Goal: Task Accomplishment & Management: Manage account settings

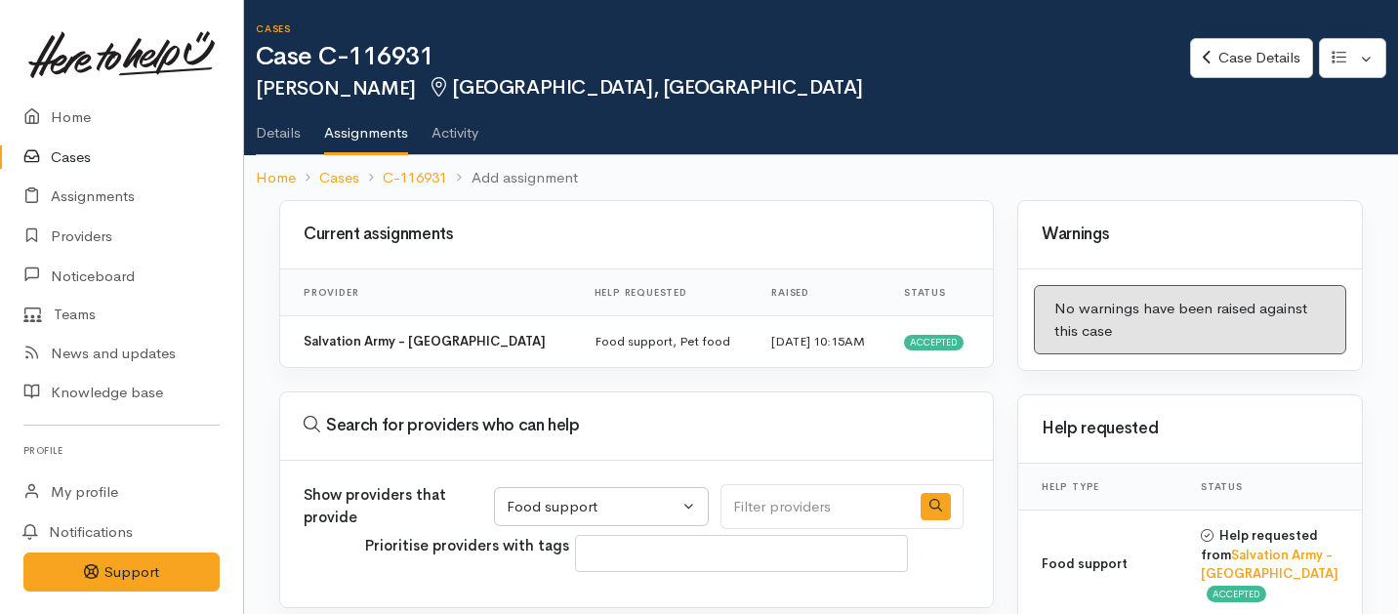
select select "3"
select select
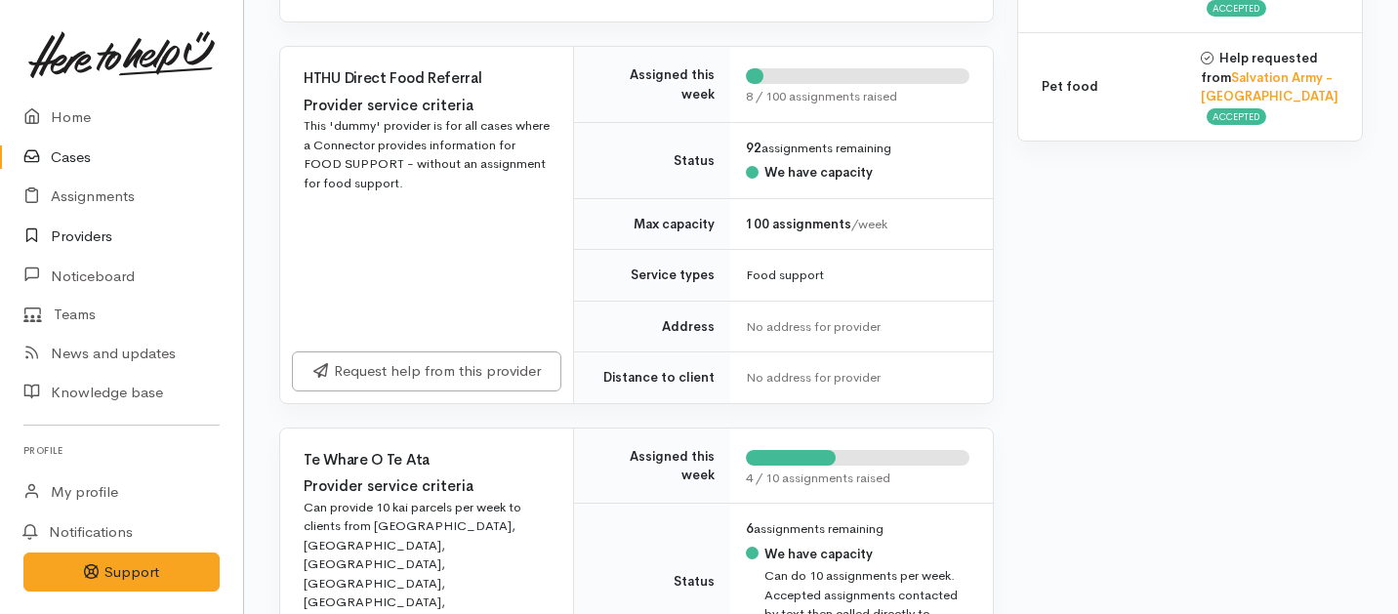
scroll to position [185, 0]
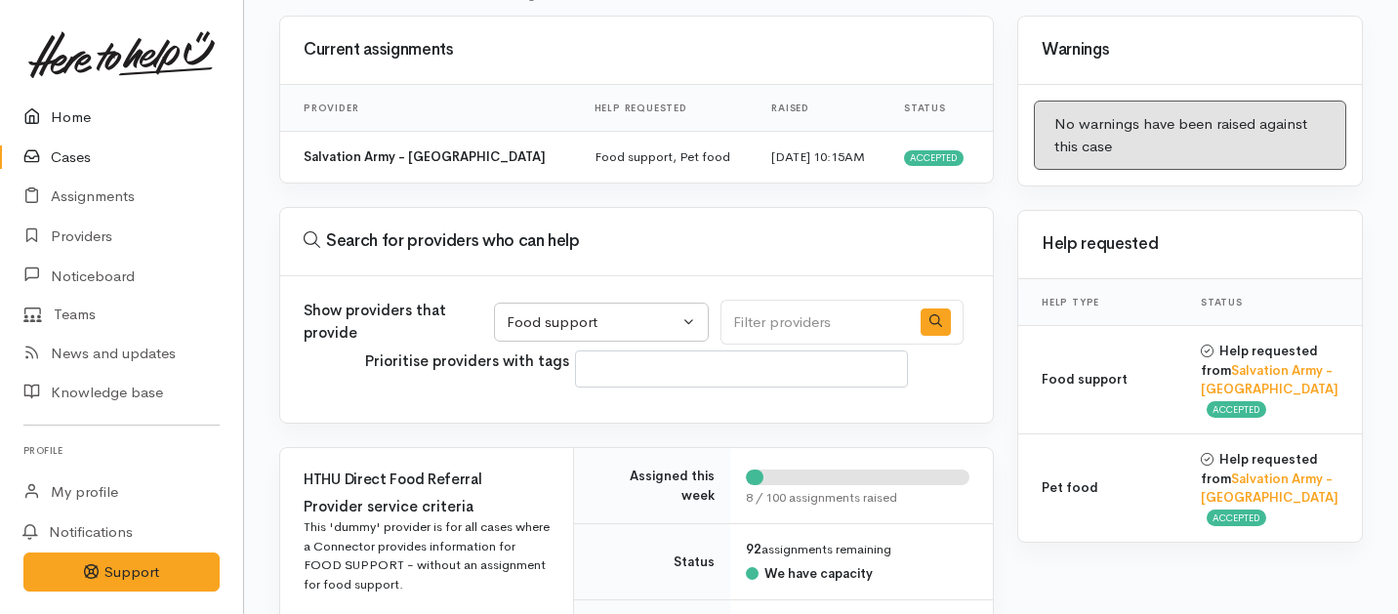
click at [62, 109] on link "Home" at bounding box center [121, 118] width 243 height 40
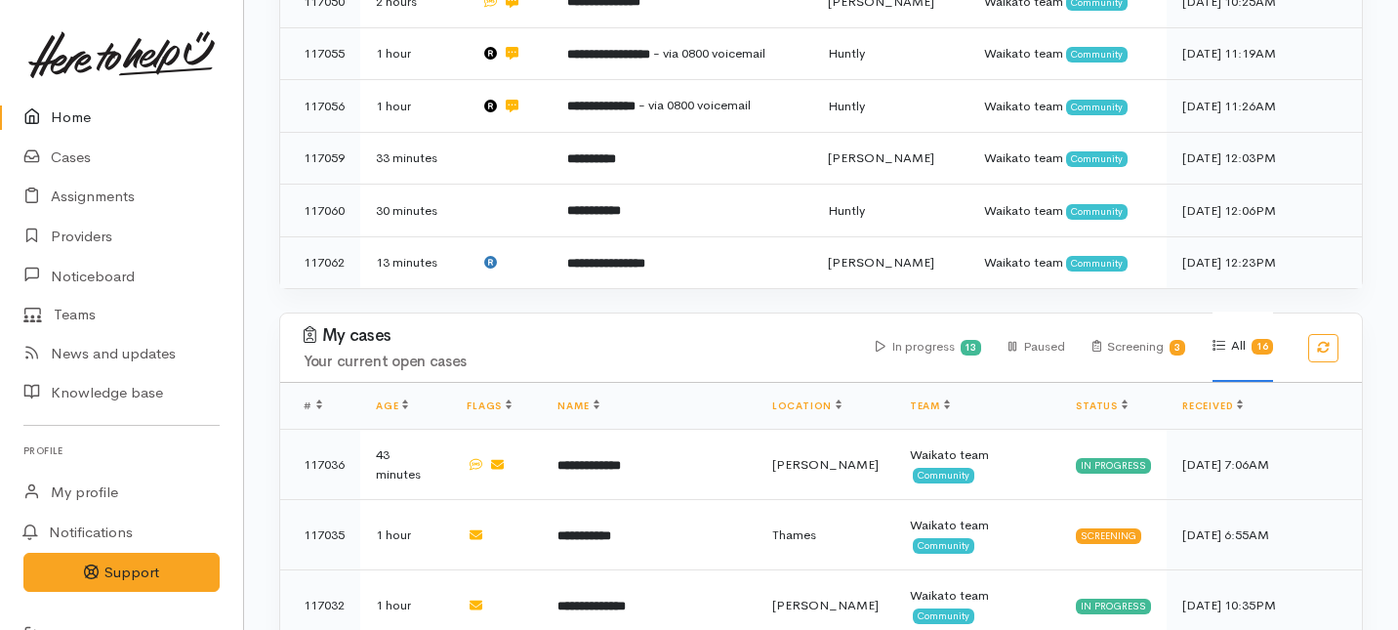
scroll to position [1446, 0]
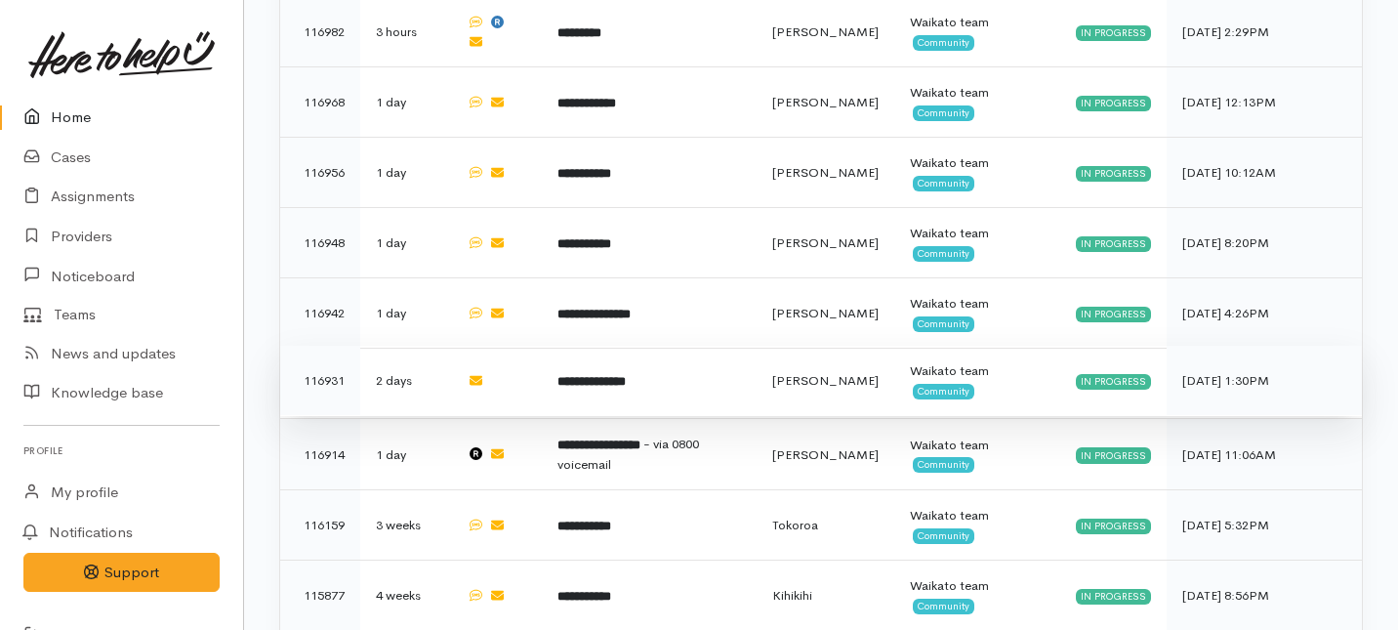
click at [576, 346] on td "**********" at bounding box center [649, 381] width 214 height 70
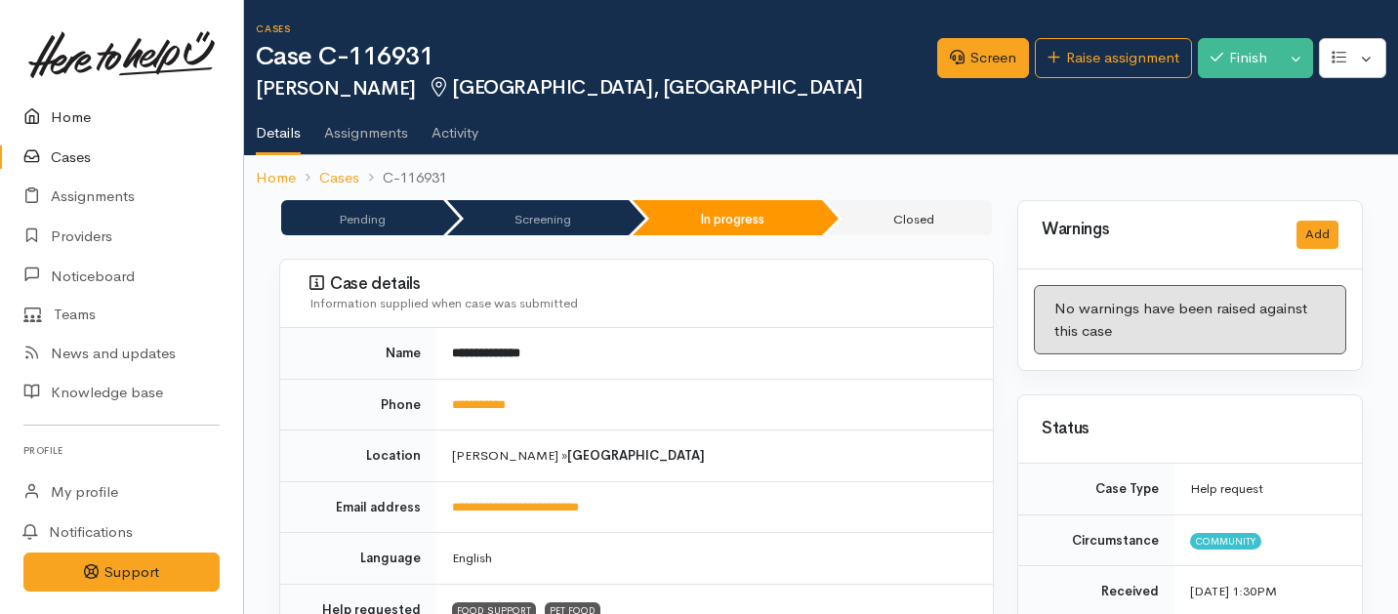
click at [66, 118] on link "Home" at bounding box center [121, 118] width 243 height 40
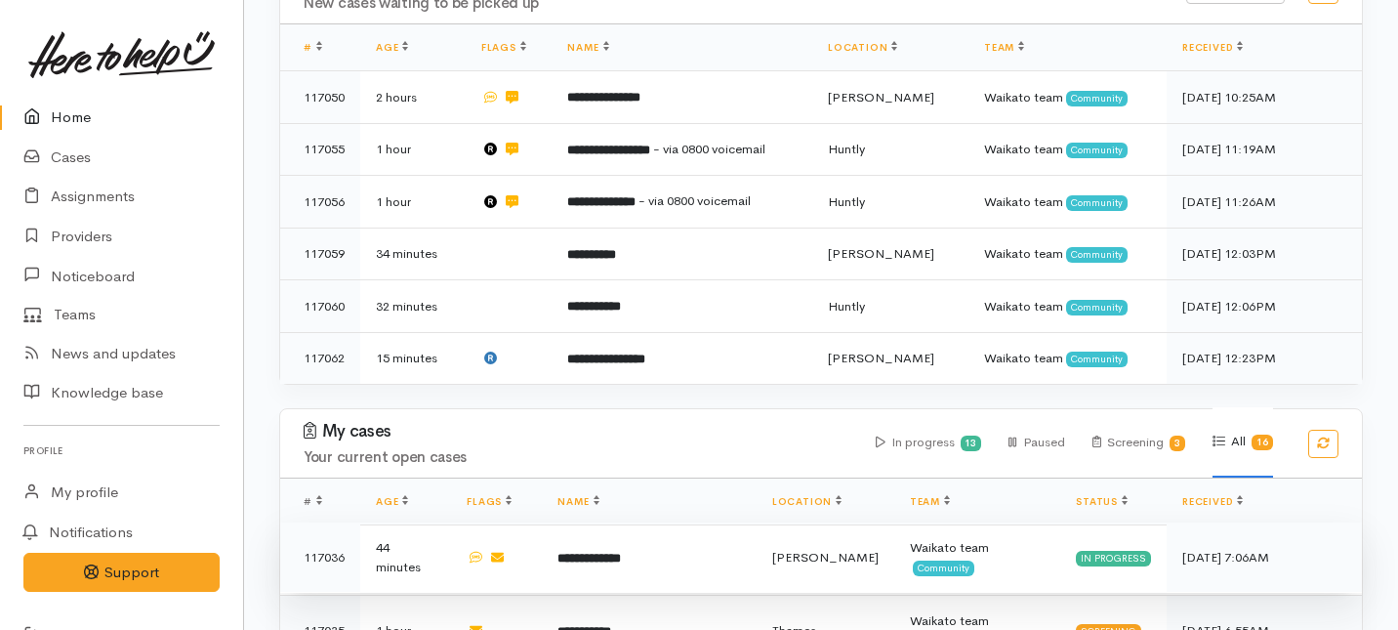
scroll to position [286, 0]
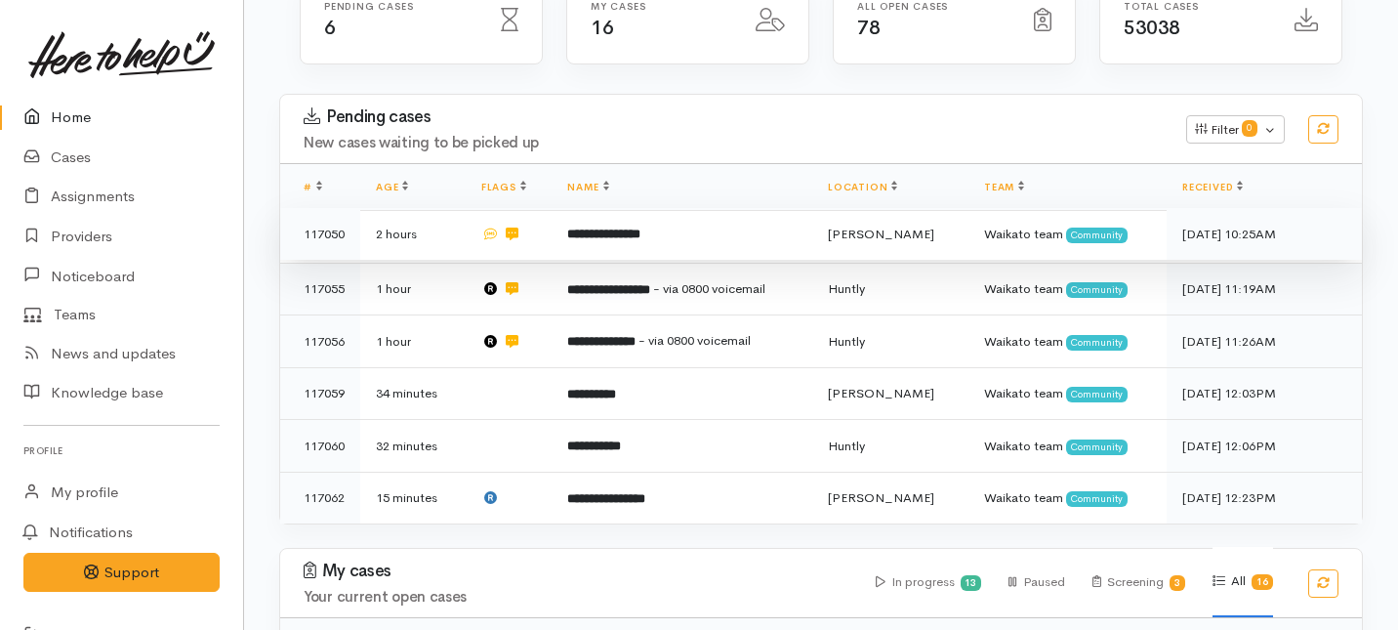
click at [665, 208] on td "**********" at bounding box center [682, 234] width 261 height 53
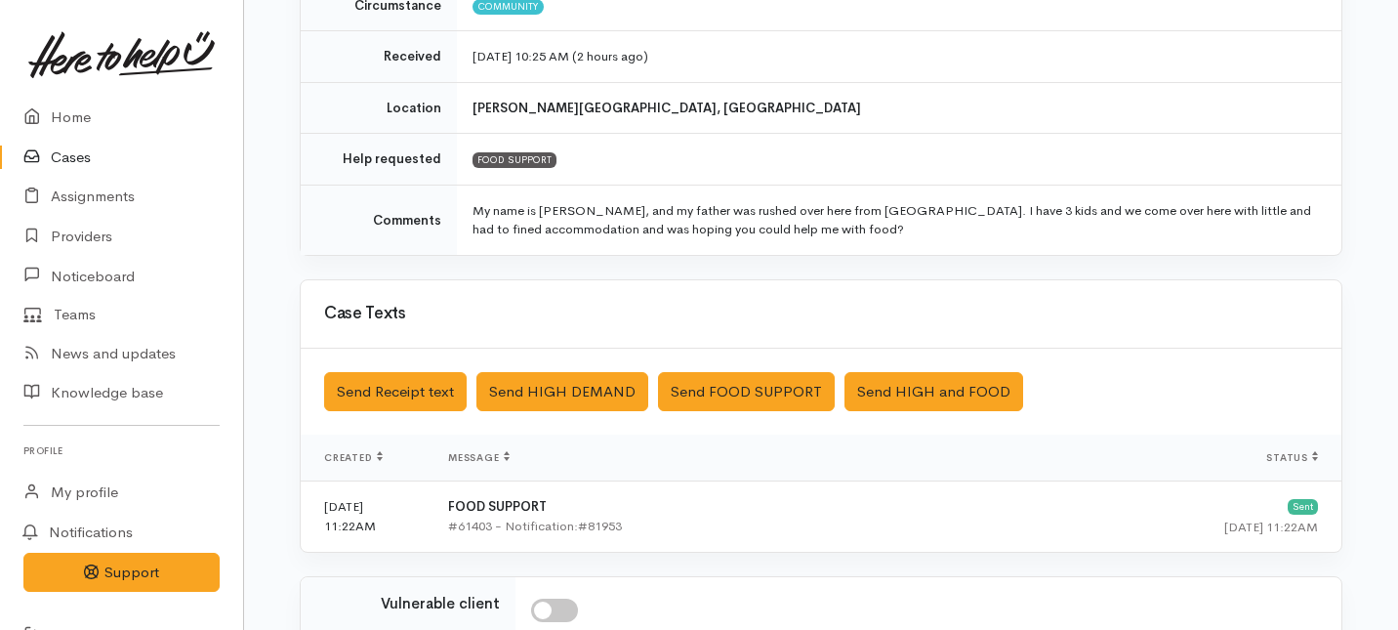
scroll to position [615, 0]
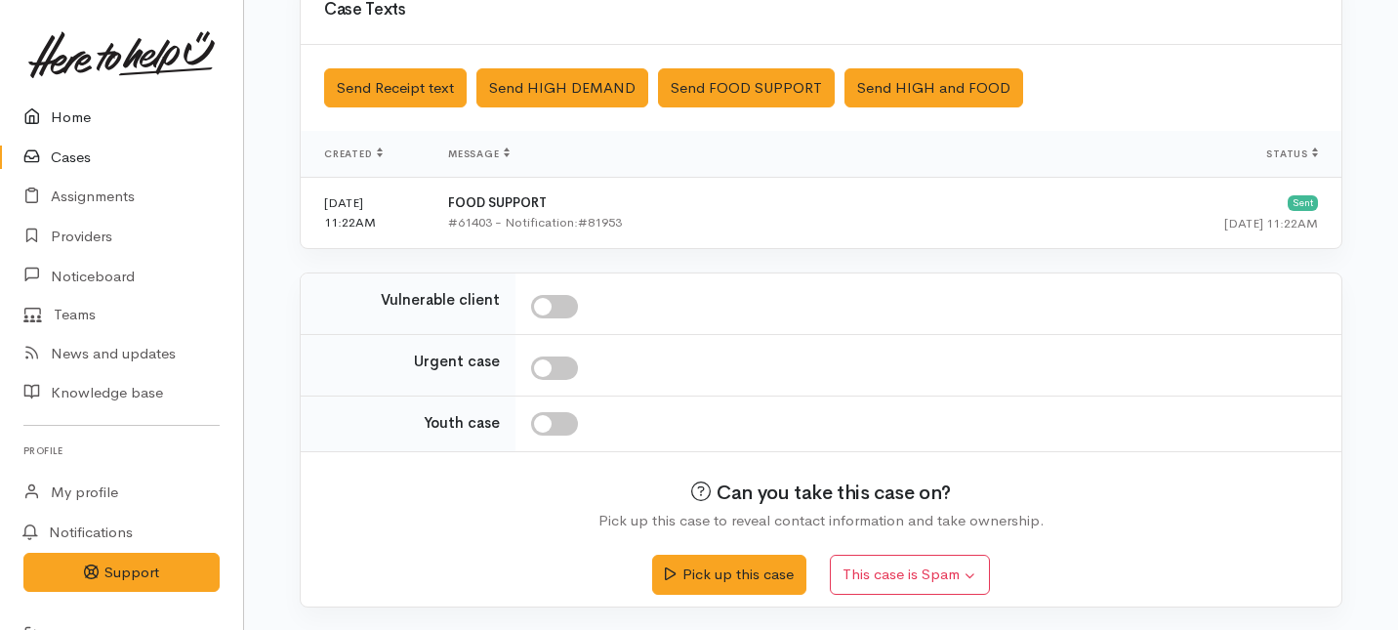
click at [67, 113] on link "Home" at bounding box center [121, 118] width 243 height 40
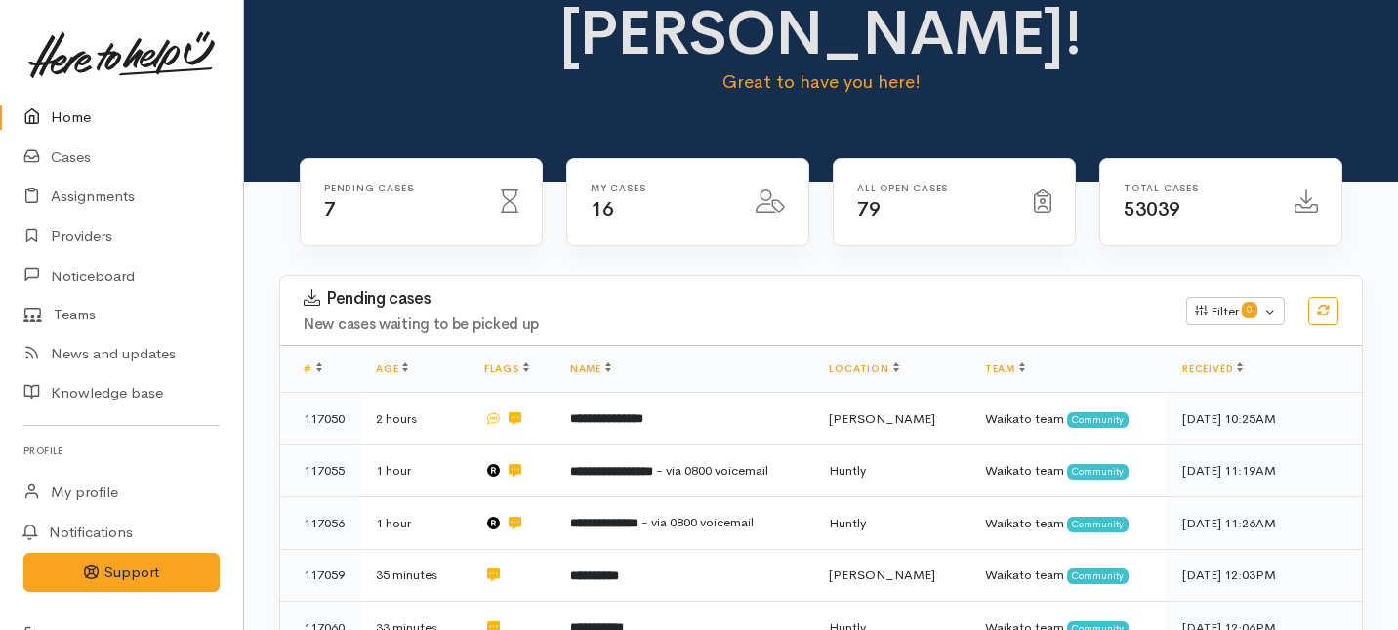
scroll to position [128, 0]
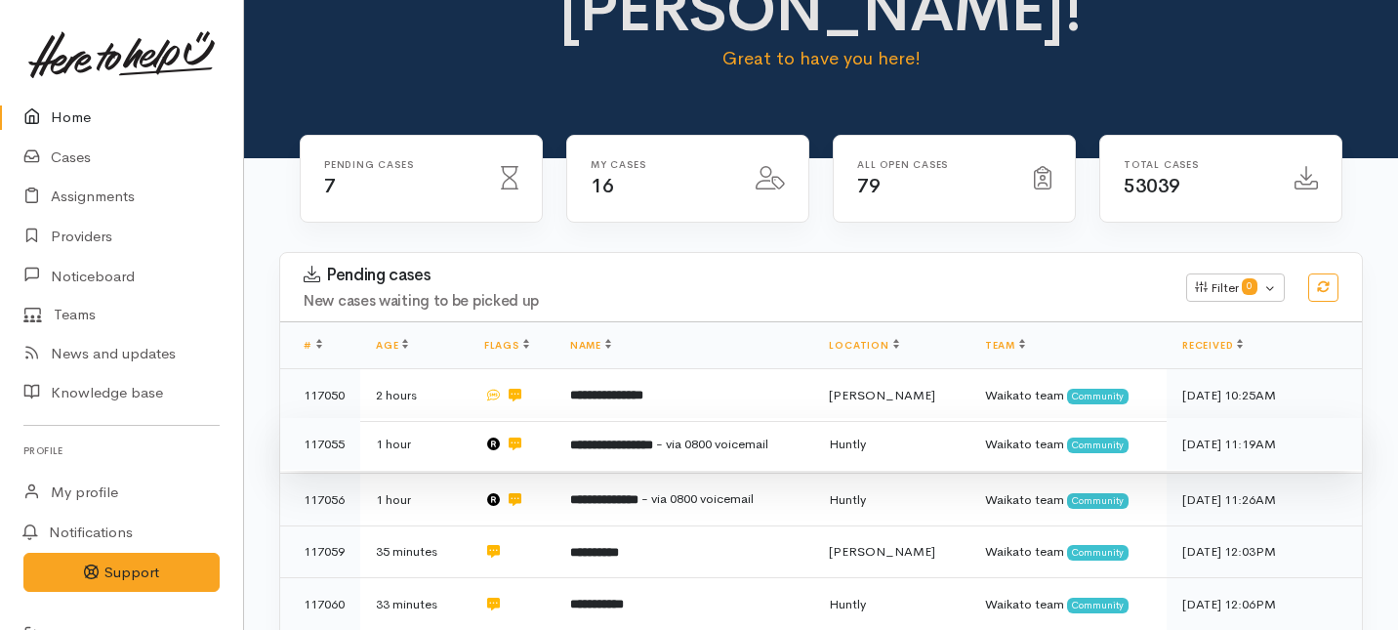
click at [594, 418] on td "**********" at bounding box center [685, 444] width 260 height 53
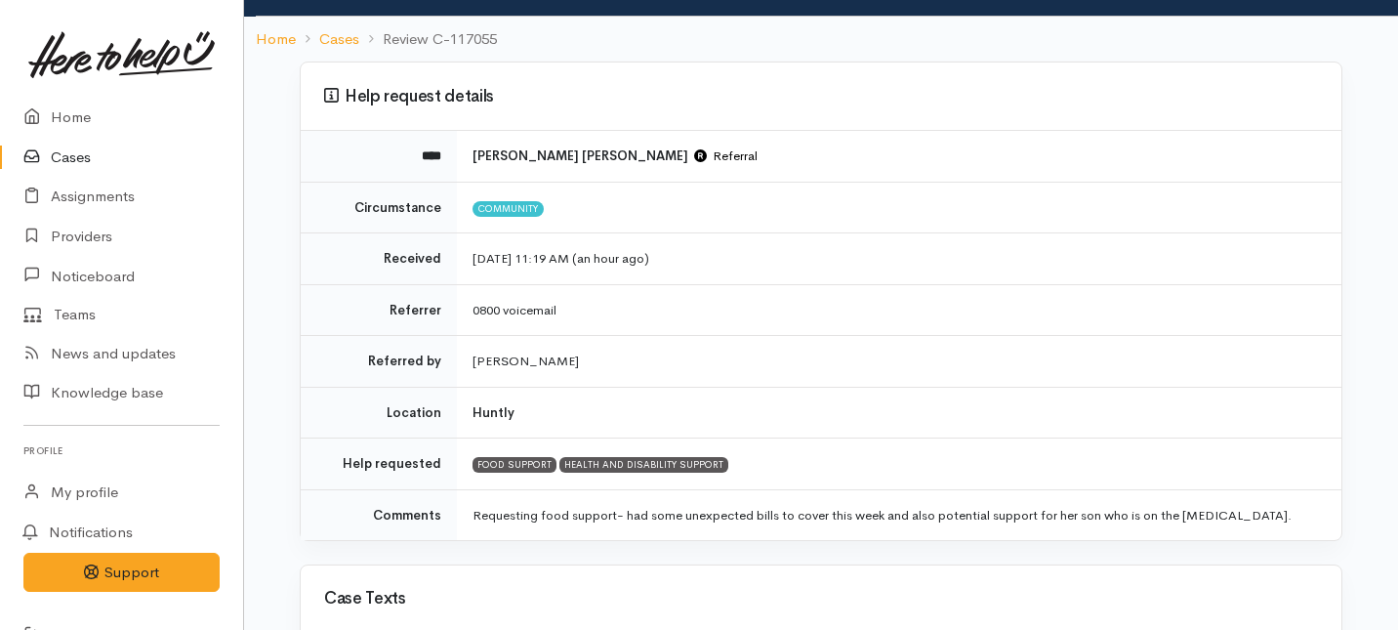
scroll to position [10, 0]
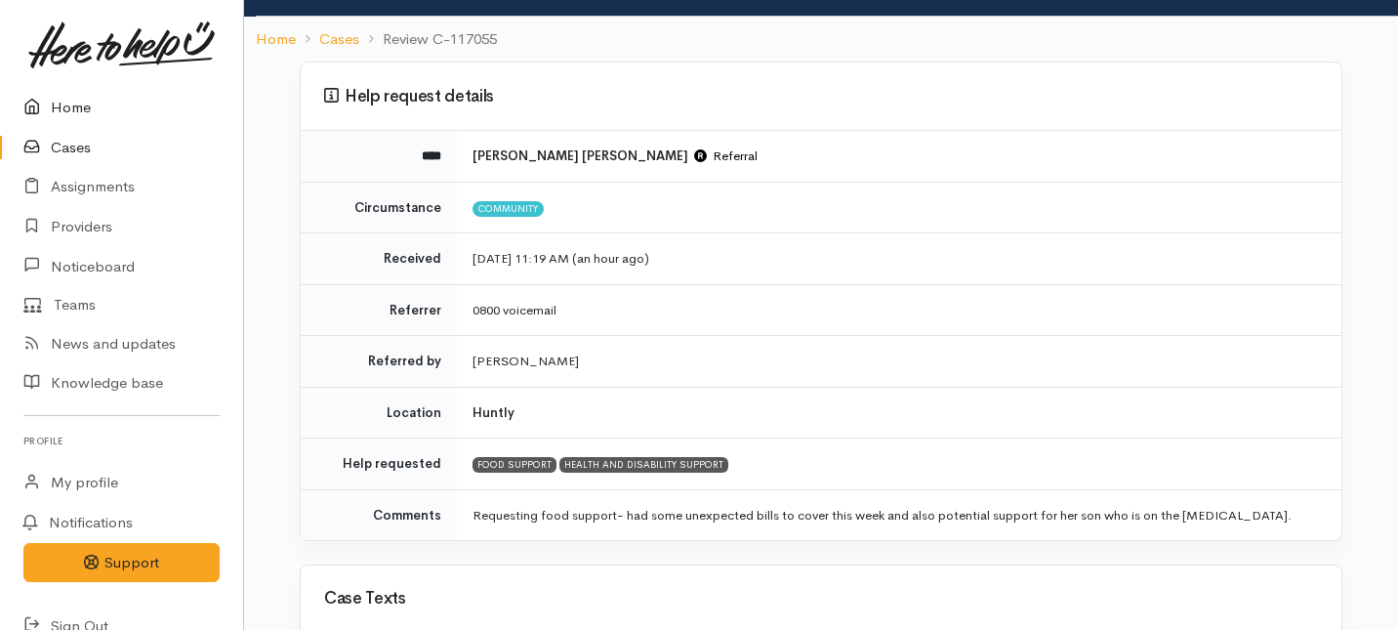
click at [82, 101] on link "Home" at bounding box center [121, 108] width 243 height 40
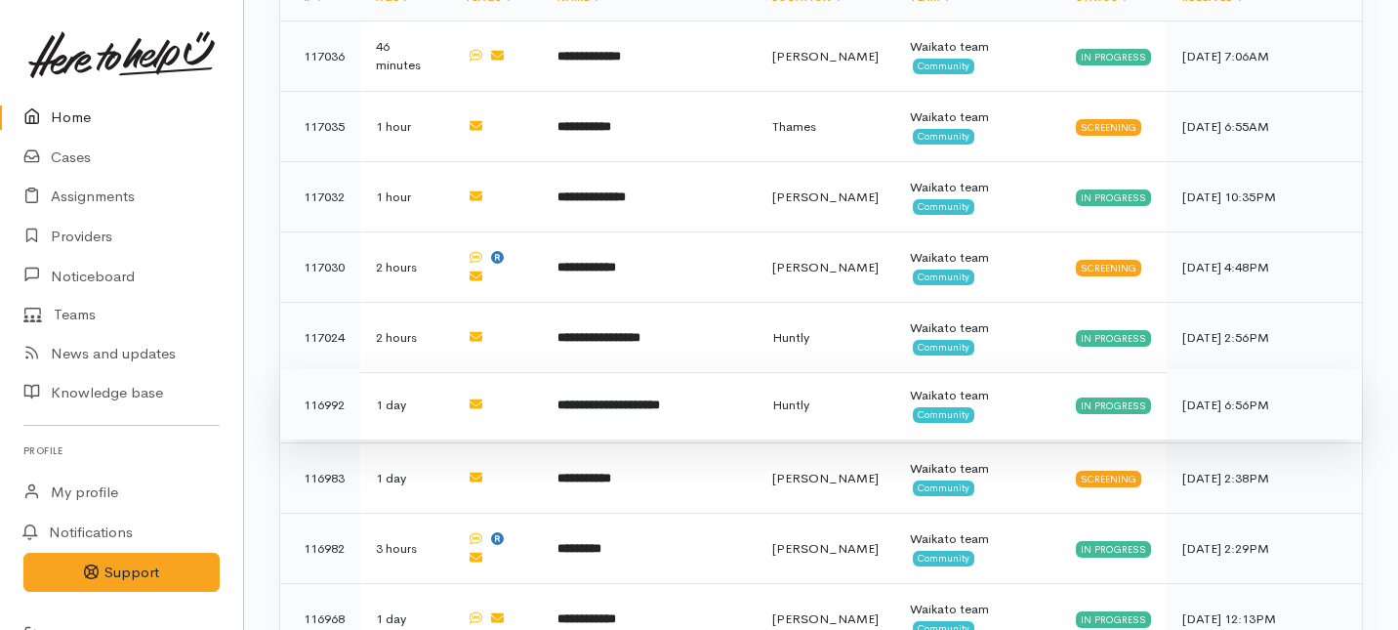
scroll to position [974, 0]
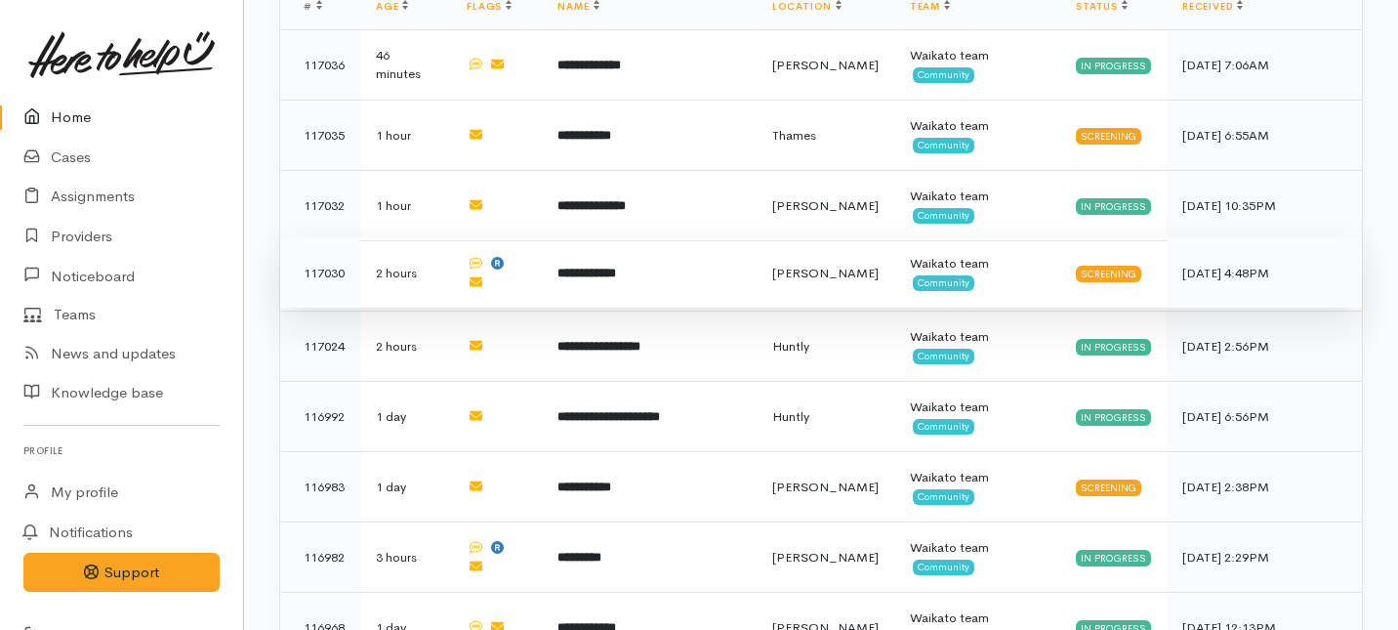
click at [697, 237] on td "**********" at bounding box center [649, 272] width 214 height 70
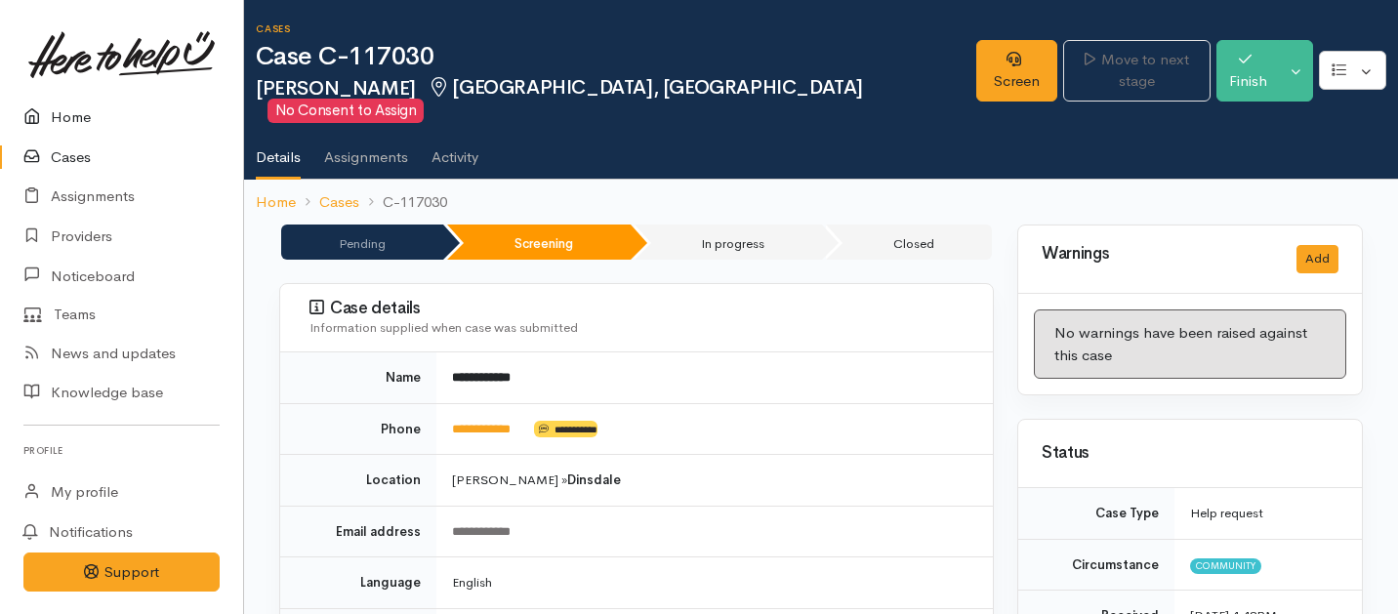
click at [69, 116] on link "Home" at bounding box center [121, 118] width 243 height 40
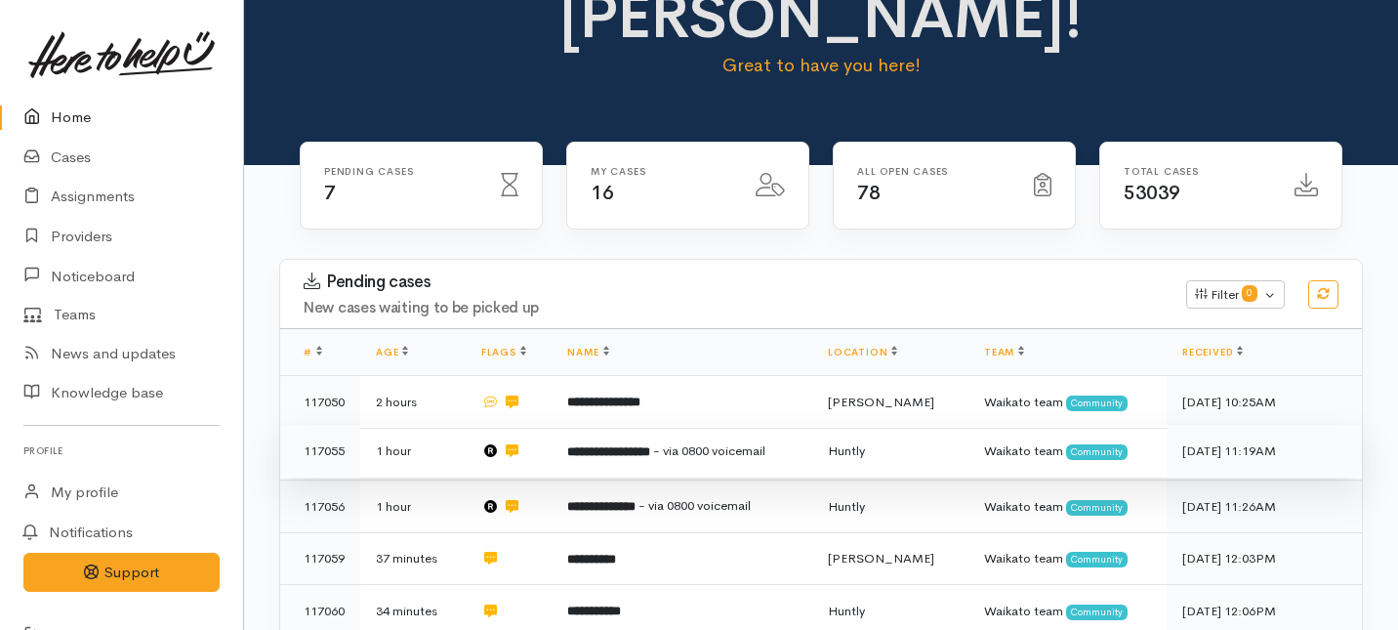
scroll to position [188, 0]
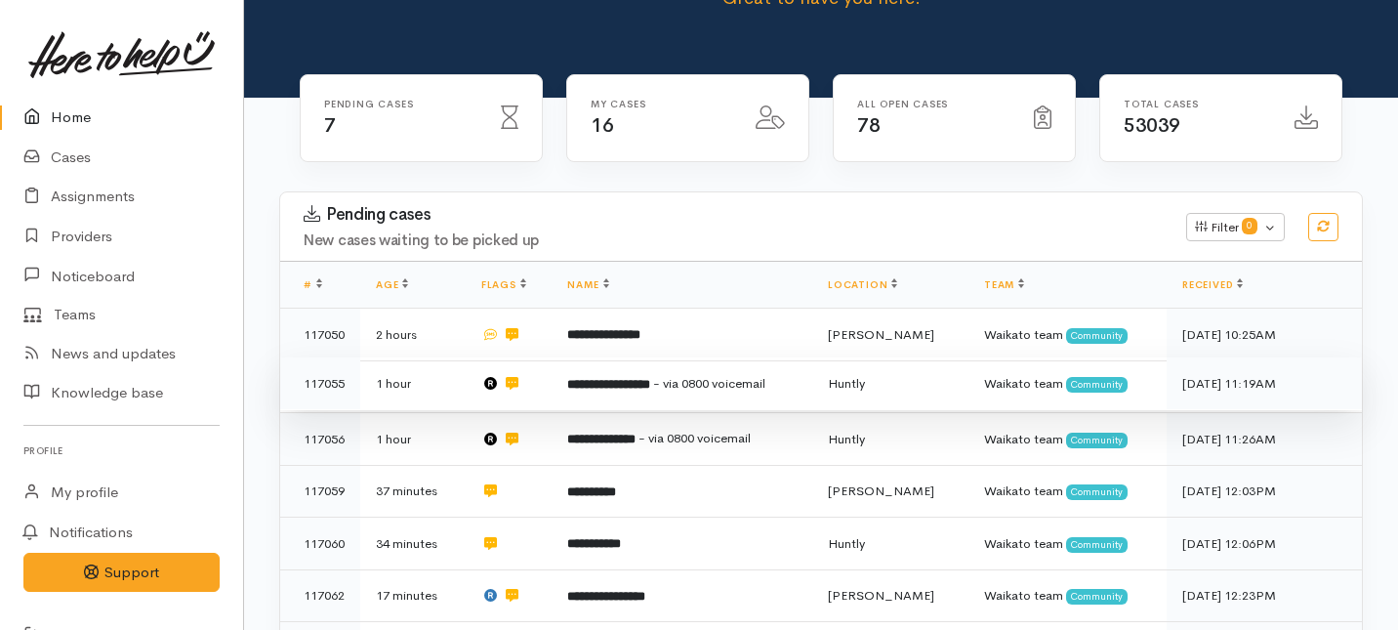
click at [588, 357] on td "**********" at bounding box center [682, 383] width 261 height 53
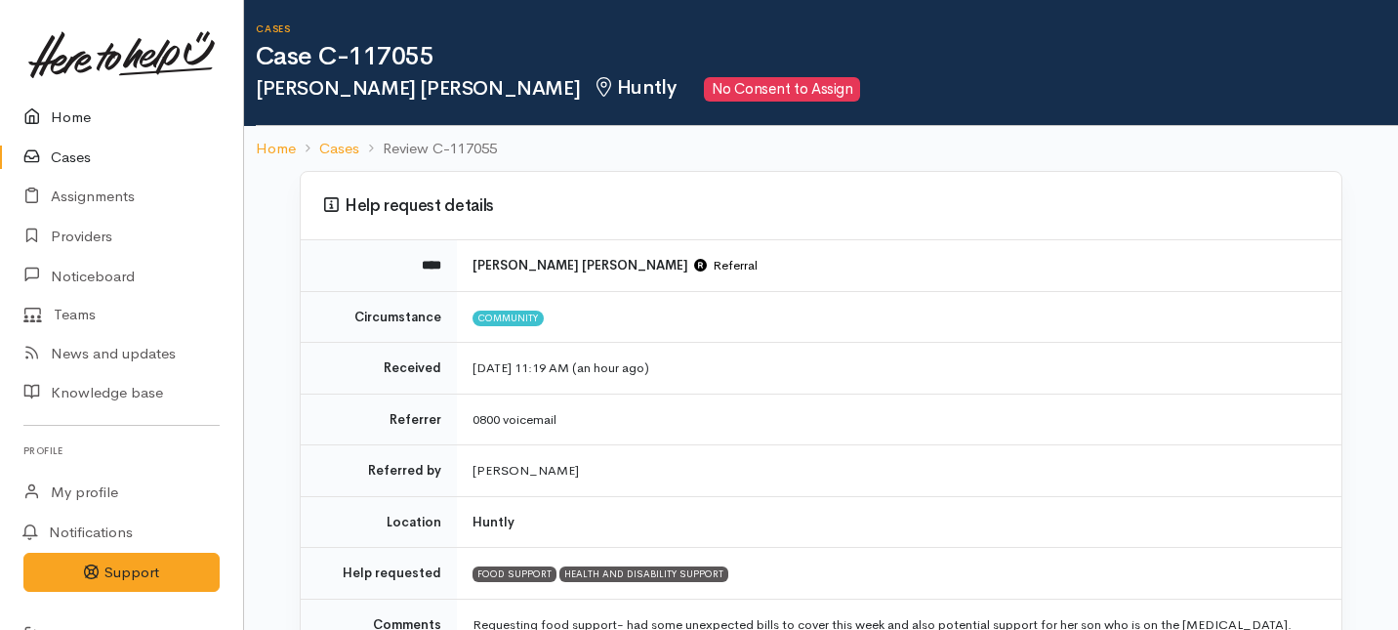
click at [68, 106] on link "Home" at bounding box center [121, 118] width 243 height 40
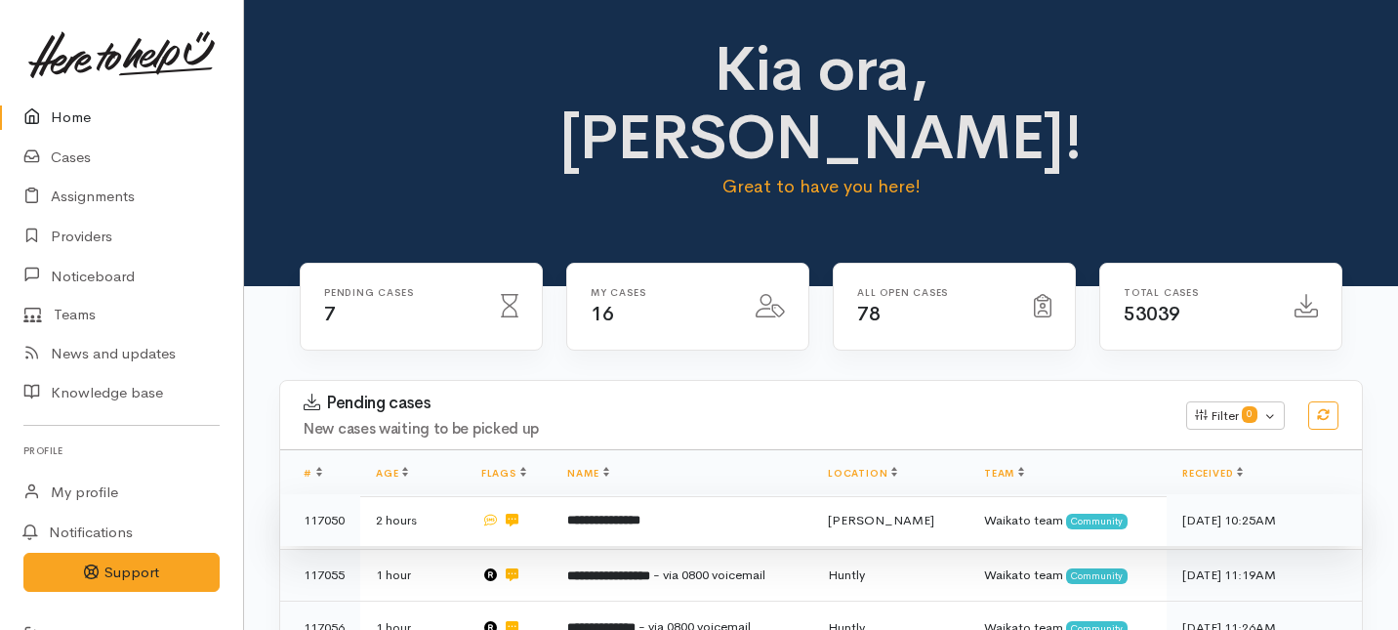
scroll to position [47, 0]
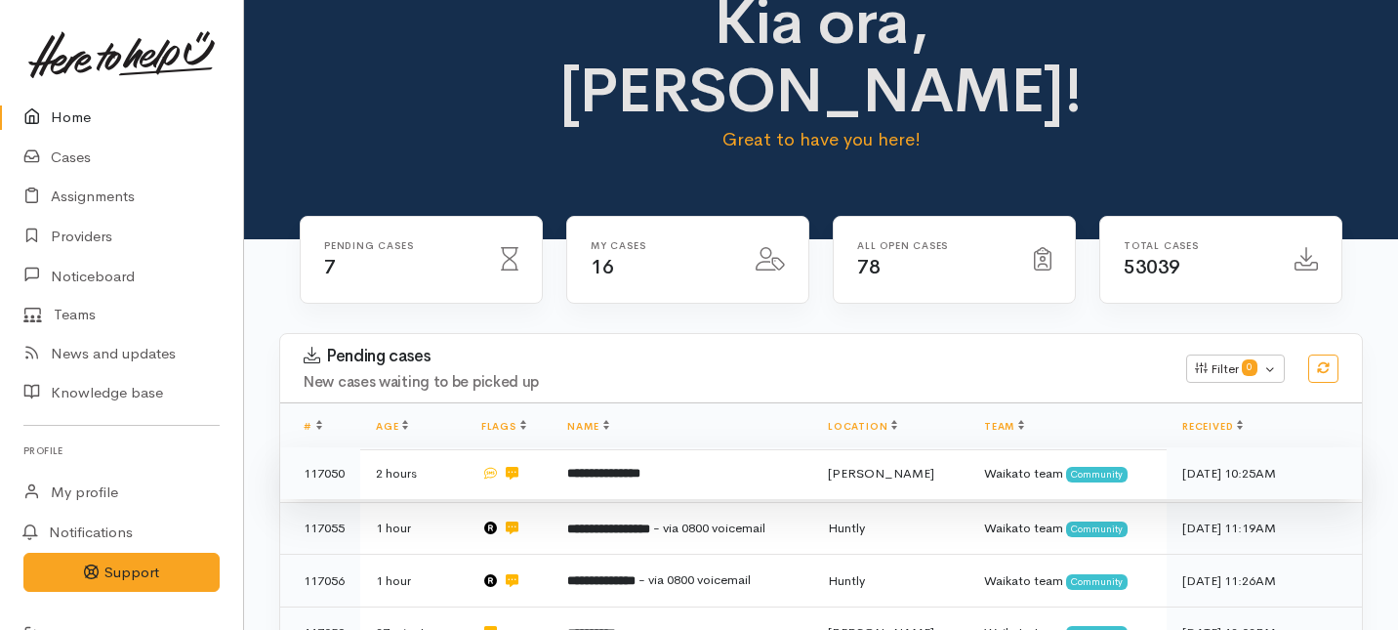
click at [630, 467] on b "**********" at bounding box center [603, 473] width 73 height 13
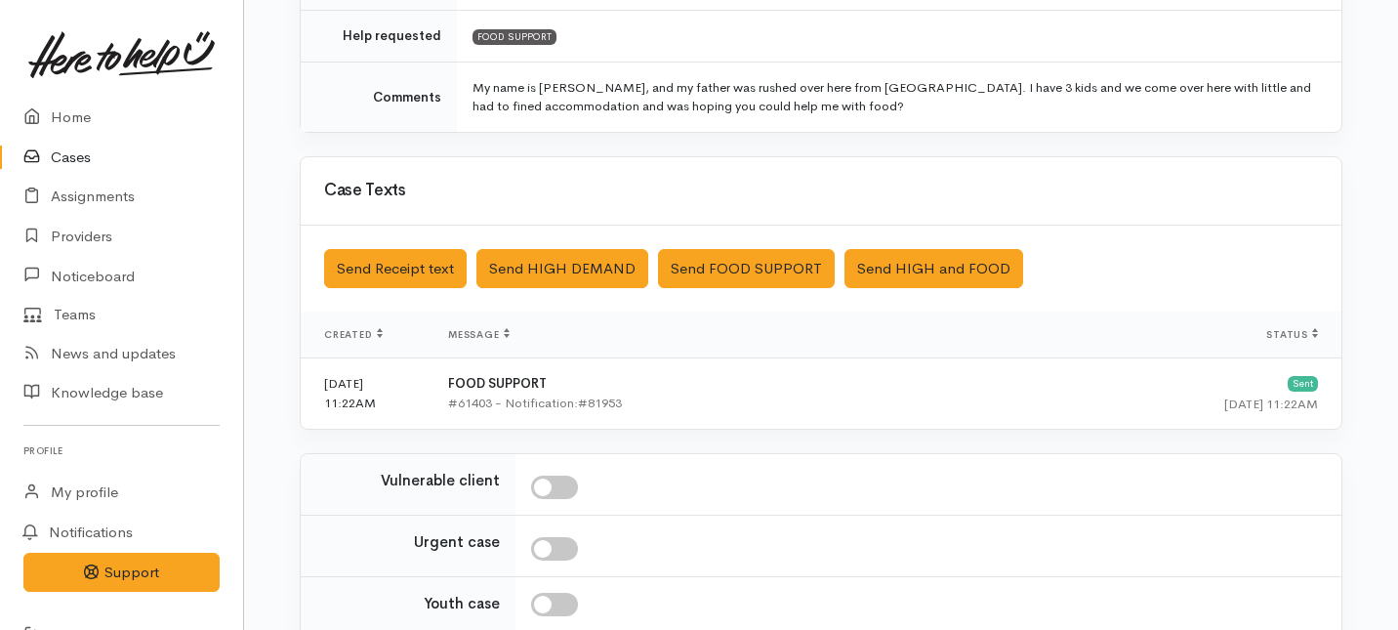
scroll to position [615, 0]
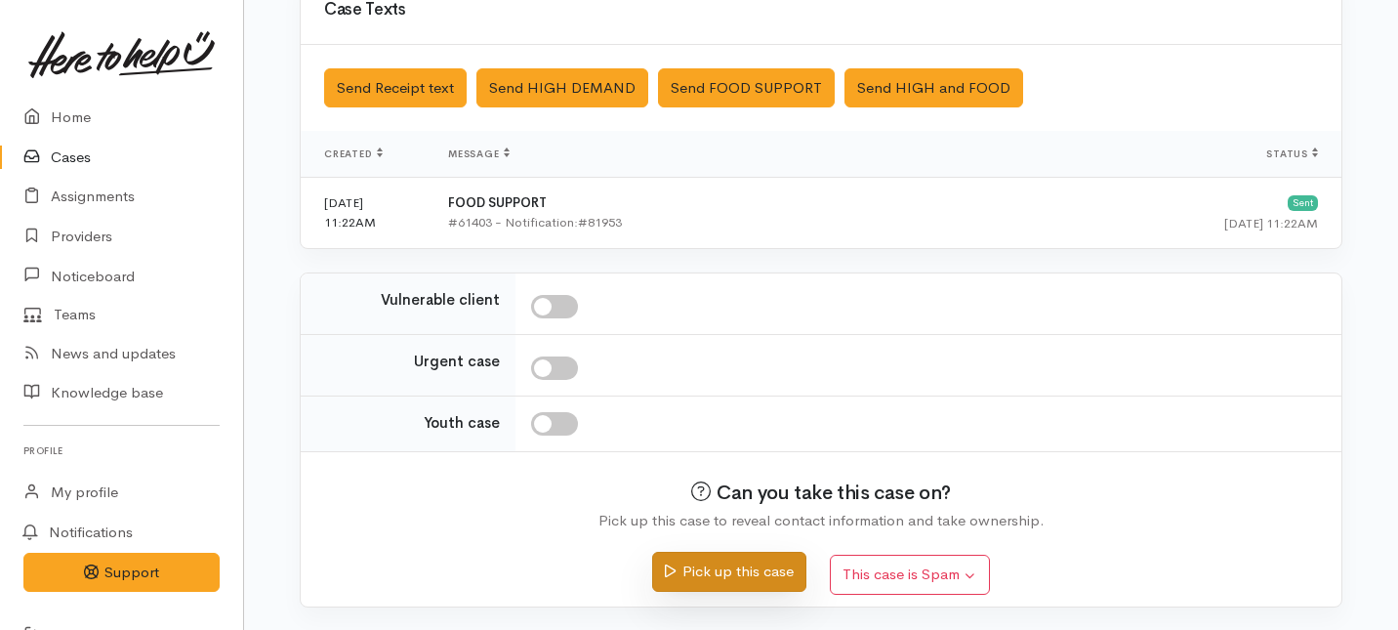
click at [760, 565] on button "Pick up this case" at bounding box center [728, 572] width 153 height 40
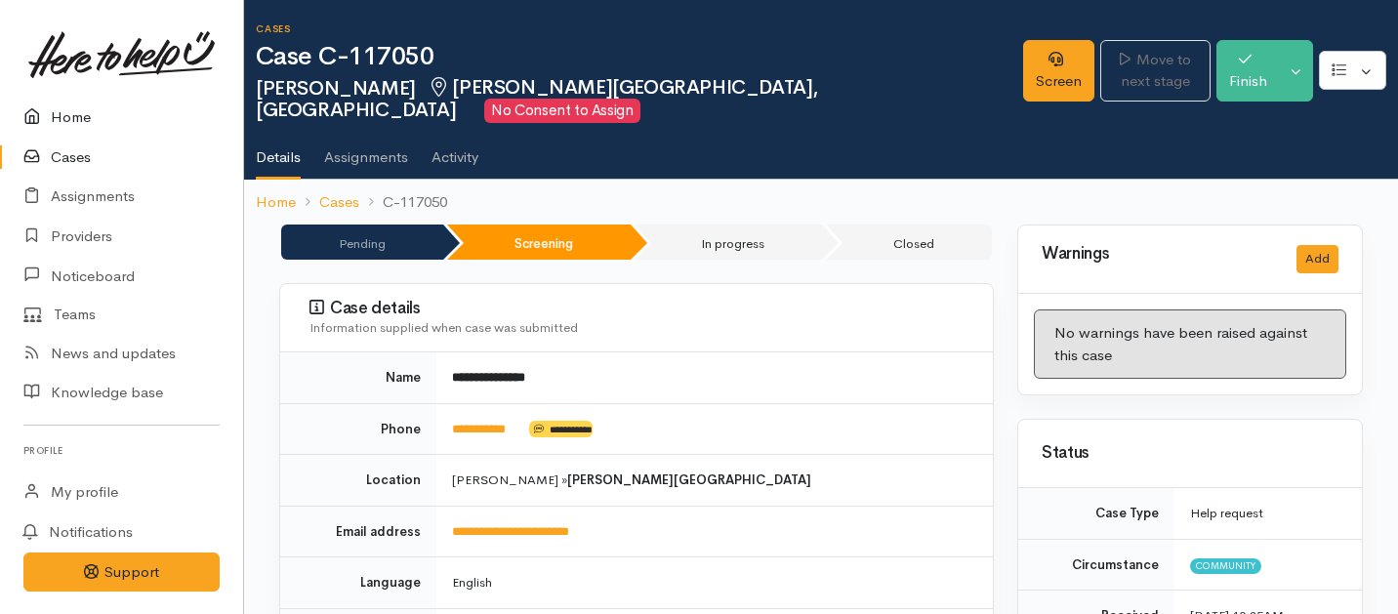
click at [77, 116] on link "Home" at bounding box center [121, 118] width 243 height 40
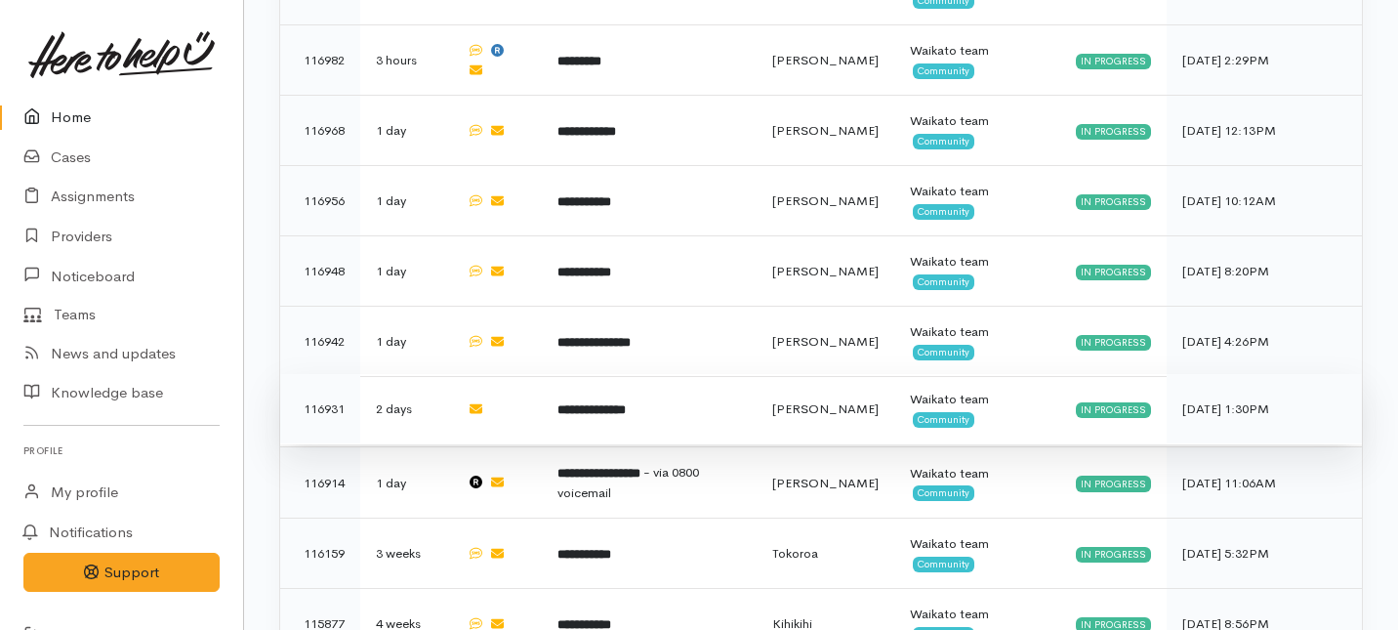
scroll to position [1516, 0]
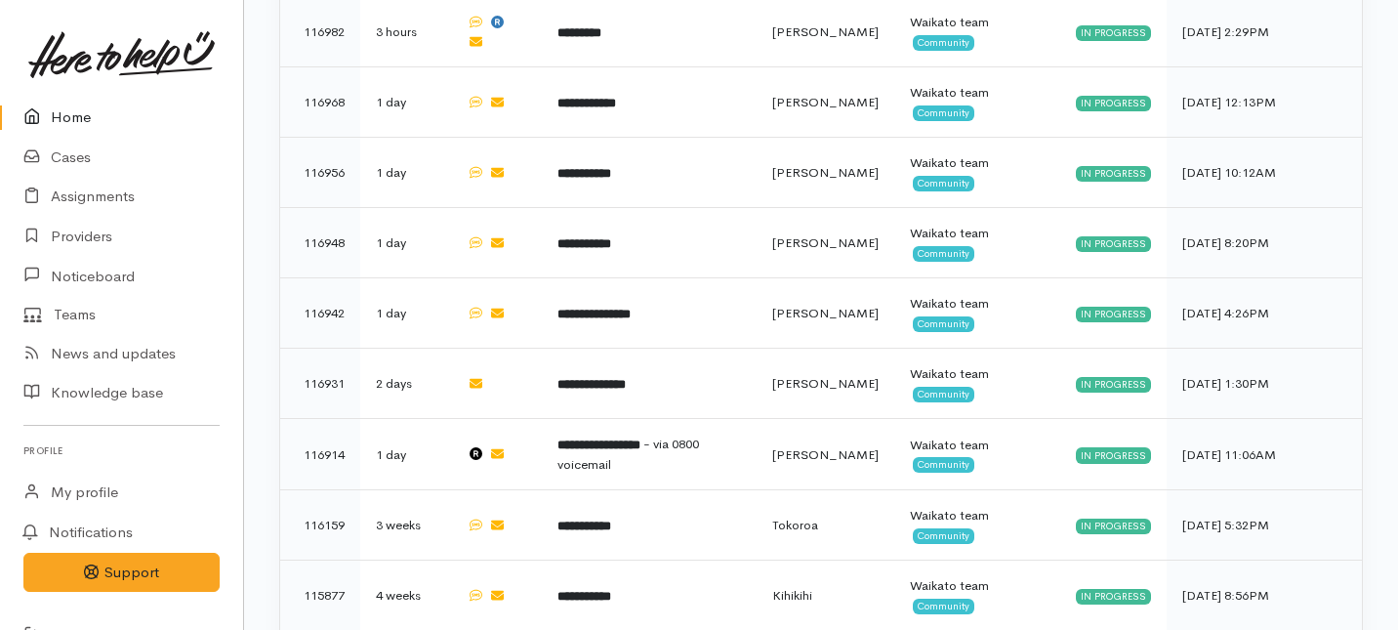
click at [60, 114] on link "Home" at bounding box center [121, 118] width 243 height 40
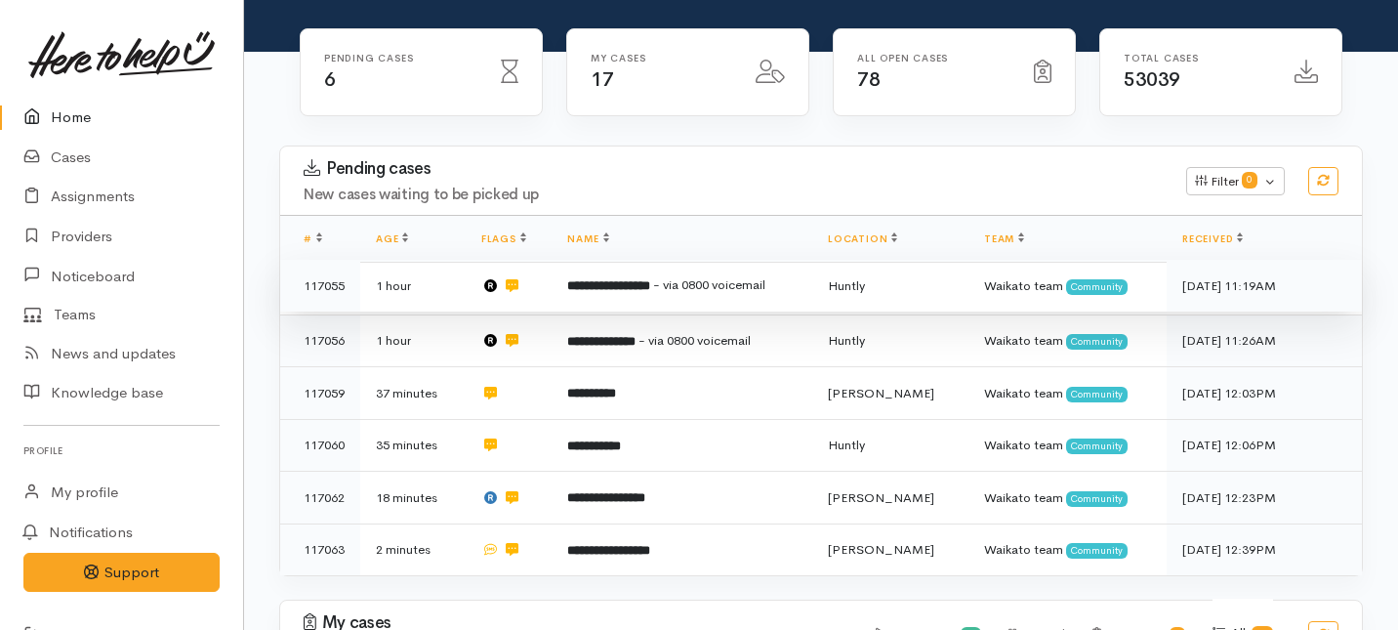
scroll to position [236, 0]
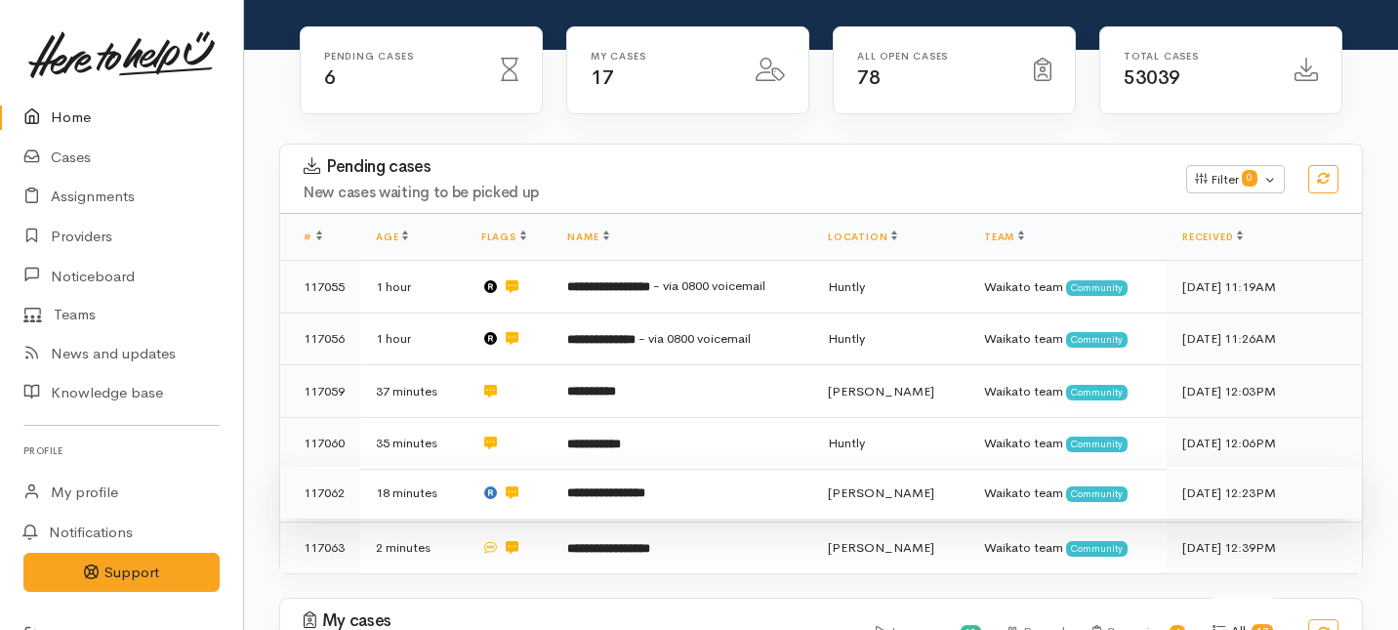
click at [553, 467] on td at bounding box center [509, 493] width 87 height 53
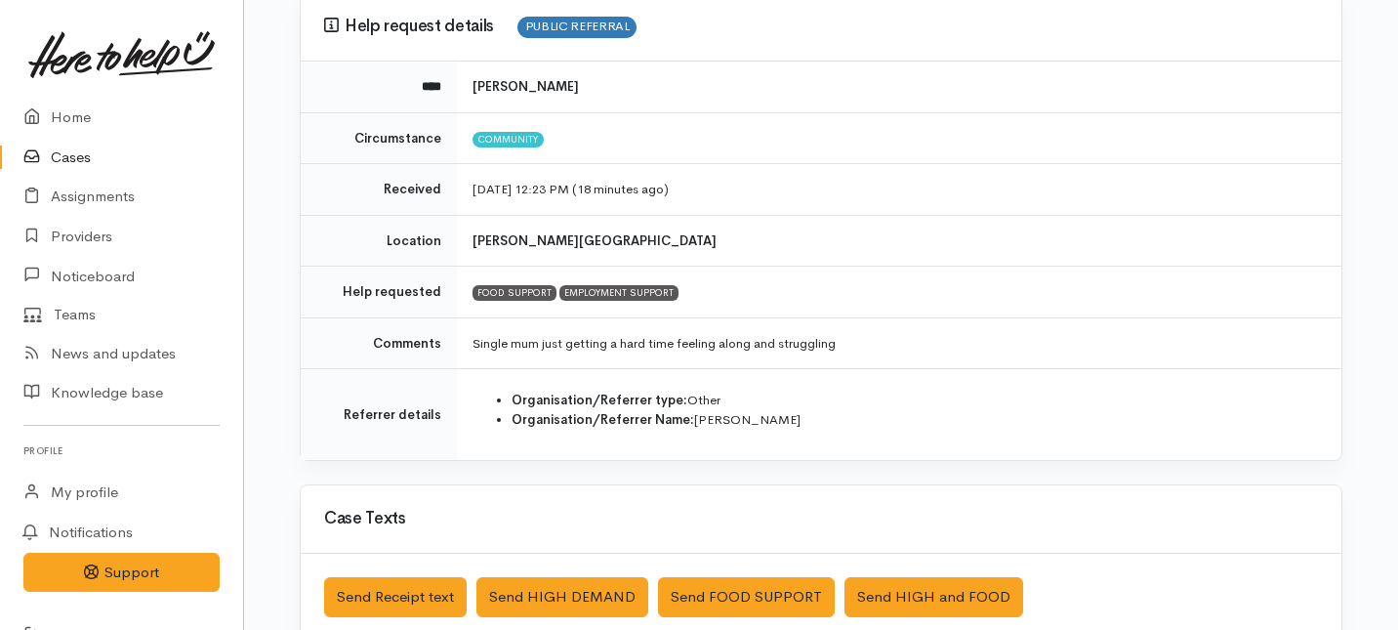
scroll to position [187, 0]
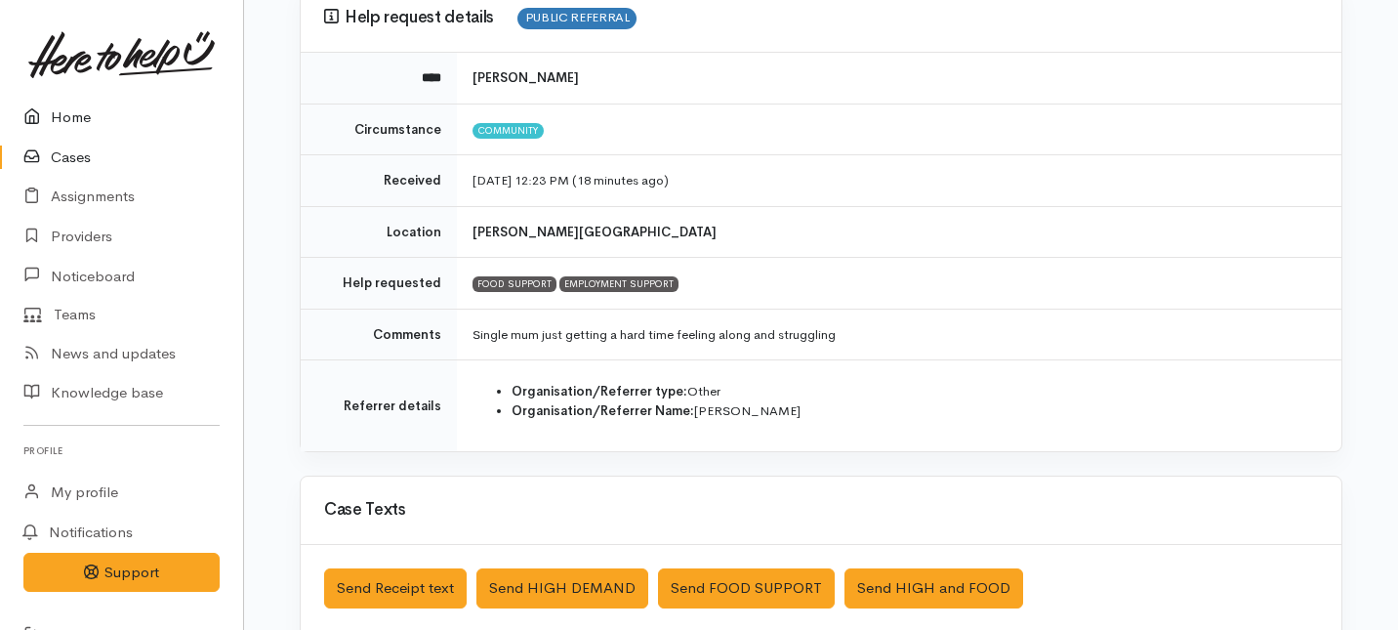
click at [66, 118] on link "Home" at bounding box center [121, 118] width 243 height 40
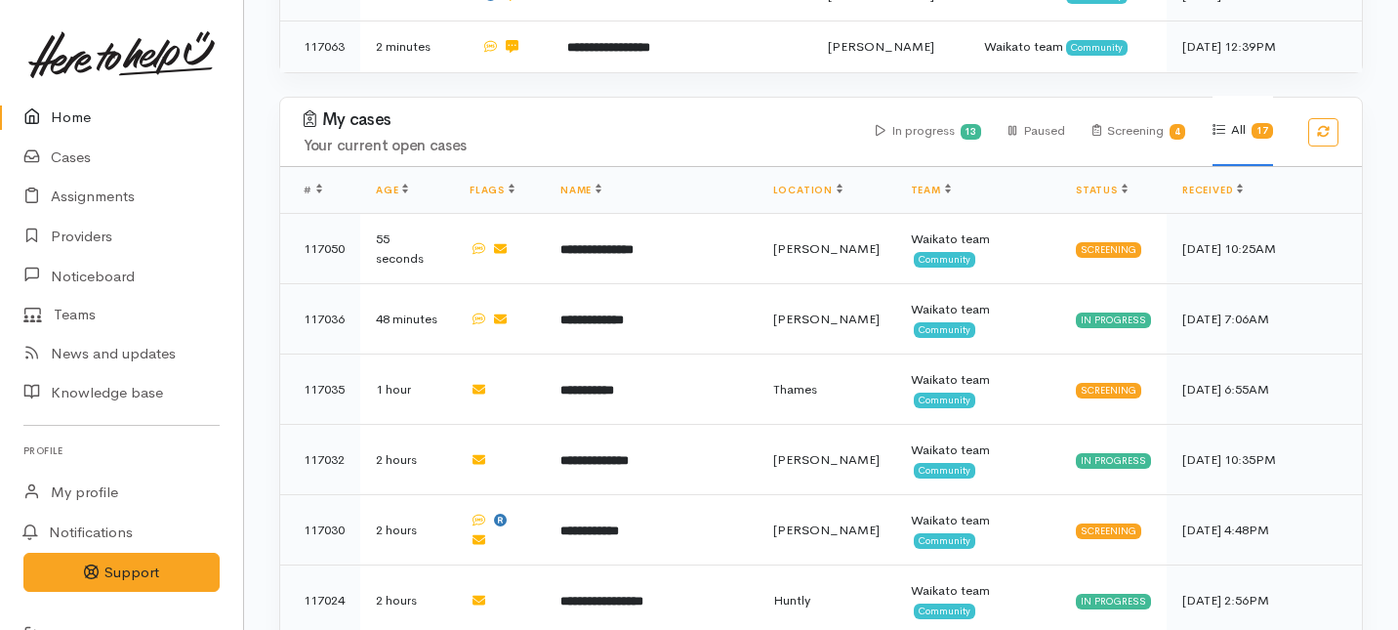
scroll to position [768, 0]
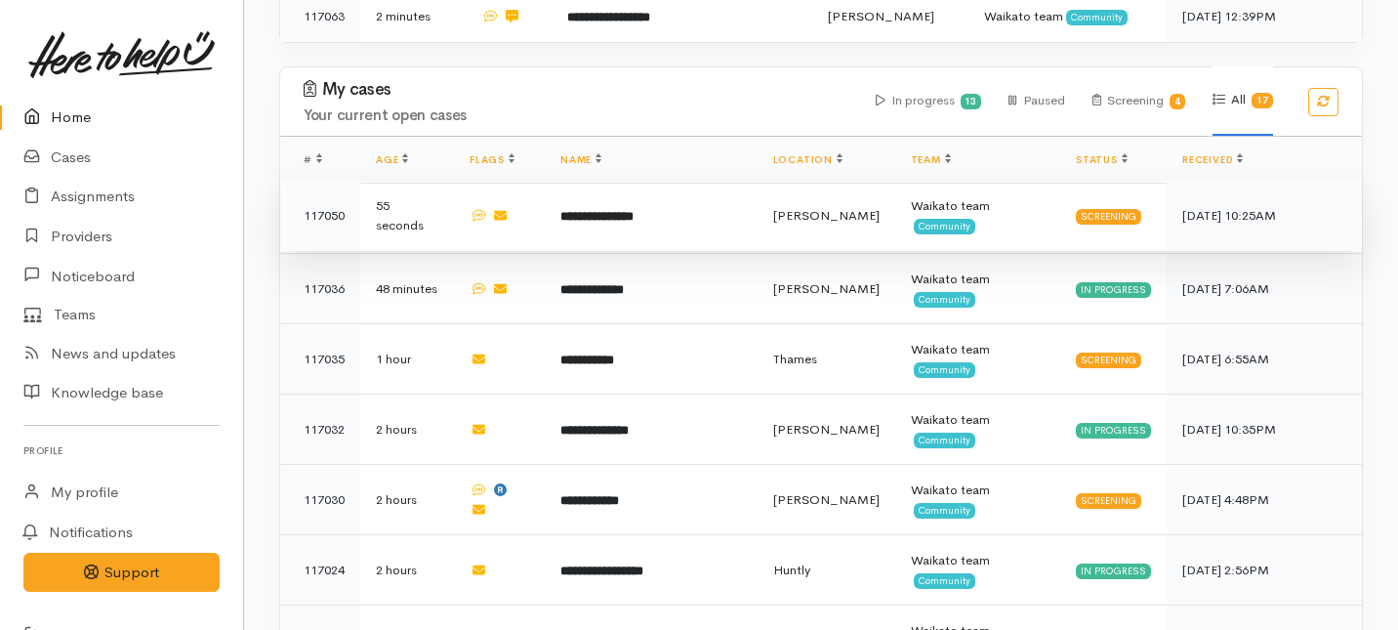
click at [637, 181] on td "**********" at bounding box center [651, 216] width 213 height 70
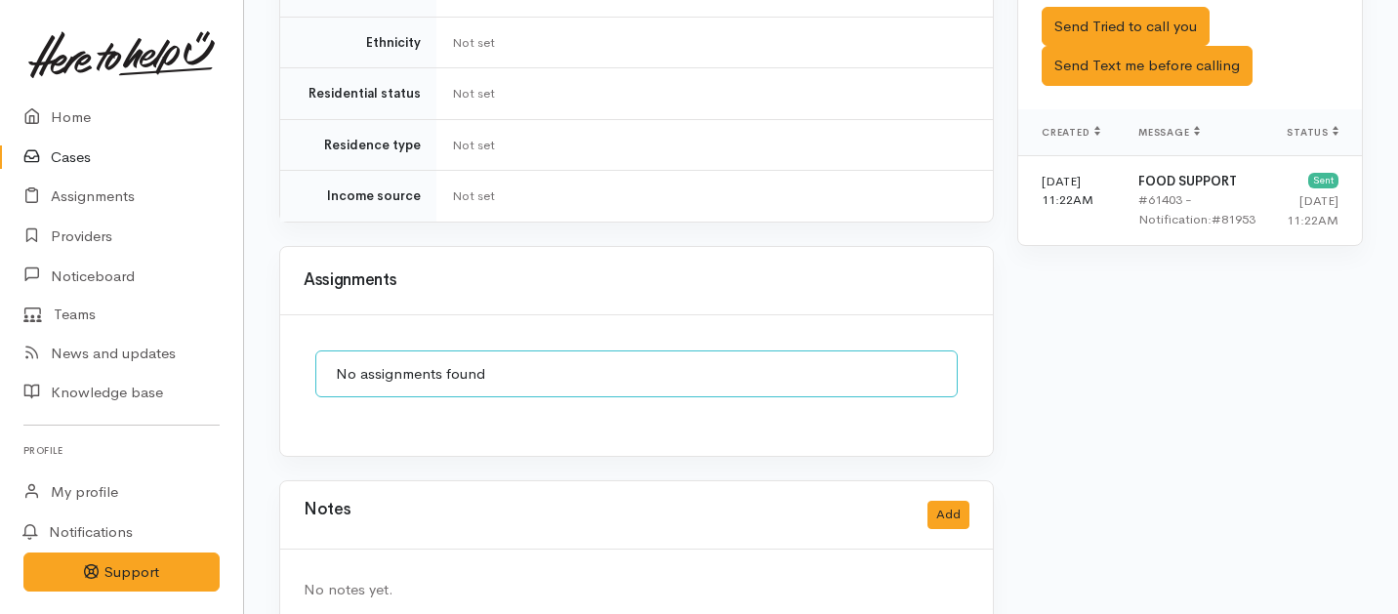
scroll to position [1239, 0]
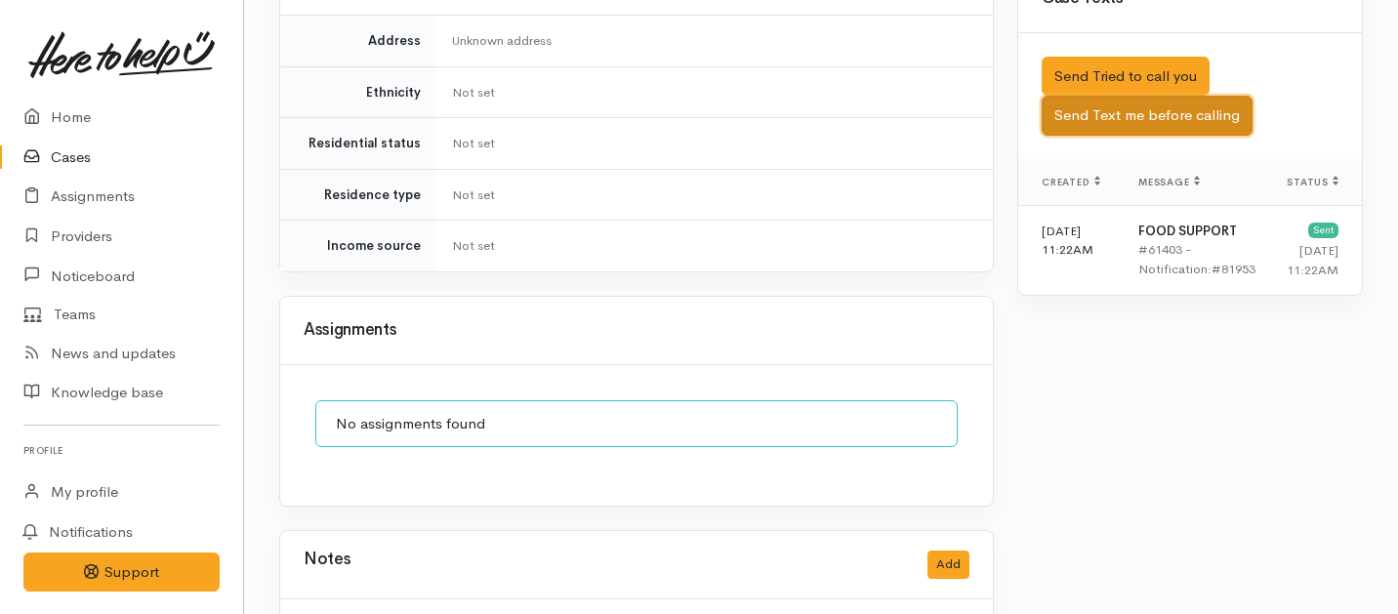
click at [1059, 96] on button "Send Text me before calling" at bounding box center [1147, 116] width 211 height 40
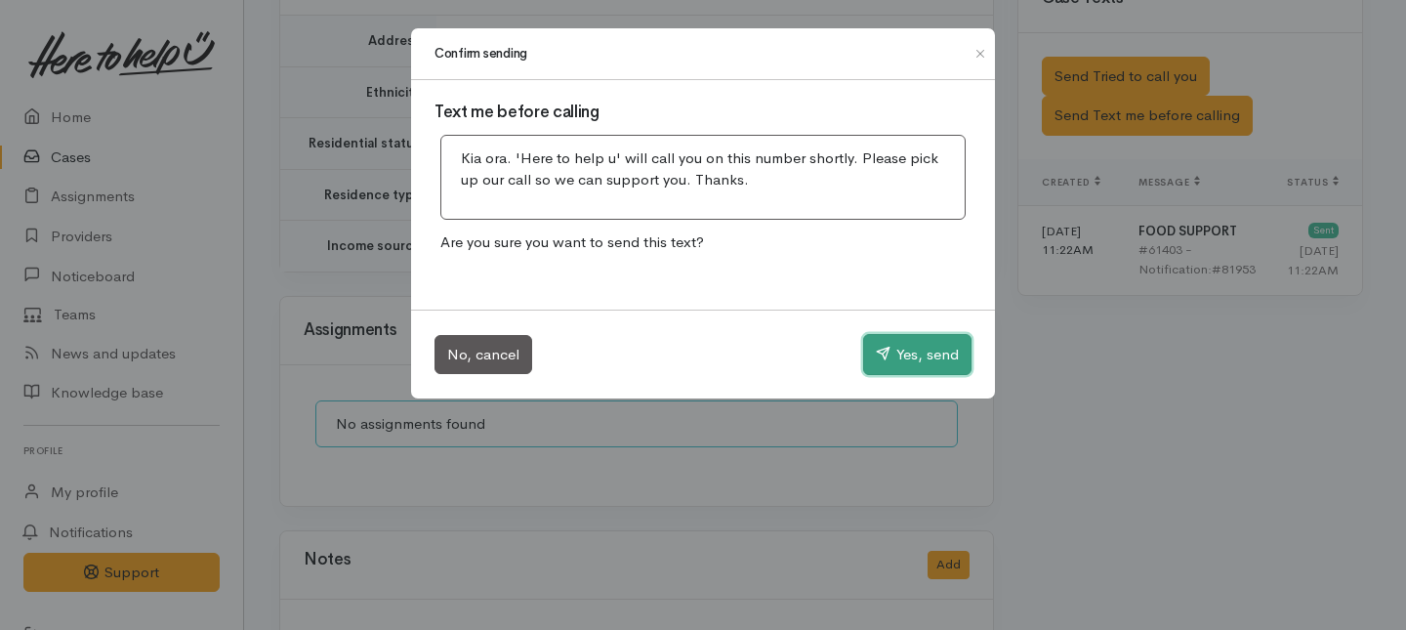
click at [907, 373] on button "Yes, send" at bounding box center [917, 354] width 108 height 41
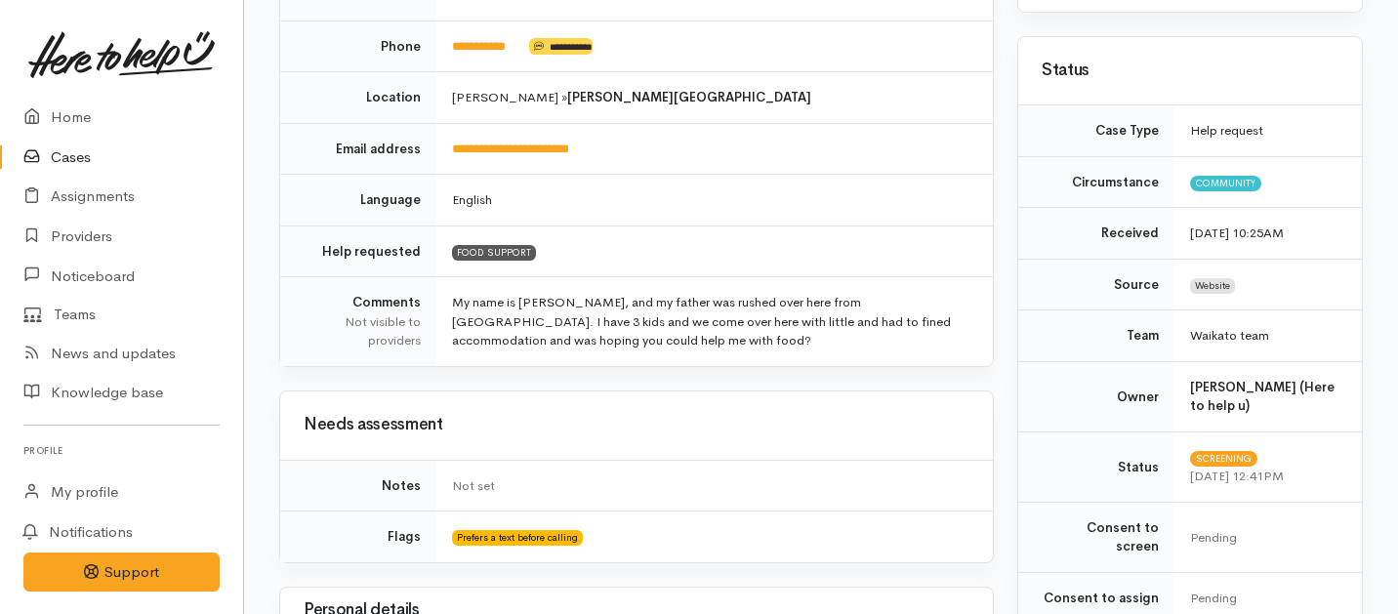
scroll to position [313, 0]
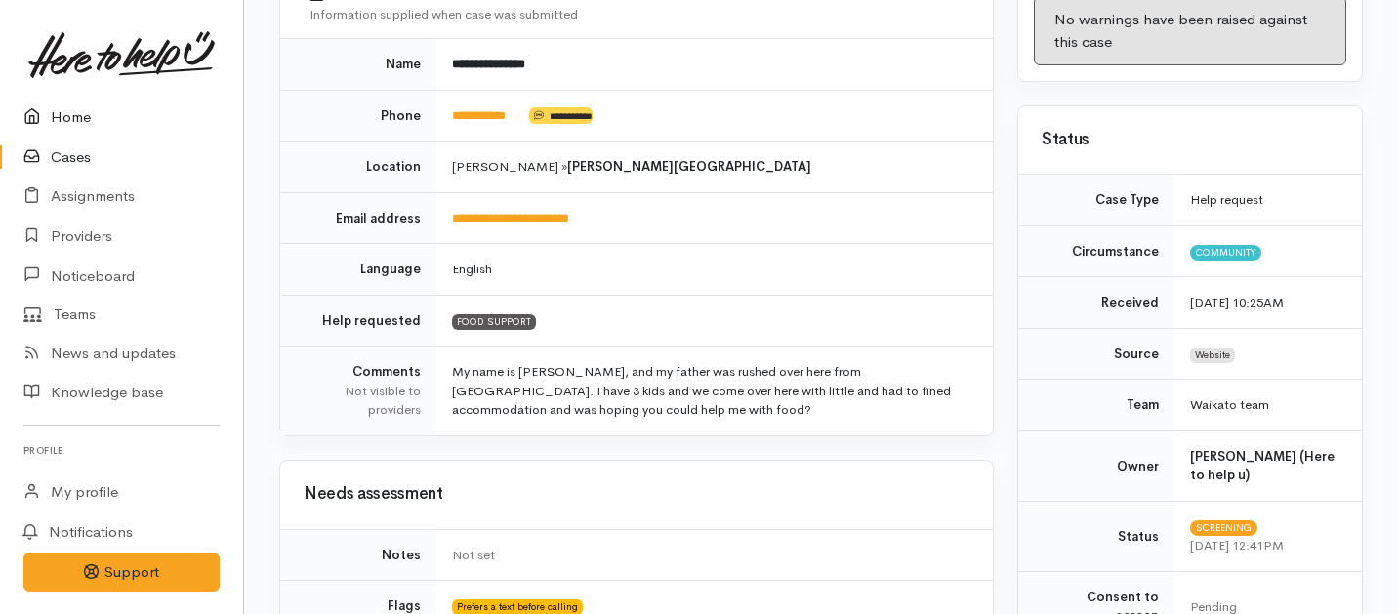
click at [67, 120] on link "Home" at bounding box center [121, 118] width 243 height 40
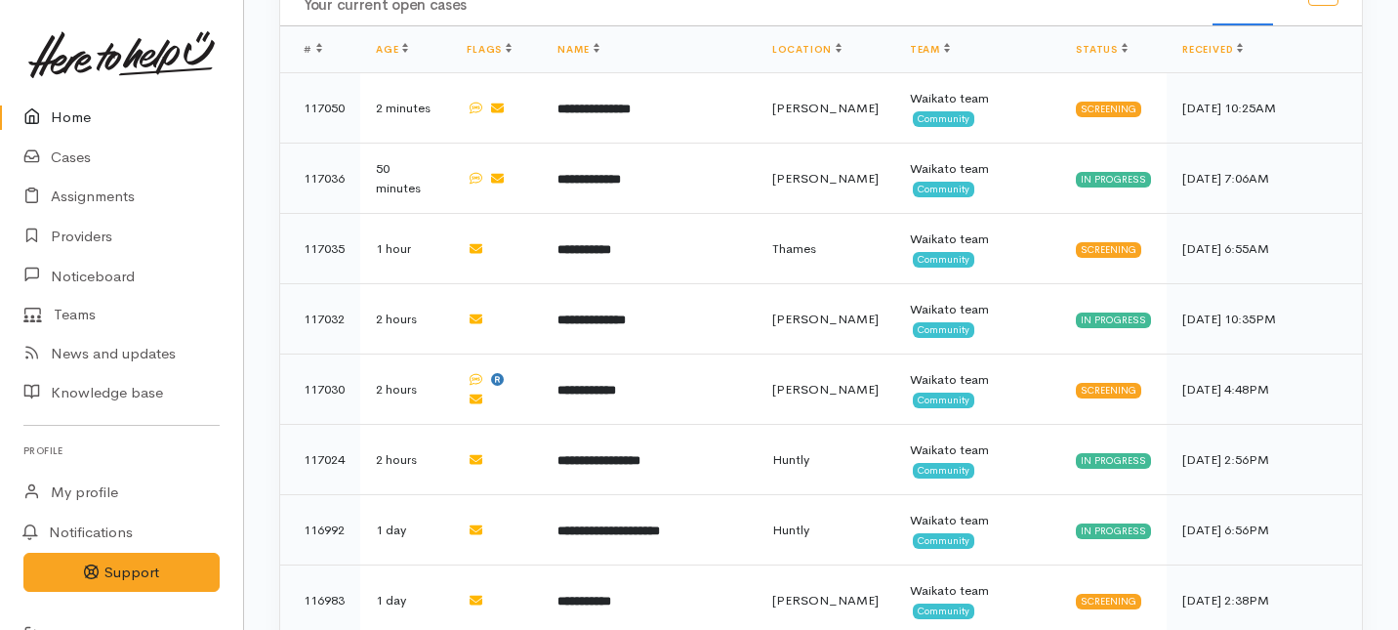
scroll to position [877, 0]
click at [62, 158] on link "Cases" at bounding box center [121, 158] width 243 height 40
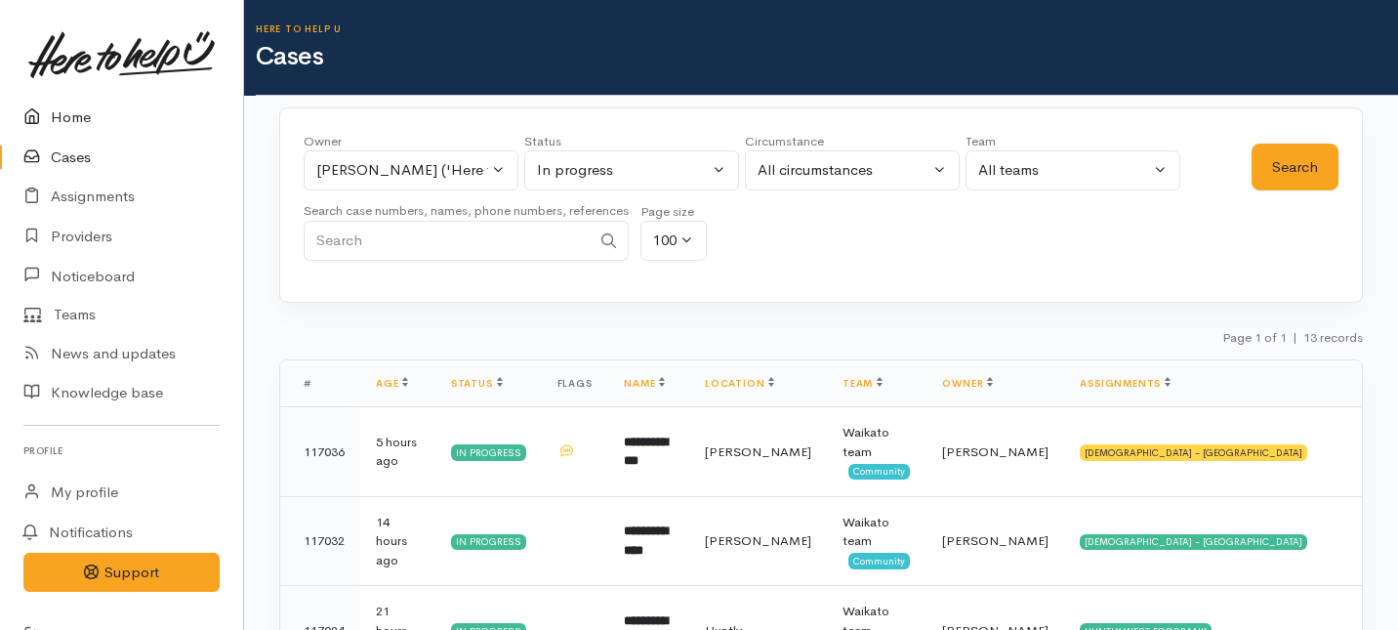
click at [69, 113] on link "Home" at bounding box center [121, 118] width 243 height 40
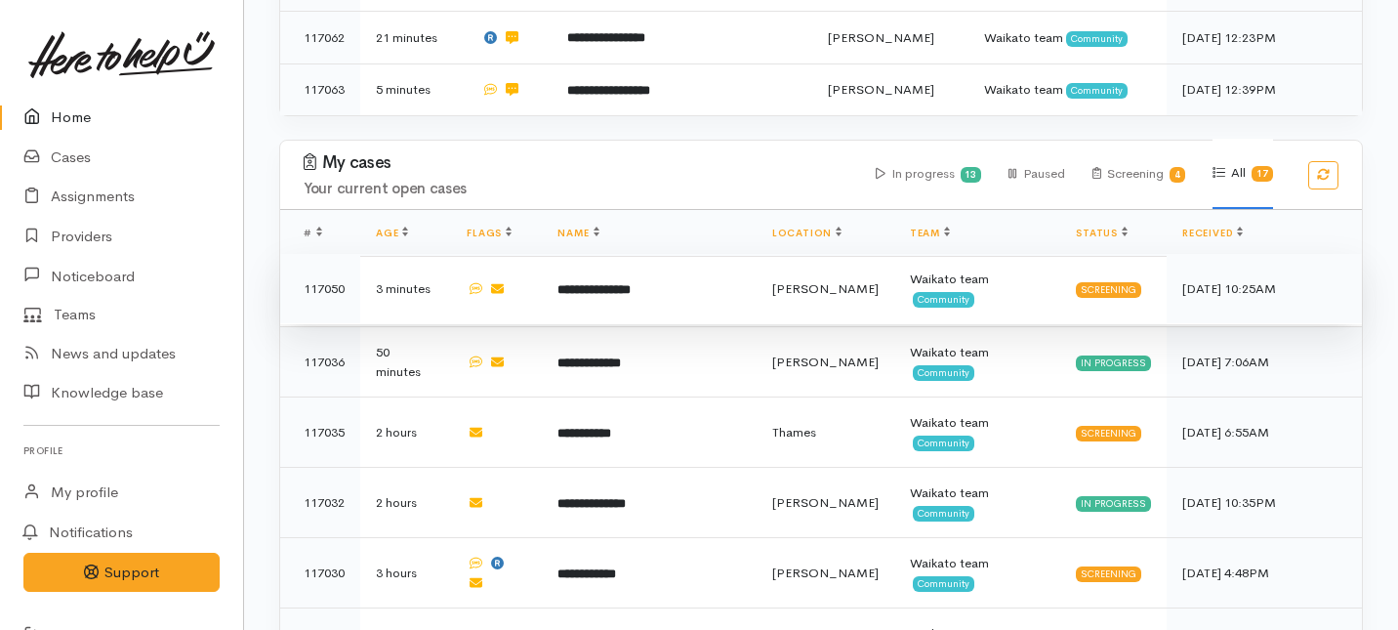
scroll to position [688, 0]
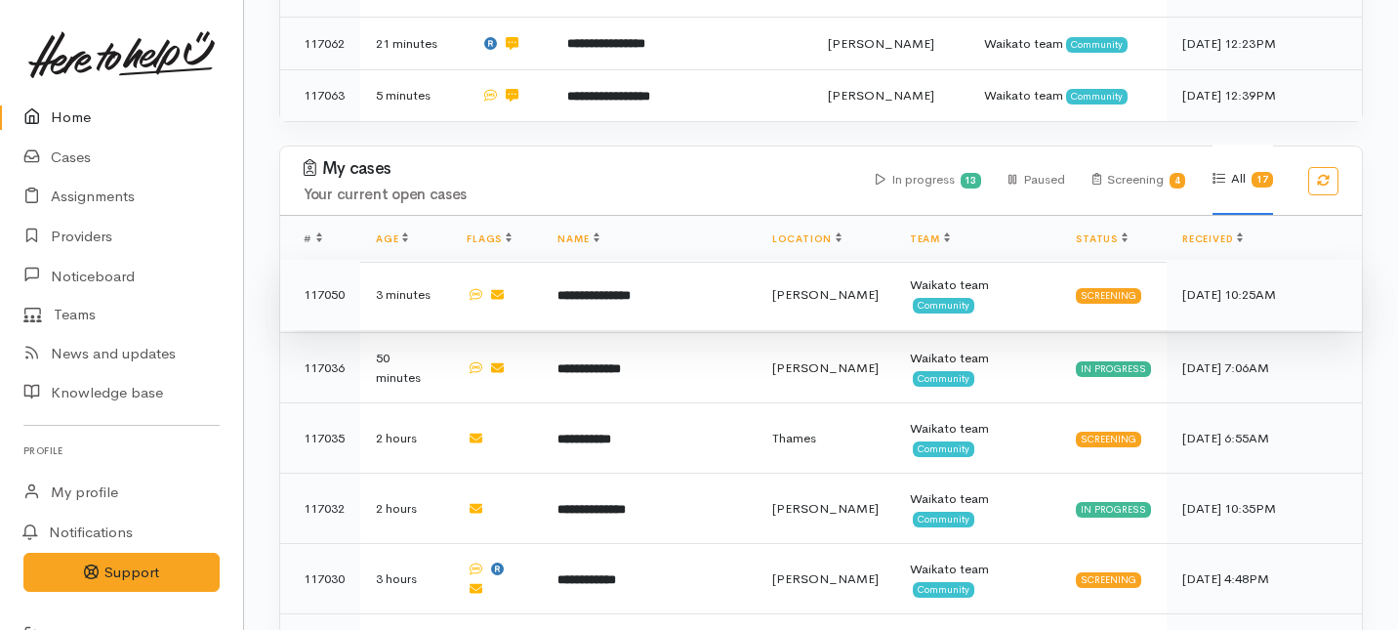
click at [675, 260] on td "**********" at bounding box center [649, 295] width 214 height 70
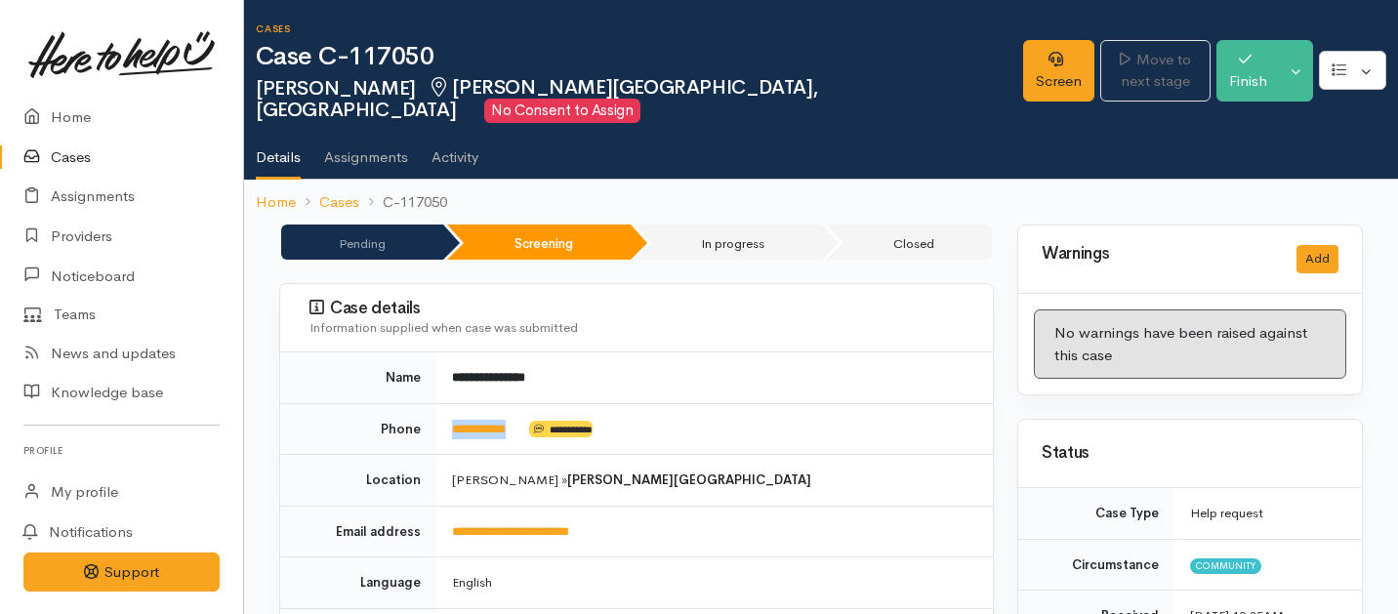
drag, startPoint x: 532, startPoint y: 409, endPoint x: 437, endPoint y: 406, distance: 94.8
click at [437, 406] on td "**********" at bounding box center [714, 429] width 557 height 52
copy td "**********"
drag, startPoint x: 538, startPoint y: 398, endPoint x: 445, endPoint y: 411, distance: 93.6
click at [445, 411] on td "**********" at bounding box center [714, 429] width 557 height 52
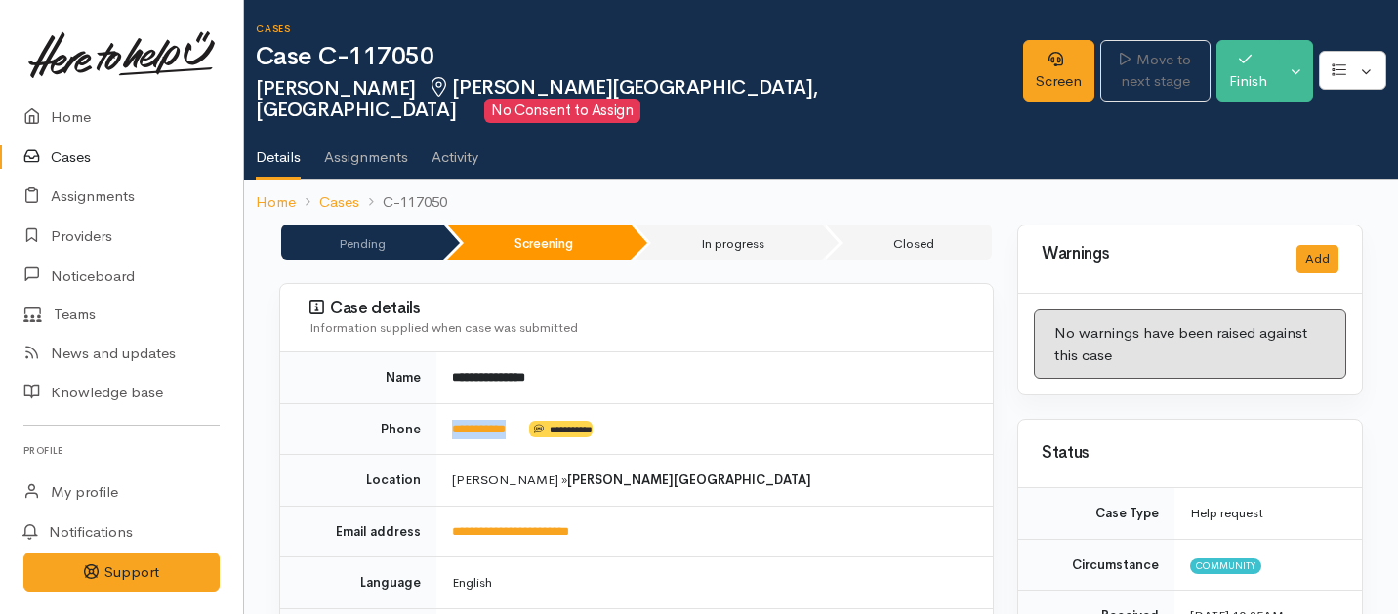
copy td "**********"
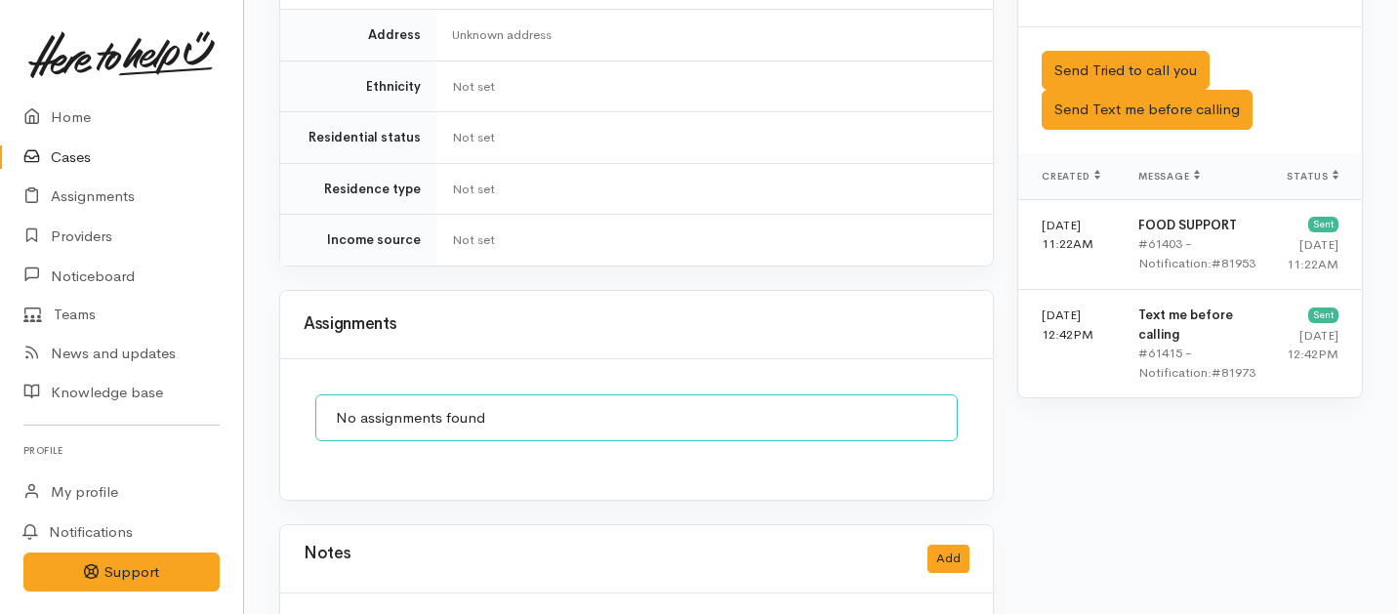
scroll to position [1187, 0]
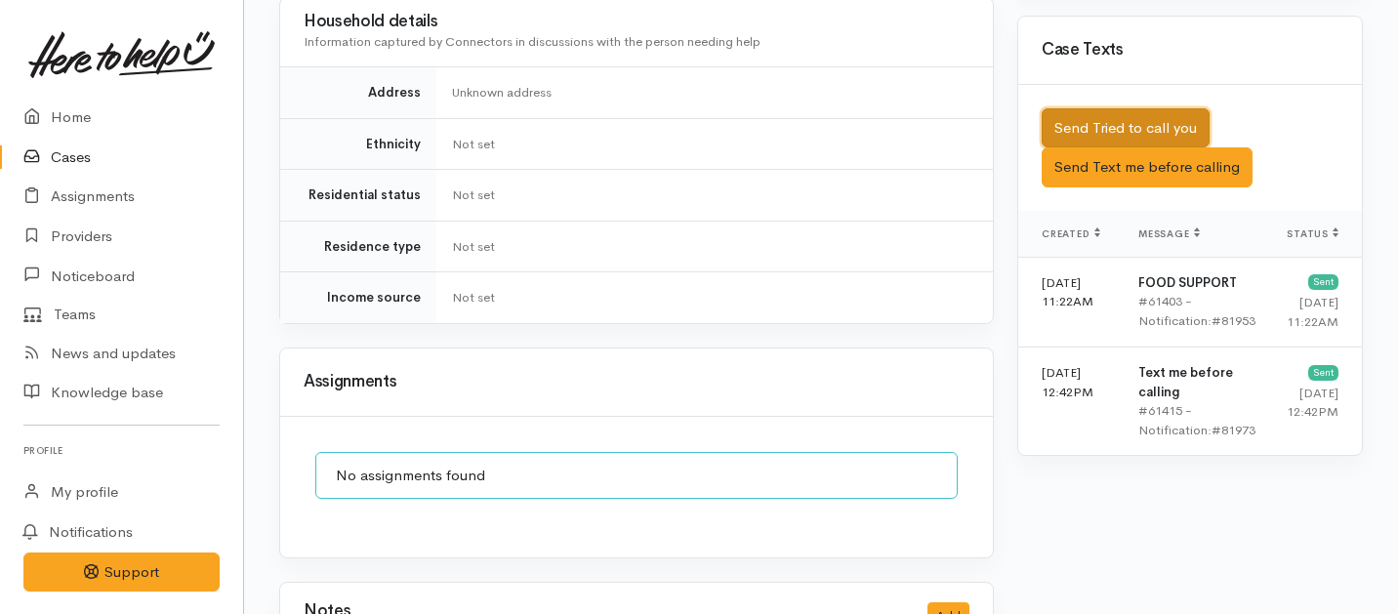
click at [1116, 108] on button "Send Tried to call you" at bounding box center [1126, 128] width 168 height 40
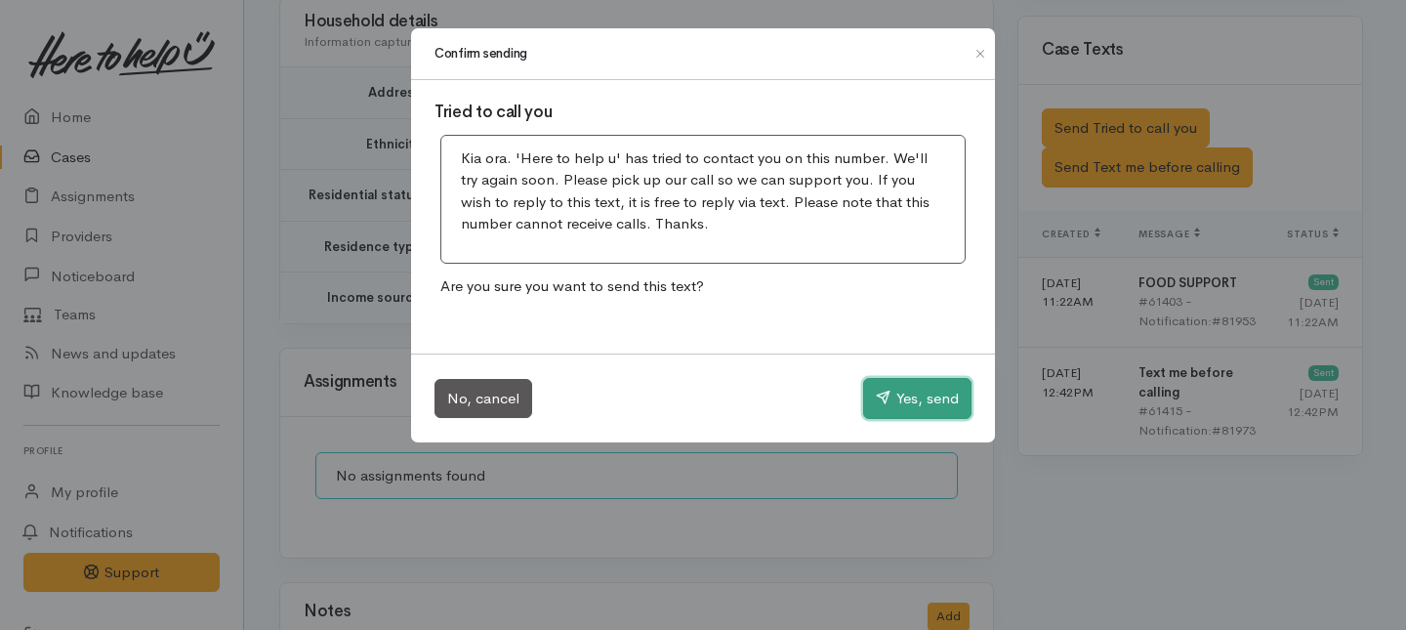
click at [914, 398] on button "Yes, send" at bounding box center [917, 398] width 108 height 41
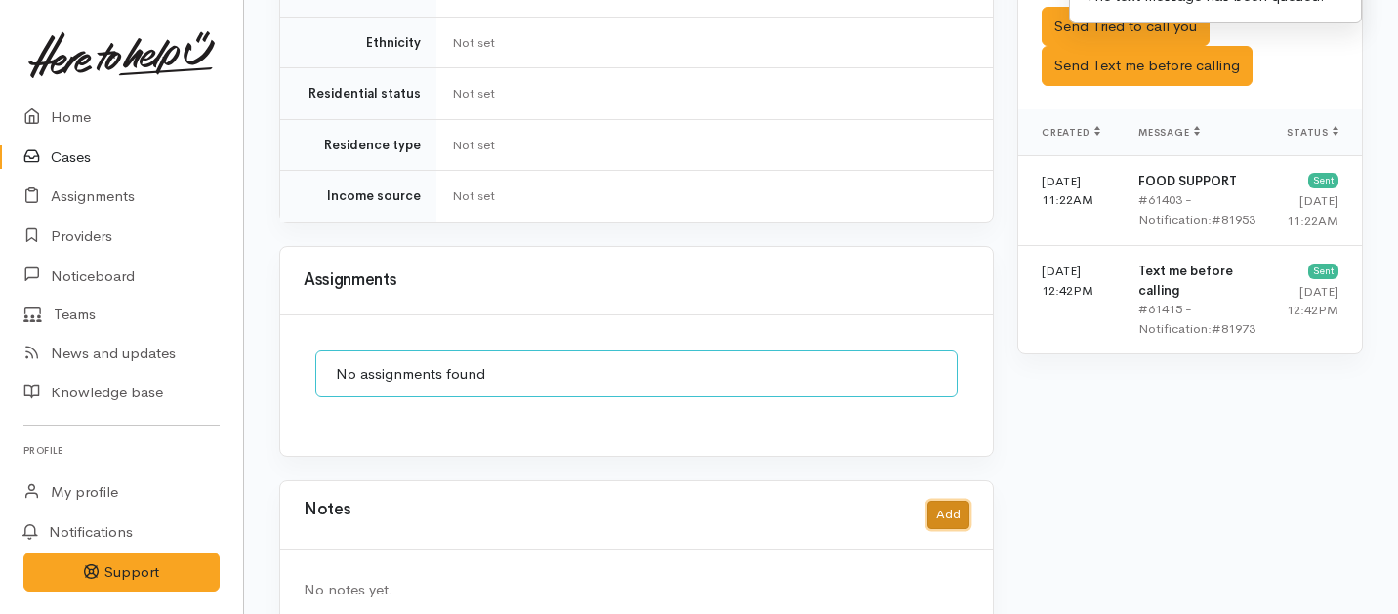
click at [943, 501] on button "Add" at bounding box center [949, 515] width 42 height 28
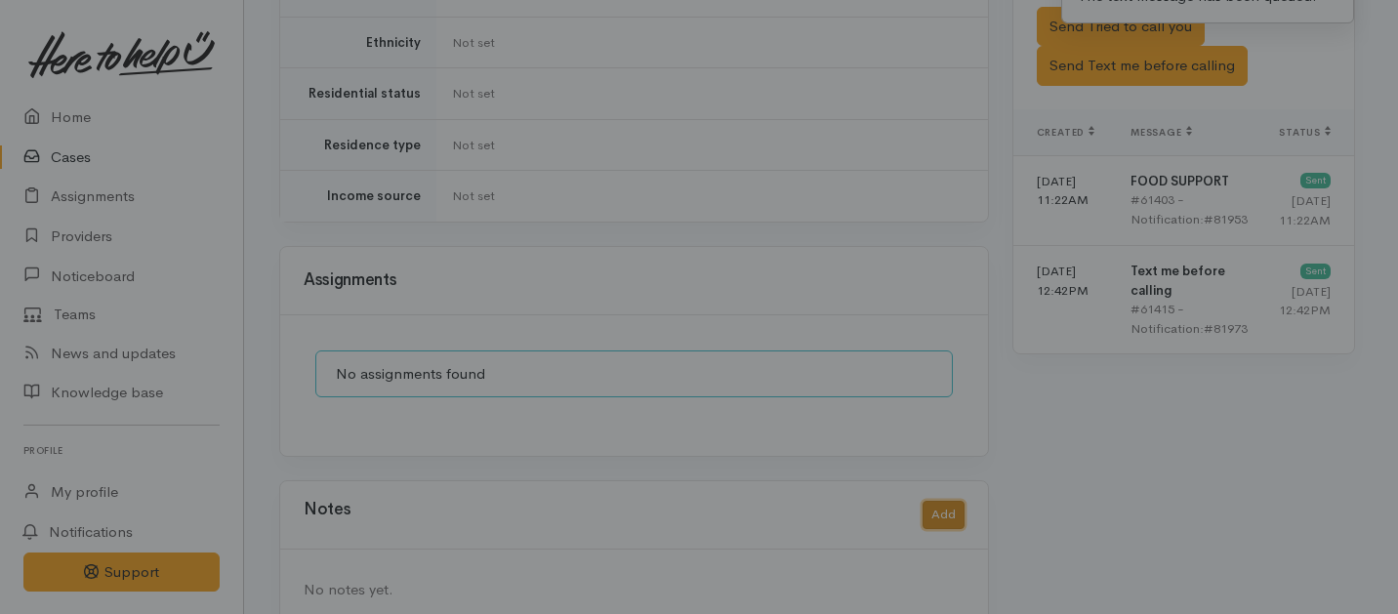
scroll to position [1273, 0]
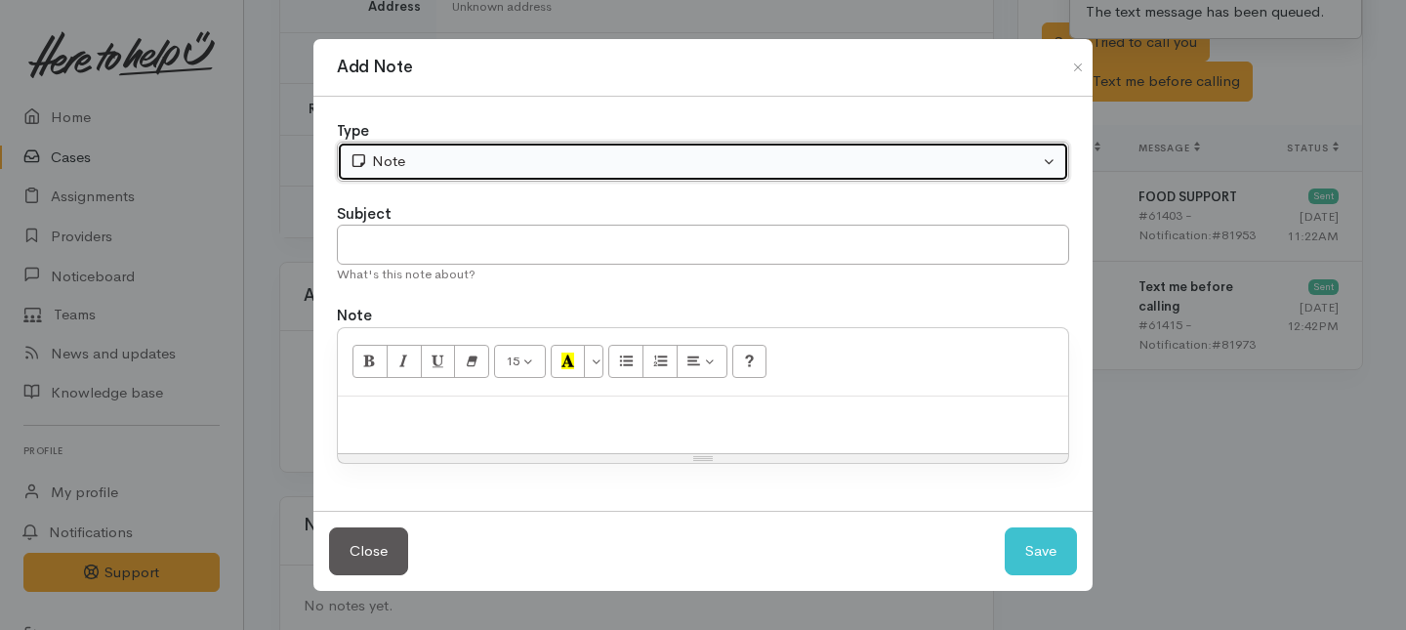
click at [475, 152] on div "Note" at bounding box center [694, 161] width 689 height 22
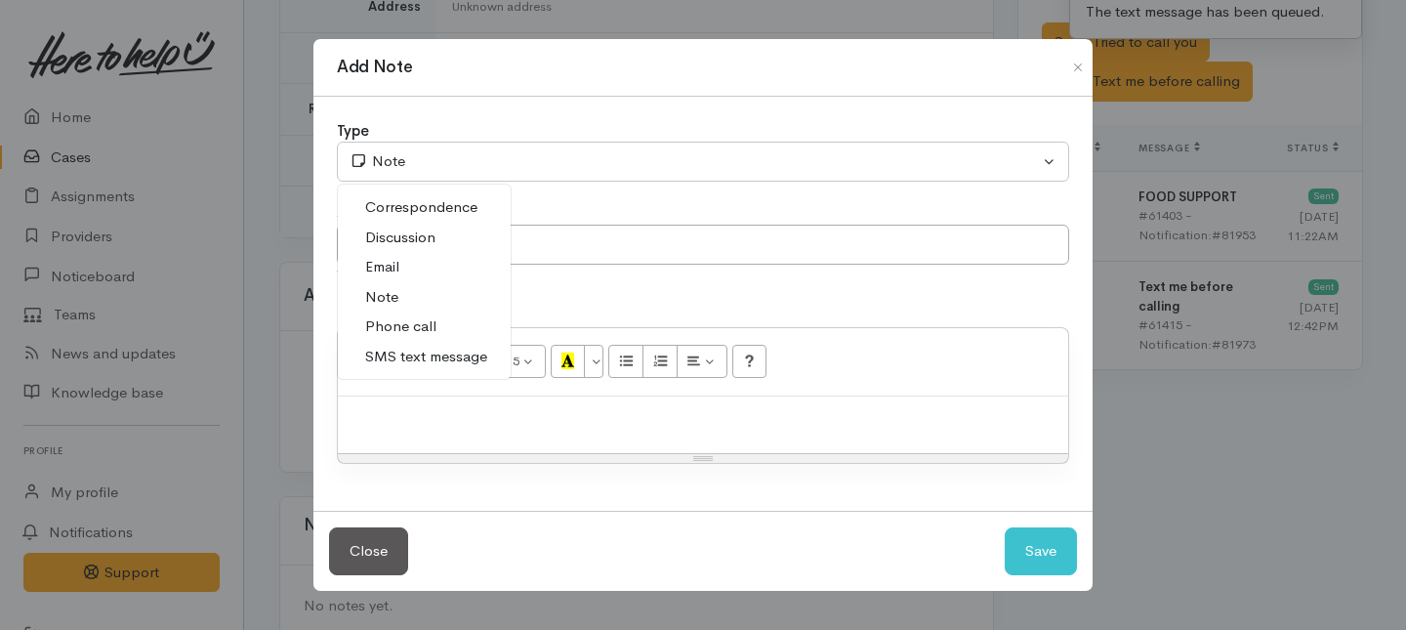
click at [395, 322] on span "Phone call" at bounding box center [400, 326] width 71 height 22
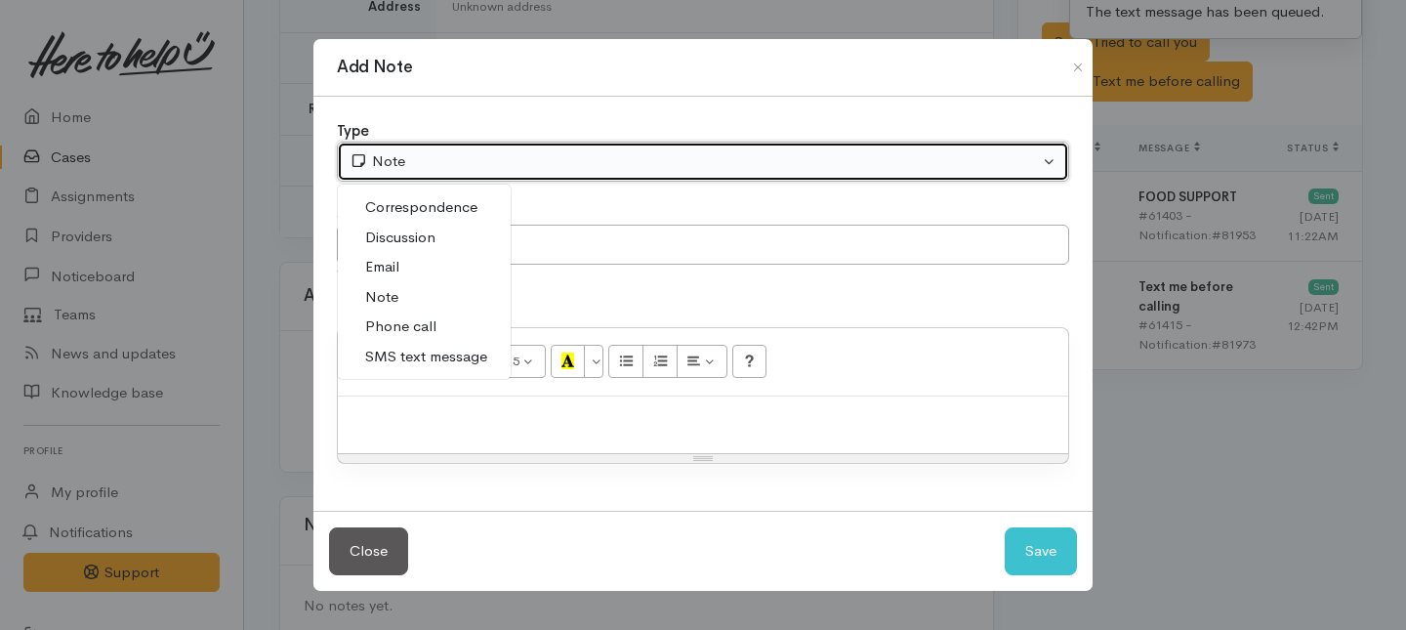
select select "3"
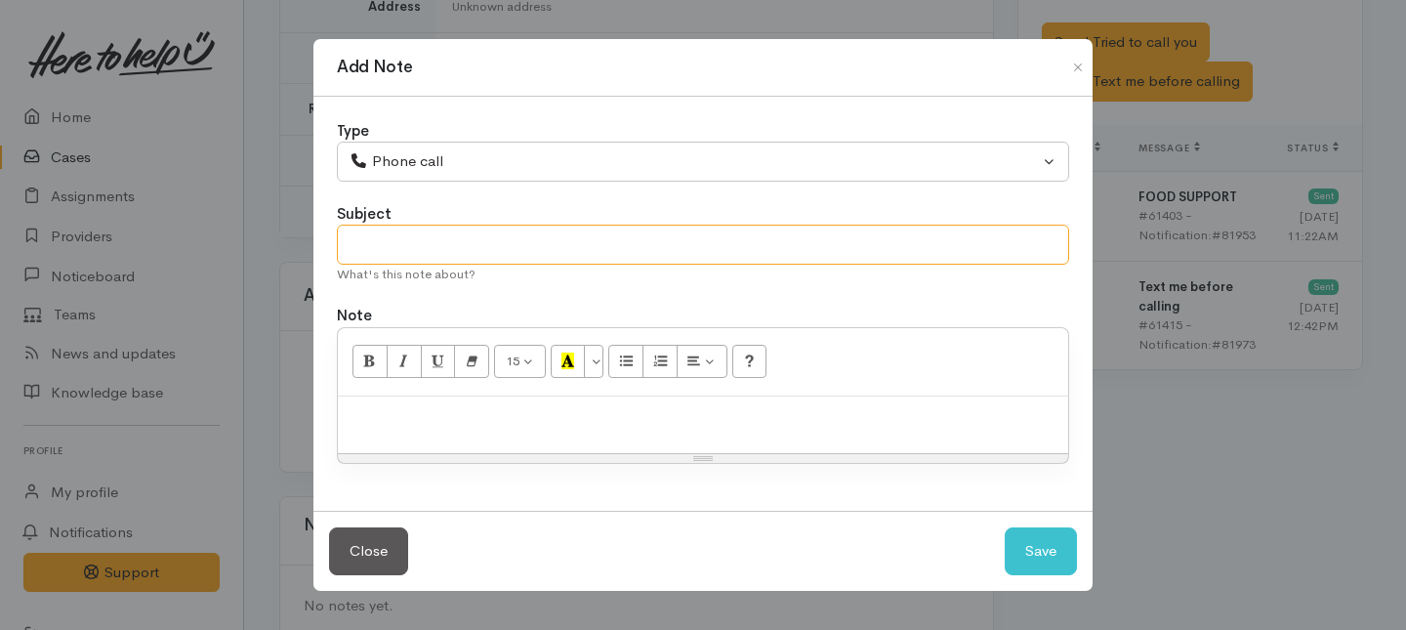
click at [383, 263] on input "text" at bounding box center [703, 245] width 732 height 40
type input "1st Attempt to contact"
click at [436, 428] on div at bounding box center [703, 425] width 730 height 58
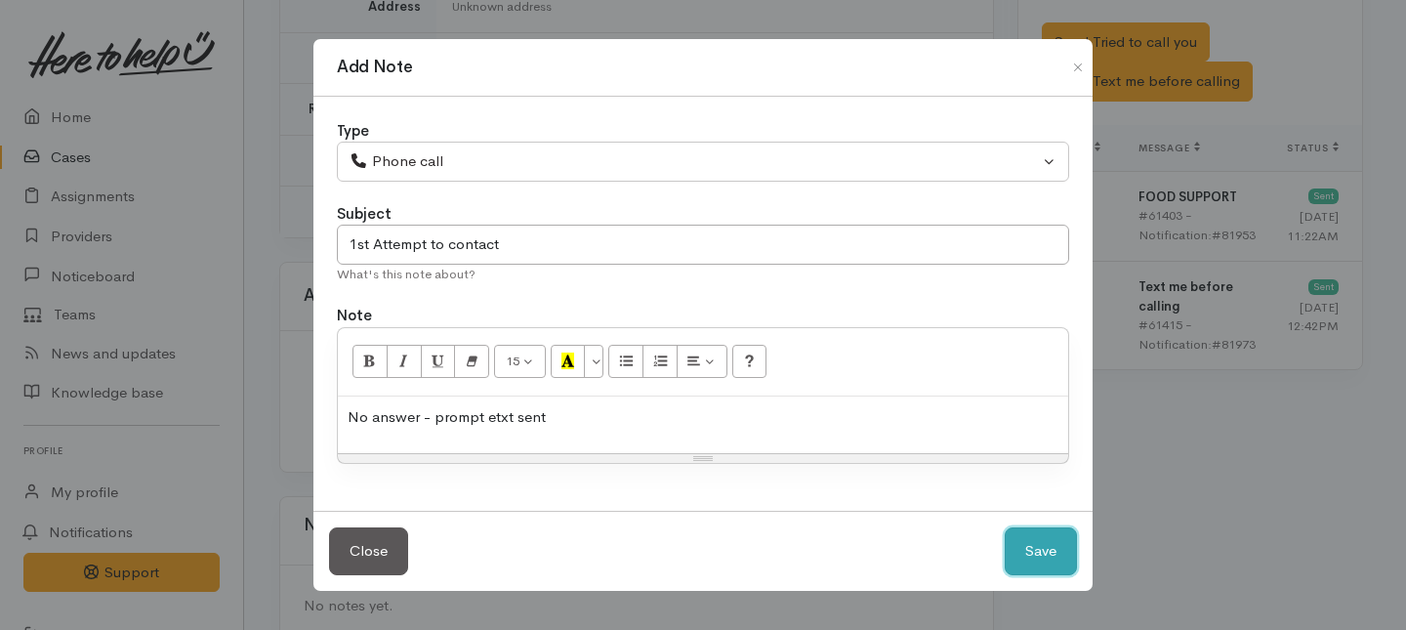
click at [1036, 564] on button "Save" at bounding box center [1041, 551] width 72 height 48
select select "1"
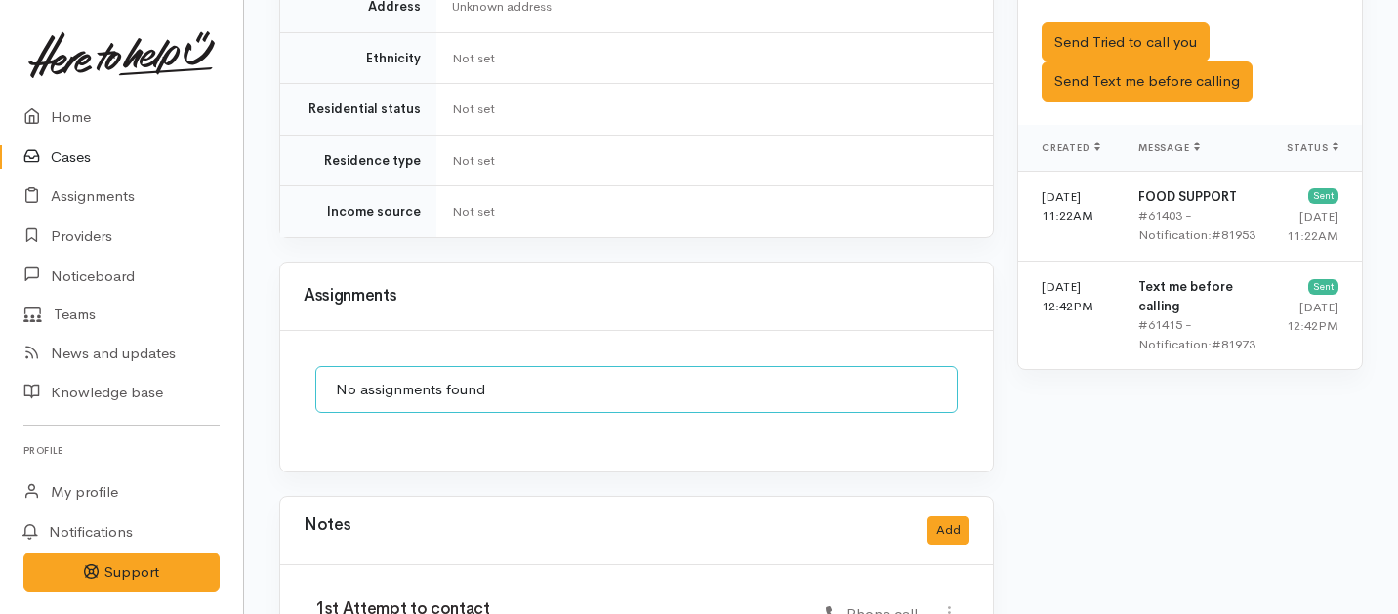
scroll to position [1388, 0]
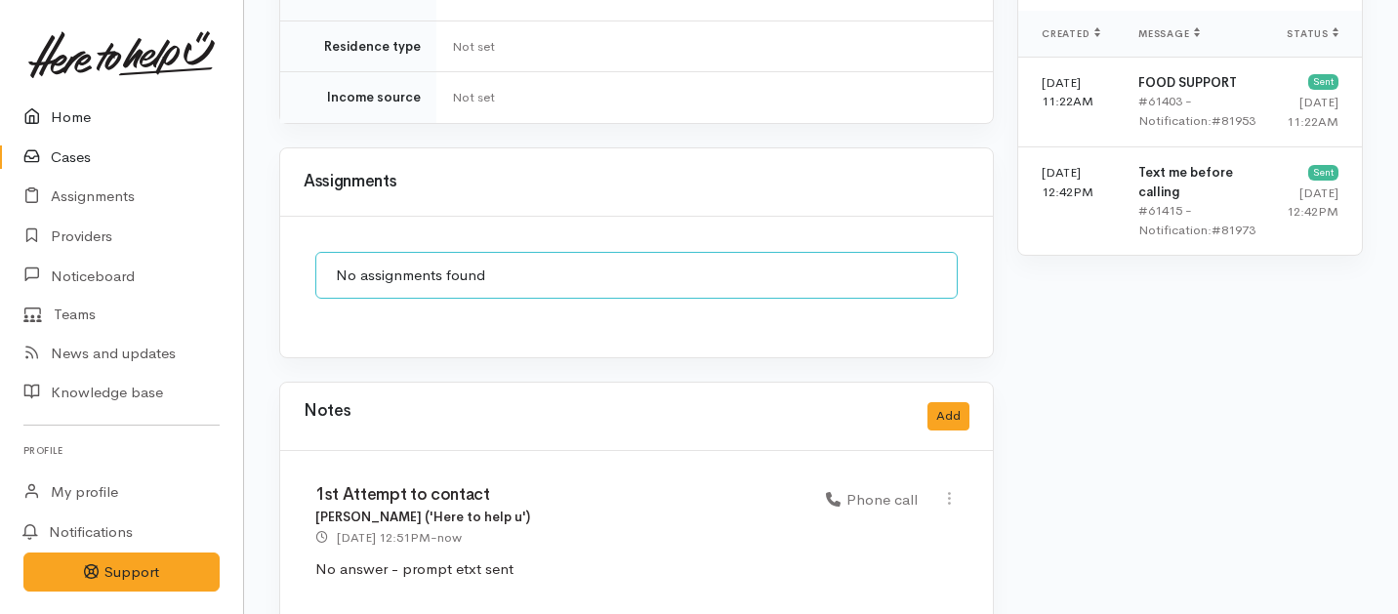
click at [56, 116] on link "Home" at bounding box center [121, 118] width 243 height 40
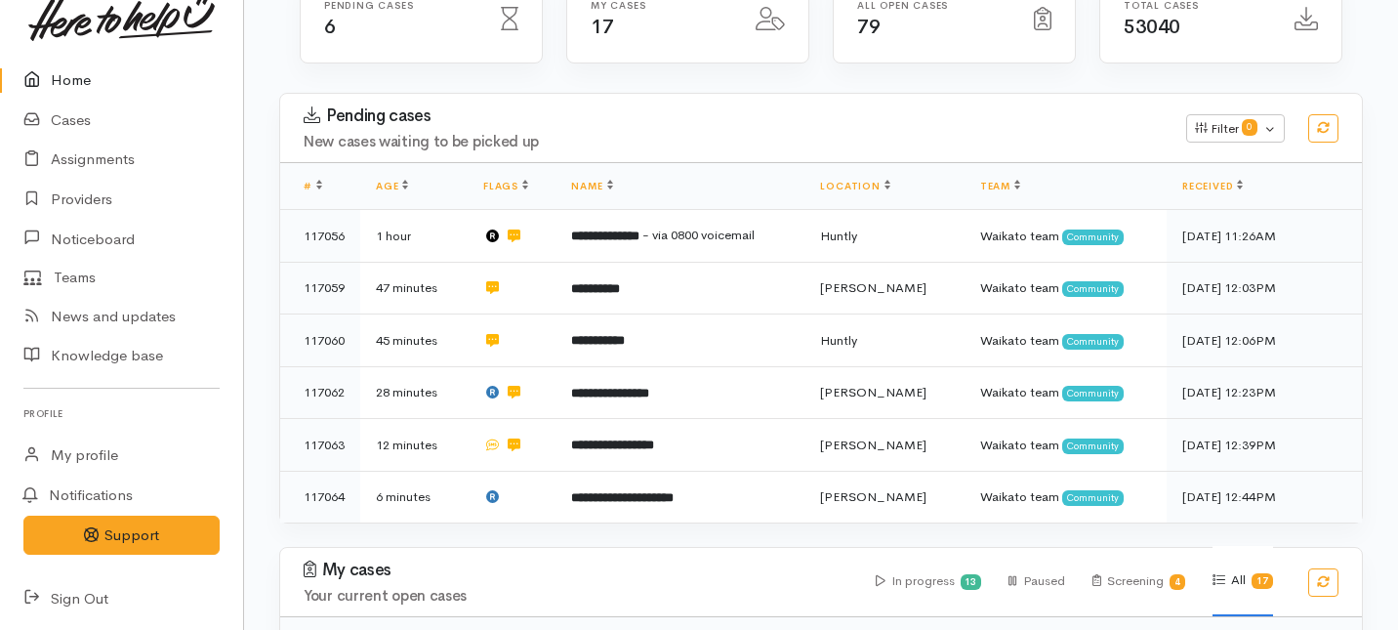
scroll to position [292, 0]
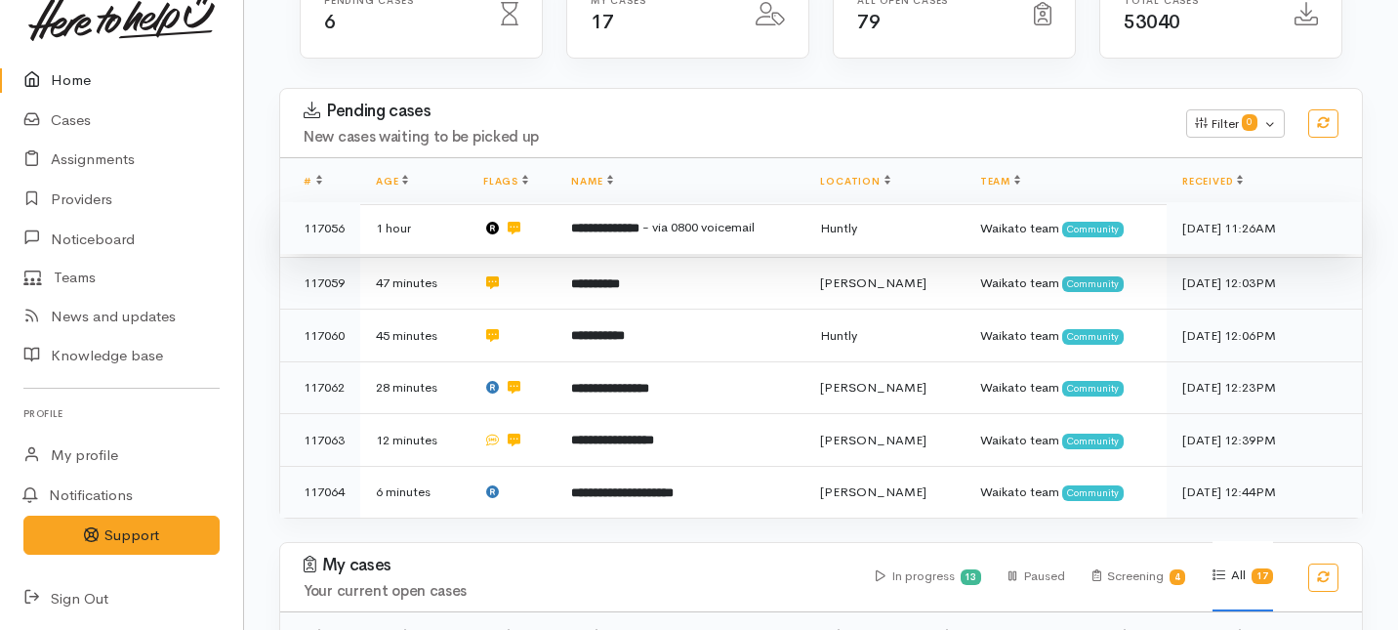
click at [627, 222] on b "**********" at bounding box center [605, 228] width 68 height 13
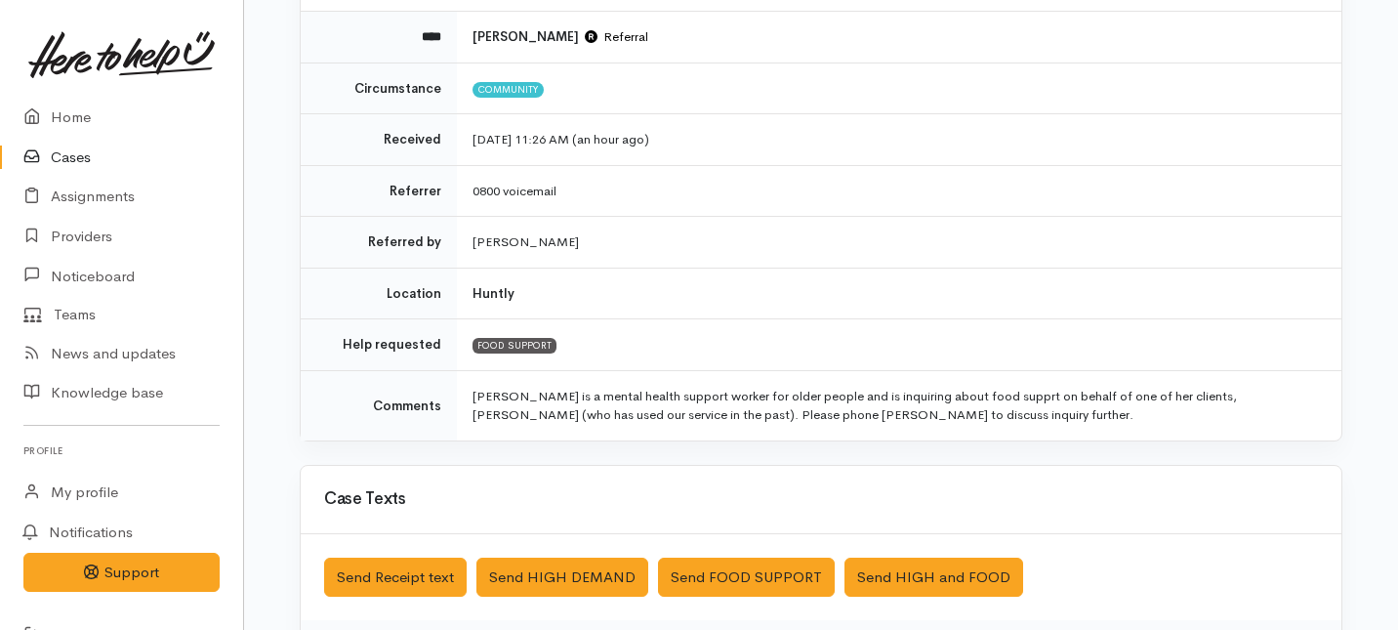
scroll to position [236, 0]
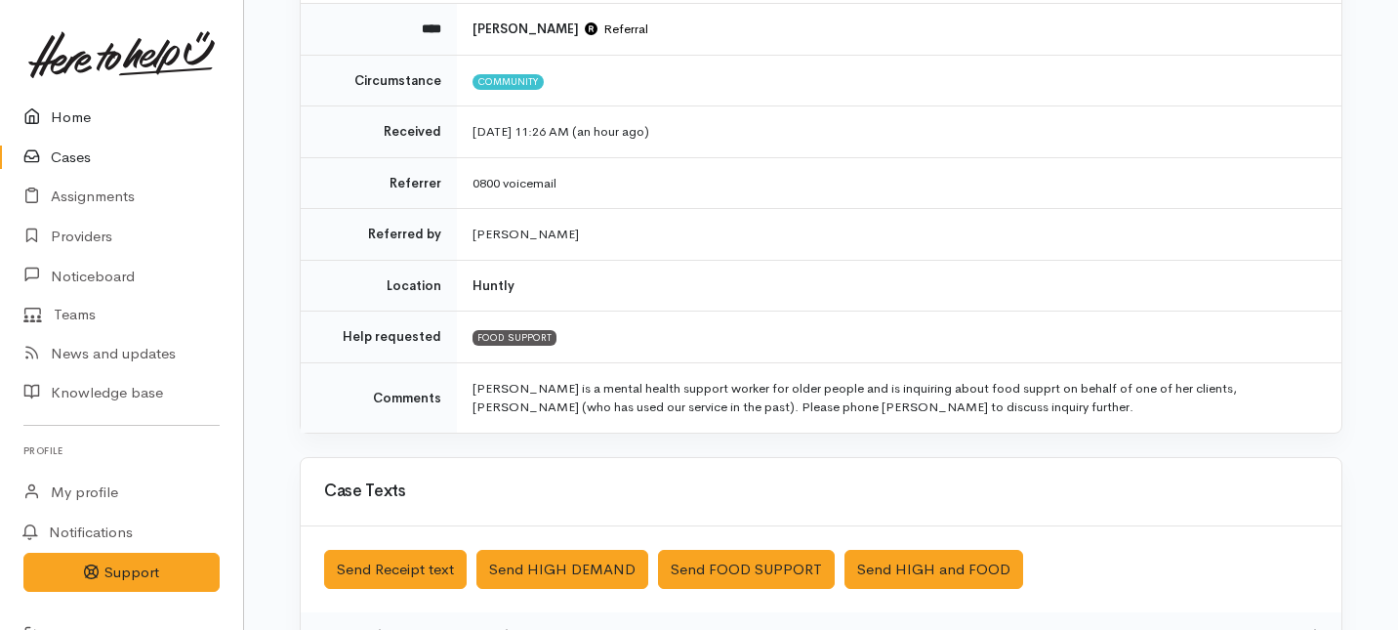
click at [64, 112] on link "Home" at bounding box center [121, 118] width 243 height 40
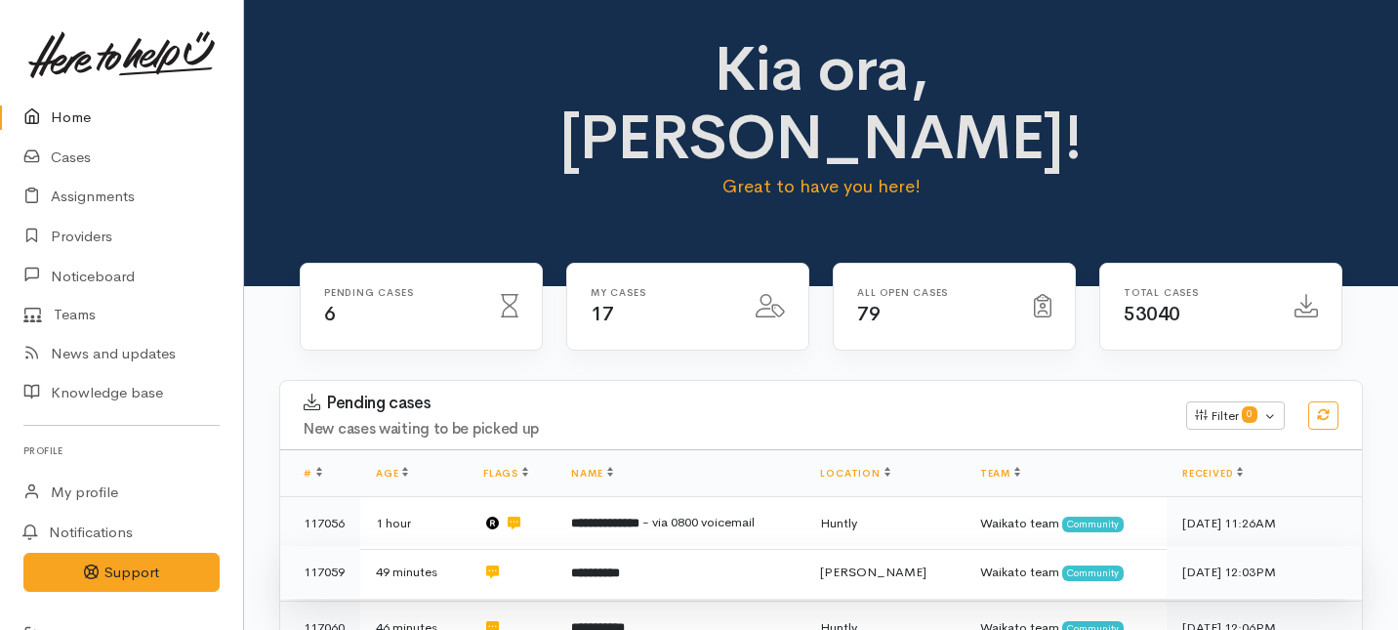
click at [636, 546] on td "**********" at bounding box center [680, 572] width 249 height 53
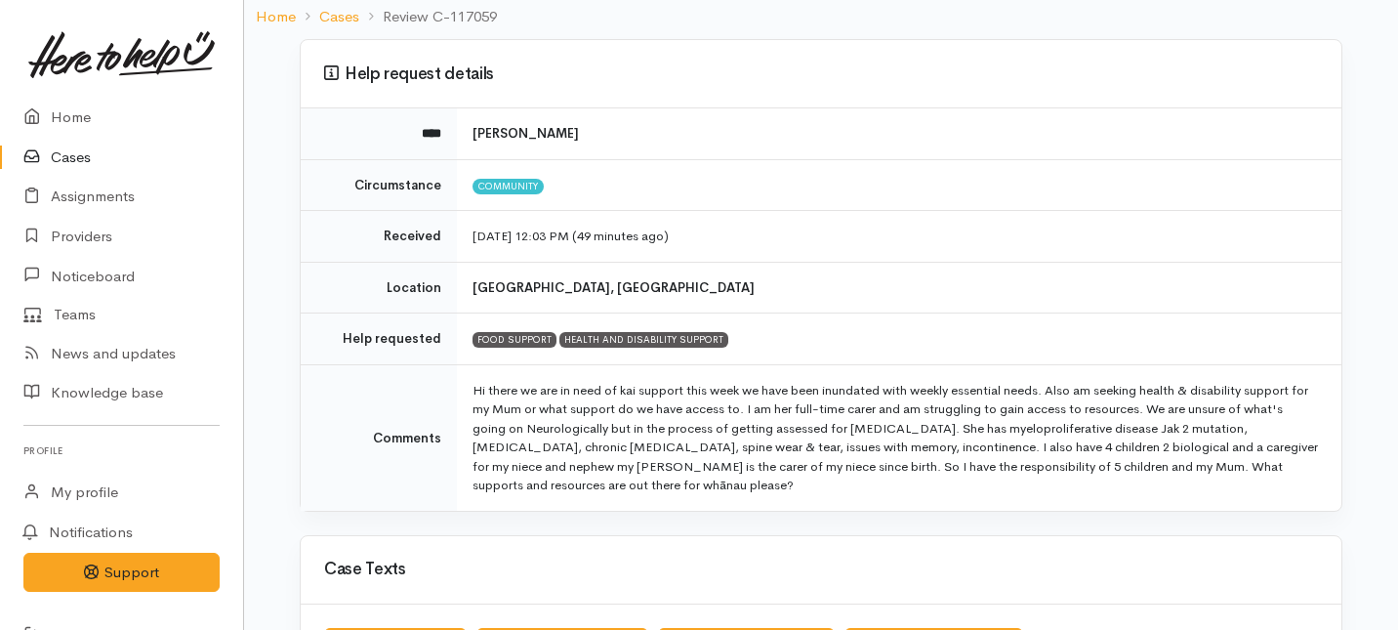
scroll to position [136, 0]
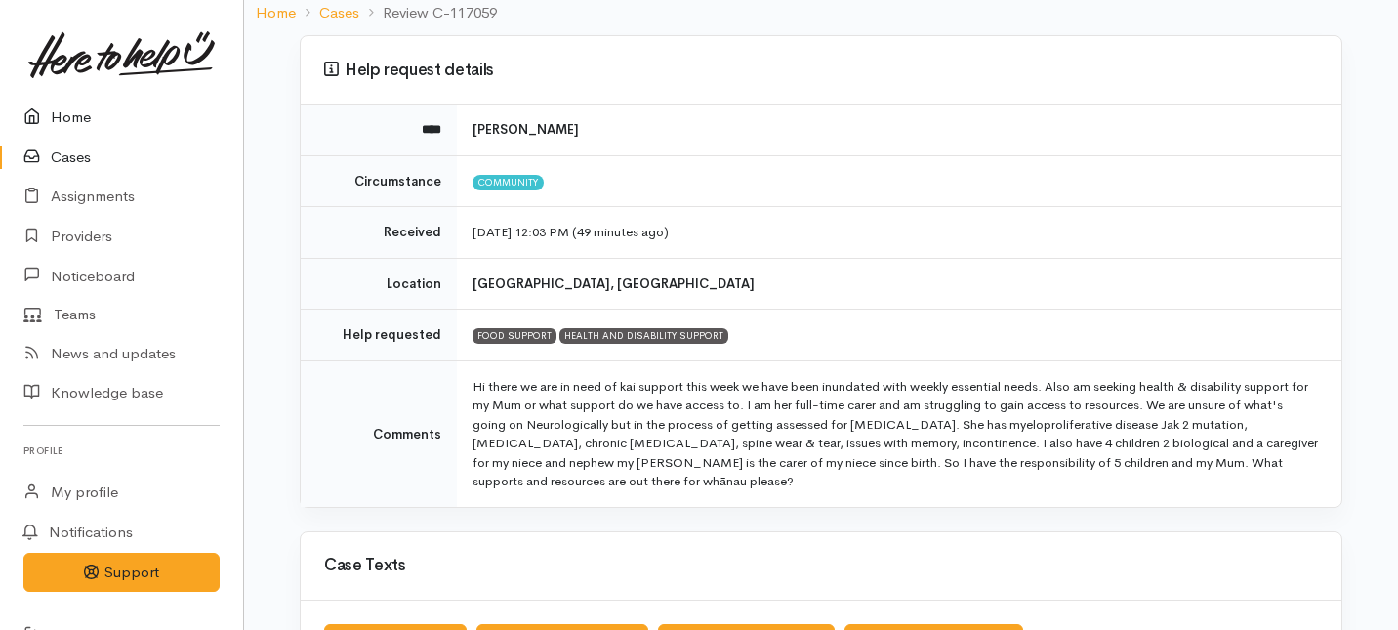
click at [74, 120] on link "Home" at bounding box center [121, 118] width 243 height 40
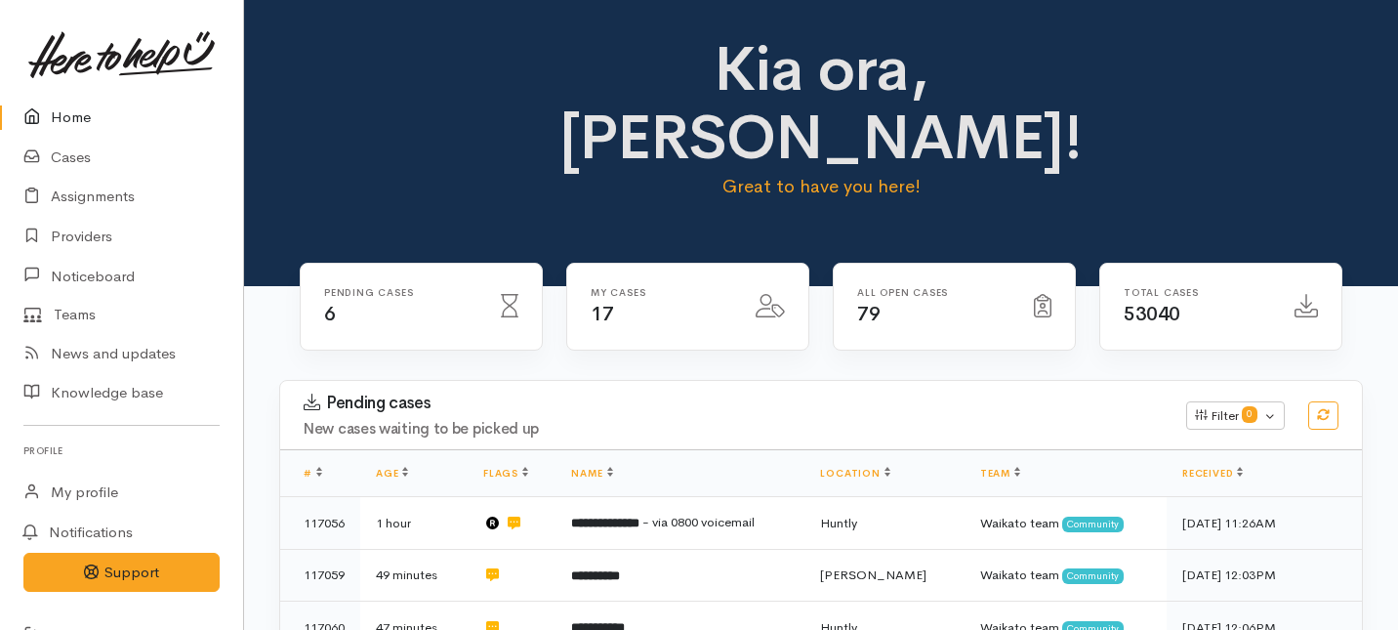
scroll to position [99, 0]
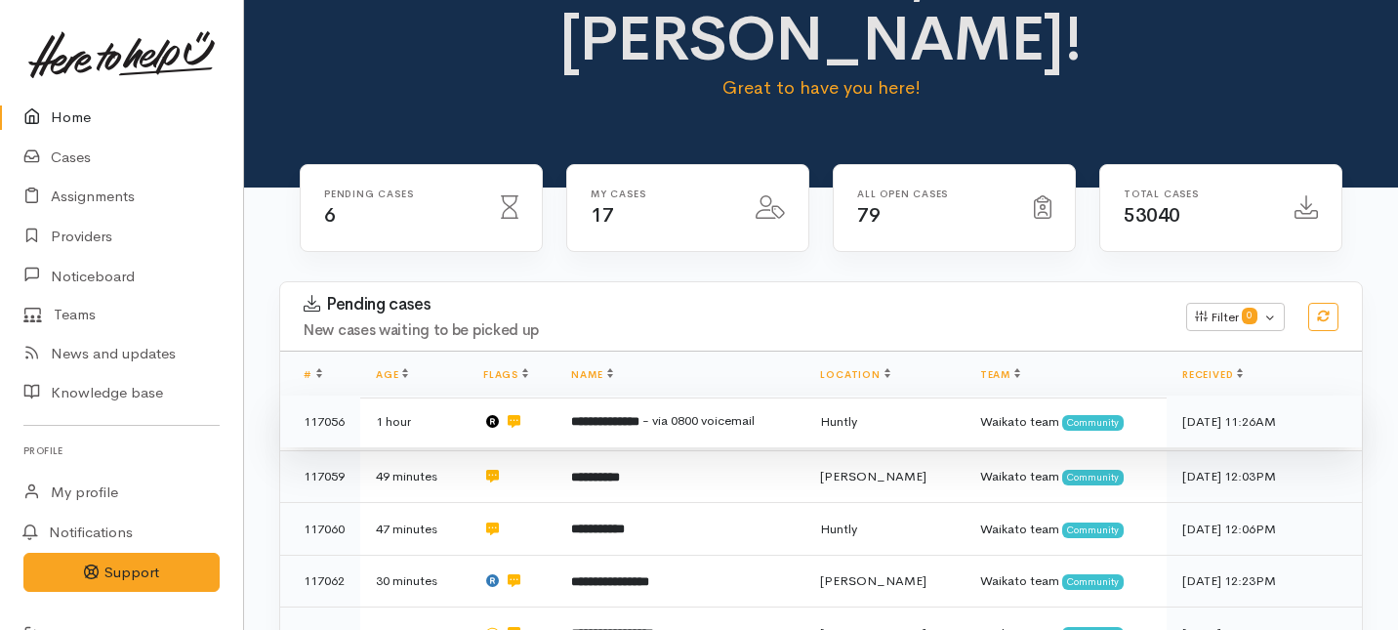
click at [570, 395] on td "**********" at bounding box center [680, 421] width 249 height 53
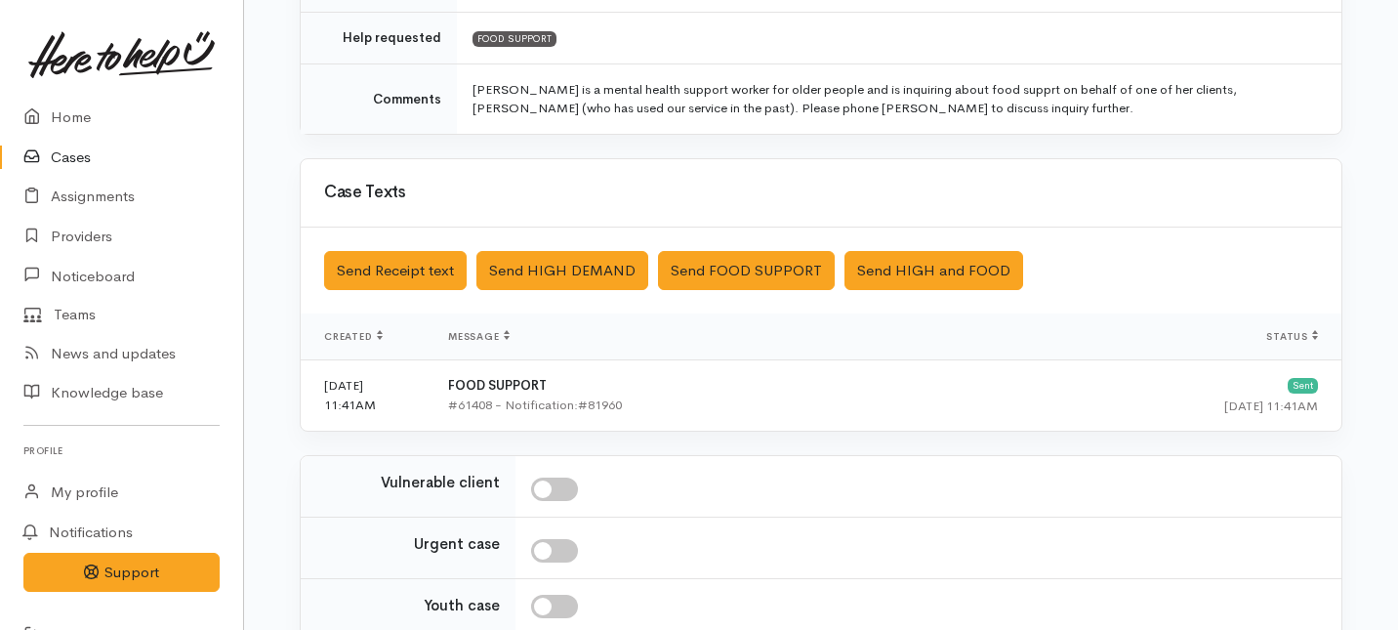
scroll to position [718, 0]
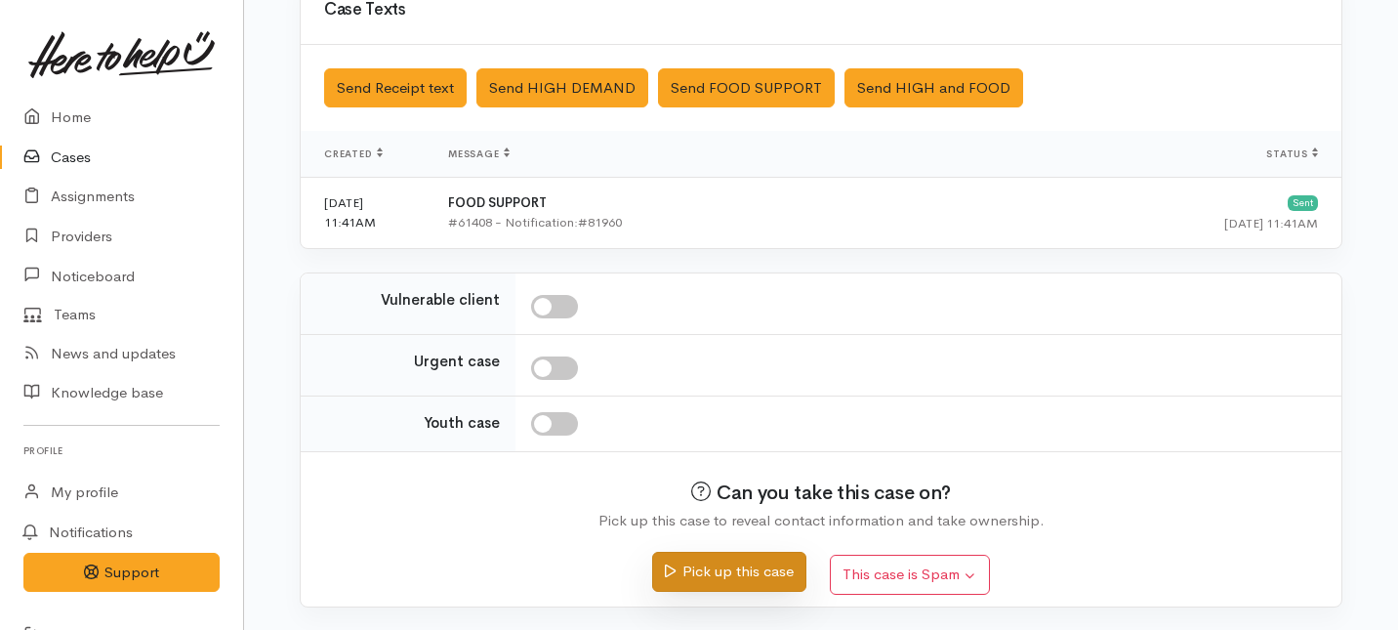
click at [714, 576] on button "Pick up this case" at bounding box center [728, 572] width 153 height 40
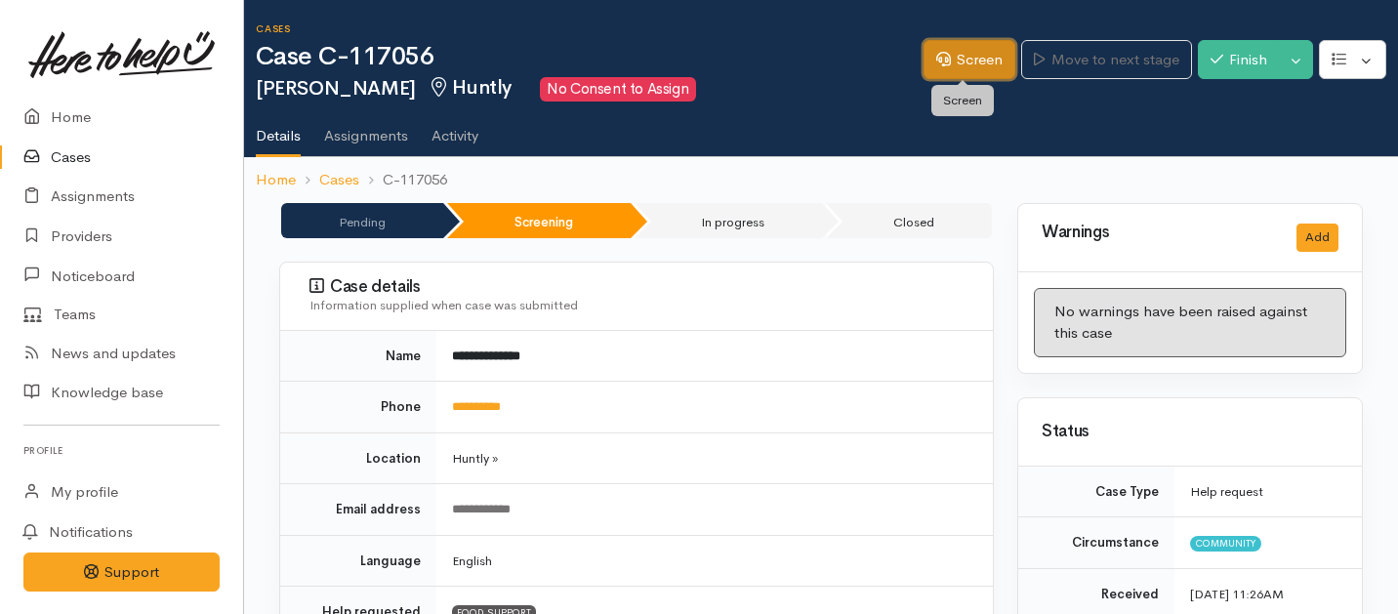
click at [968, 56] on link "Screen" at bounding box center [970, 60] width 92 height 40
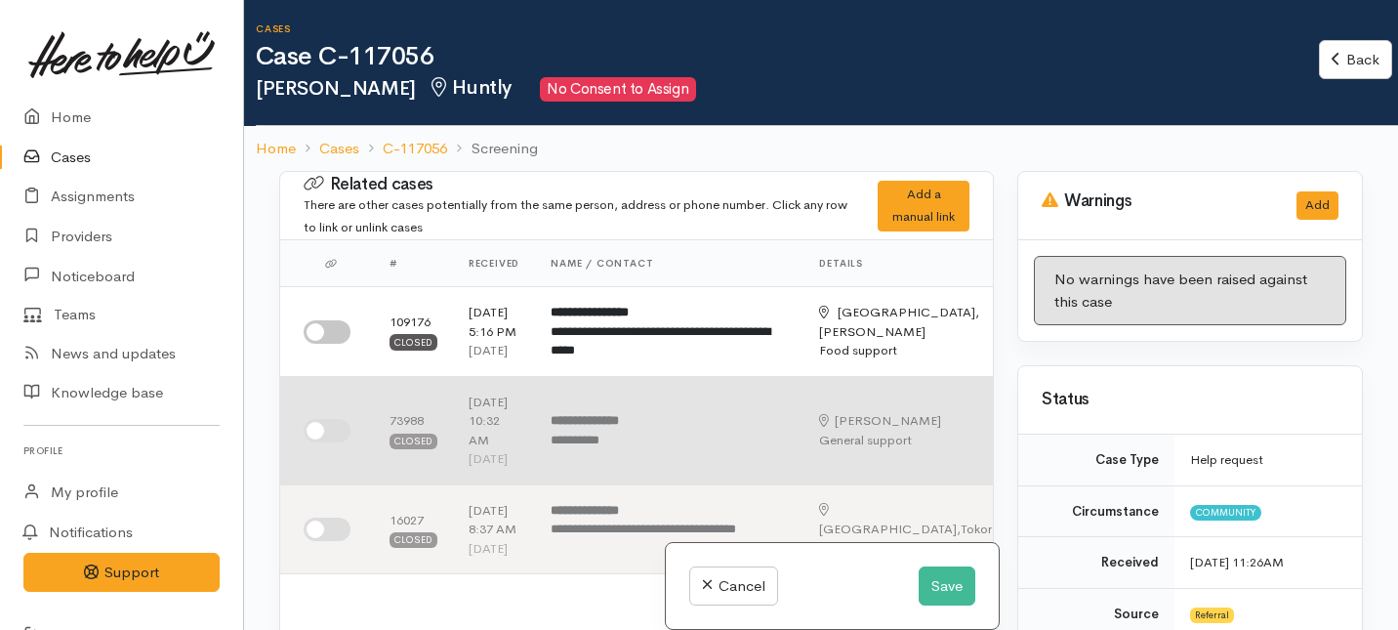
scroll to position [12, 0]
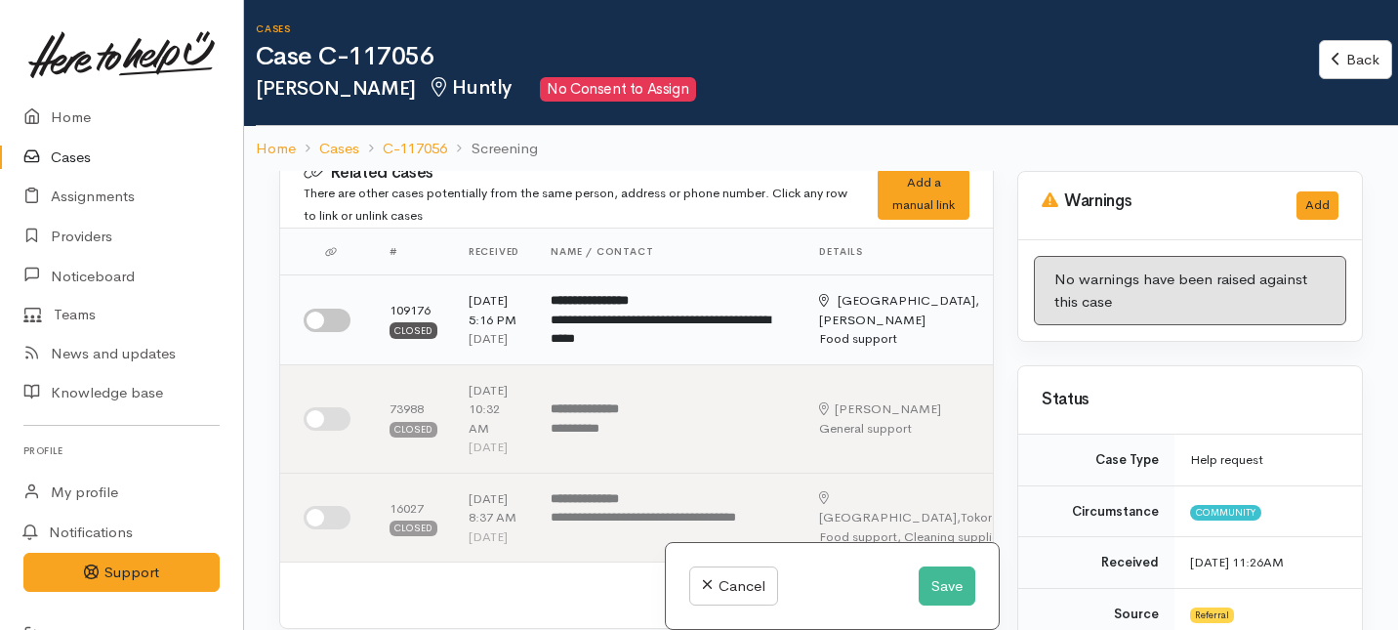
click at [333, 330] on input "checkbox" at bounding box center [327, 320] width 47 height 23
checkbox input "true"
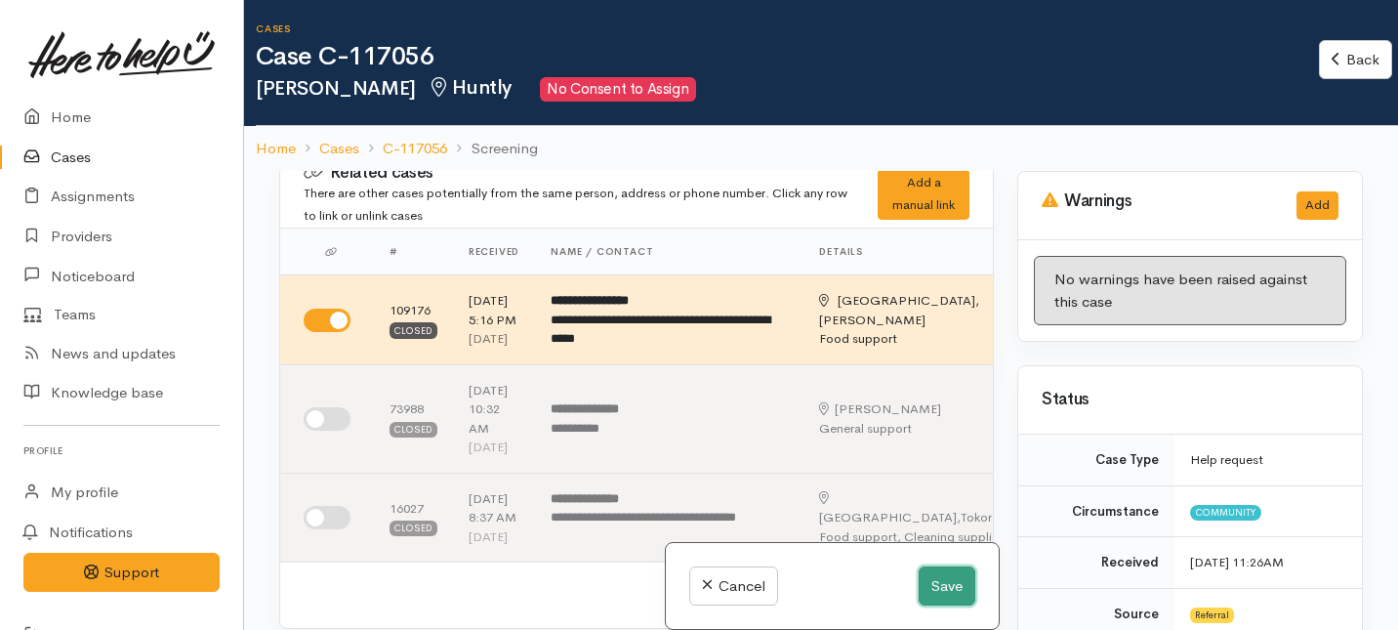
click at [953, 598] on button "Save" at bounding box center [947, 586] width 57 height 40
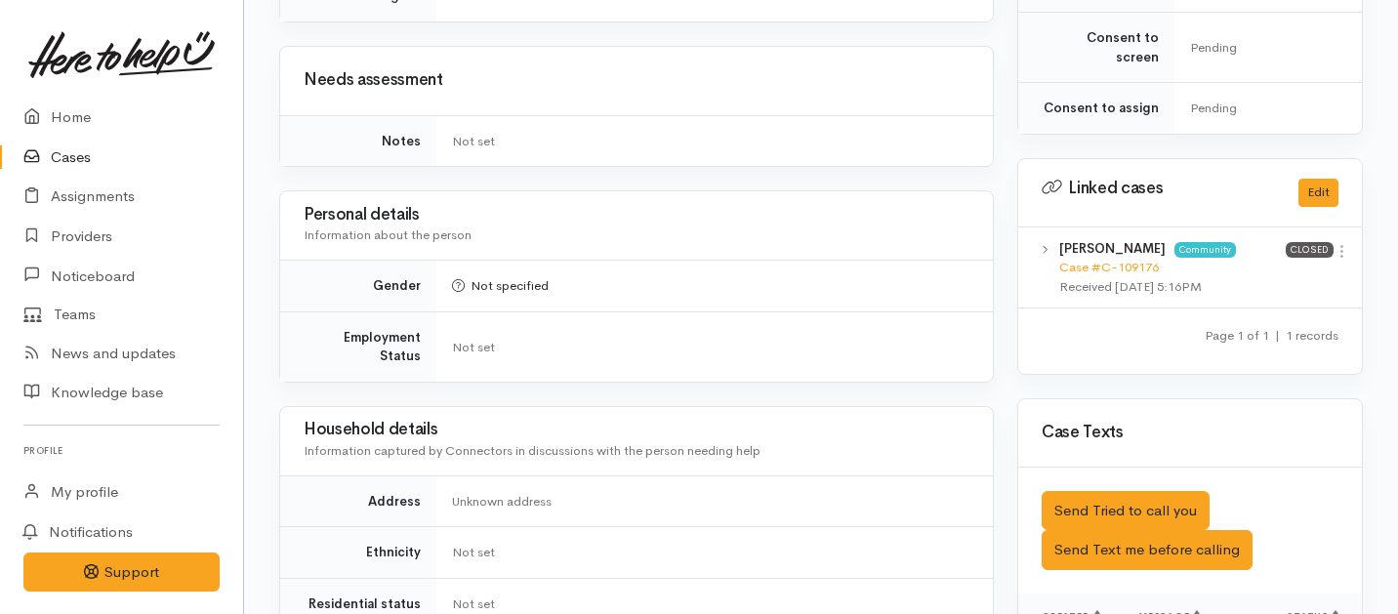
scroll to position [936, 0]
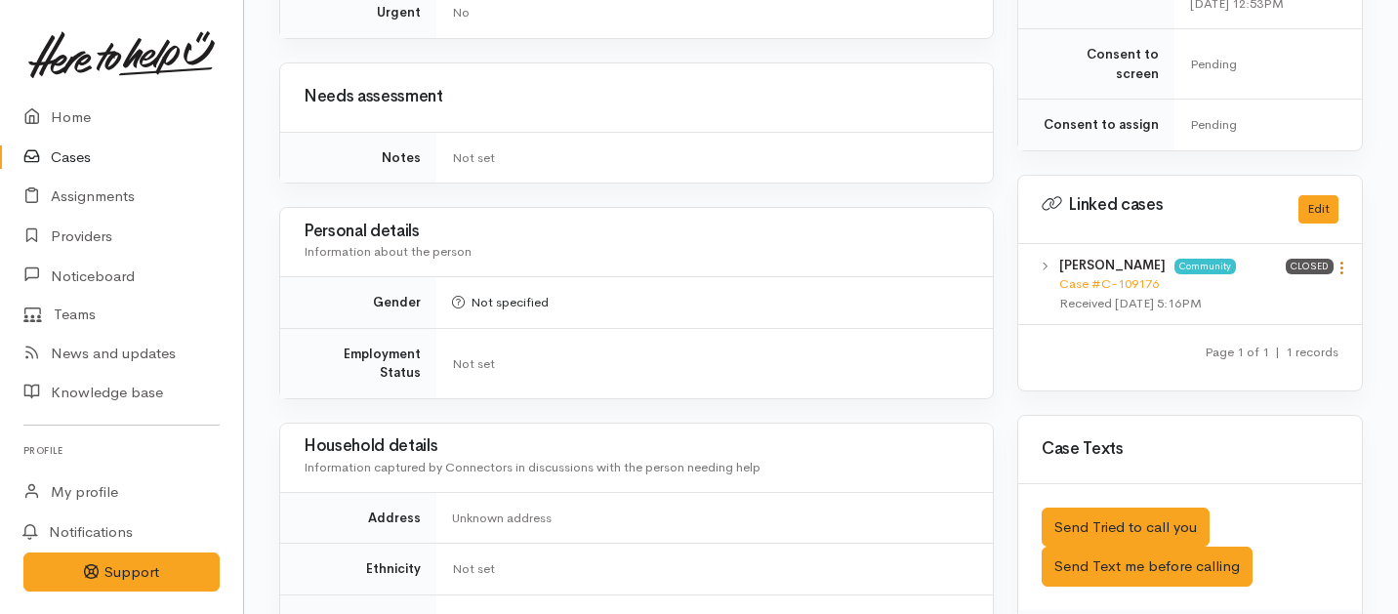
click at [1346, 260] on icon at bounding box center [1342, 268] width 17 height 17
click at [1223, 291] on link "View case" at bounding box center [1272, 306] width 154 height 30
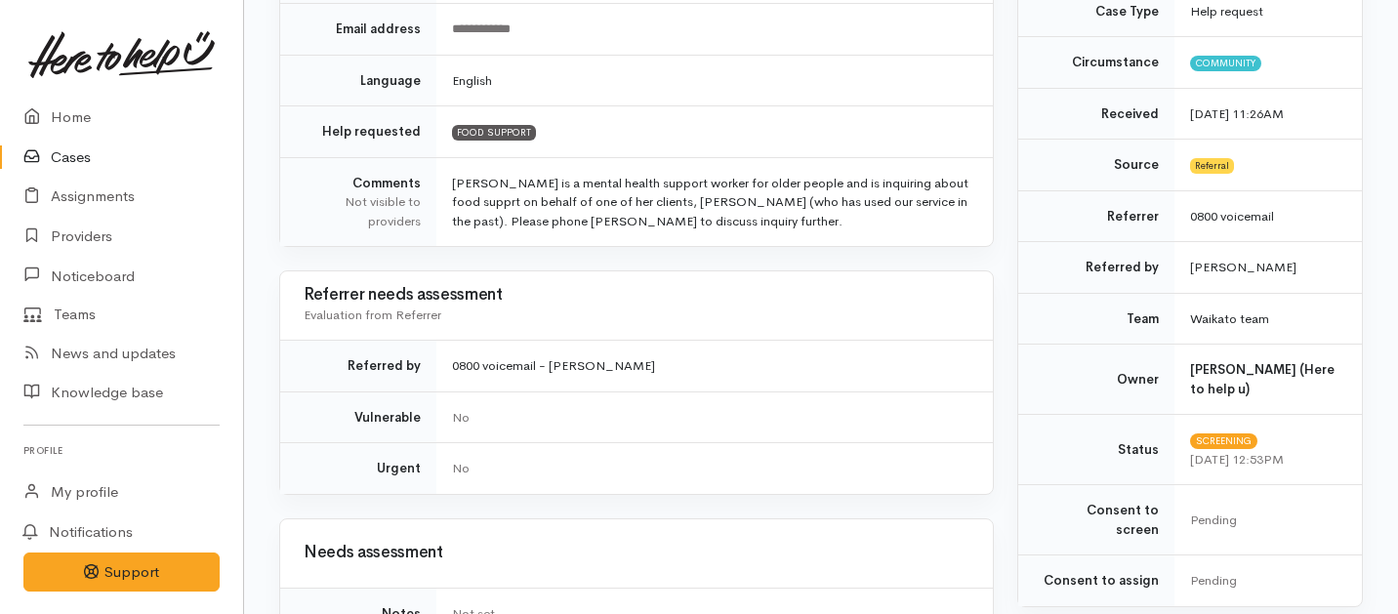
scroll to position [0, 0]
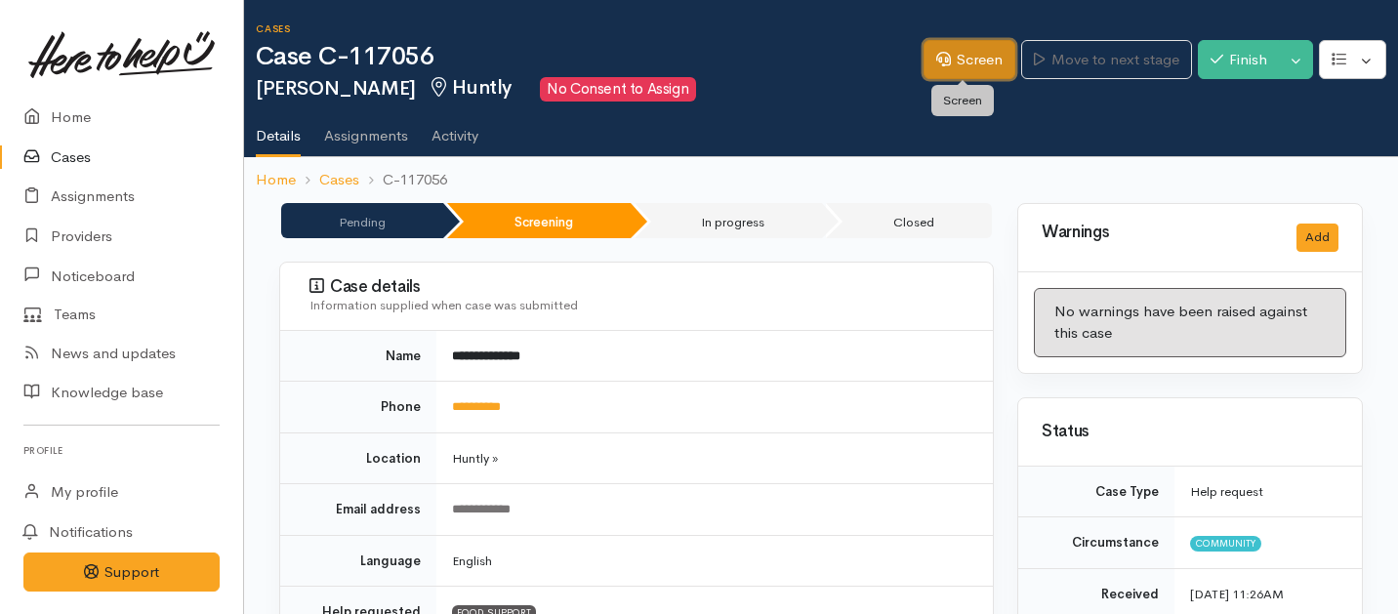
click at [958, 55] on link "Screen" at bounding box center [970, 60] width 92 height 40
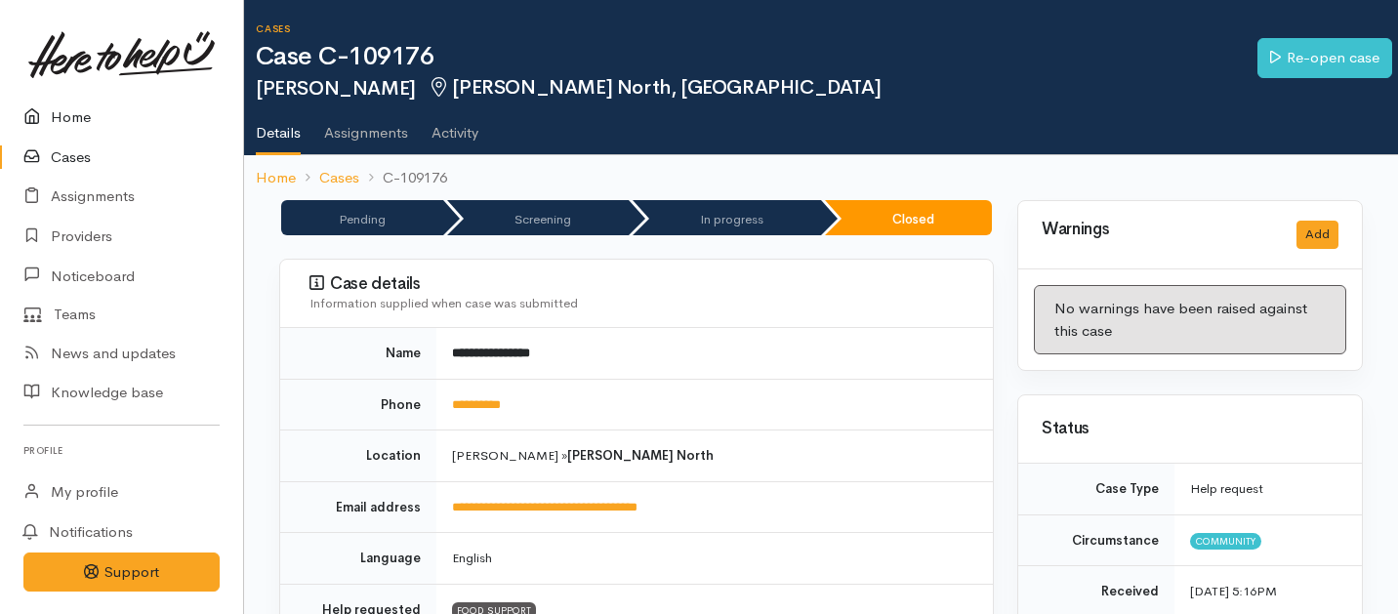
click at [64, 103] on link "Home" at bounding box center [121, 118] width 243 height 40
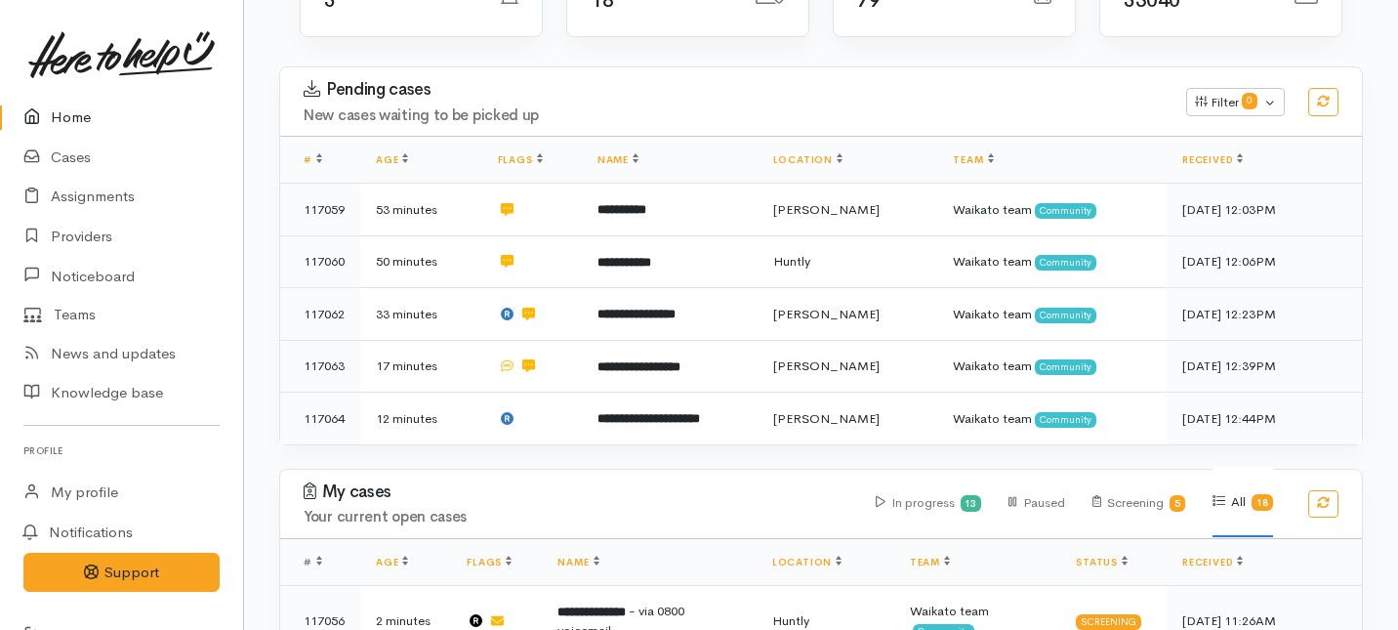
scroll to position [280, 0]
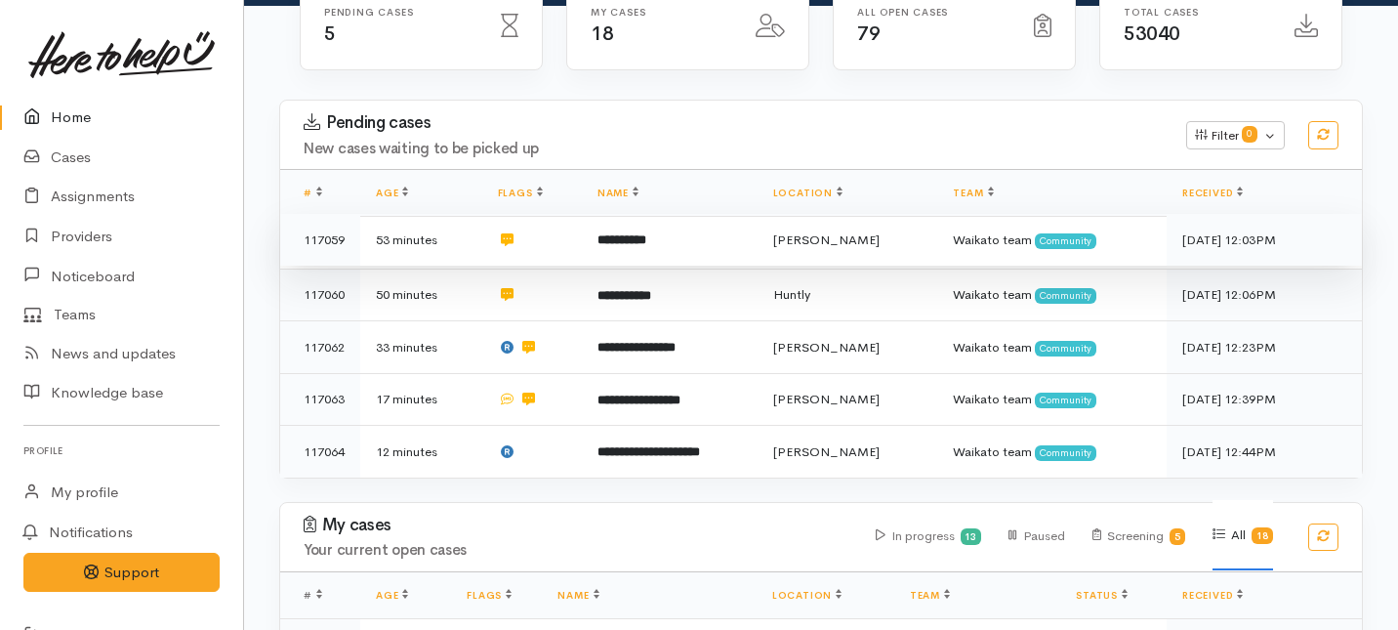
click at [581, 214] on td at bounding box center [532, 240] width 100 height 53
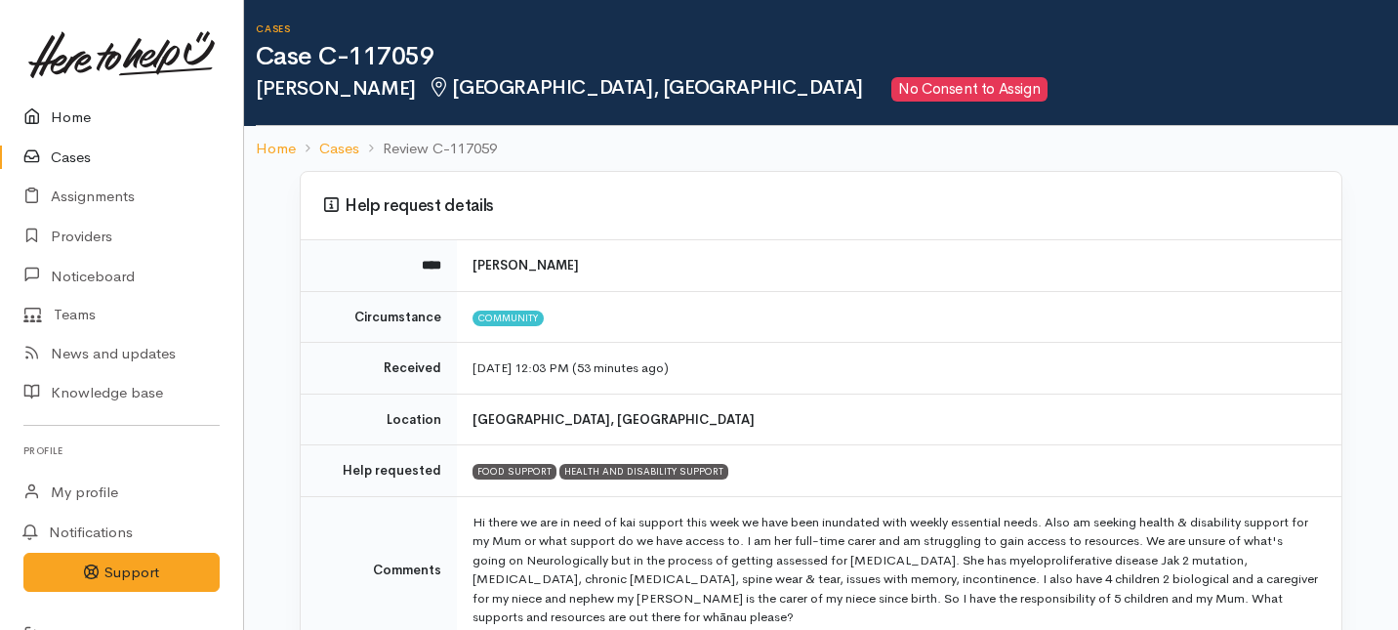
click at [89, 117] on link "Home" at bounding box center [121, 118] width 243 height 40
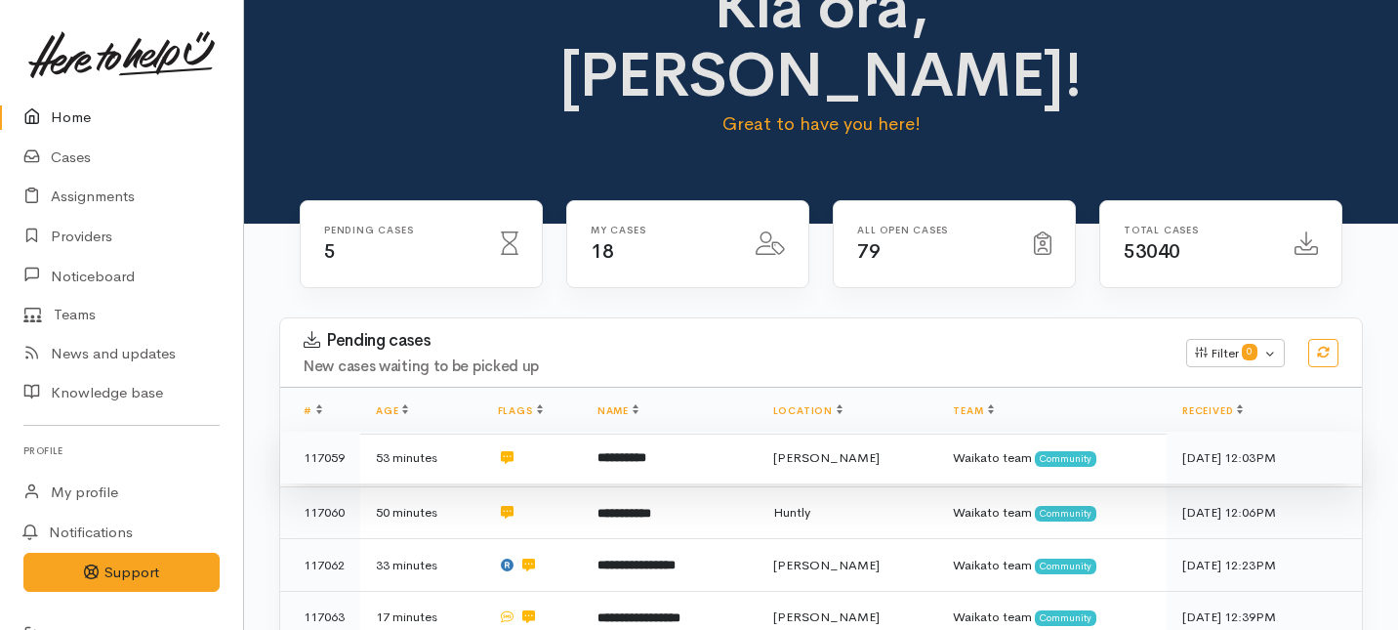
scroll to position [82, 0]
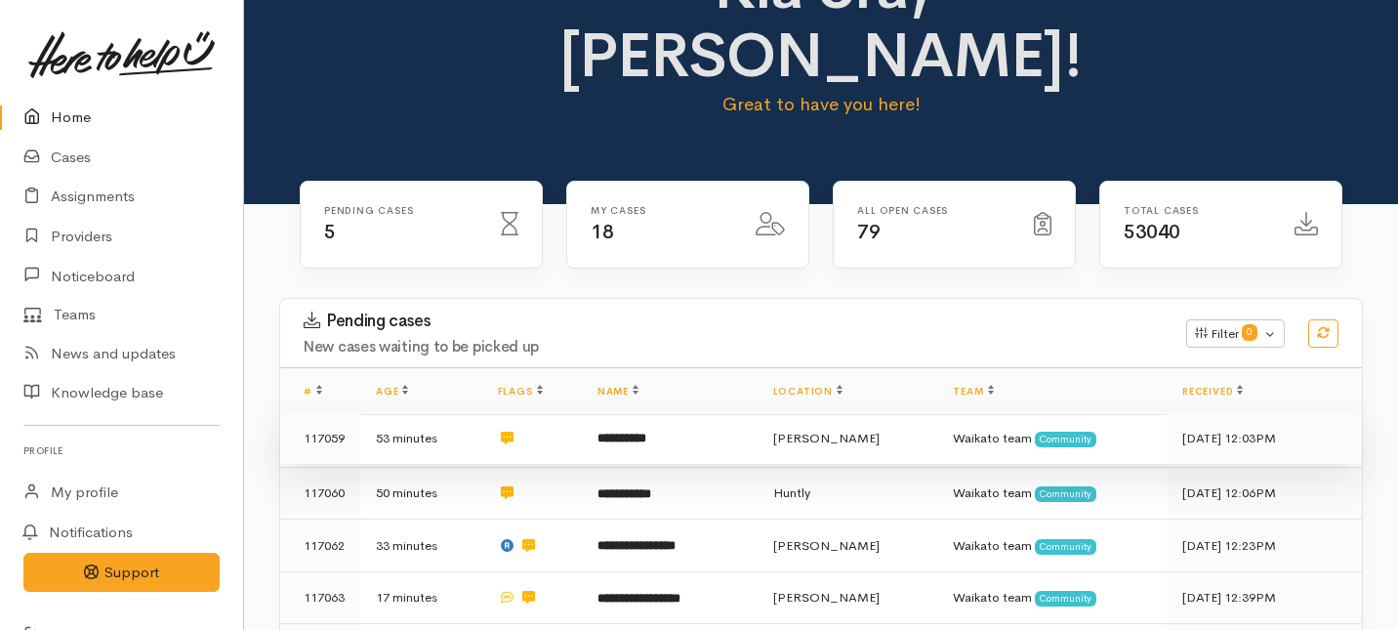
click at [561, 467] on td at bounding box center [532, 493] width 100 height 53
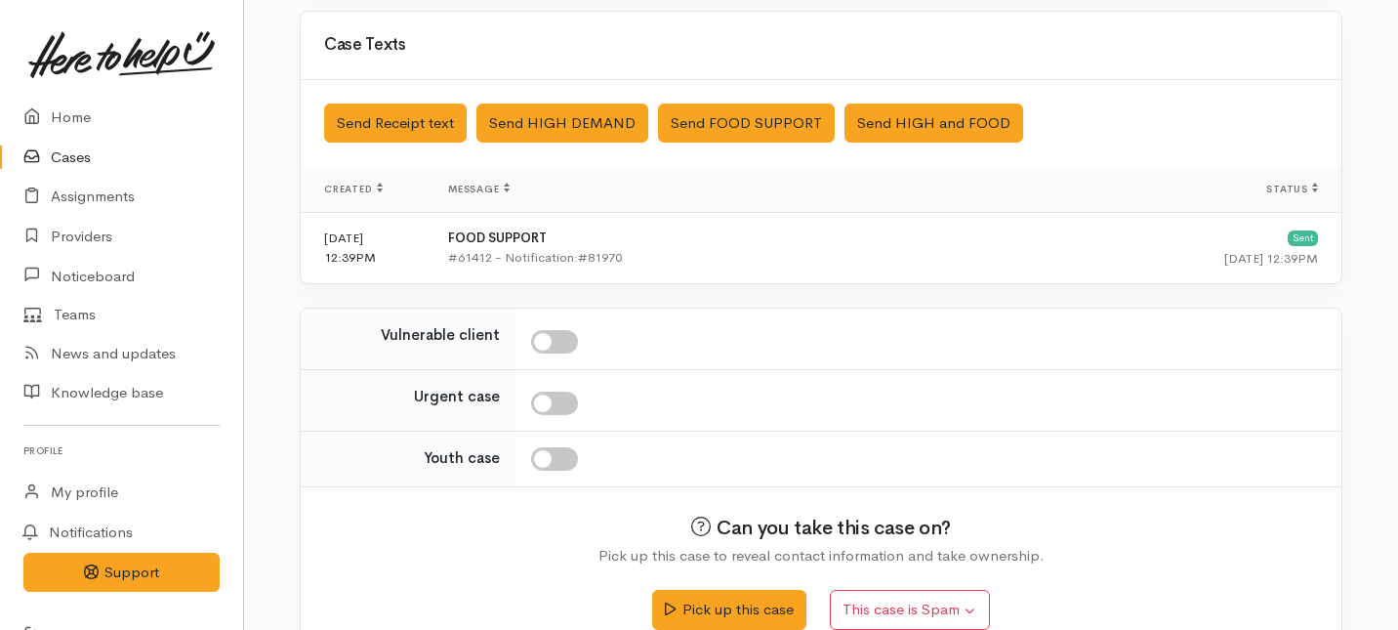
scroll to position [615, 0]
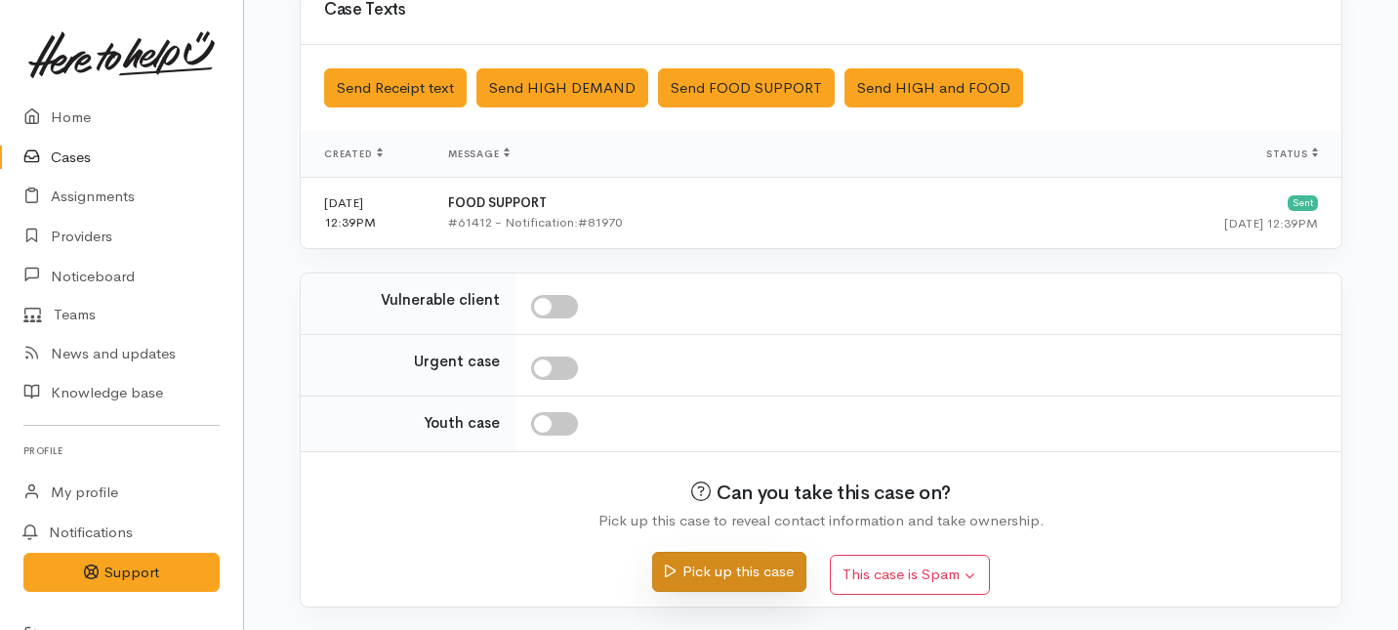
click at [743, 577] on button "Pick up this case" at bounding box center [728, 572] width 153 height 40
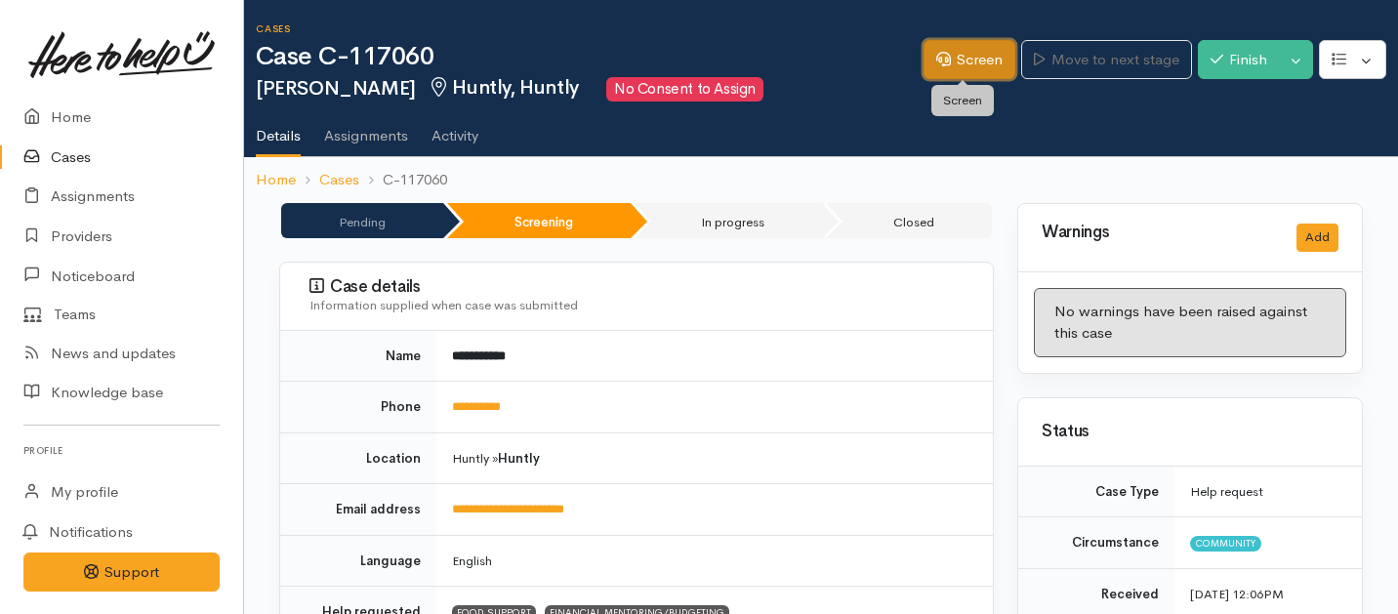
click at [955, 57] on link "Screen" at bounding box center [970, 60] width 92 height 40
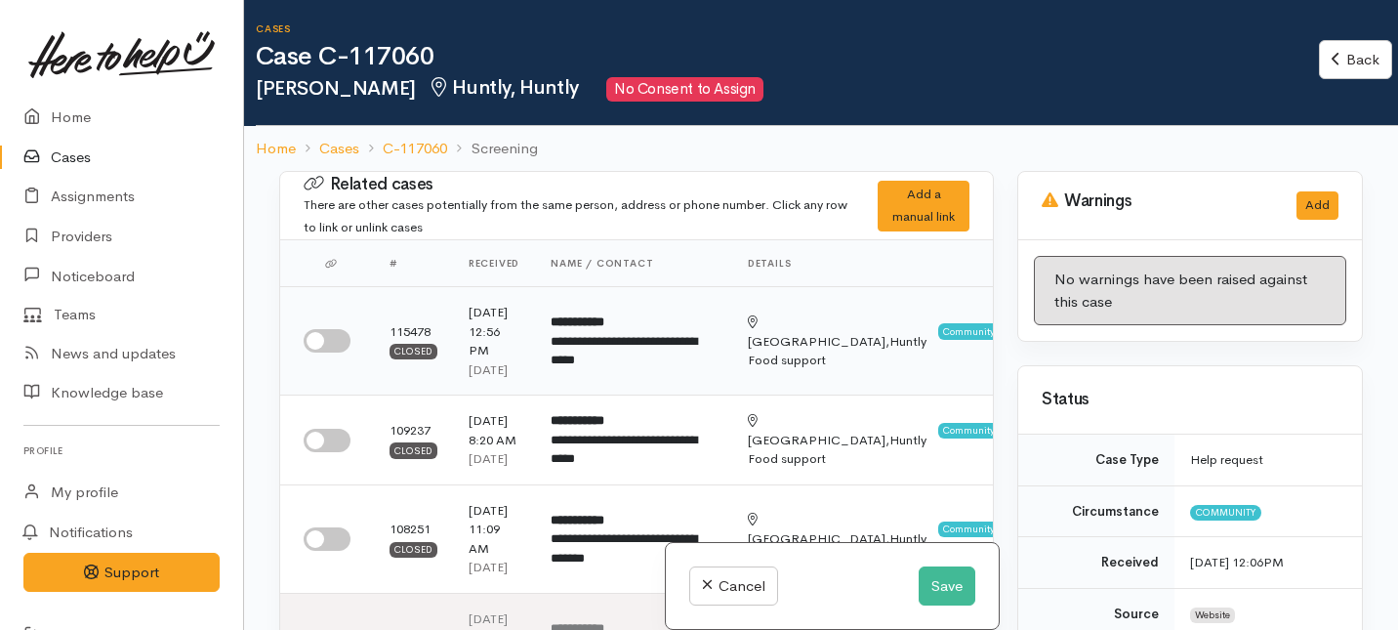
click at [324, 353] on input "checkbox" at bounding box center [327, 340] width 47 height 23
checkbox input "true"
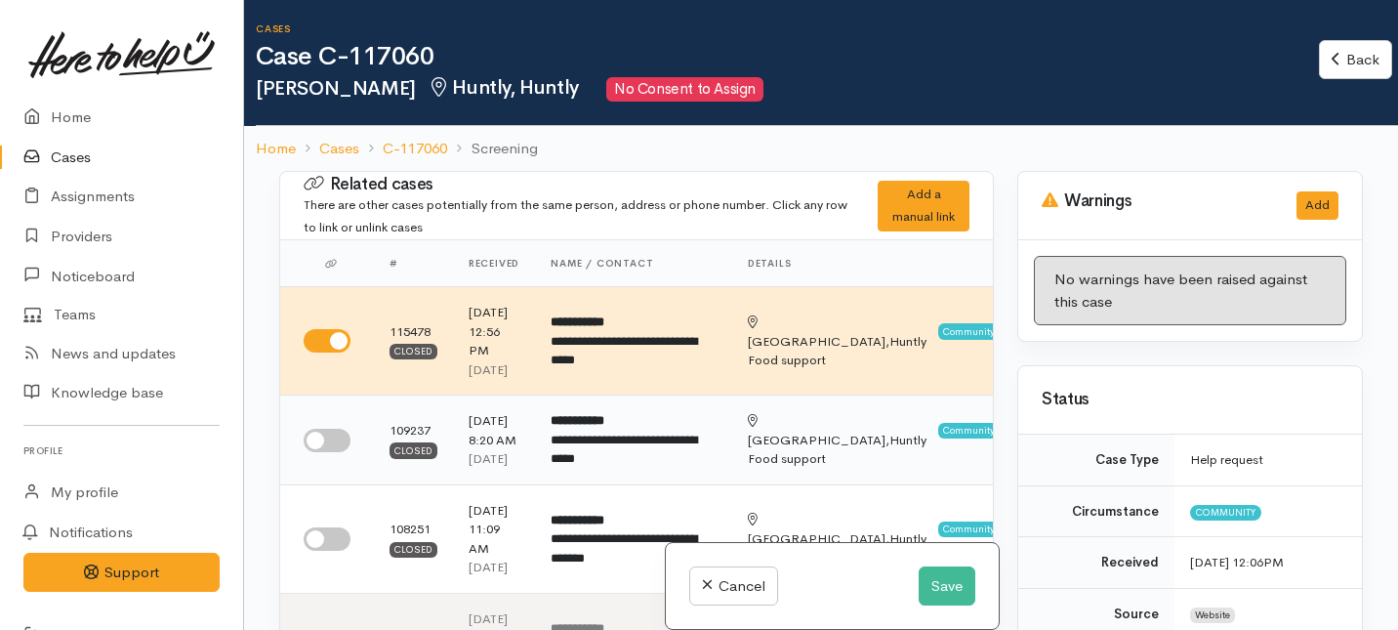
click at [330, 452] on input "checkbox" at bounding box center [327, 440] width 47 height 23
checkbox input "true"
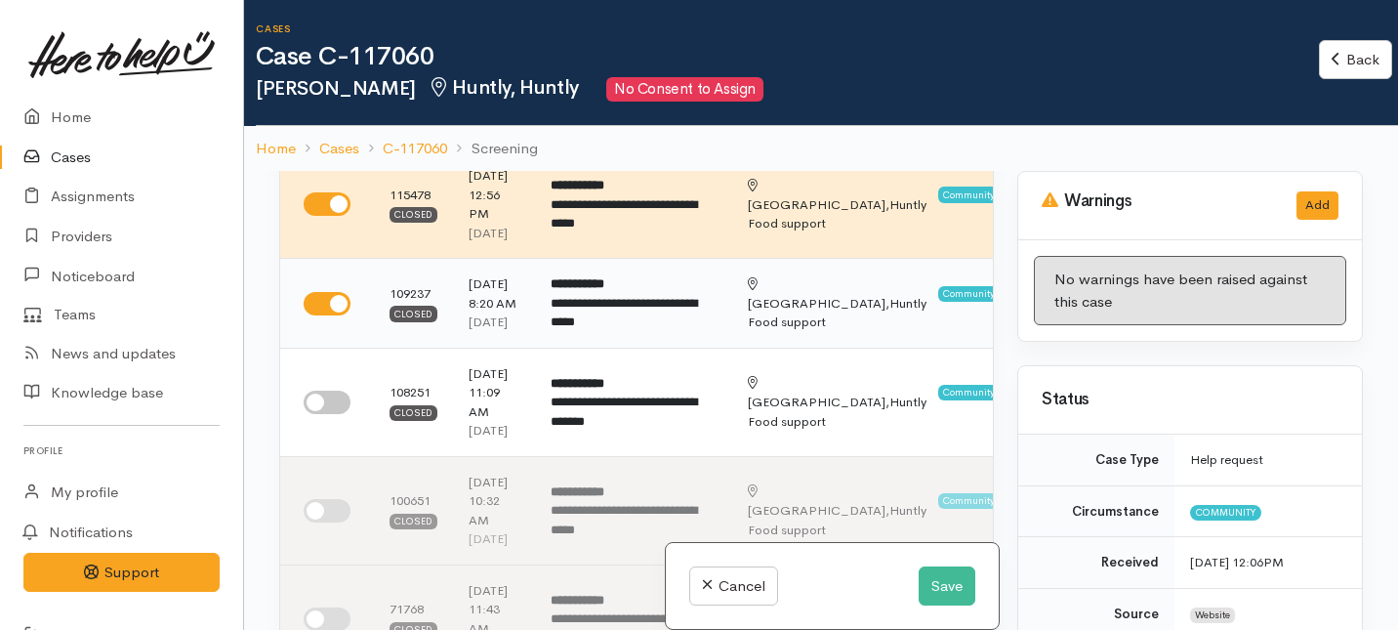
scroll to position [145, 0]
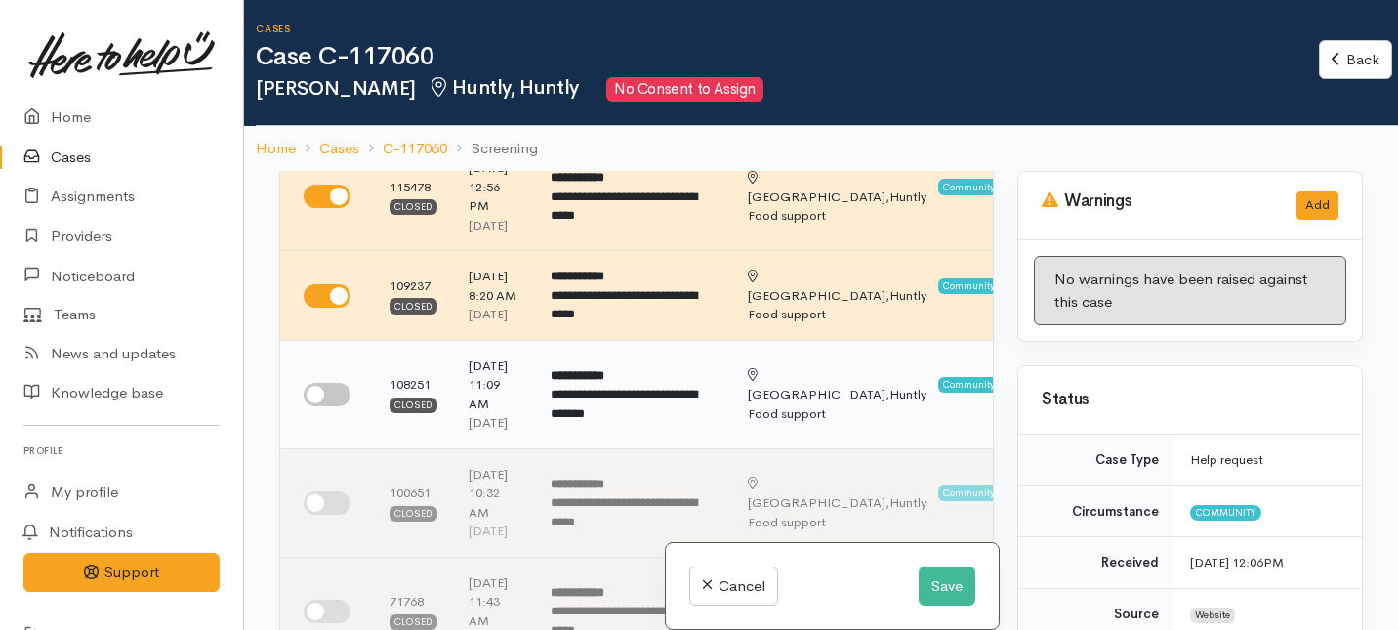
click at [327, 406] on input "checkbox" at bounding box center [327, 394] width 47 height 23
checkbox input "true"
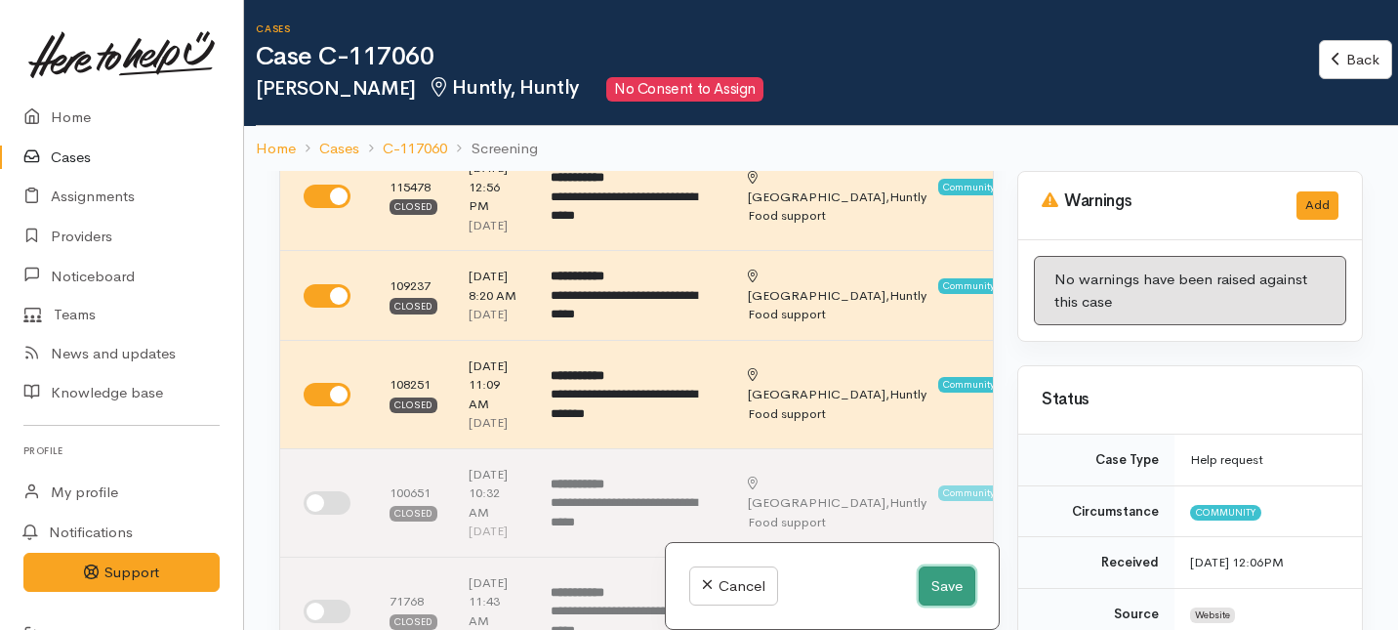
click at [945, 586] on button "Save" at bounding box center [947, 586] width 57 height 40
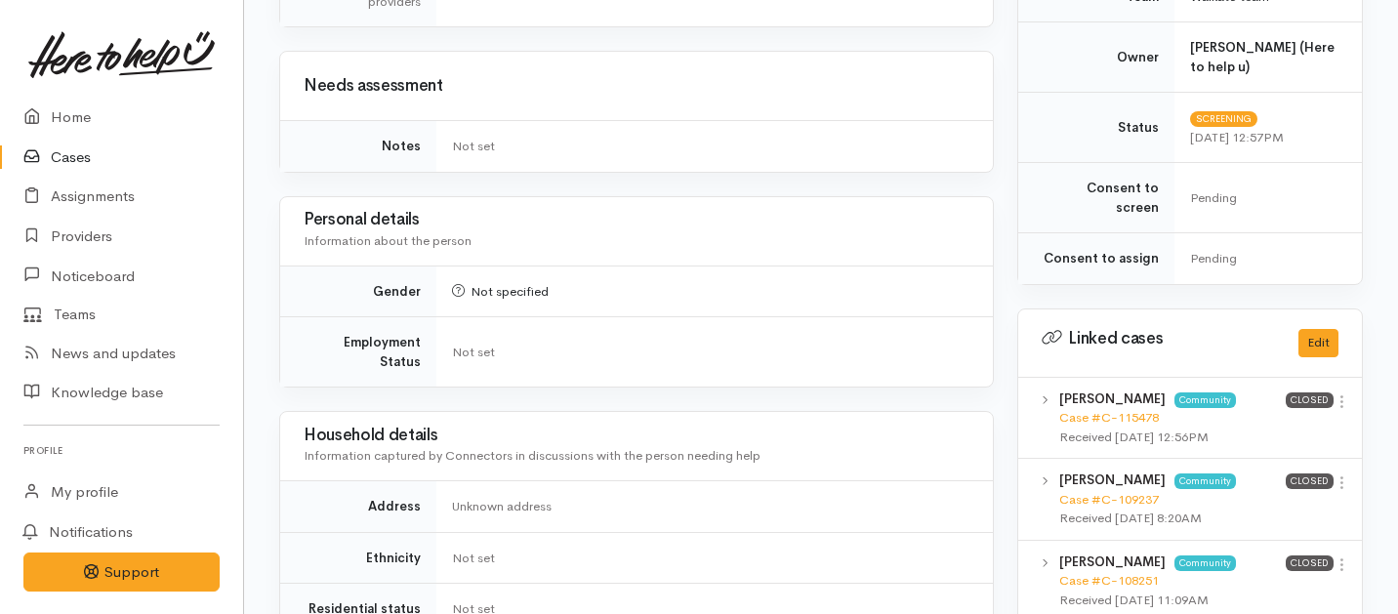
scroll to position [651, 0]
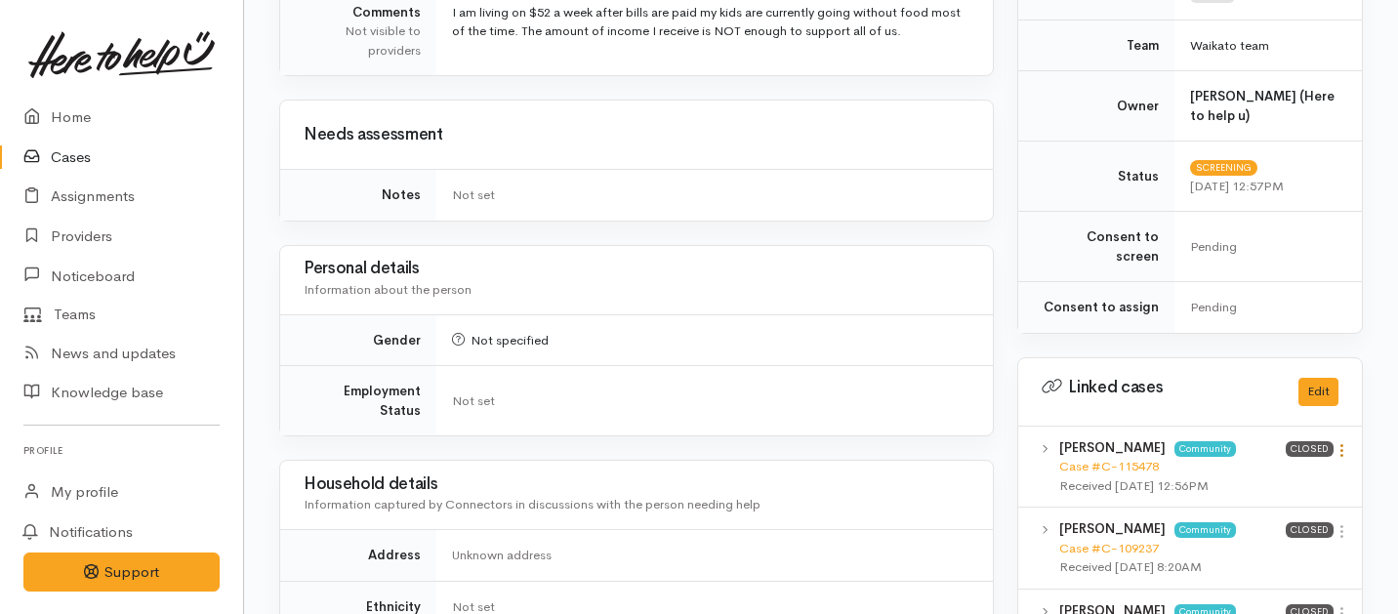
click at [1343, 442] on icon at bounding box center [1342, 450] width 17 height 17
click at [1238, 474] on link "View case" at bounding box center [1272, 489] width 154 height 30
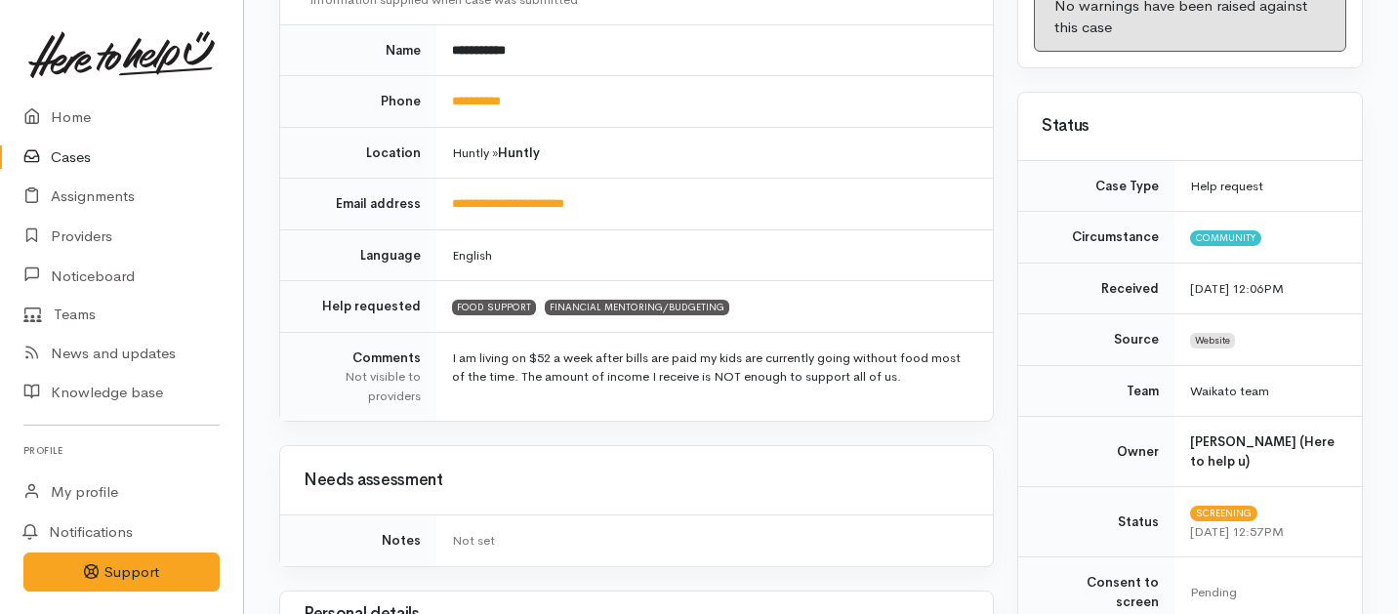
scroll to position [0, 0]
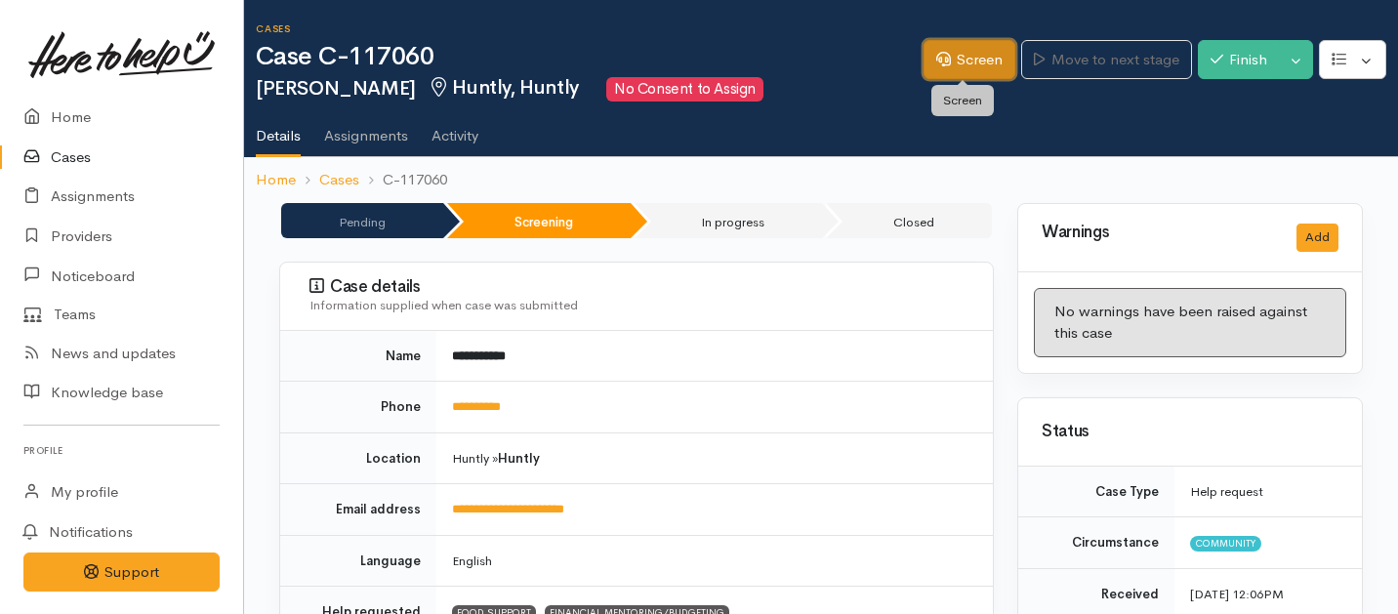
click at [939, 55] on icon at bounding box center [943, 59] width 15 height 15
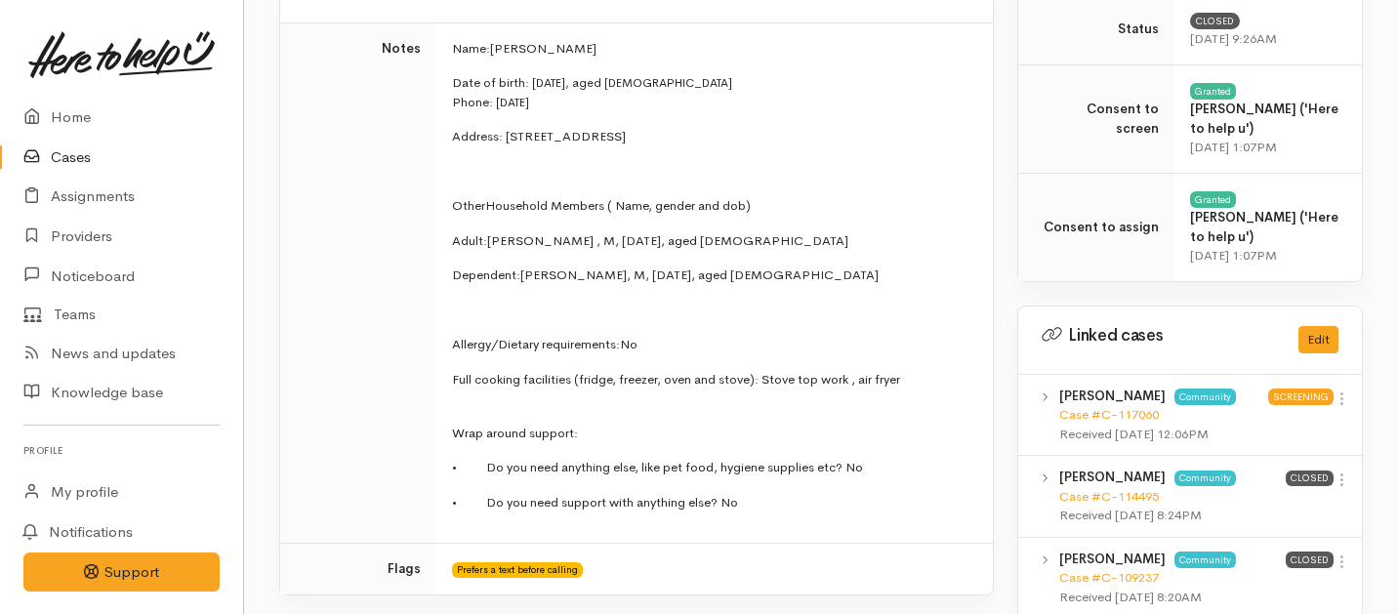
scroll to position [798, 0]
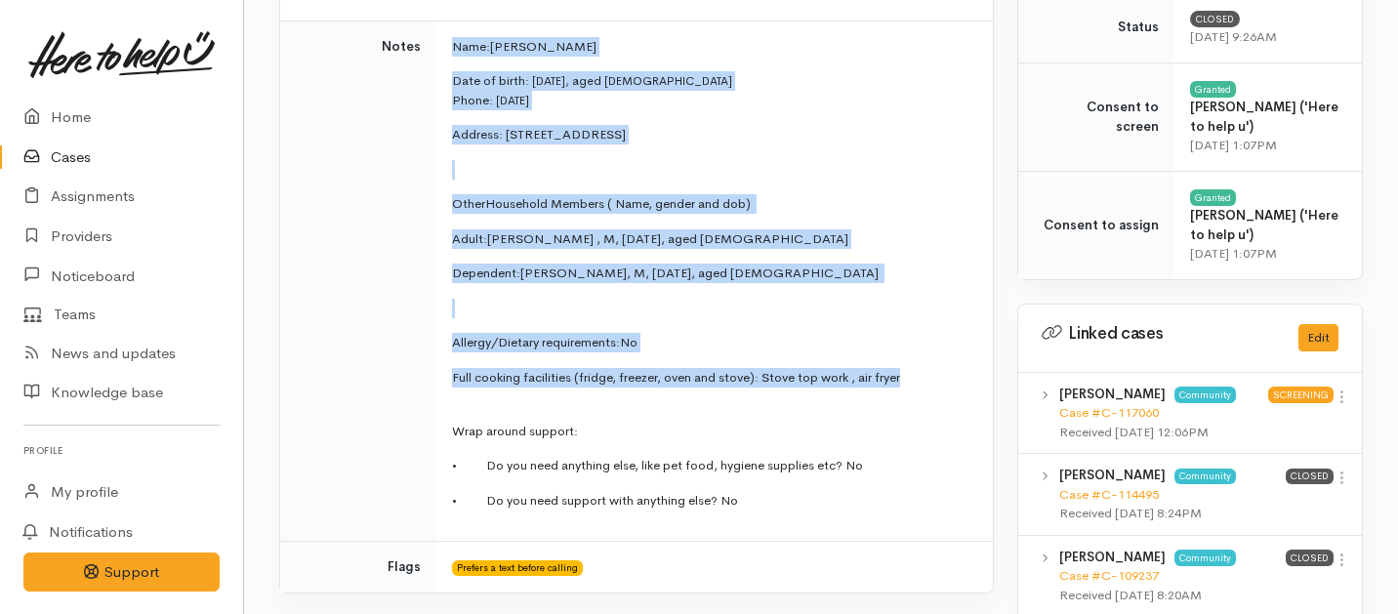
drag, startPoint x: 917, startPoint y: 386, endPoint x: 718, endPoint y: 24, distance: 412.6
click at [718, 25] on td "Name: Naomi Baker Date of birth: 01/11/1978, aged 46 Phone:  01/11/1978 Address…" at bounding box center [714, 281] width 557 height 521
copy td "Name: Naomi Baker Date of birth: 01/11/1978, aged 46 Phone:  01/11/1978 Address…"
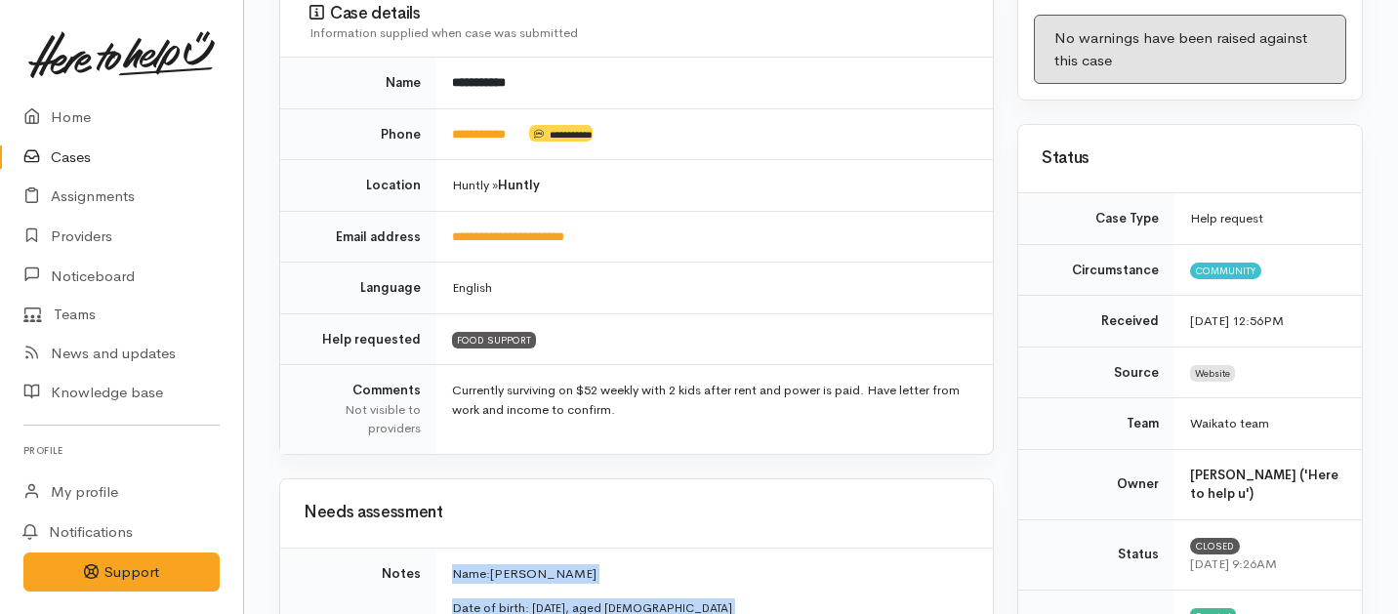
scroll to position [0, 0]
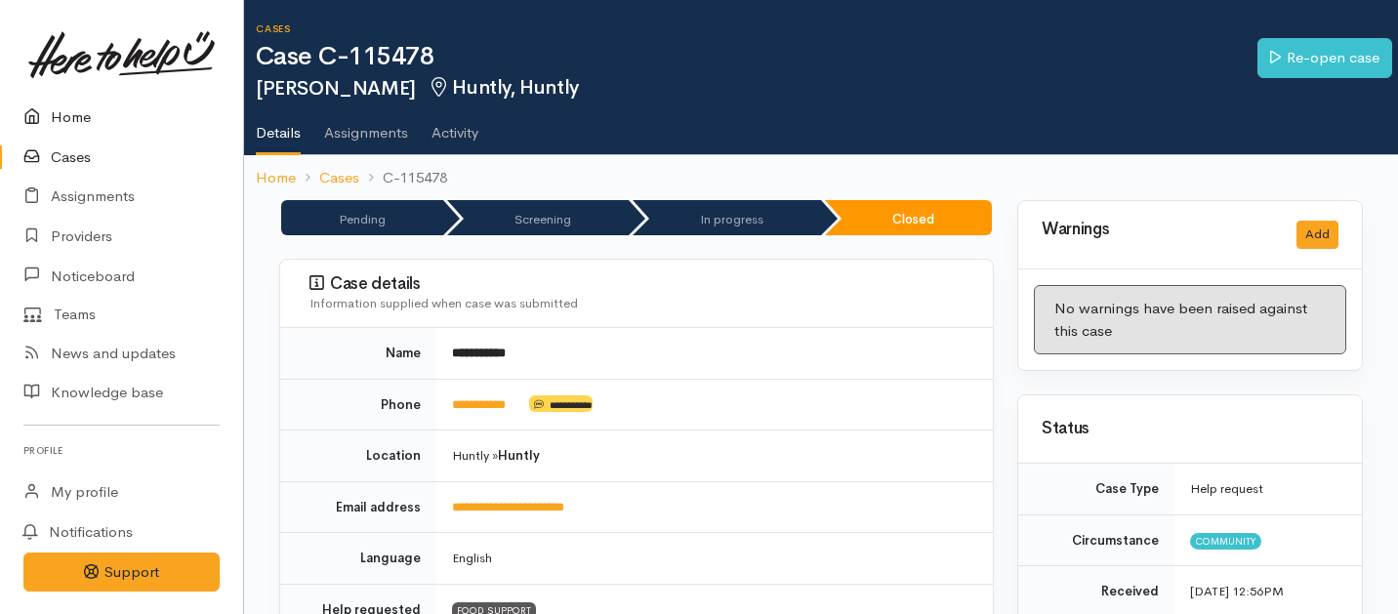
click at [63, 117] on link "Home" at bounding box center [121, 118] width 243 height 40
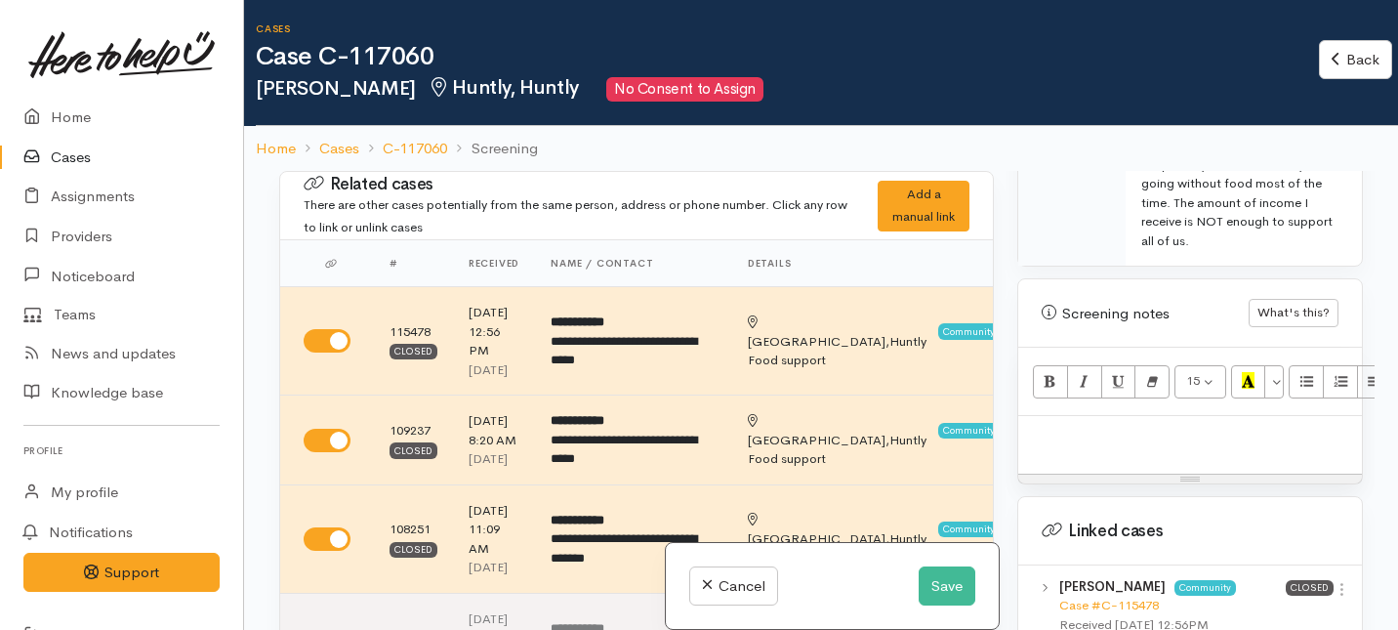
scroll to position [1320, 0]
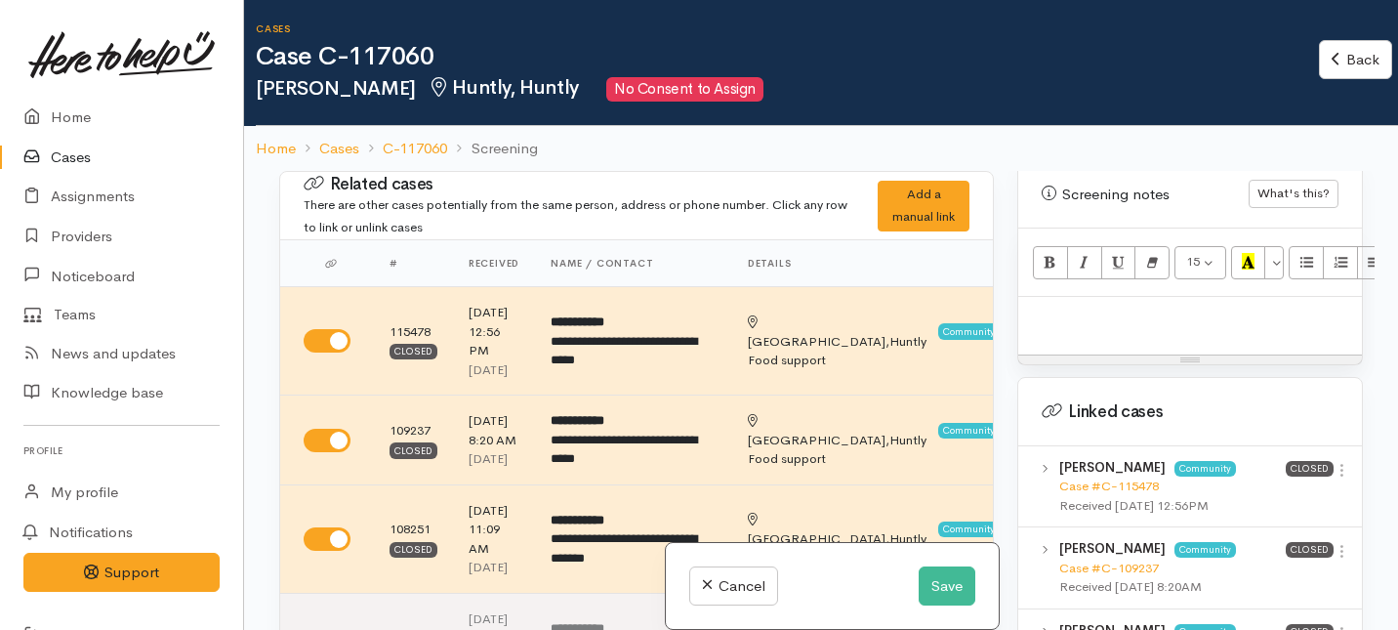
click at [1077, 315] on div at bounding box center [1190, 326] width 344 height 58
paste div
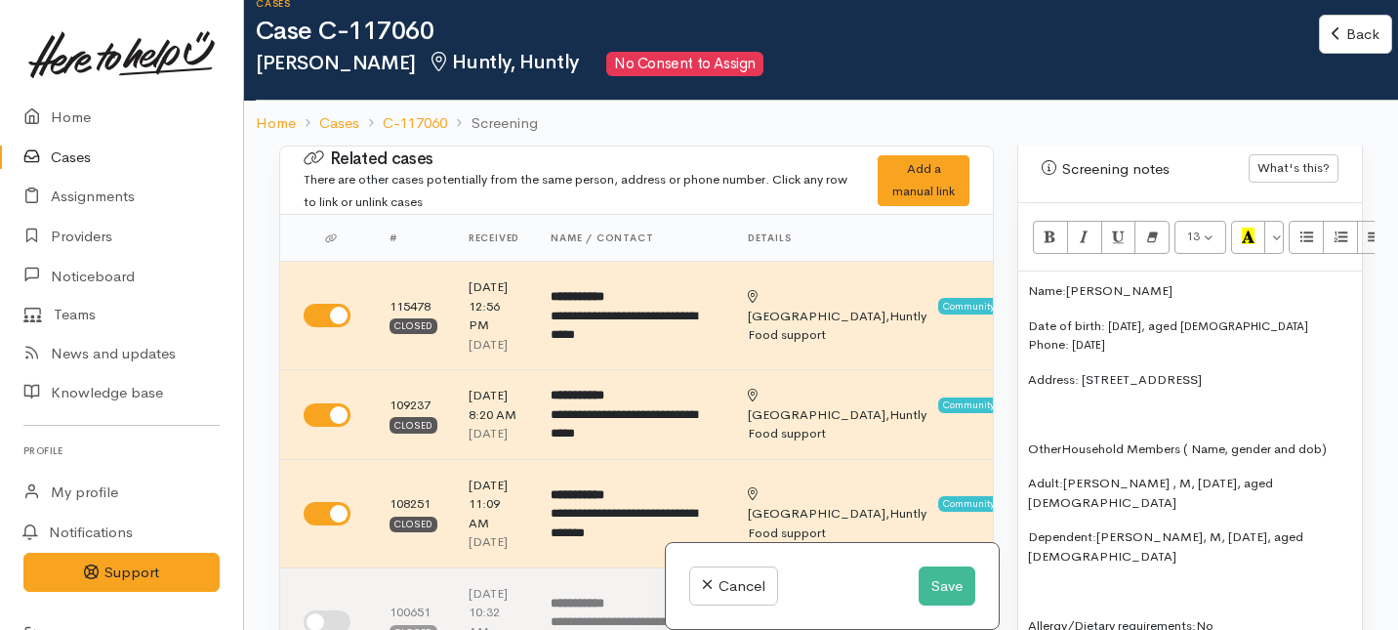
click at [1061, 440] on span "Other" at bounding box center [1044, 448] width 33 height 17
click at [1033, 440] on span "Household Members ( Name, gender and dob)" at bounding box center [1164, 448] width 266 height 17
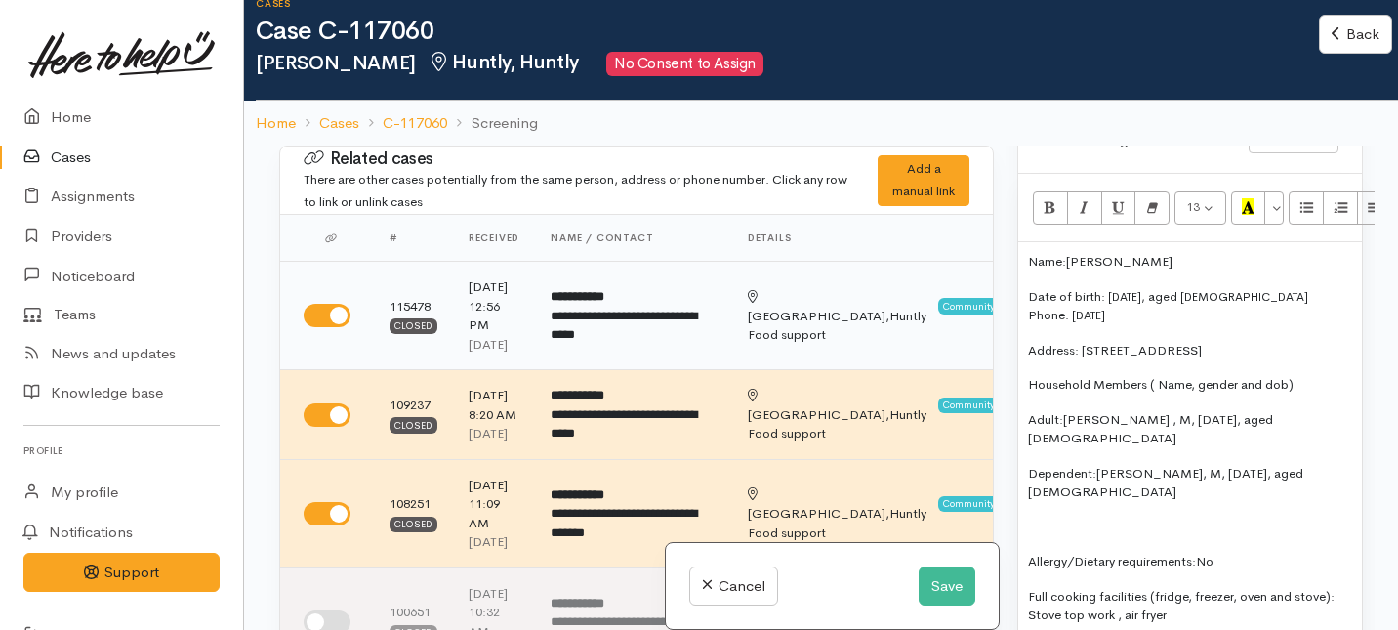
scroll to position [125, 0]
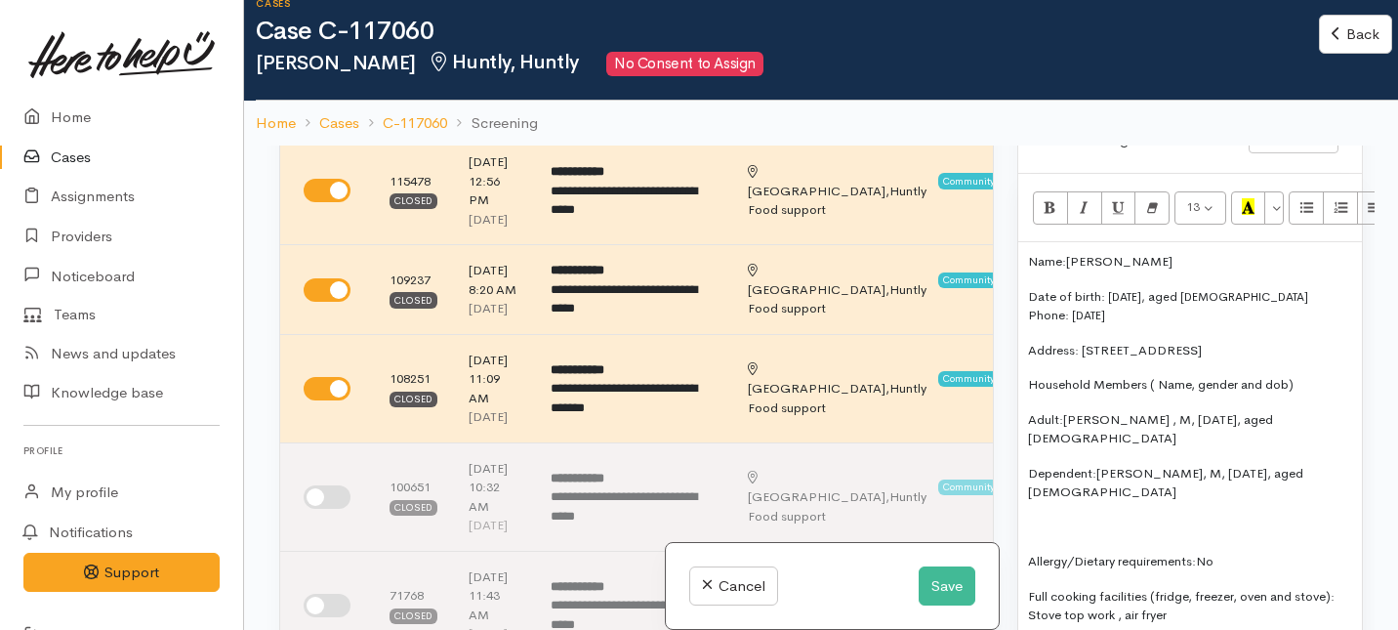
click at [1030, 553] on span "Allergy" at bounding box center [1047, 561] width 39 height 17
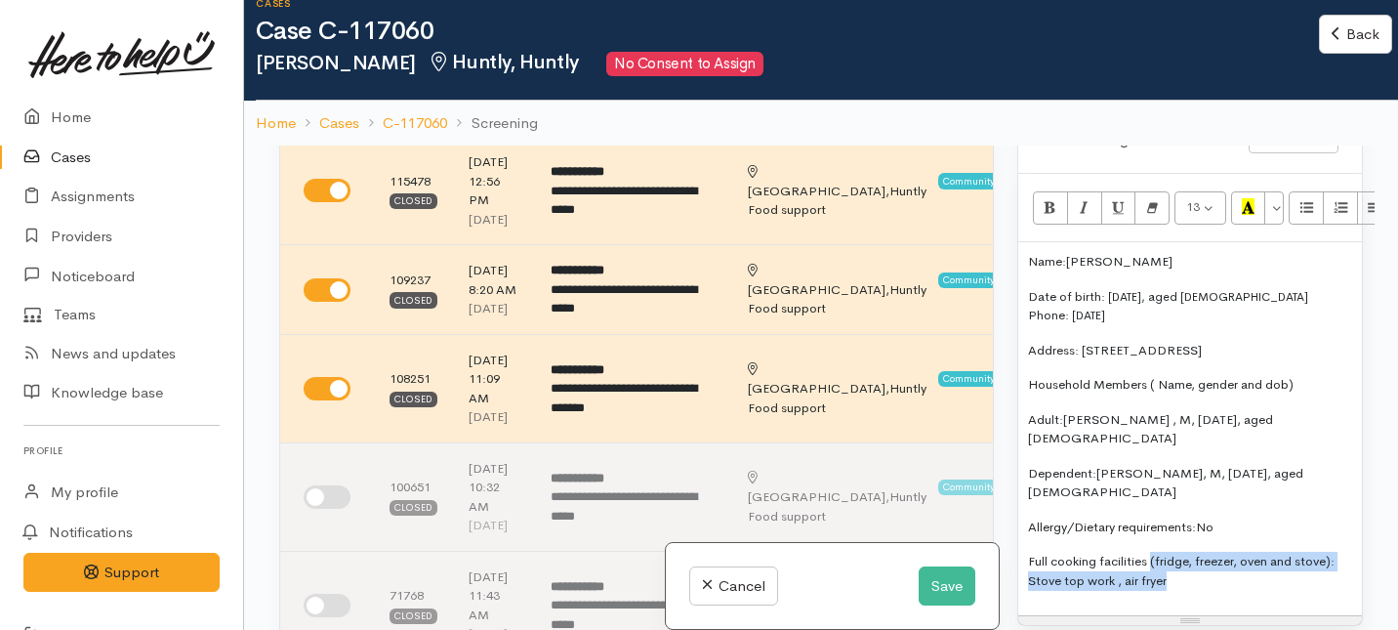
drag, startPoint x: 1181, startPoint y: 523, endPoint x: 1152, endPoint y: 494, distance: 40.7
click at [1153, 552] on p "Full cooking facilities (fridge, freezer, oven and stove): Stove top work , air…" at bounding box center [1190, 571] width 324 height 38
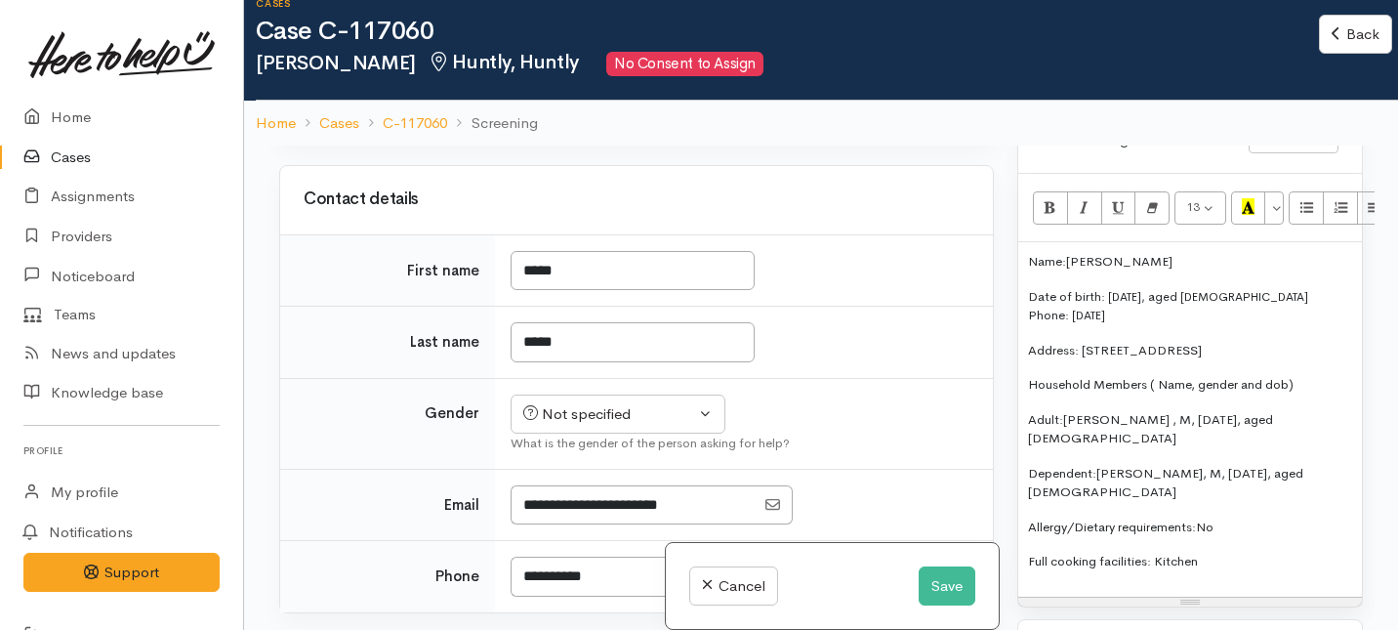
scroll to position [1171, 0]
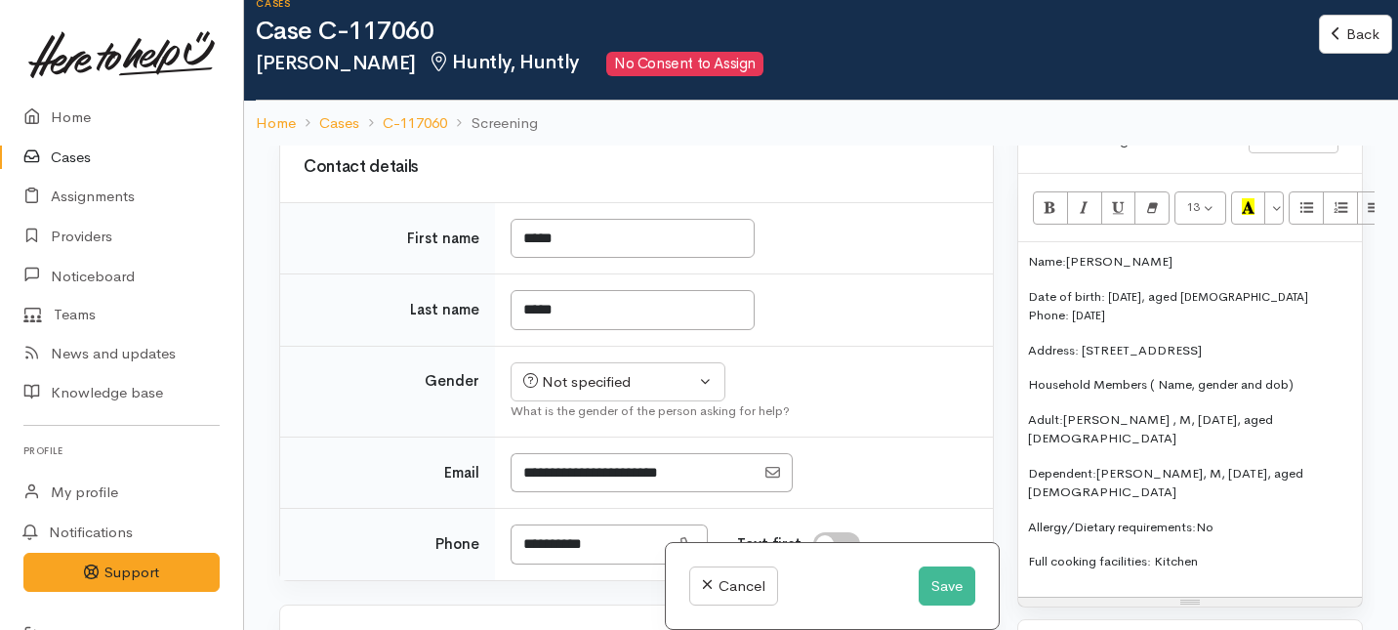
click at [561, 108] on div "Consent to start screening I have been given consent to capture screening infor…" at bounding box center [636, 60] width 713 height 98
click at [548, 58] on input "I have been given consent to capture screening information" at bounding box center [544, 45] width 47 height 23
checkbox input "true"
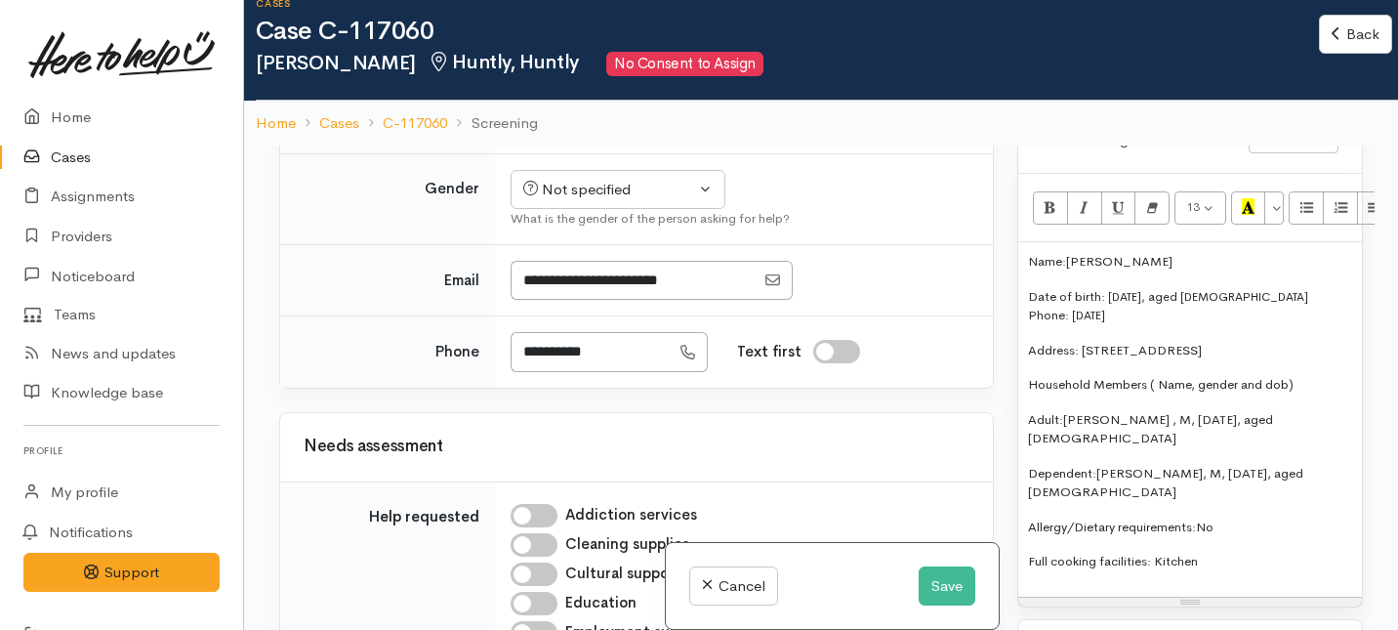
scroll to position [1365, 0]
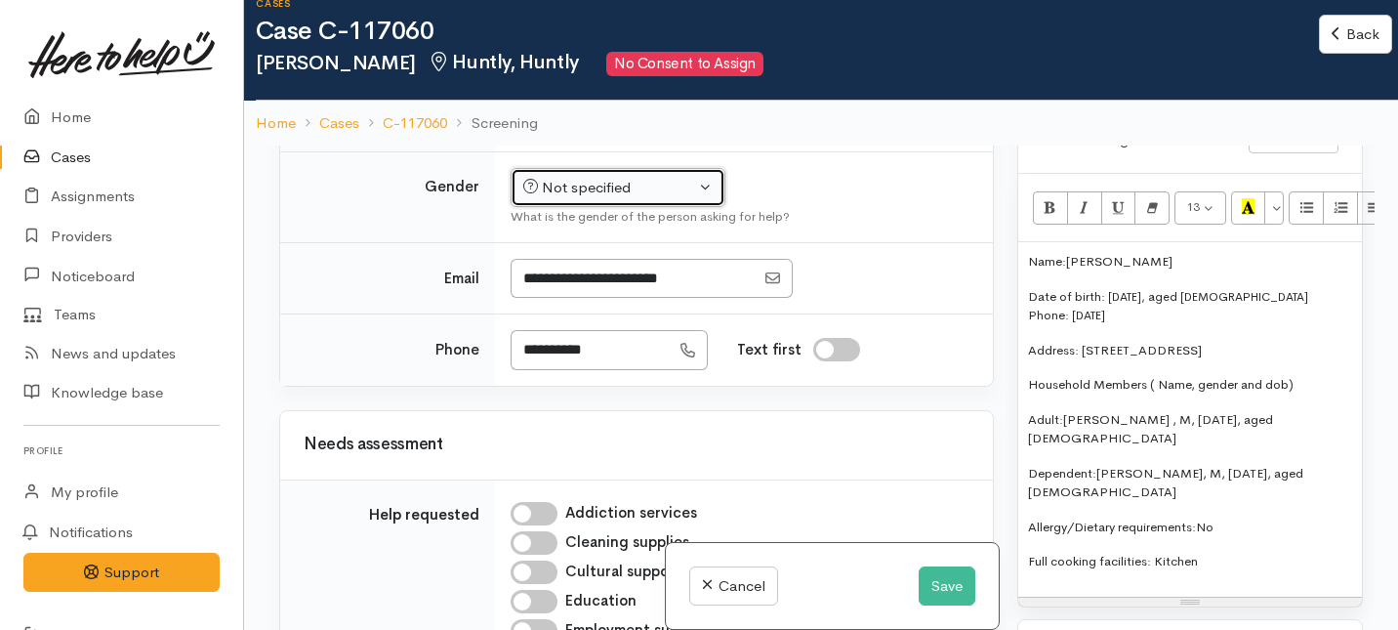
click at [598, 199] on div "Not specified" at bounding box center [609, 188] width 172 height 22
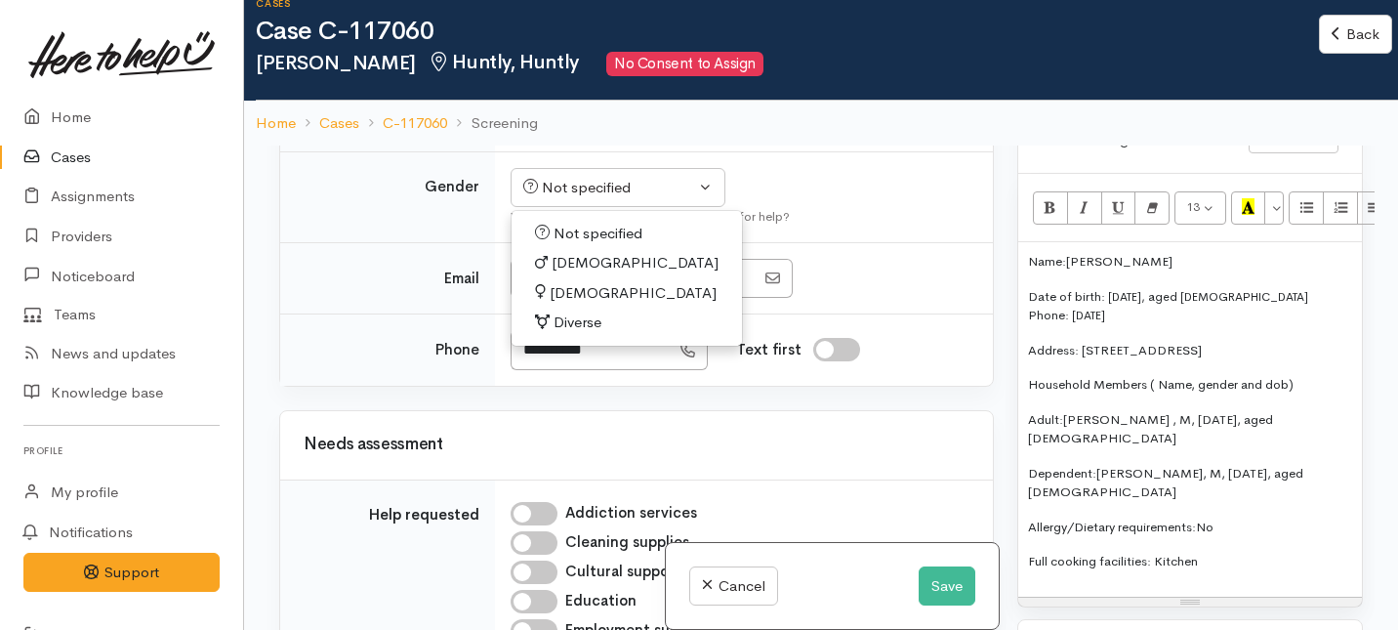
click at [569, 305] on span "Female" at bounding box center [633, 293] width 167 height 22
select select "[DEMOGRAPHIC_DATA]"
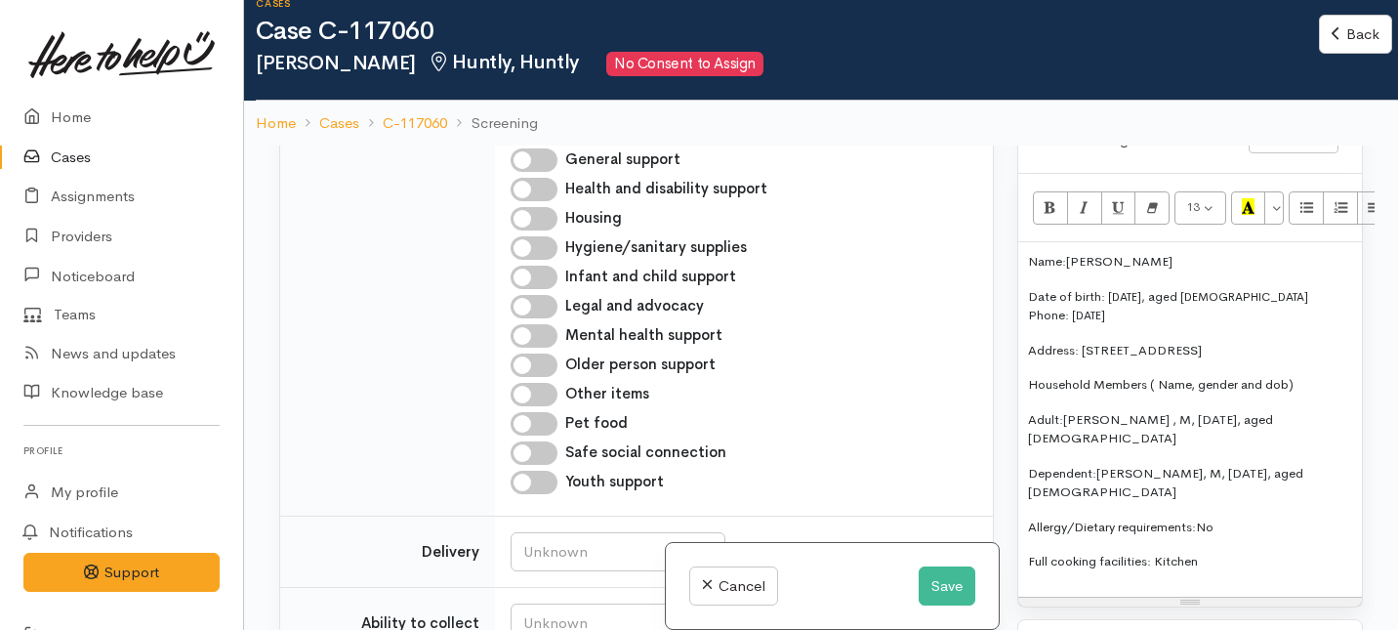
scroll to position [1925, 0]
click at [1226, 519] on div "Name: Naomi Baker Date of birth: 01/11/1978, aged 46 Phone:  01/11/1978 Address…" at bounding box center [1190, 419] width 344 height 354
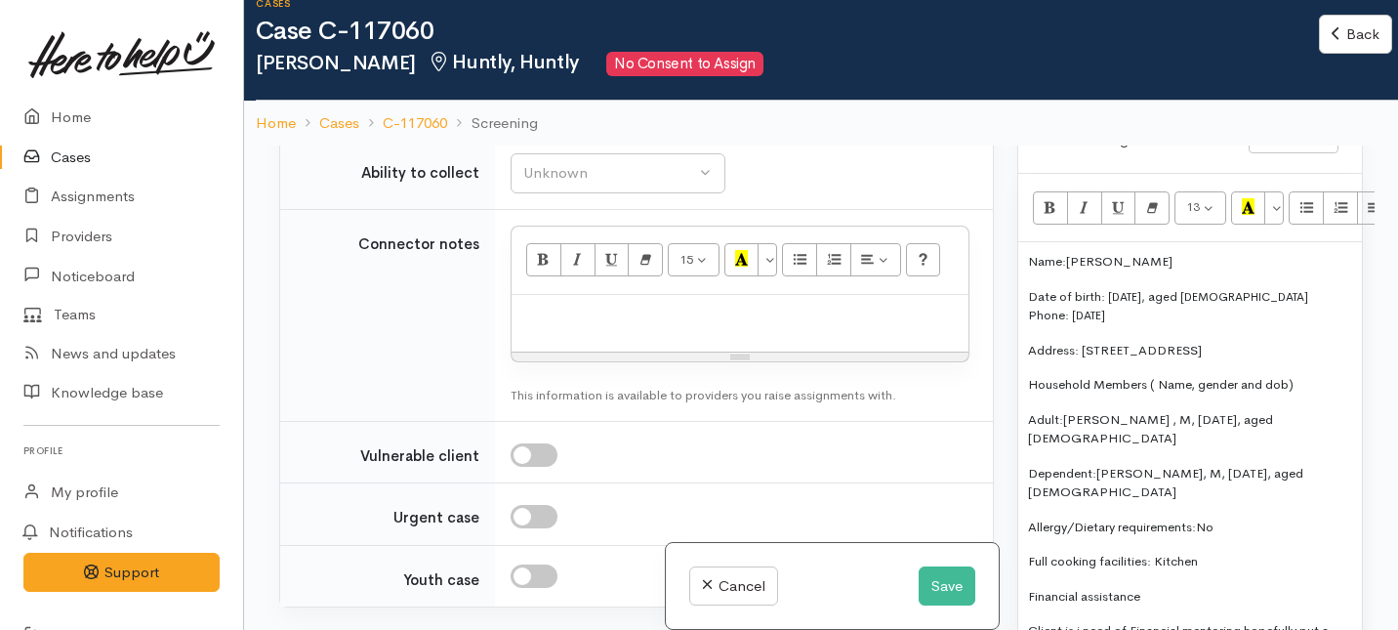
scroll to position [2376, 0]
click at [679, 111] on div "Unknown" at bounding box center [609, 100] width 172 height 22
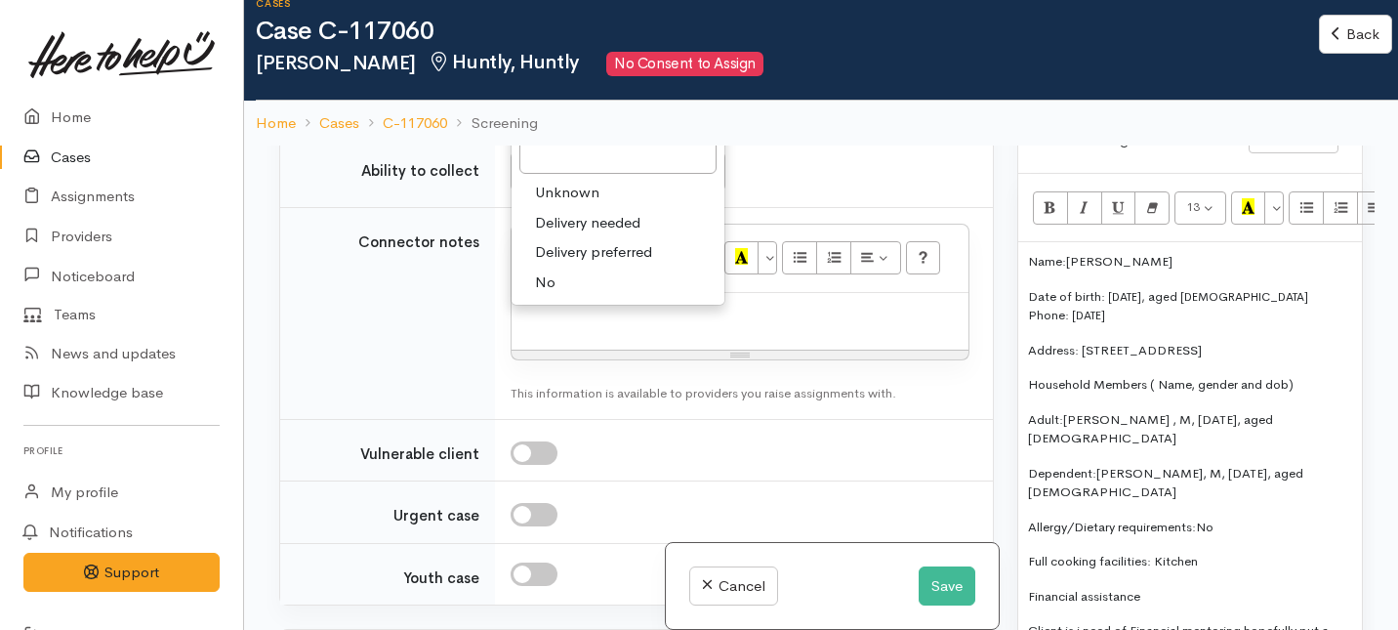
click at [551, 294] on span "No" at bounding box center [545, 282] width 21 height 22
select select "1"
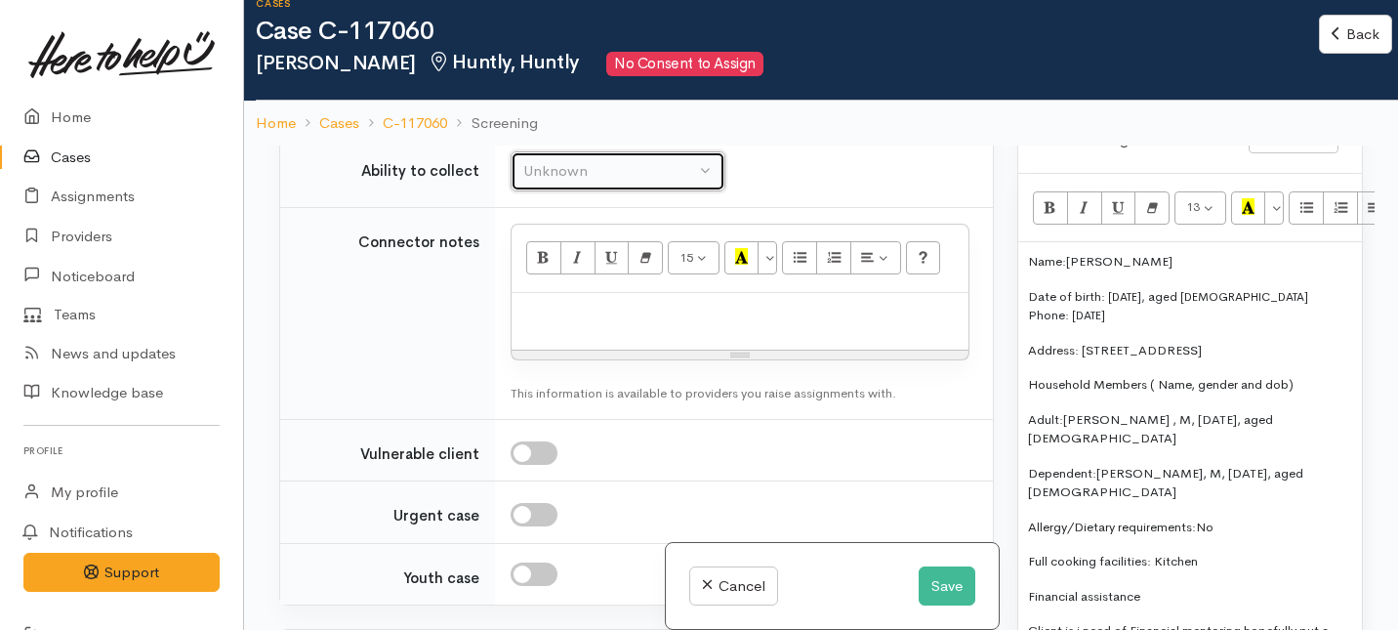
click at [585, 183] on div "Unknown" at bounding box center [609, 171] width 172 height 22
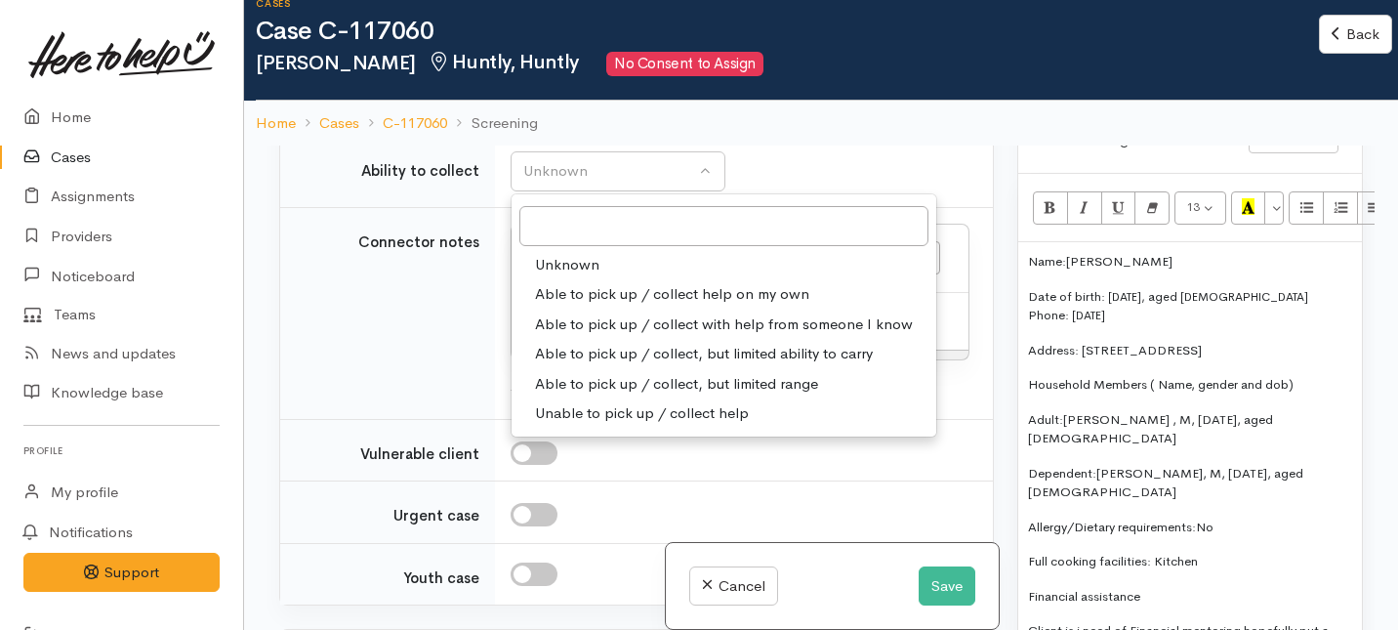
click at [558, 306] on span "Able to pick up / collect help on my own" at bounding box center [672, 294] width 274 height 22
select select "2"
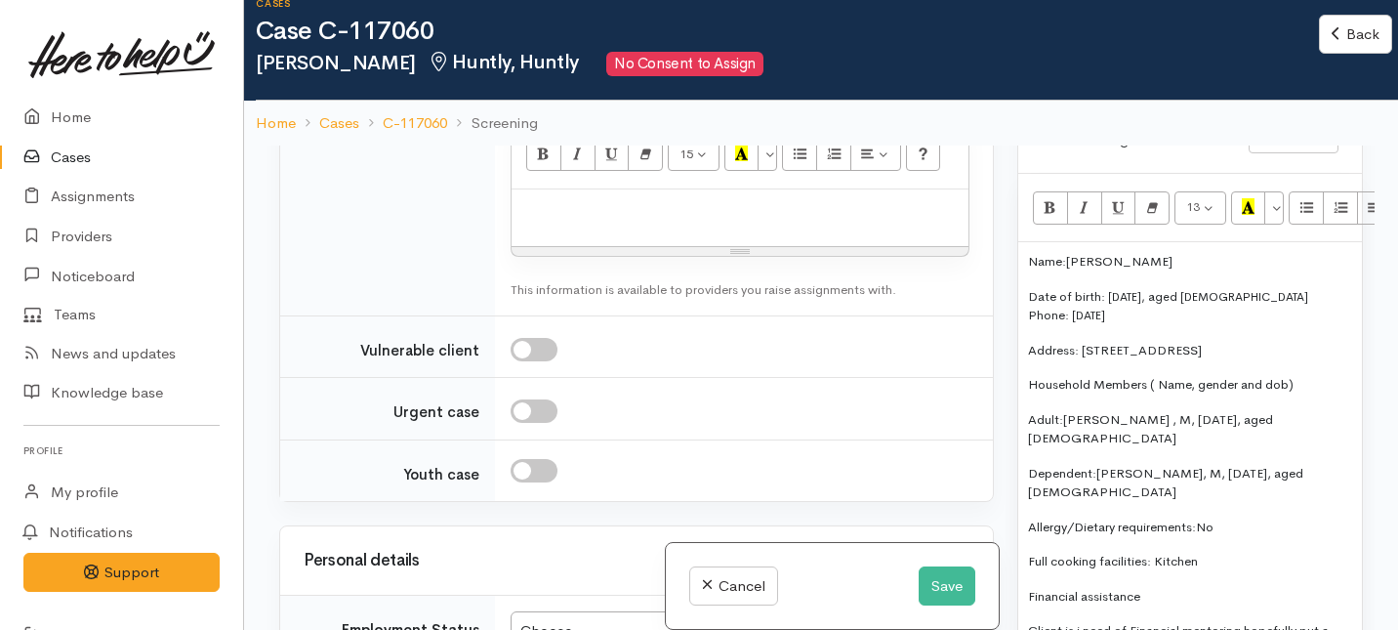
scroll to position [2514, 0]
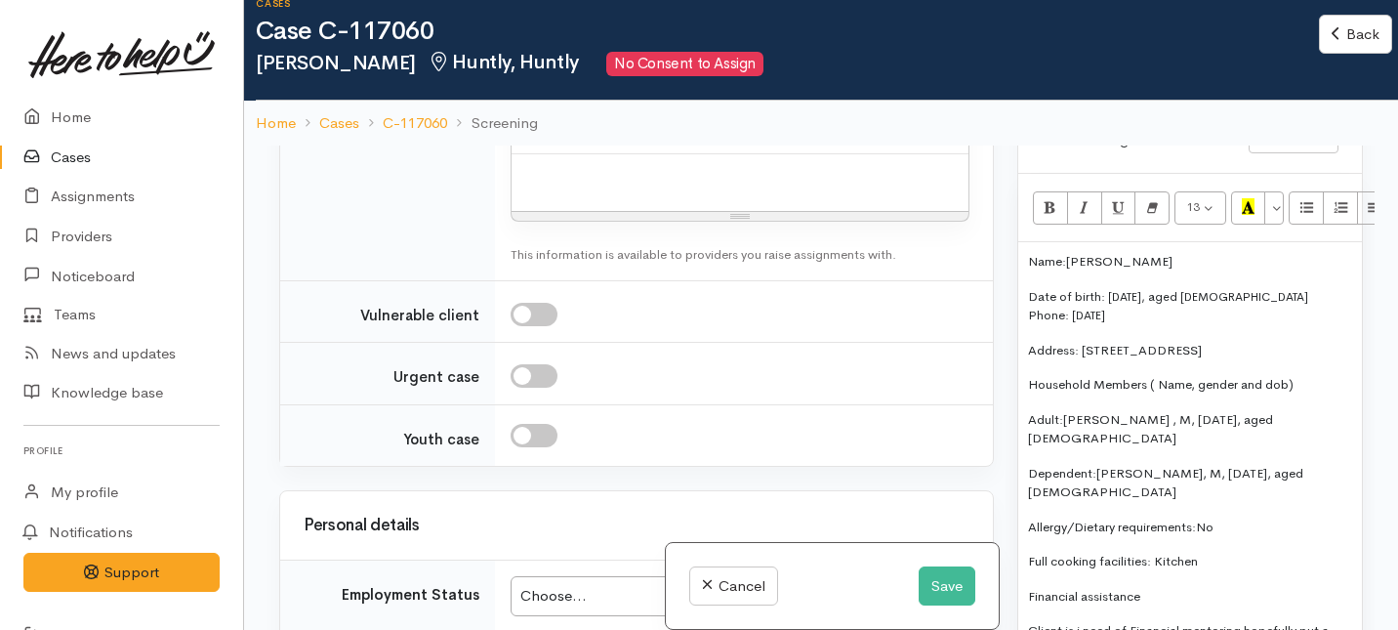
drag, startPoint x: 1250, startPoint y: 335, endPoint x: 992, endPoint y: 210, distance: 286.5
click at [992, 210] on div "Related cases There are other cases potentially from the same person, address o…" at bounding box center [821, 460] width 1107 height 630
copy div "Name: Naomi Baker Date of birth: 01/11/1978, aged 46 Phone:  01/11/1978 Address…"
click at [541, 187] on p at bounding box center [739, 175] width 437 height 22
paste div
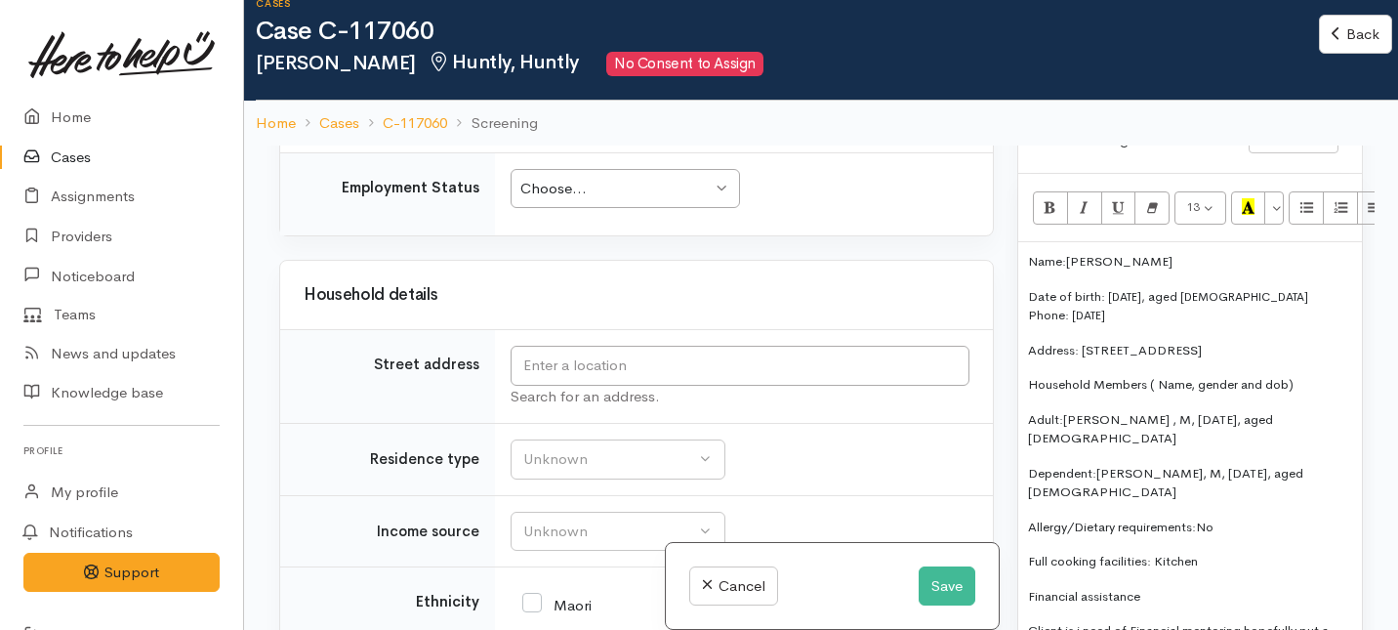
scroll to position [3054, 0]
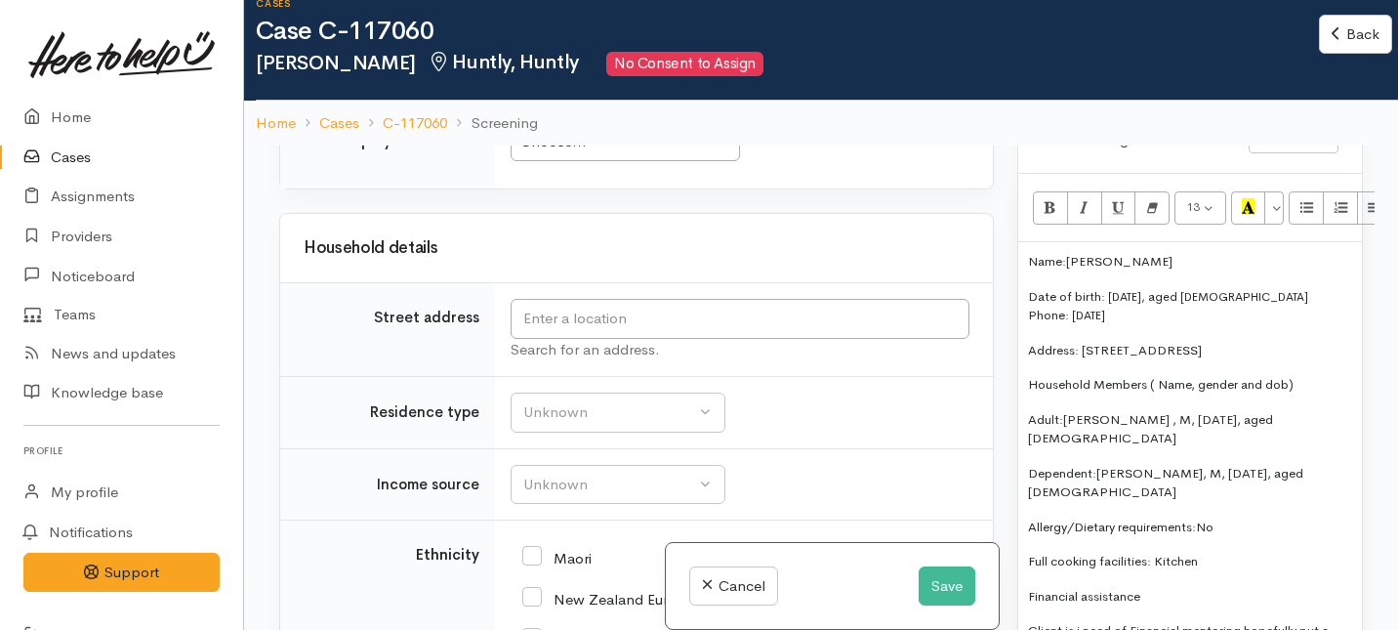
click at [669, 153] on div "Choose..." at bounding box center [615, 142] width 191 height 22
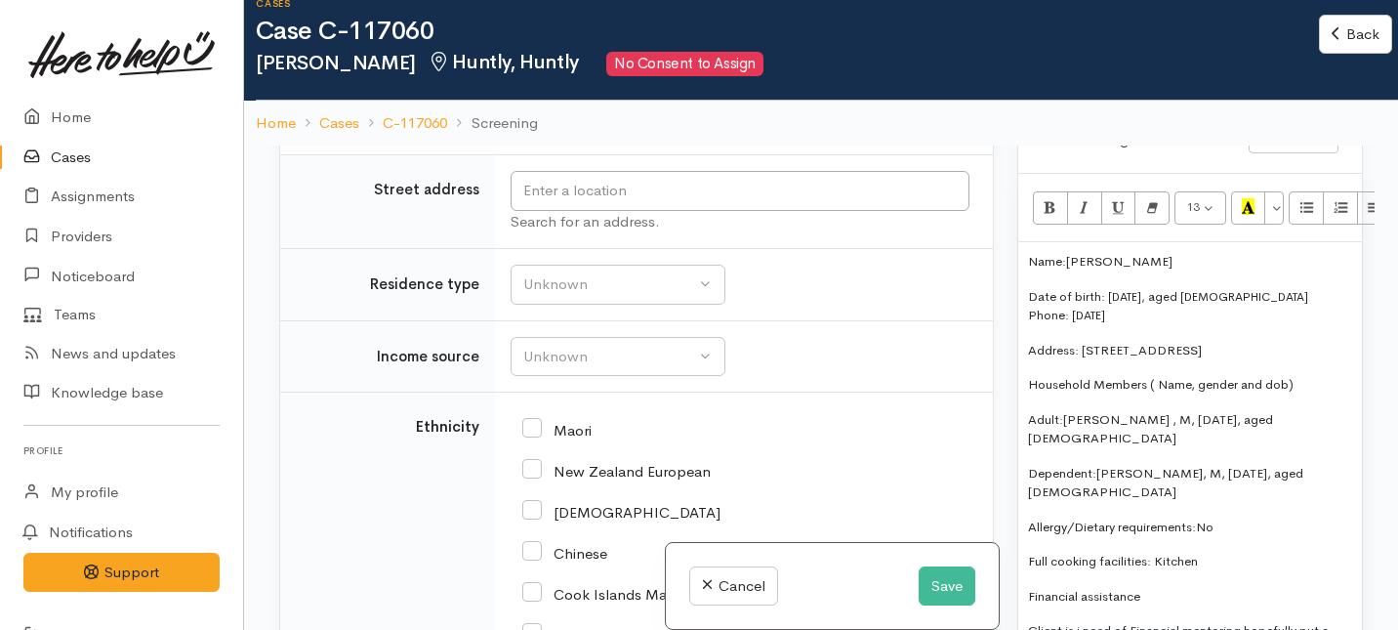
scroll to position [3183, 0]
click at [564, 210] on input "text" at bounding box center [740, 190] width 459 height 40
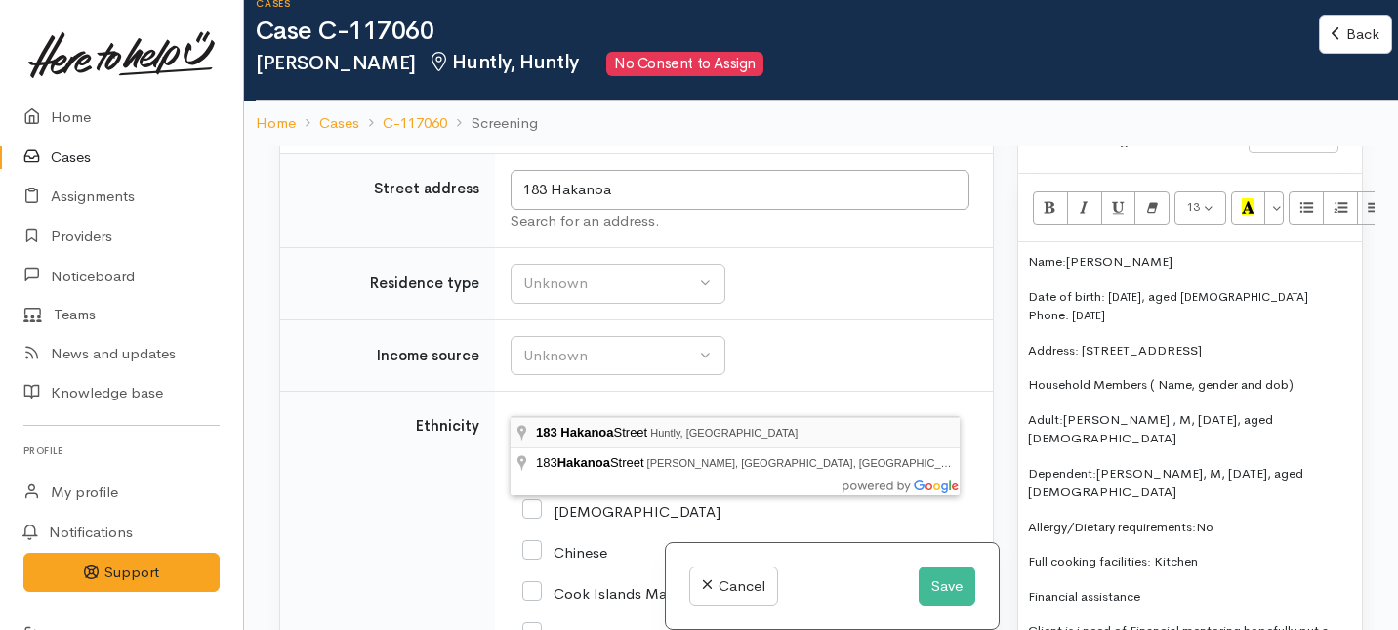
type input "183 Hakanoa Street, Huntly, New Zealand"
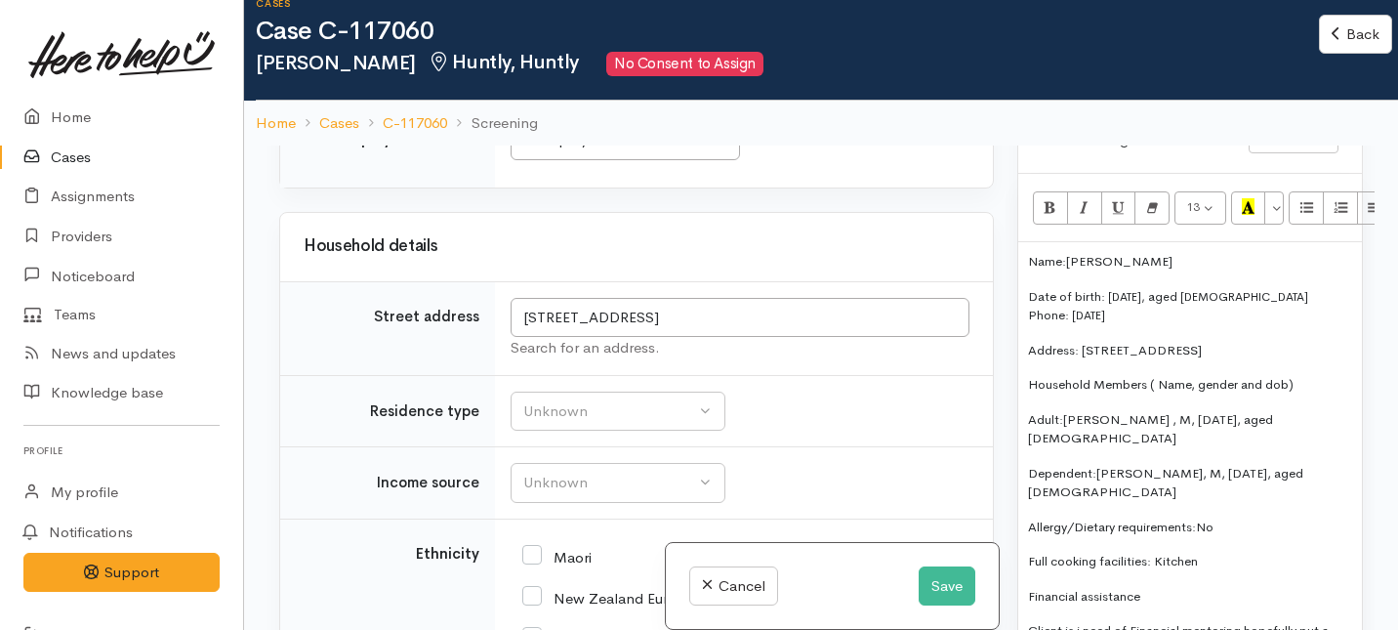
scroll to position [3389, 0]
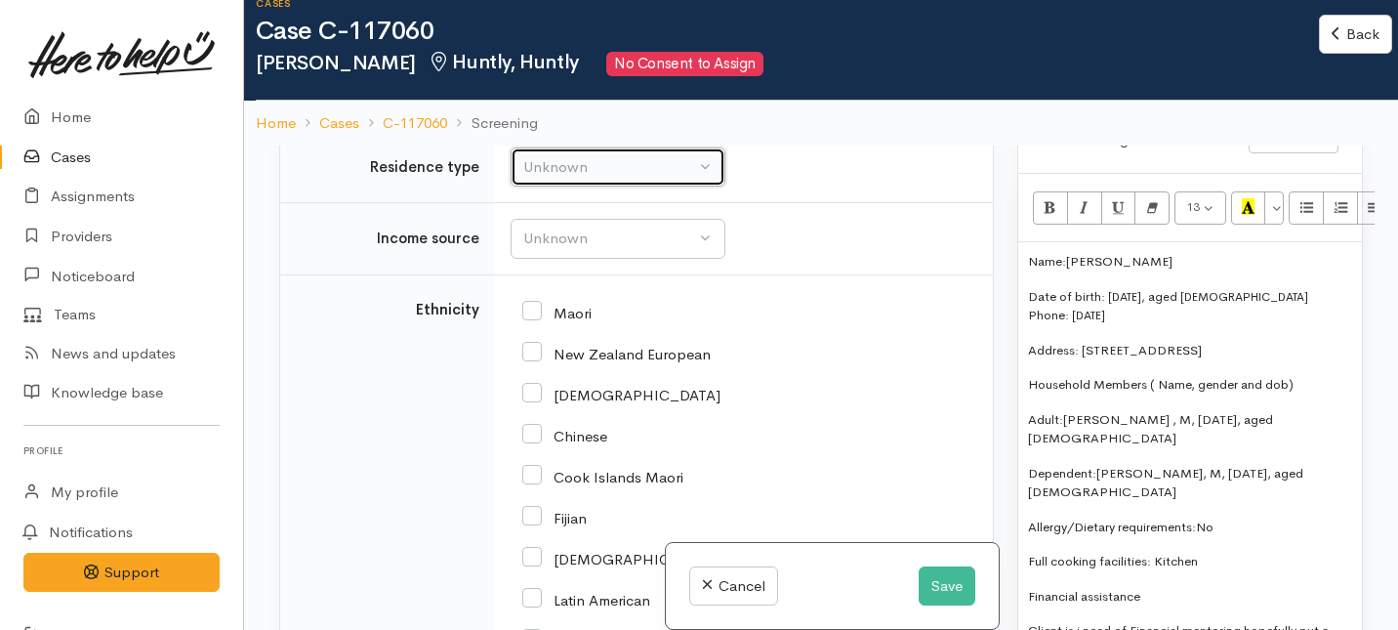
click at [575, 179] on div "Unknown" at bounding box center [609, 167] width 172 height 22
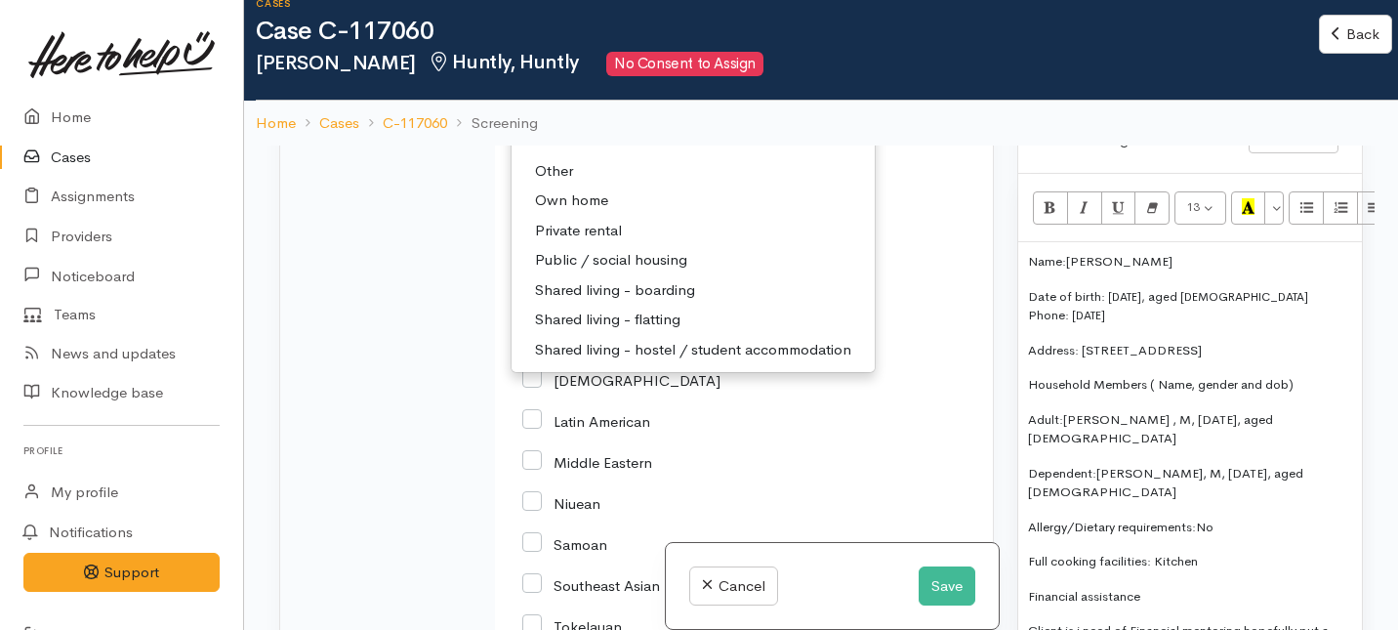
scroll to position [3570, 0]
click at [945, 589] on button "Save" at bounding box center [947, 586] width 57 height 40
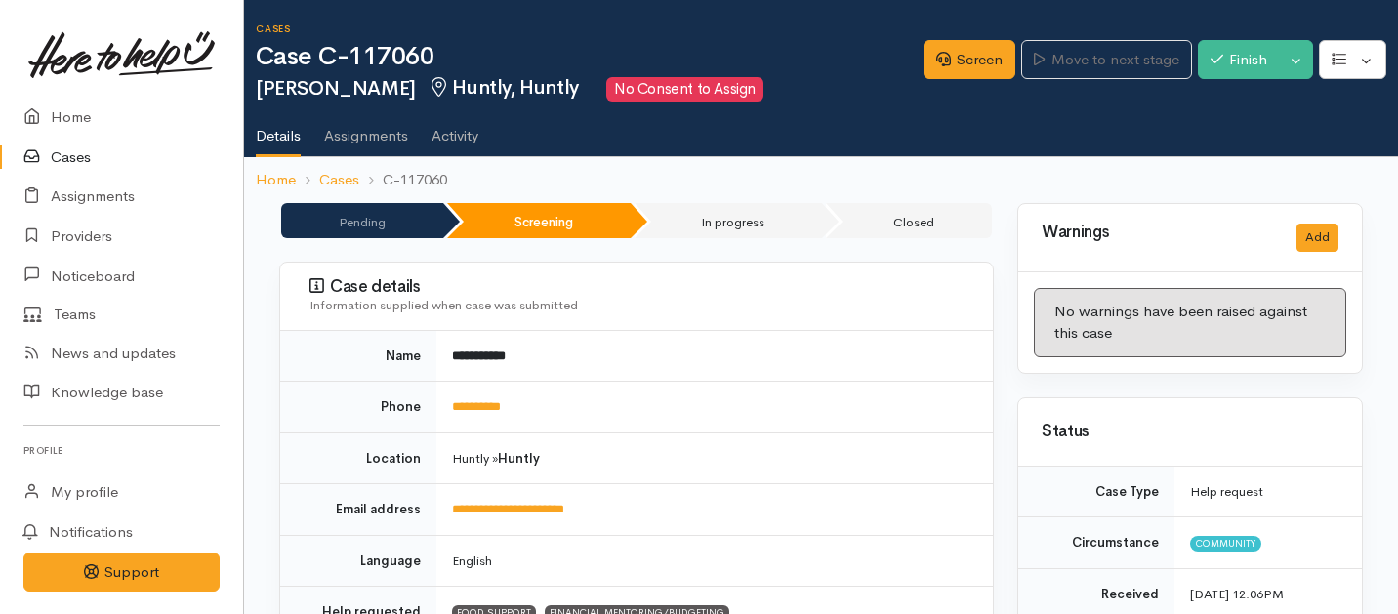
click at [69, 153] on link "Cases" at bounding box center [121, 158] width 243 height 40
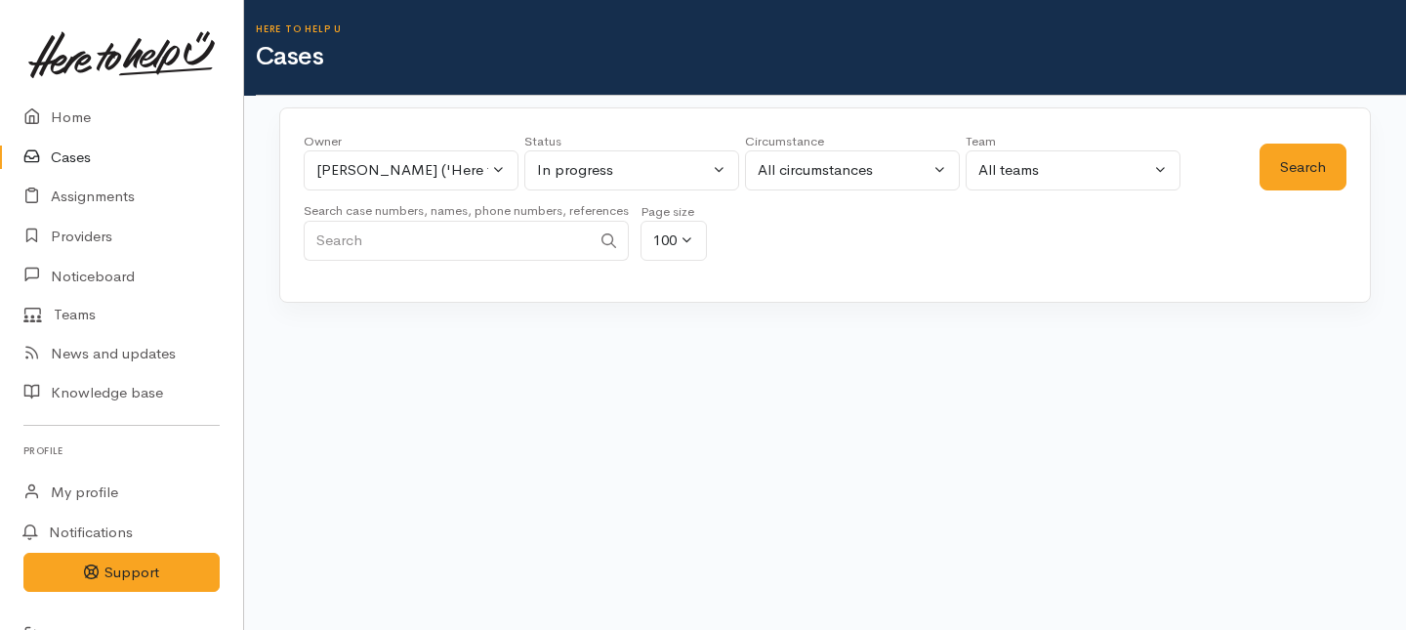
click at [400, 242] on input "Search" at bounding box center [447, 241] width 287 height 40
paste input "64220925013"
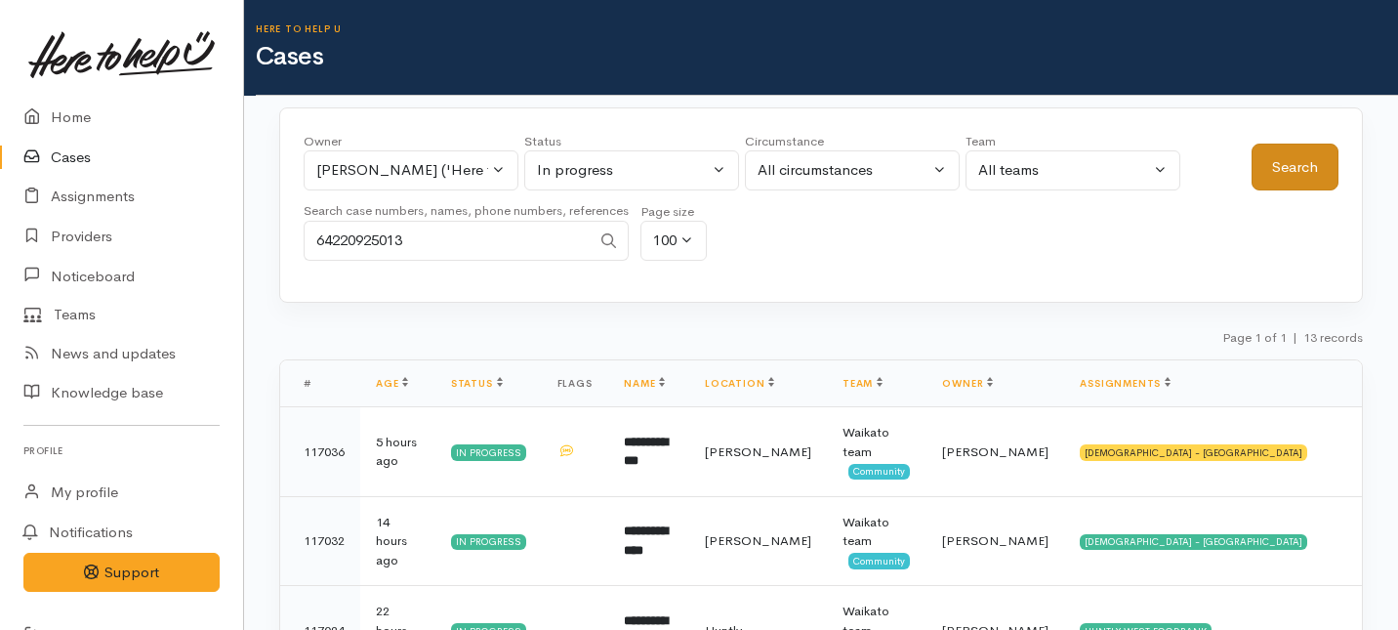
type input "64220925013"
click at [1283, 164] on button "Search" at bounding box center [1295, 168] width 87 height 48
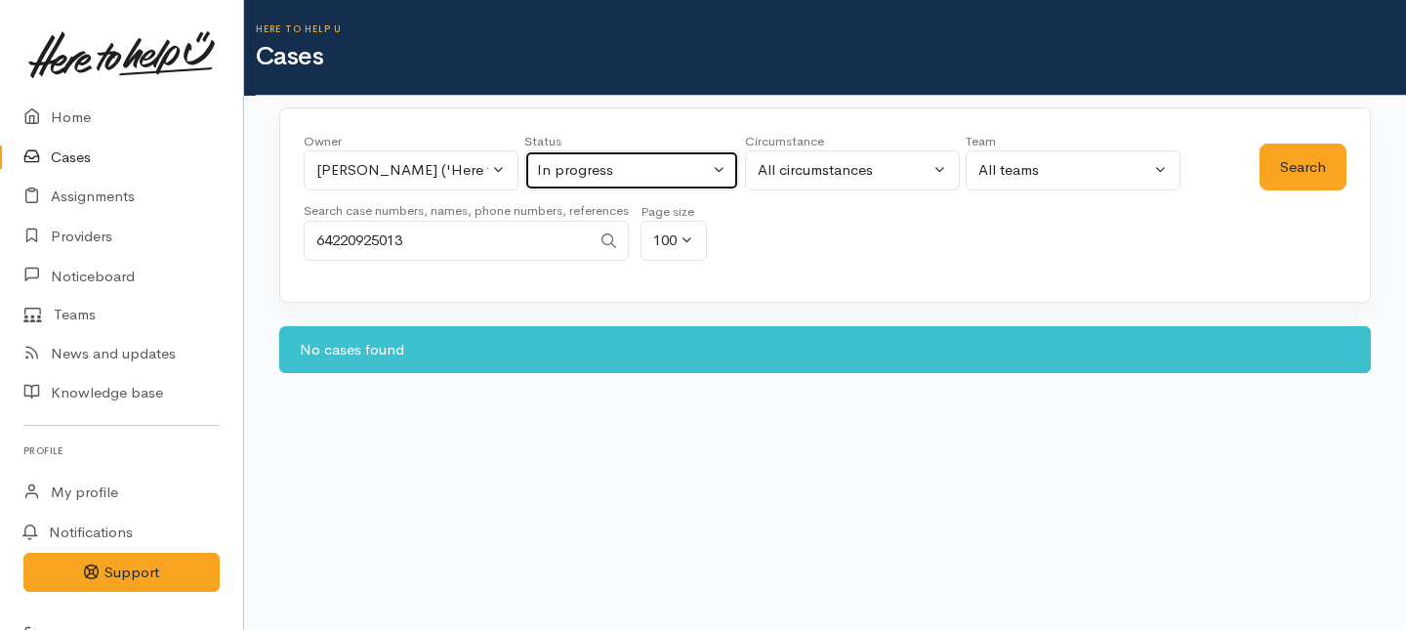
click at [711, 178] on button "In progress" at bounding box center [631, 170] width 215 height 40
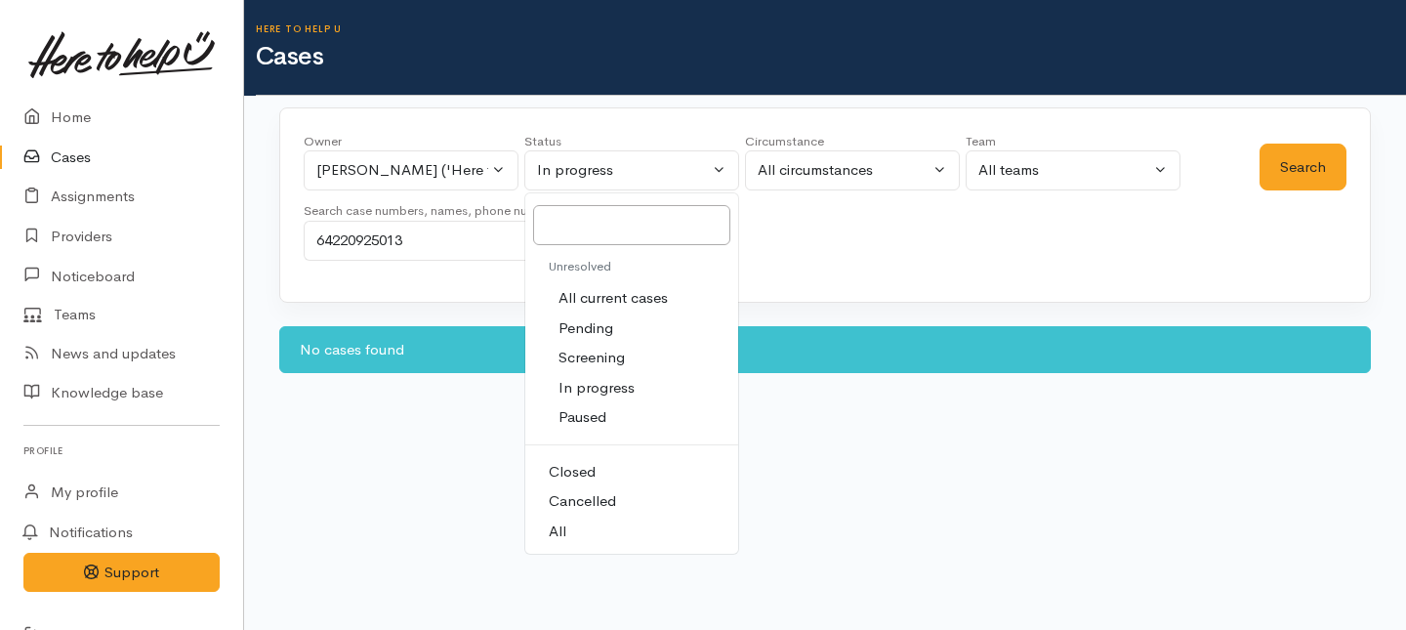
click at [560, 528] on span "All" at bounding box center [558, 531] width 18 height 22
select select "All"
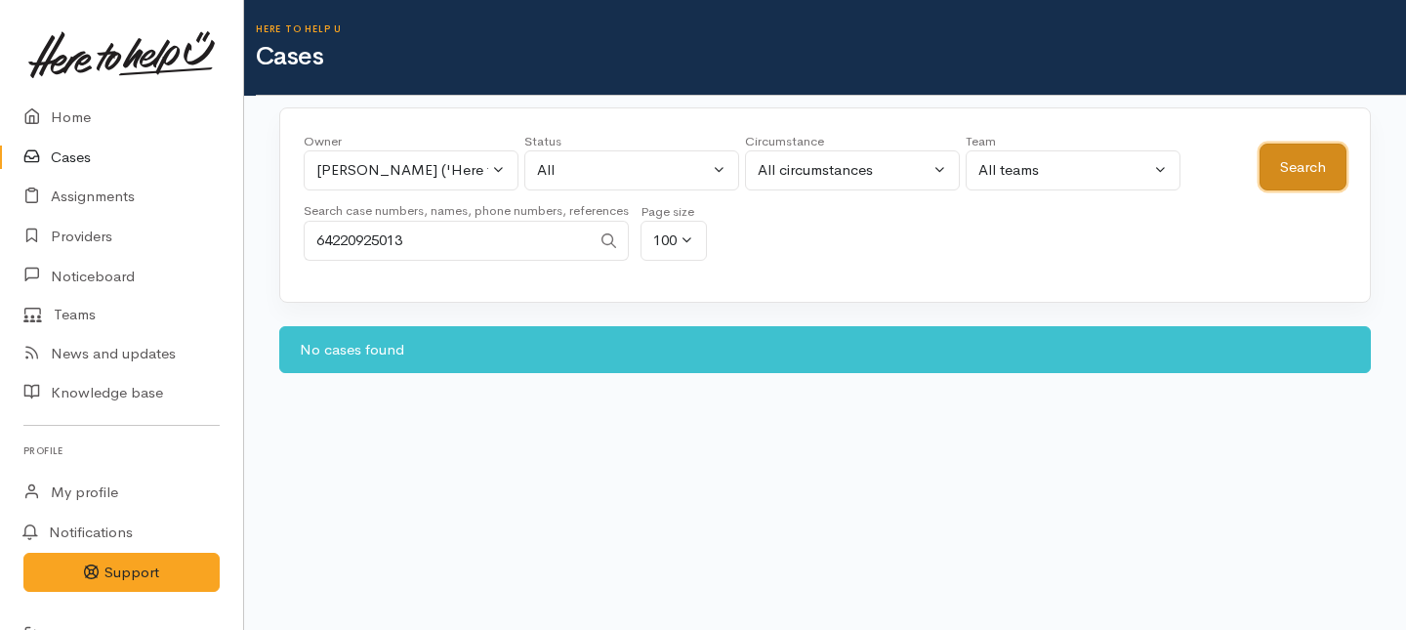
click at [1294, 171] on button "Search" at bounding box center [1303, 168] width 87 height 48
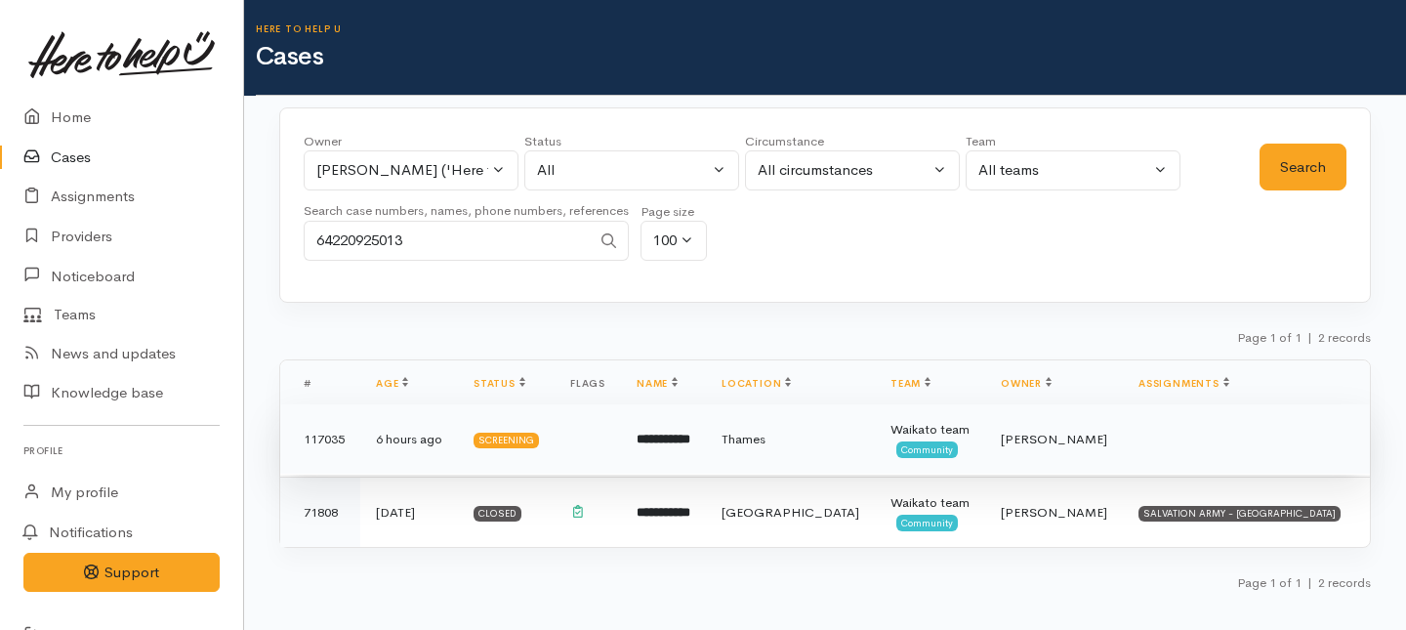
click at [615, 469] on td at bounding box center [588, 439] width 66 height 70
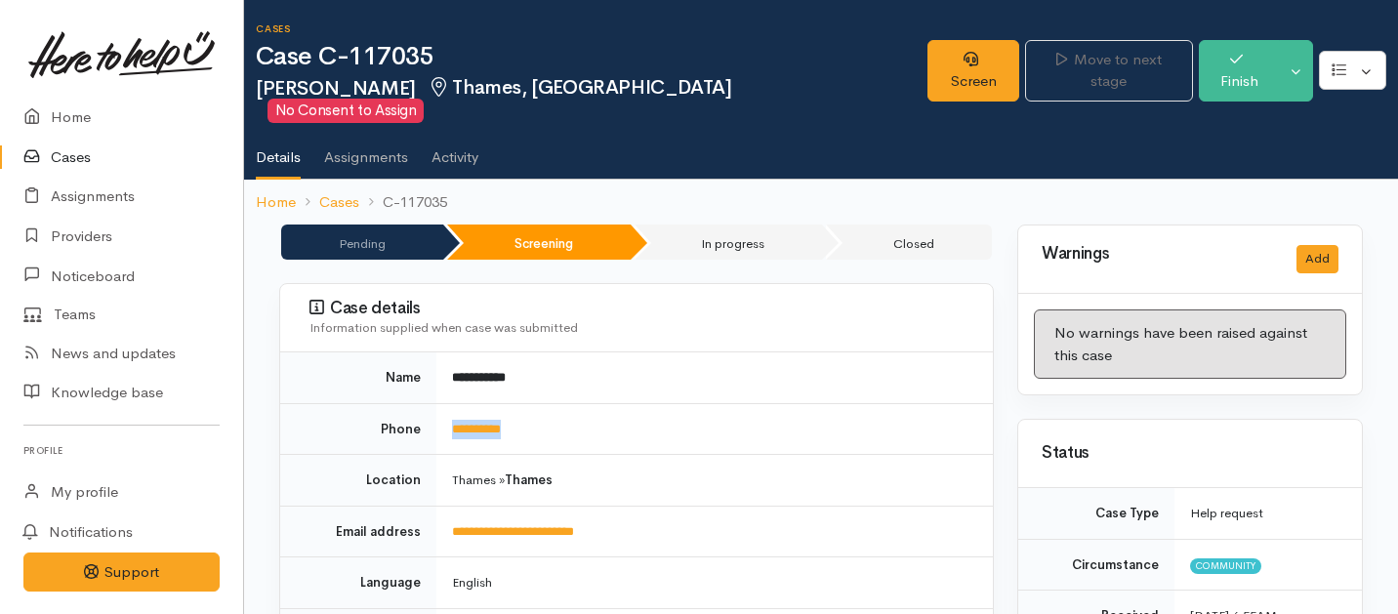
drag, startPoint x: 542, startPoint y: 416, endPoint x: 434, endPoint y: 401, distance: 109.4
click at [434, 403] on tr "**********" at bounding box center [636, 429] width 713 height 52
copy tr "**********"
drag, startPoint x: 496, startPoint y: 405, endPoint x: 438, endPoint y: 405, distance: 57.6
click at [438, 405] on td "**********" at bounding box center [714, 429] width 557 height 52
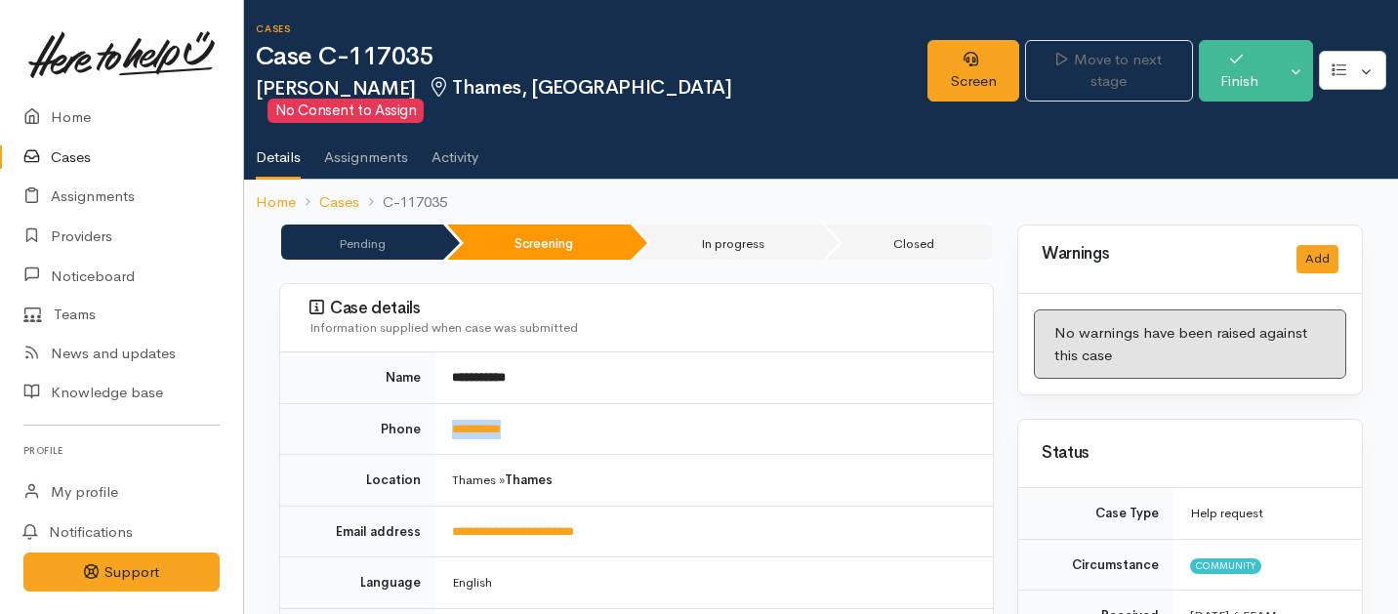
copy link "**********"
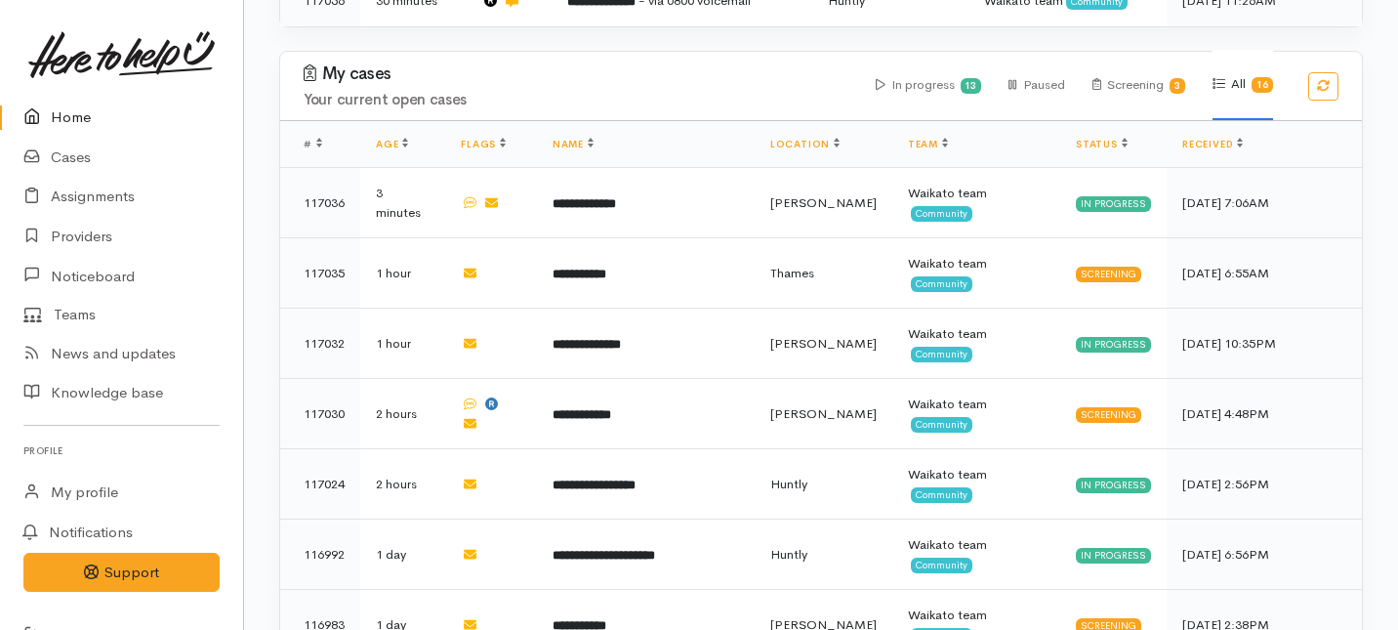
scroll to position [646, 0]
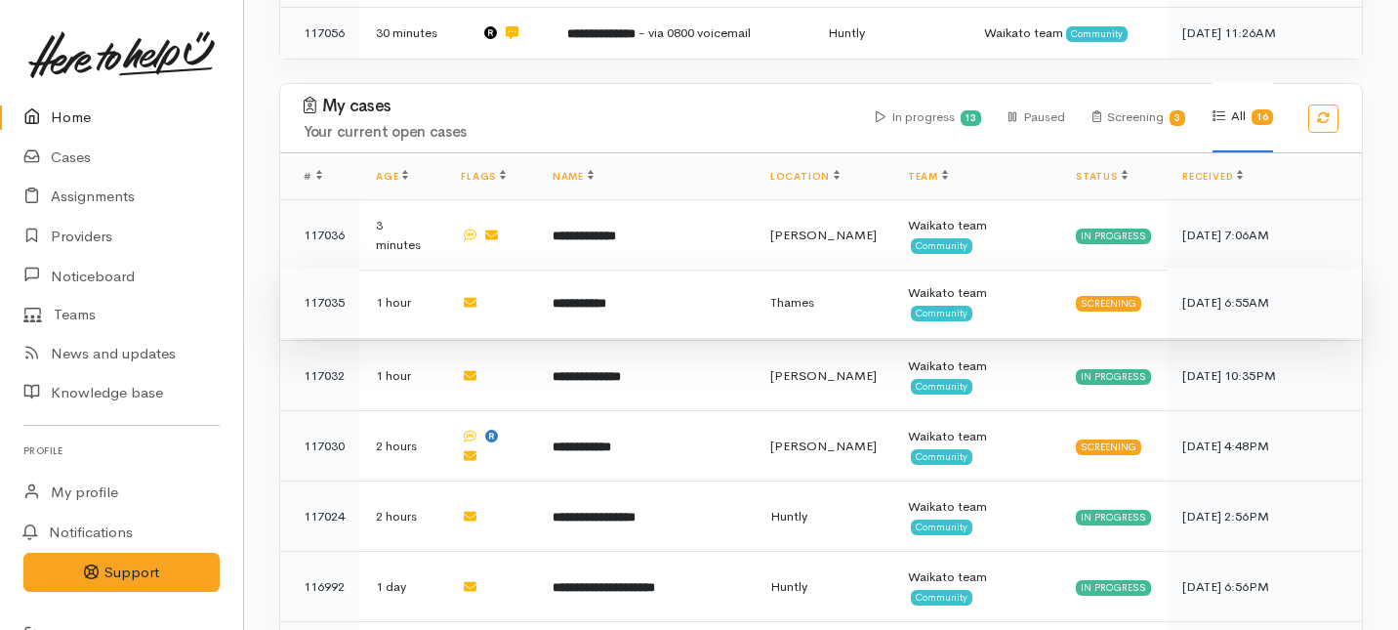
click at [551, 268] on td "**********" at bounding box center [646, 303] width 218 height 70
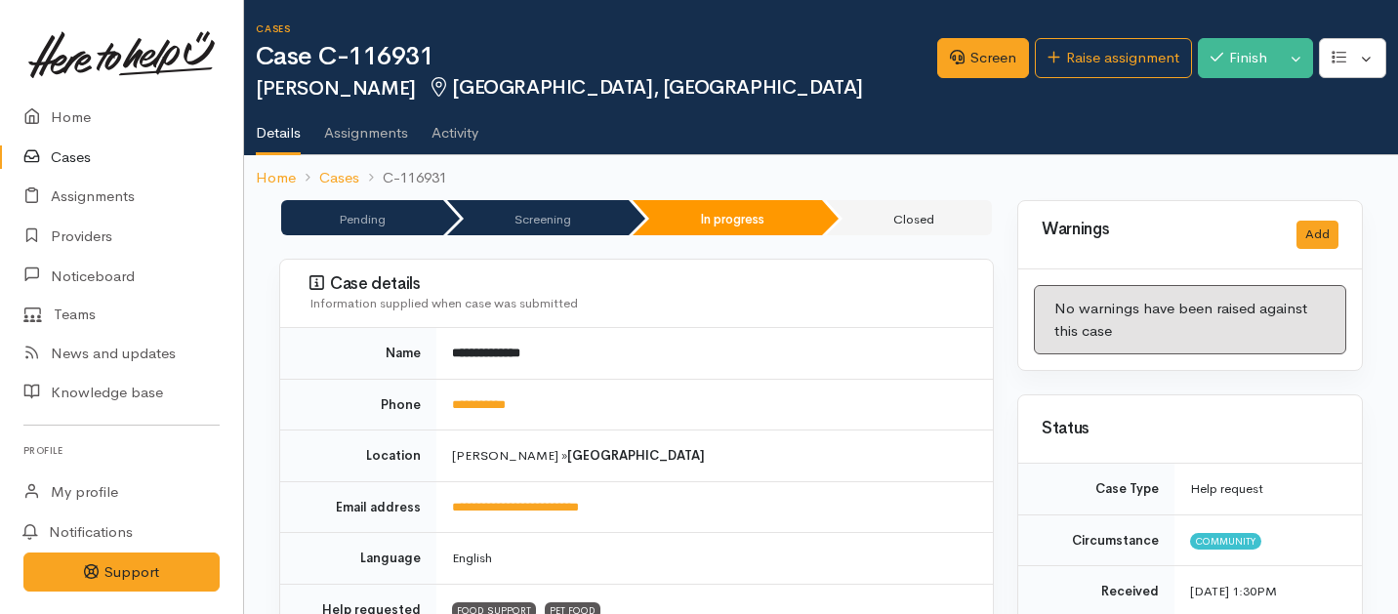
scroll to position [1857, 0]
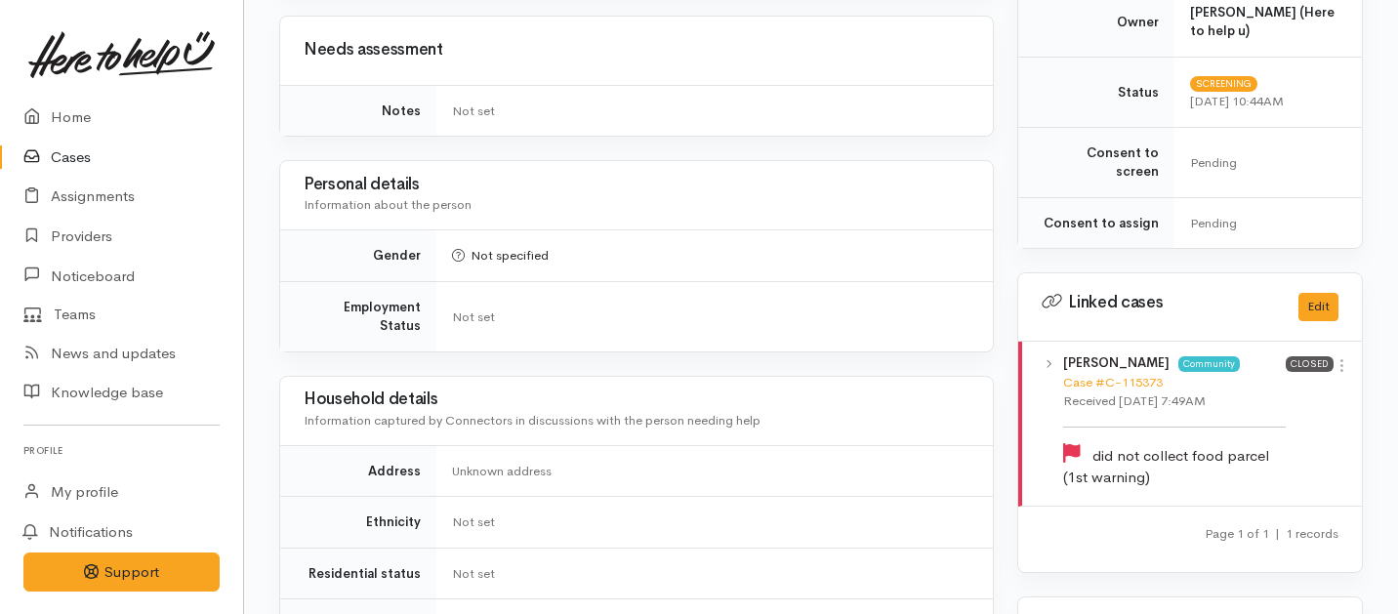
scroll to position [1337, 0]
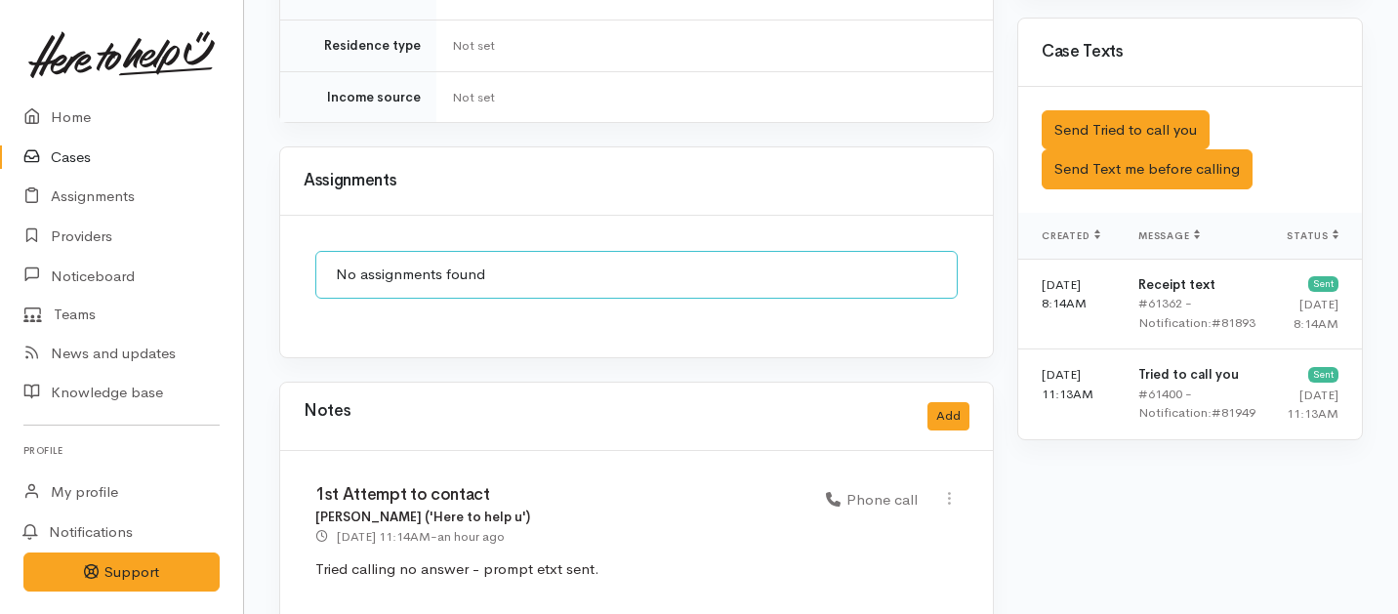
click at [959, 396] on div "Notes Add" at bounding box center [637, 416] width 666 height 40
click at [951, 402] on button "Add" at bounding box center [949, 416] width 42 height 28
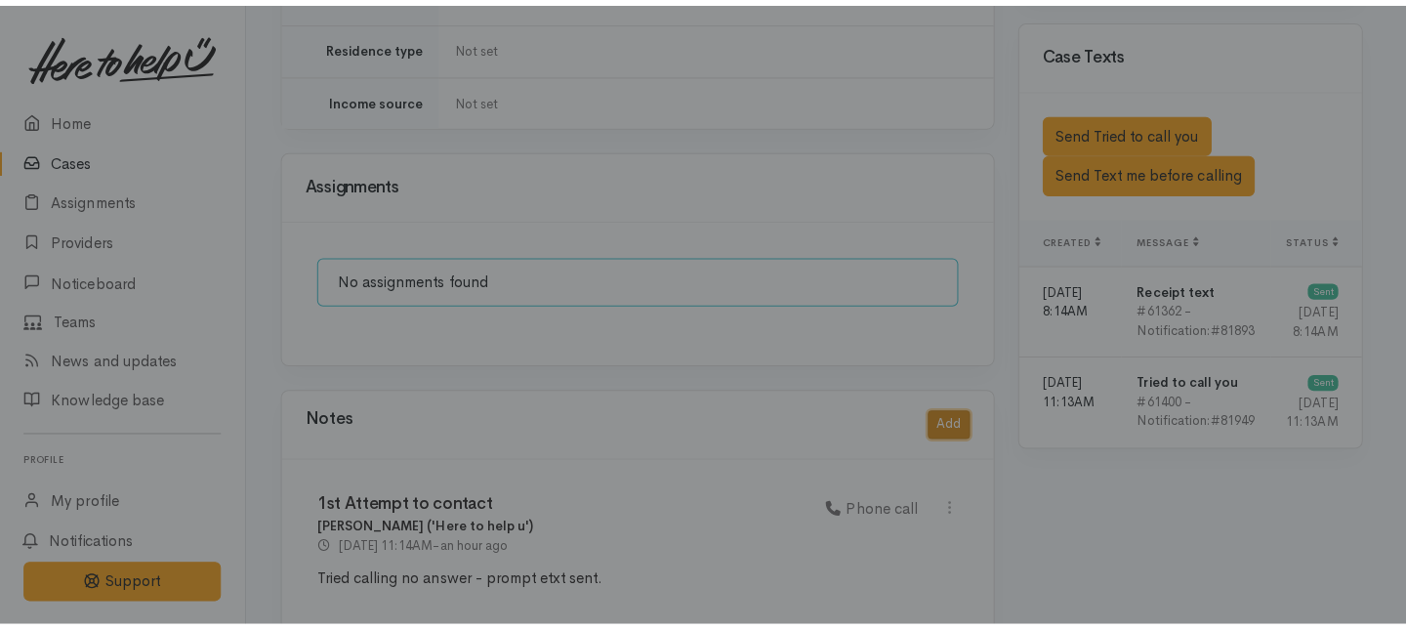
scroll to position [1321, 0]
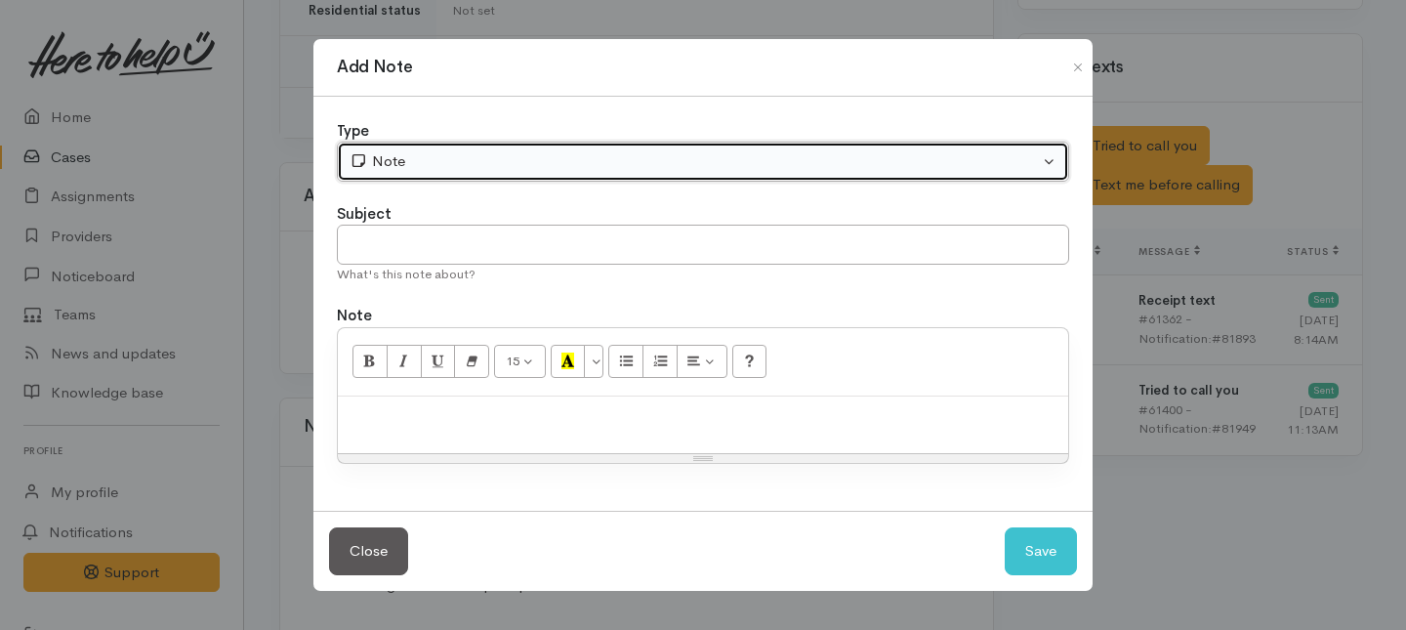
click at [663, 172] on div "Note" at bounding box center [694, 161] width 689 height 22
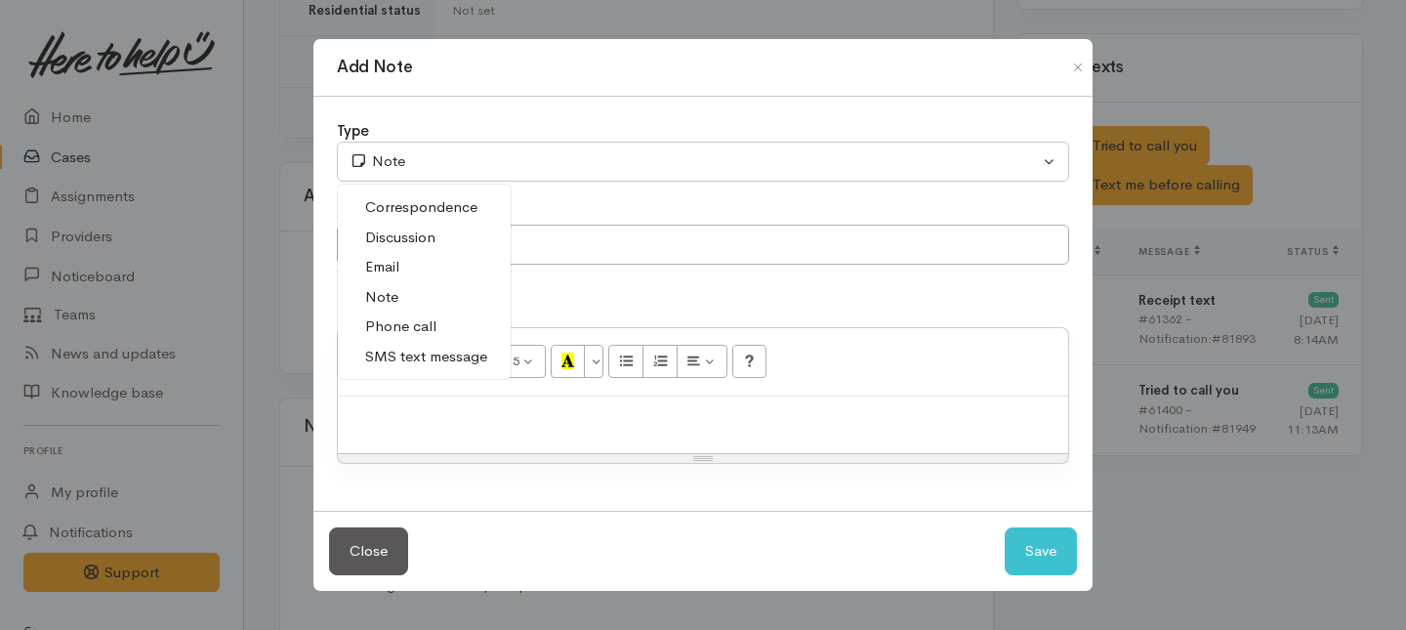
click at [398, 329] on span "Phone call" at bounding box center [400, 326] width 71 height 22
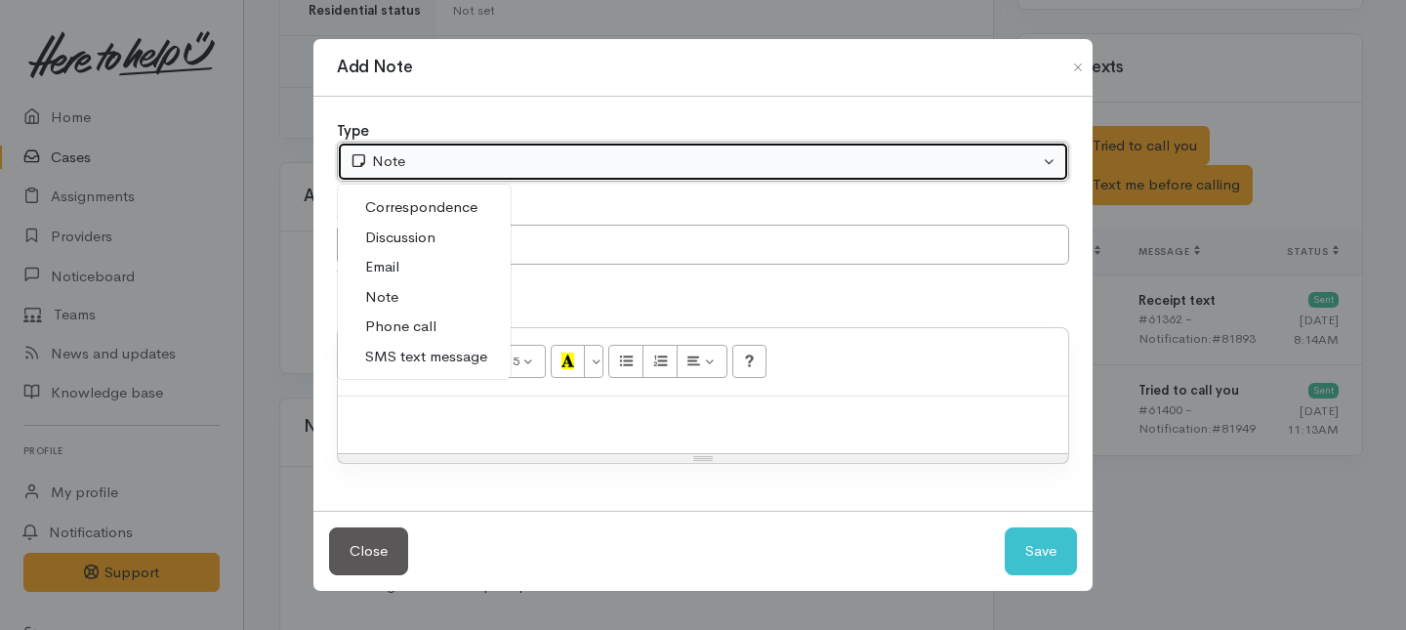
select select "3"
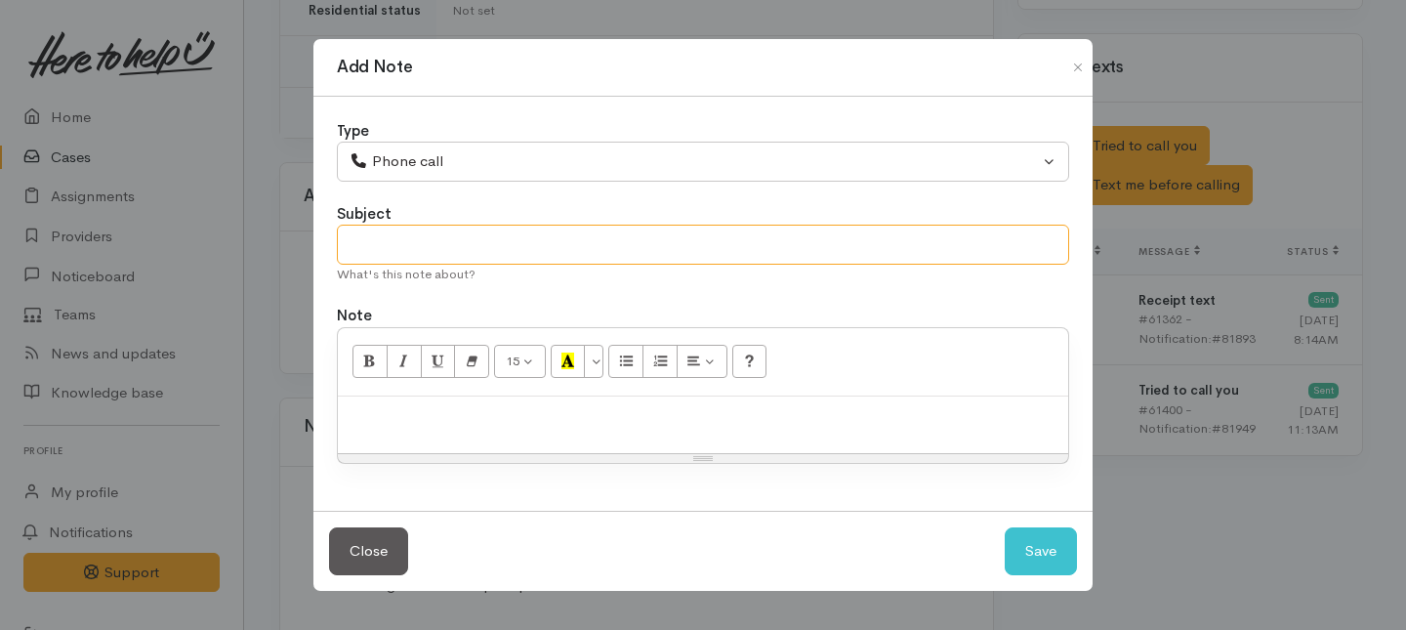
click at [441, 250] on input "text" at bounding box center [703, 245] width 732 height 40
type input "R"
type input "Information given."
click at [453, 414] on p at bounding box center [703, 417] width 711 height 22
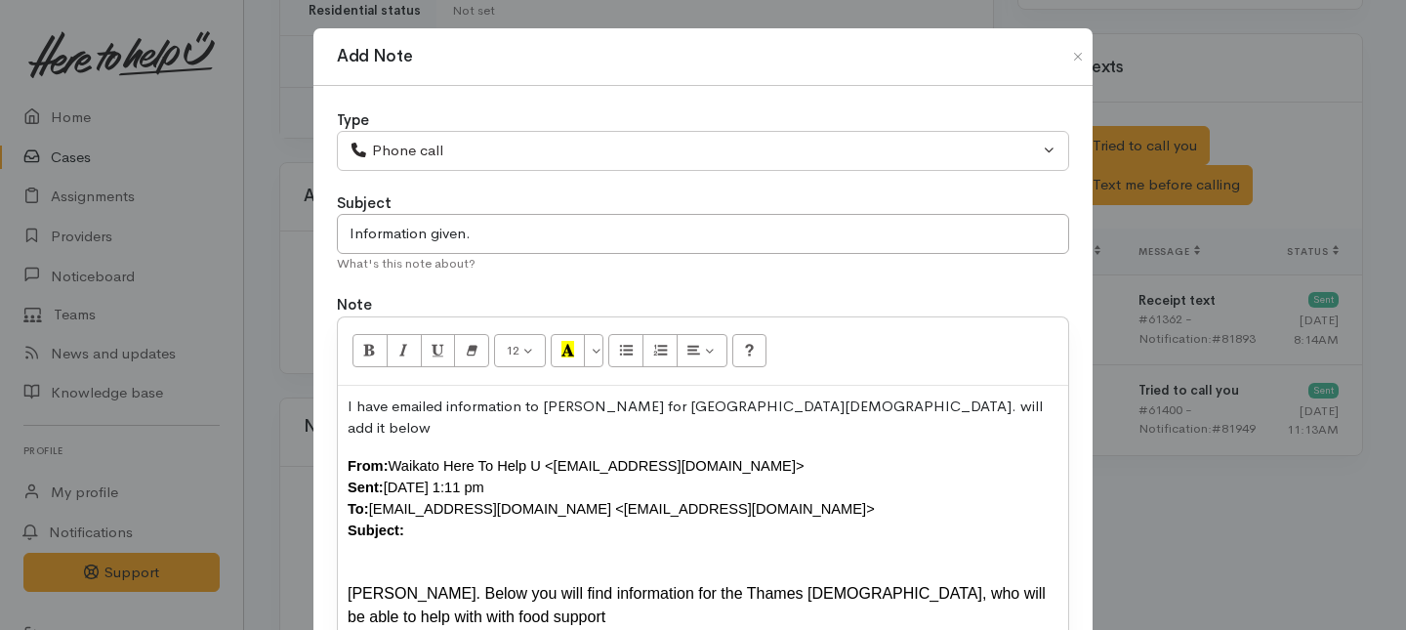
scroll to position [138, 0]
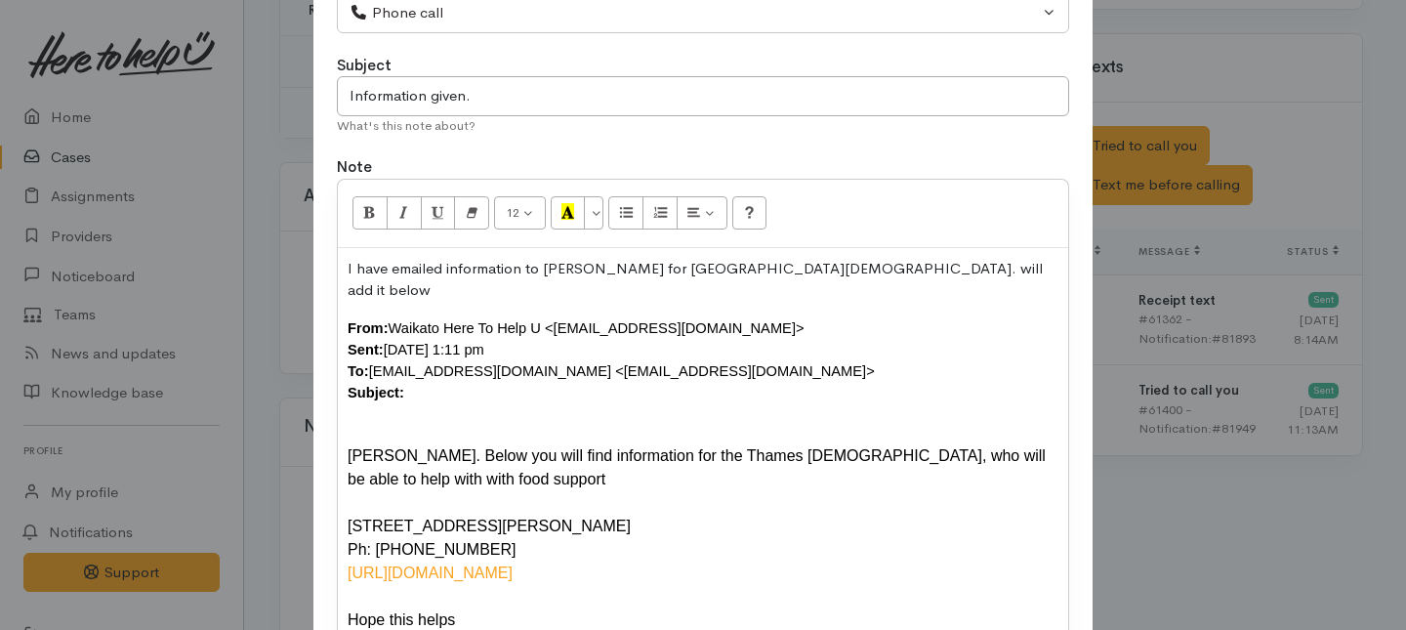
click at [413, 370] on div "From: Waikato Here To Help U <waikato@heretohelpu.nz> Sent: Thursday, 28 August…" at bounding box center [703, 360] width 711 height 86
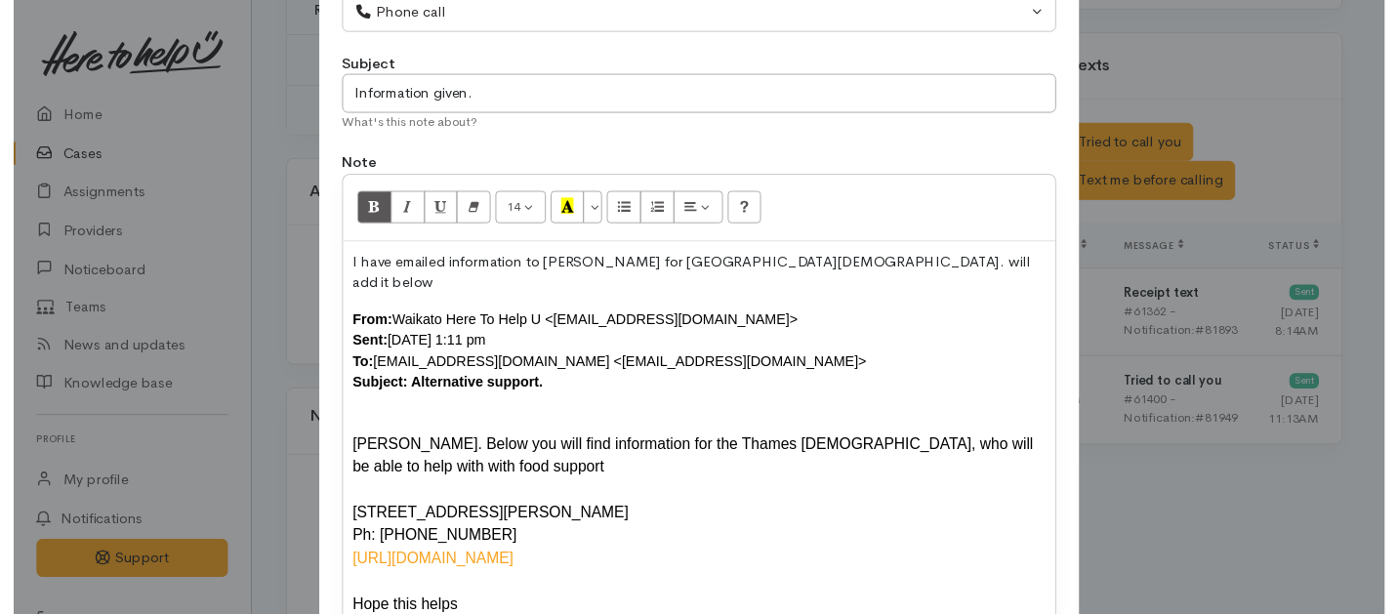
scroll to position [327, 0]
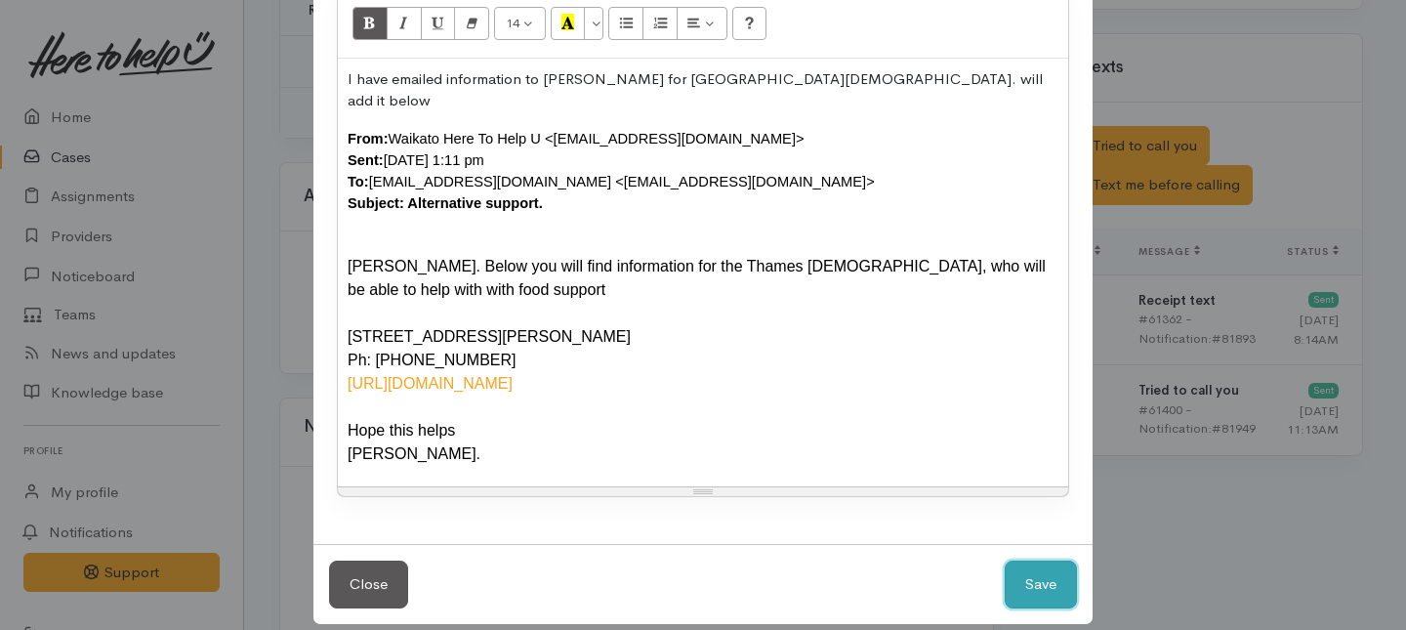
click at [1043, 568] on button "Save" at bounding box center [1041, 585] width 72 height 48
select select "1"
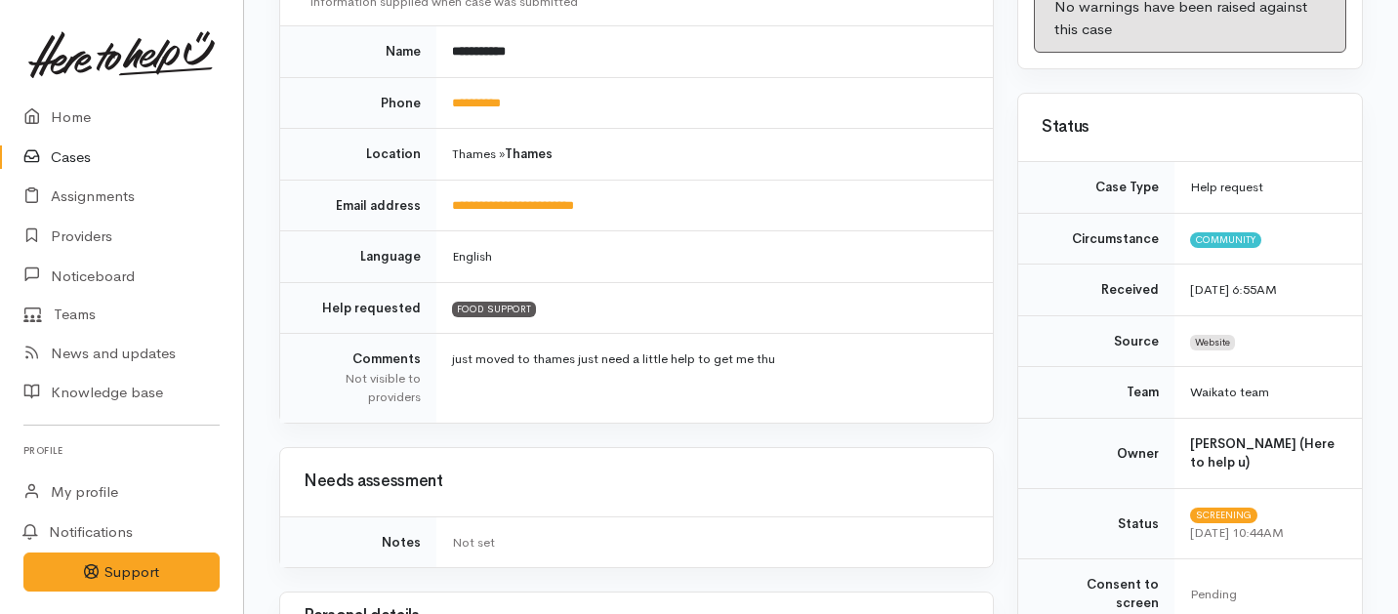
scroll to position [0, 0]
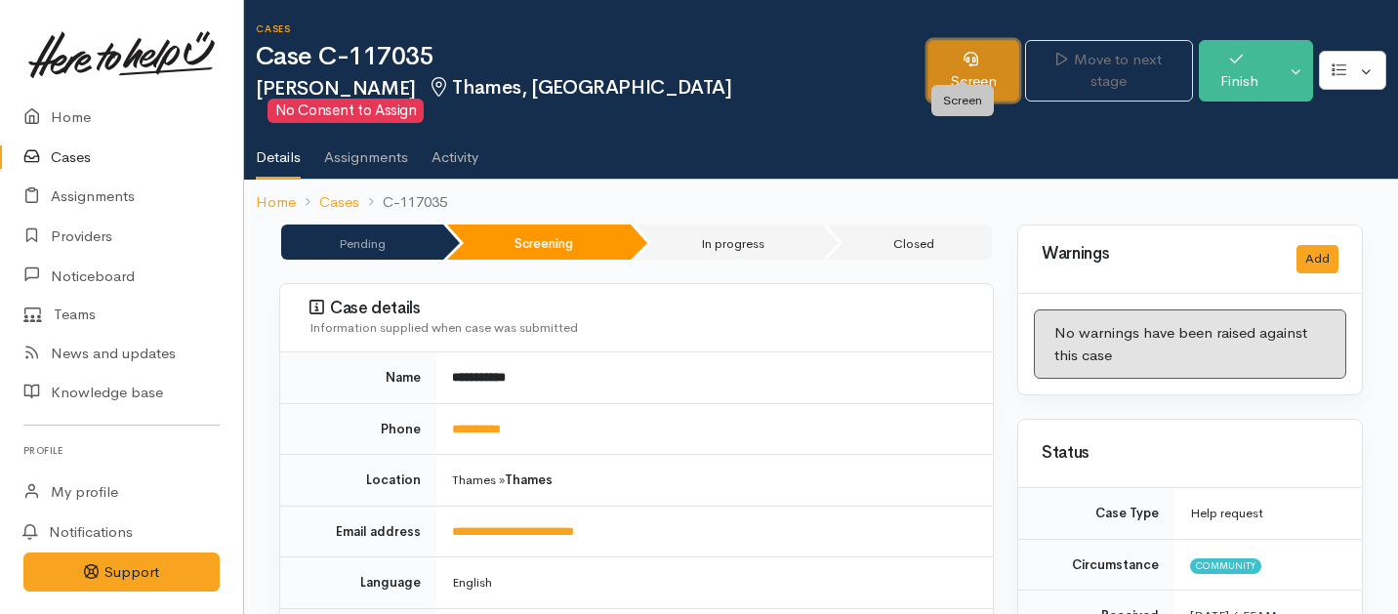
click at [975, 60] on link "Screen" at bounding box center [973, 71] width 91 height 62
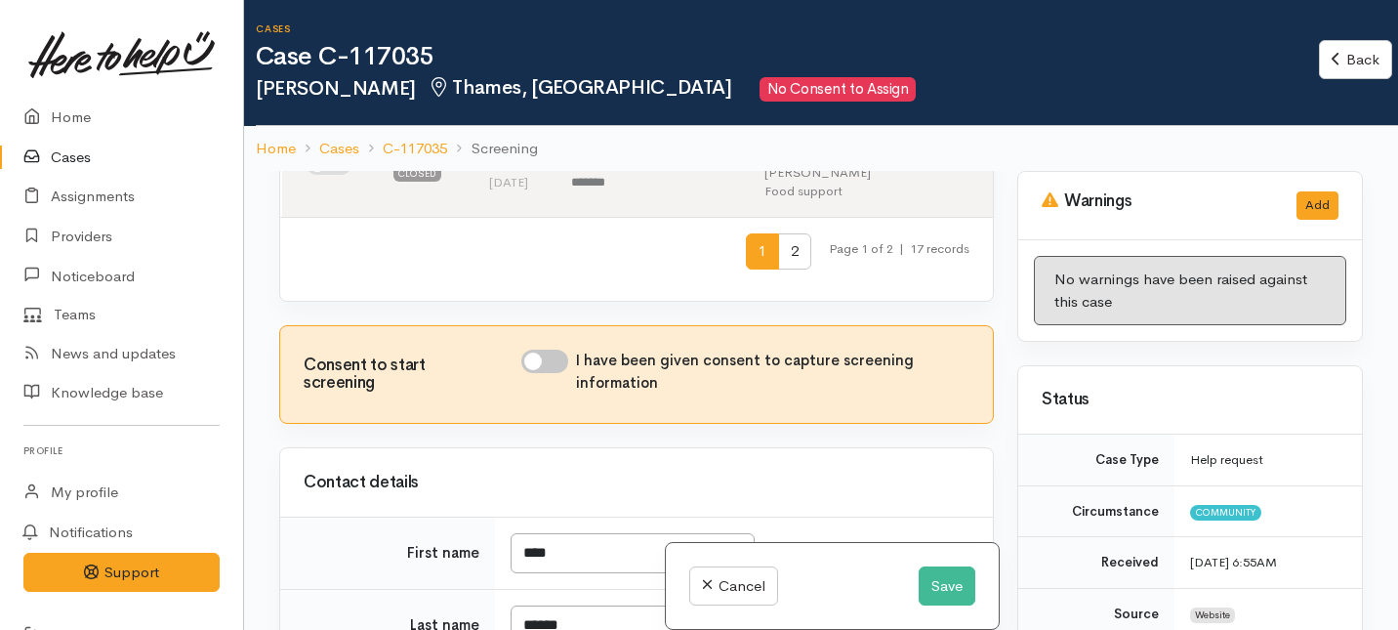
scroll to position [1486, 0]
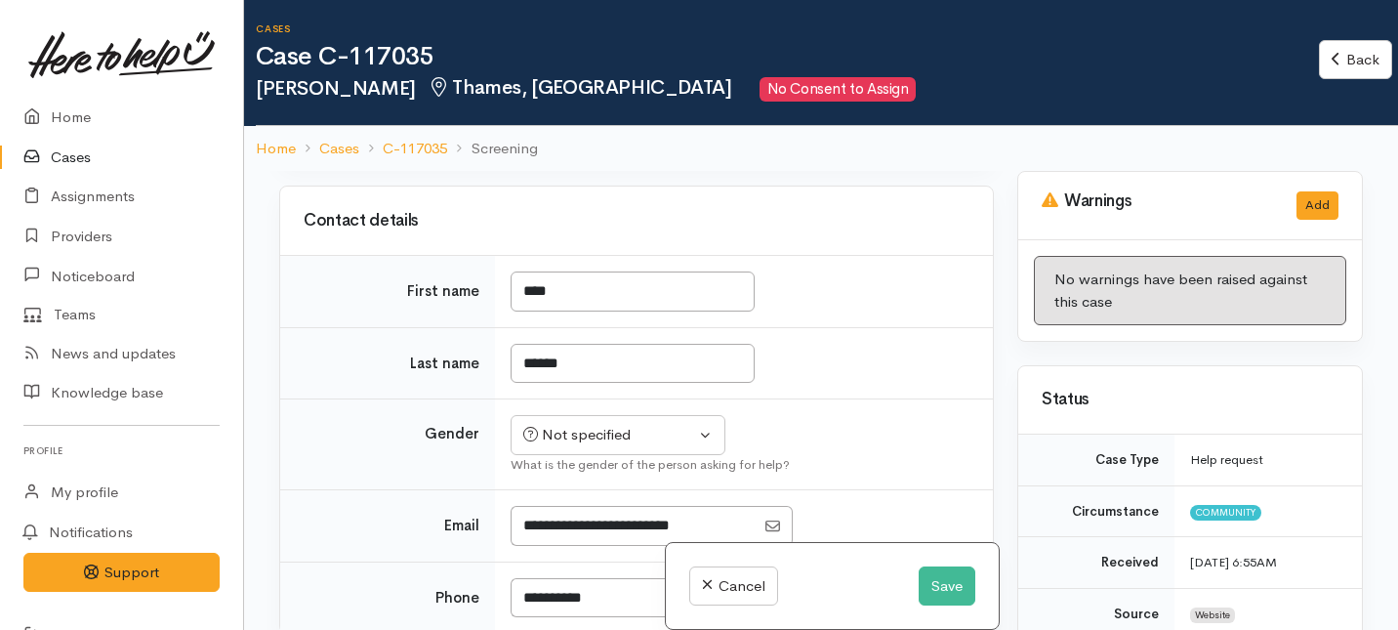
click at [554, 111] on input "I have been given consent to capture screening information" at bounding box center [544, 99] width 47 height 23
checkbox input "true"
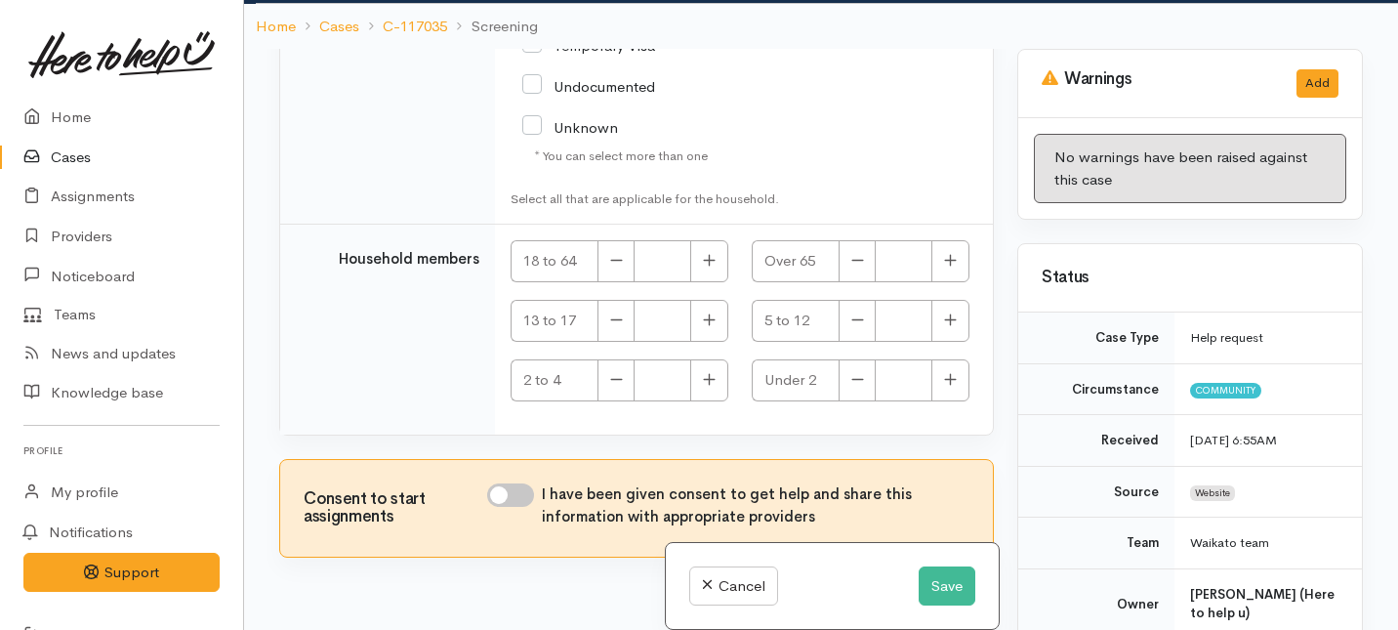
scroll to position [171, 0]
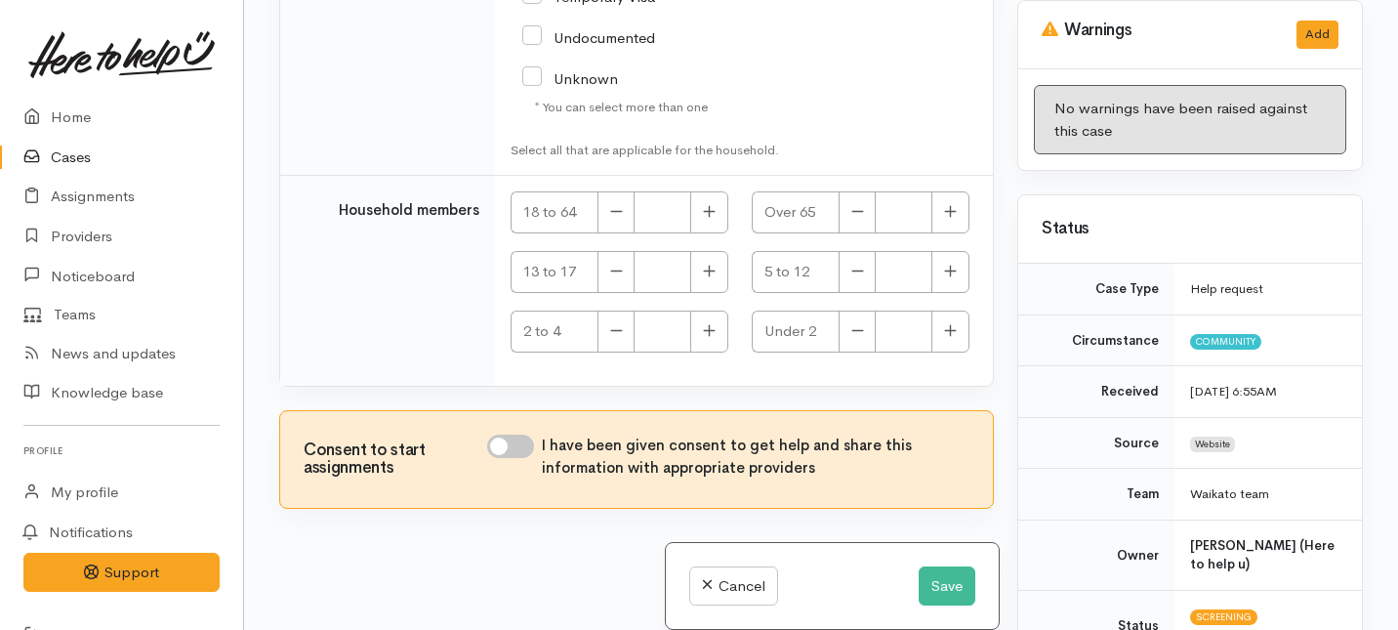
click at [517, 445] on input "I have been given consent to get help and share this information with appropria…" at bounding box center [510, 446] width 47 height 23
checkbox input "true"
click at [955, 589] on button "Save" at bounding box center [947, 586] width 57 height 40
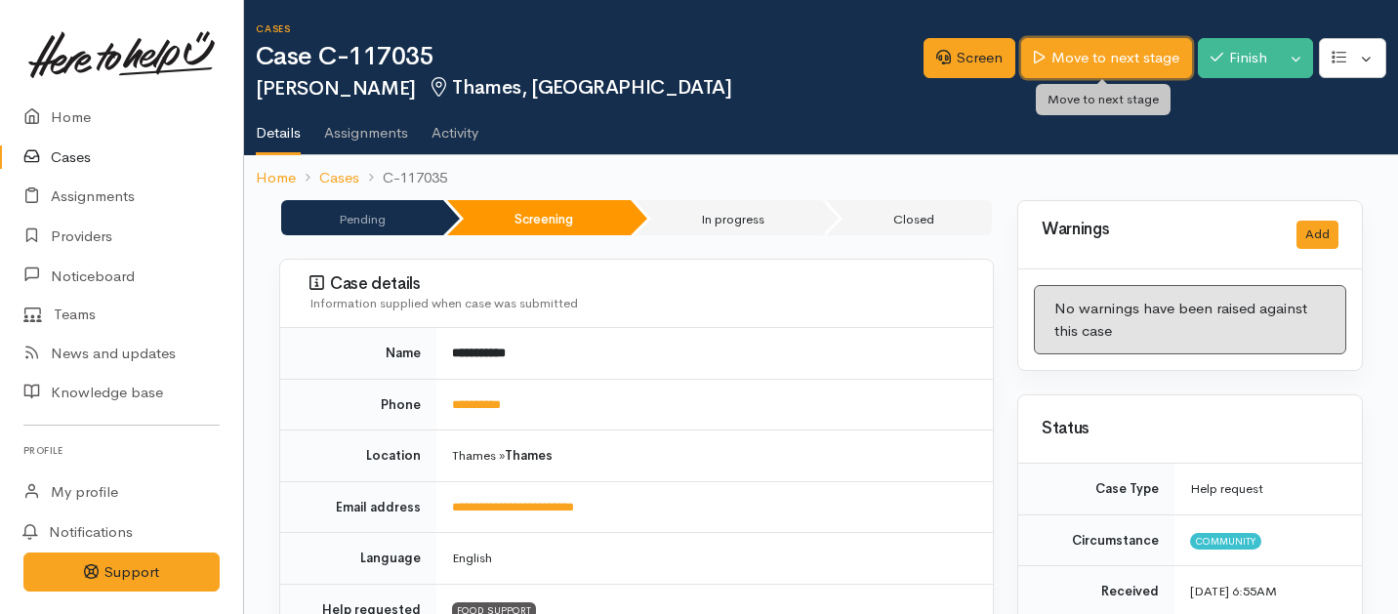
click at [1100, 60] on link "Move to next stage" at bounding box center [1106, 58] width 170 height 40
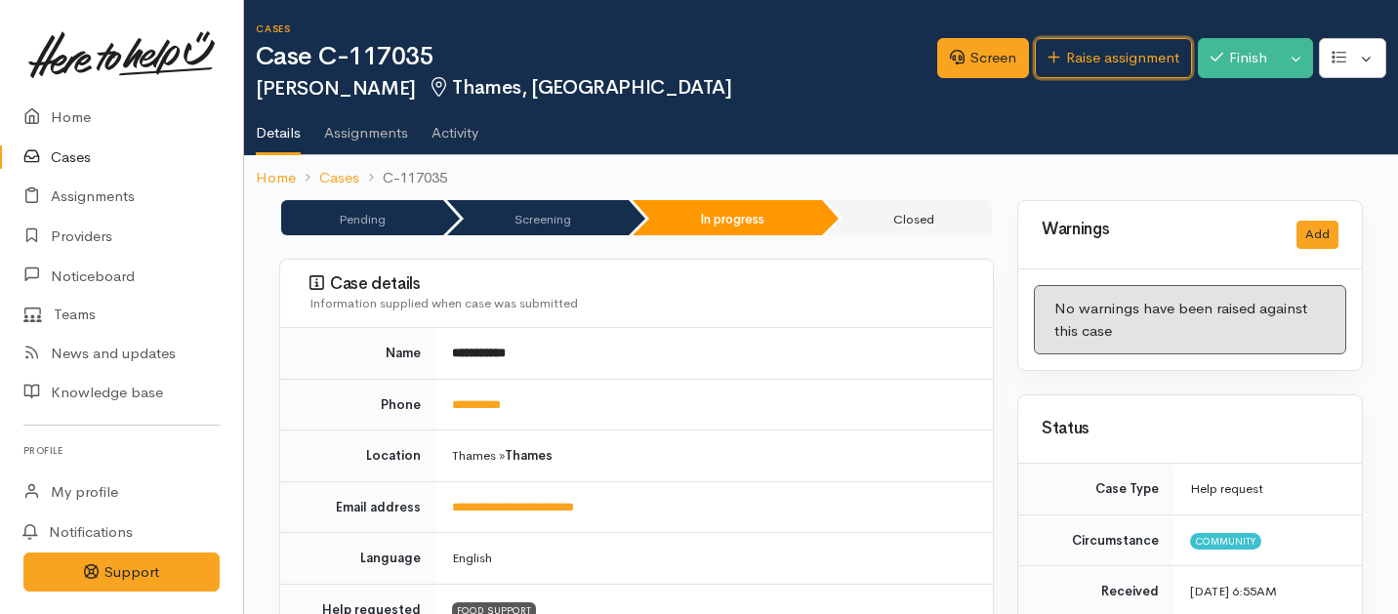
click at [1100, 60] on link "Raise assignment" at bounding box center [1113, 58] width 157 height 40
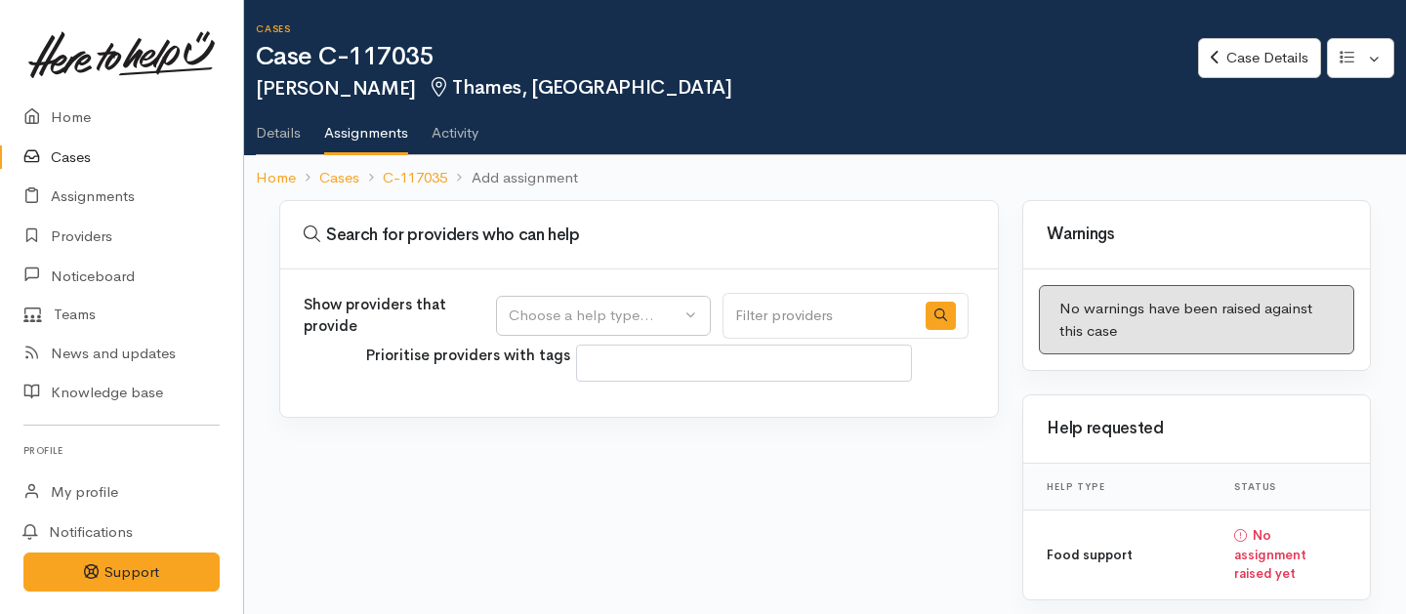
select select
click at [622, 310] on div "Choose a help type..." at bounding box center [595, 316] width 172 height 22
click at [555, 415] on span "Food support" at bounding box center [565, 409] width 91 height 22
select select "3"
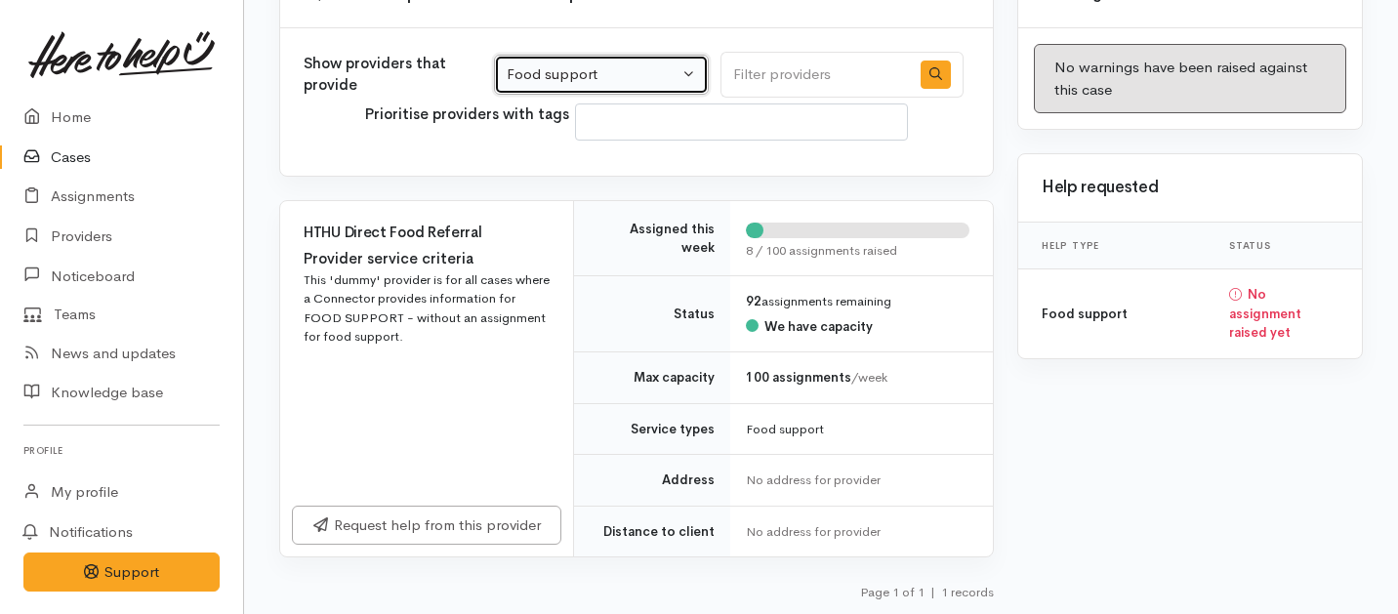
scroll to position [241, 0]
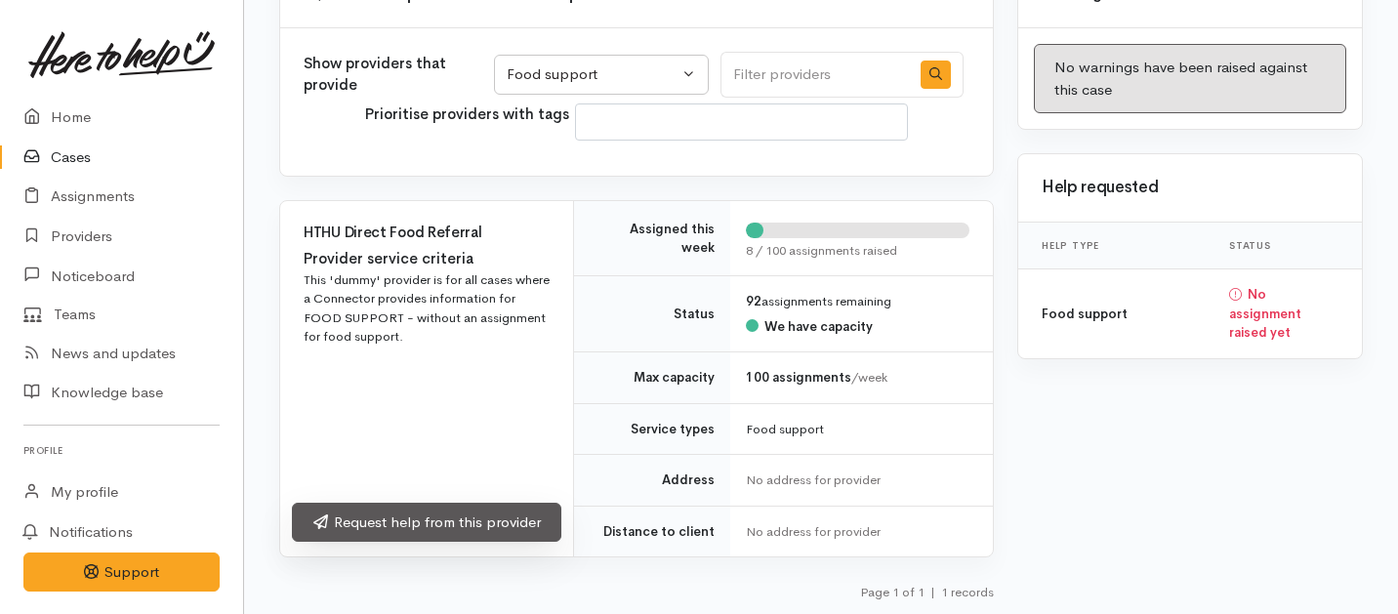
click at [450, 535] on link "Request help from this provider" at bounding box center [427, 523] width 270 height 40
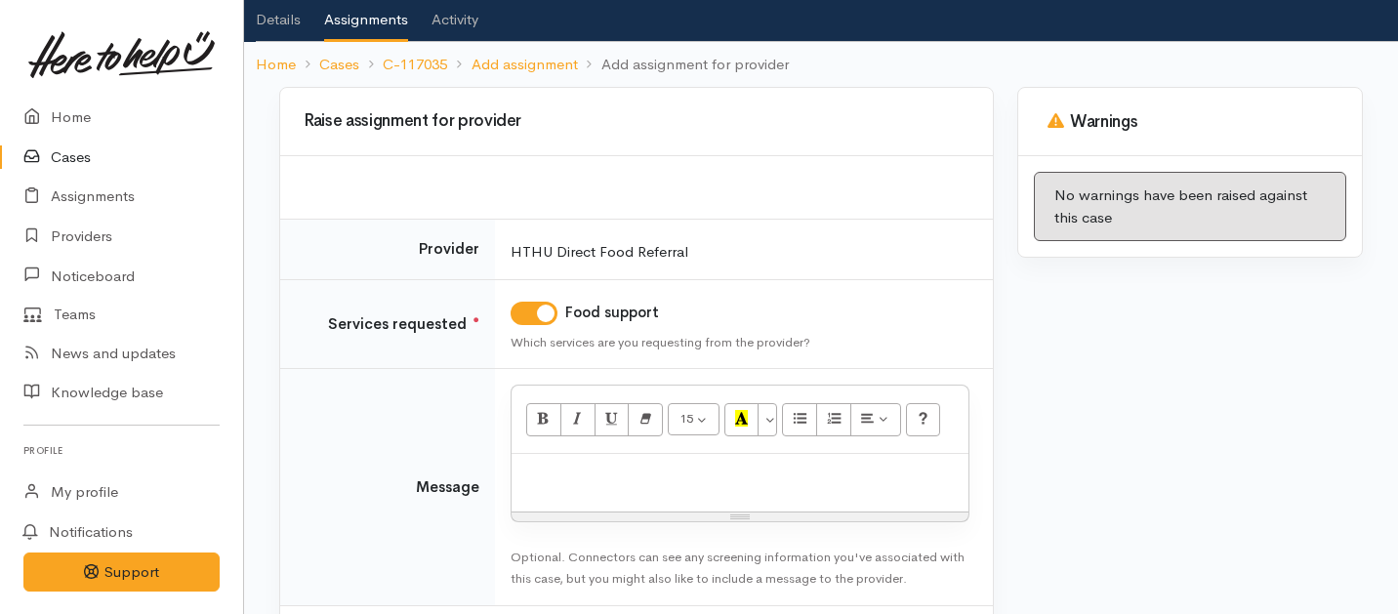
scroll to position [114, 0]
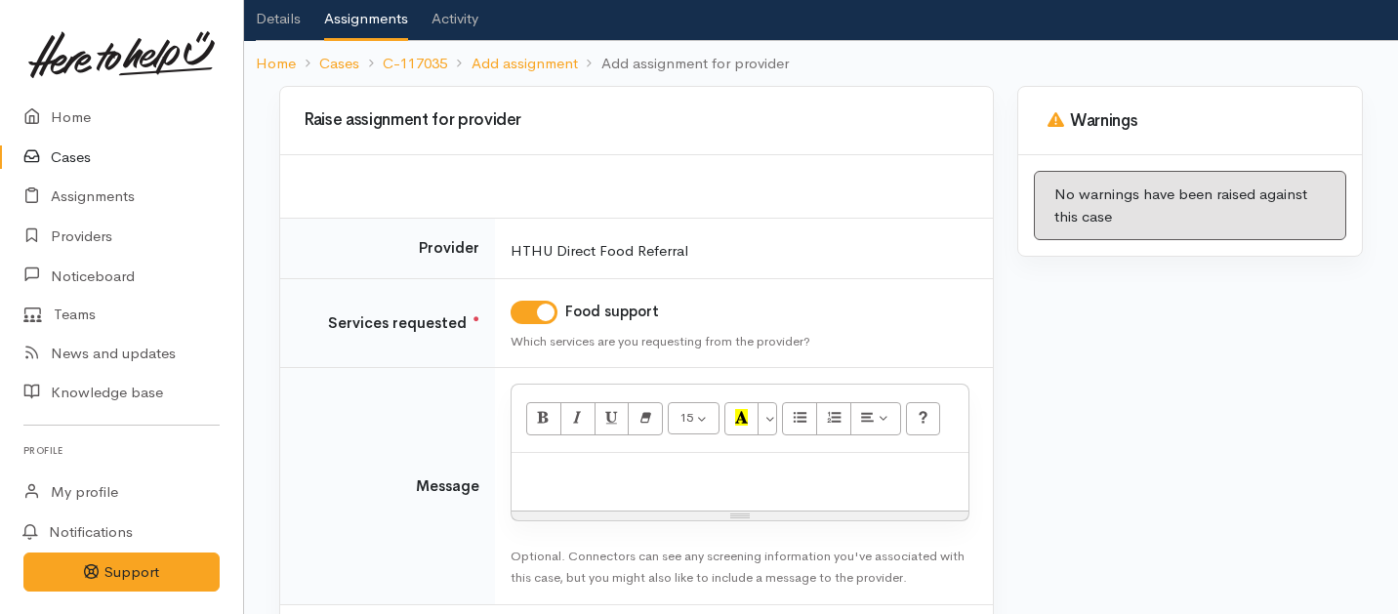
click at [580, 481] on p at bounding box center [739, 474] width 437 height 22
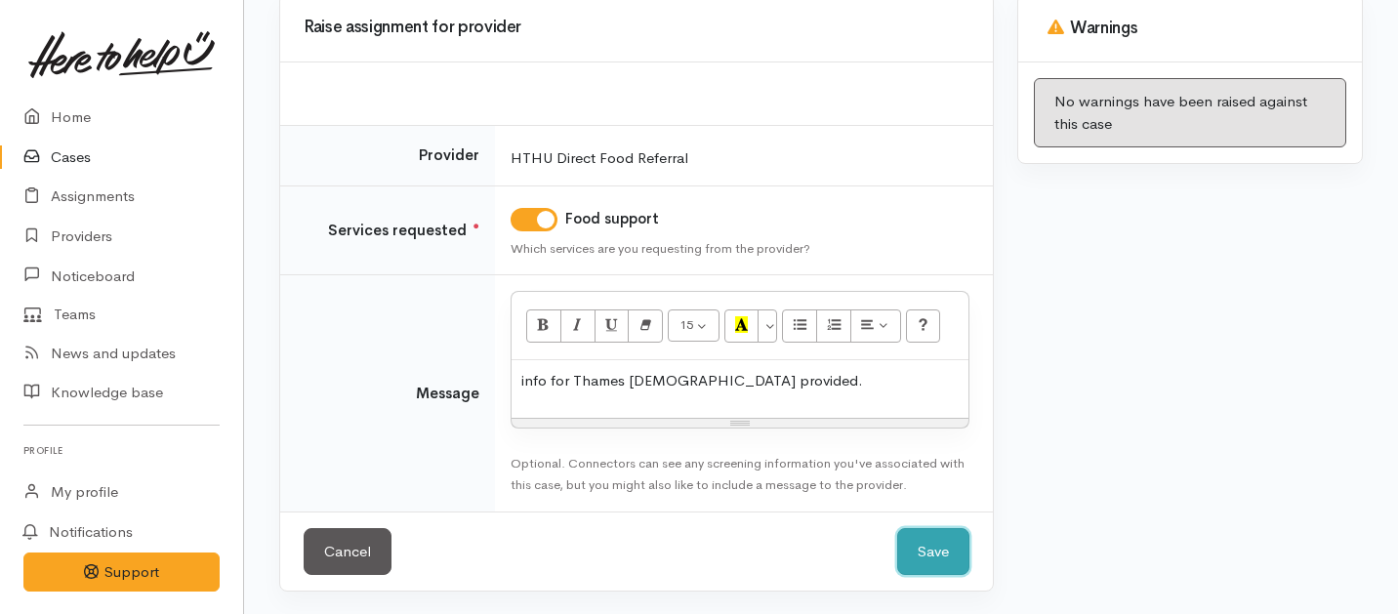
click at [935, 535] on button "Save" at bounding box center [933, 552] width 72 height 48
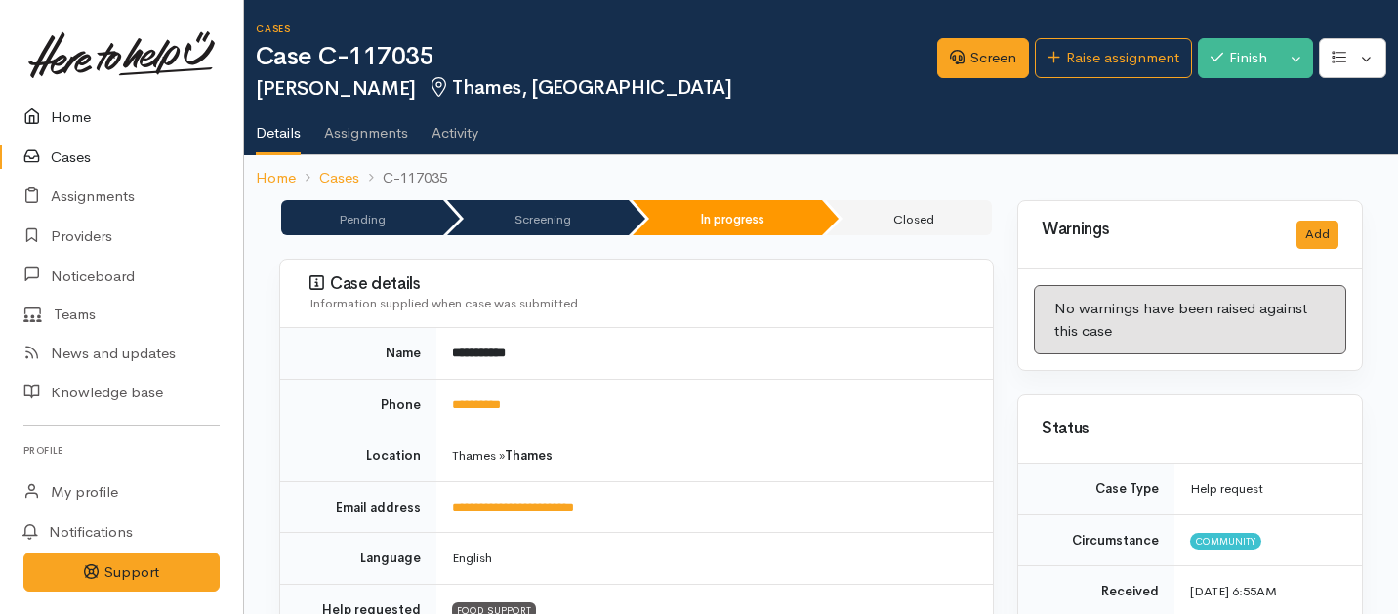
click at [59, 116] on link "Home" at bounding box center [121, 118] width 243 height 40
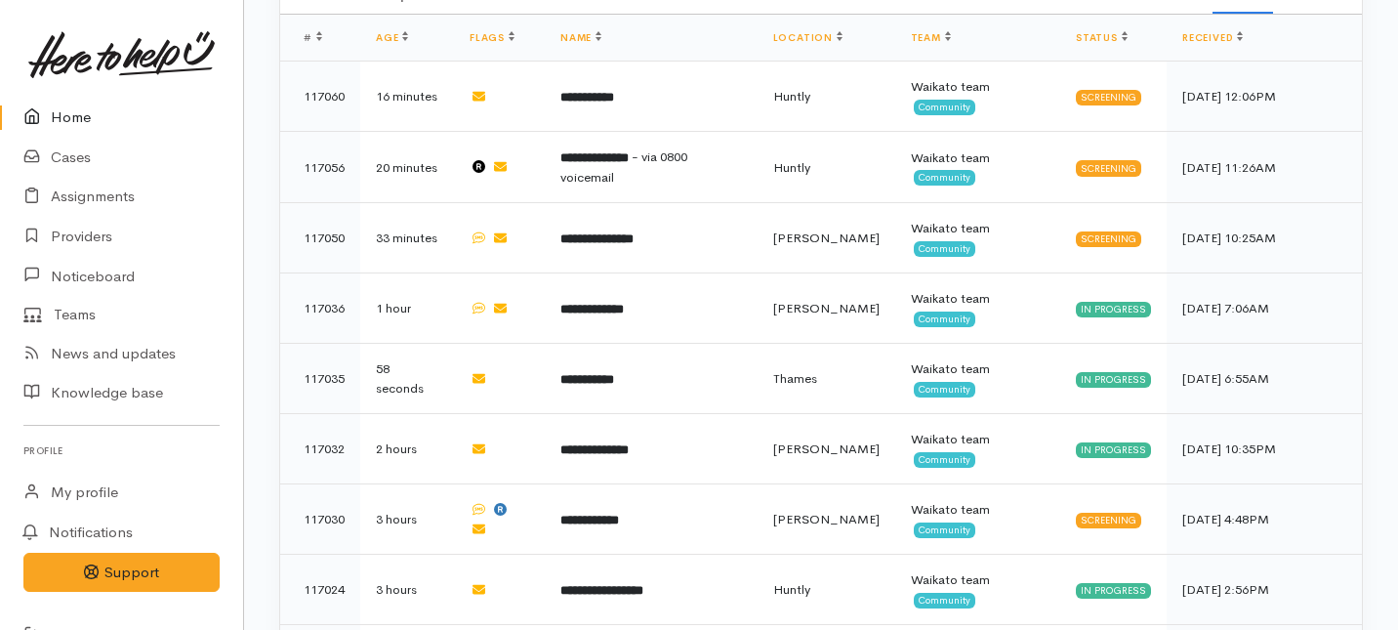
scroll to position [717, 0]
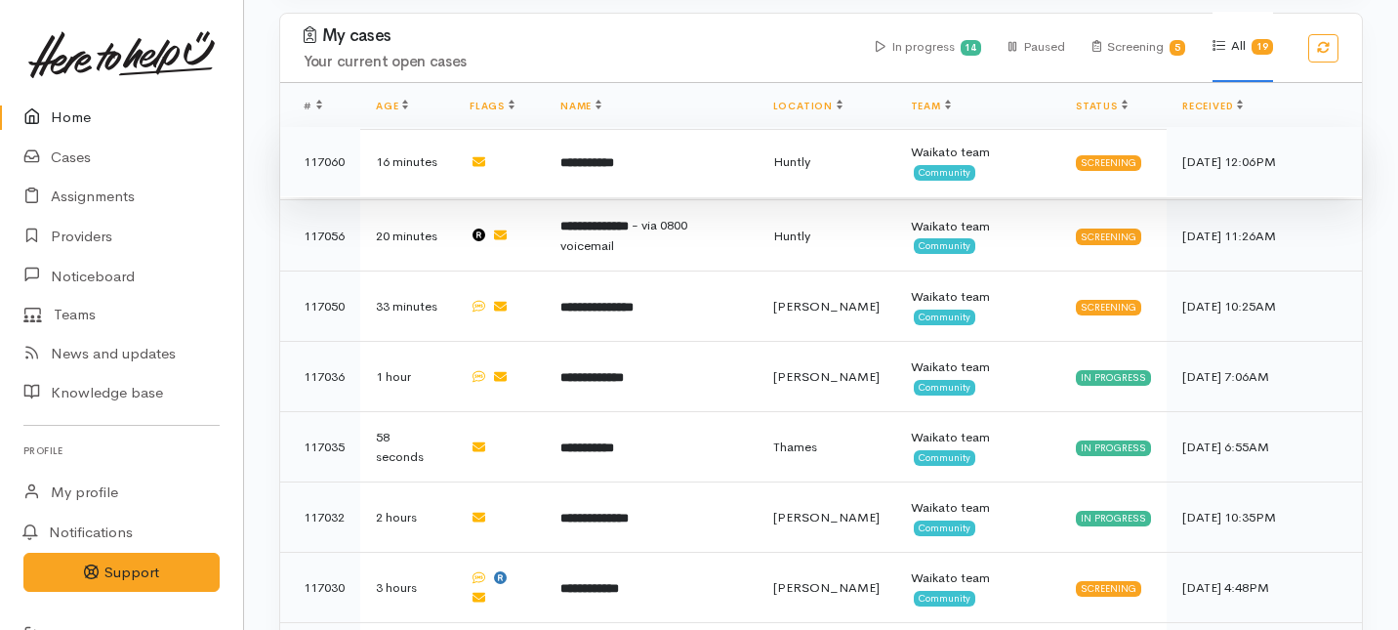
click at [611, 127] on td "**********" at bounding box center [651, 162] width 213 height 70
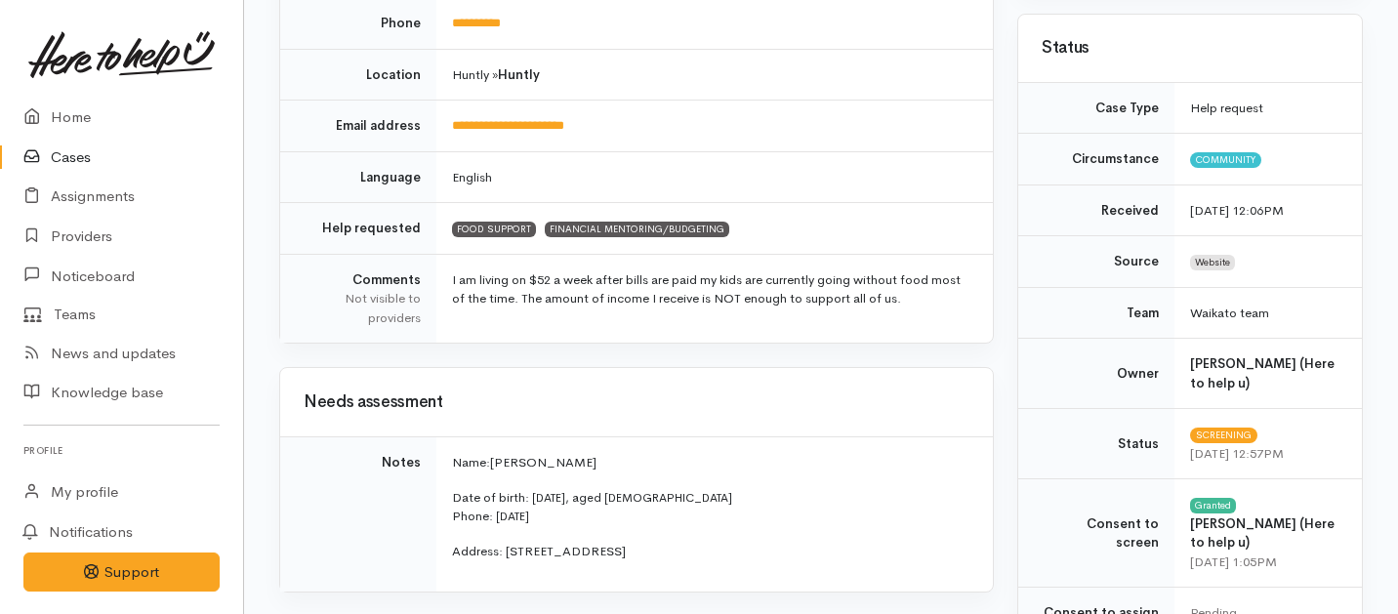
scroll to position [361, 0]
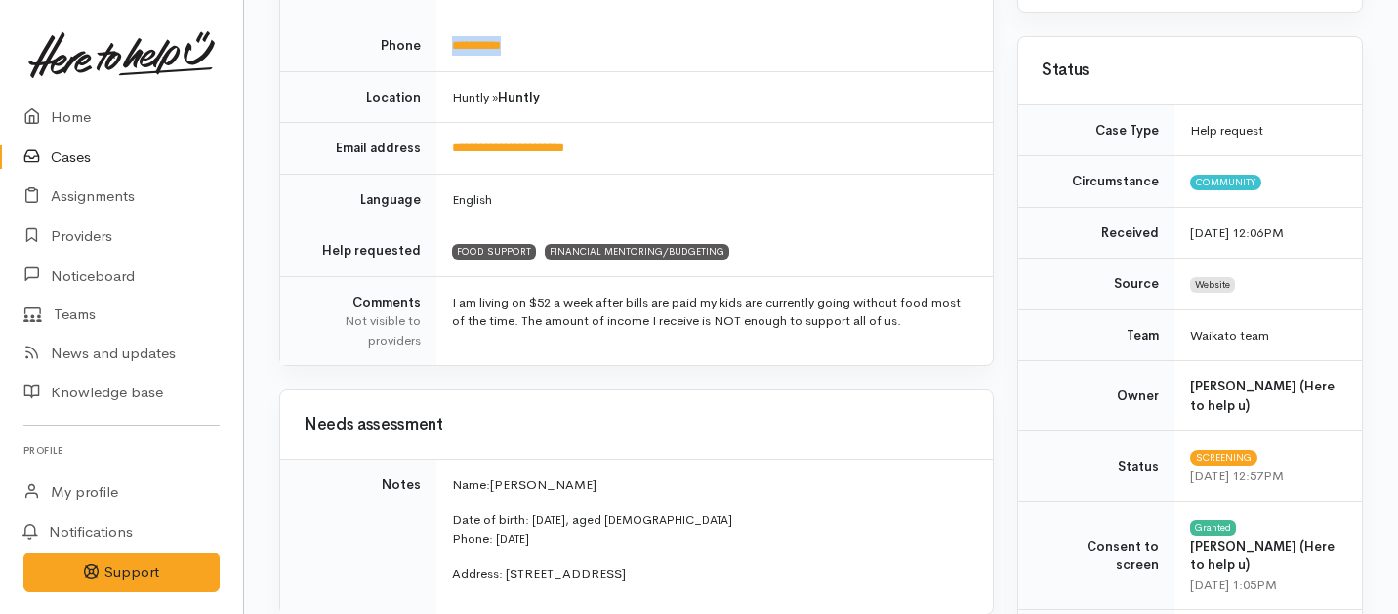
drag, startPoint x: 543, startPoint y: 55, endPoint x: 446, endPoint y: 55, distance: 96.7
click at [446, 55] on td "**********" at bounding box center [714, 47] width 557 height 52
copy link "**********"
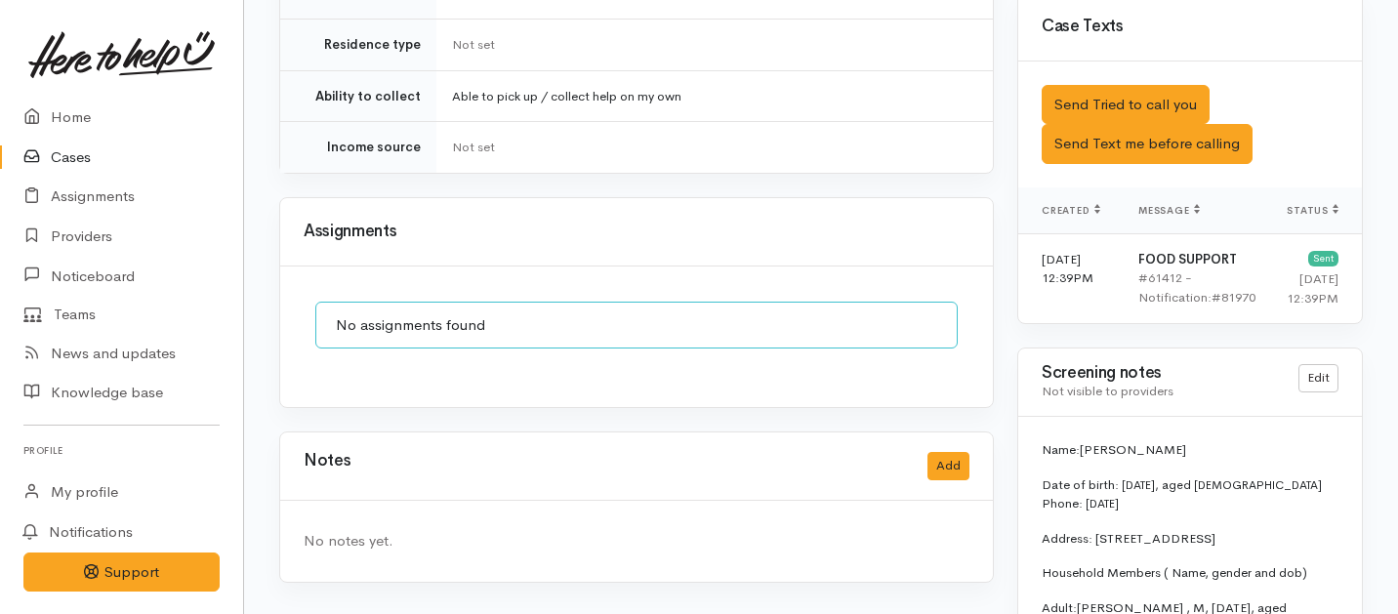
scroll to position [1730, 0]
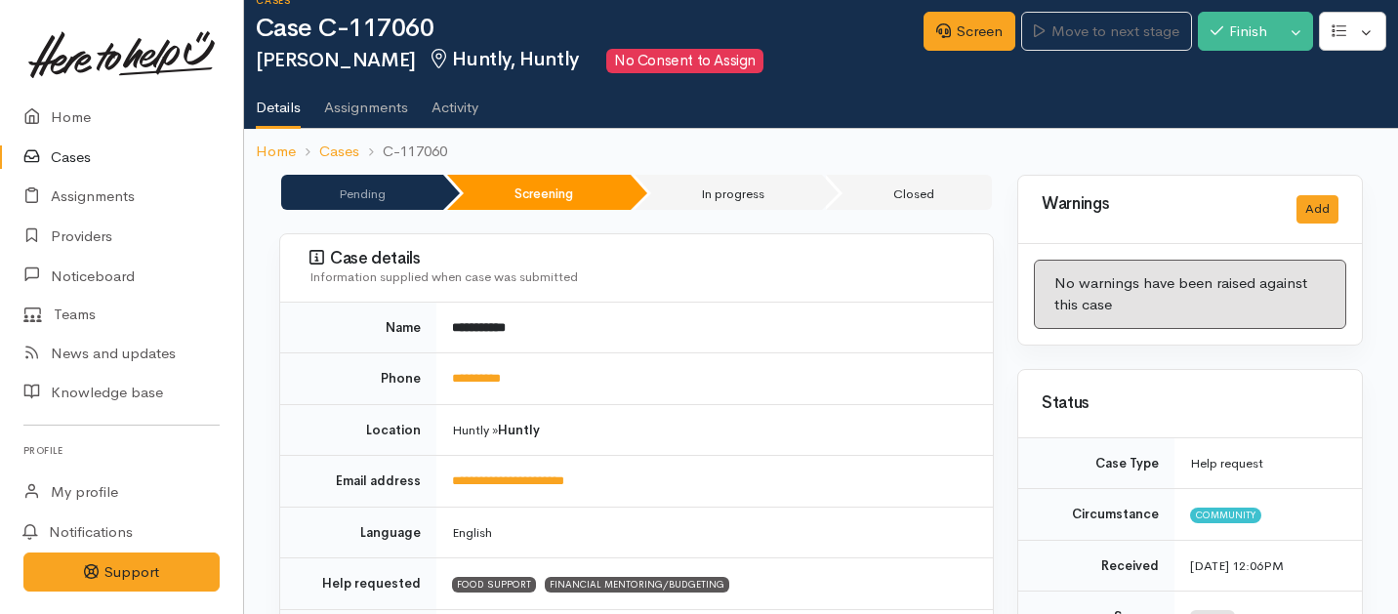
scroll to position [35, 0]
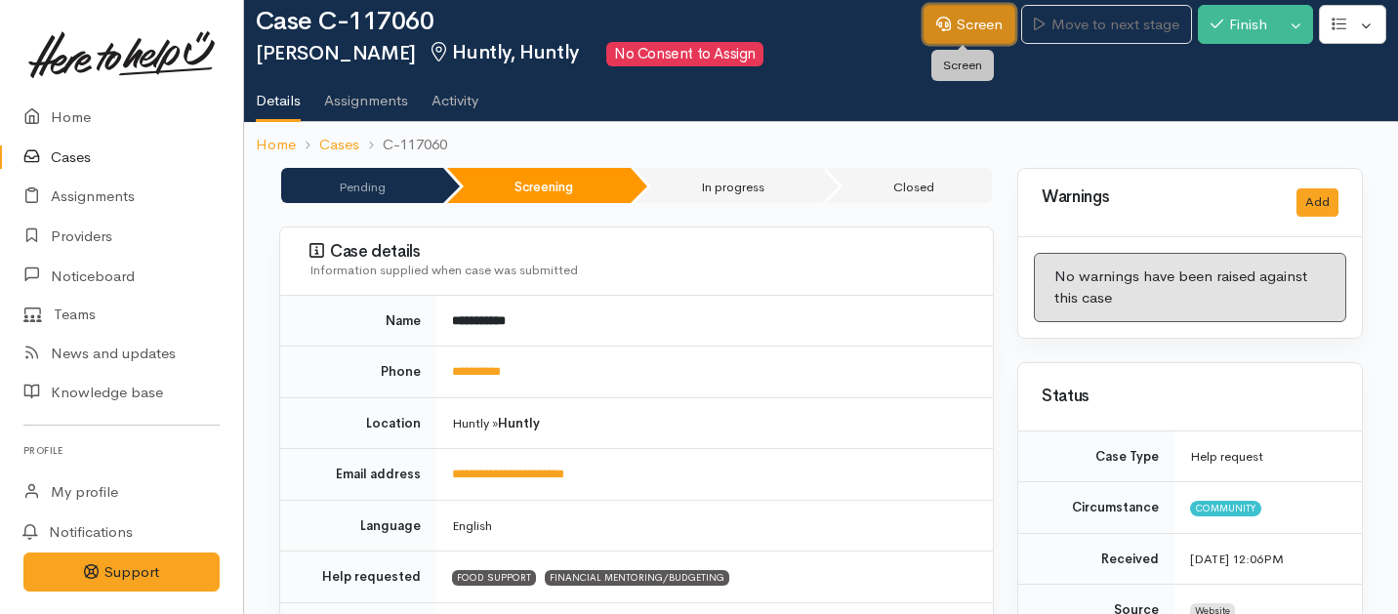
click at [955, 33] on link "Screen" at bounding box center [970, 25] width 92 height 40
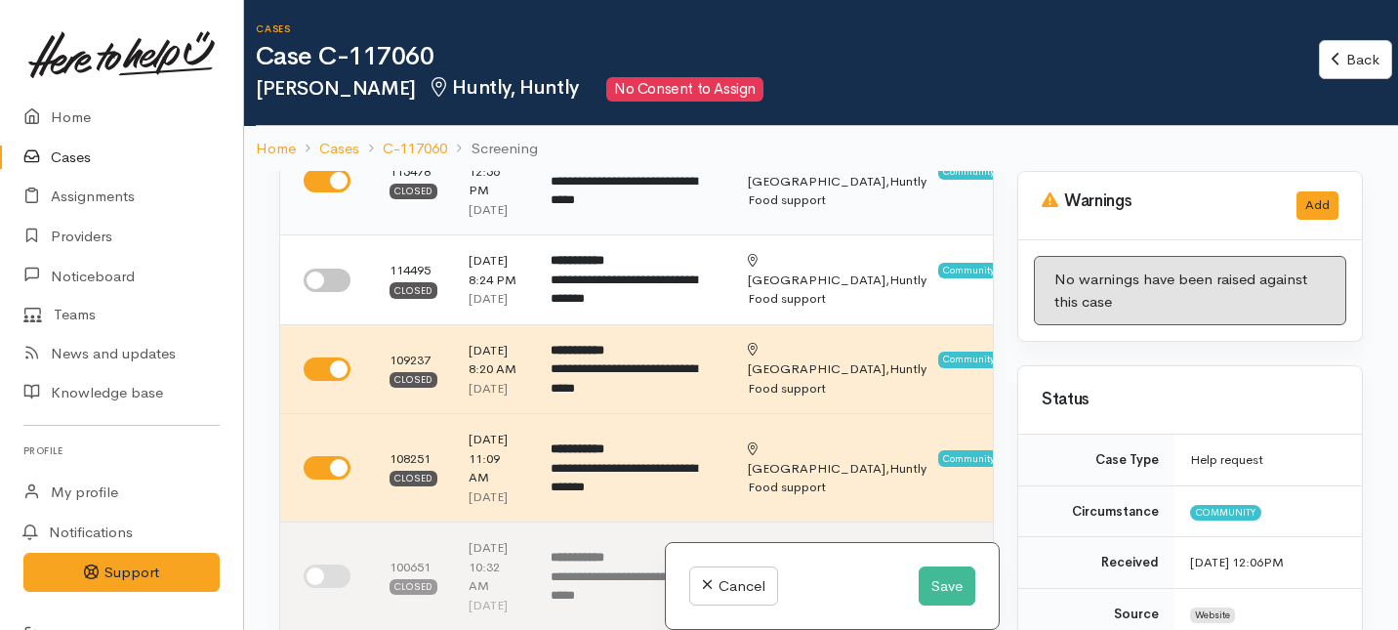
scroll to position [161, 0]
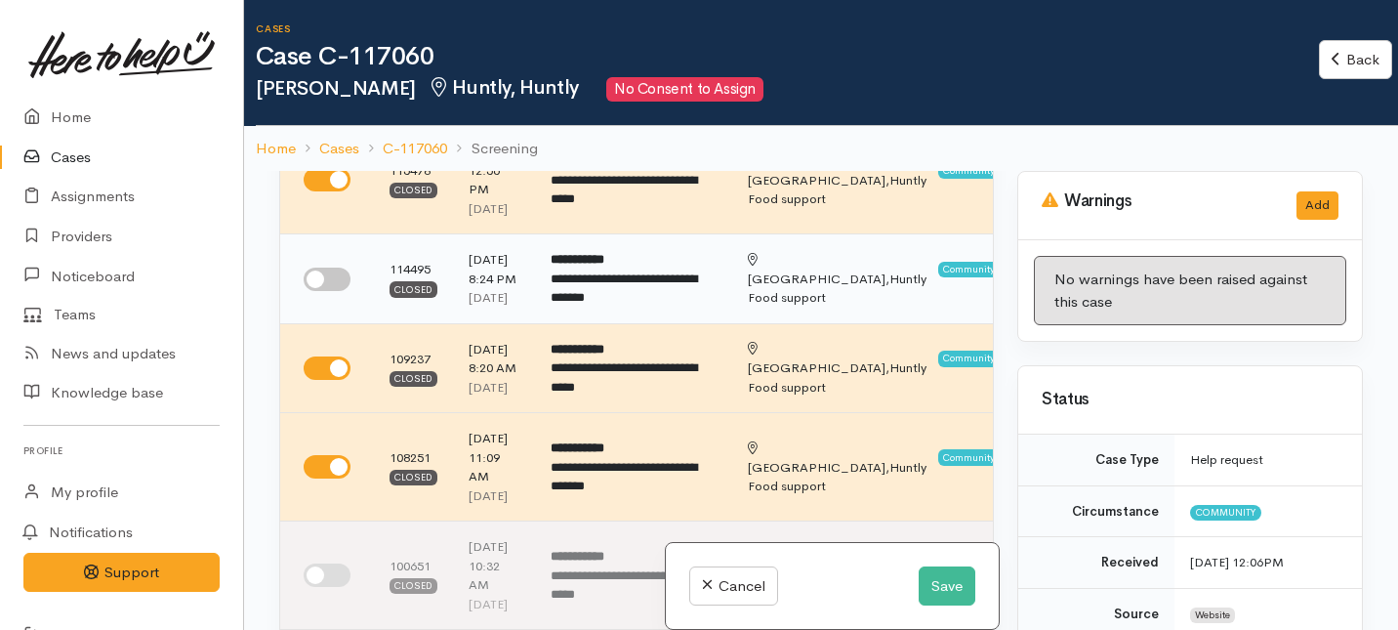
click at [333, 291] on input "checkbox" at bounding box center [327, 279] width 47 height 23
checkbox input "true"
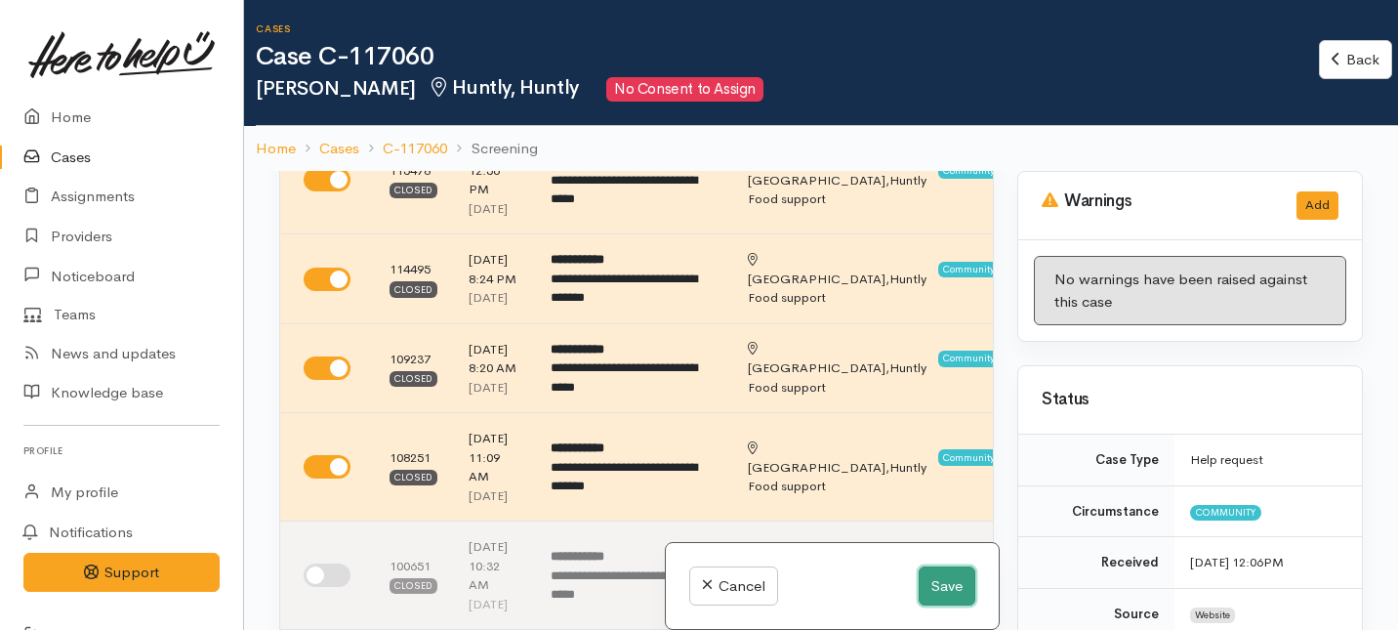
click at [949, 588] on button "Save" at bounding box center [947, 586] width 57 height 40
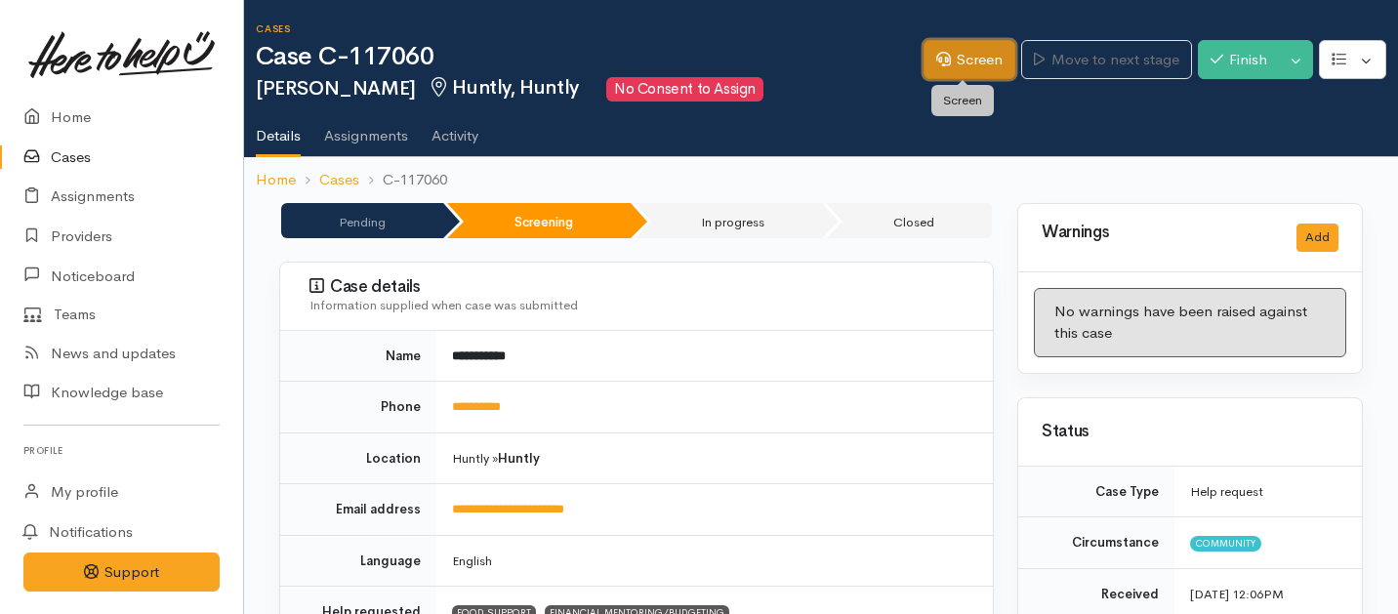
click at [955, 63] on link "Screen" at bounding box center [970, 60] width 92 height 40
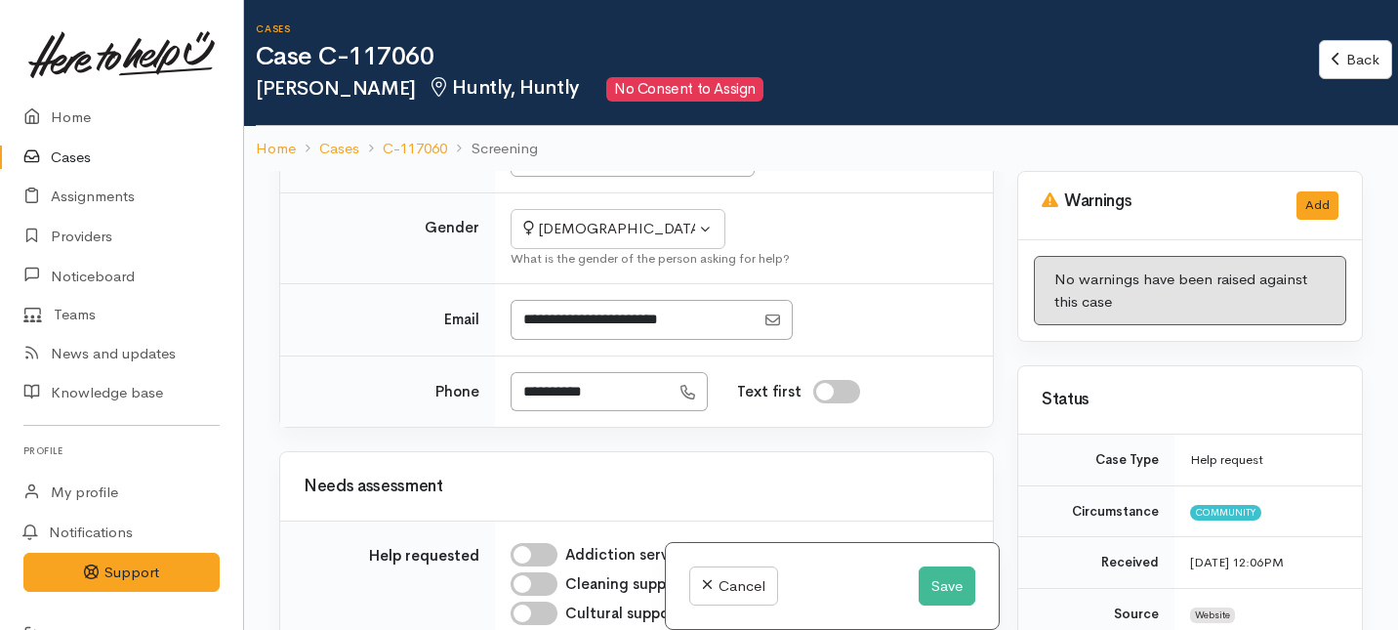
scroll to position [1889, 0]
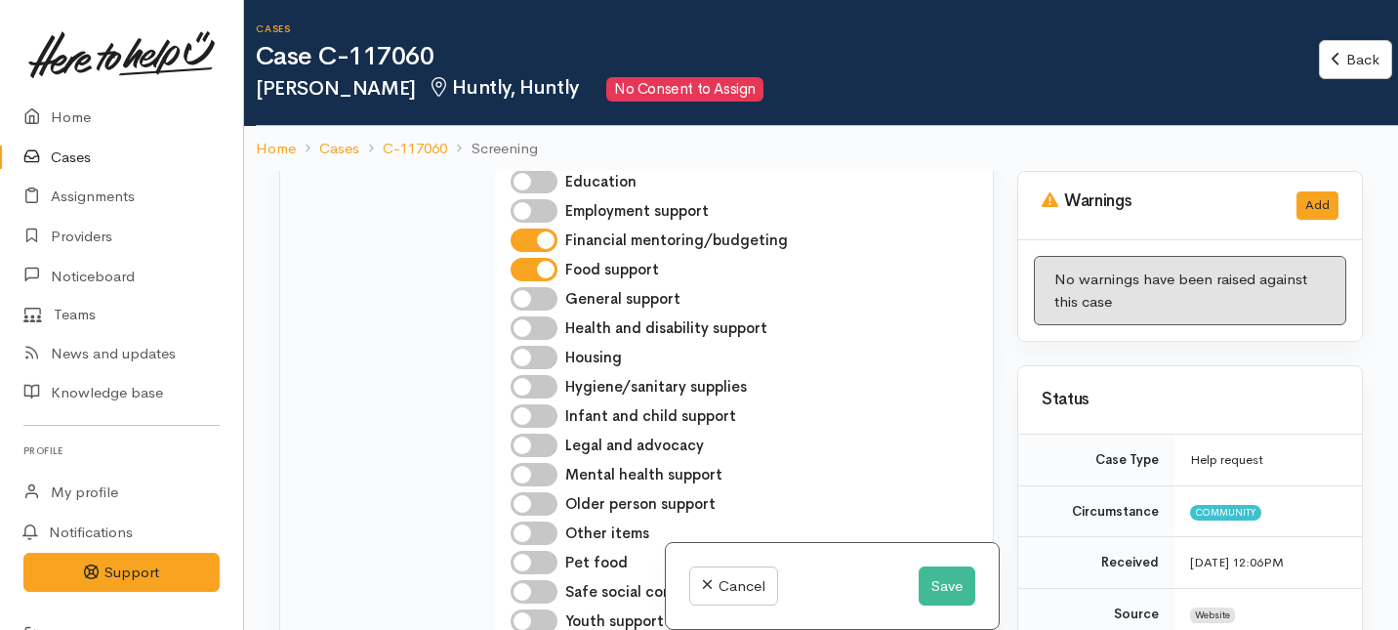
click at [526, 252] on input "Financial mentoring/budgeting" at bounding box center [534, 239] width 47 height 23
checkbox input "false"
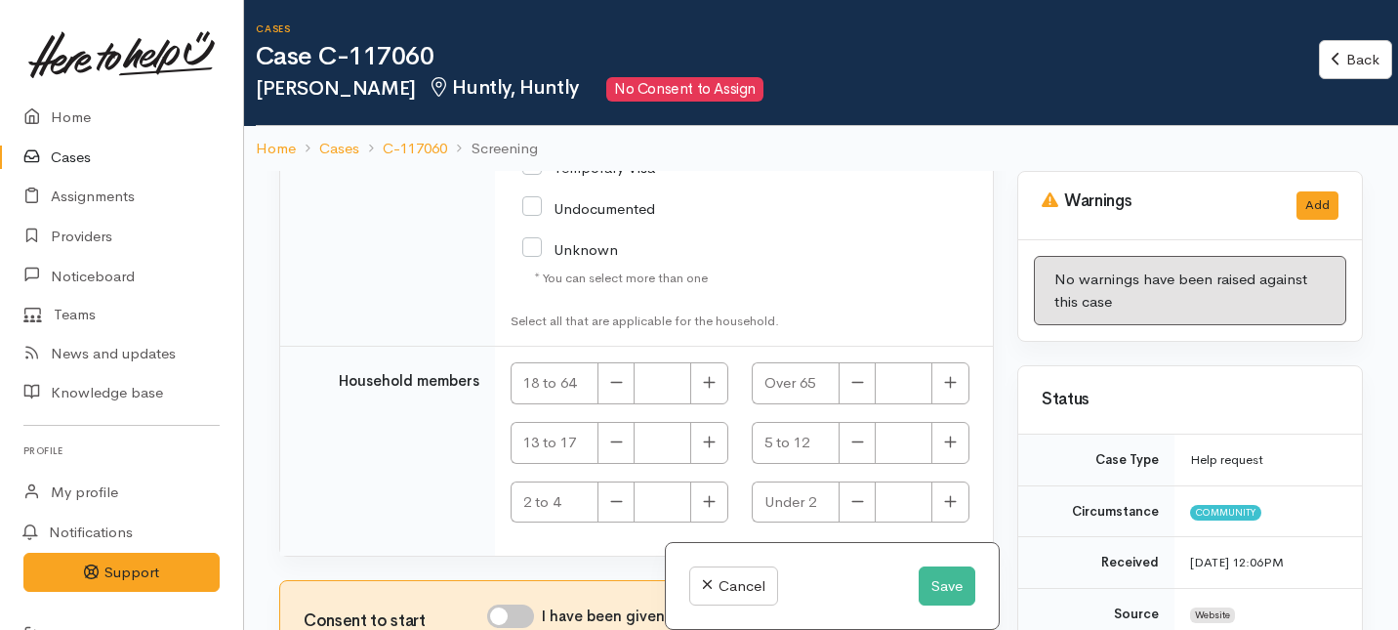
scroll to position [4752, 0]
click at [697, 385] on button "button" at bounding box center [709, 383] width 38 height 42
type input "1"
click at [949, 448] on button "button" at bounding box center [951, 443] width 38 height 42
type input "1"
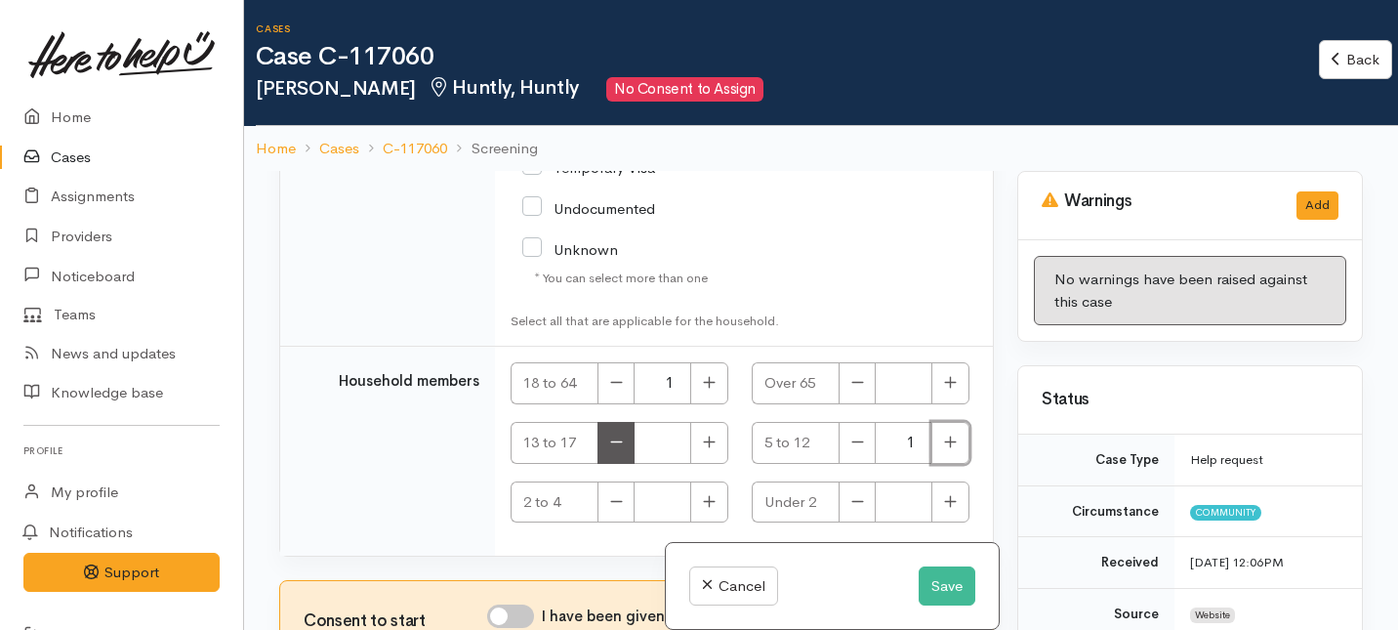
scroll to position [171, 0]
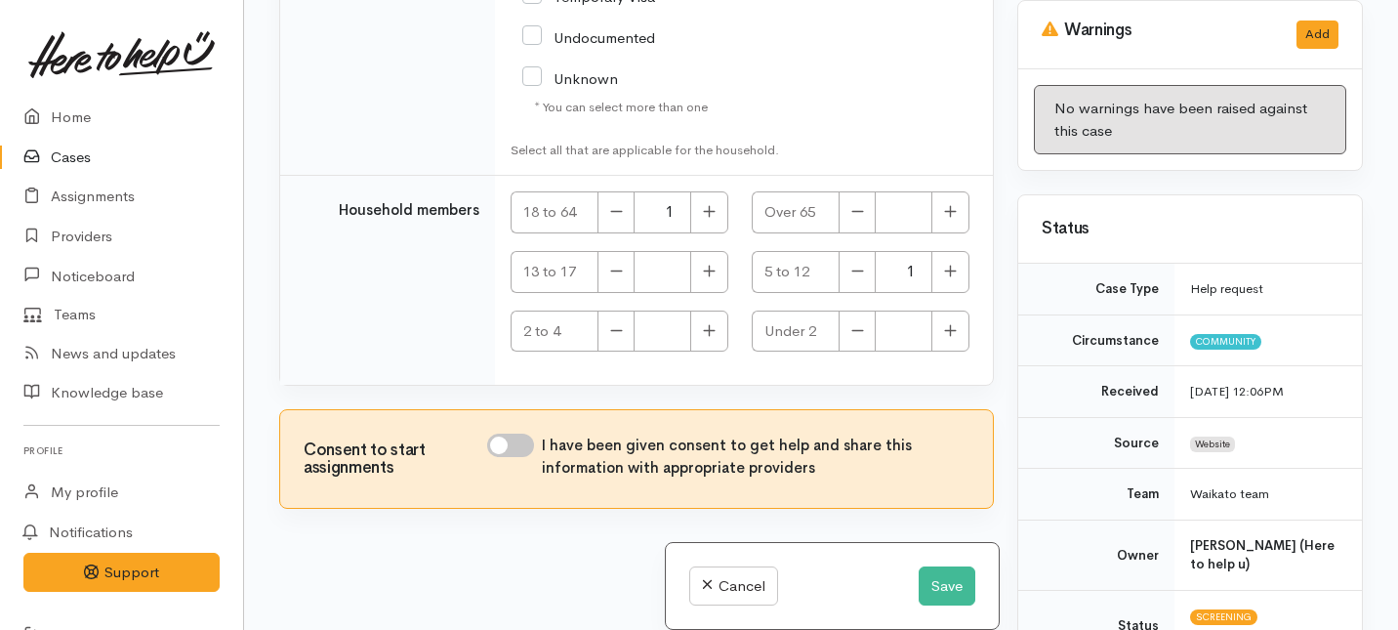
click at [518, 444] on input "I have been given consent to get help and share this information with appropria…" at bounding box center [510, 445] width 47 height 23
checkbox input "true"
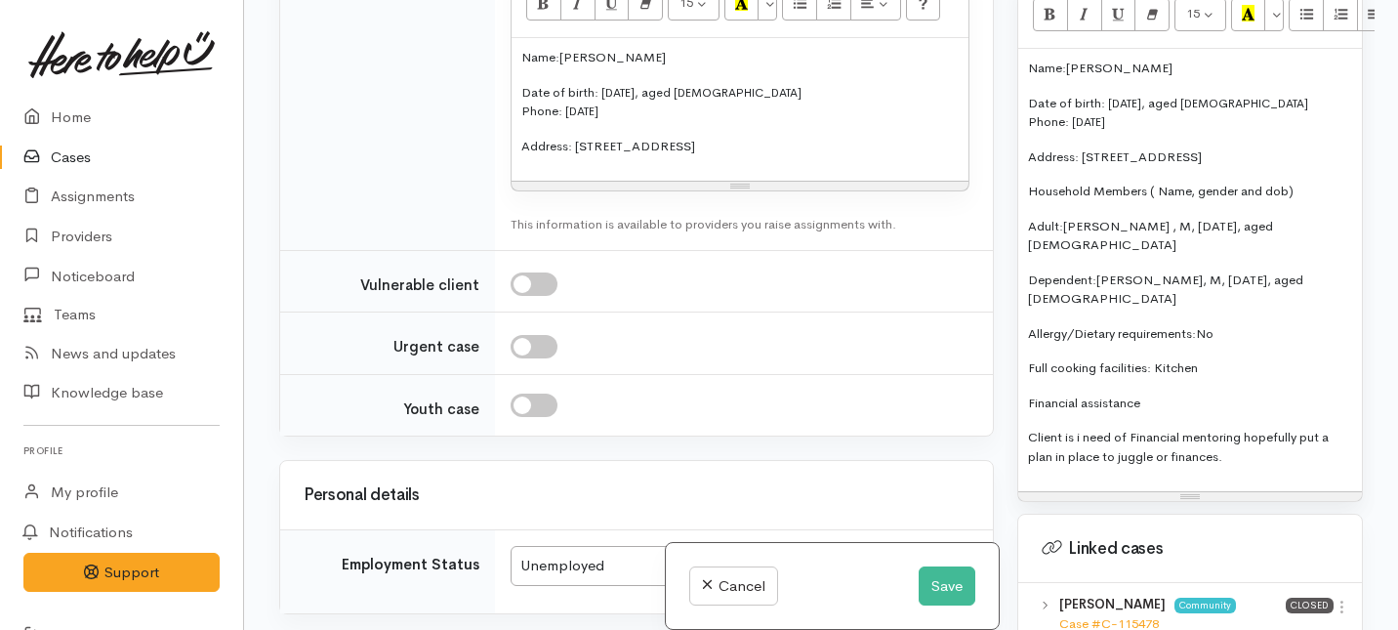
scroll to position [1436, 0]
drag, startPoint x: 765, startPoint y: 403, endPoint x: 498, endPoint y: 283, distance: 292.4
click at [498, 251] on td "<p style="font-size: 13px"><span lang="mi-NZ">Name:&nbsp;</span><span lang="EN-…" at bounding box center [744, 102] width 498 height 298
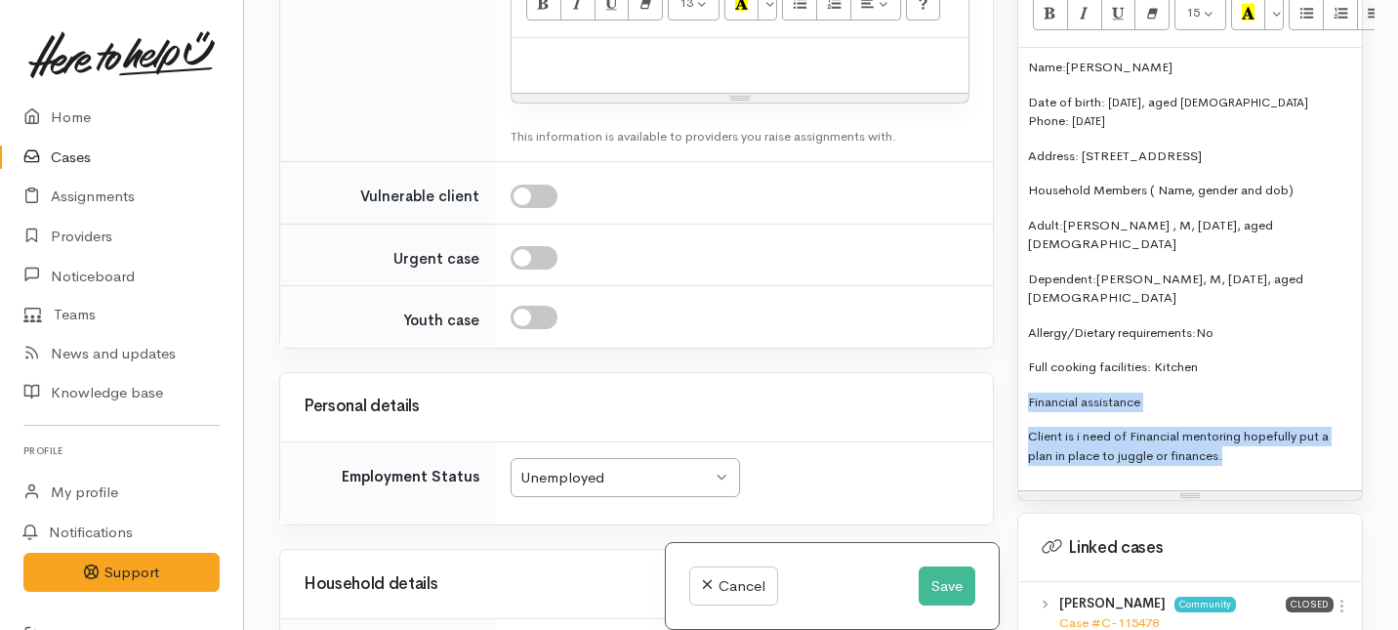
drag, startPoint x: 1246, startPoint y: 404, endPoint x: 1008, endPoint y: 337, distance: 247.6
click at [1008, 337] on div "Warnings Add No warnings have been raised against this case Add Warning Title ●…" at bounding box center [1190, 315] width 369 height 630
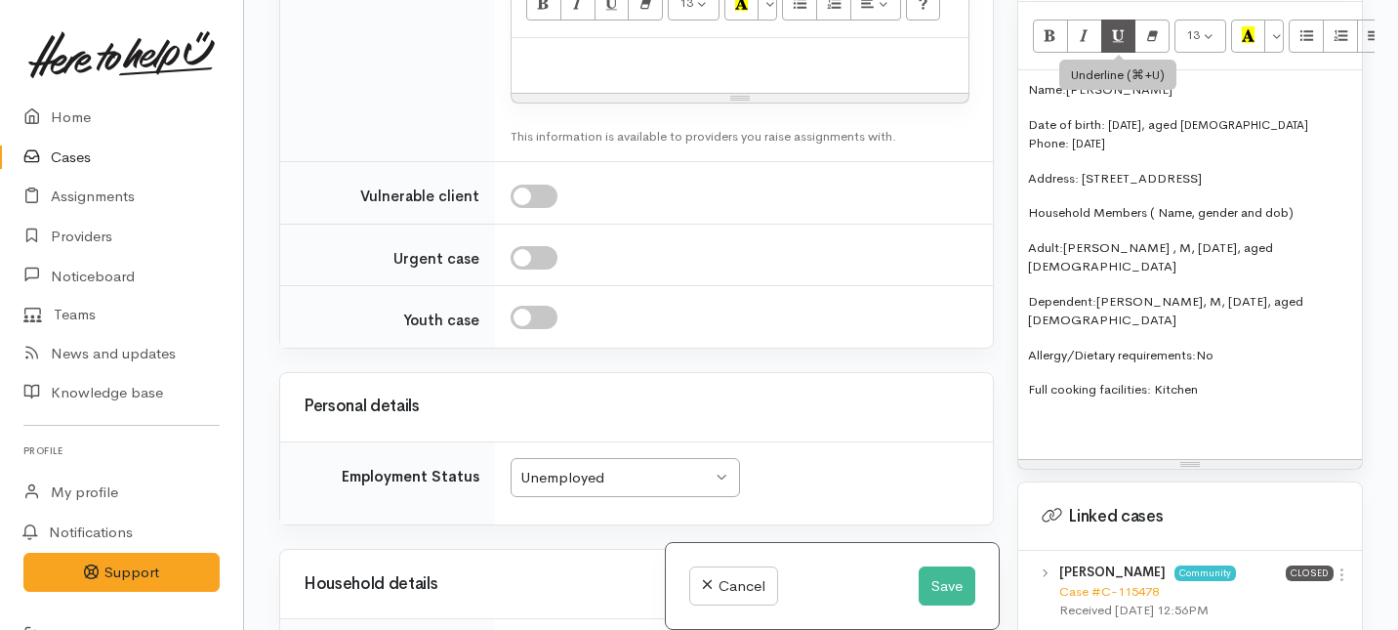
scroll to position [1371, 0]
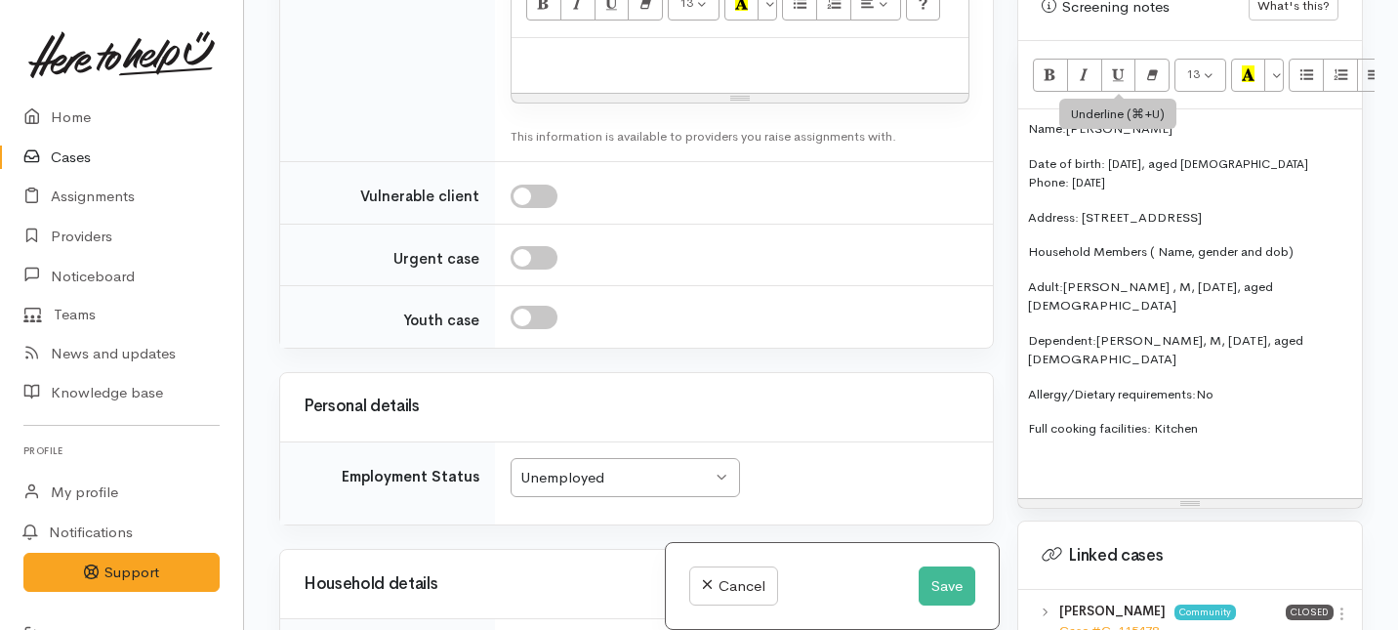
drag, startPoint x: 1204, startPoint y: 314, endPoint x: 1103, endPoint y: 7, distance: 323.6
click at [1103, 6] on div "Screening notes What's this? 13 8 9 10 11 12 14 18 24 36 Background Color Trans…" at bounding box center [1190, 240] width 346 height 537
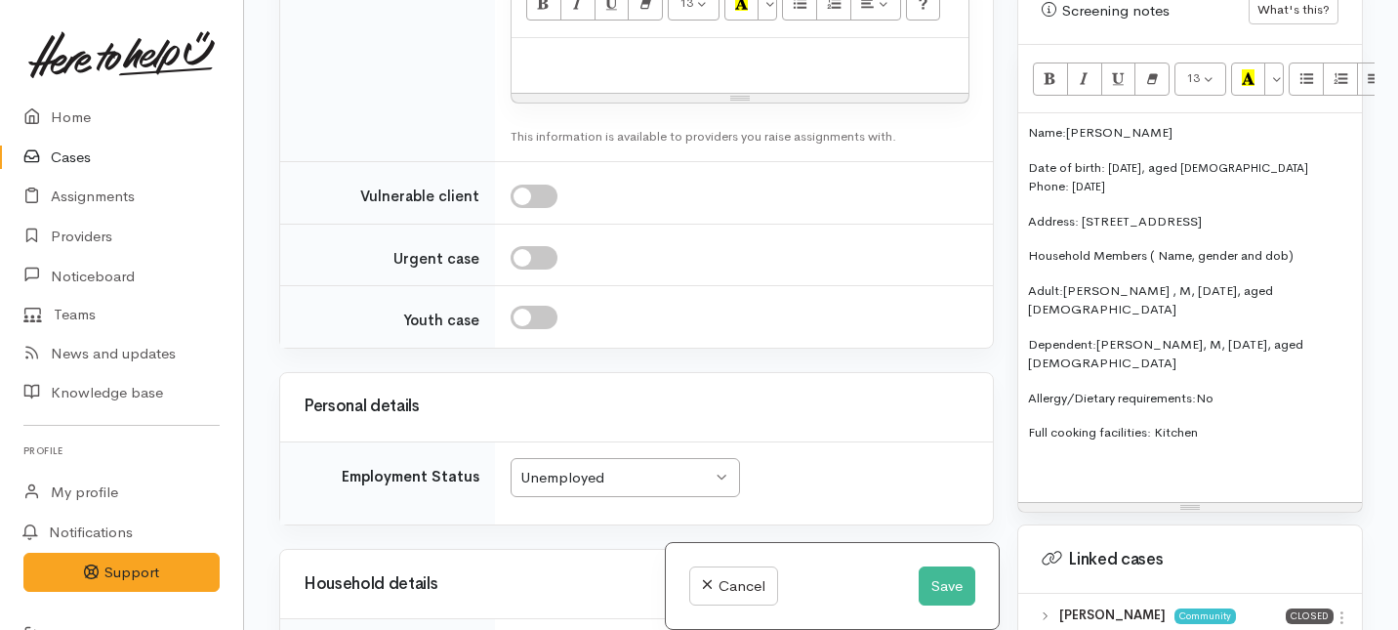
copy div "Name: Naomi Baker Date of birth: 01/11/1978, aged 46 Phone:  01/11/1978 Address…"
click at [545, 67] on p at bounding box center [739, 58] width 437 height 20
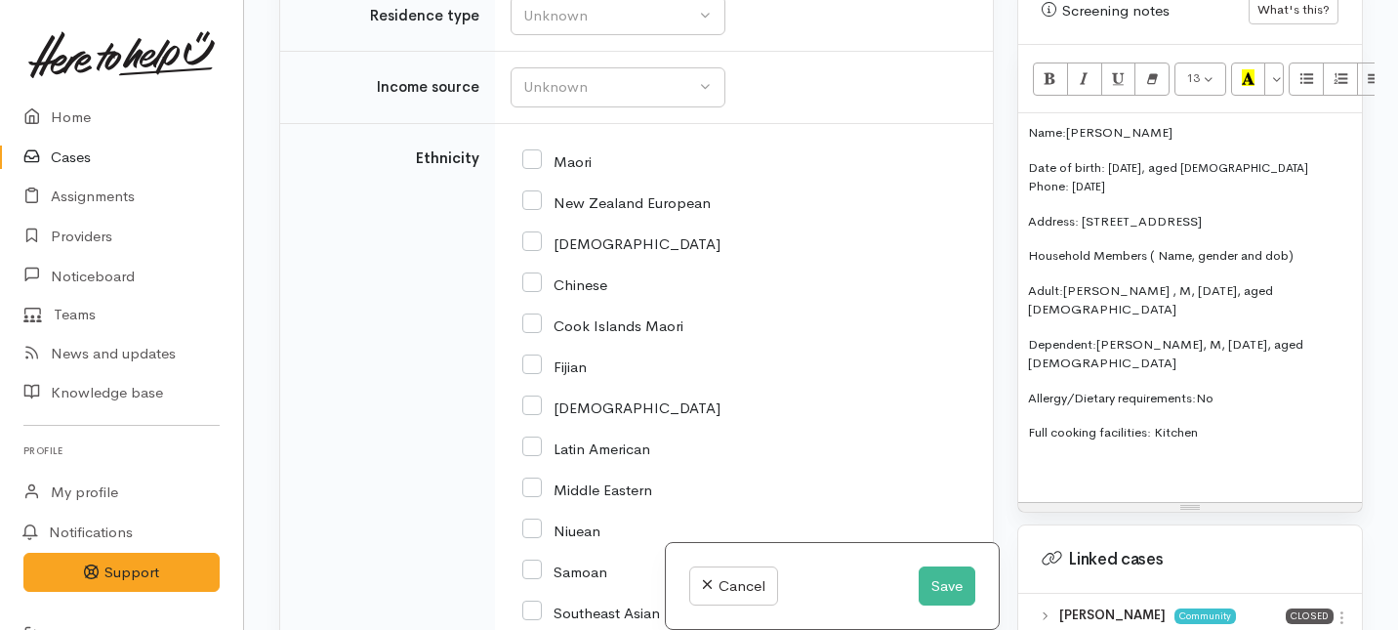
scroll to position [3704, 0]
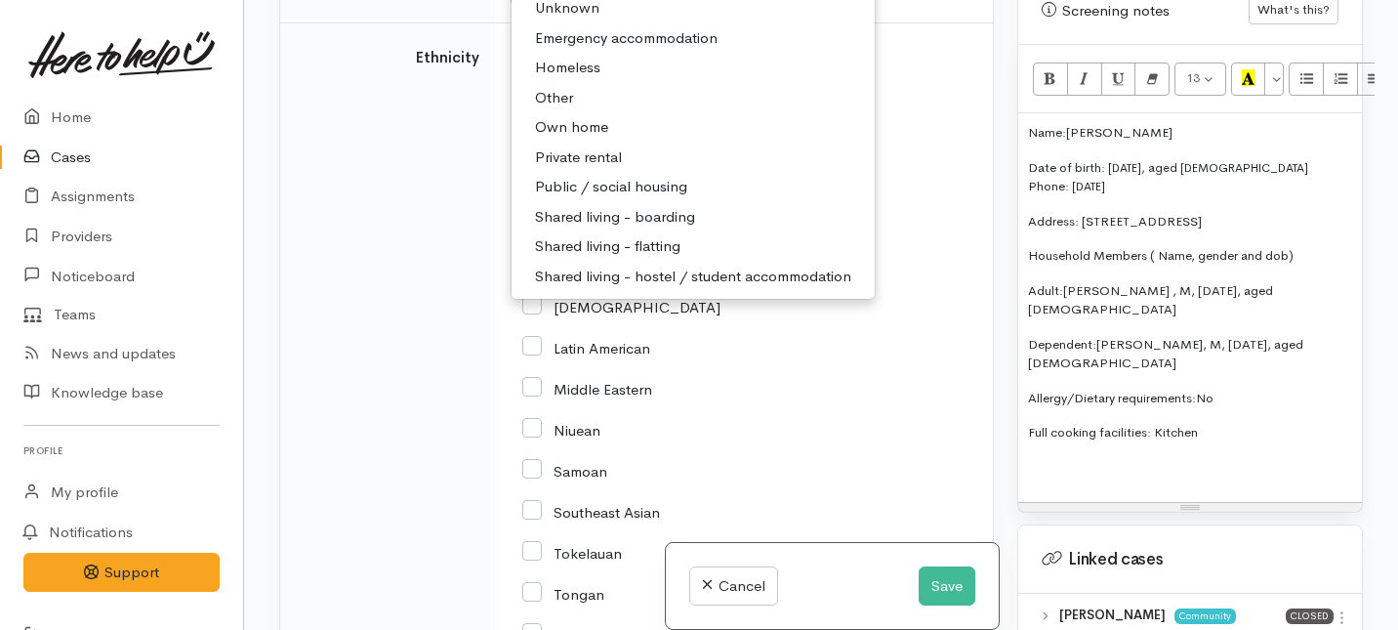
click at [570, 169] on span "Private rental" at bounding box center [578, 157] width 87 height 22
select select "2"
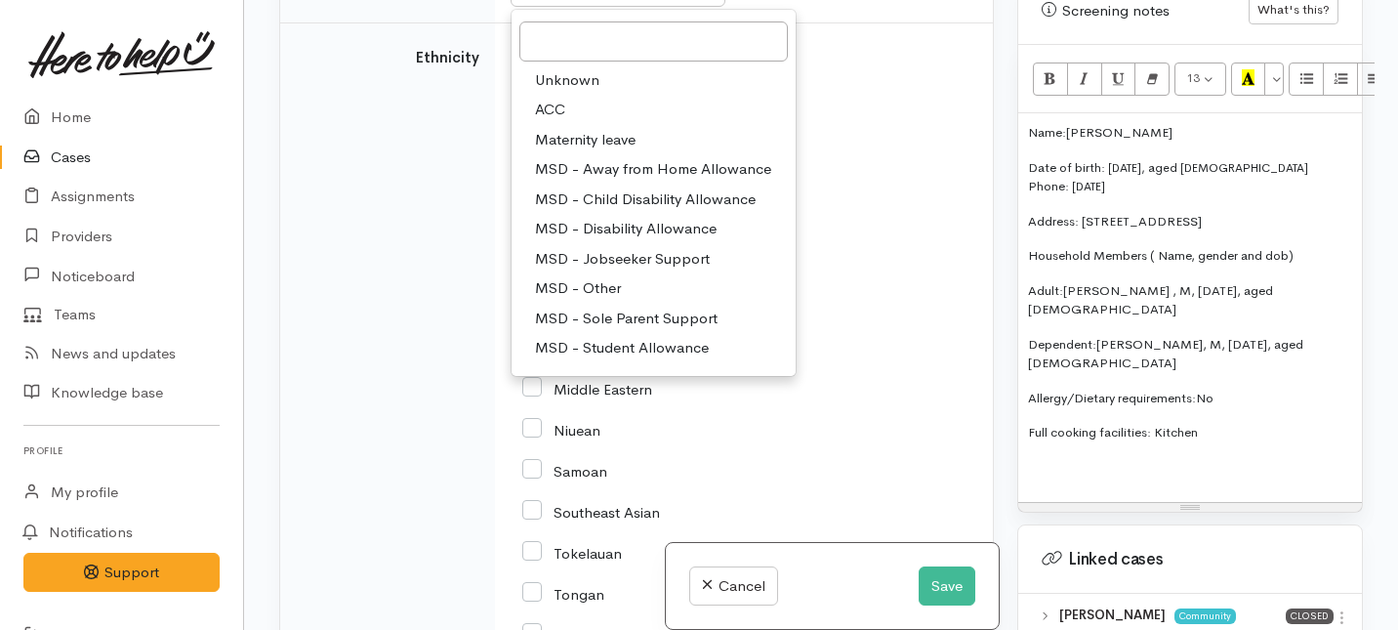
click at [583, 270] on span "MSD - Jobseeker Support" at bounding box center [622, 259] width 175 height 22
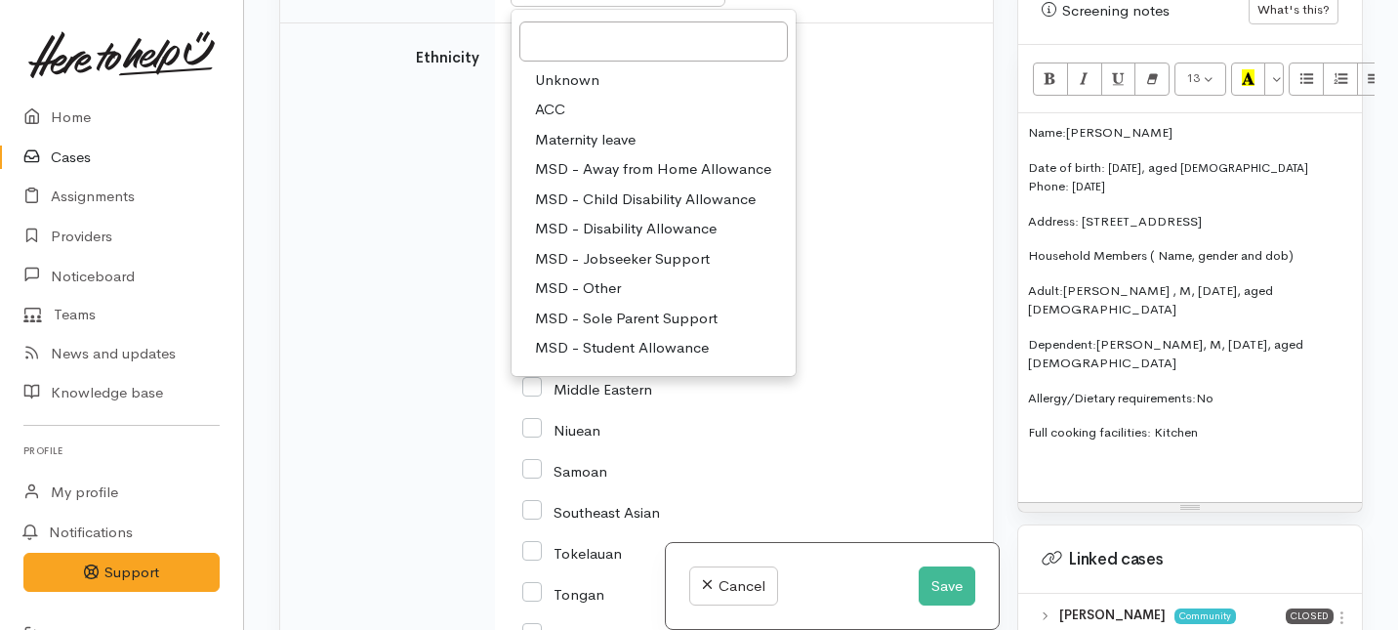
click at [578, 330] on span "MSD - Sole Parent Support" at bounding box center [626, 319] width 183 height 22
select select "7"
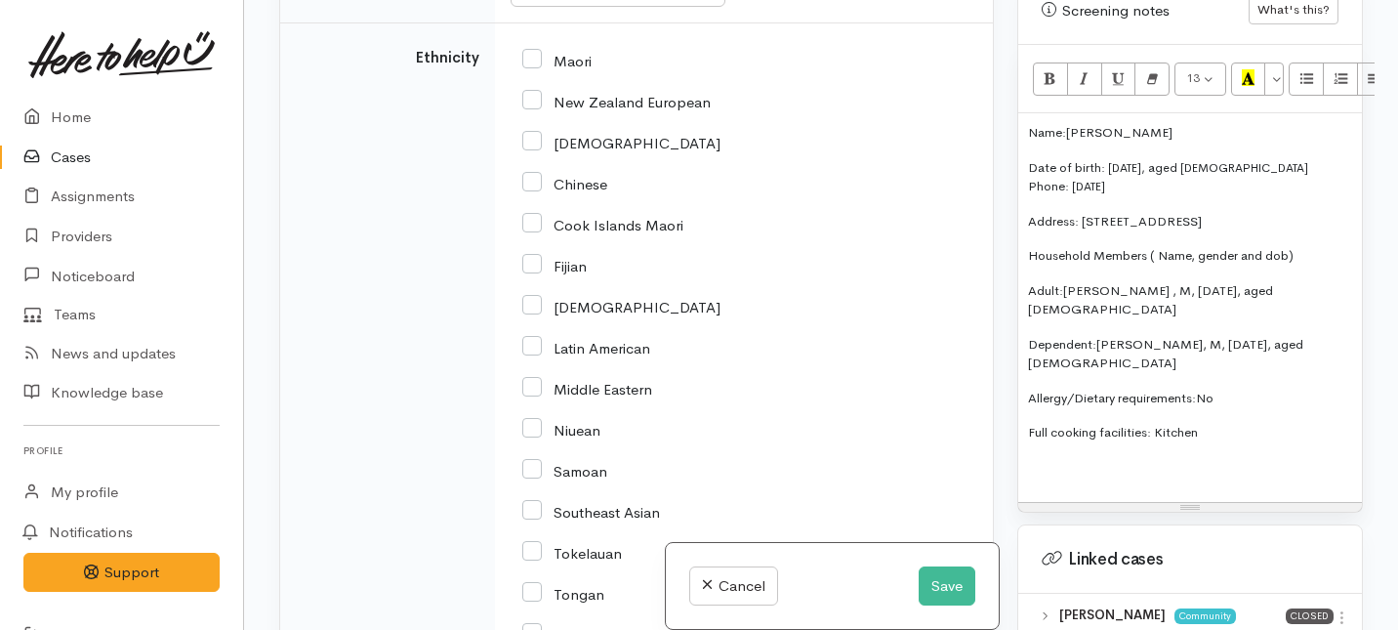
click at [538, 68] on input "Maori" at bounding box center [556, 60] width 69 height 18
checkbox input "true"
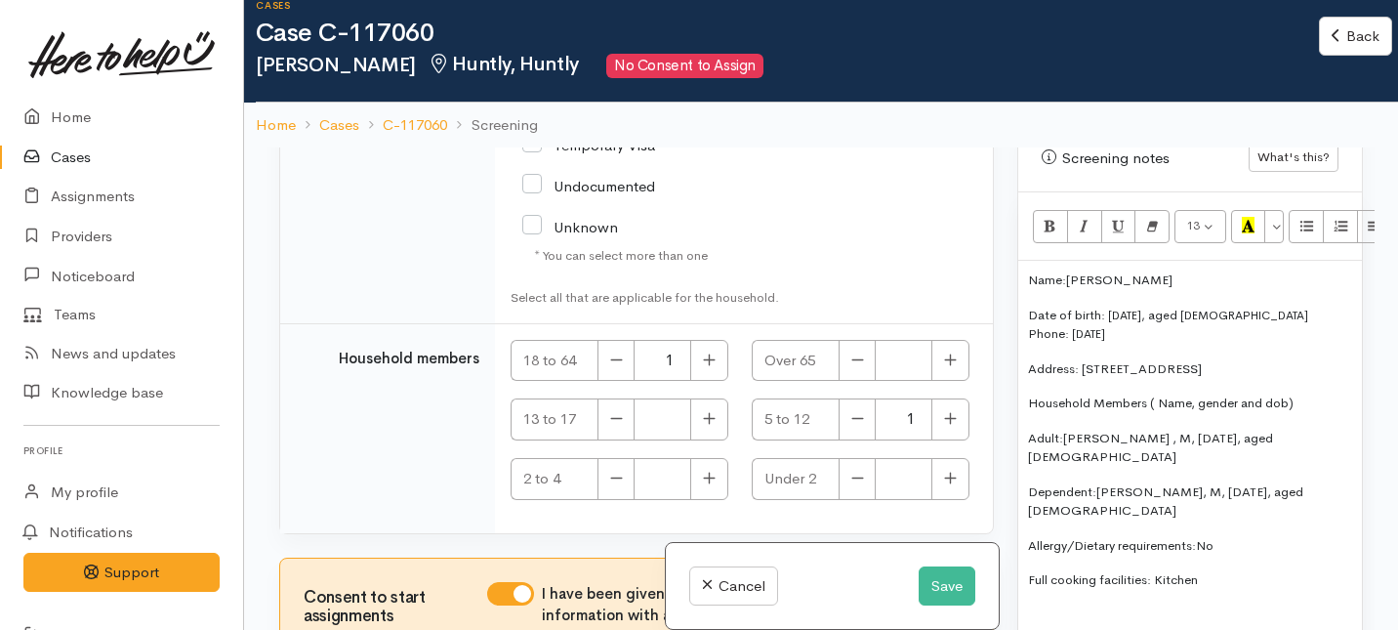
scroll to position [26, 0]
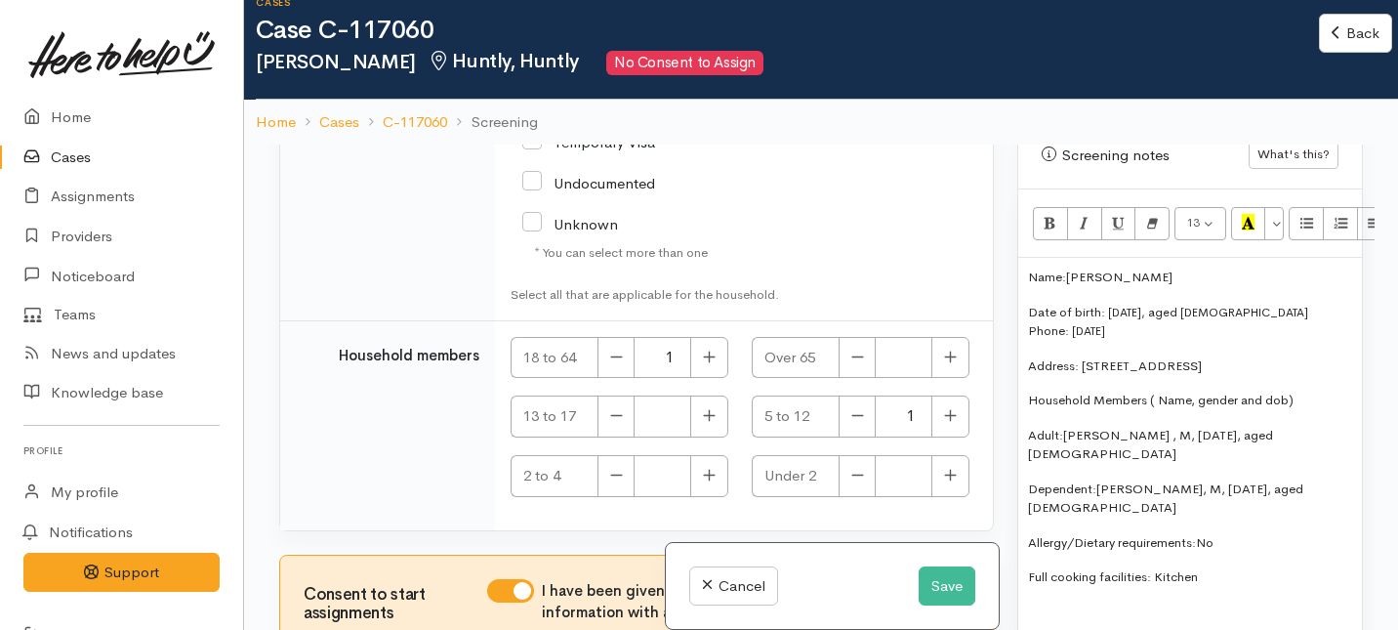
click at [530, 108] on input "NZ Citizen/Resident" at bounding box center [656, 92] width 268 height 32
checkbox input "true"
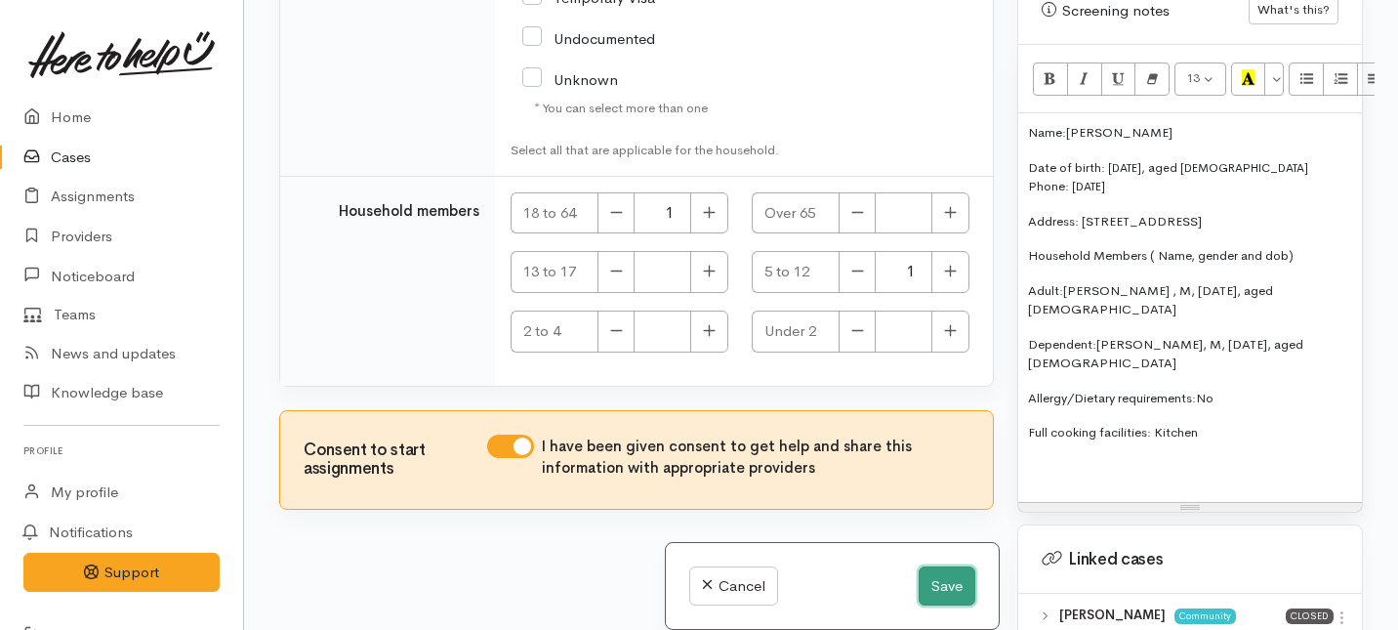
click at [926, 581] on button "Save" at bounding box center [947, 586] width 57 height 40
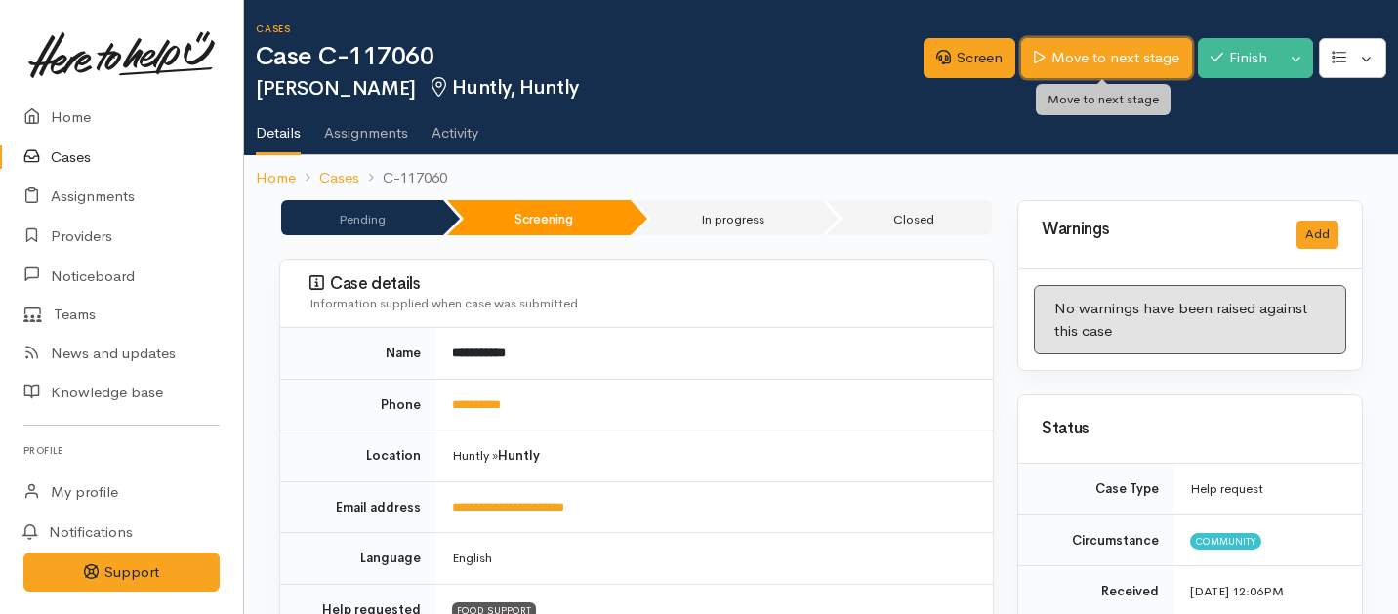
click at [1097, 70] on link "Move to next stage" at bounding box center [1106, 58] width 170 height 40
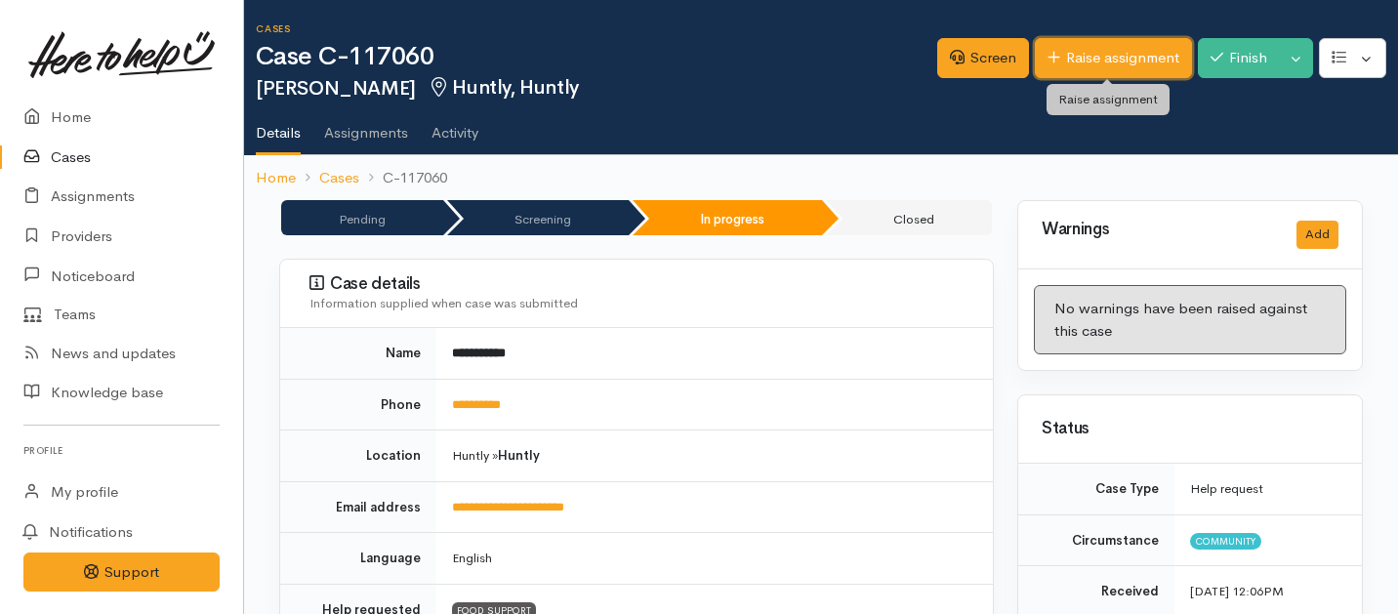
click at [1094, 65] on link "Raise assignment" at bounding box center [1113, 58] width 157 height 40
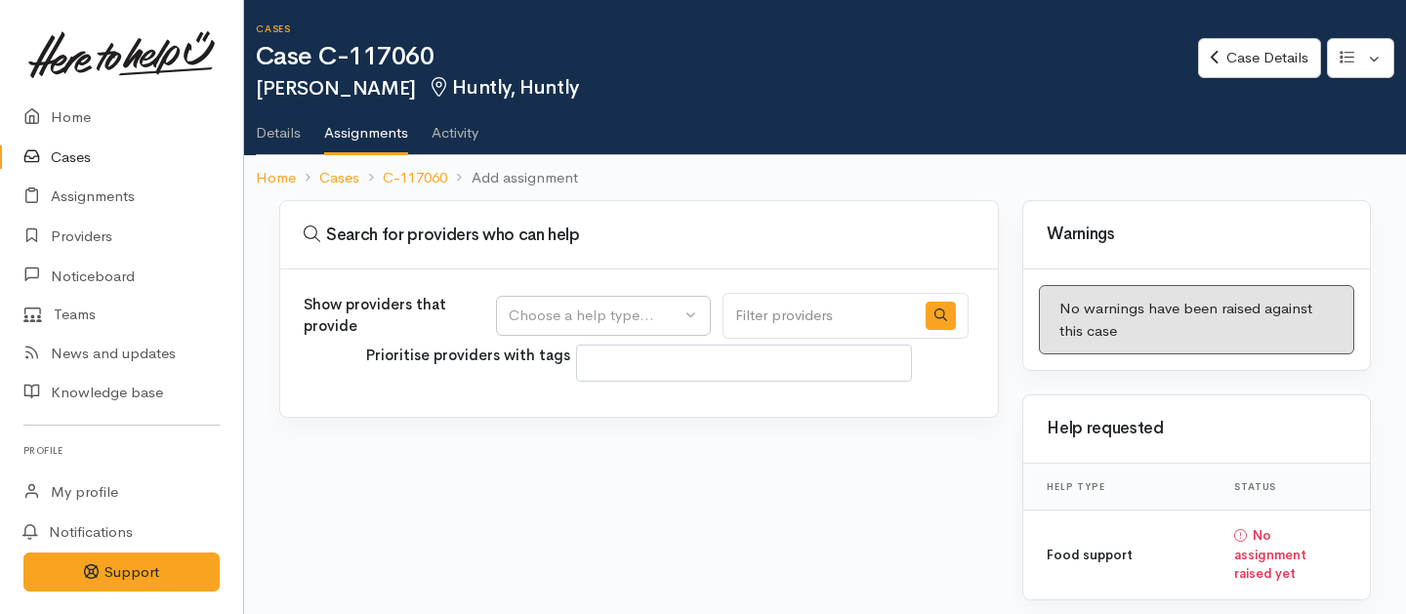
select select
click at [681, 307] on div "Choose a help type..." at bounding box center [595, 316] width 172 height 22
click at [584, 419] on span "Food support" at bounding box center [565, 409] width 91 height 22
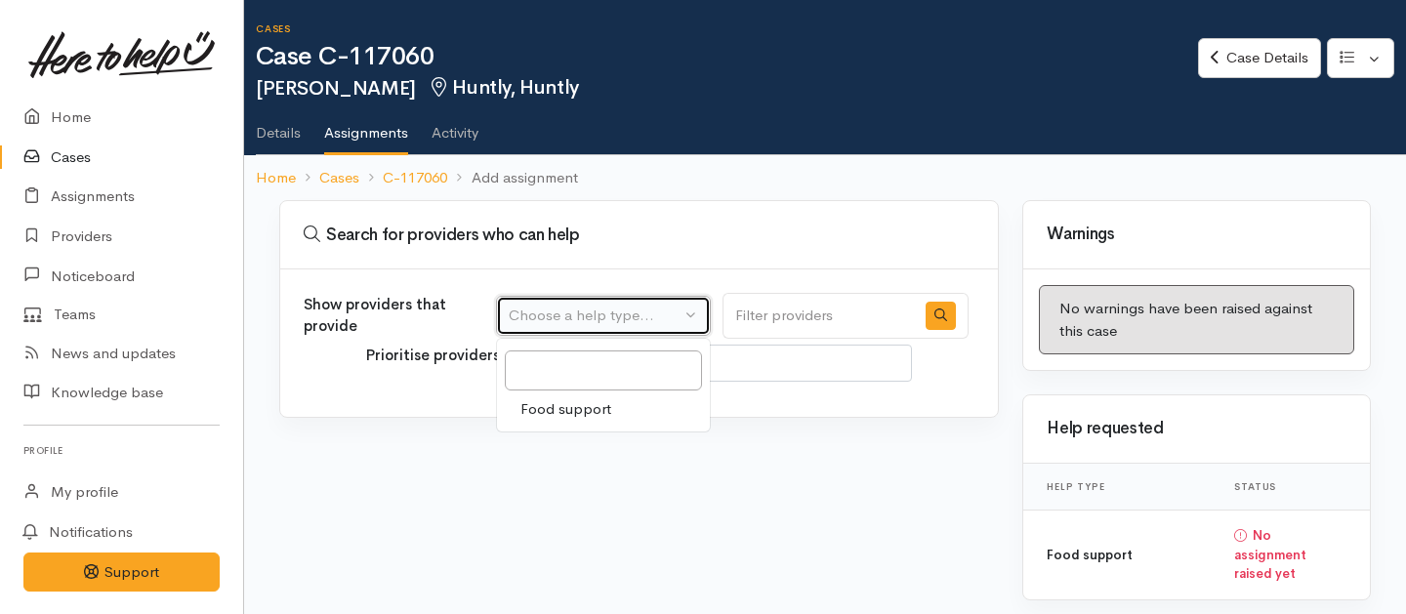
select select "3"
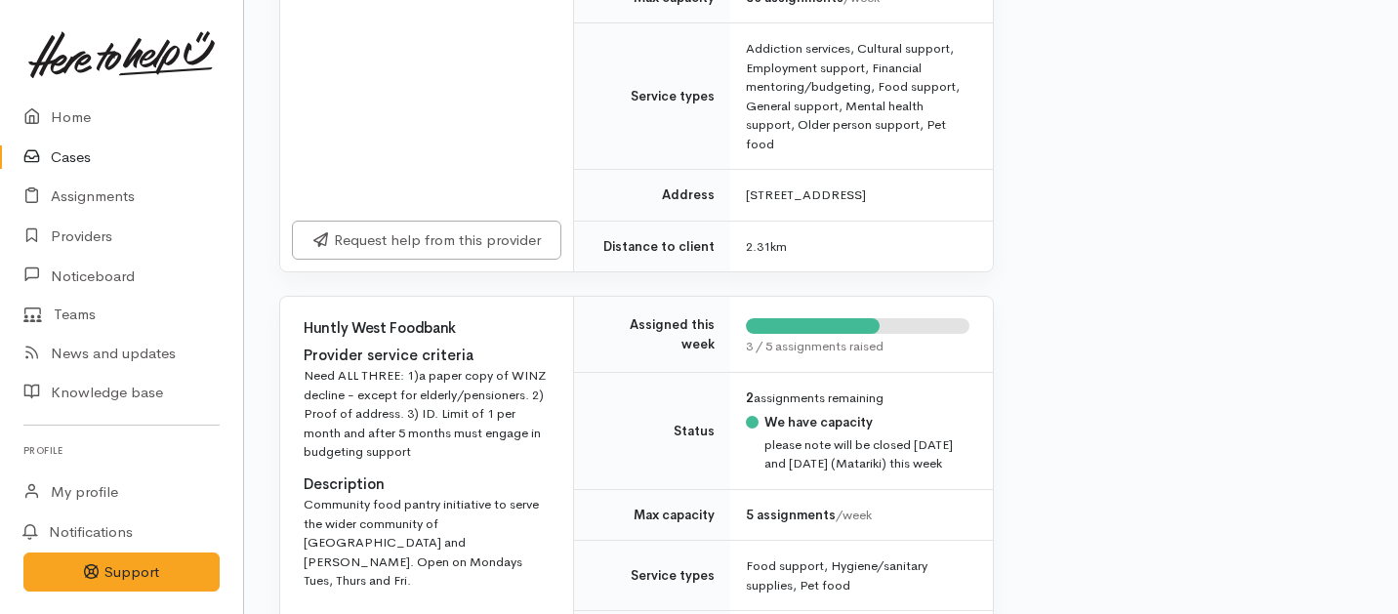
scroll to position [1140, 0]
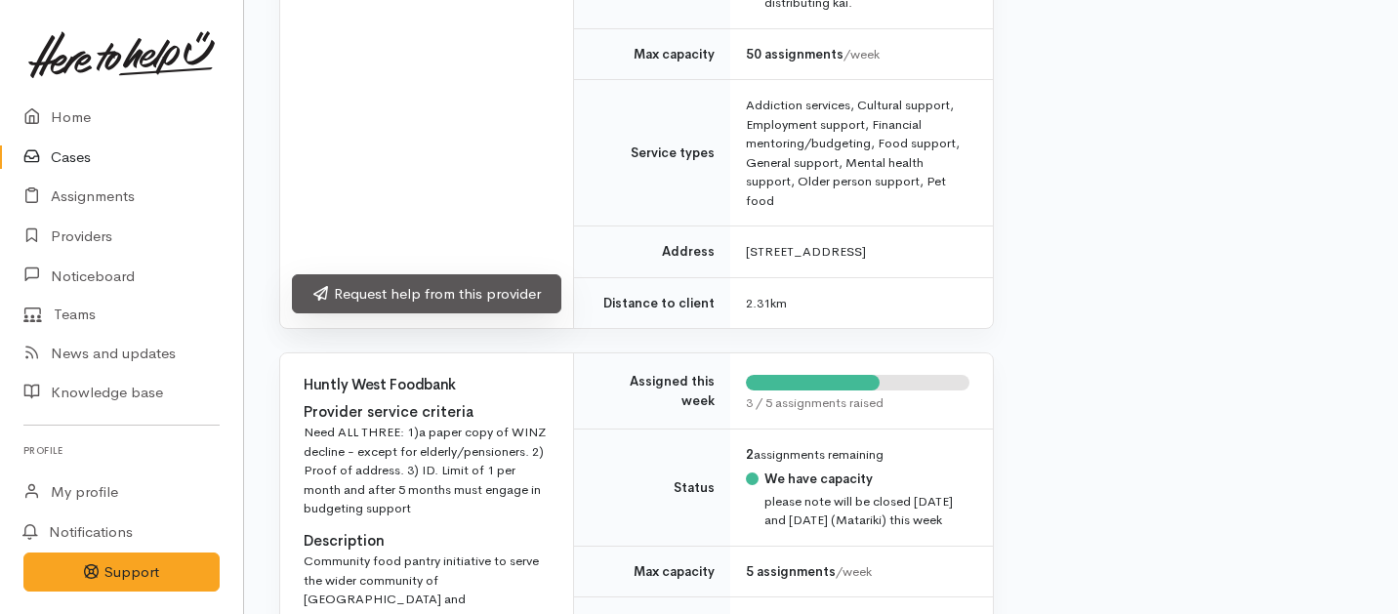
click at [488, 285] on link "Request help from this provider" at bounding box center [427, 294] width 270 height 40
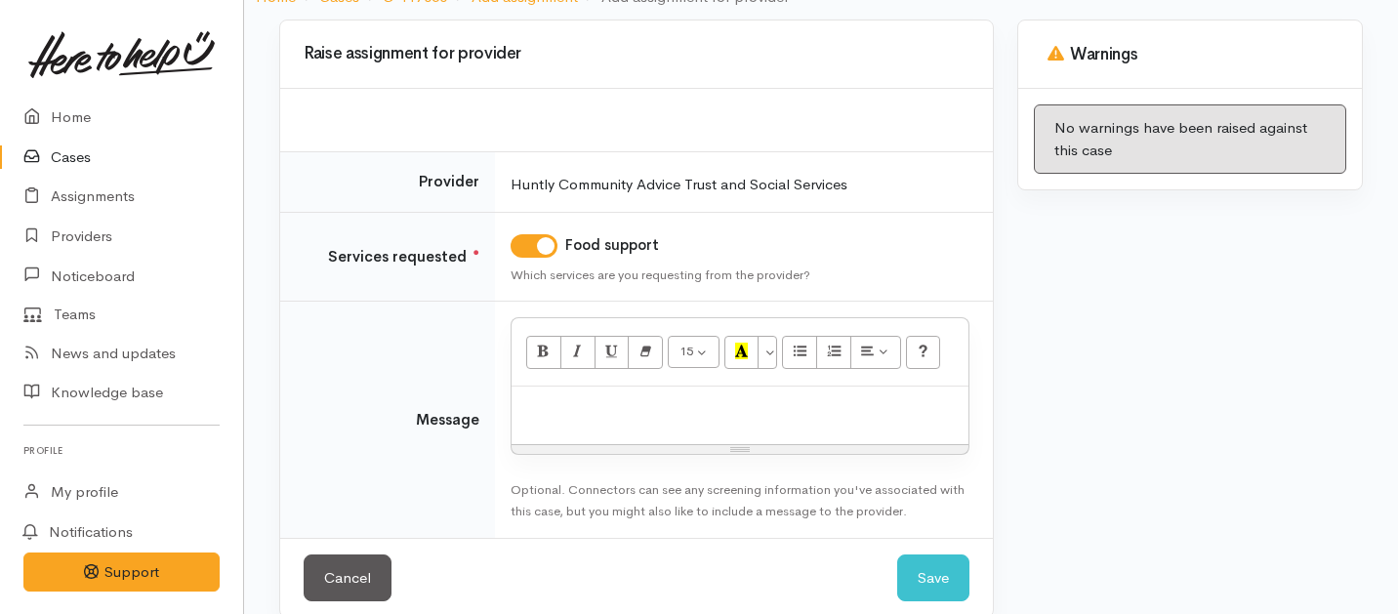
scroll to position [207, 0]
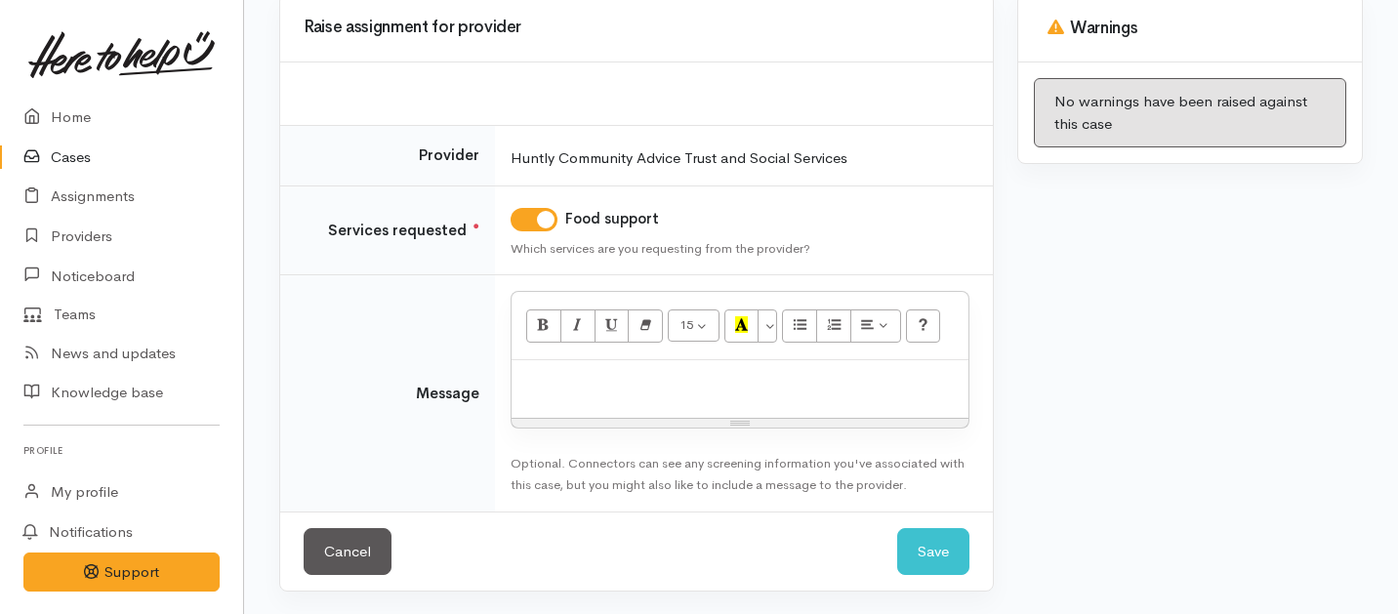
click at [587, 401] on div at bounding box center [740, 389] width 457 height 58
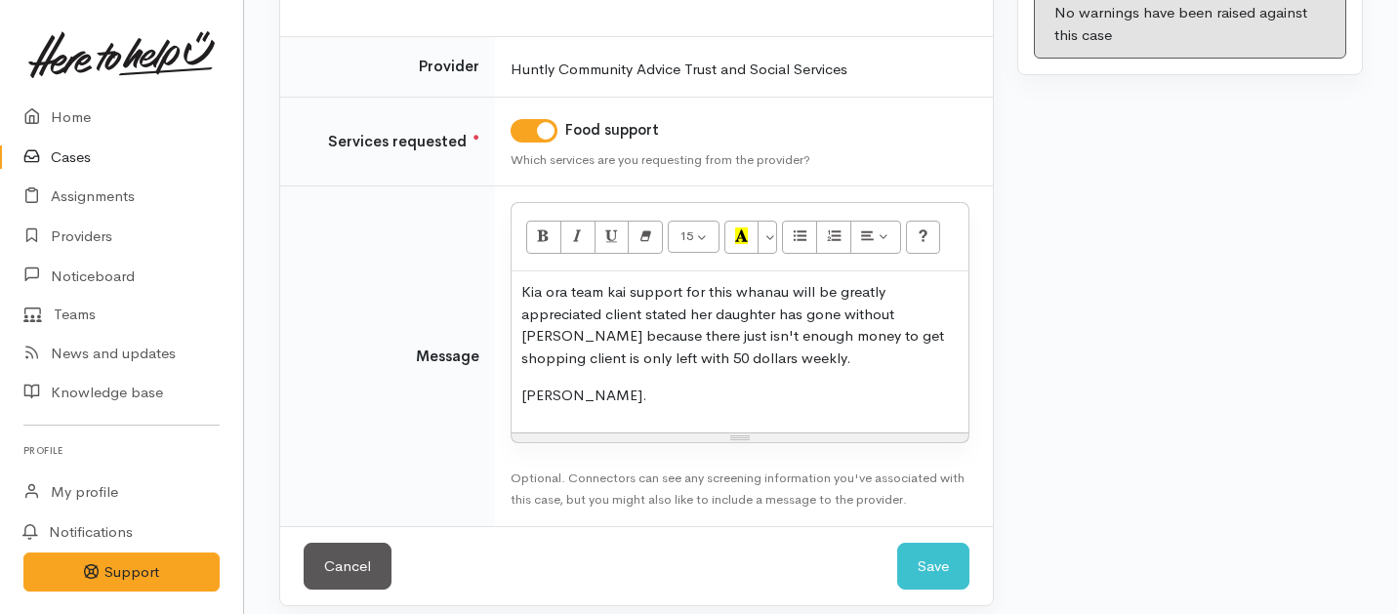
scroll to position [311, 0]
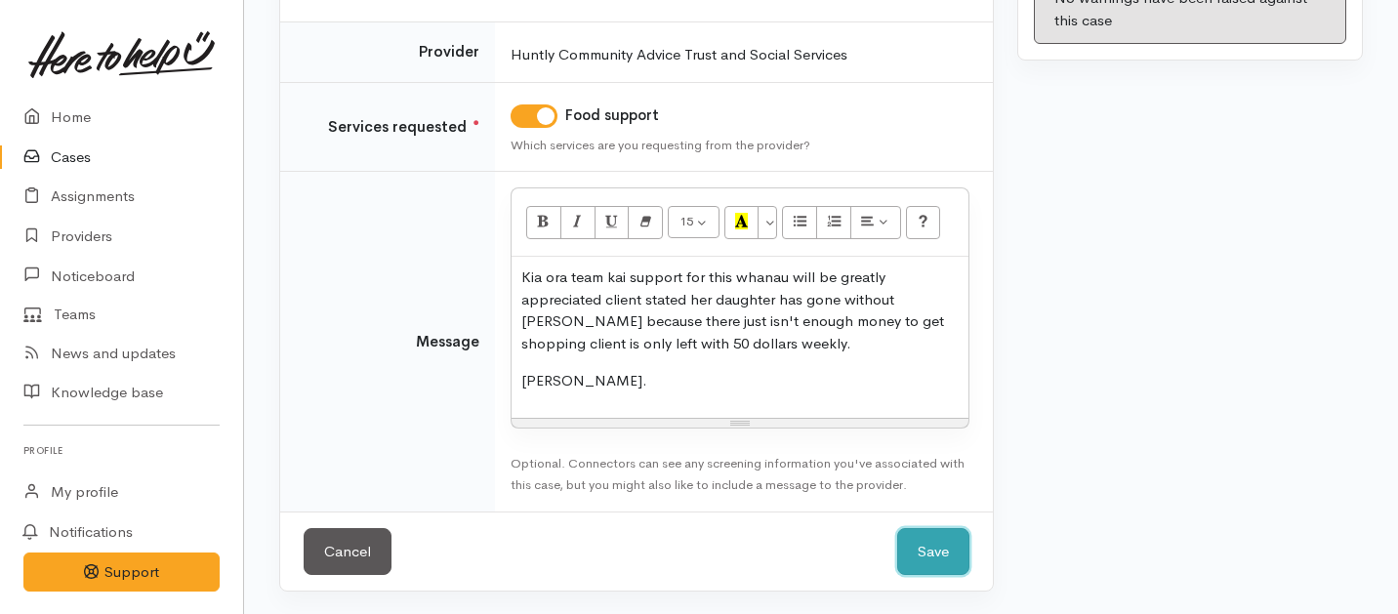
click at [928, 536] on button "Save" at bounding box center [933, 552] width 72 height 48
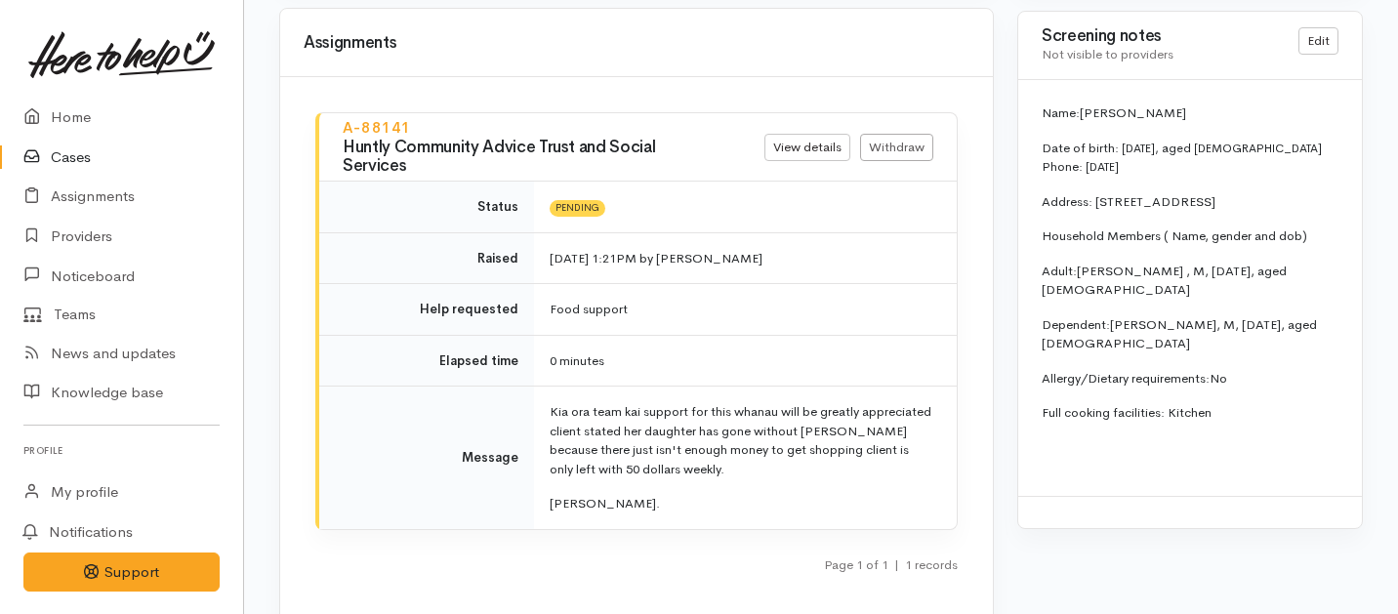
scroll to position [1992, 0]
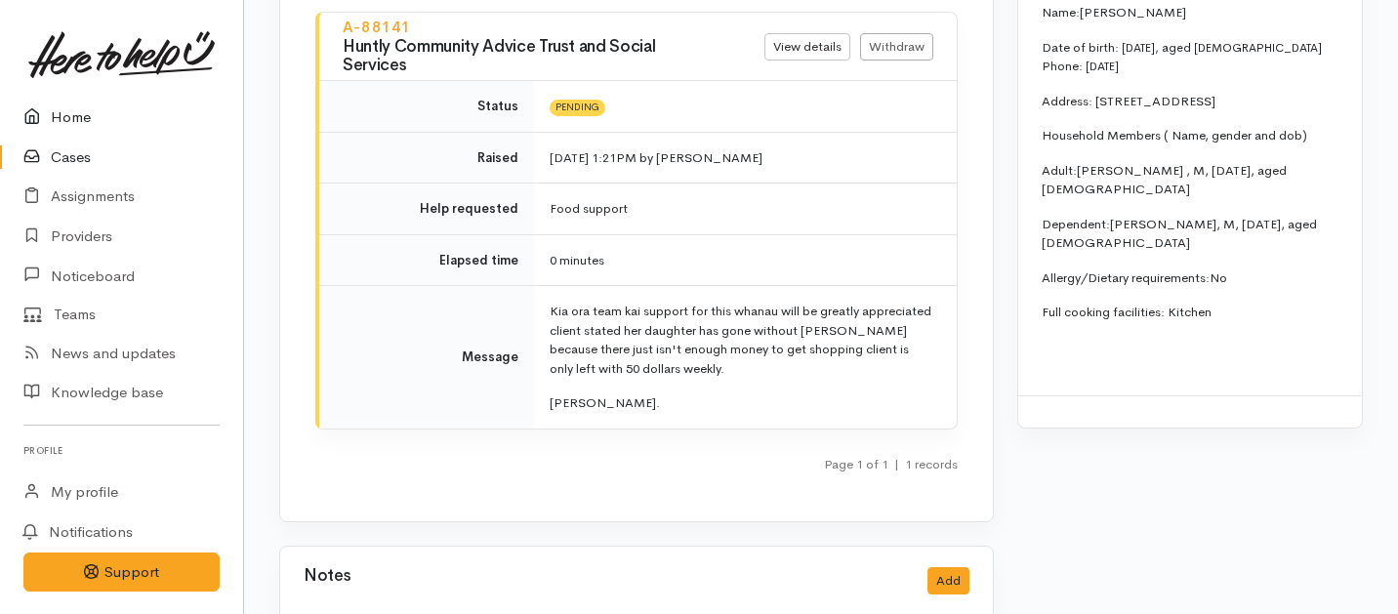
click at [69, 110] on link "Home" at bounding box center [121, 118] width 243 height 40
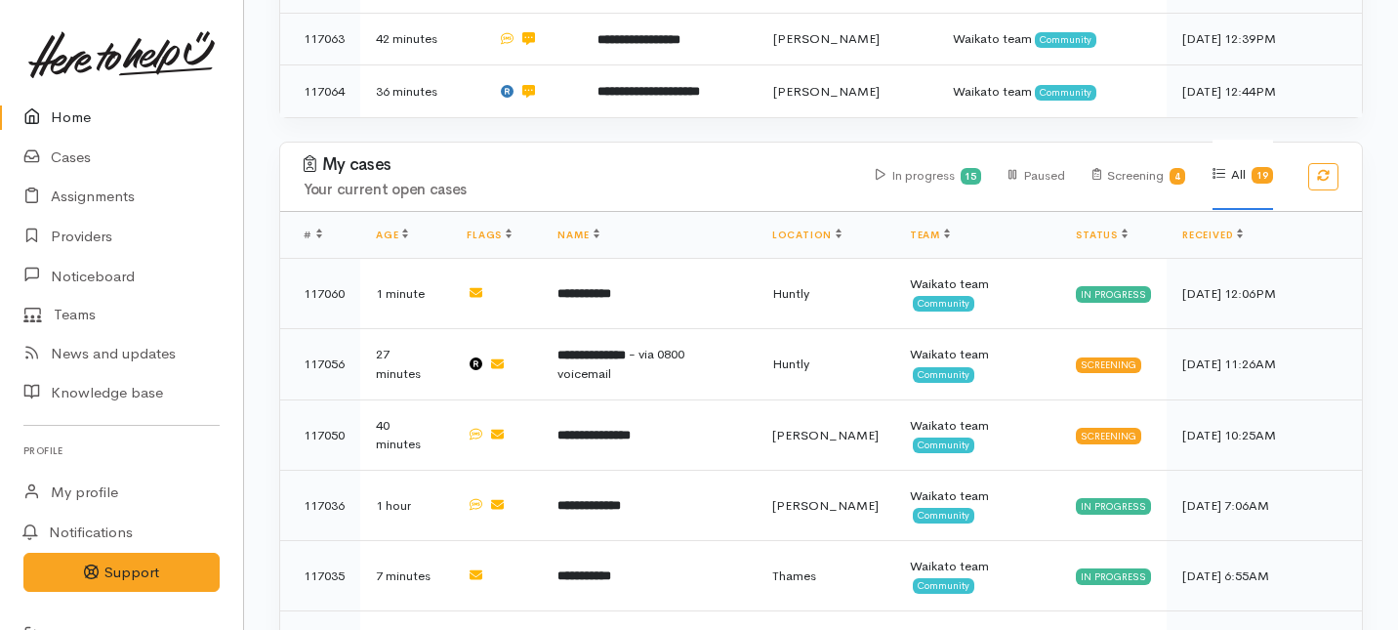
scroll to position [513, 0]
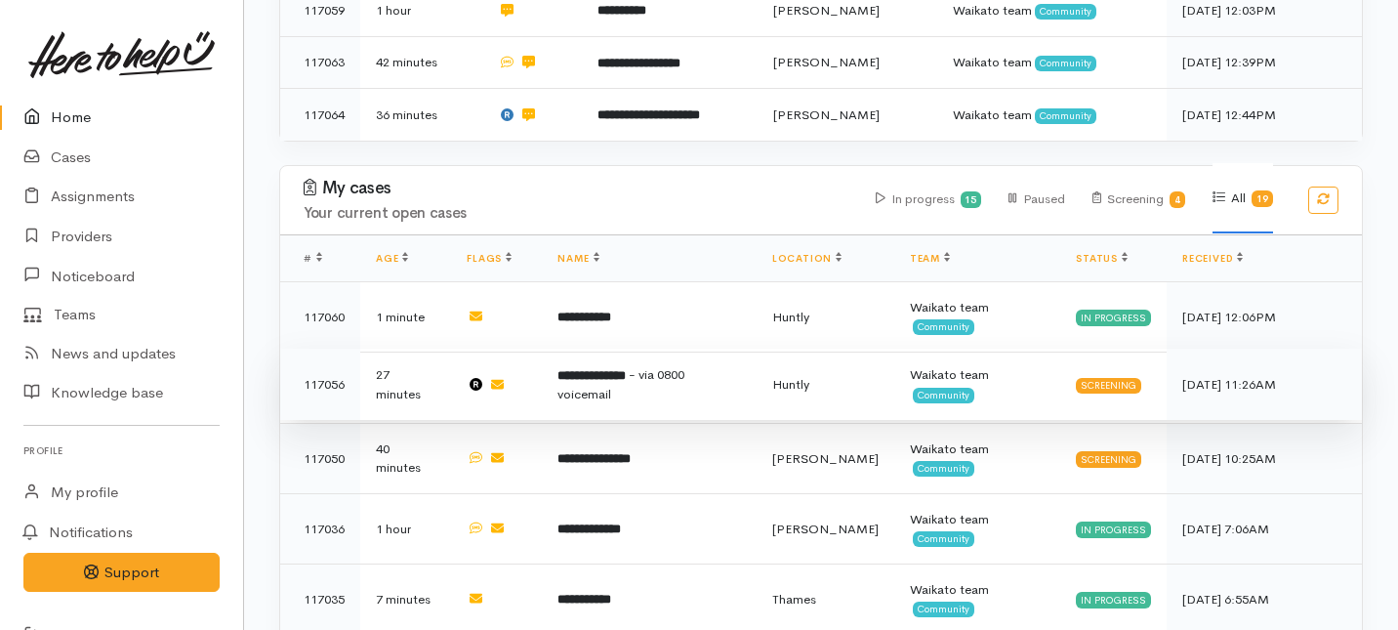
click at [573, 369] on b "**********" at bounding box center [592, 375] width 68 height 13
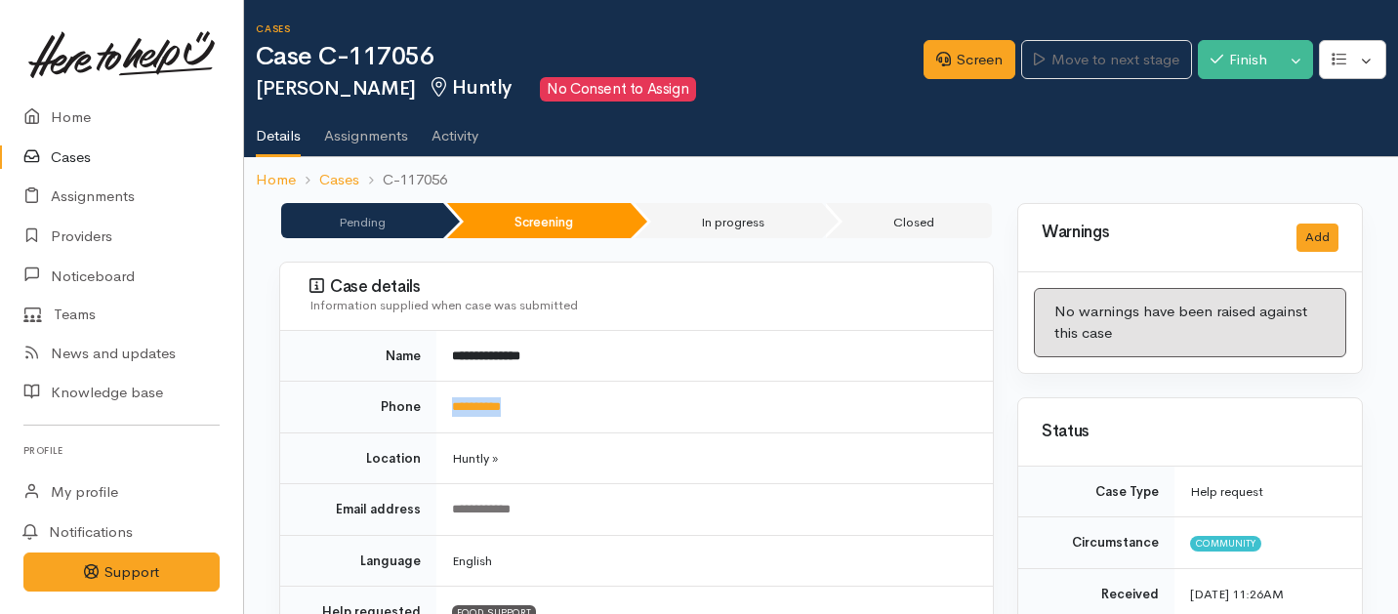
drag, startPoint x: 534, startPoint y: 400, endPoint x: 448, endPoint y: 400, distance: 85.9
click at [448, 400] on td "**********" at bounding box center [714, 408] width 557 height 52
copy link "**********"
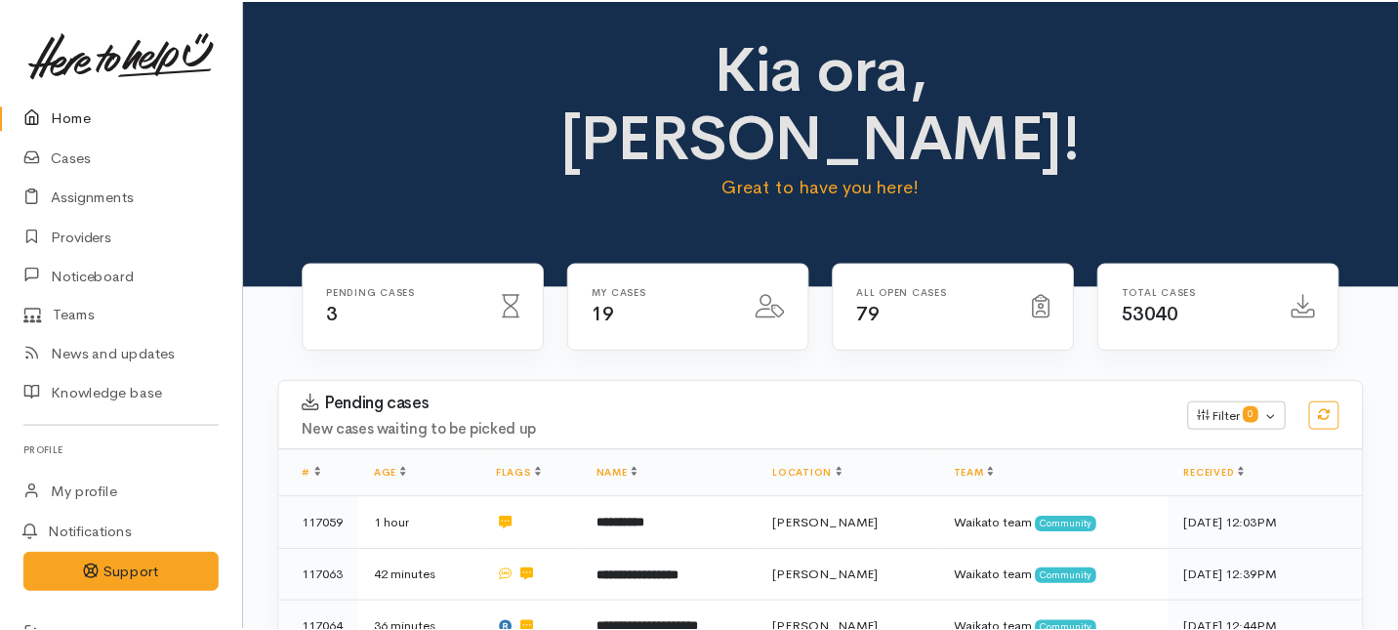
scroll to position [492, 0]
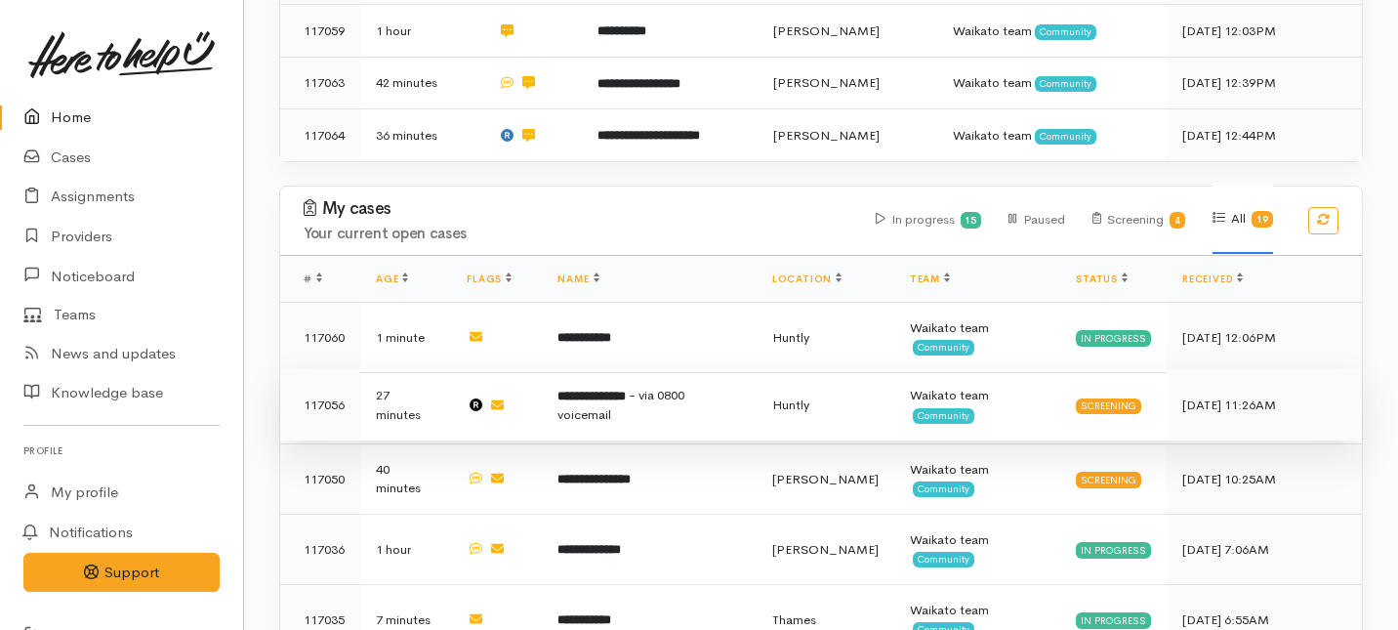
click at [619, 390] on b "**********" at bounding box center [592, 396] width 68 height 13
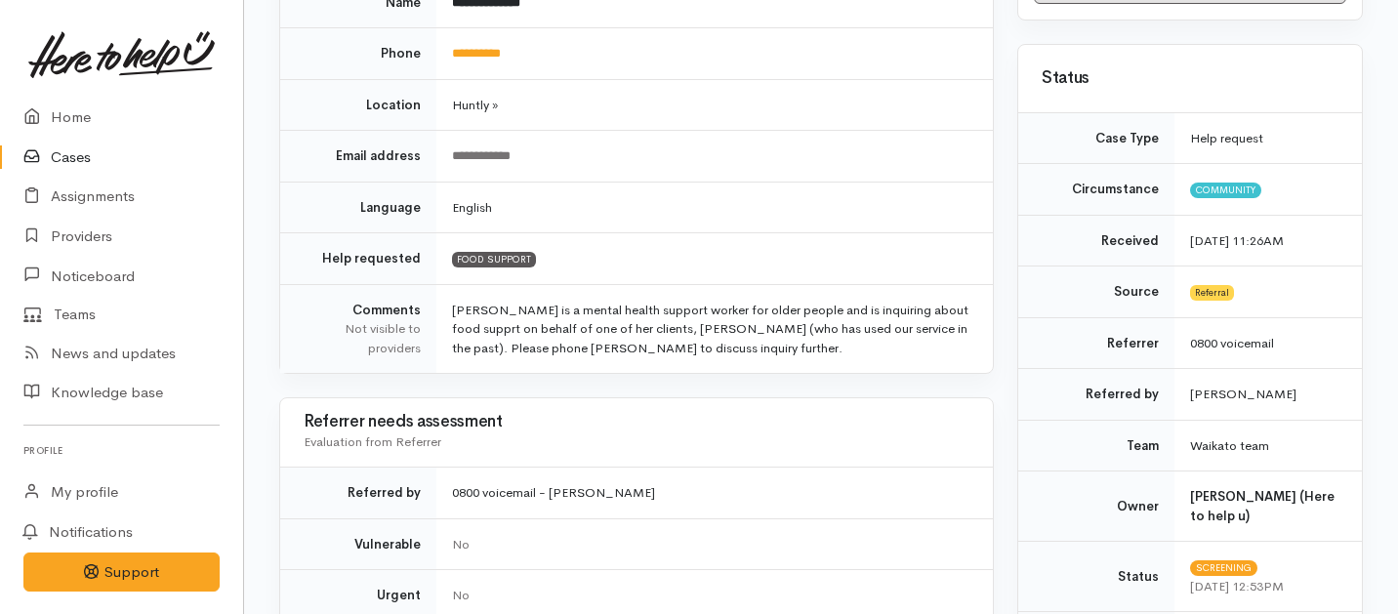
scroll to position [374, 0]
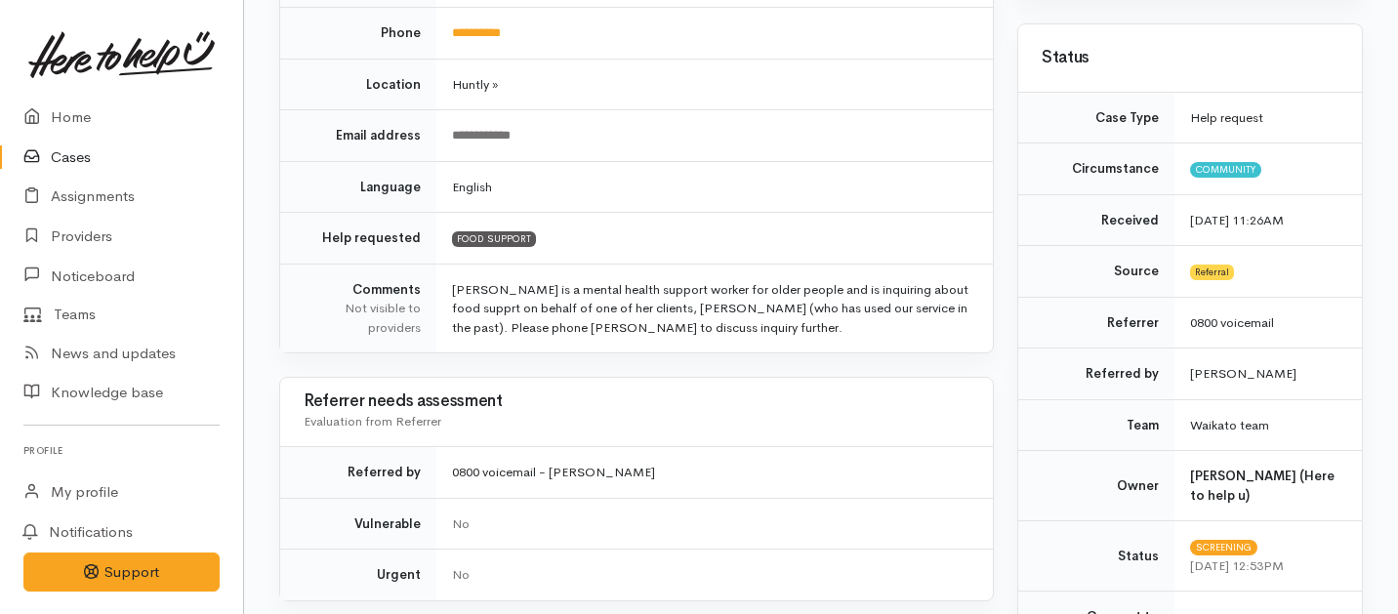
click at [62, 152] on link "Cases" at bounding box center [121, 158] width 243 height 40
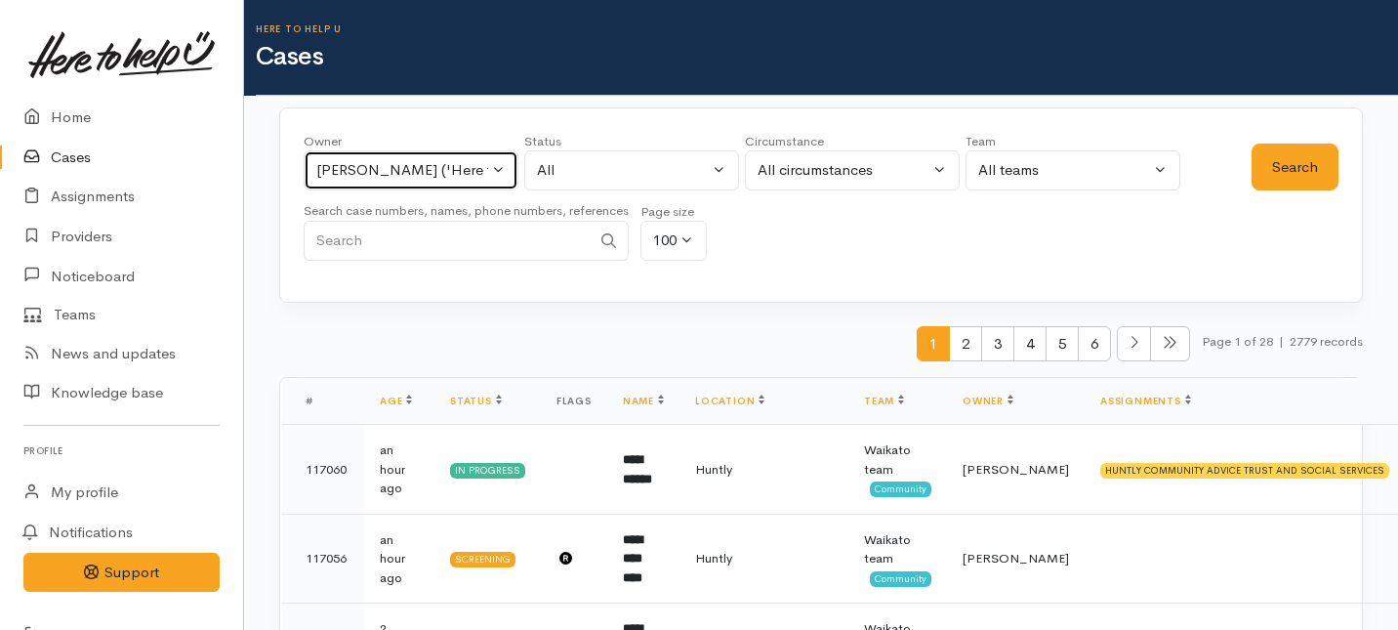
click at [504, 174] on button "Shirley Mackie ('Here to help u')" at bounding box center [411, 170] width 215 height 40
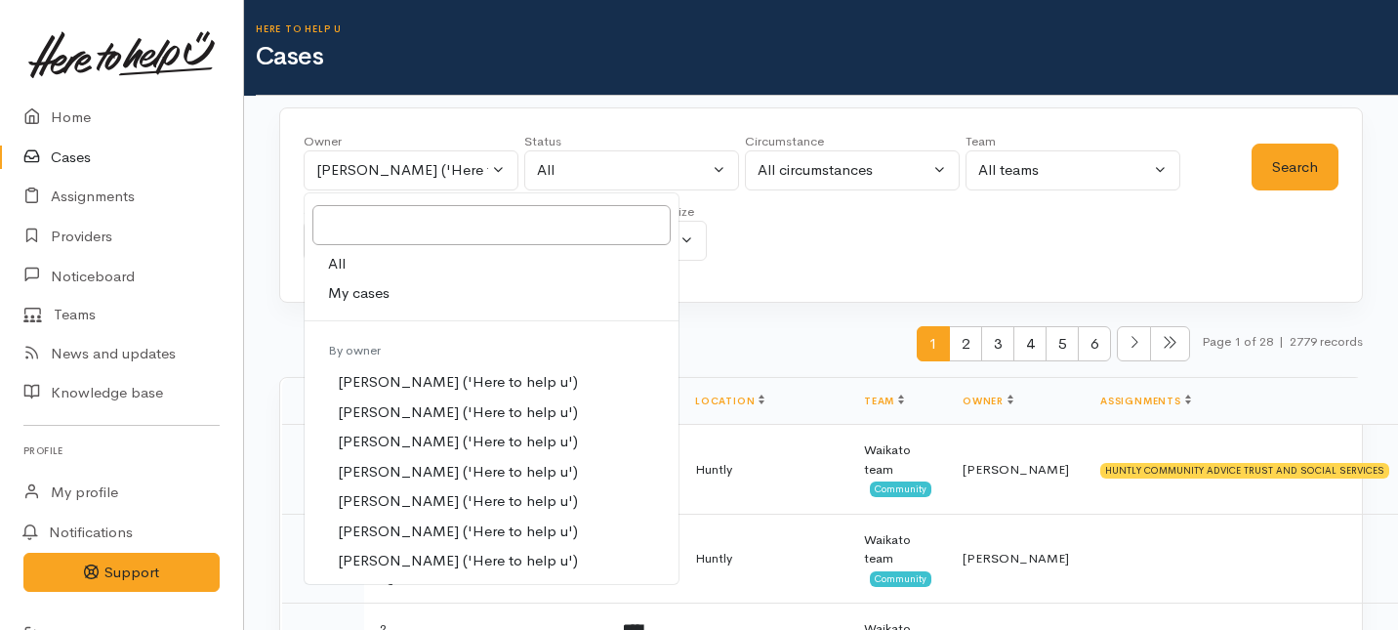
click at [339, 253] on span "All" at bounding box center [337, 264] width 18 height 22
select select "-1"
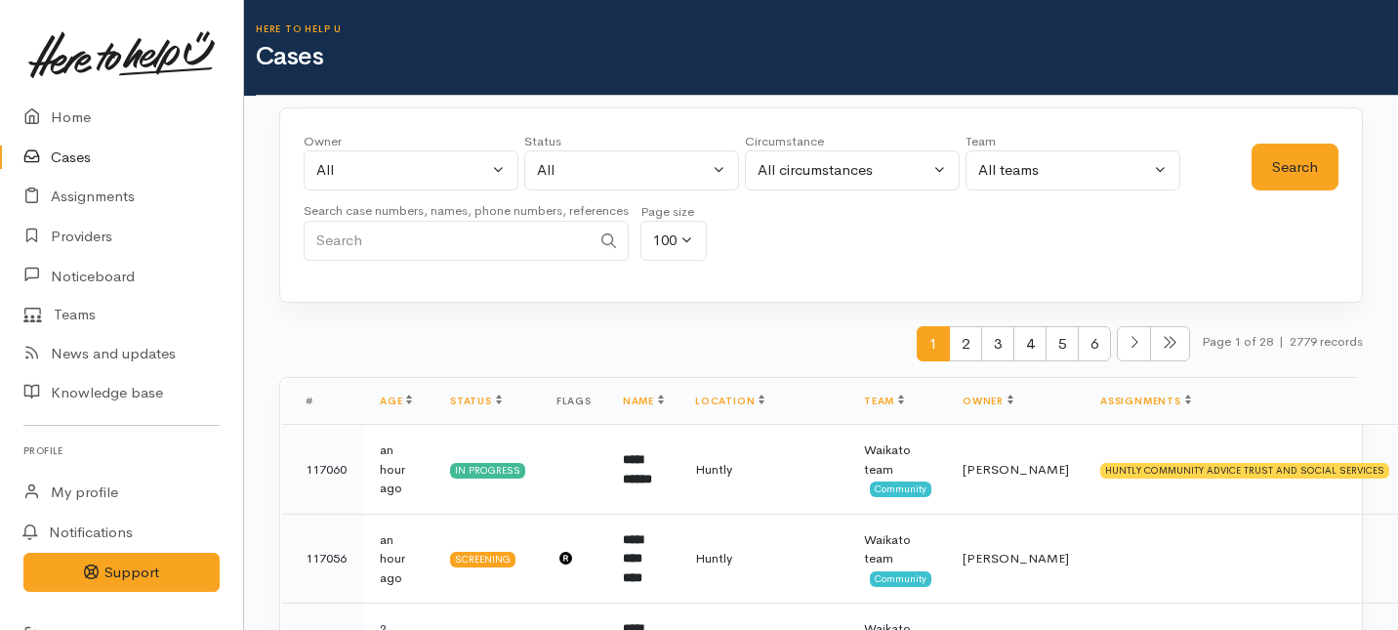
click at [455, 242] on input "Search" at bounding box center [447, 241] width 287 height 40
type input "Elise"
click at [1298, 176] on button "Search" at bounding box center [1295, 168] width 87 height 48
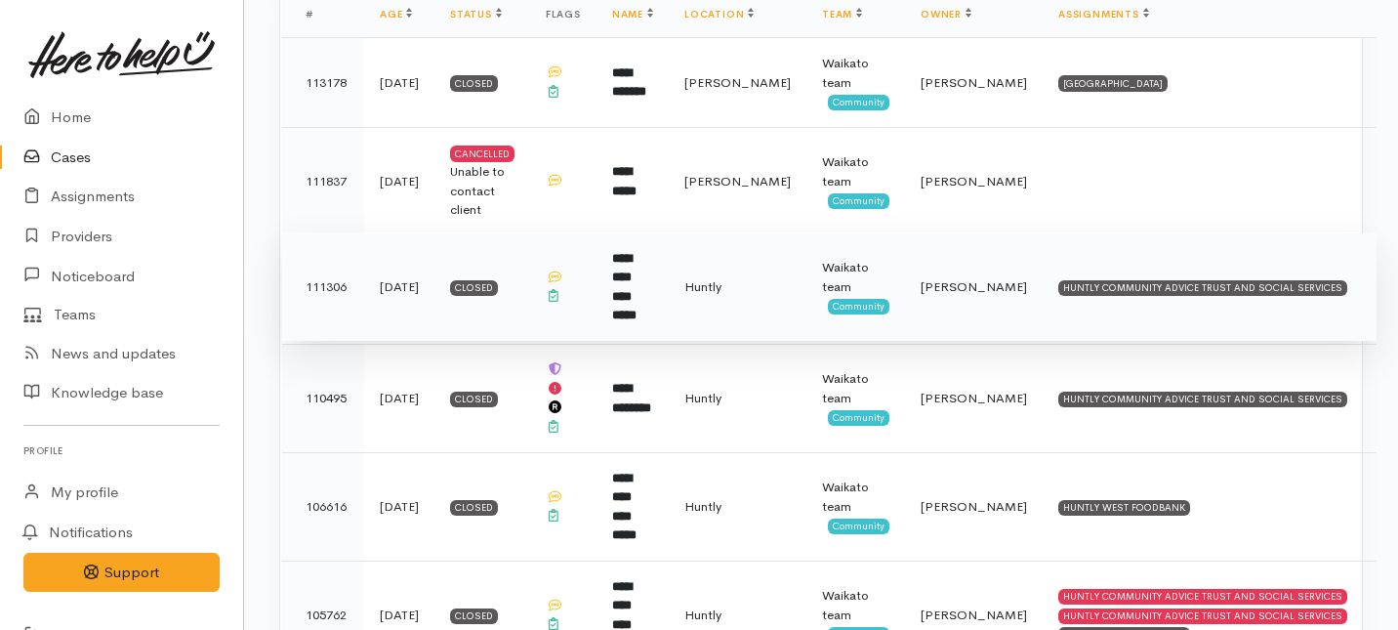
scroll to position [370, 0]
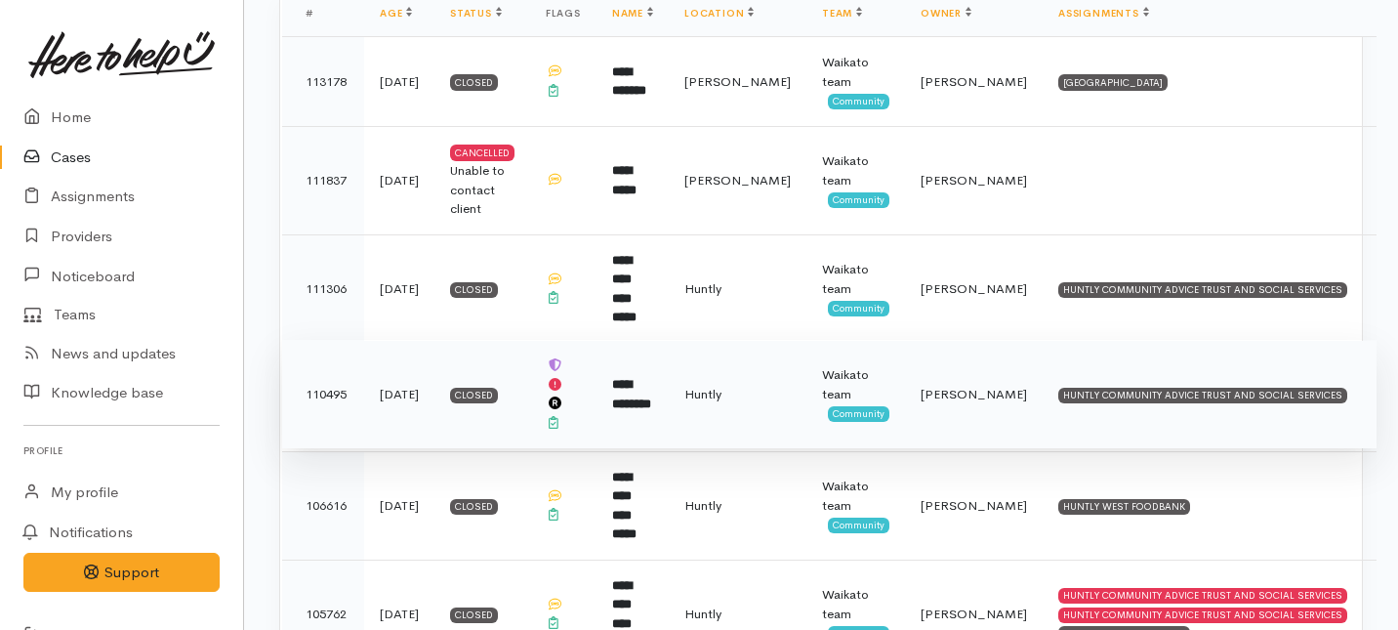
click at [749, 367] on td "Huntly" at bounding box center [738, 394] width 138 height 108
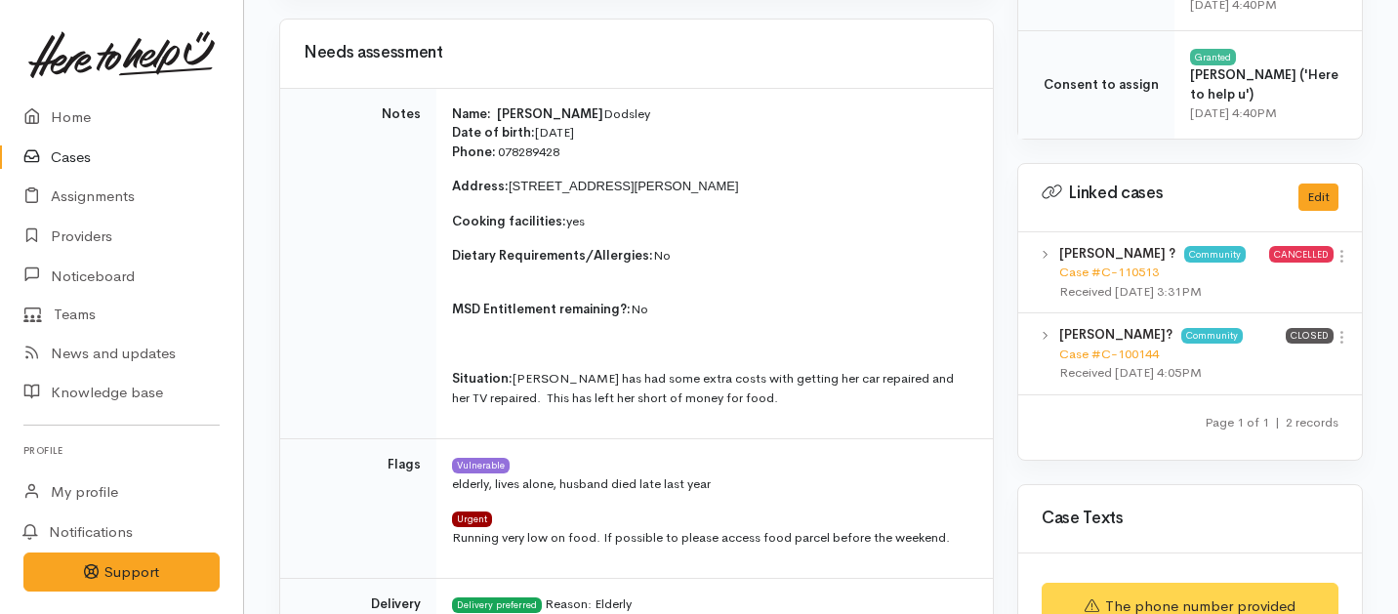
scroll to position [1040, 0]
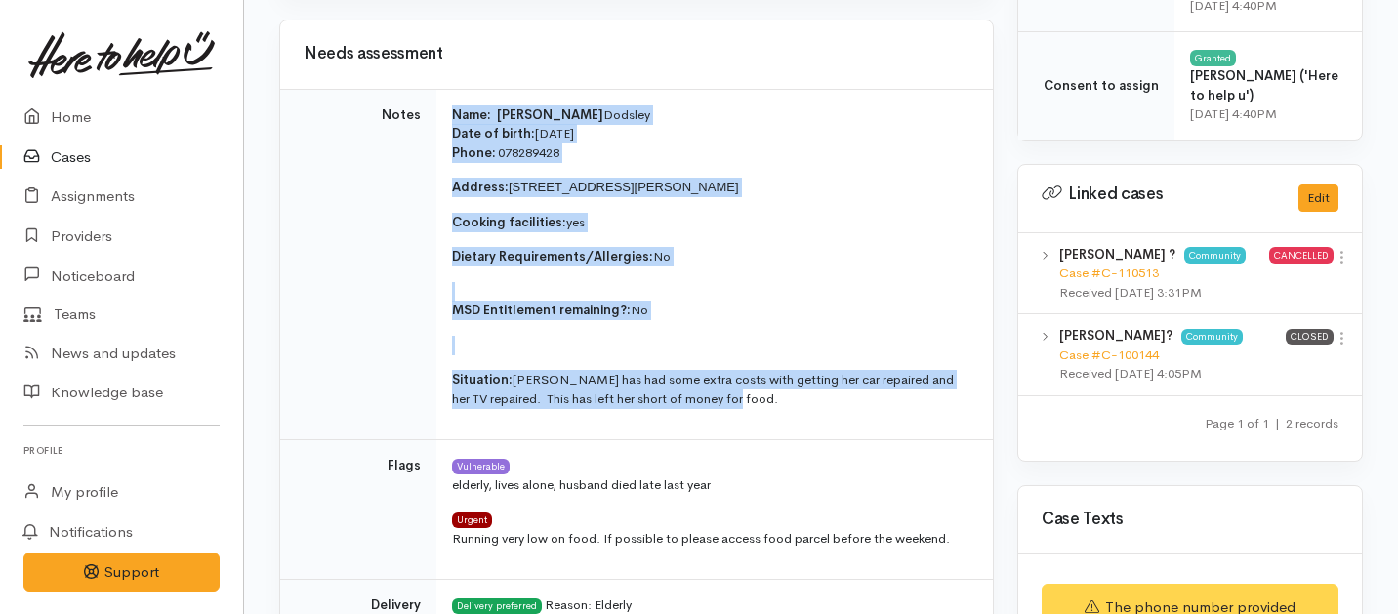
drag, startPoint x: 748, startPoint y: 401, endPoint x: 440, endPoint y: 101, distance: 430.2
click at [440, 101] on td "Name: Elise Dodsley Date of birth: 20/7/1958 Phone:   078289428 Address:  9A Sh…" at bounding box center [714, 265] width 557 height 352
copy td "Name: Elise Dodsley Date of birth: 20/7/1958 Phone:   078289428 Address:  9A Sh…"
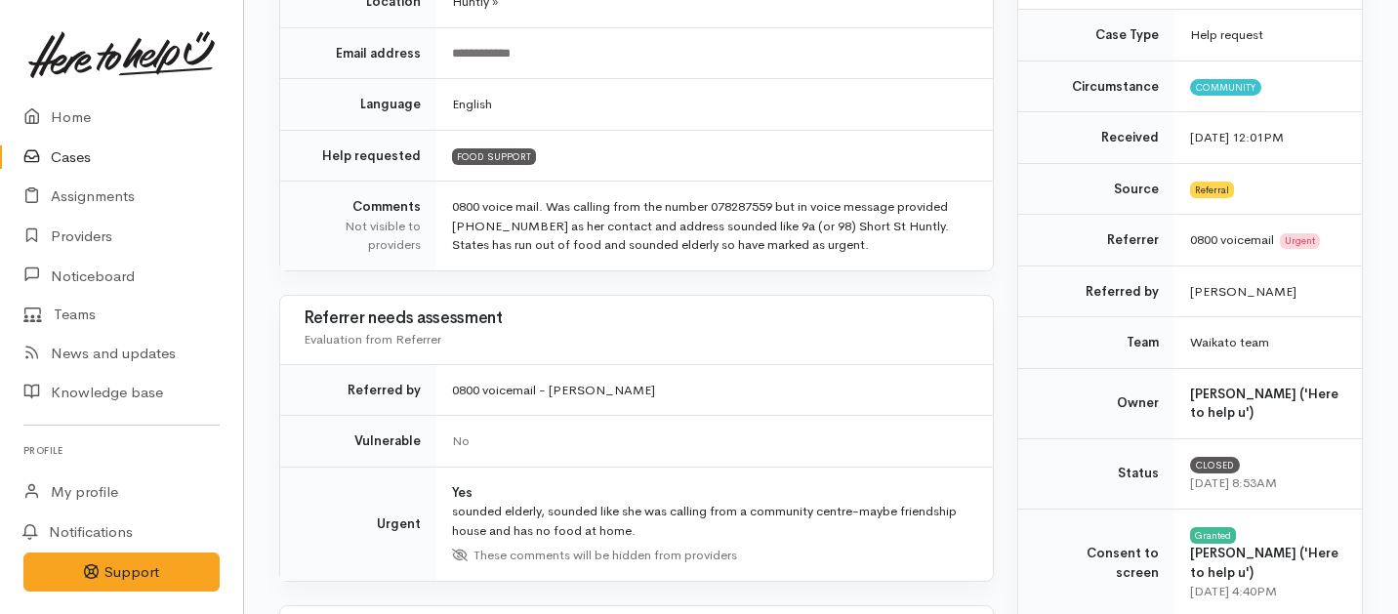
scroll to position [22, 0]
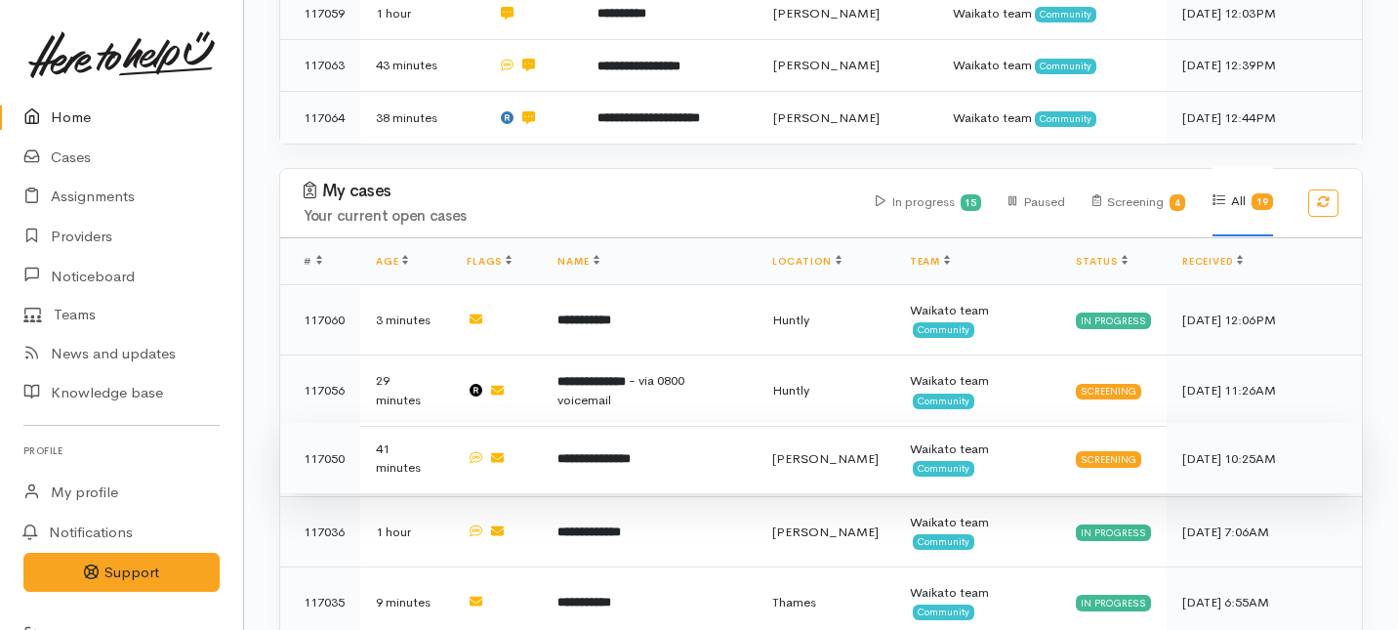
scroll to position [539, 0]
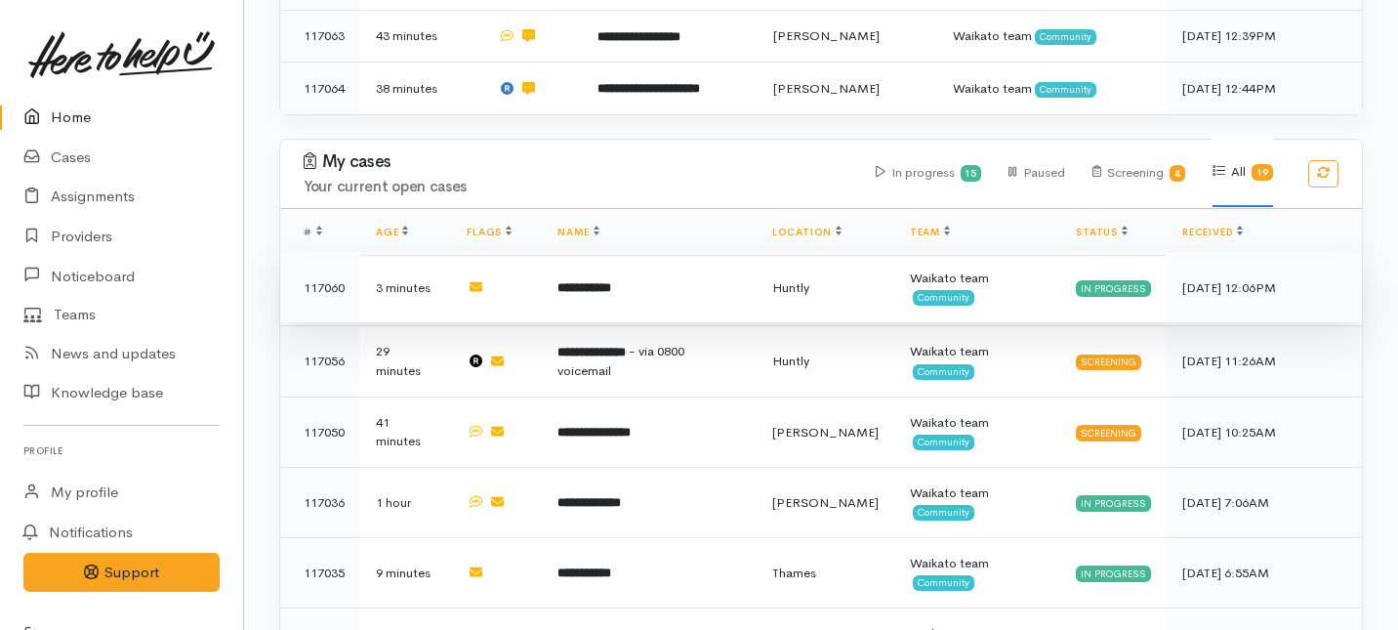
click at [572, 281] on b "**********" at bounding box center [585, 287] width 54 height 13
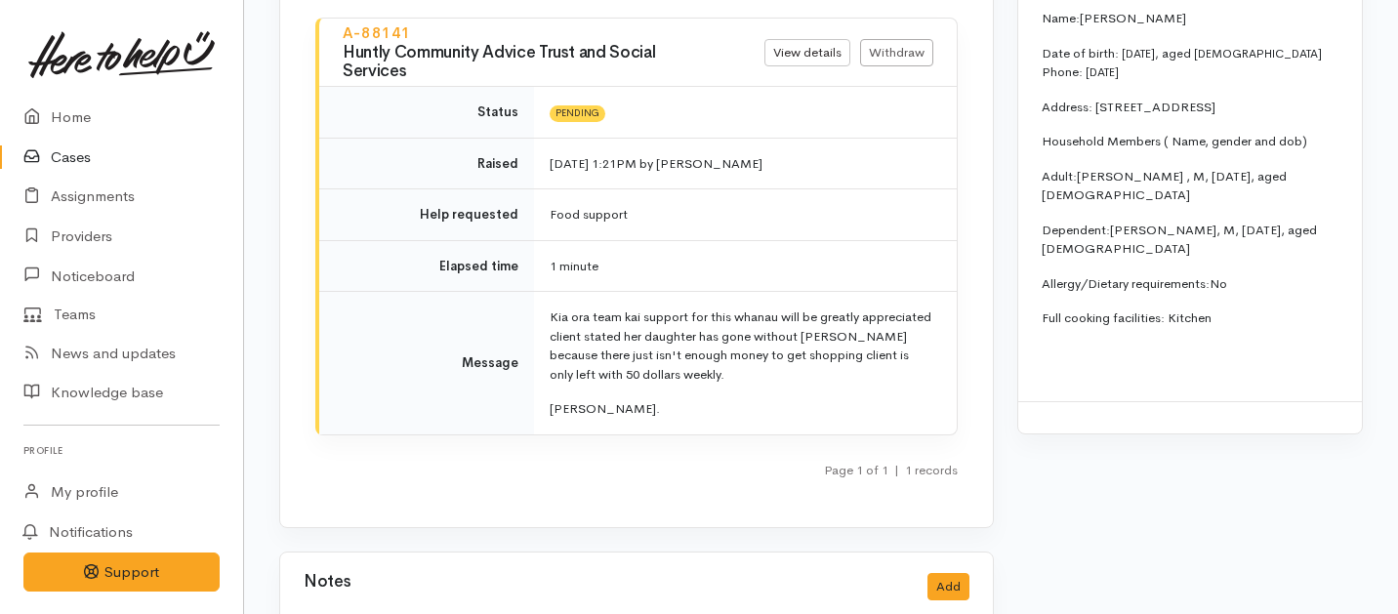
scroll to position [2079, 0]
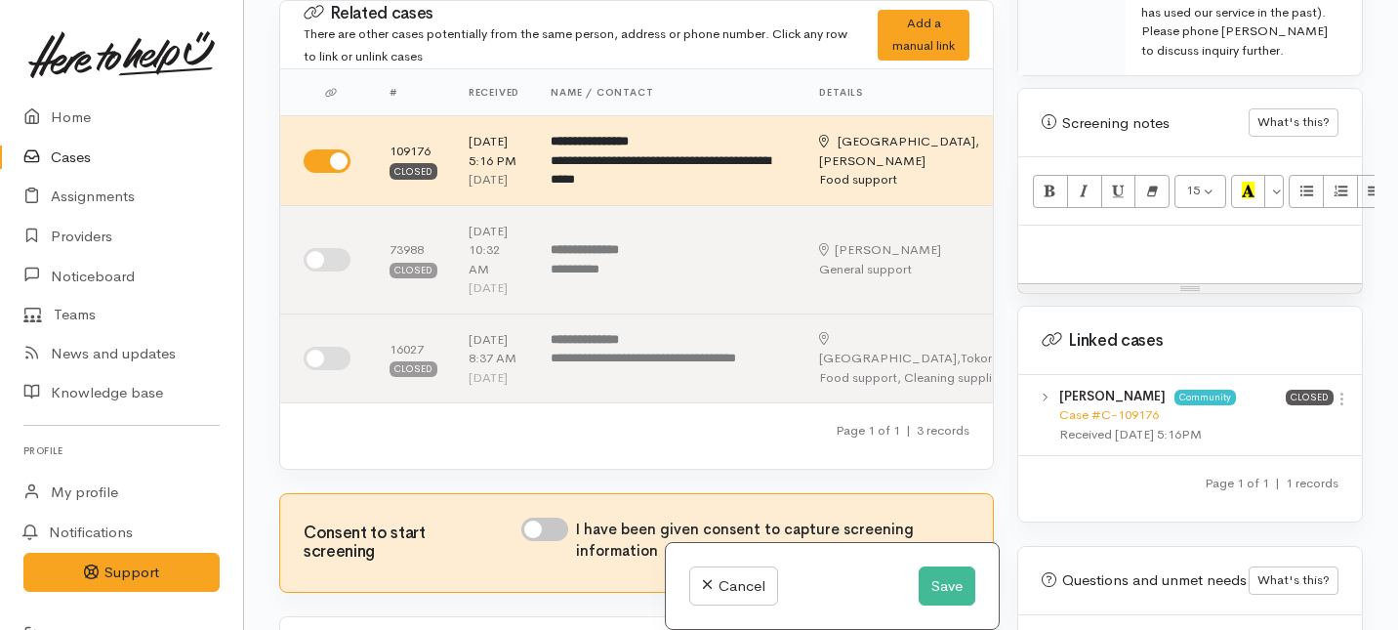
scroll to position [1336, 0]
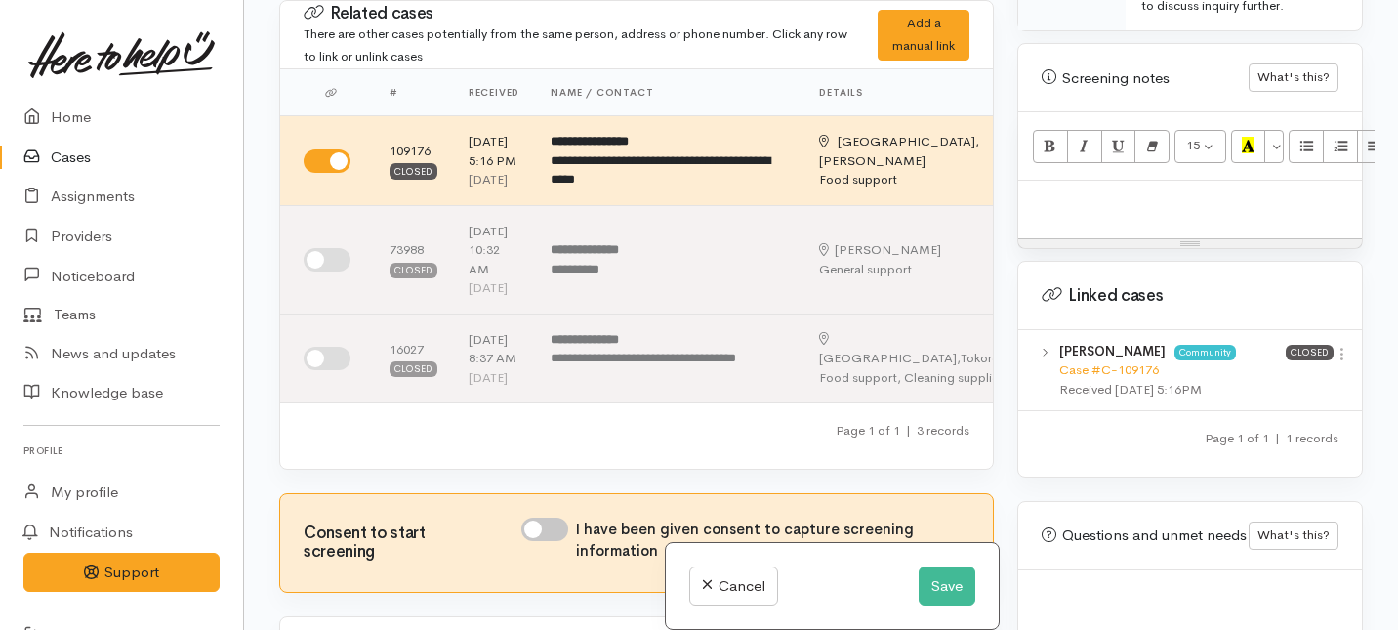
click at [1088, 190] on p at bounding box center [1190, 201] width 324 height 22
paste div
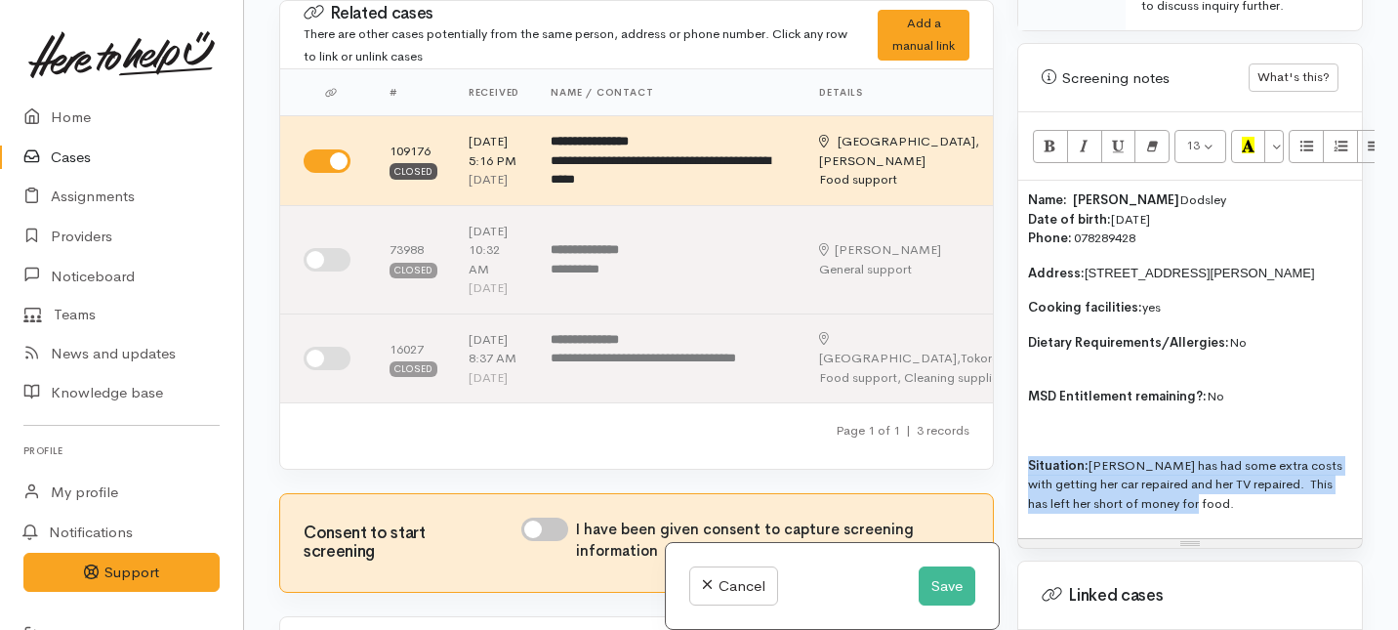
drag, startPoint x: 1196, startPoint y: 494, endPoint x: 1027, endPoint y: 437, distance: 178.2
click at [1027, 437] on div "Name: [PERSON_NAME] Date of birth: [DEMOGRAPHIC_DATA] Phone:   078289428 Addres…" at bounding box center [1190, 359] width 344 height 357
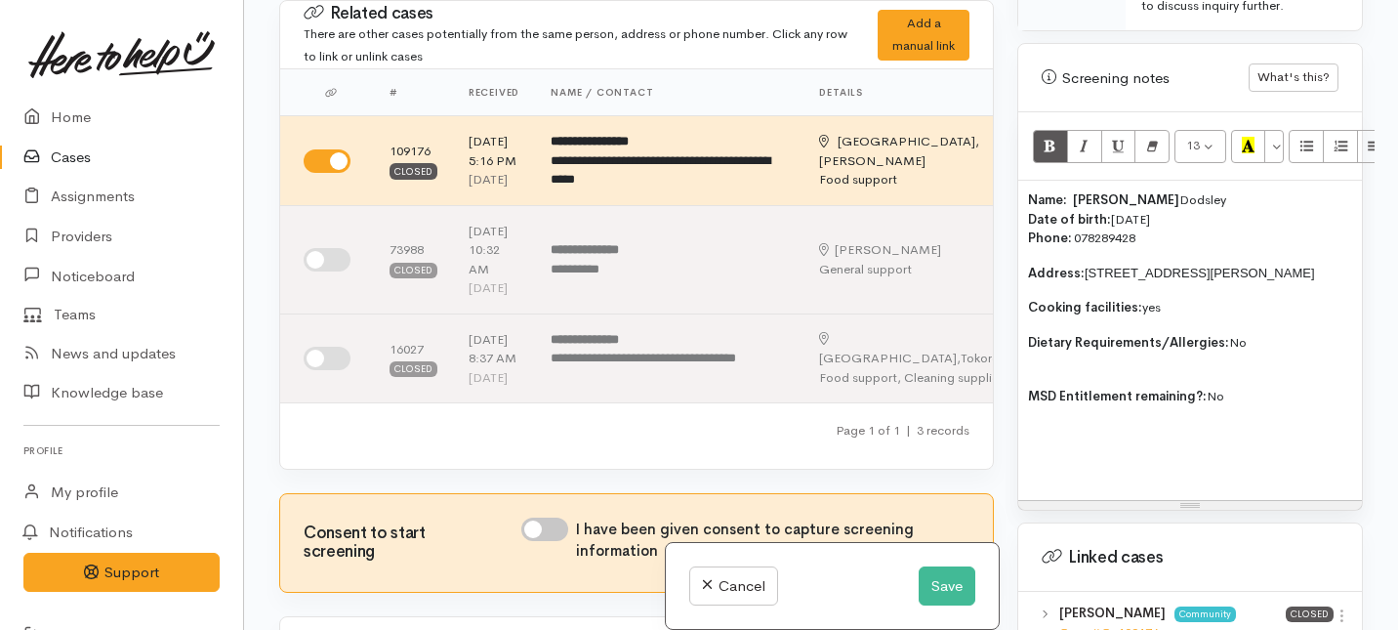
click at [1180, 191] on span "Dodsley" at bounding box center [1203, 199] width 47 height 17
click at [1032, 388] on span "MSD Entitlement remaining?:" at bounding box center [1117, 396] width 179 height 17
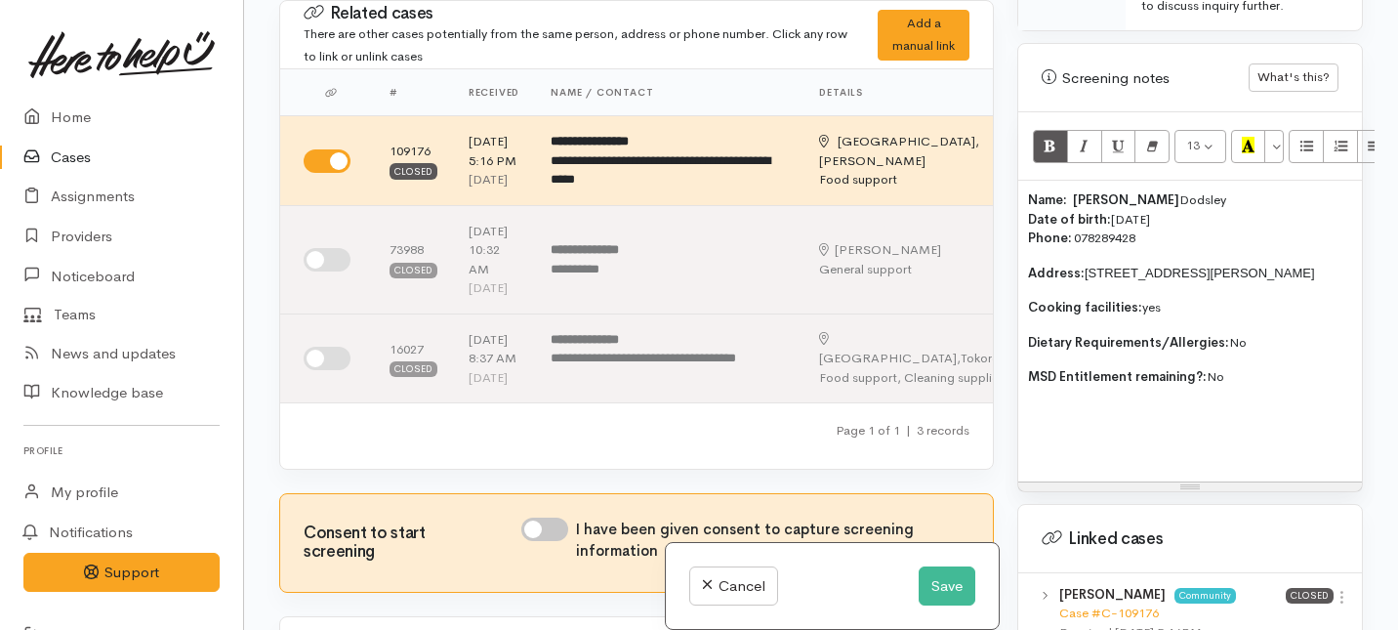
click at [1156, 224] on p "Name: Elise Dodsley Date of birth: 20/7/1958 Phone:   078289428" at bounding box center [1190, 219] width 324 height 58
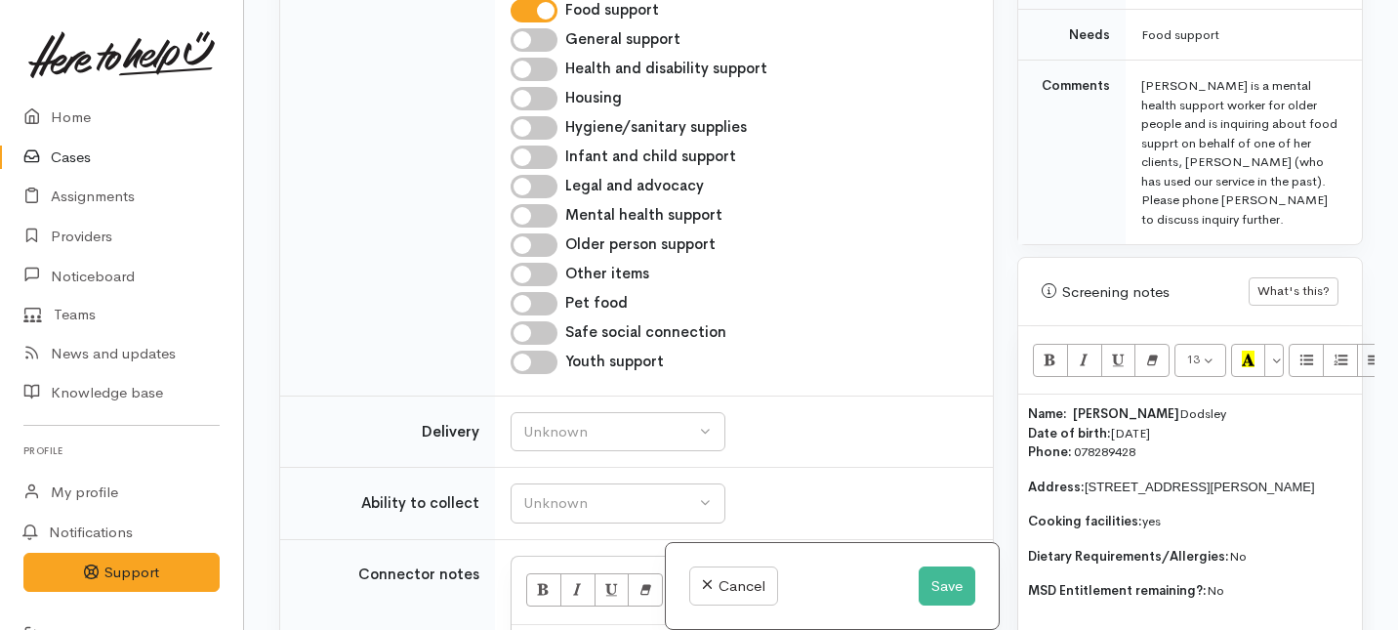
scroll to position [1164, 0]
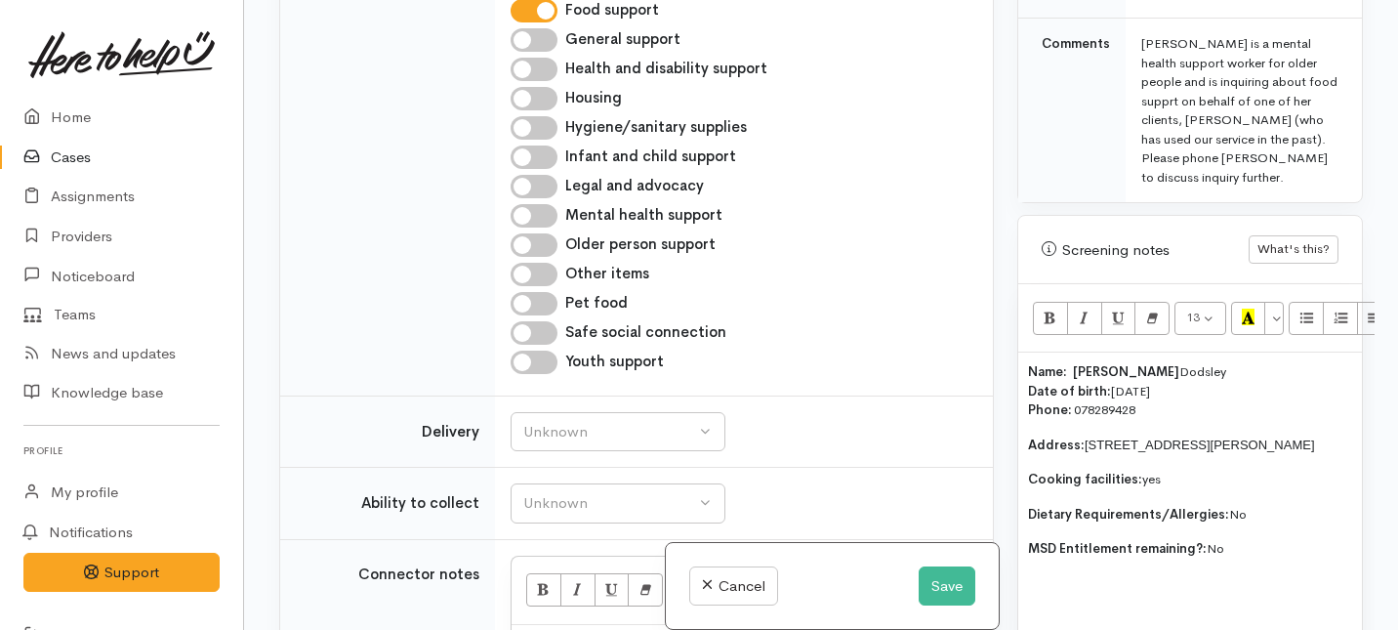
click at [1089, 401] on span "078289428" at bounding box center [1105, 409] width 62 height 17
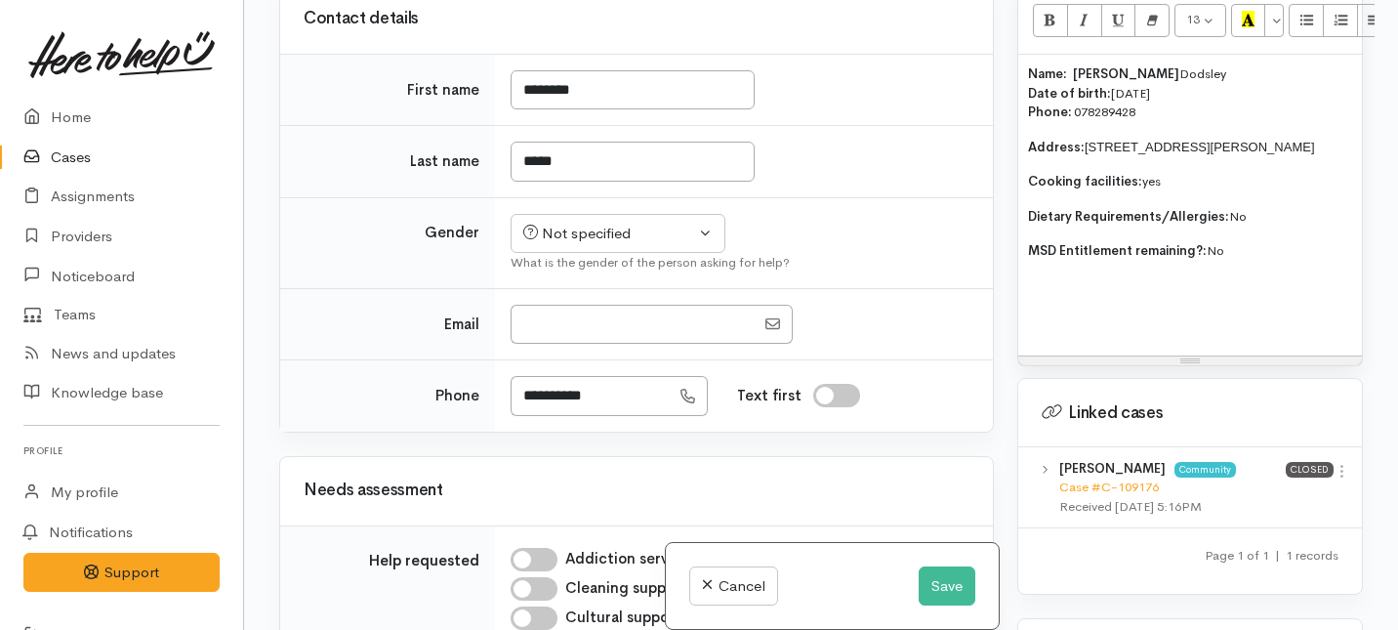
scroll to position [666, 0]
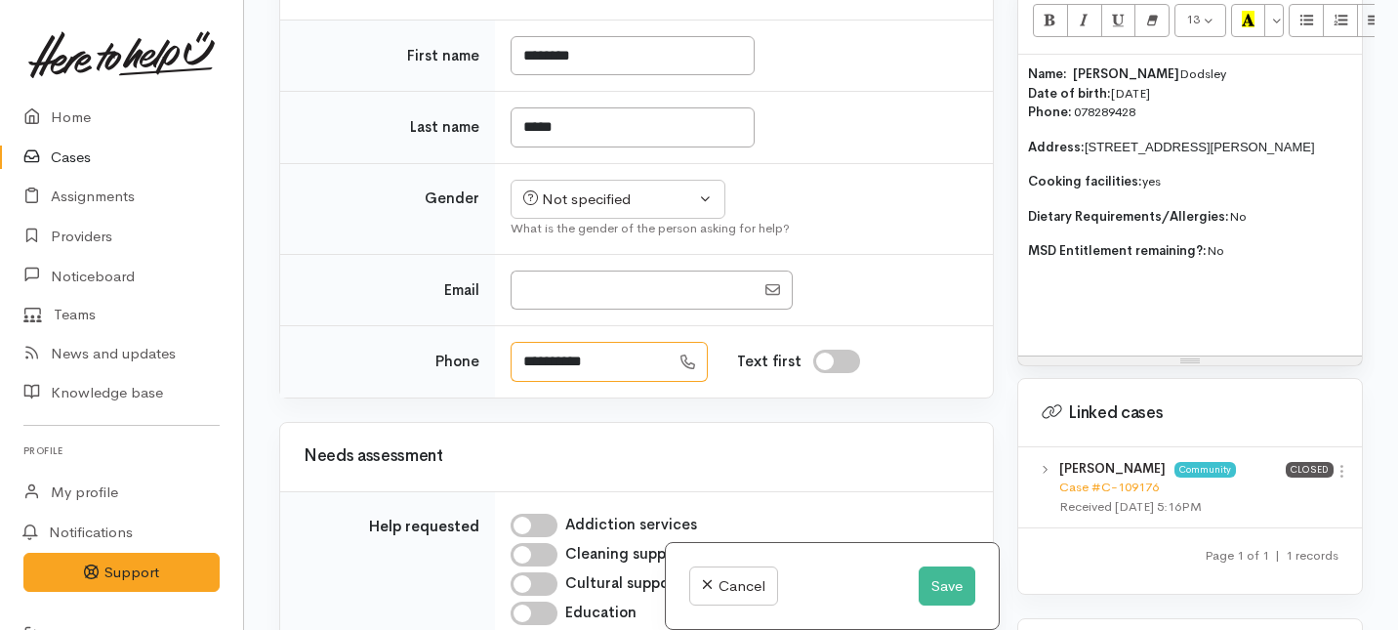
drag, startPoint x: 619, startPoint y: 458, endPoint x: 468, endPoint y: 456, distance: 151.4
click at [468, 397] on tr "**********" at bounding box center [636, 361] width 713 height 71
click at [1072, 312] on div "Name: Elise Dodsley Date of birth: 20/7/1958 Phone:   078289428 Address:  9A Sh…" at bounding box center [1190, 205] width 344 height 301
click at [1026, 300] on div "Name: Elise Dodsley Date of birth: 20/7/1958 Phone:   078289428 Address:  9A Sh…" at bounding box center [1190, 205] width 344 height 301
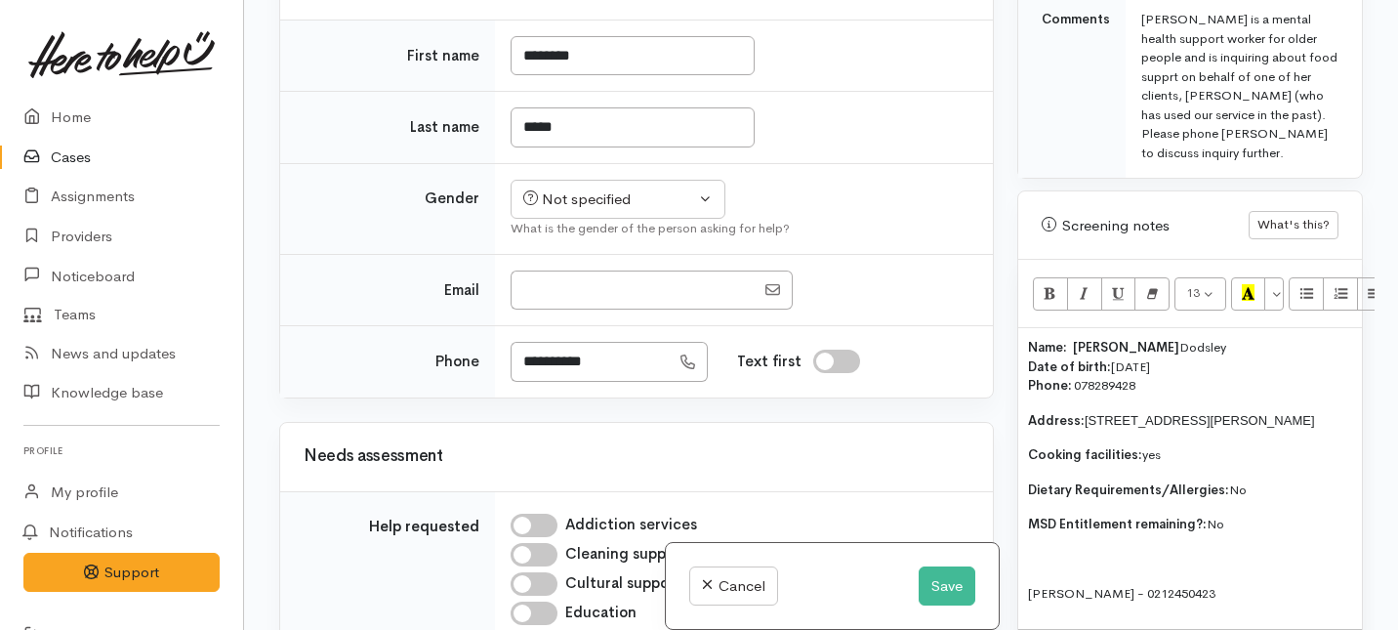
scroll to position [1276, 0]
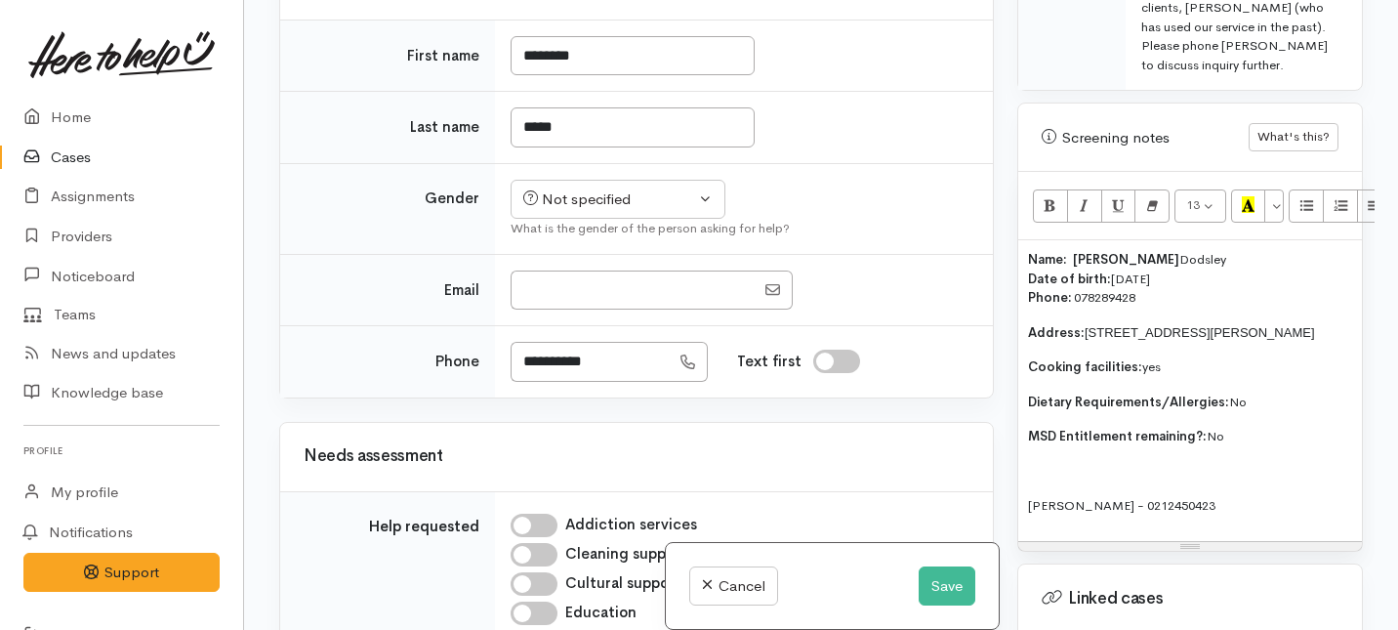
click at [1221, 496] on p "Caroline smith - 0212450423" at bounding box center [1190, 506] width 324 height 20
click at [1154, 280] on p "Name: Elise Dodsley Date of birth: 20/7/1958 Phone:   078289428" at bounding box center [1190, 279] width 324 height 58
click at [658, 211] on div "Not specified" at bounding box center [609, 199] width 172 height 22
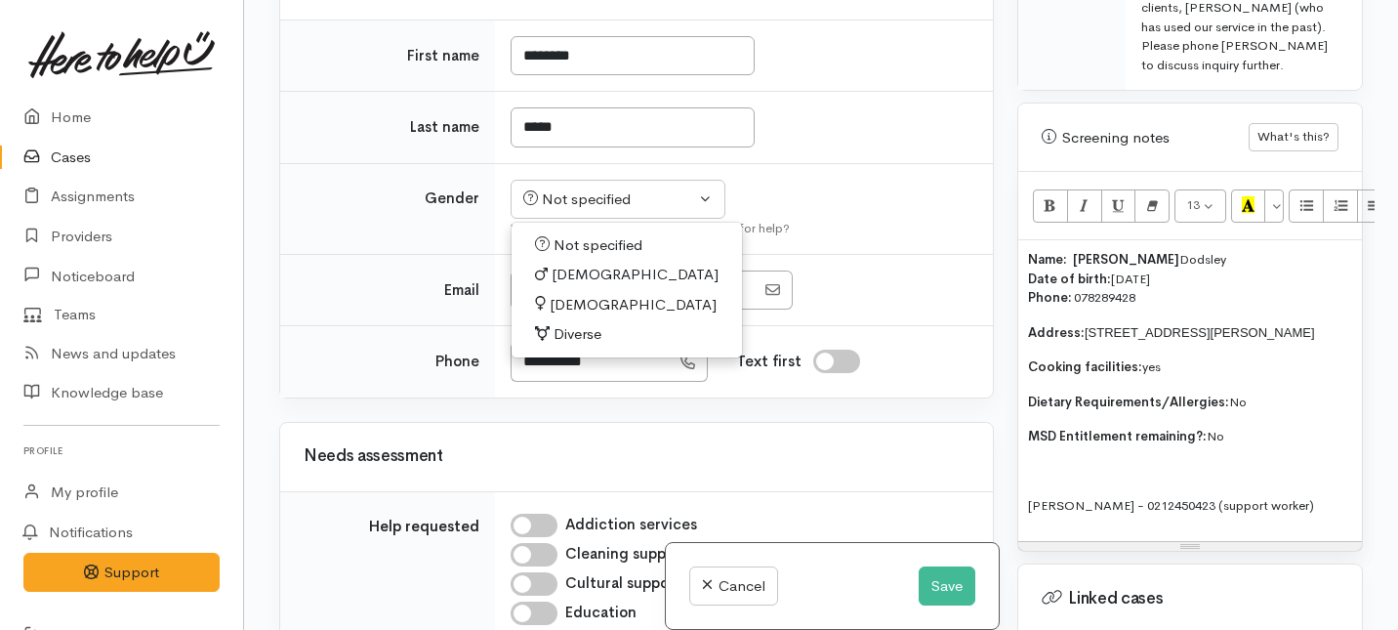
click at [576, 316] on span "Female" at bounding box center [633, 305] width 167 height 22
select select "Female"
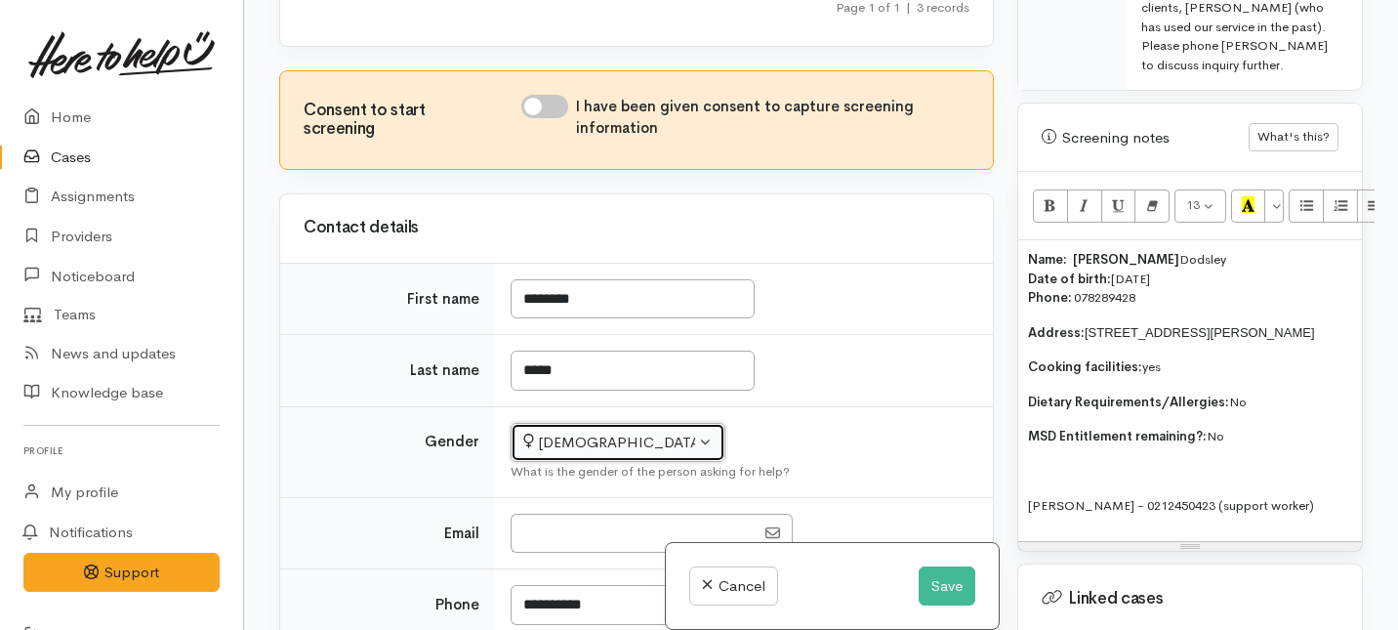
scroll to position [378, 0]
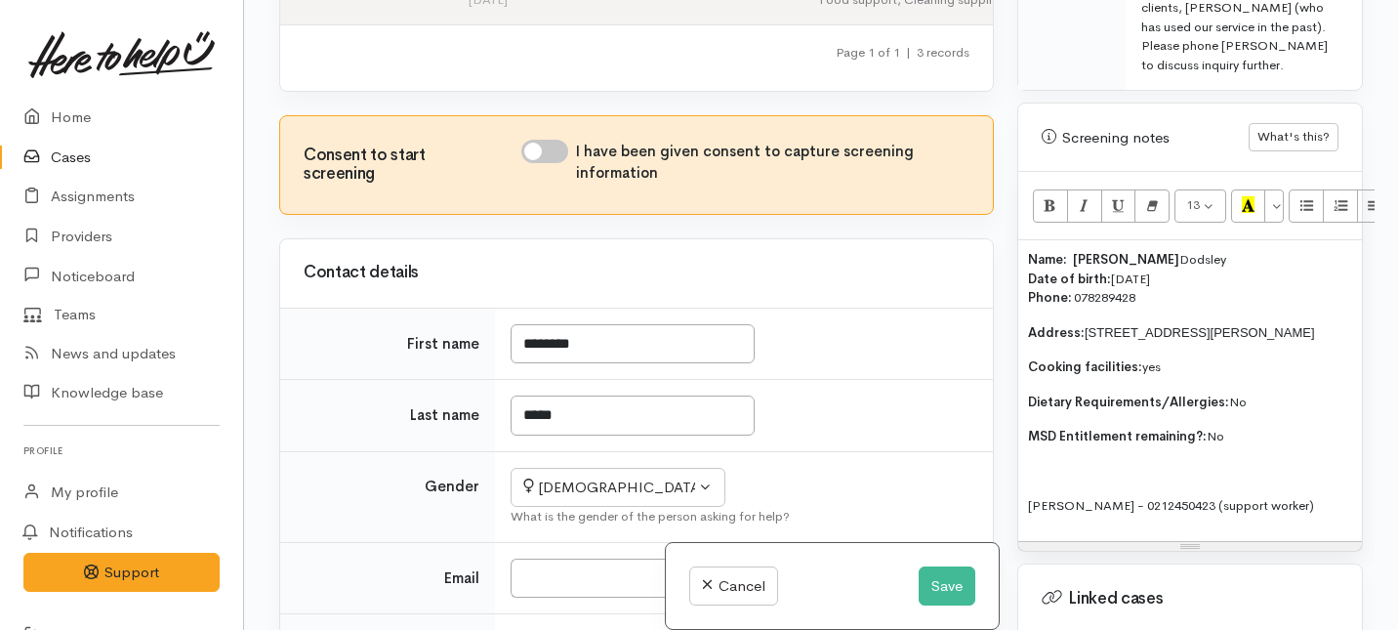
click at [555, 163] on input "I have been given consent to capture screening information" at bounding box center [544, 151] width 47 height 23
checkbox input "true"
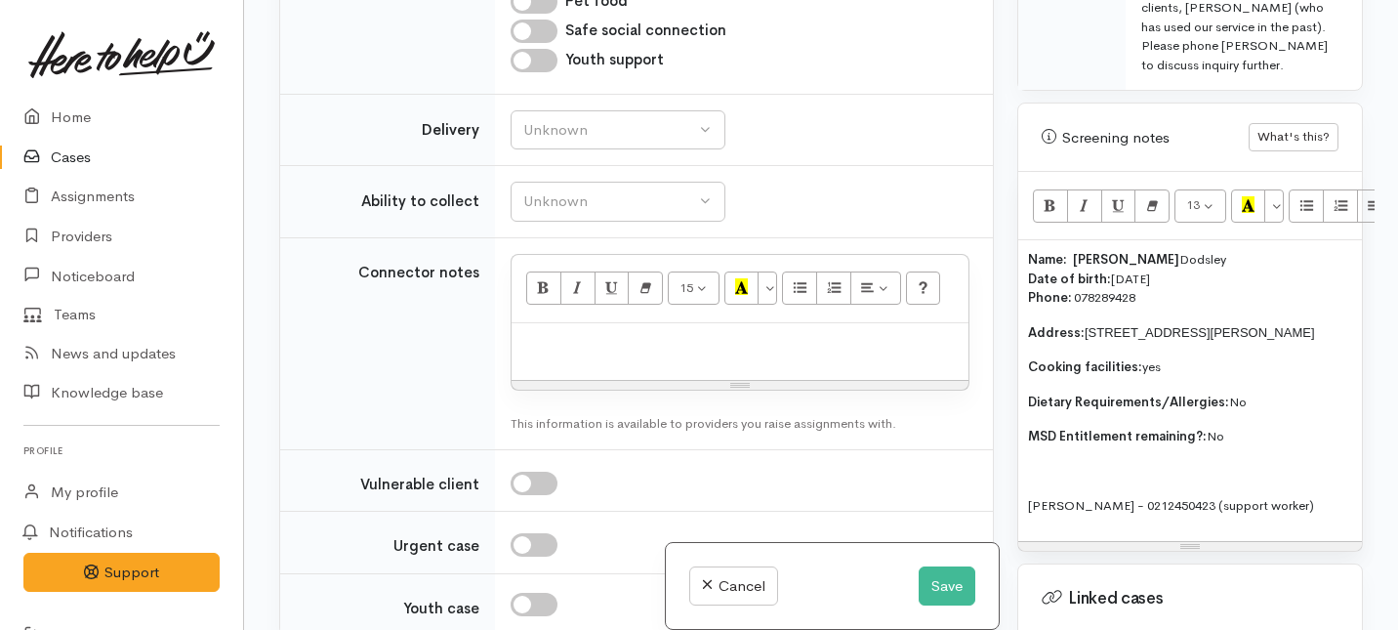
scroll to position [1693, 0]
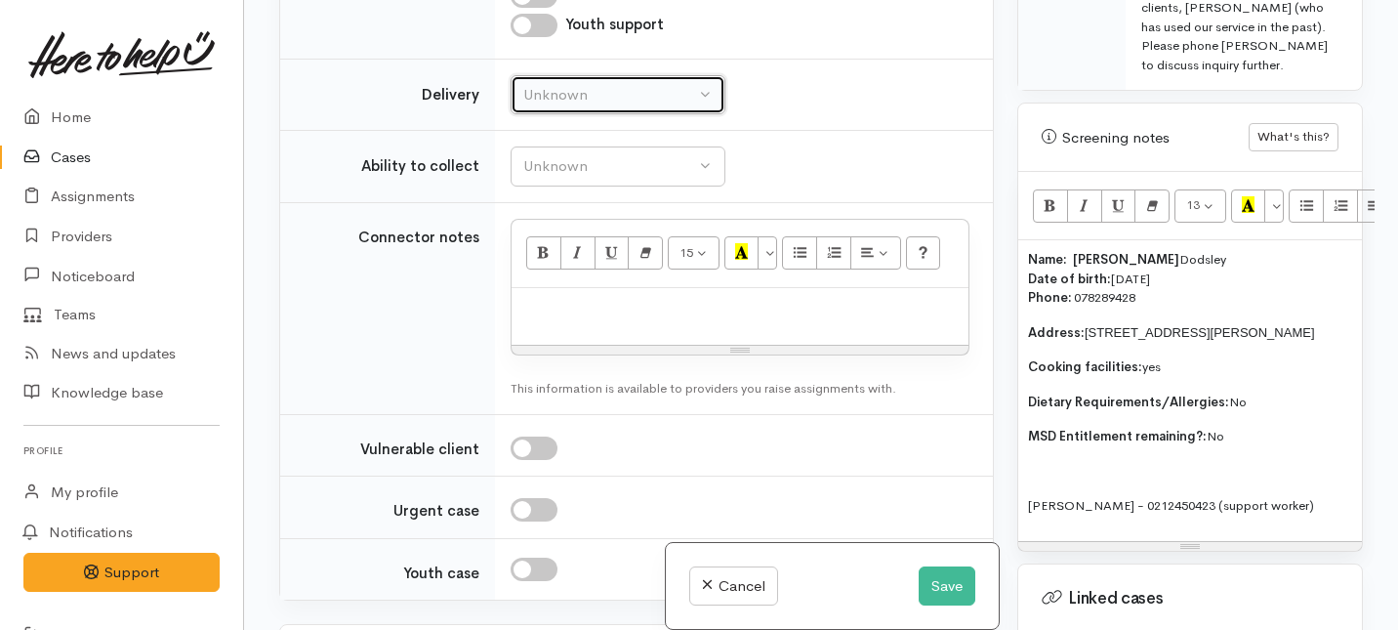
click at [650, 115] on button "Unknown" at bounding box center [618, 95] width 215 height 40
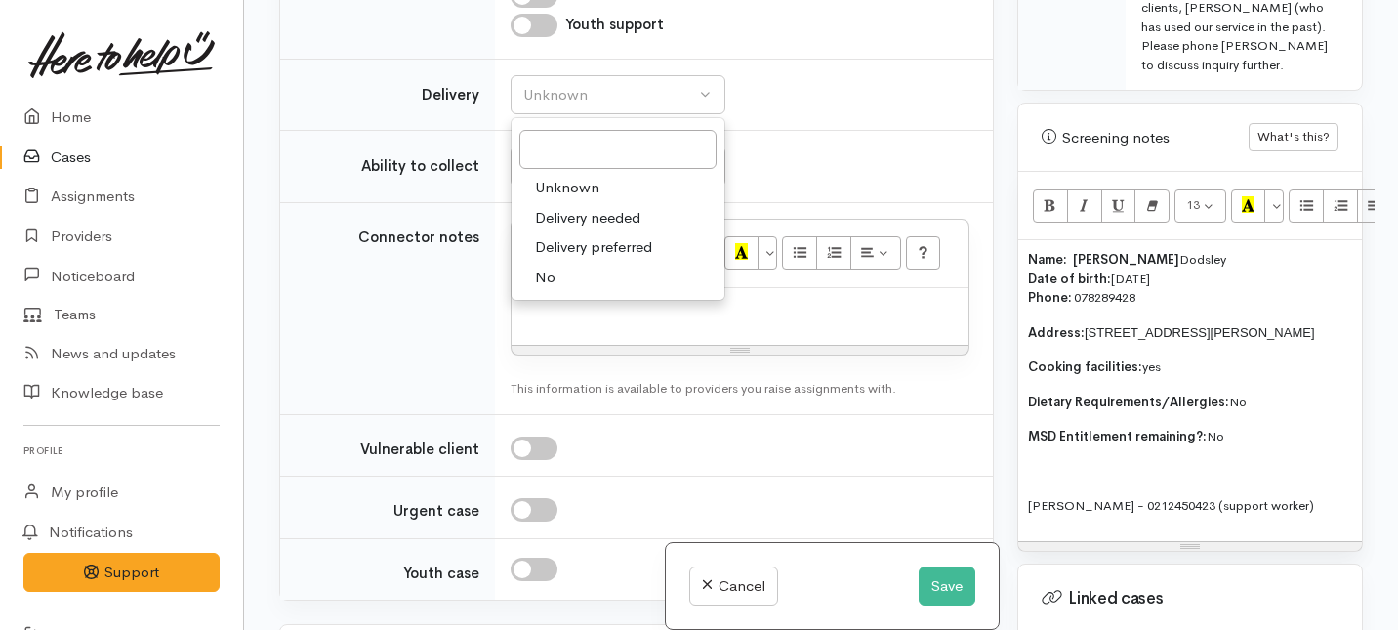
click at [576, 293] on link "No" at bounding box center [618, 278] width 213 height 30
select select "1"
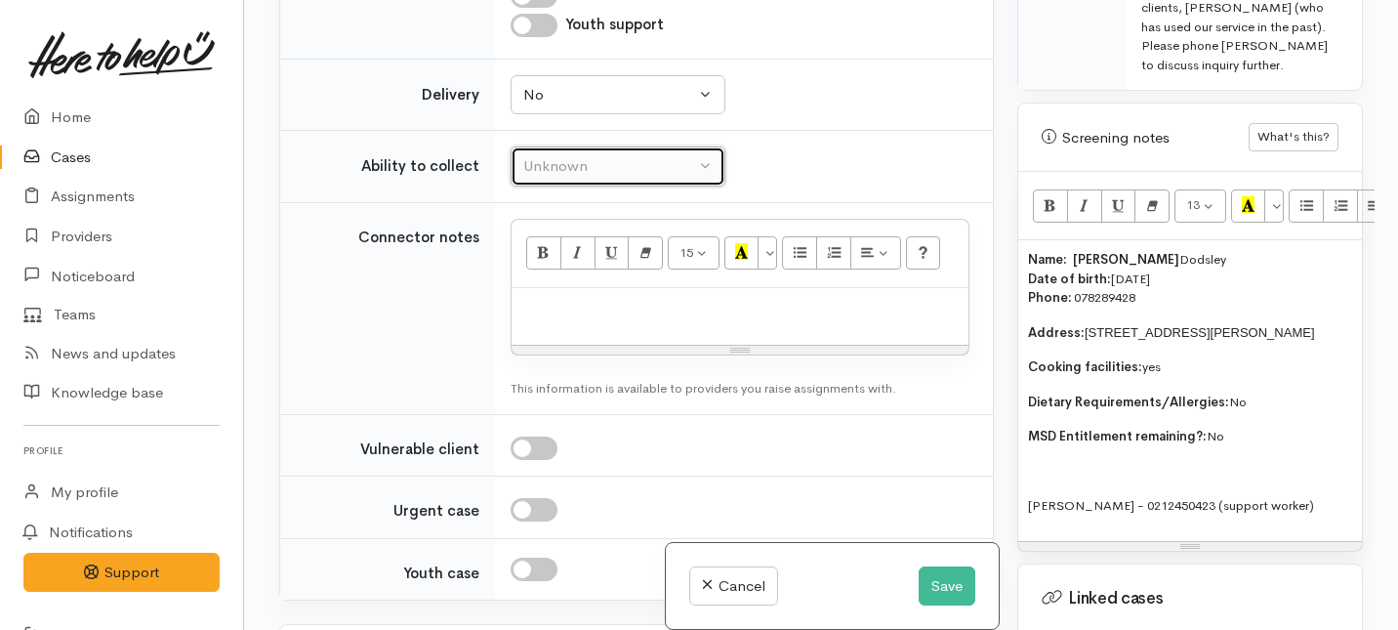
click at [587, 178] on div "Unknown" at bounding box center [609, 166] width 172 height 22
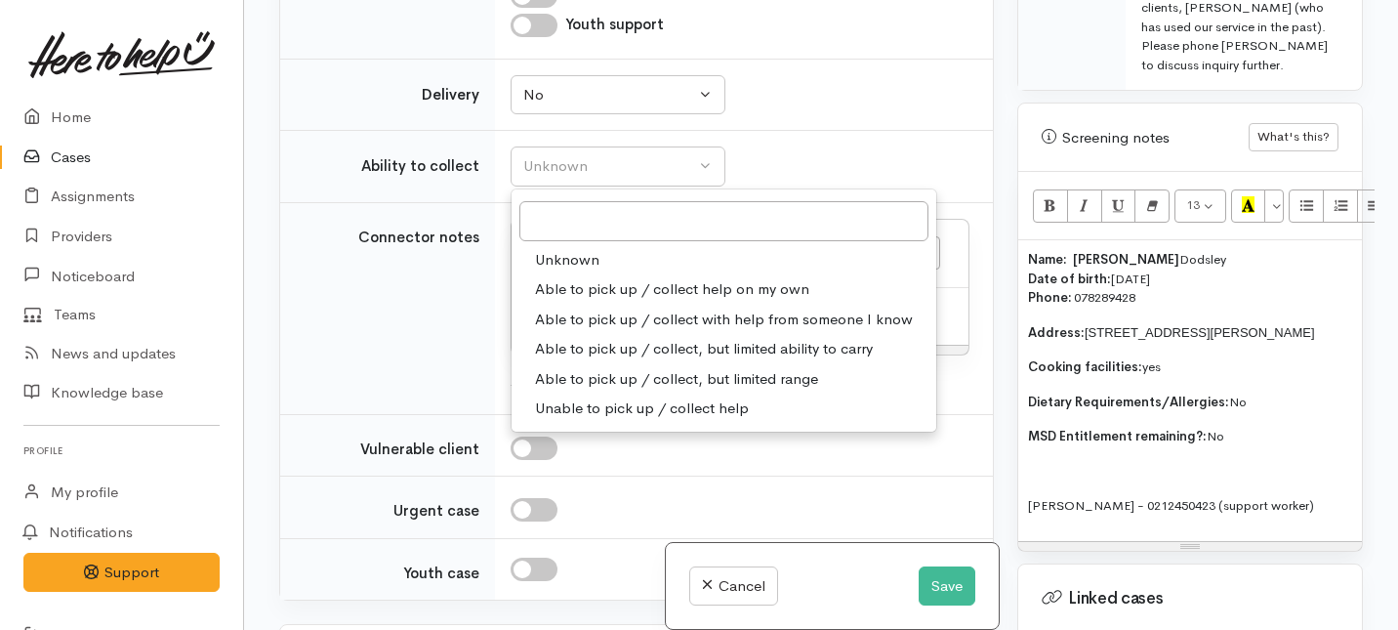
click at [586, 301] on span "Able to pick up / collect help on my own" at bounding box center [672, 289] width 274 height 22
select select "2"
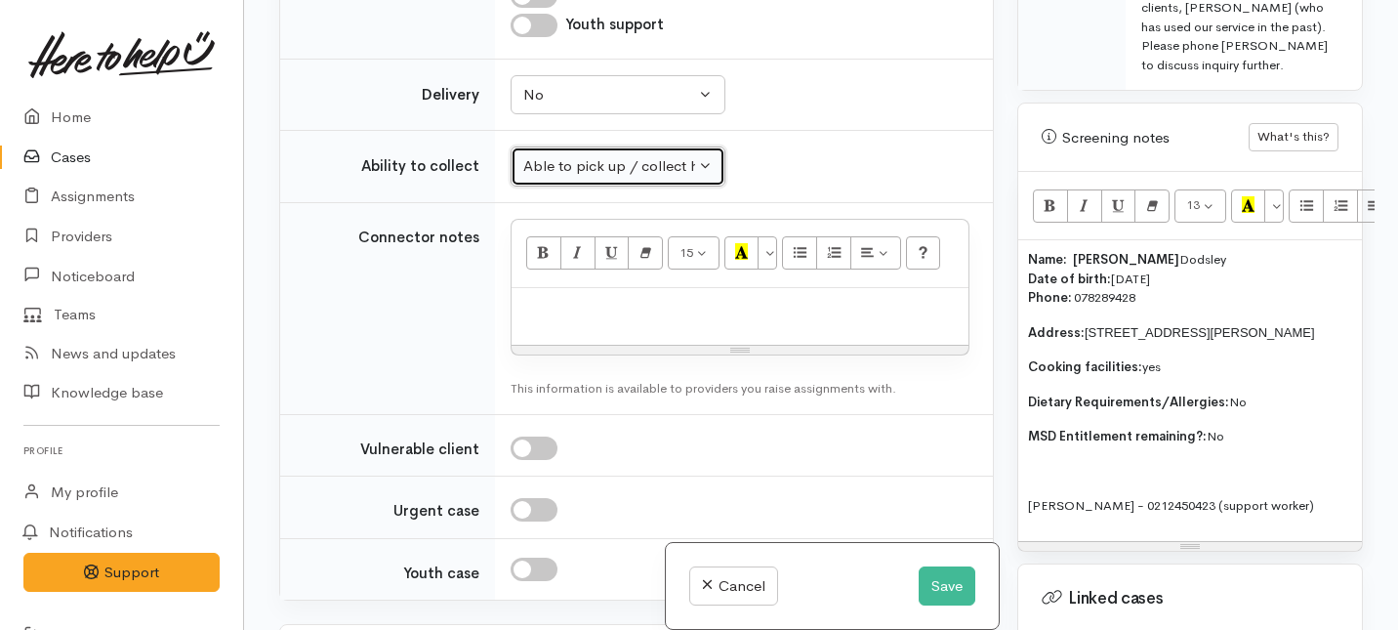
scroll to position [1766, 0]
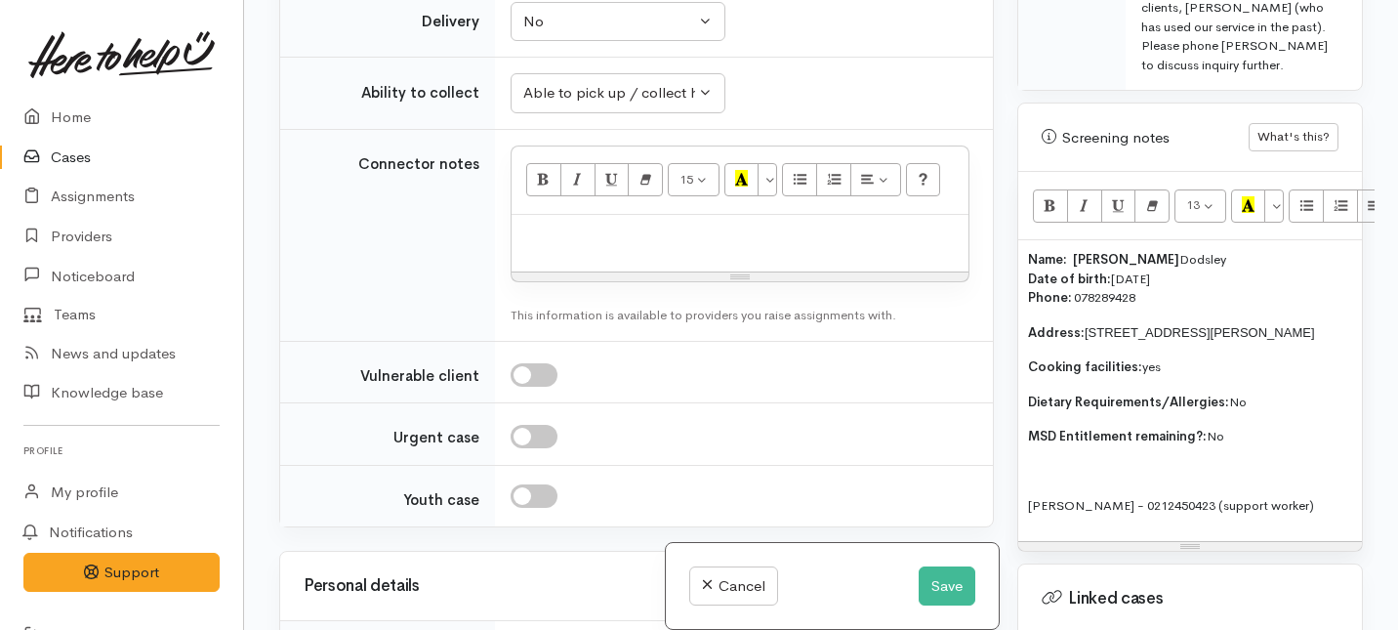
drag, startPoint x: 1242, startPoint y: 422, endPoint x: 1014, endPoint y: 241, distance: 291.3
click at [1014, 241] on div "Warnings Add No warnings have been raised against this case Add Warning Title ●…" at bounding box center [1190, 315] width 369 height 630
copy div "Name: Elise Dodsley Date of birth: 20/7/1958 Phone:   078289428 Address:  9A Sh…"
click at [740, 272] on div at bounding box center [740, 244] width 457 height 58
paste div
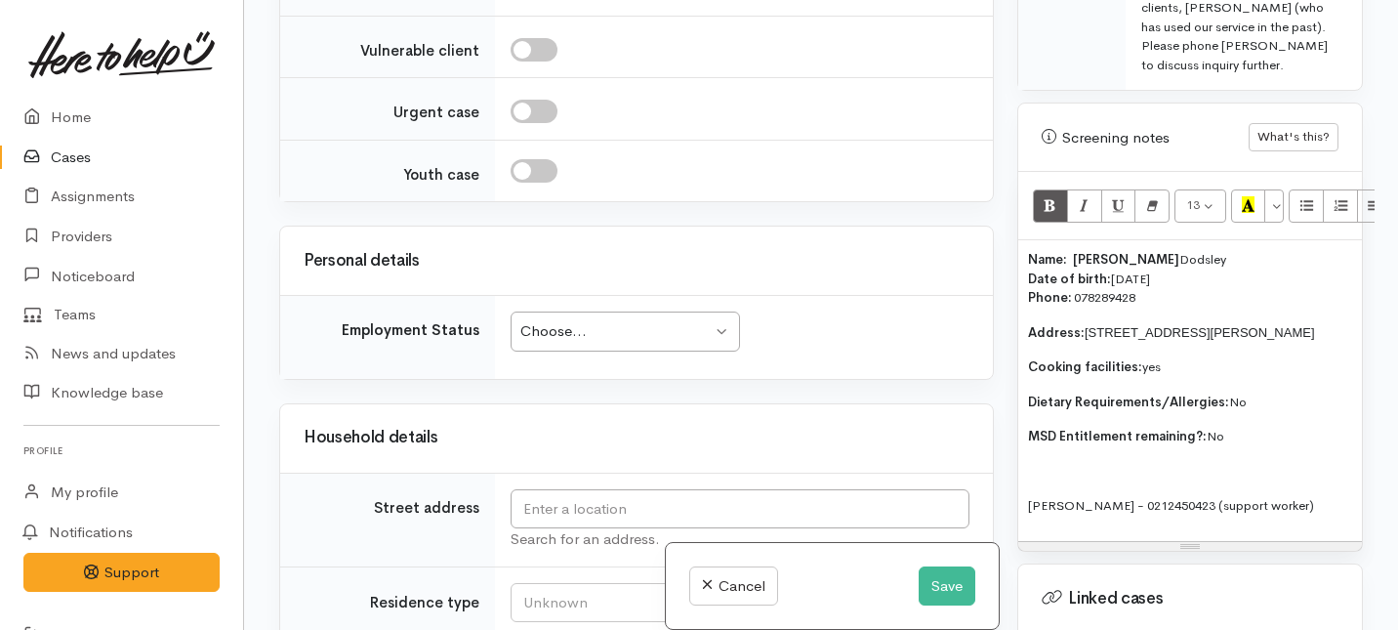
scroll to position [2380, 0]
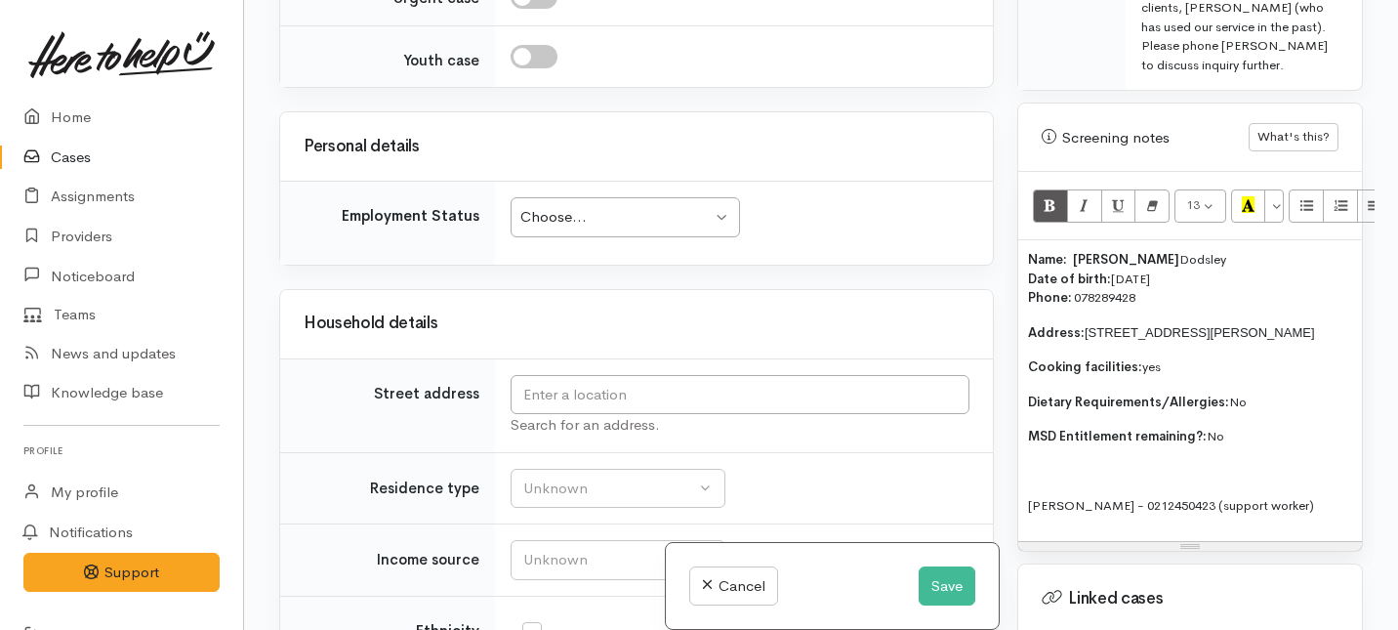
click at [639, 228] on div "Choose..." at bounding box center [615, 217] width 191 height 22
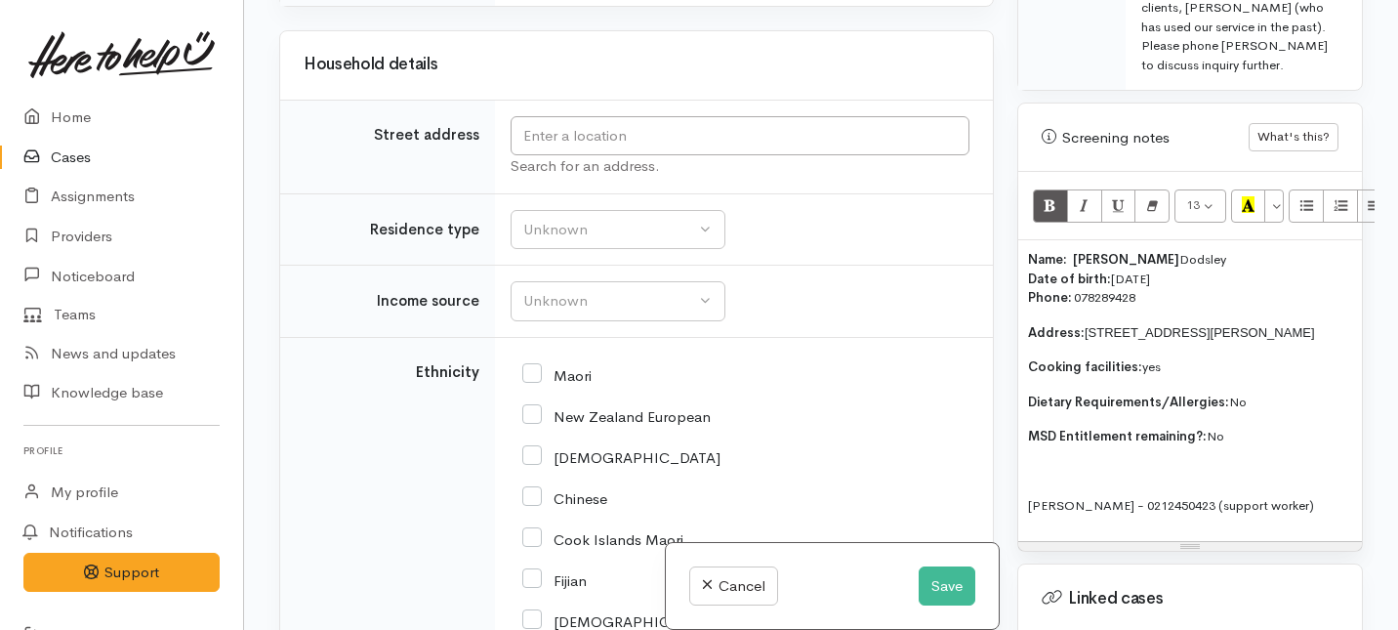
scroll to position [2639, 0]
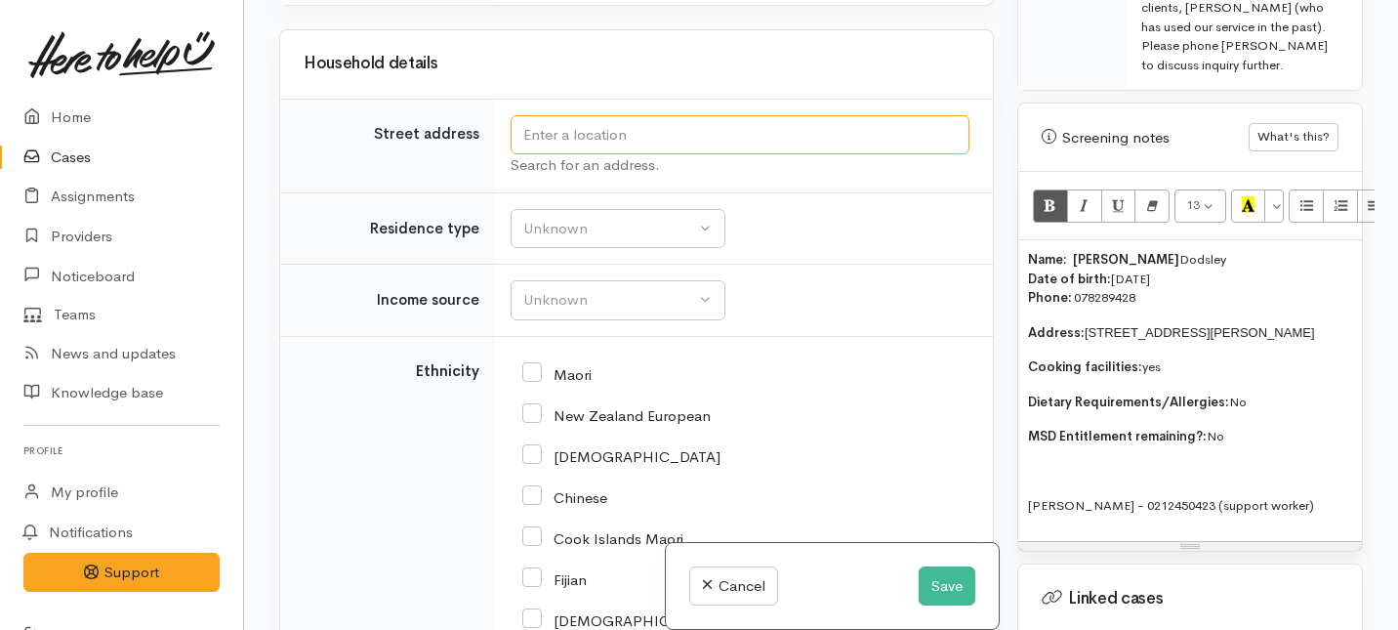
click at [624, 155] on input "text" at bounding box center [740, 135] width 459 height 40
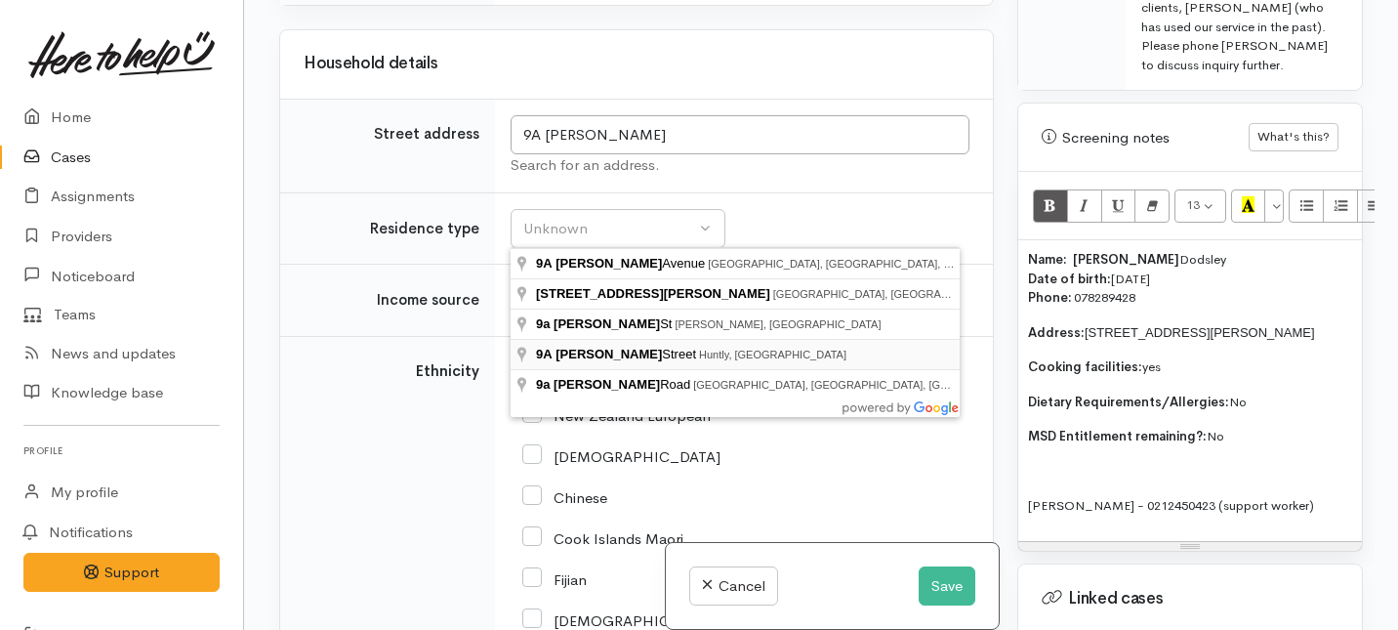
type input "9A Shaw Street, Huntly, New Zealand"
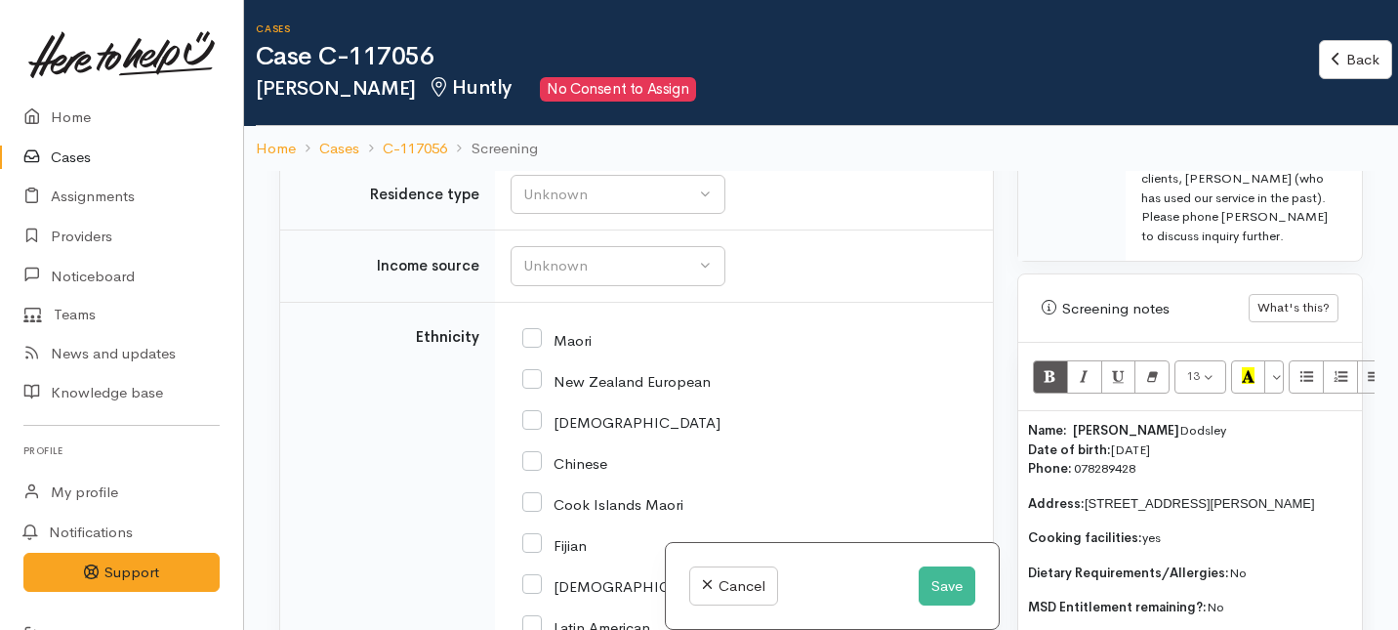
scroll to position [2963, 0]
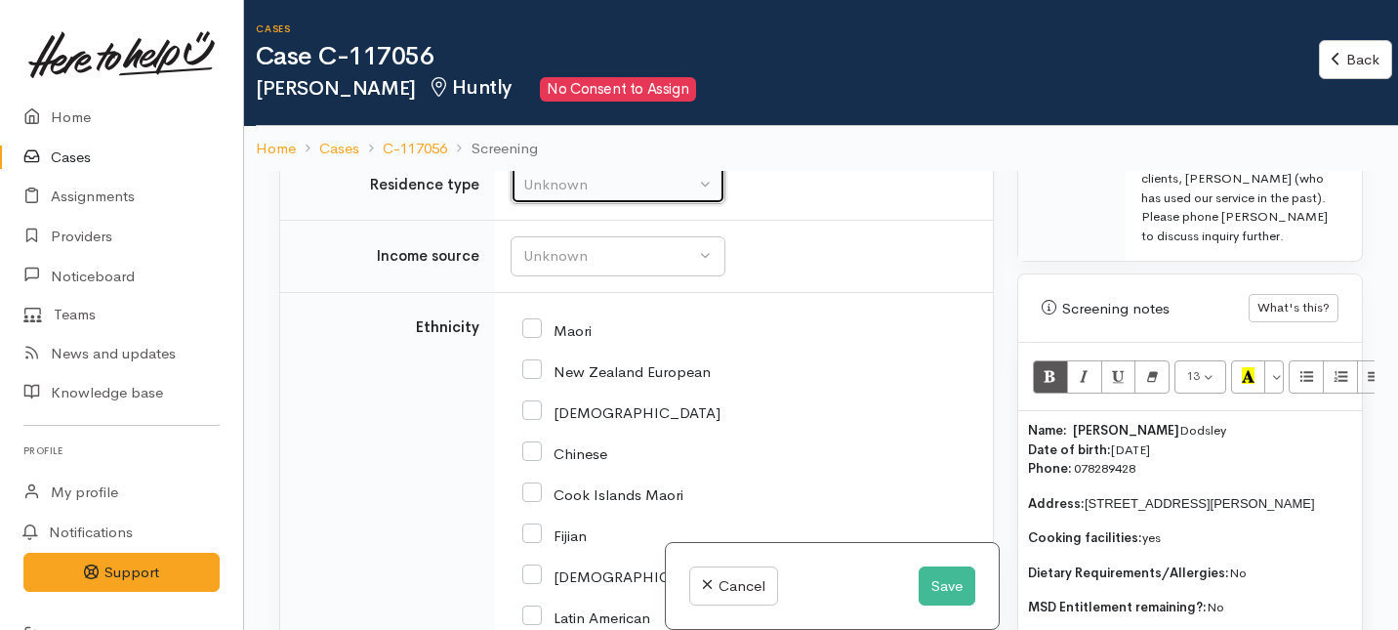
click at [571, 196] on div "Unknown" at bounding box center [609, 185] width 172 height 22
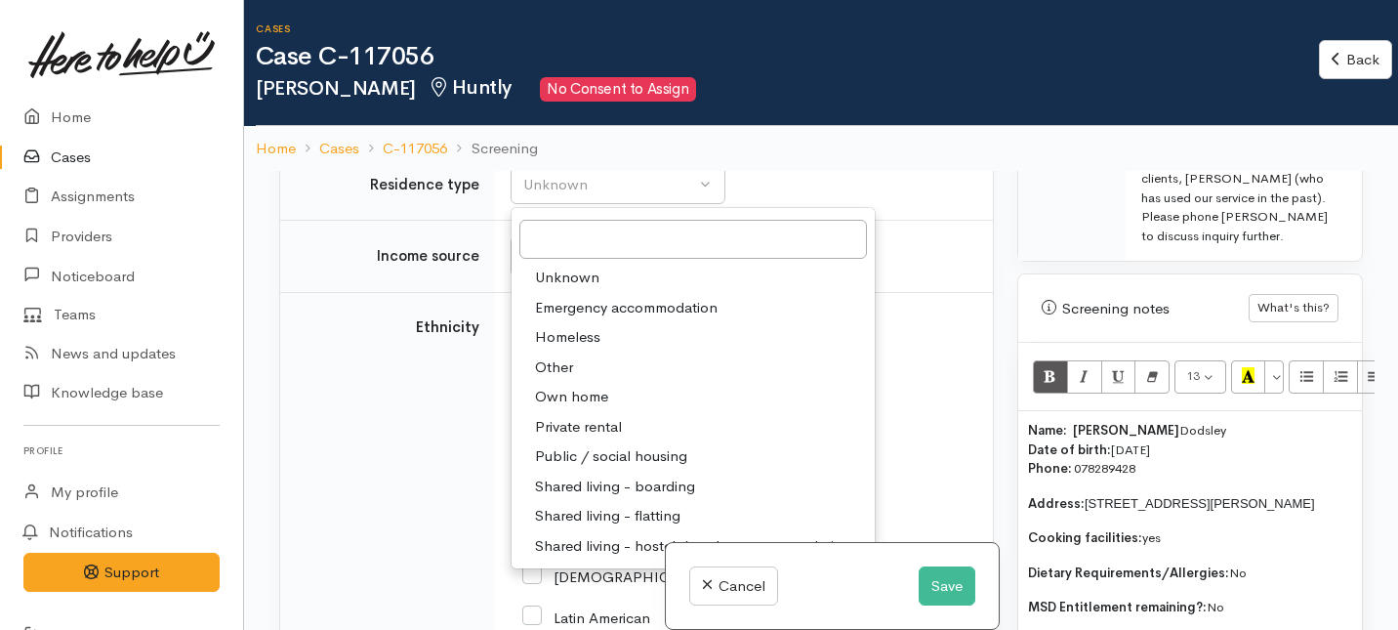
click at [559, 438] on span "Private rental" at bounding box center [578, 427] width 87 height 22
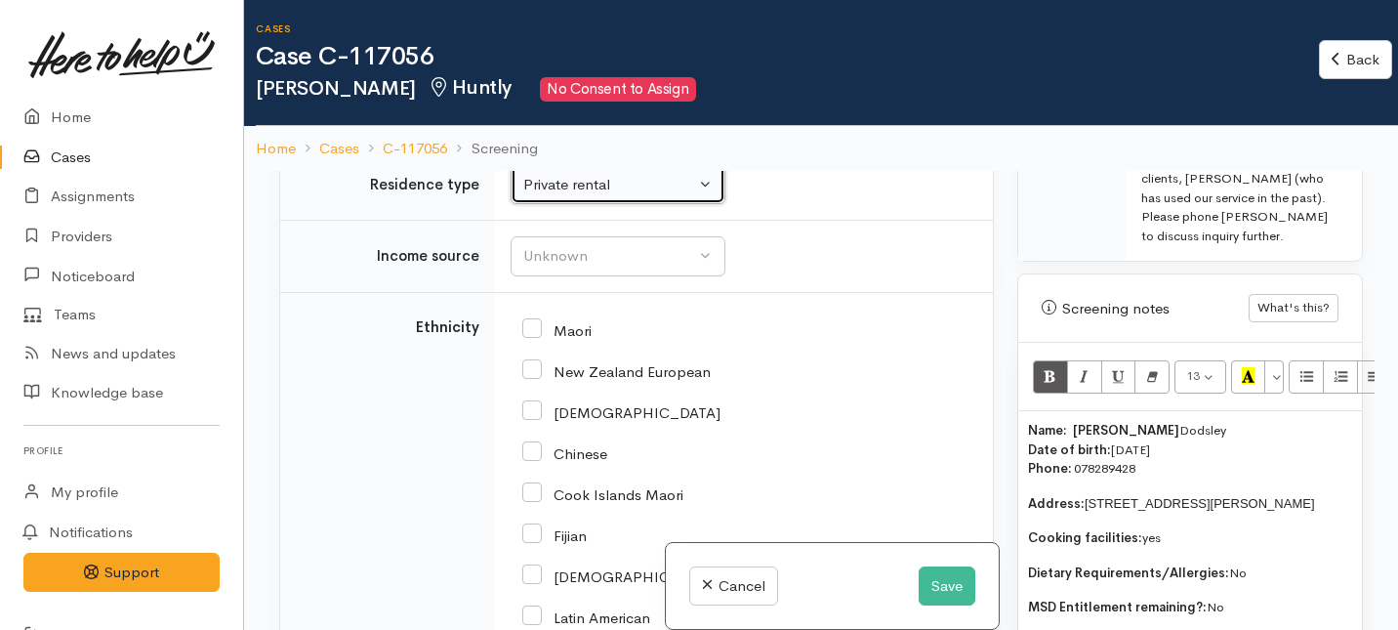
click at [583, 196] on div "Private rental" at bounding box center [609, 185] width 172 height 22
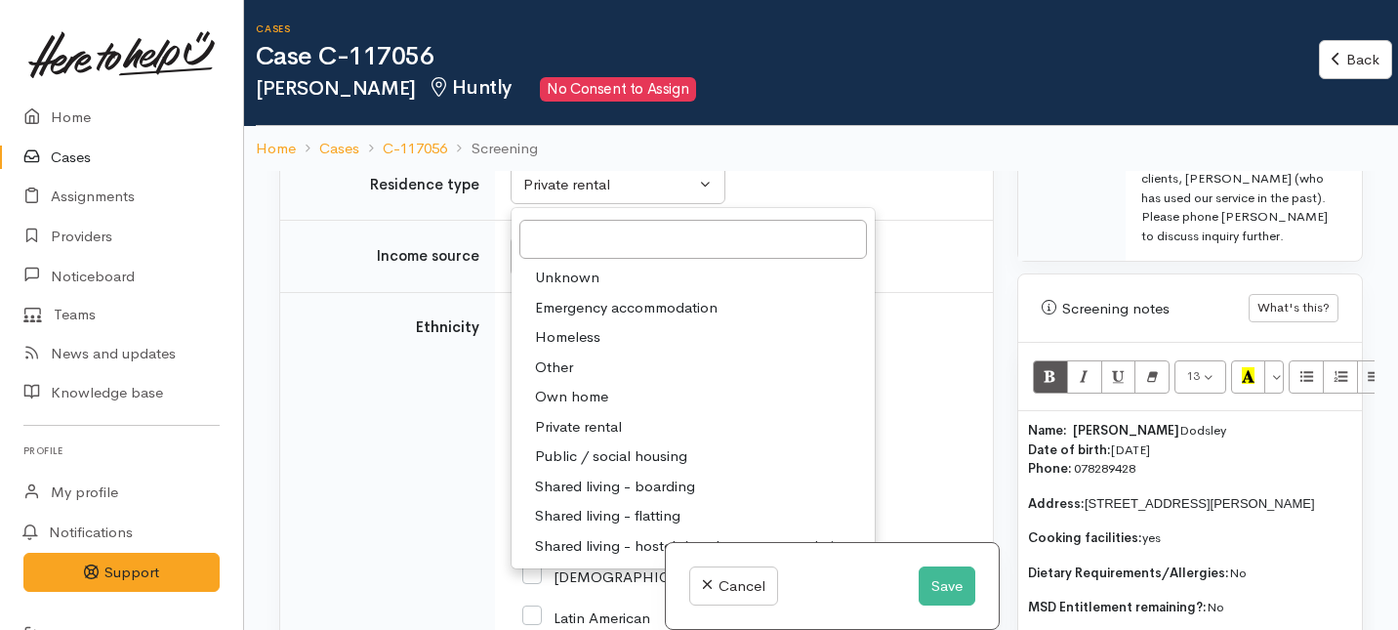
click at [565, 408] on span "Own home" at bounding box center [571, 397] width 73 height 22
select select "1"
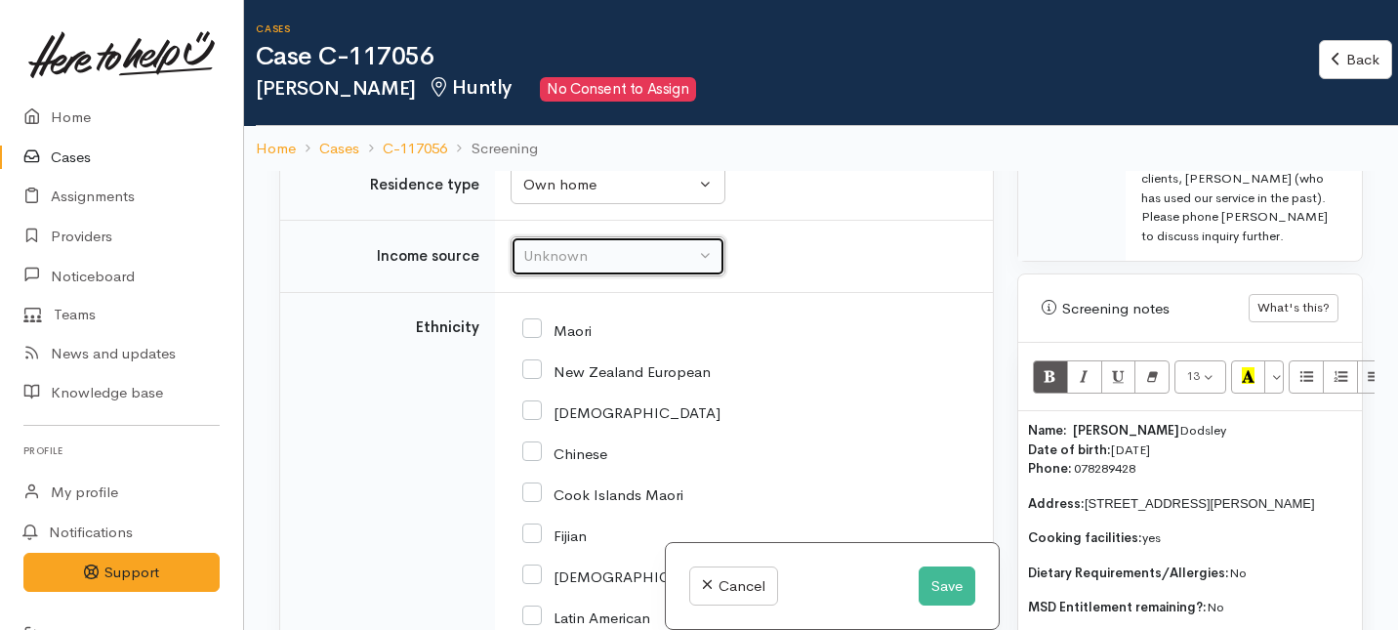
click at [561, 268] on div "Unknown" at bounding box center [609, 256] width 172 height 22
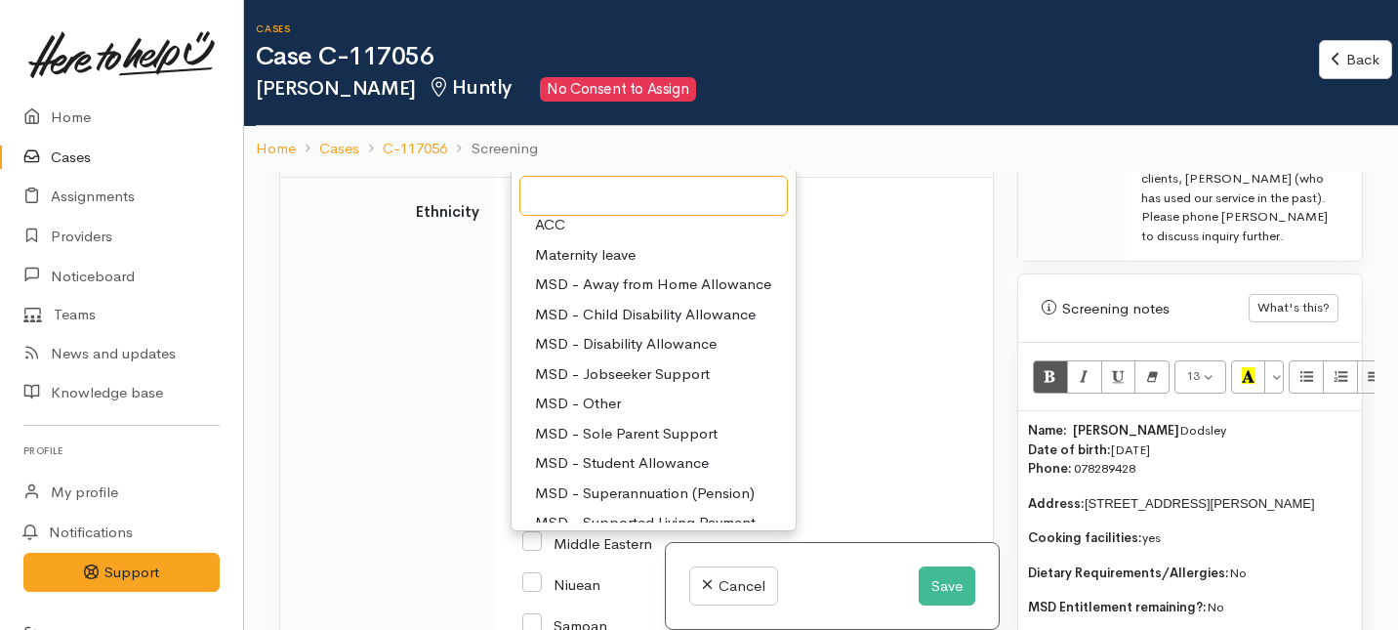
scroll to position [40, 0]
click at [595, 414] on span "MSD - Other" at bounding box center [578, 403] width 86 height 22
select select "6"
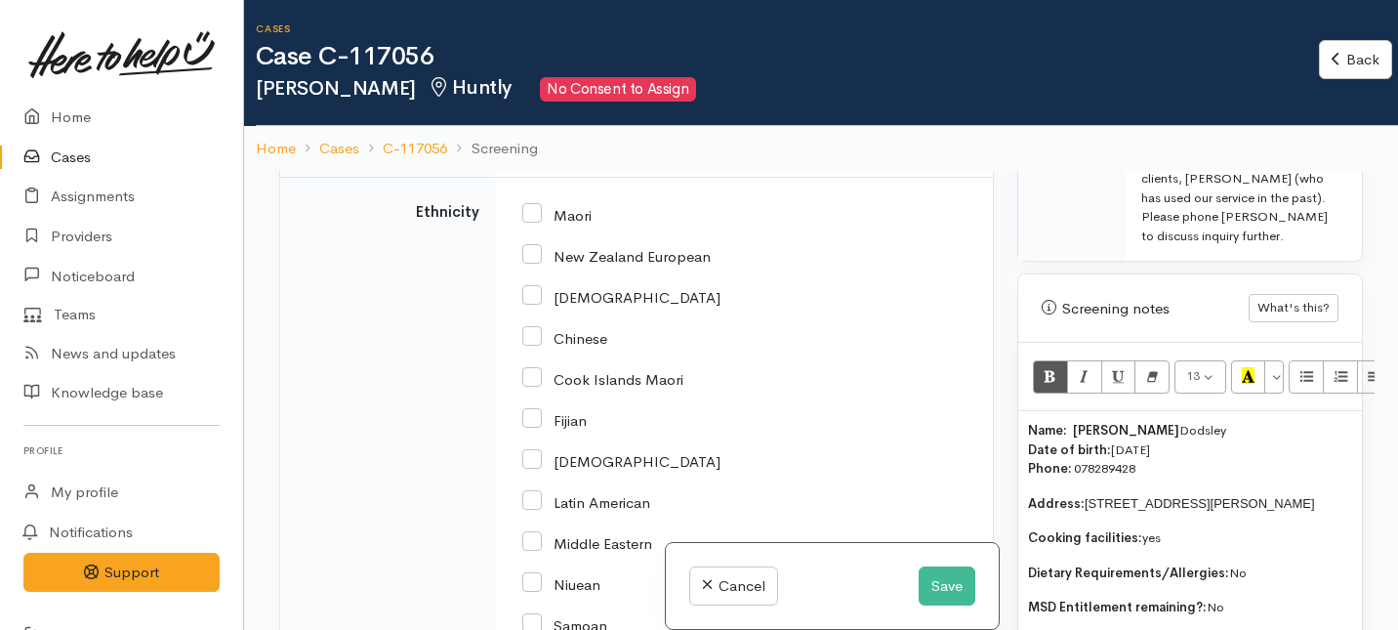
scroll to position [3164, 0]
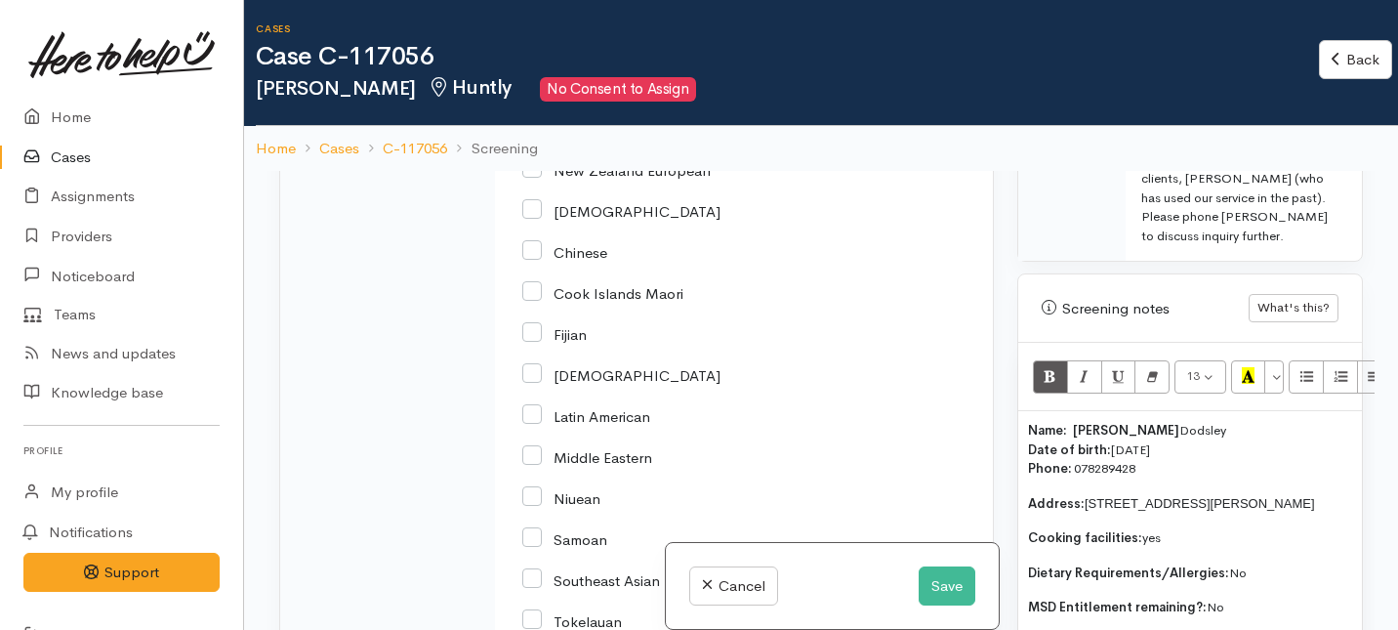
click at [535, 178] on input "New Zealand European" at bounding box center [616, 169] width 188 height 18
checkbox input "true"
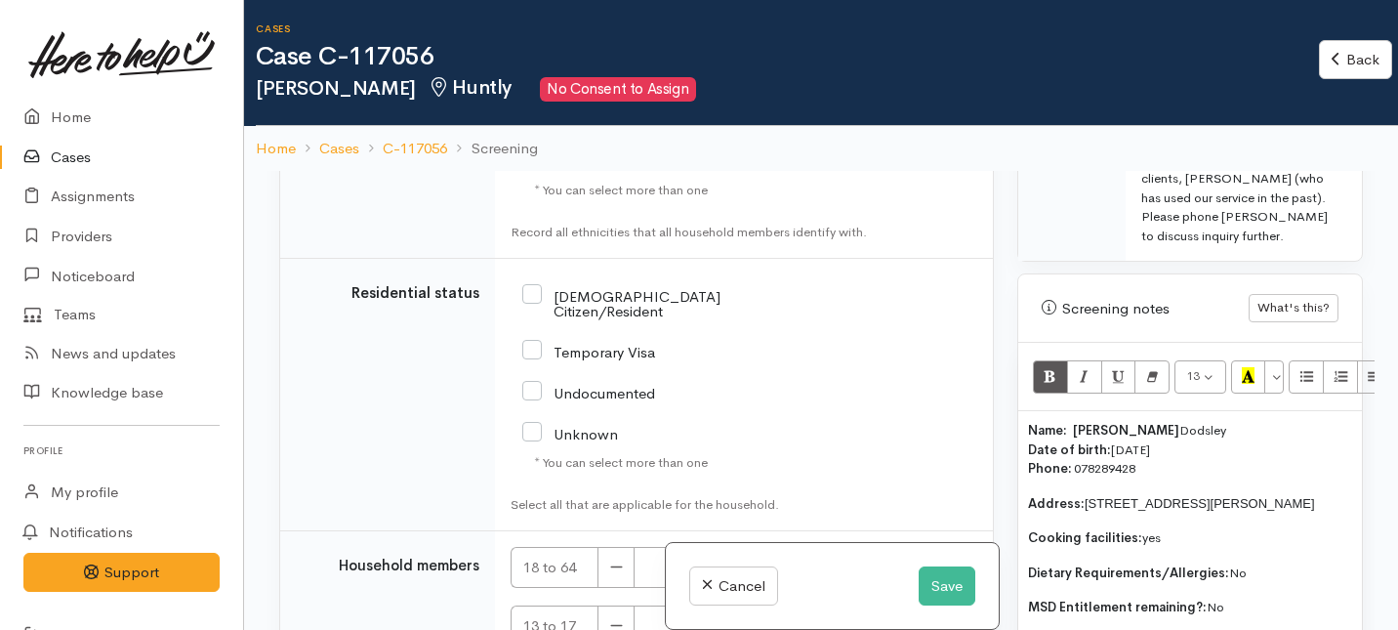
scroll to position [3936, 0]
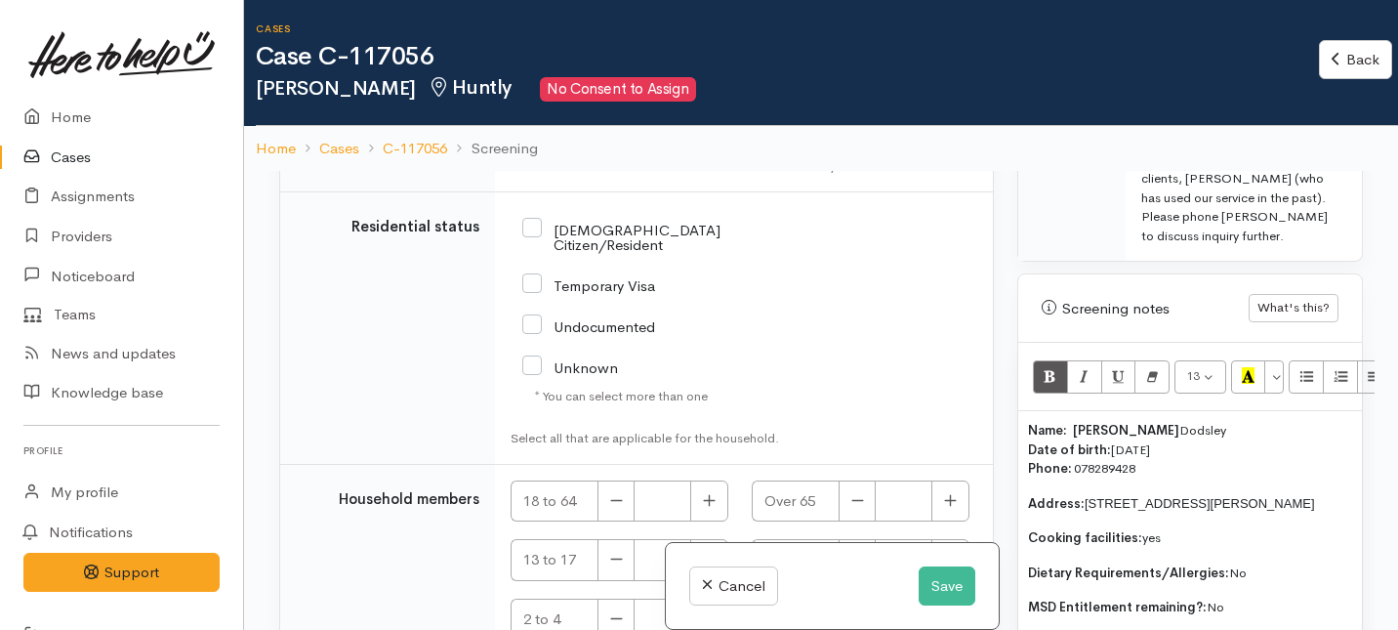
click at [535, 252] on input "NZ Citizen/Resident" at bounding box center [656, 236] width 268 height 32
checkbox input "true"
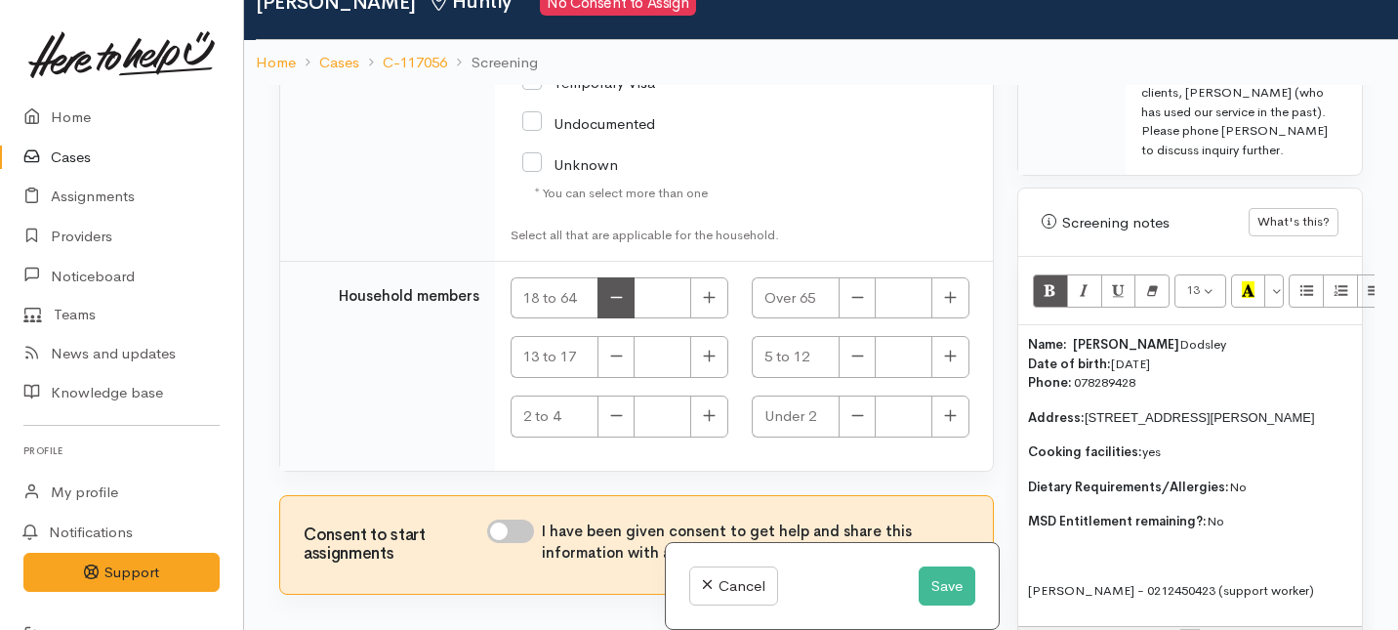
scroll to position [117, 0]
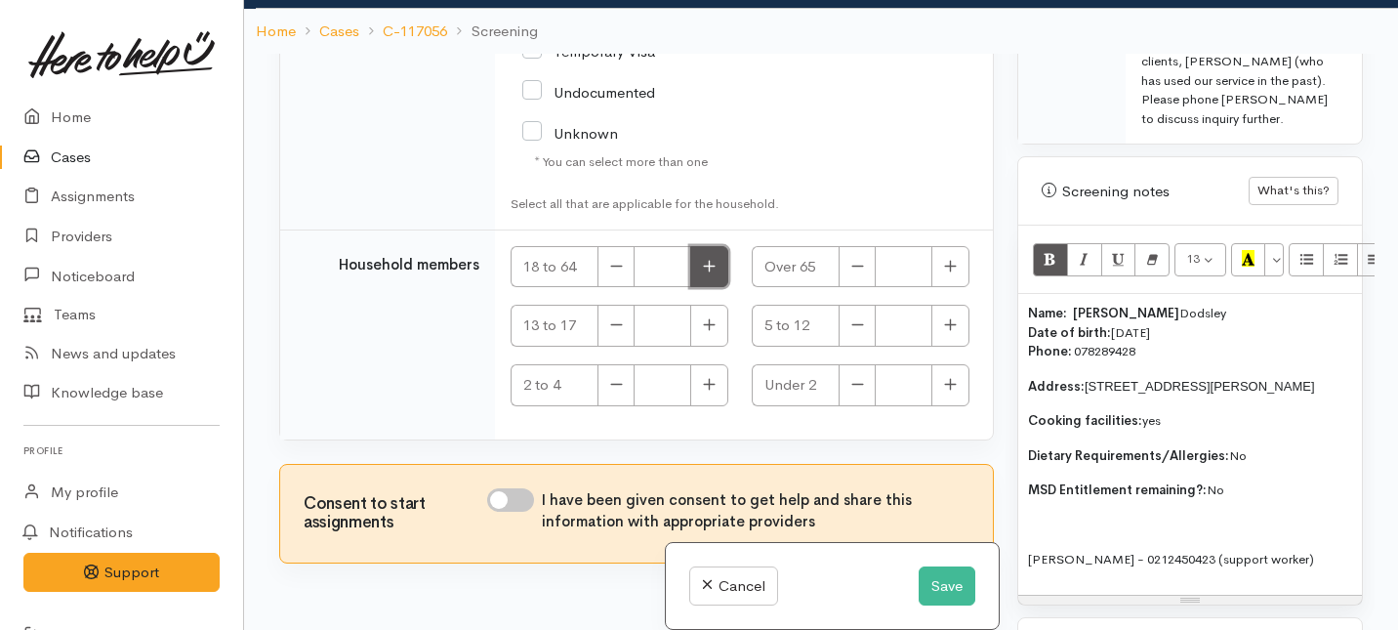
click at [710, 264] on icon "button" at bounding box center [709, 266] width 13 height 15
type input "1"
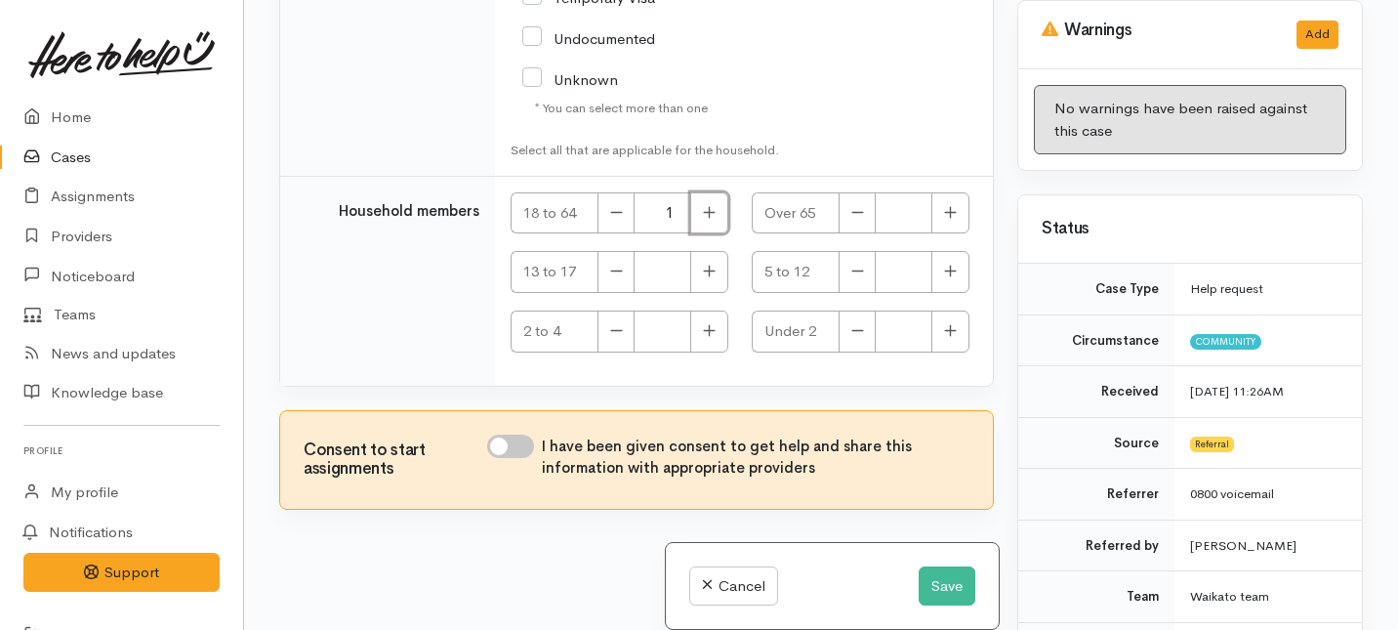
scroll to position [0, 0]
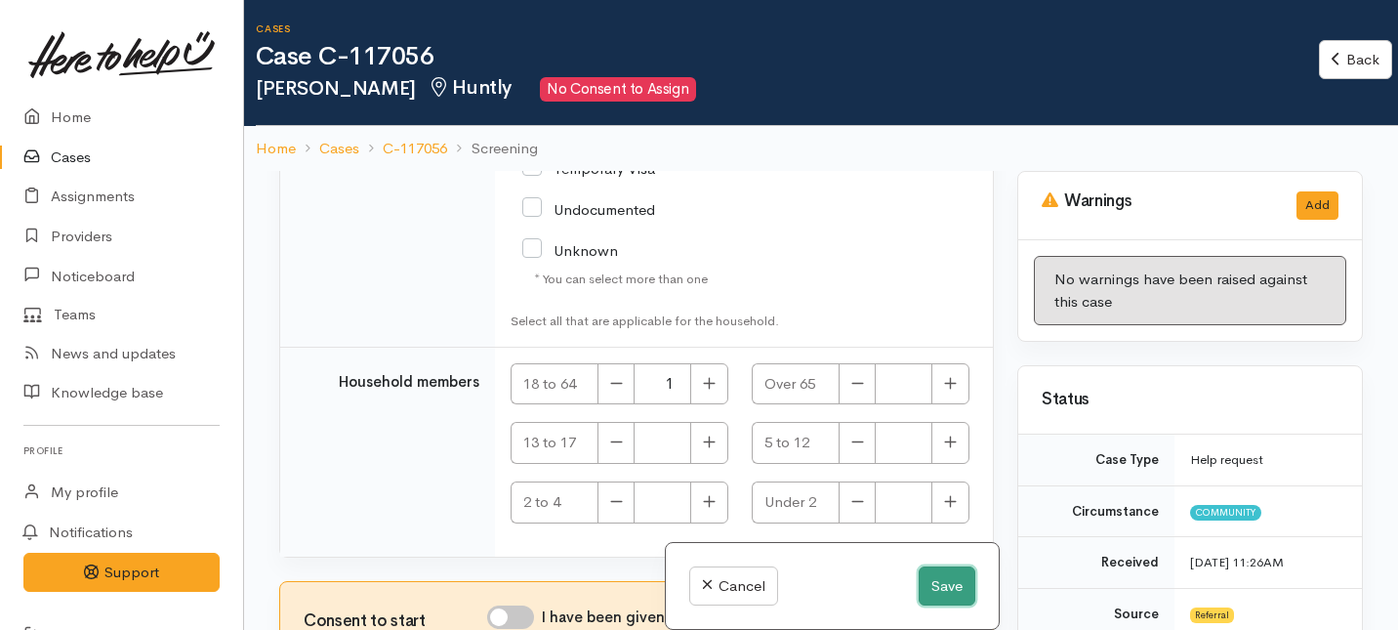
click at [936, 586] on button "Save" at bounding box center [947, 586] width 57 height 40
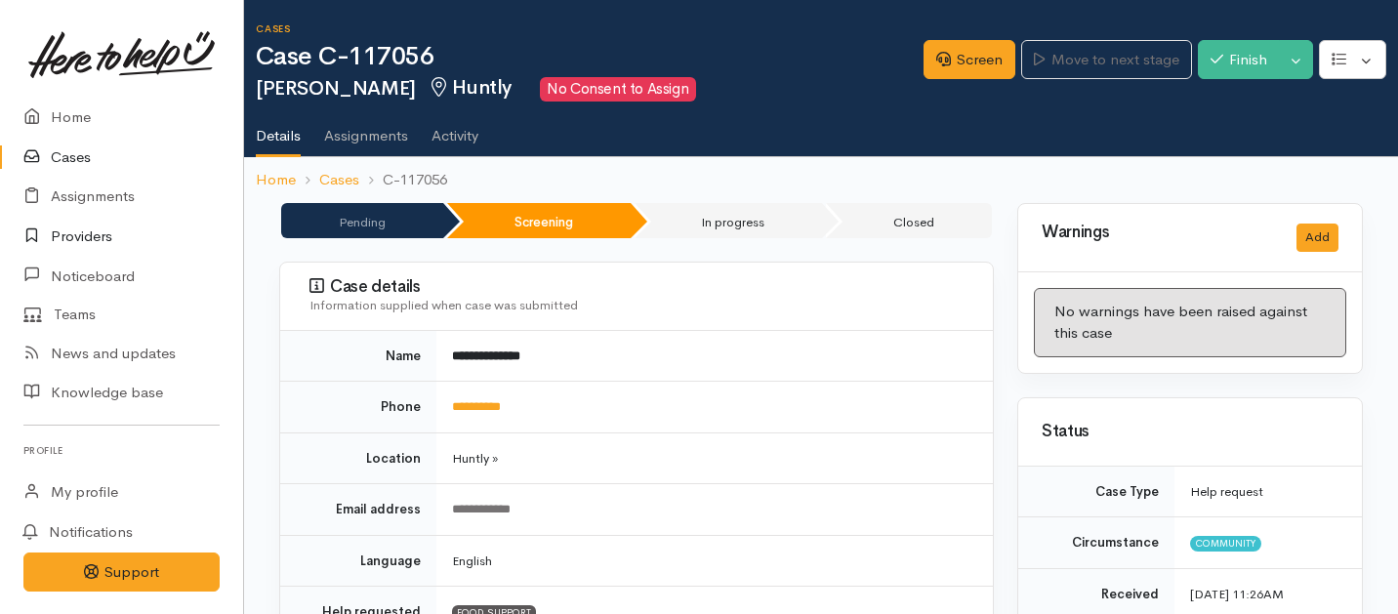
click at [65, 234] on link "Providers" at bounding box center [121, 237] width 243 height 40
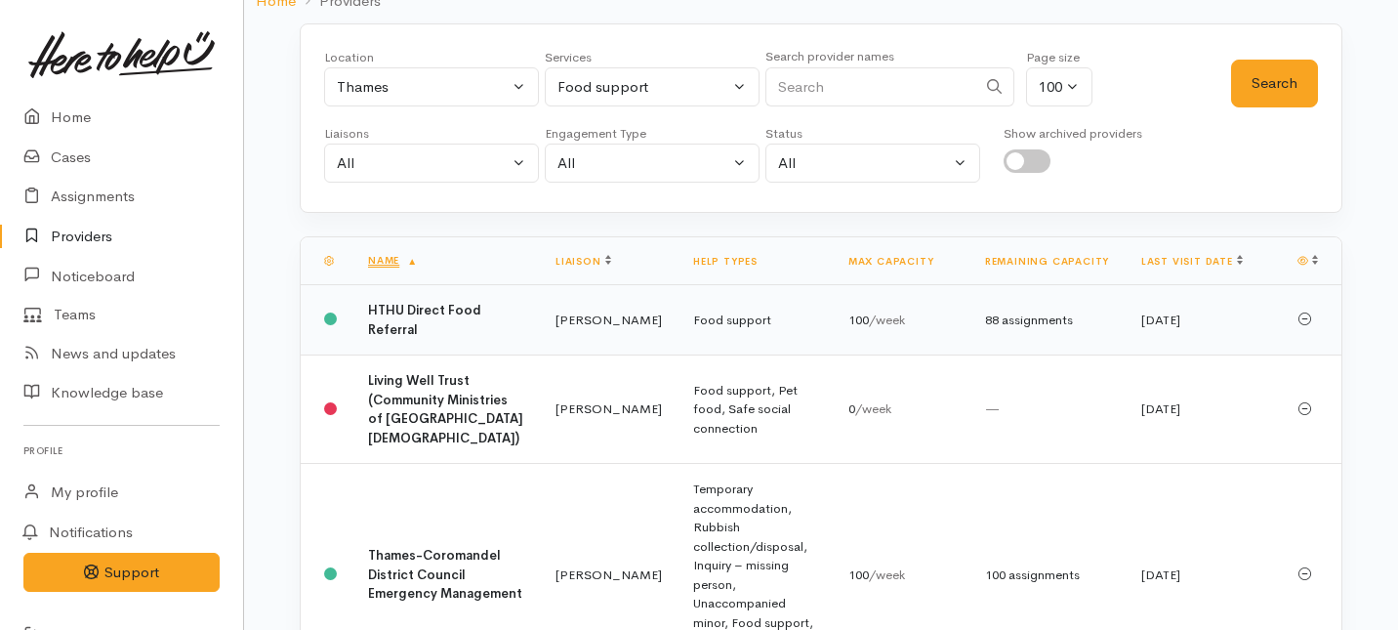
scroll to position [116, 0]
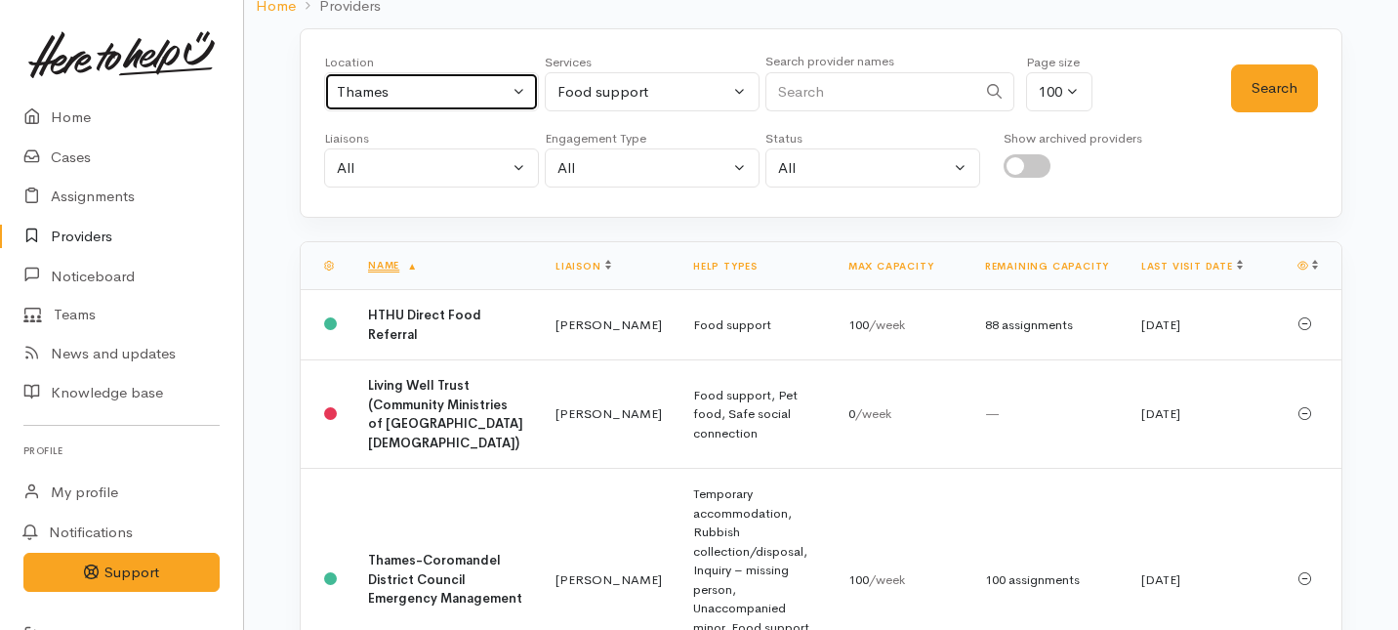
click at [455, 92] on div "Thames" at bounding box center [423, 92] width 172 height 22
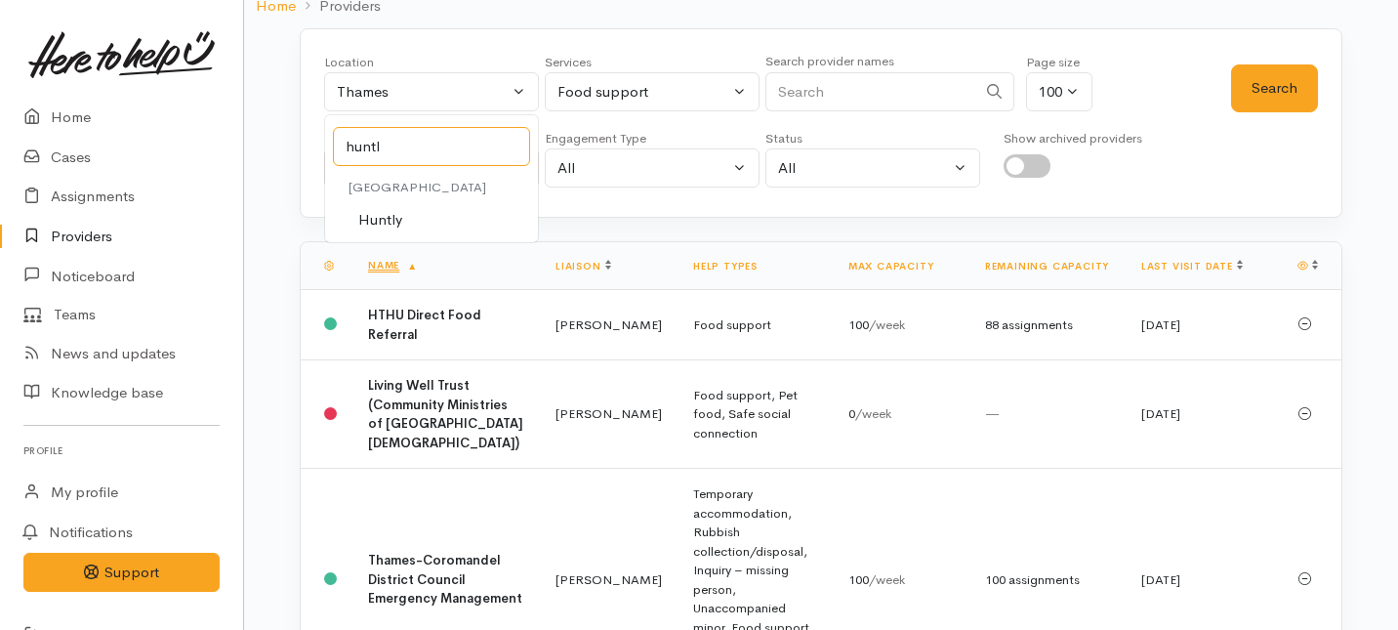
type input "huntl"
click at [387, 205] on link "Huntly" at bounding box center [431, 220] width 213 height 30
select select "110"
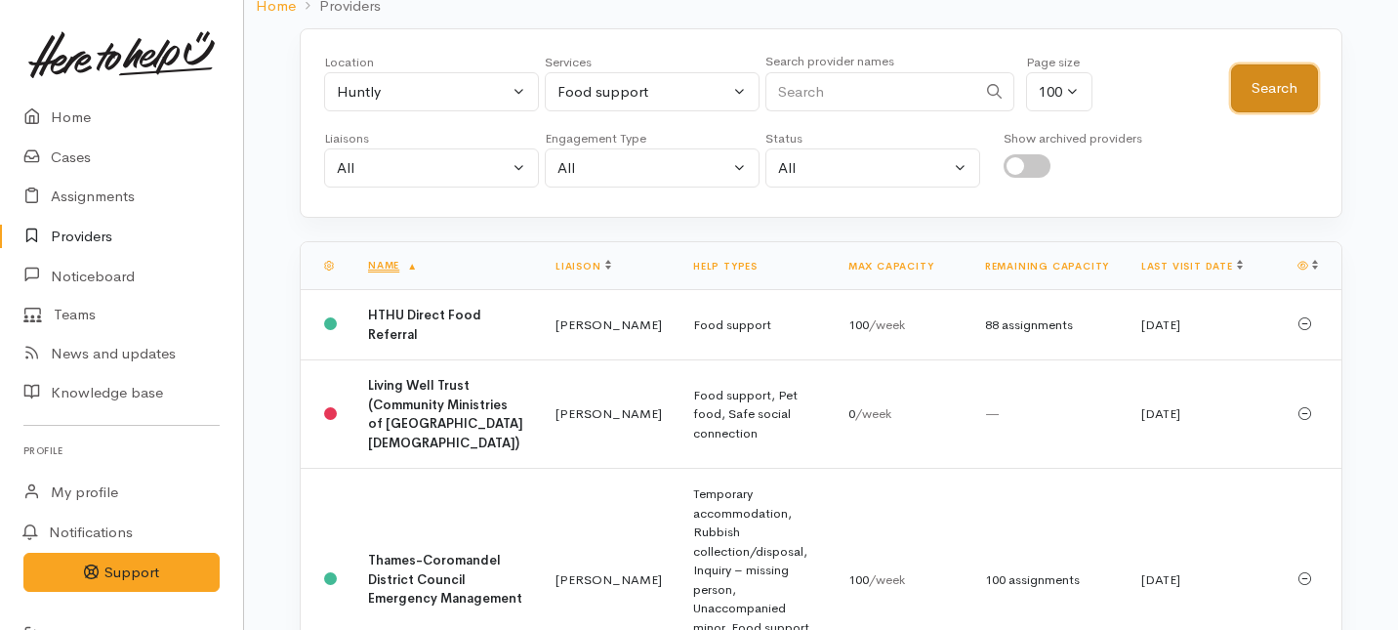
click at [1242, 66] on button "Search" at bounding box center [1274, 88] width 87 height 48
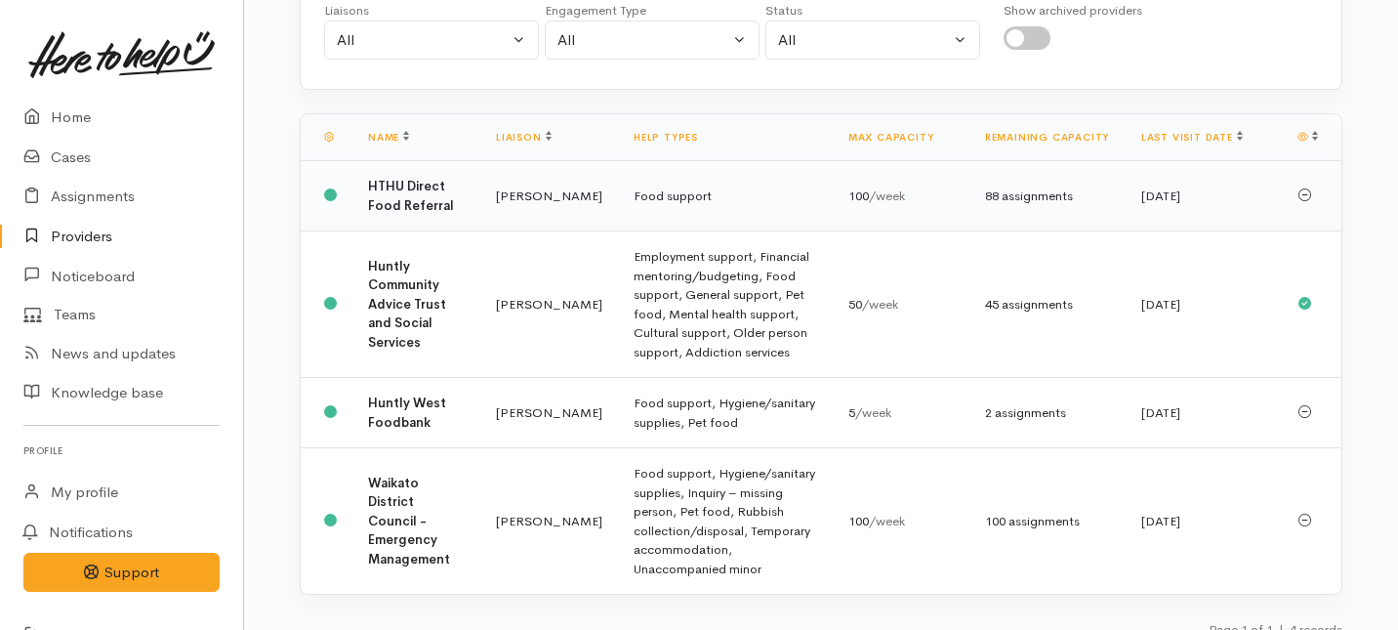
scroll to position [246, 0]
click at [484, 350] on td "[PERSON_NAME]" at bounding box center [549, 302] width 138 height 146
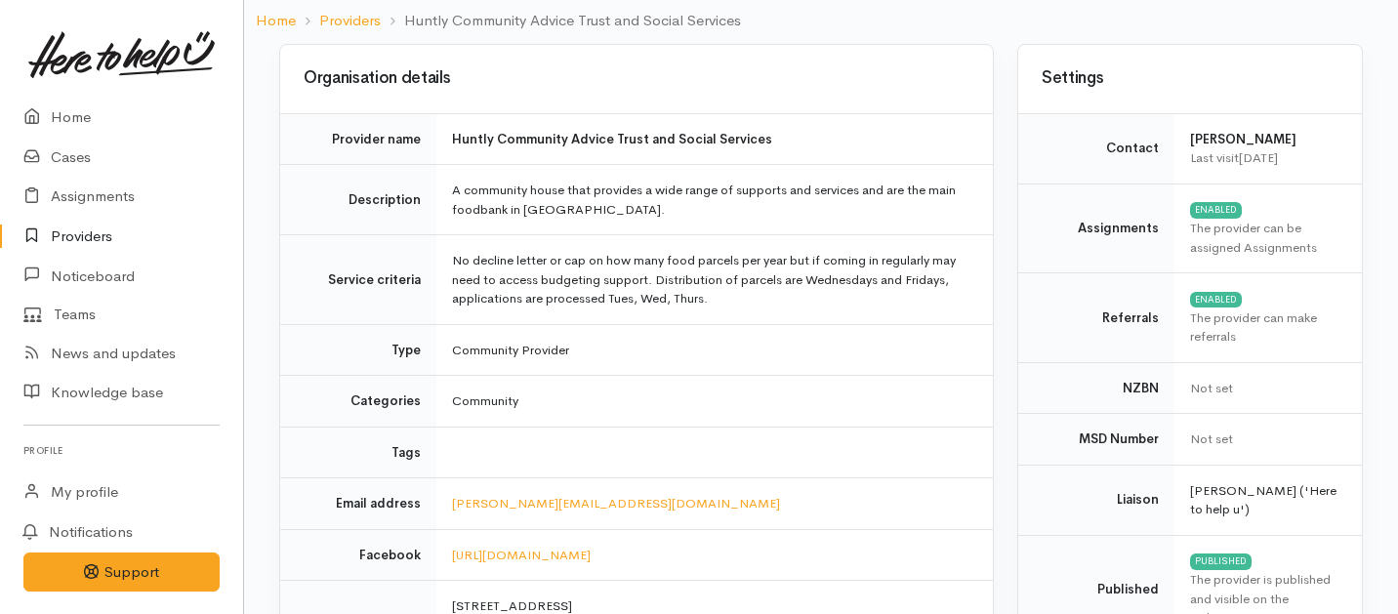
scroll to position [94, 0]
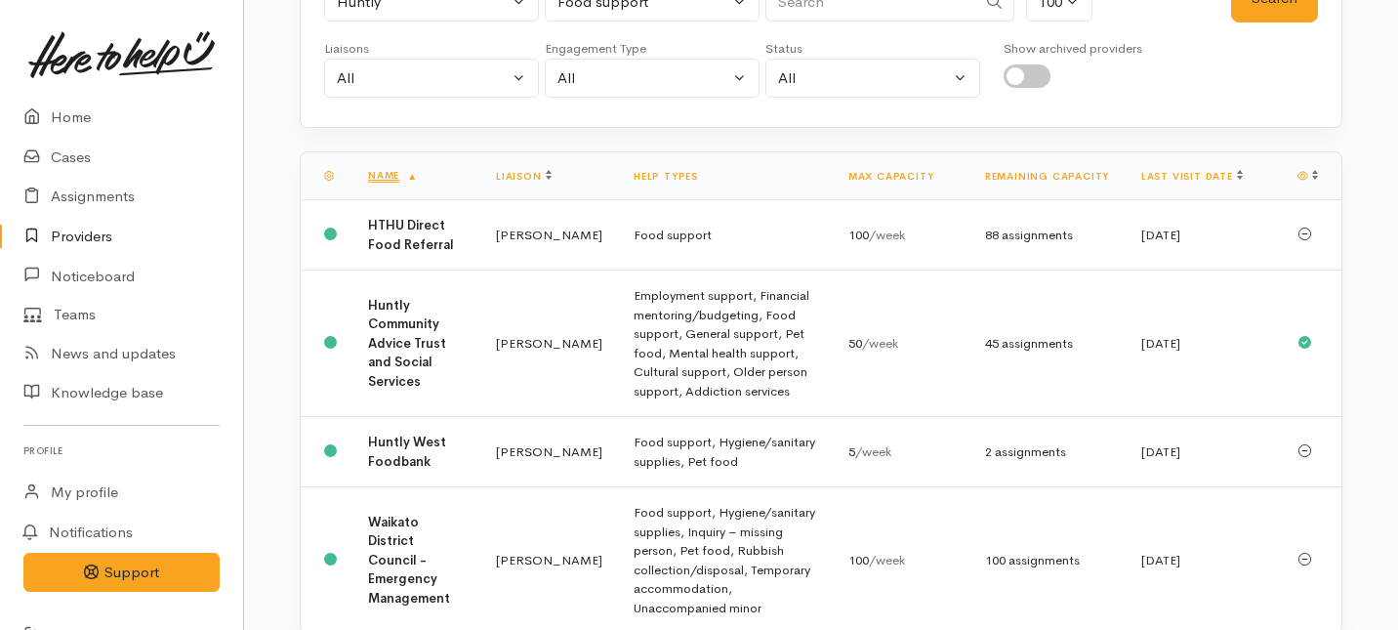
scroll to position [267, 0]
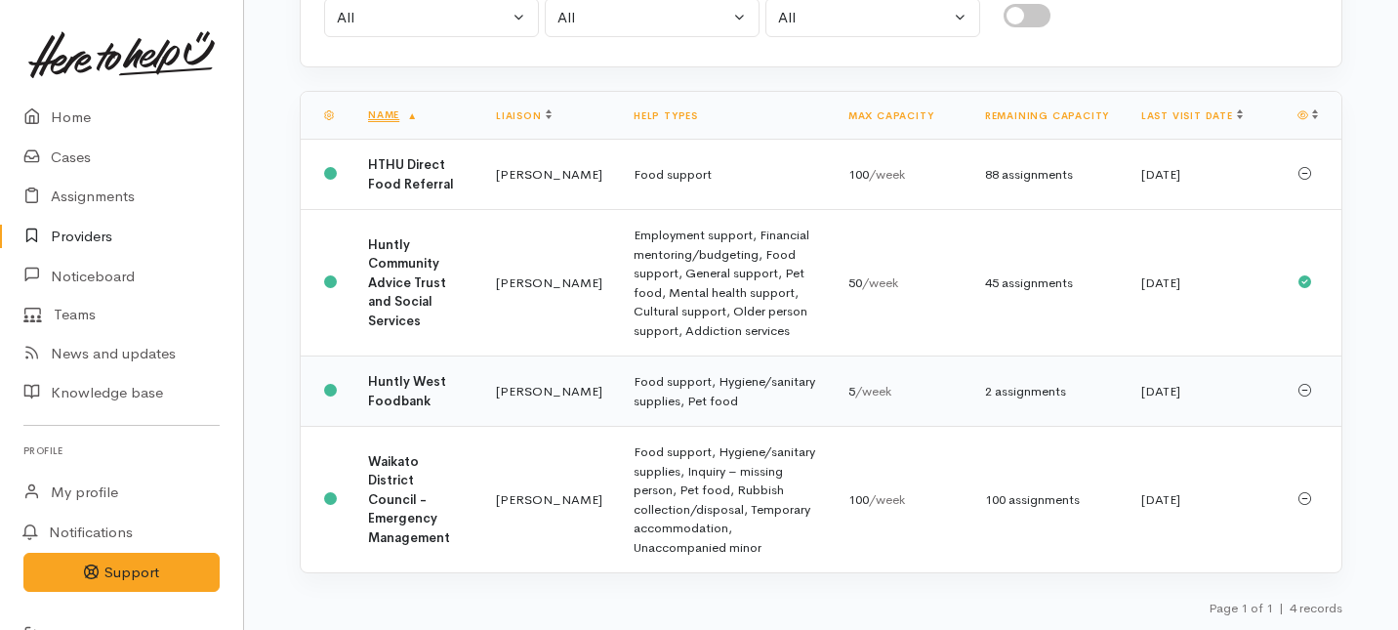
click at [445, 396] on td "Huntly West Foodbank" at bounding box center [417, 391] width 128 height 70
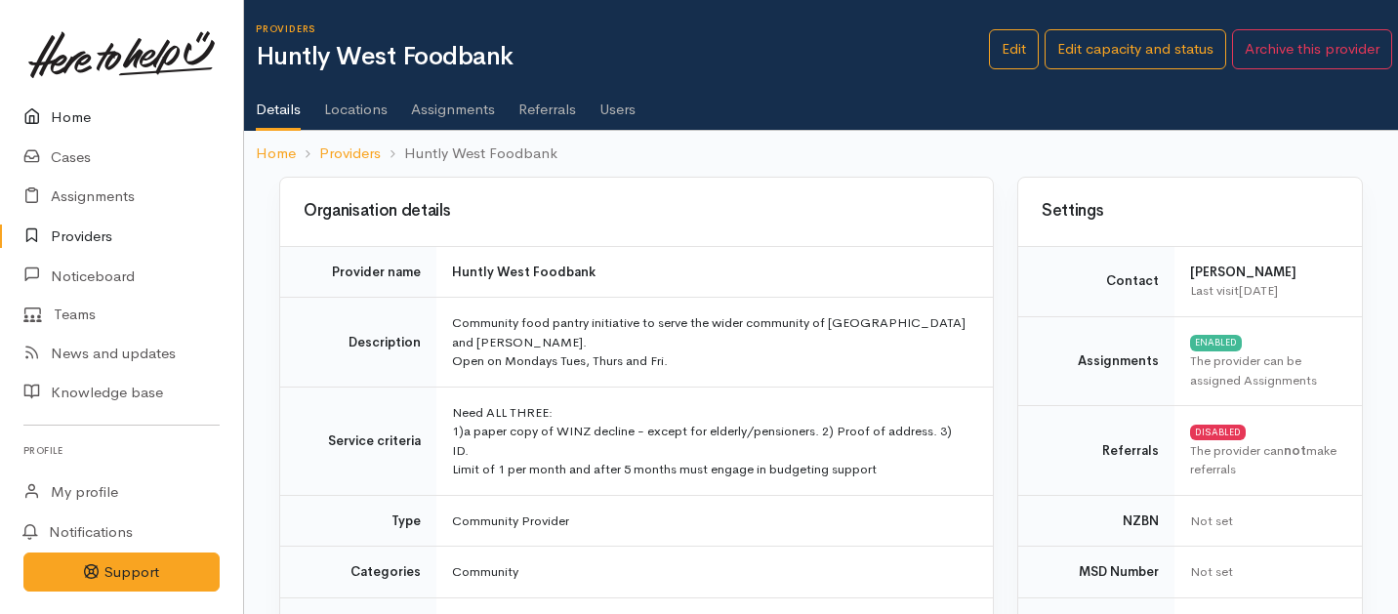
click at [62, 114] on link "Home" at bounding box center [121, 118] width 243 height 40
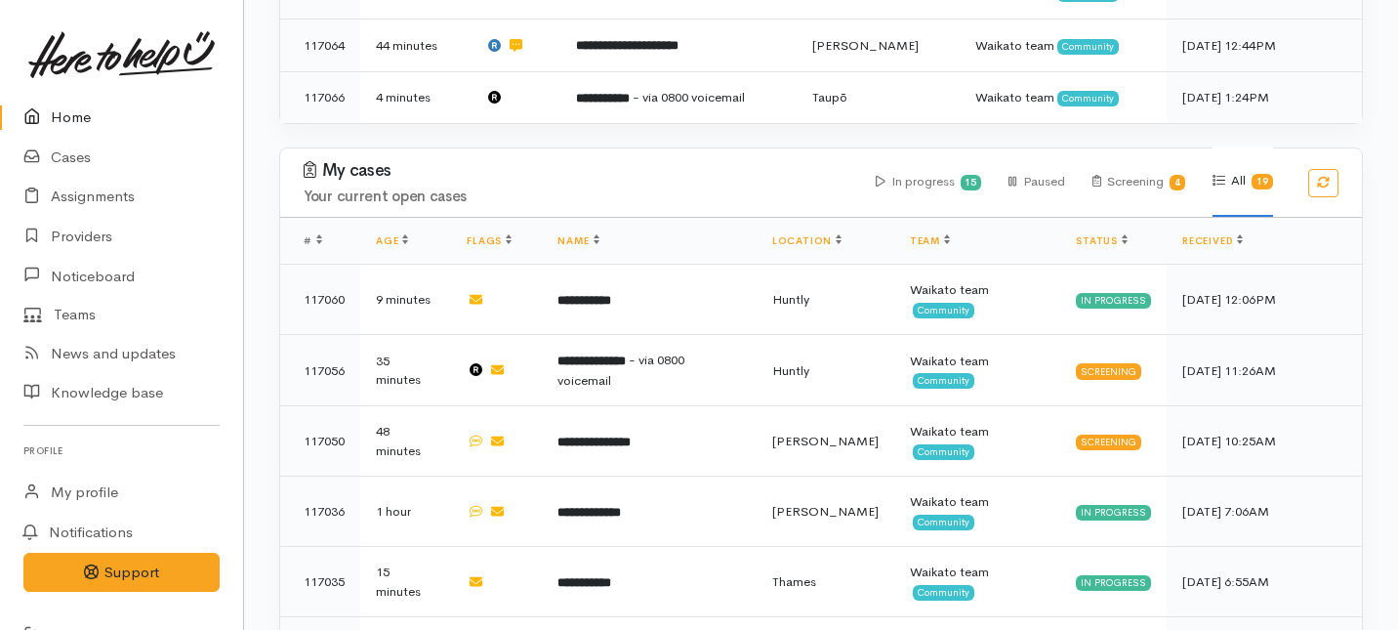
scroll to position [691, 0]
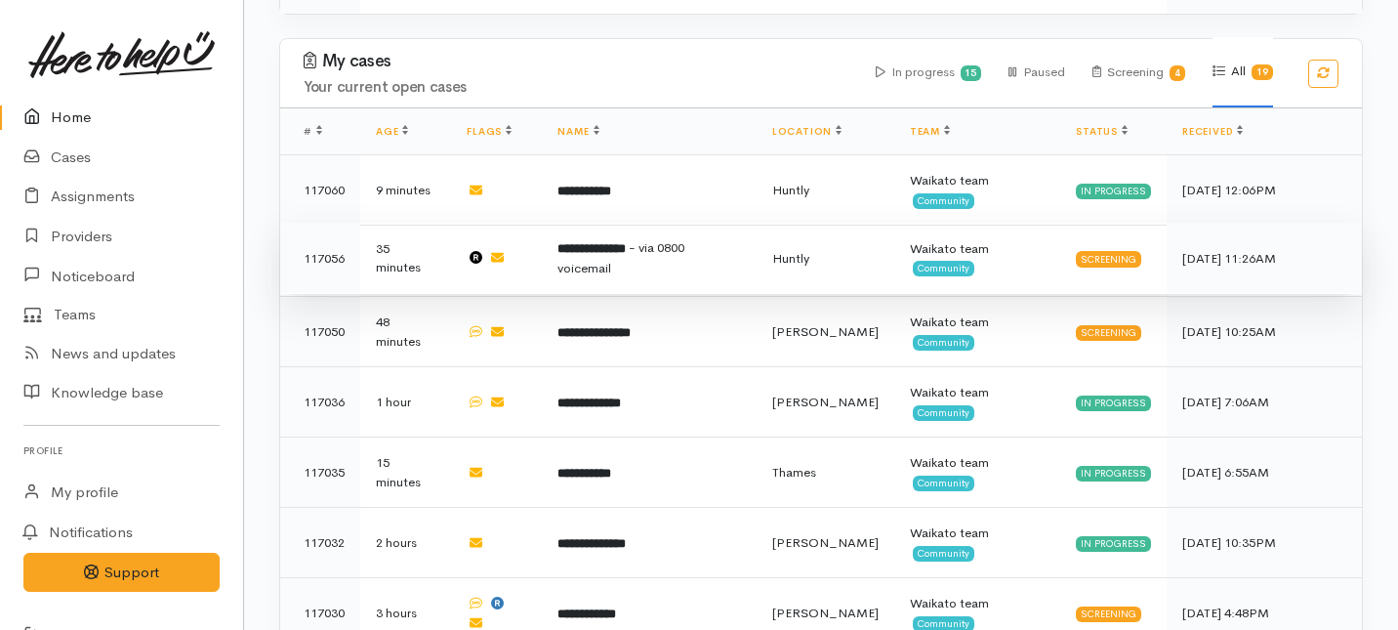
click at [577, 223] on td "**********" at bounding box center [649, 258] width 214 height 71
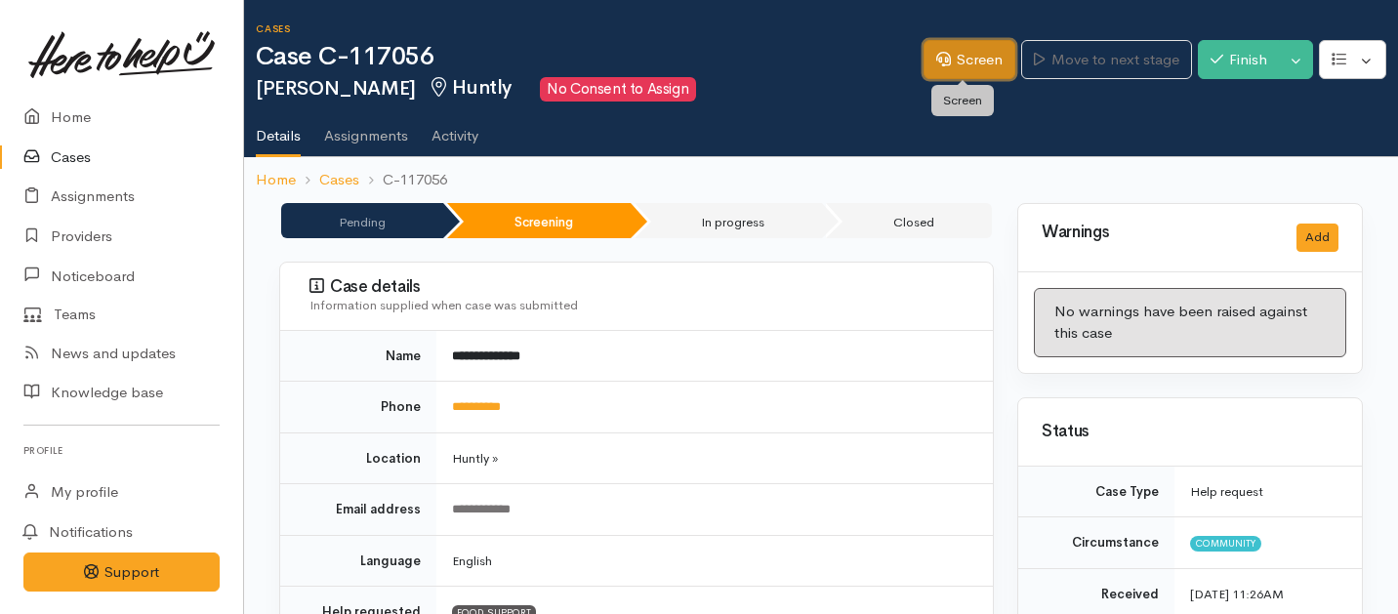
click at [975, 68] on link "Screen" at bounding box center [970, 60] width 92 height 40
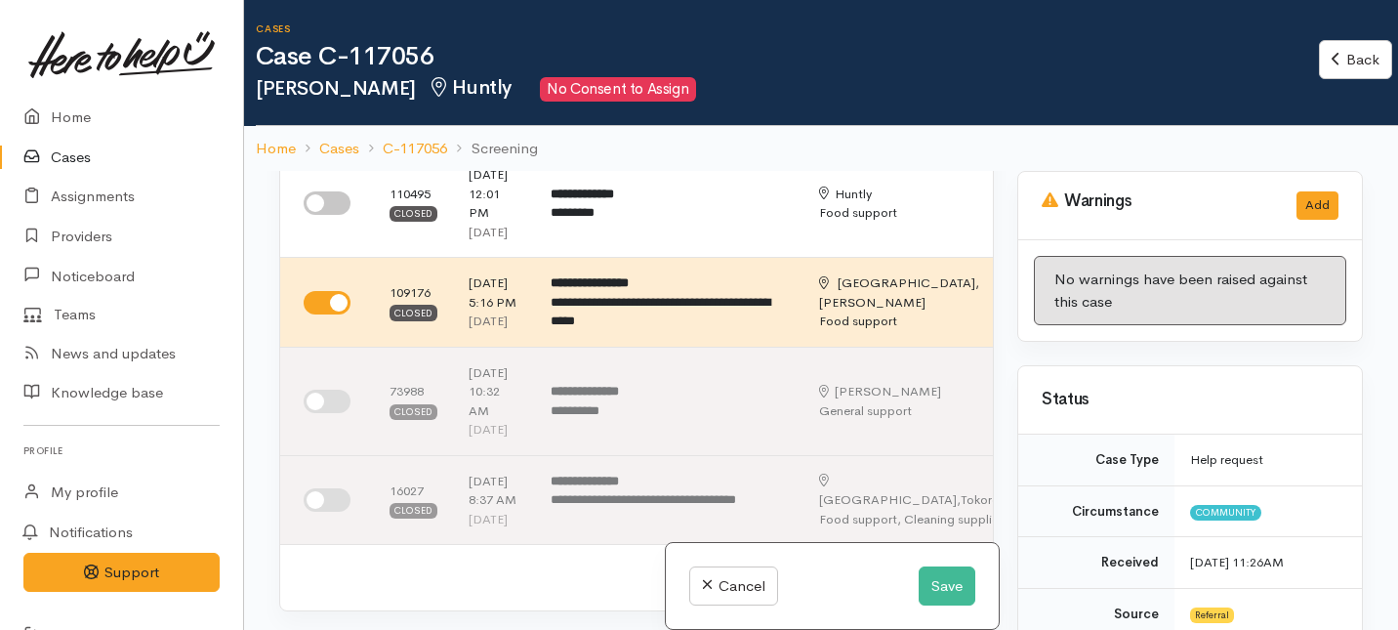
scroll to position [138, 0]
click at [325, 210] on input "checkbox" at bounding box center [327, 202] width 47 height 23
checkbox input "true"
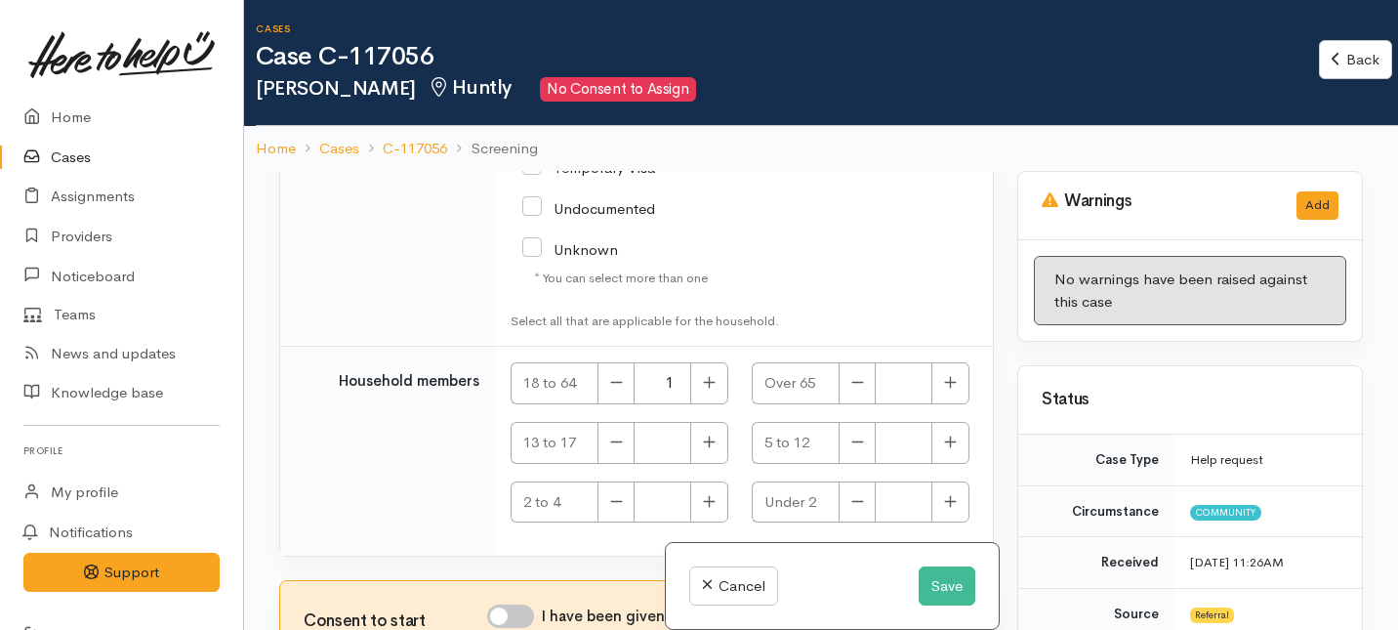
scroll to position [171, 0]
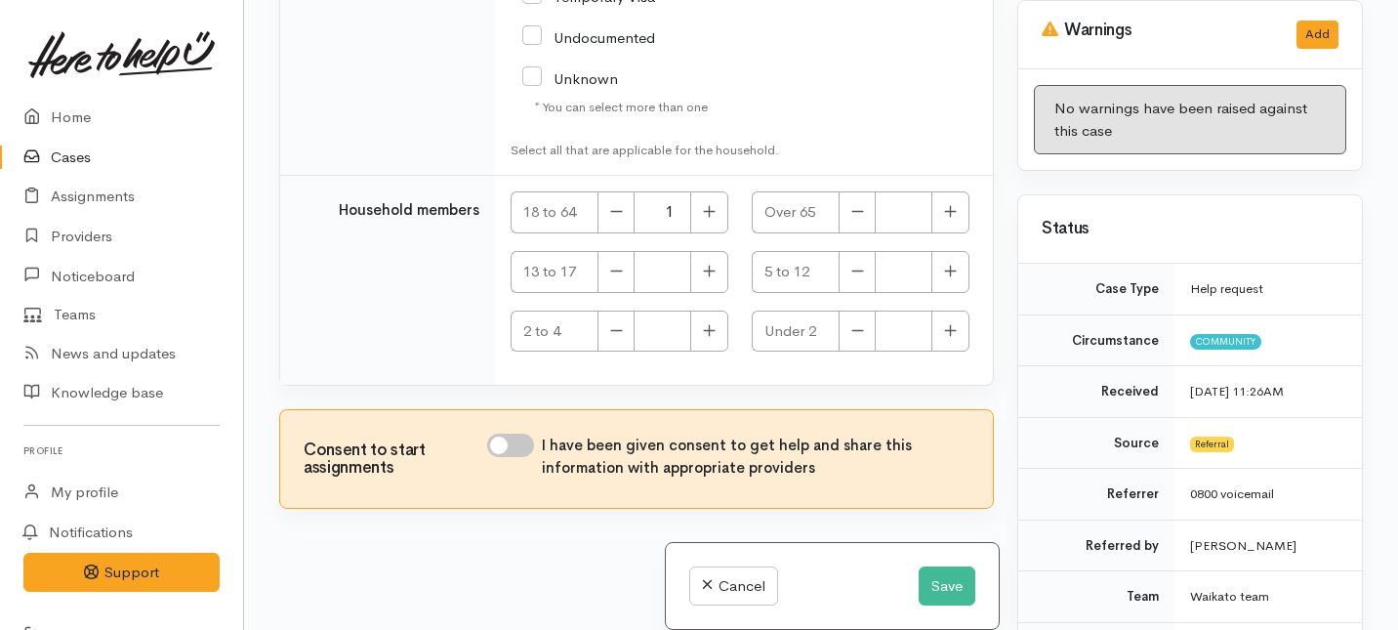
click at [503, 447] on input "I have been given consent to get help and share this information with appropria…" at bounding box center [510, 445] width 47 height 23
checkbox input "true"
click at [940, 589] on button "Save" at bounding box center [947, 586] width 57 height 40
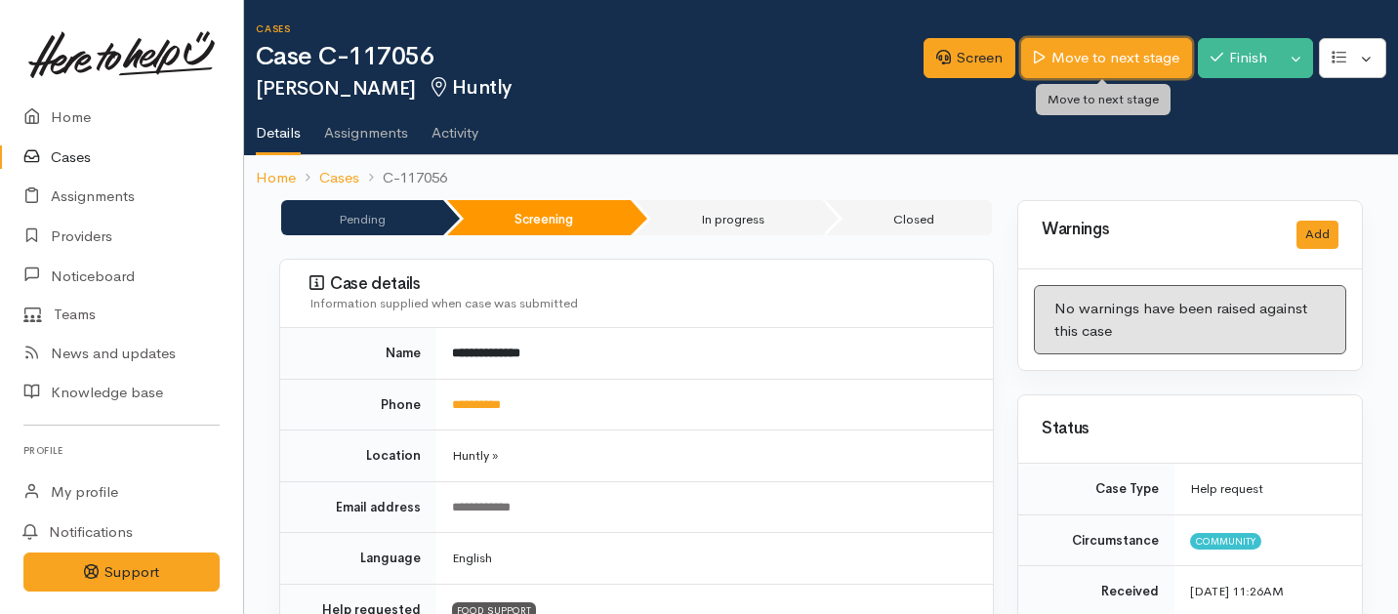
click at [1075, 60] on link "Move to next stage" at bounding box center [1106, 58] width 170 height 40
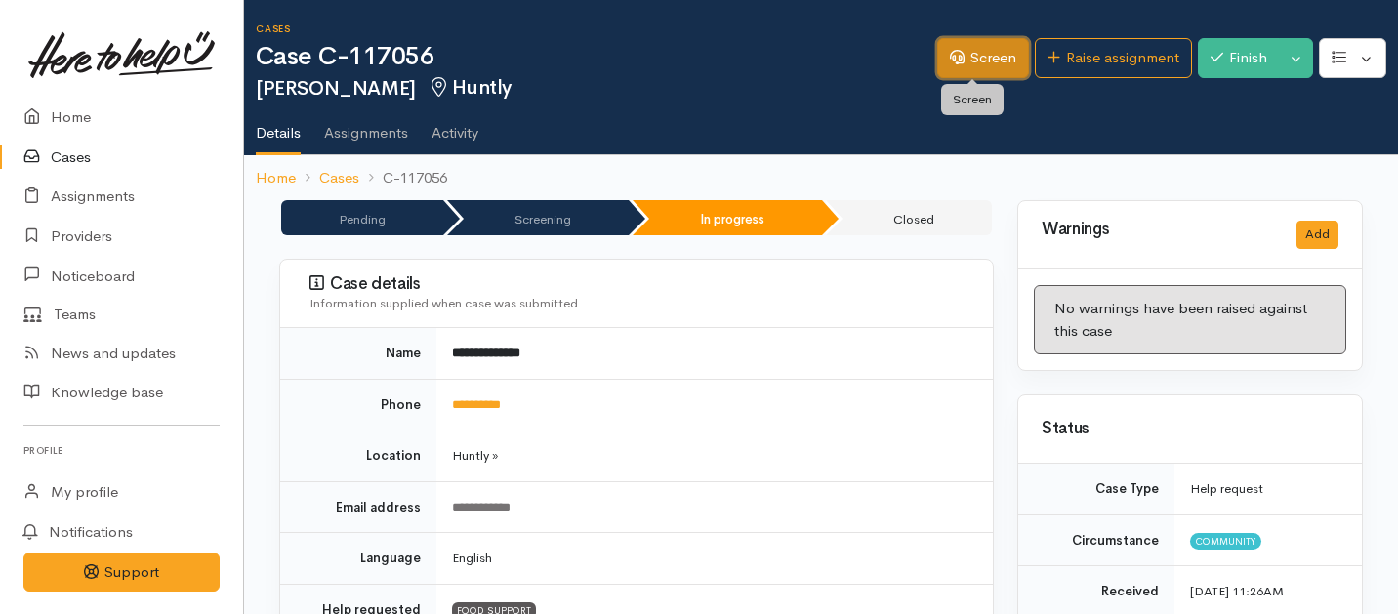
click at [952, 61] on link "Screen" at bounding box center [983, 58] width 92 height 40
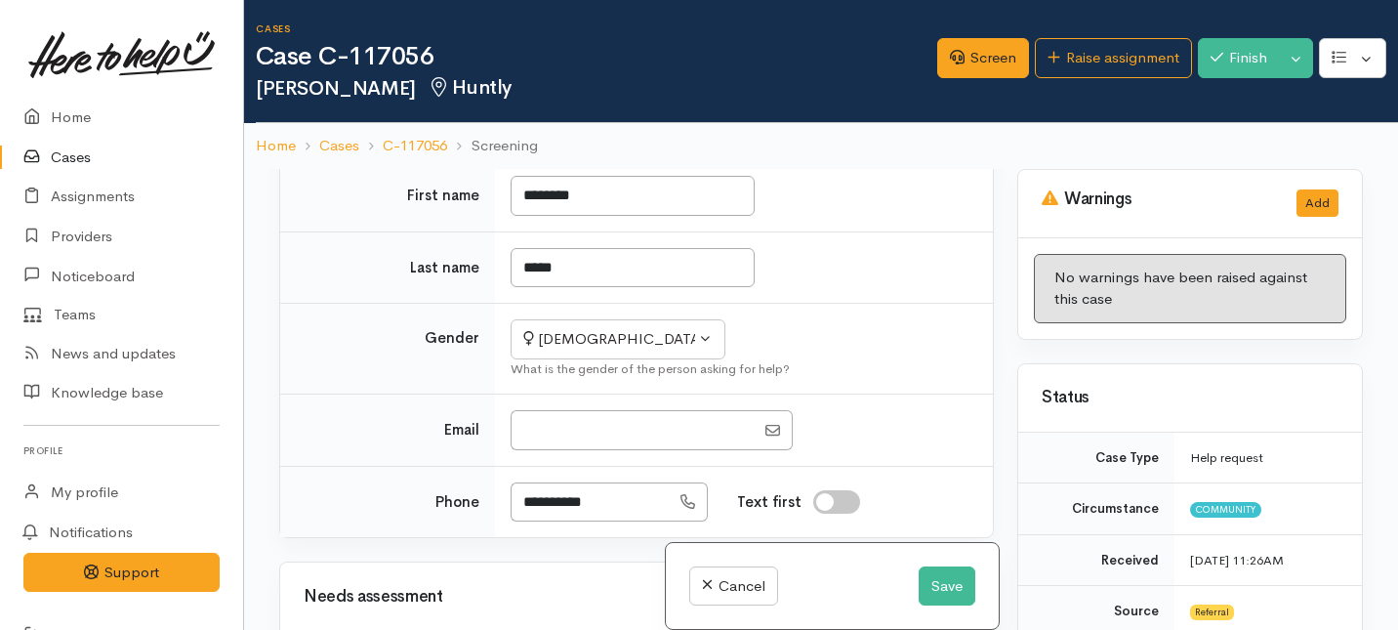
scroll to position [786, 0]
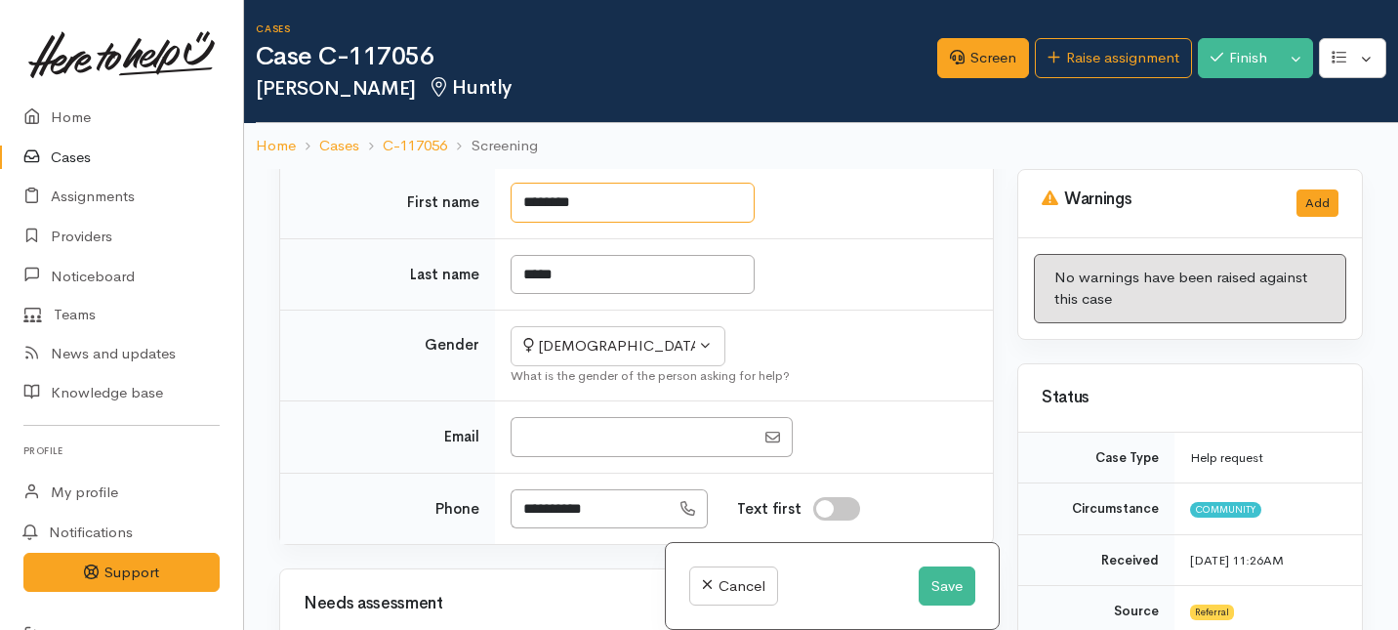
click at [599, 223] on input "********" at bounding box center [633, 203] width 244 height 40
type input "*"
type input "*****"
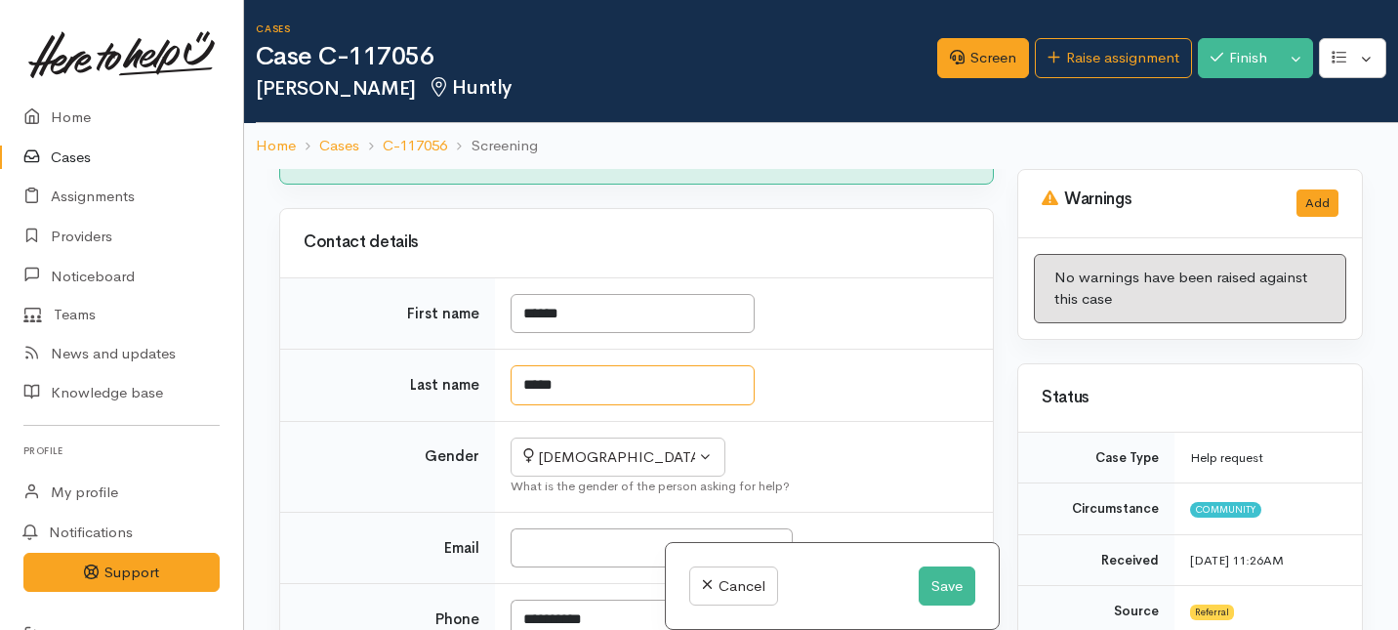
click at [593, 370] on input "*****" at bounding box center [633, 385] width 244 height 40
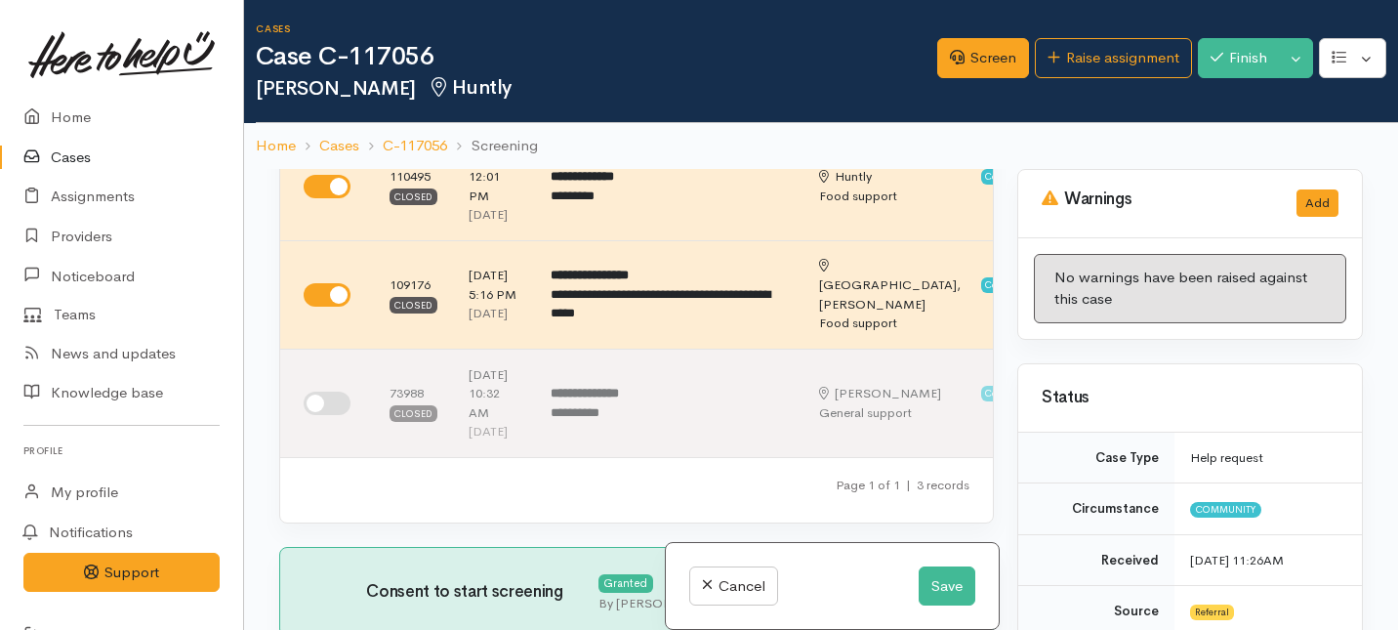
scroll to position [658, 0]
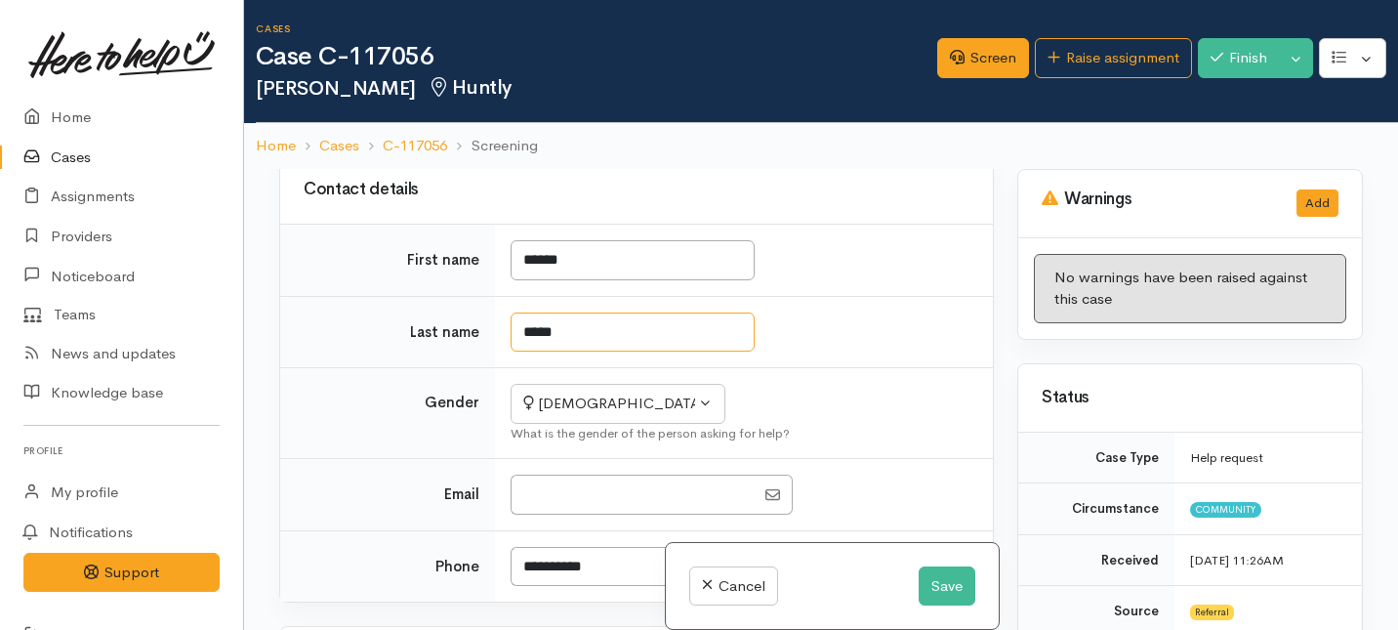
click at [570, 353] on input "*****" at bounding box center [633, 332] width 244 height 40
type input "*"
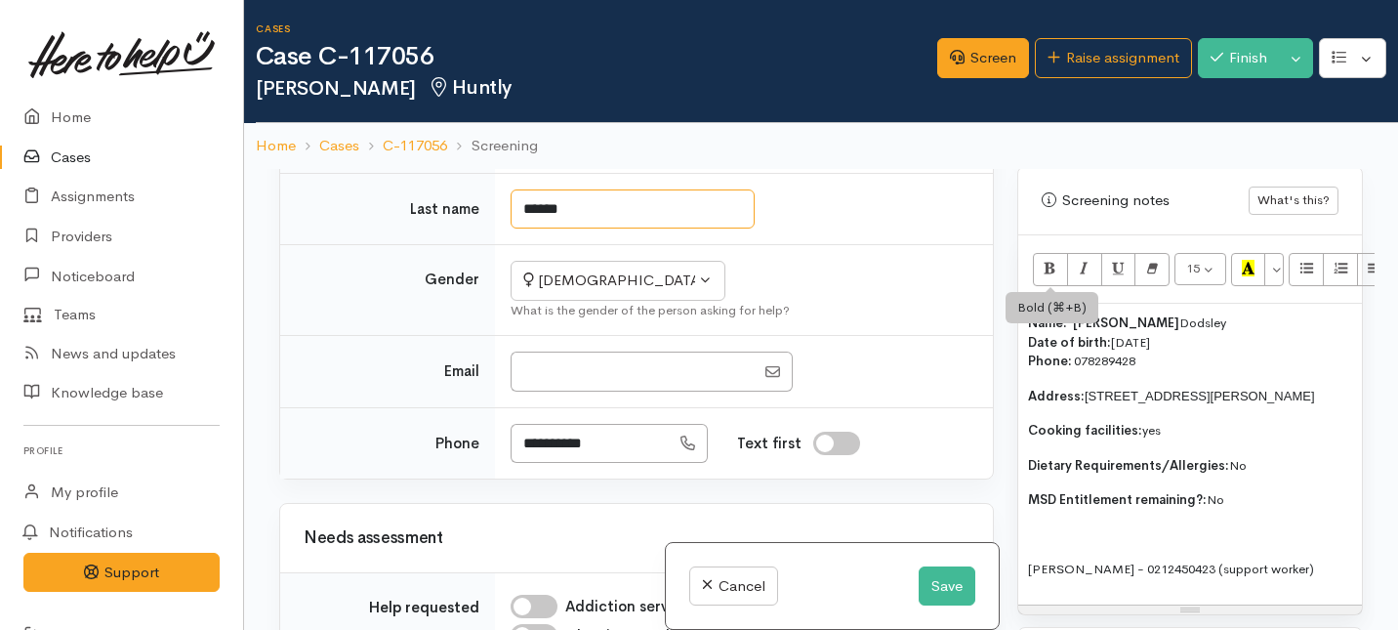
scroll to position [1498, 0]
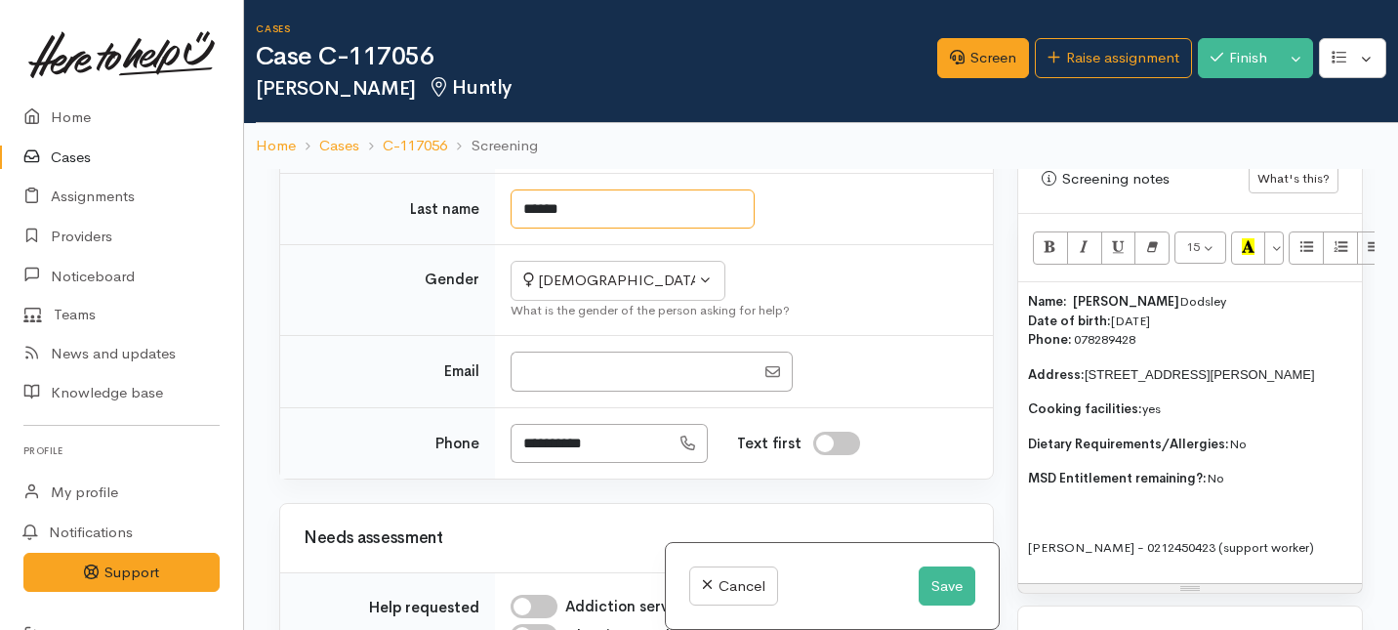
click at [555, 229] on input "******" at bounding box center [633, 209] width 244 height 40
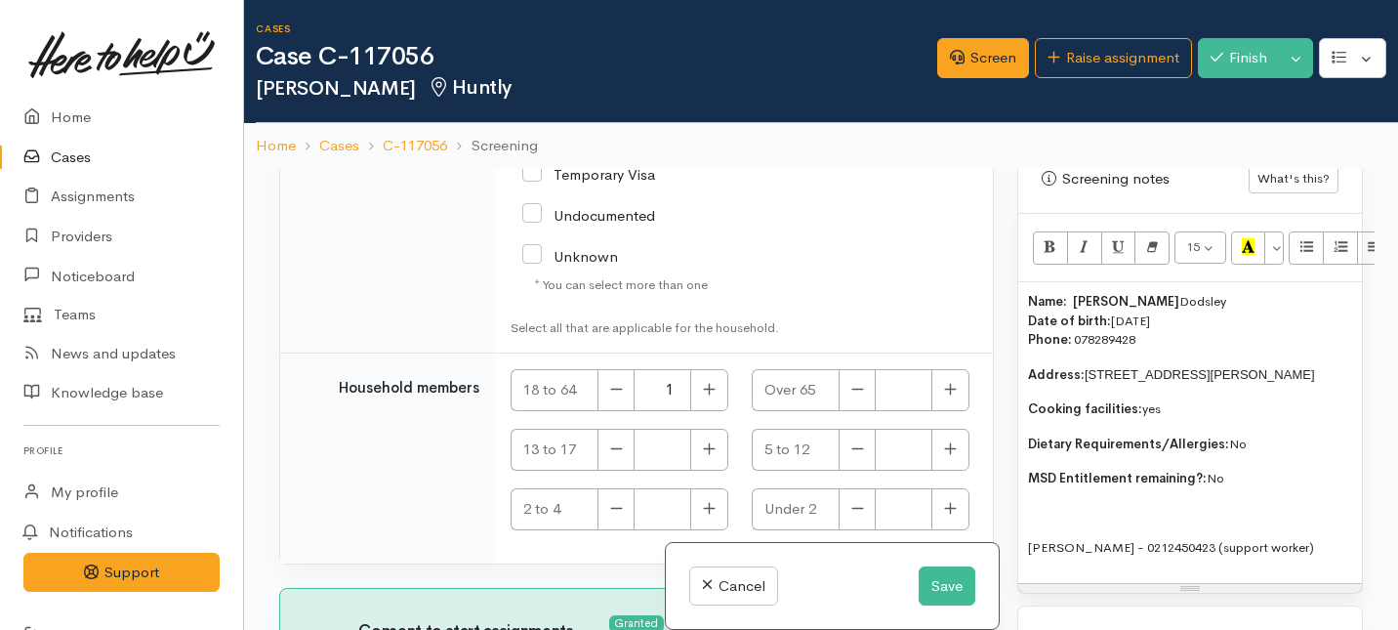
scroll to position [168, 0]
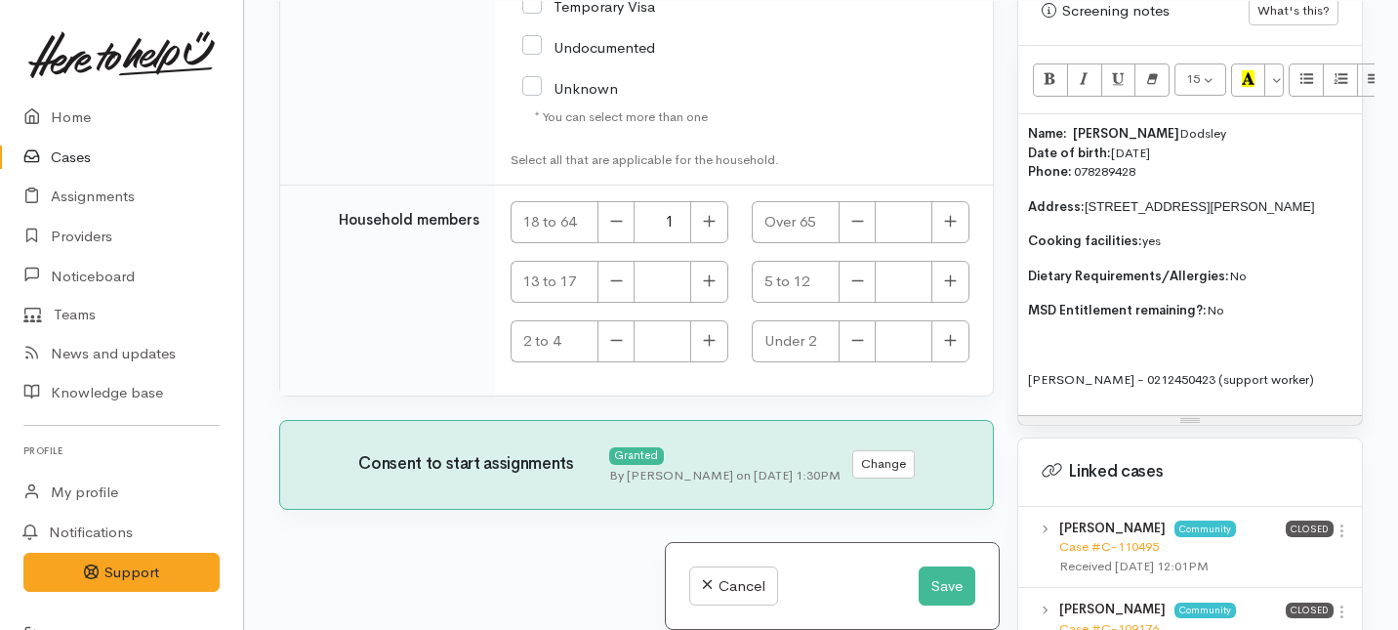
type input "*******"
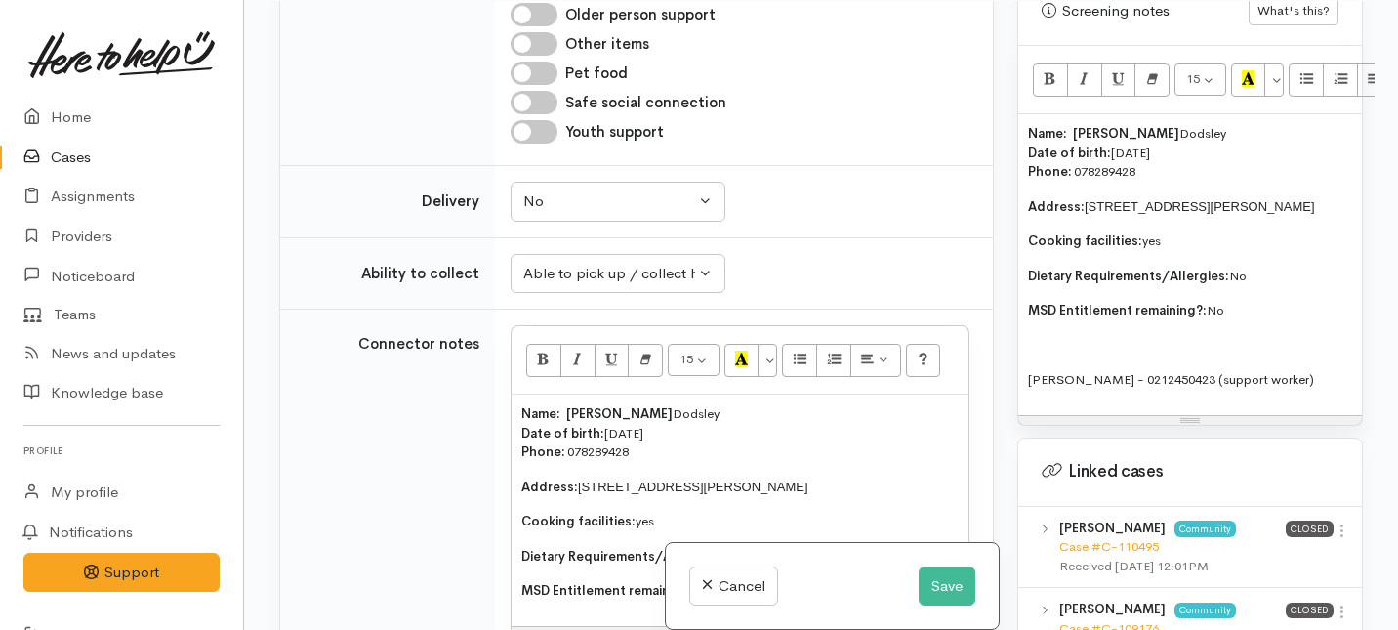
scroll to position [1737, 0]
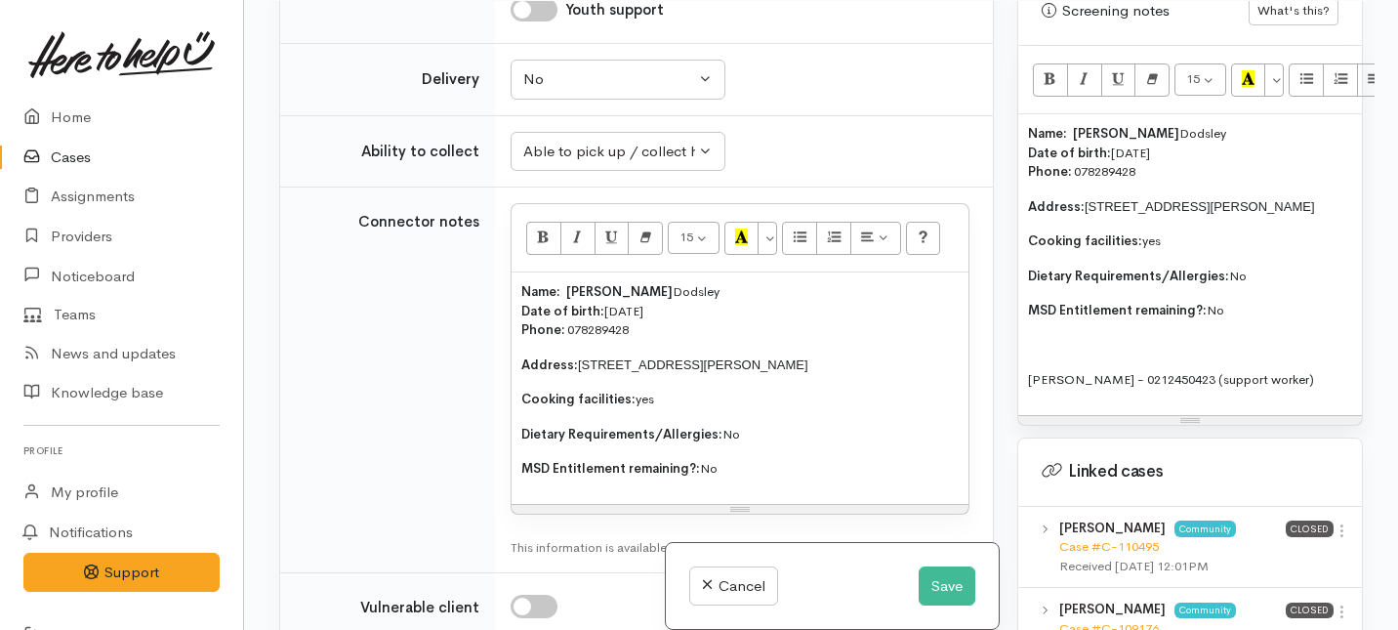
click at [1032, 317] on div "Name: Elise Dodsley Date of birth: 20/7/1958 Phone:   078289428 Address:  9A Sh…" at bounding box center [1190, 264] width 344 height 301
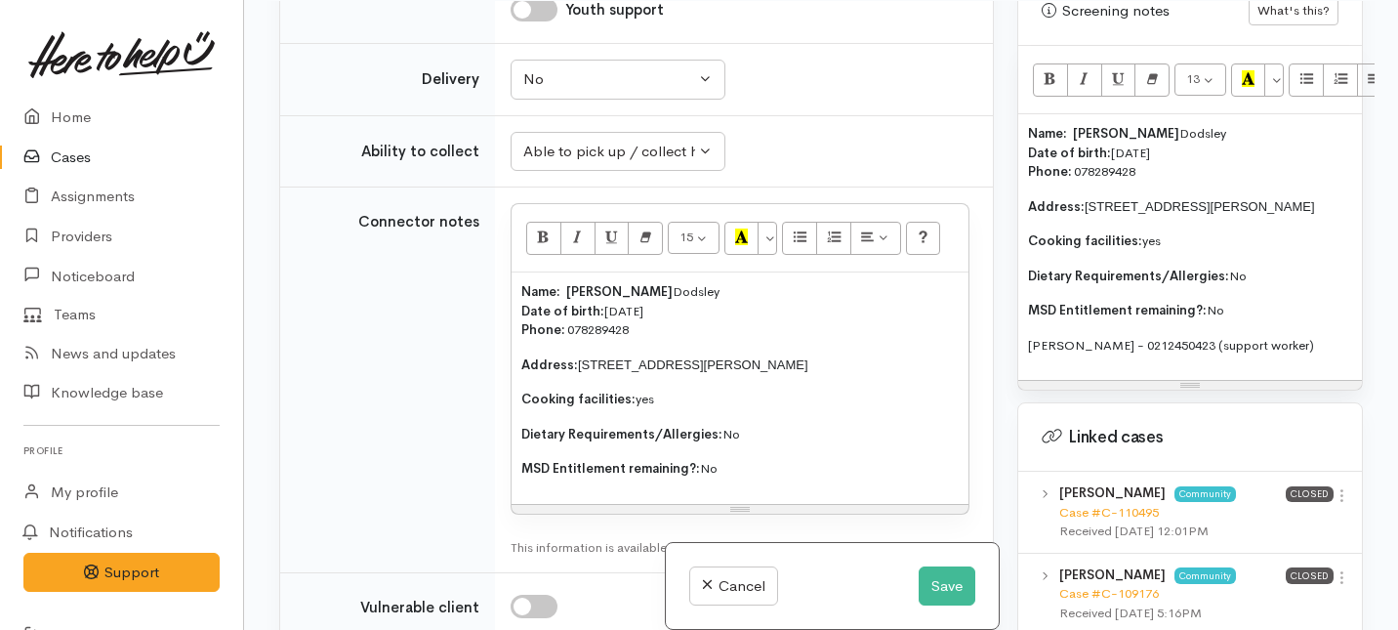
click at [1258, 301] on p "MSD Entitlement remaining?: No" at bounding box center [1190, 311] width 324 height 20
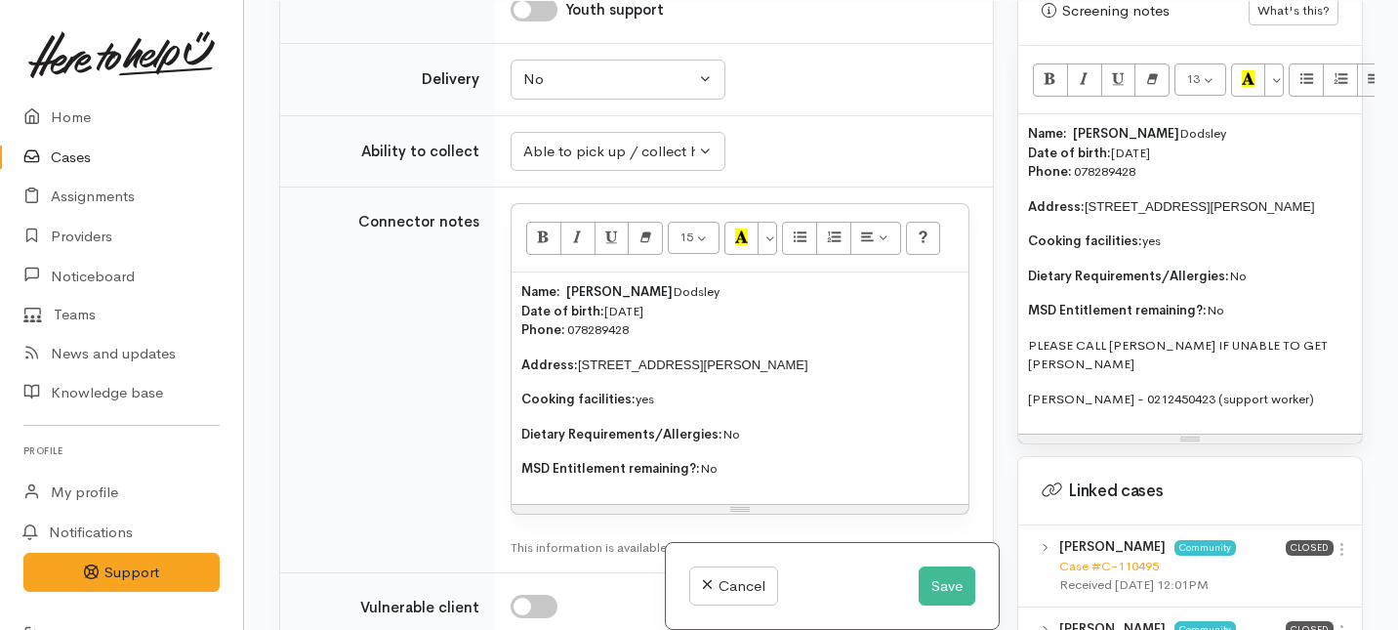
click at [1274, 301] on p "MSD Entitlement remaining?: No" at bounding box center [1190, 311] width 324 height 20
click at [1027, 346] on div "Name: Elise Dodsley Date of birth: 20/7/1958 Phone:   078289428 Address:  9A Sh…" at bounding box center [1190, 273] width 344 height 319
drag, startPoint x: 1027, startPoint y: 346, endPoint x: 1285, endPoint y: 354, distance: 257.9
click at [1285, 353] on div "Name: Elise Dodsley Date of birth: 20/7/1958 Phone:   078289428 Address:  9A Sh…" at bounding box center [1190, 273] width 344 height 319
click at [1052, 70] on icon "Bold (⌘+B)" at bounding box center [1050, 78] width 13 height 17
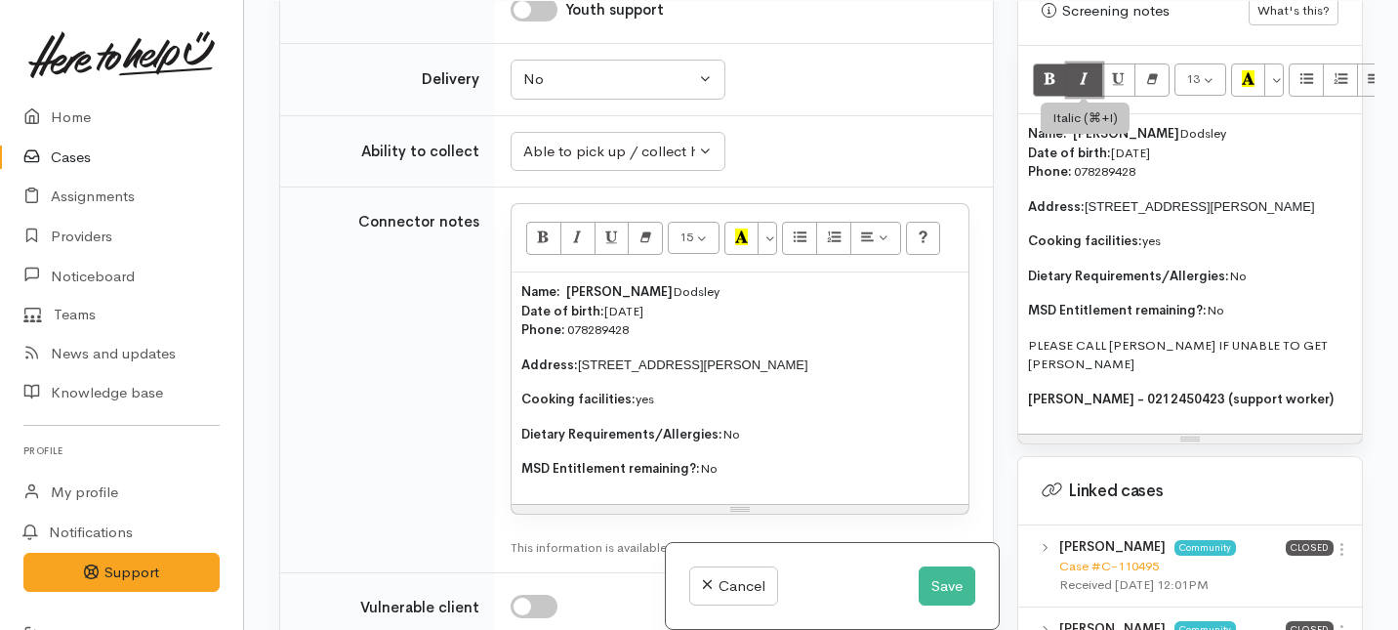
click at [1077, 63] on button "Italic (⌘+I)" at bounding box center [1084, 79] width 35 height 33
click at [1088, 373] on div "Name: Elise Dodsley Date of birth: 20/7/1958 Phone:   078289428 Address:  9A Sh…" at bounding box center [1190, 273] width 344 height 319
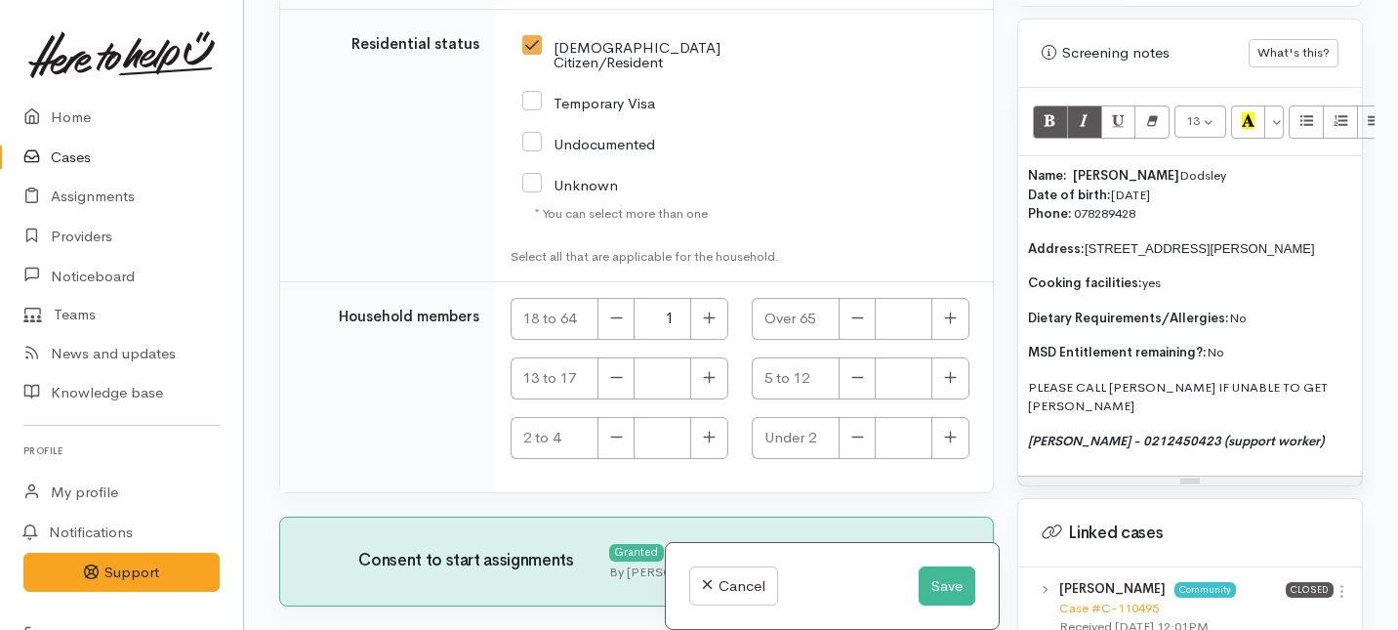
scroll to position [4048, 0]
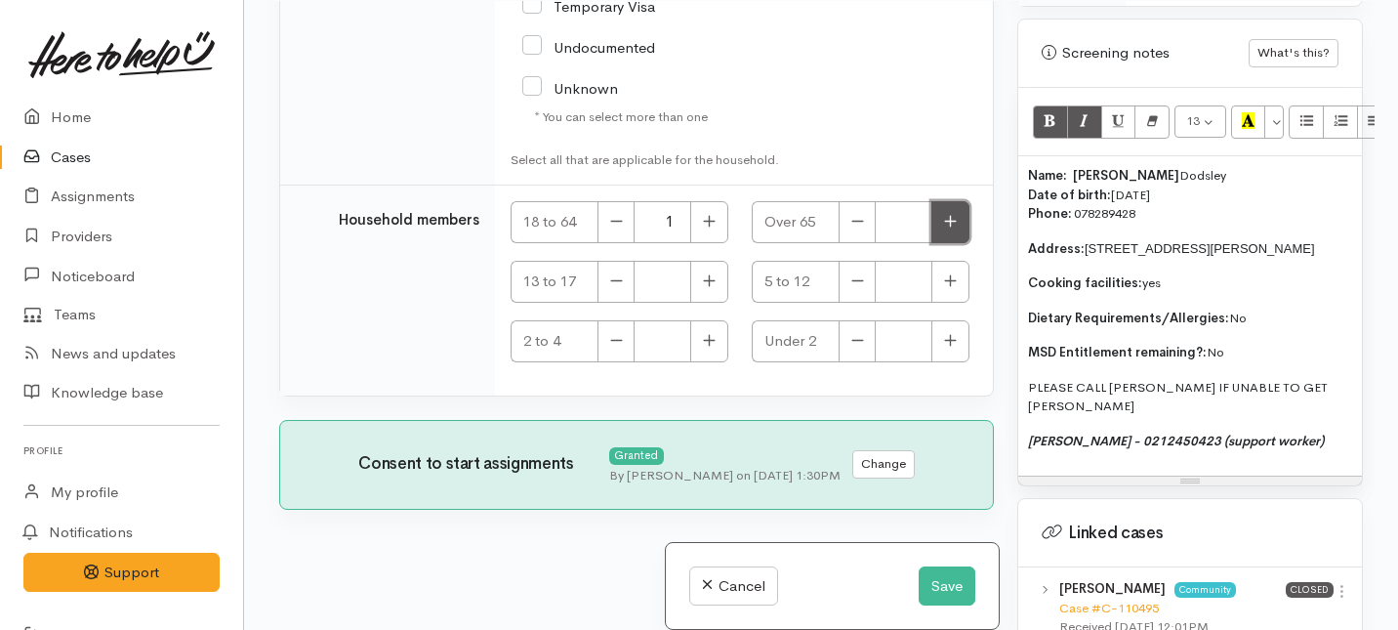
click at [944, 221] on icon "button" at bounding box center [950, 221] width 13 height 15
type input "1"
click at [616, 219] on icon "button" at bounding box center [616, 221] width 13 height 15
type input "0"
click at [934, 585] on button "Save" at bounding box center [947, 586] width 57 height 40
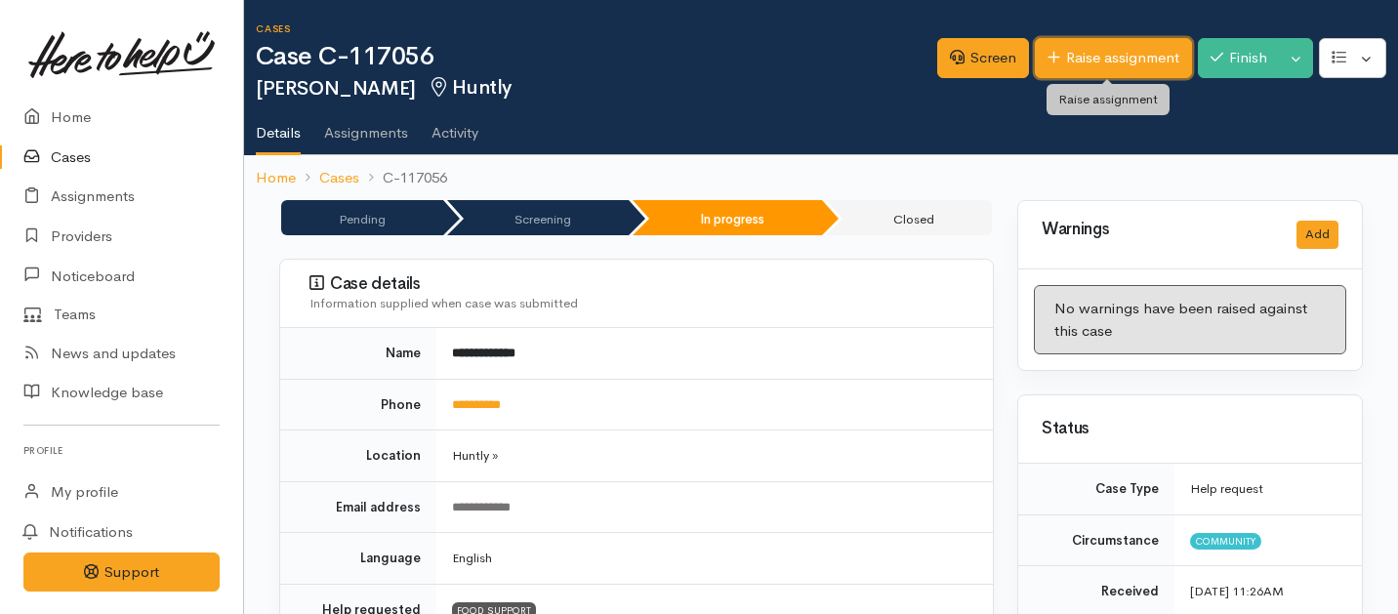
click at [1107, 49] on link "Raise assignment" at bounding box center [1113, 58] width 157 height 40
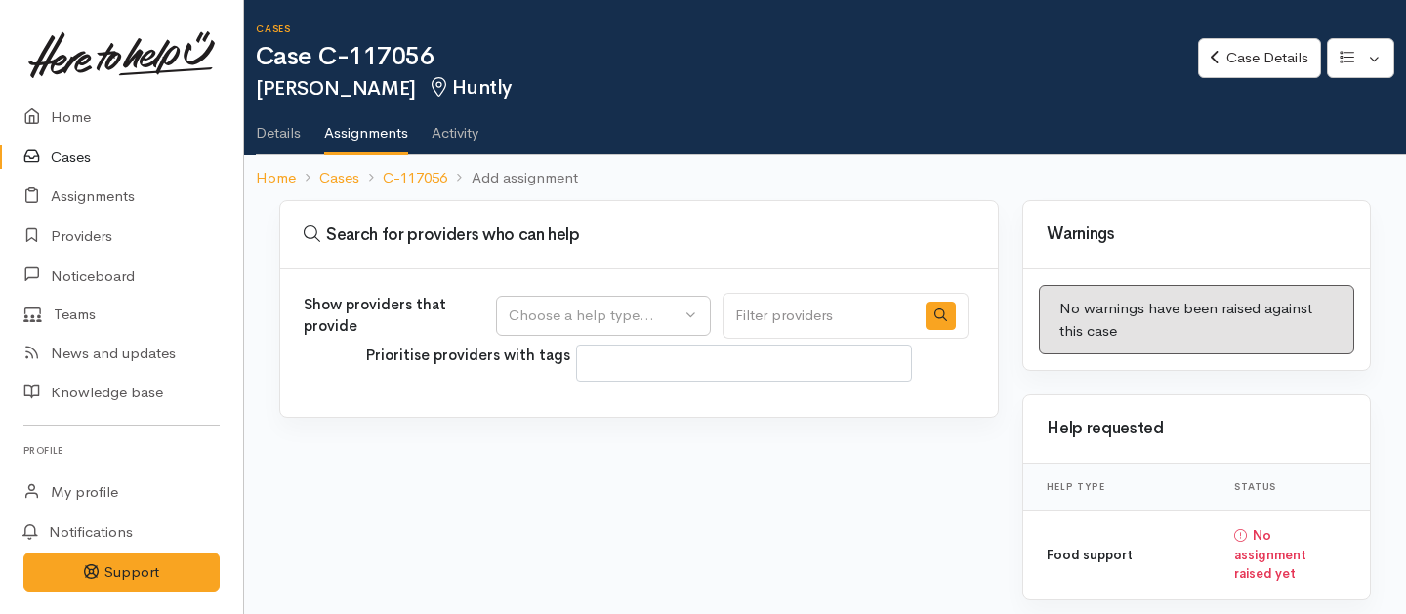
select select
click at [613, 306] on div "Choose a help type..." at bounding box center [595, 316] width 172 height 22
click at [558, 407] on span "Food support" at bounding box center [565, 409] width 91 height 22
select select "3"
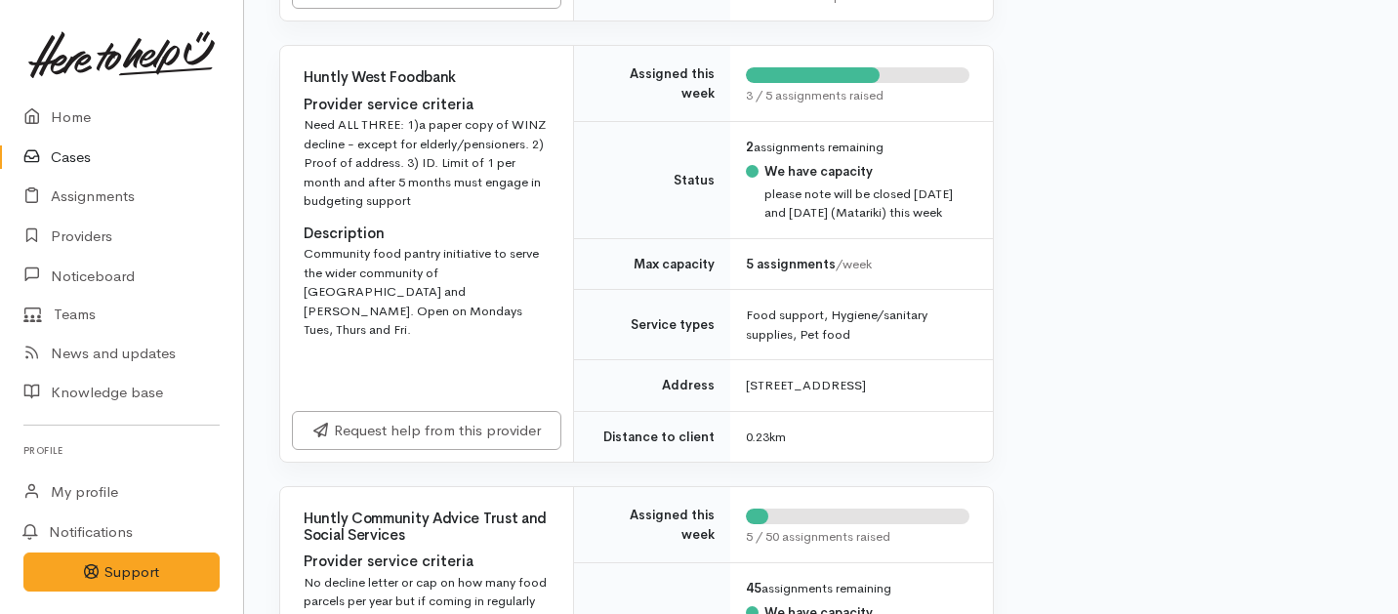
scroll to position [785, 0]
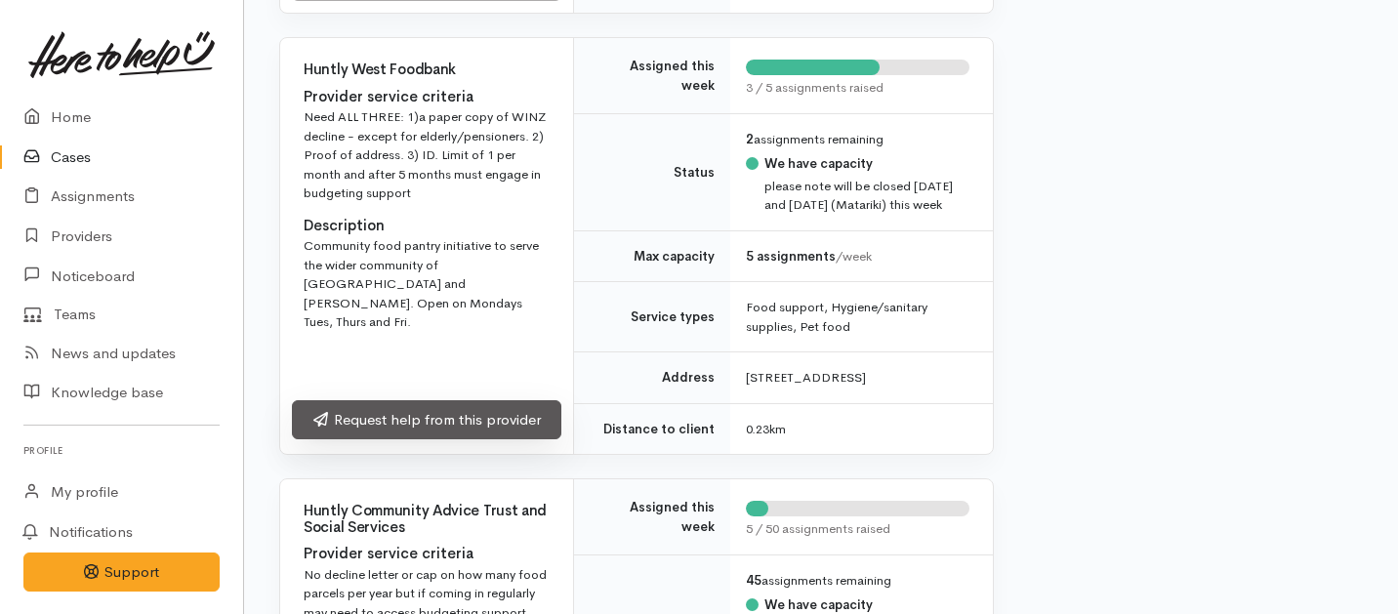
click at [506, 440] on link "Request help from this provider" at bounding box center [427, 420] width 270 height 40
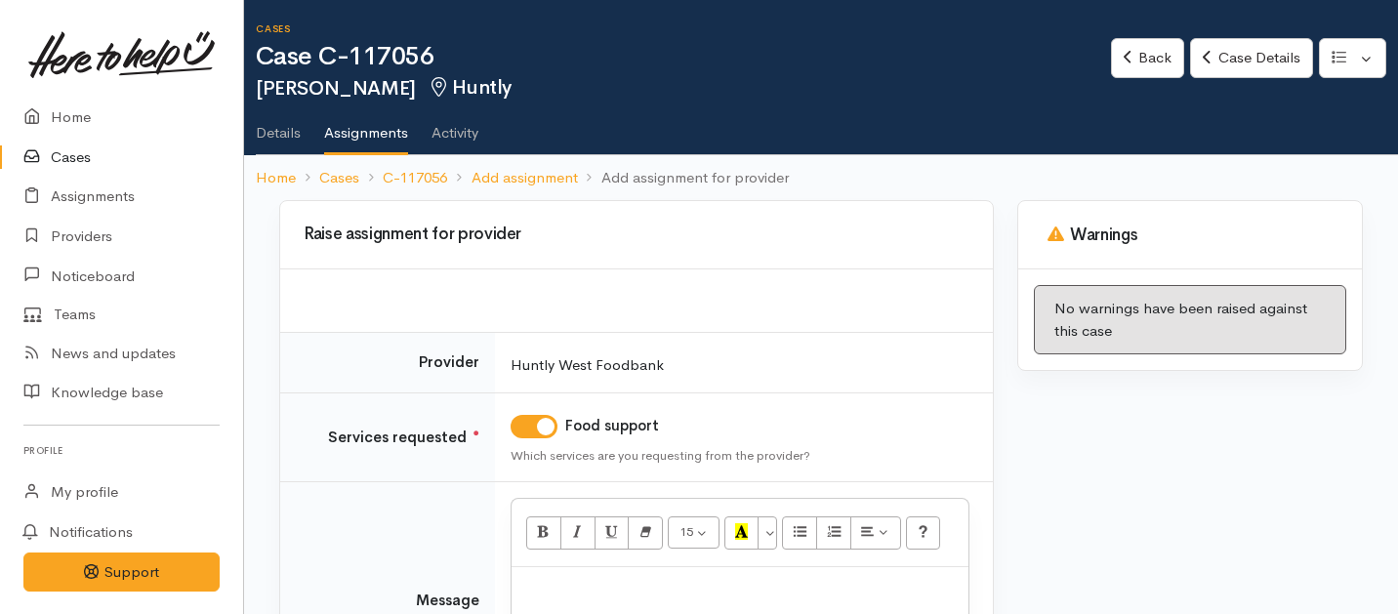
scroll to position [207, 0]
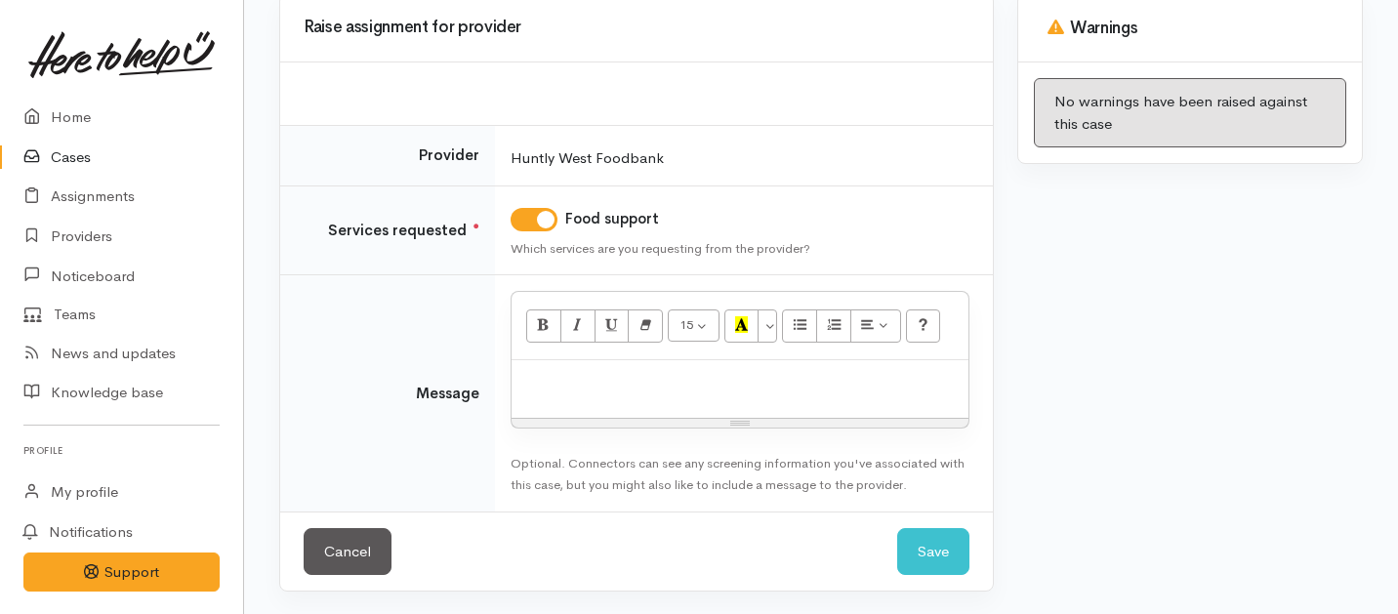
click at [668, 396] on div at bounding box center [740, 389] width 457 height 58
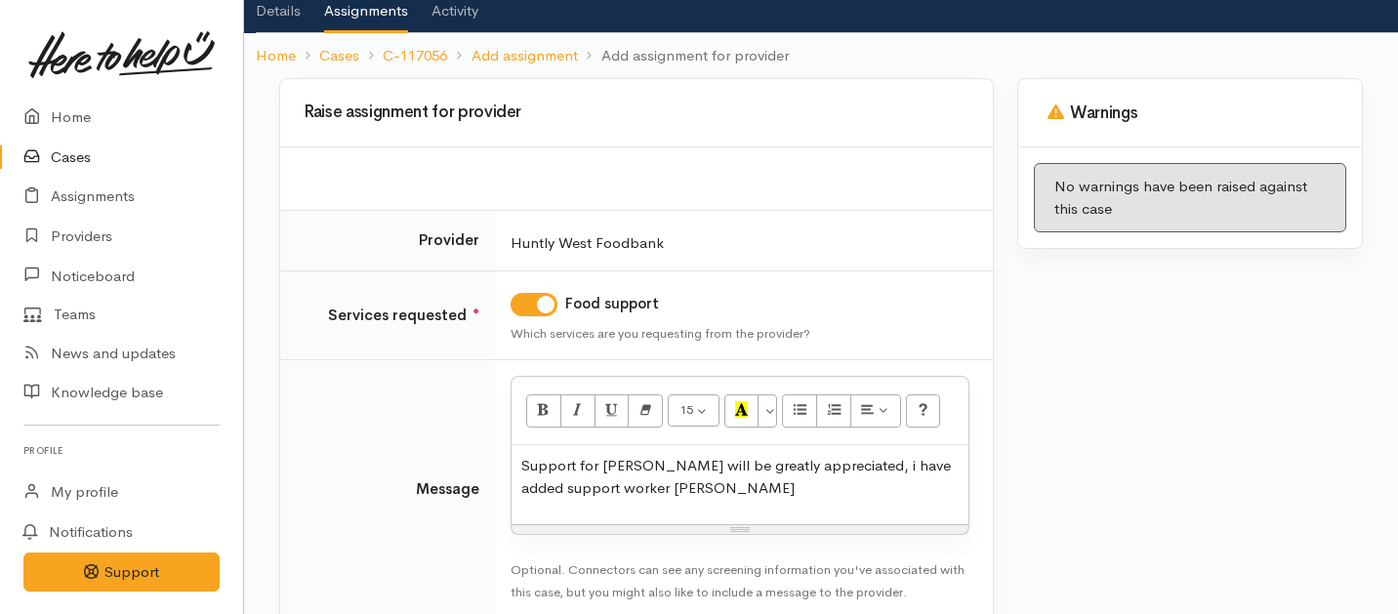
scroll to position [229, 0]
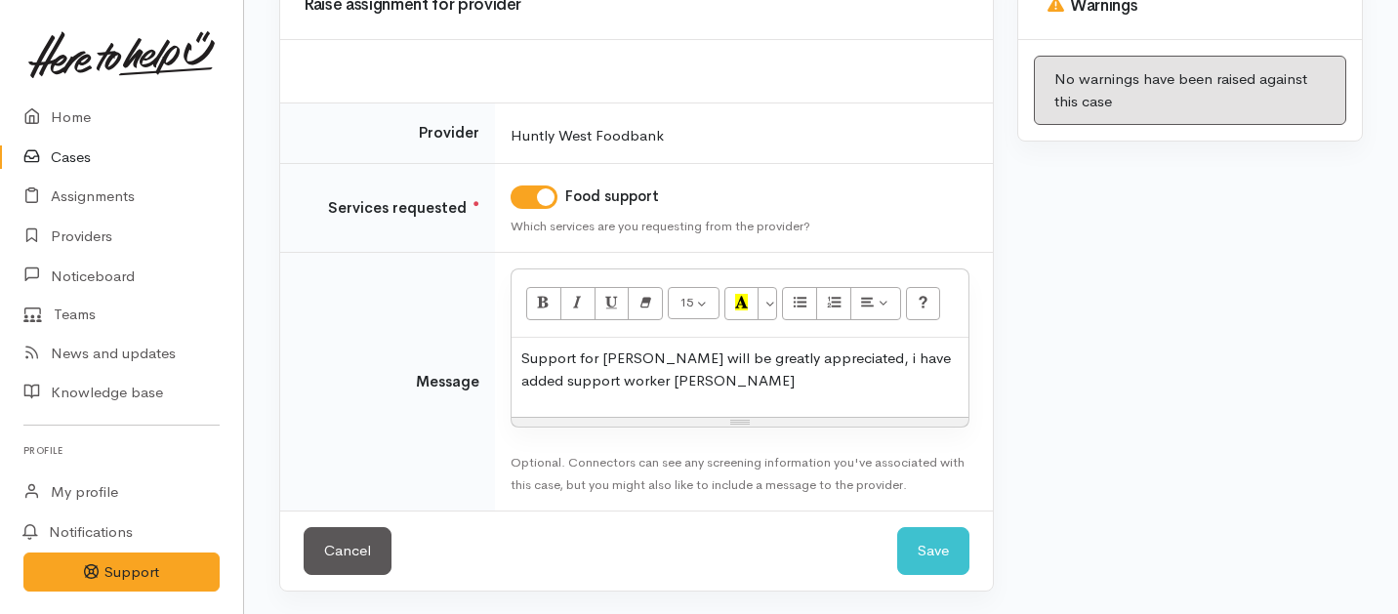
click at [633, 380] on p "Support for Elise will be greatly appreciated, i have added support worker caro…" at bounding box center [739, 370] width 437 height 44
click at [666, 380] on p "Support for Elise will be greatly appreciated, i have added support worker Caro…" at bounding box center [739, 370] width 437 height 44
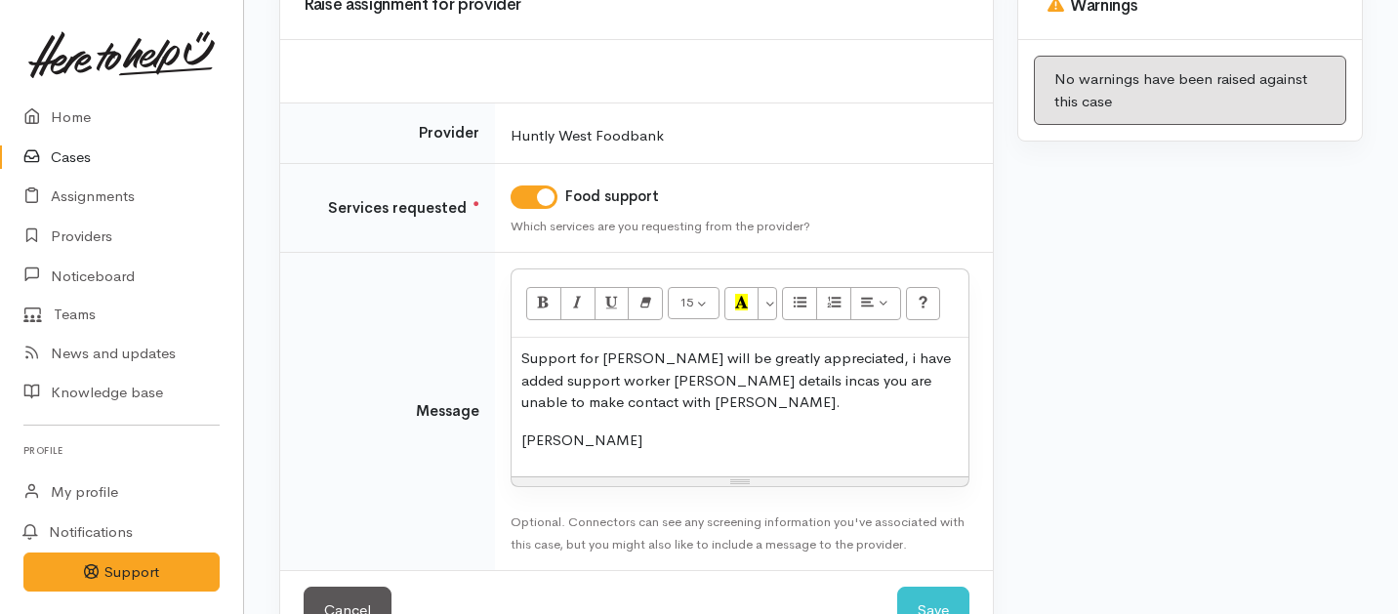
scroll to position [289, 0]
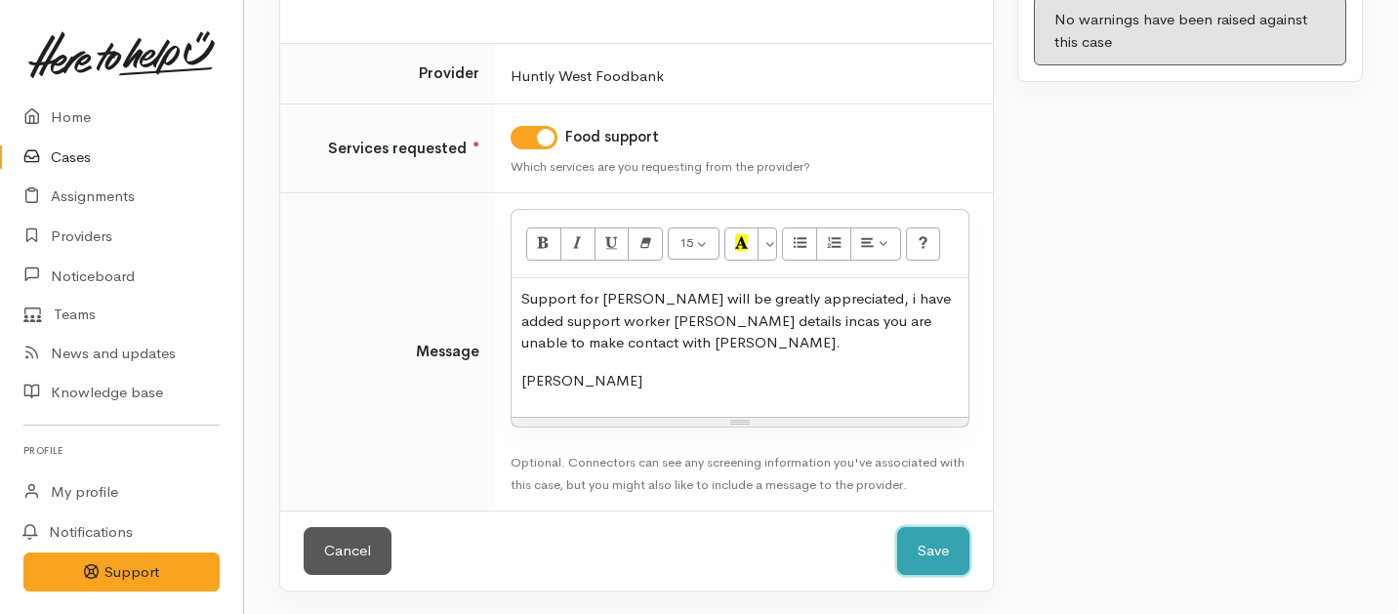
click at [938, 551] on button "Save" at bounding box center [933, 551] width 72 height 48
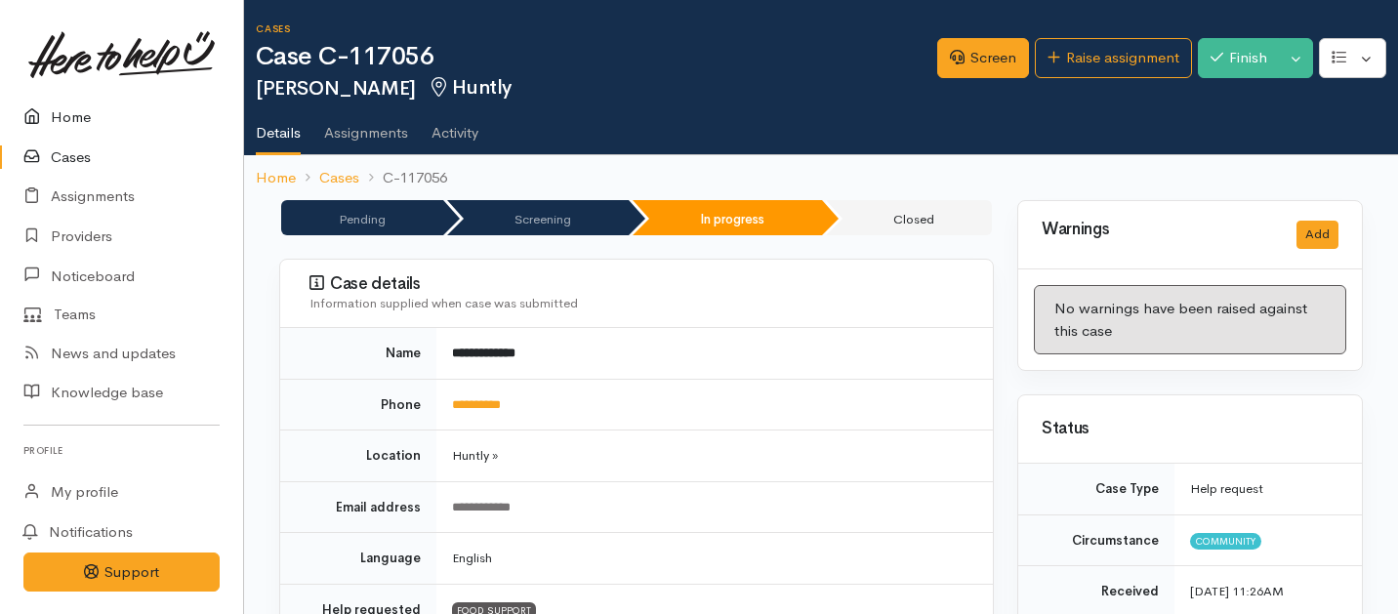
click at [85, 116] on link "Home" at bounding box center [121, 118] width 243 height 40
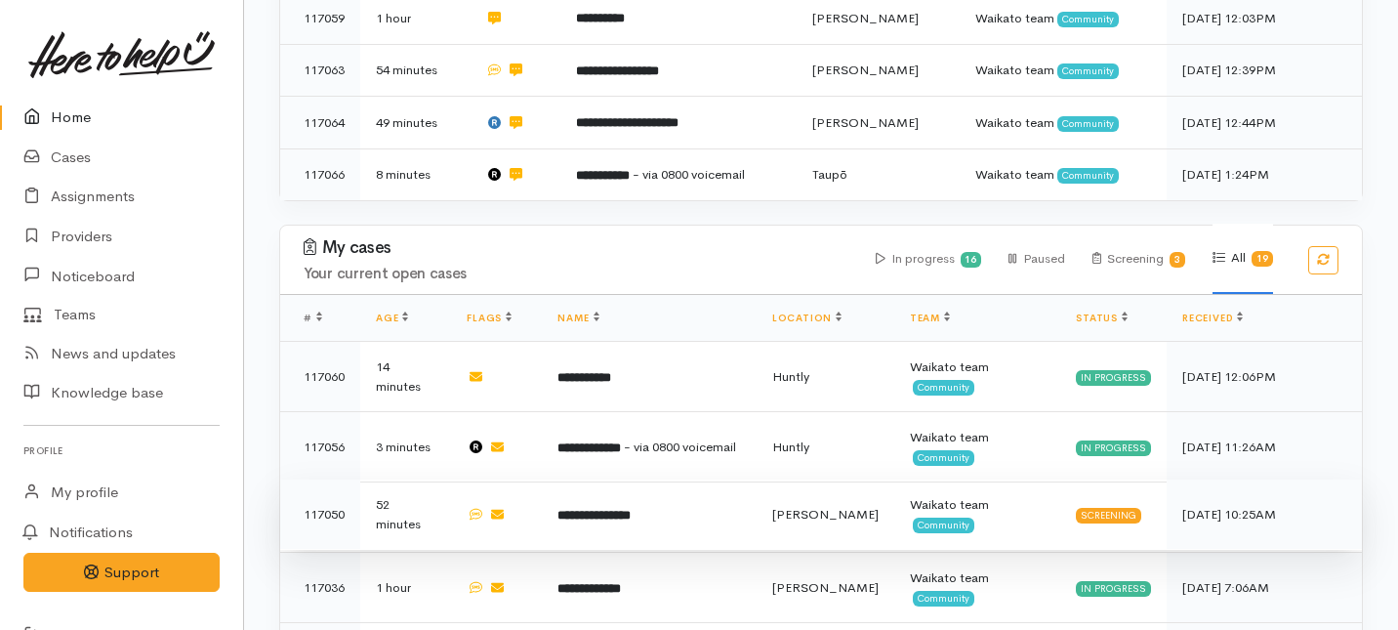
scroll to position [482, 0]
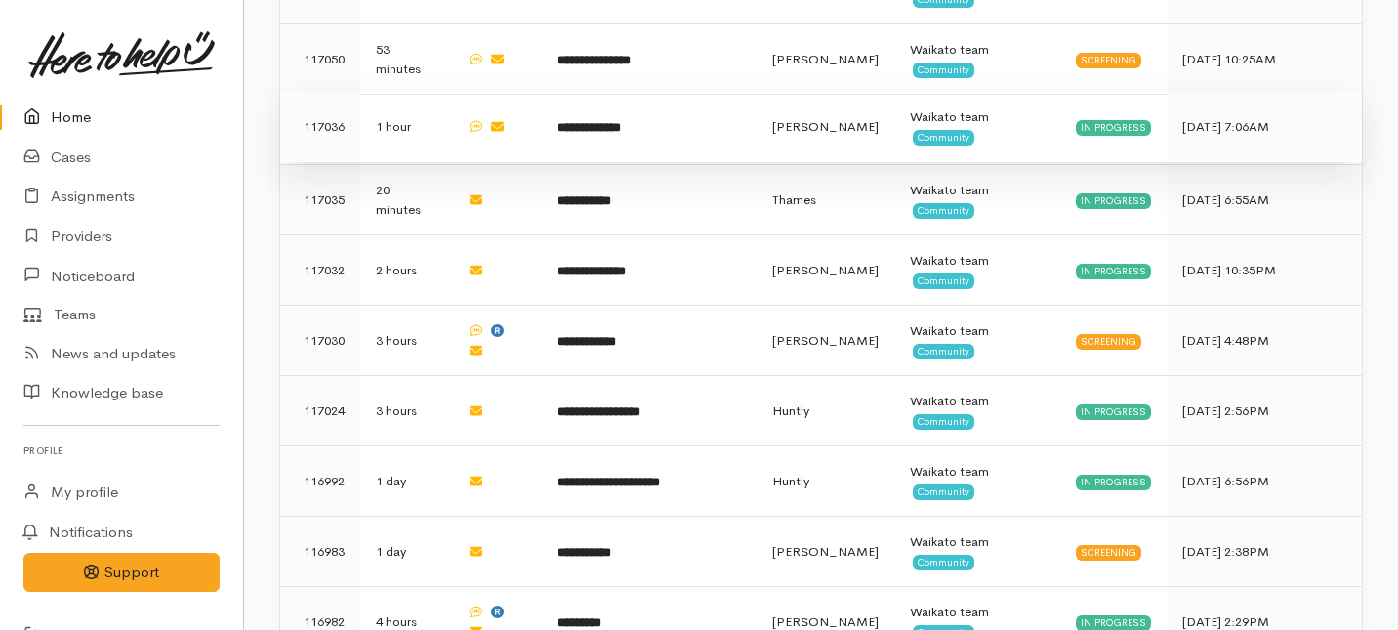
scroll to position [919, 0]
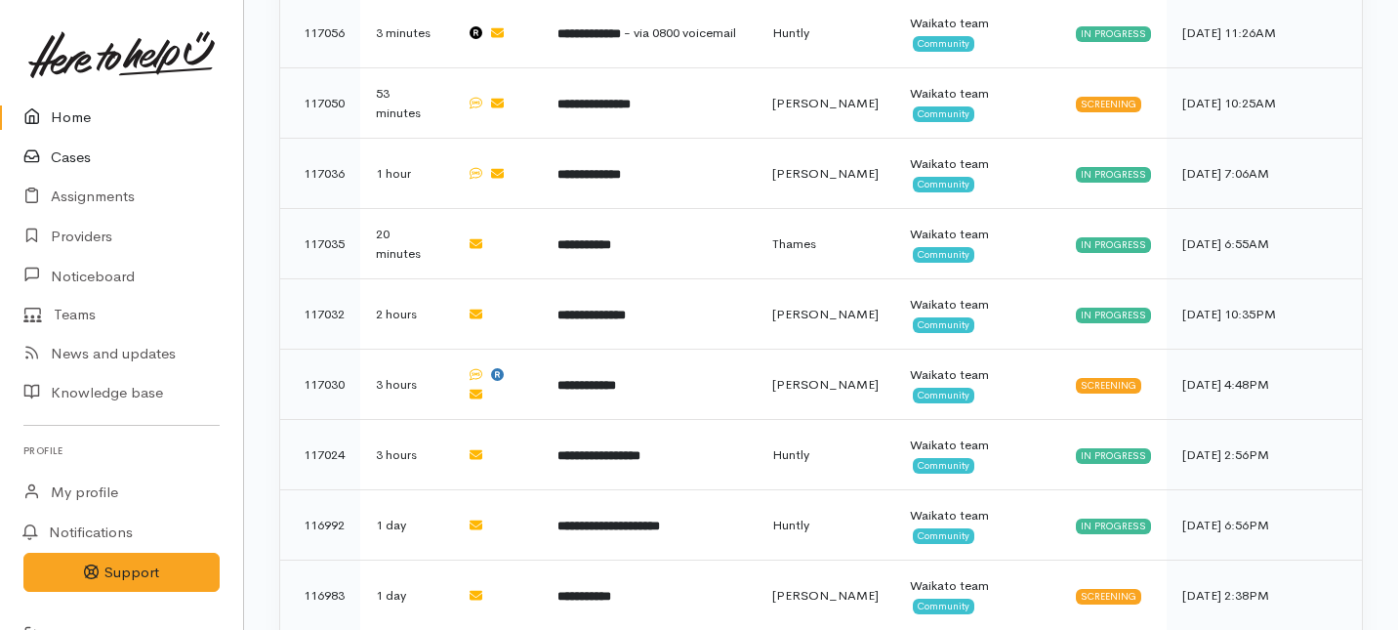
click at [79, 156] on link "Cases" at bounding box center [121, 158] width 243 height 40
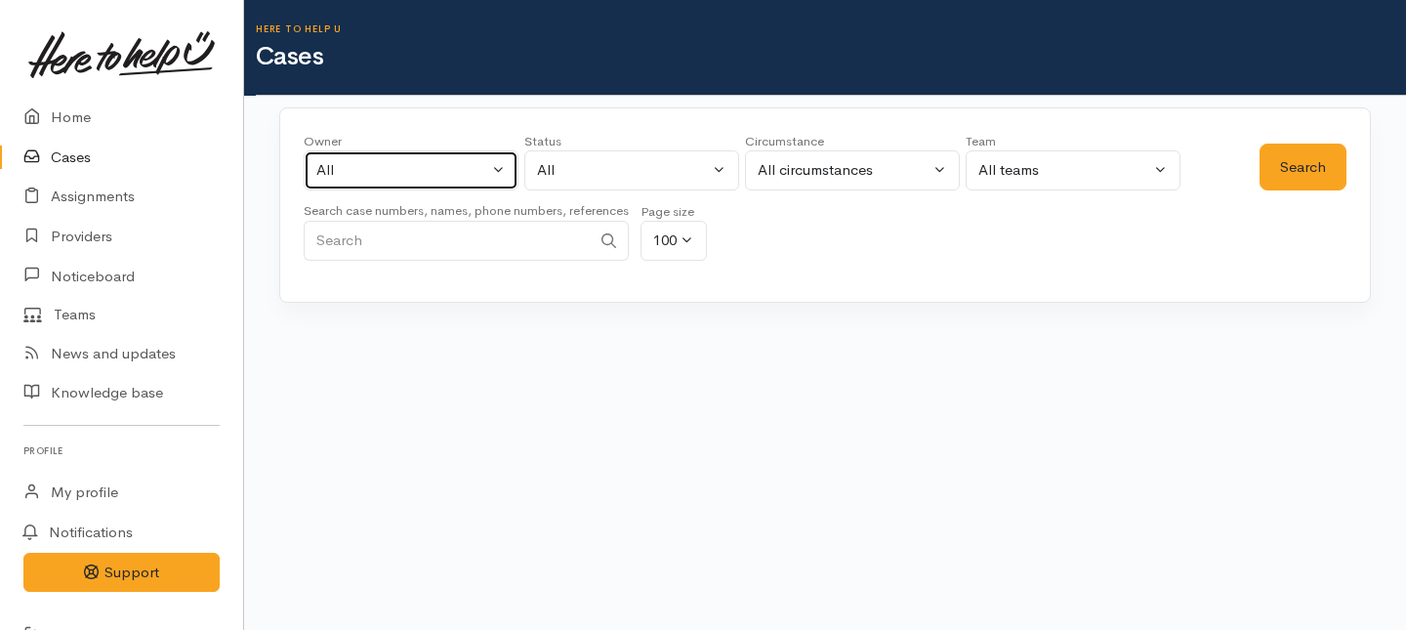
click at [439, 161] on div "All" at bounding box center [402, 170] width 172 height 22
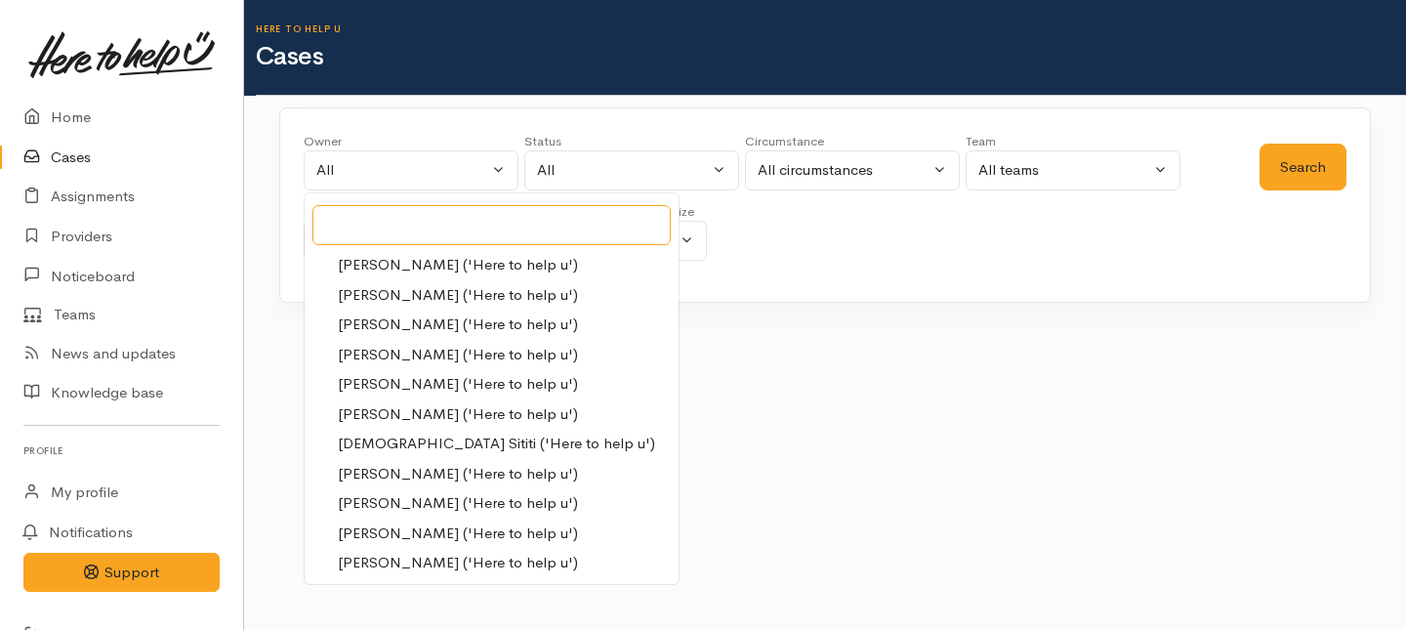
scroll to position [1101, 0]
click at [375, 438] on span "Shirley Mackie ('Here to help u')" at bounding box center [458, 443] width 240 height 22
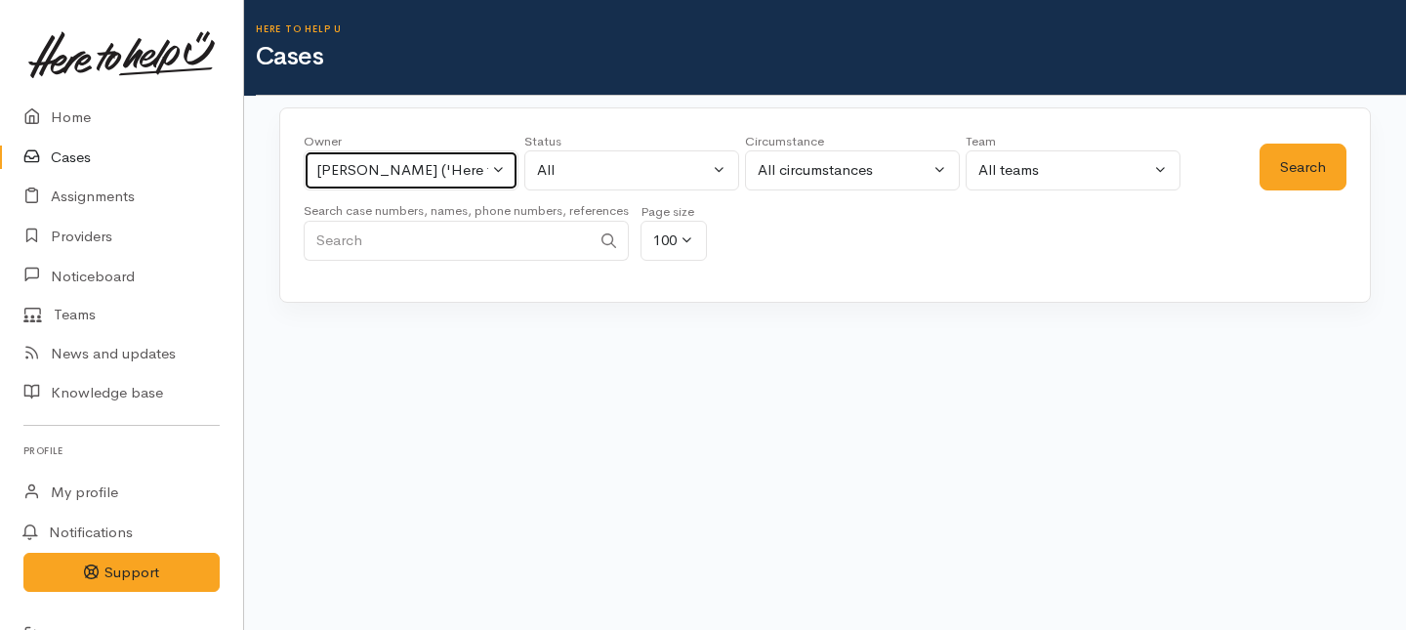
click at [449, 173] on div "Shirley Mackie ('Here to help u')" at bounding box center [402, 170] width 172 height 22
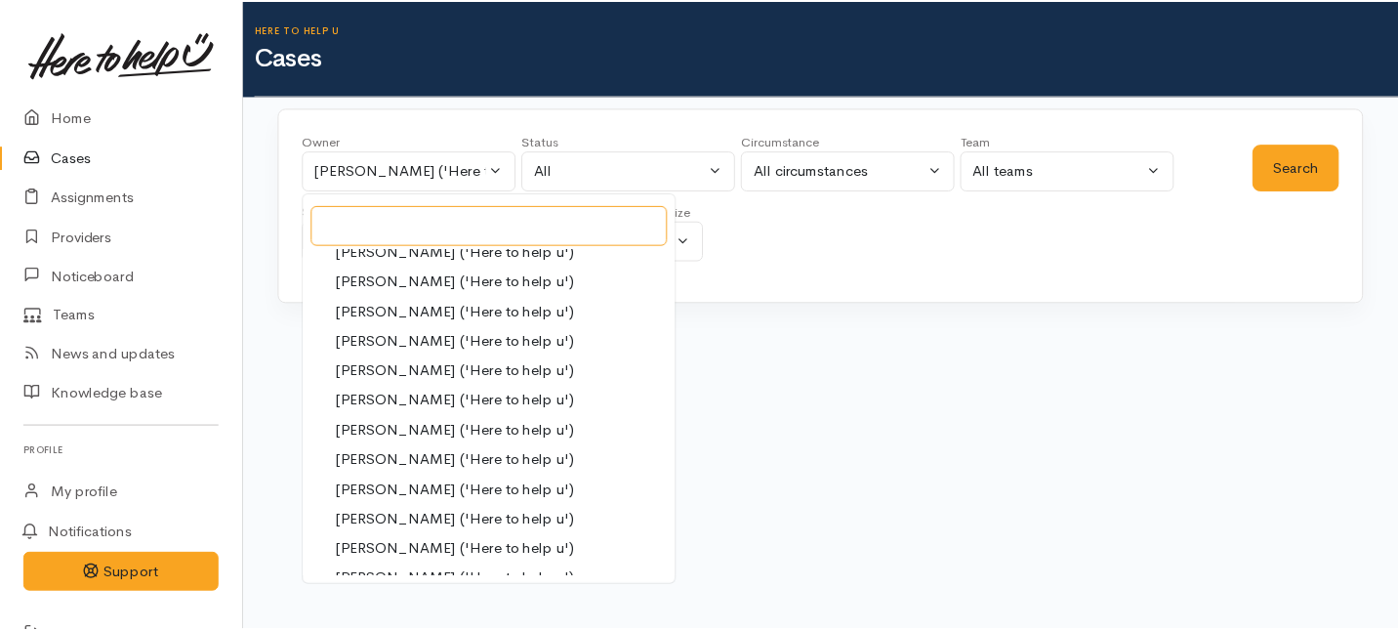
scroll to position [0, 0]
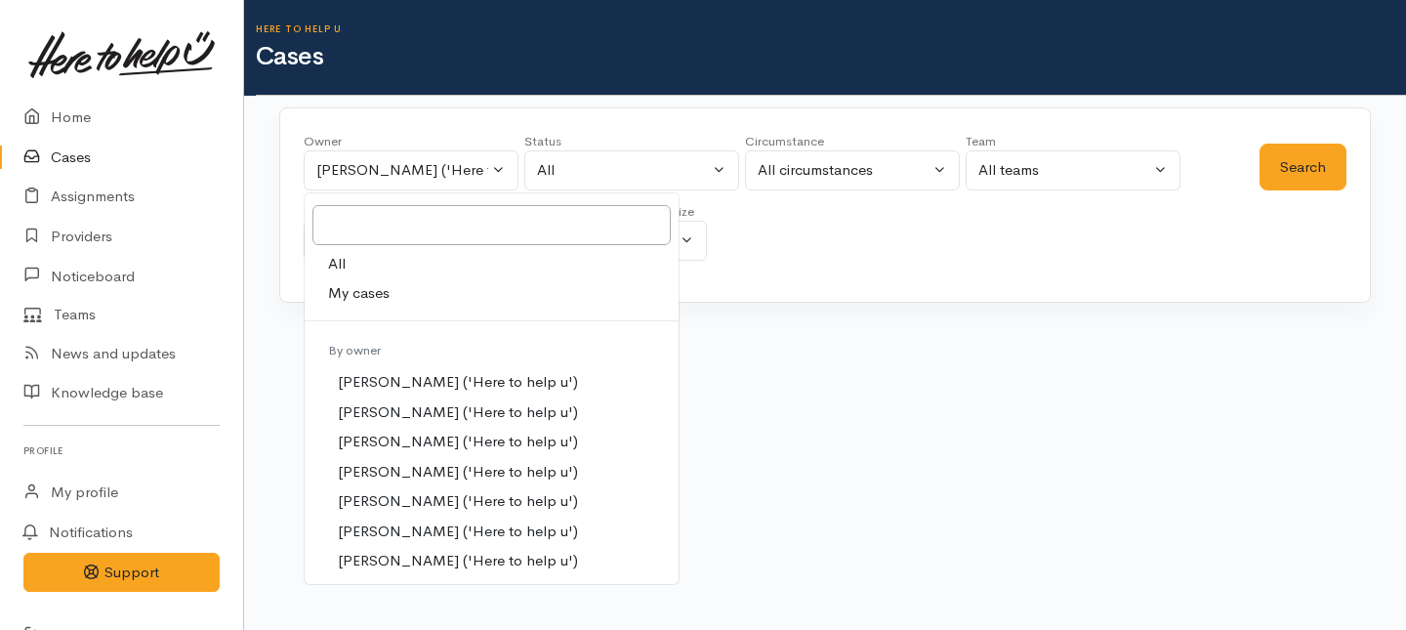
click at [343, 289] on span "My cases" at bounding box center [359, 293] width 62 height 22
select select "1463"
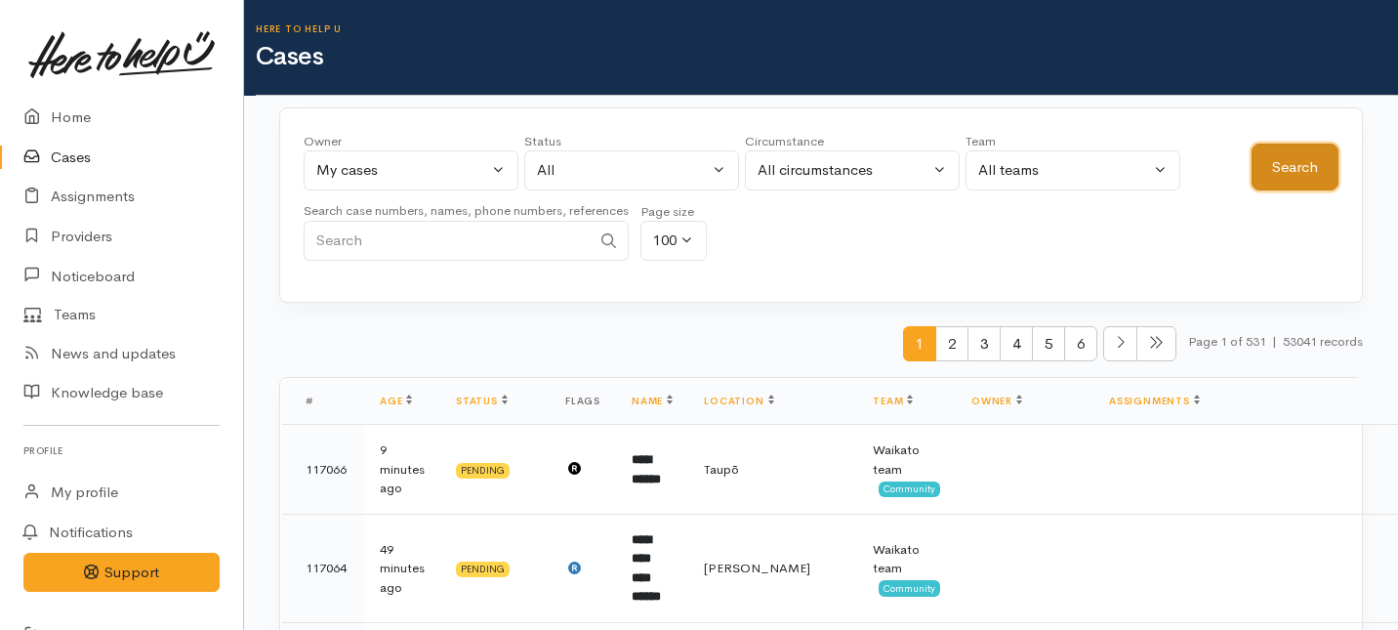
click at [1295, 149] on button "Search" at bounding box center [1295, 168] width 87 height 48
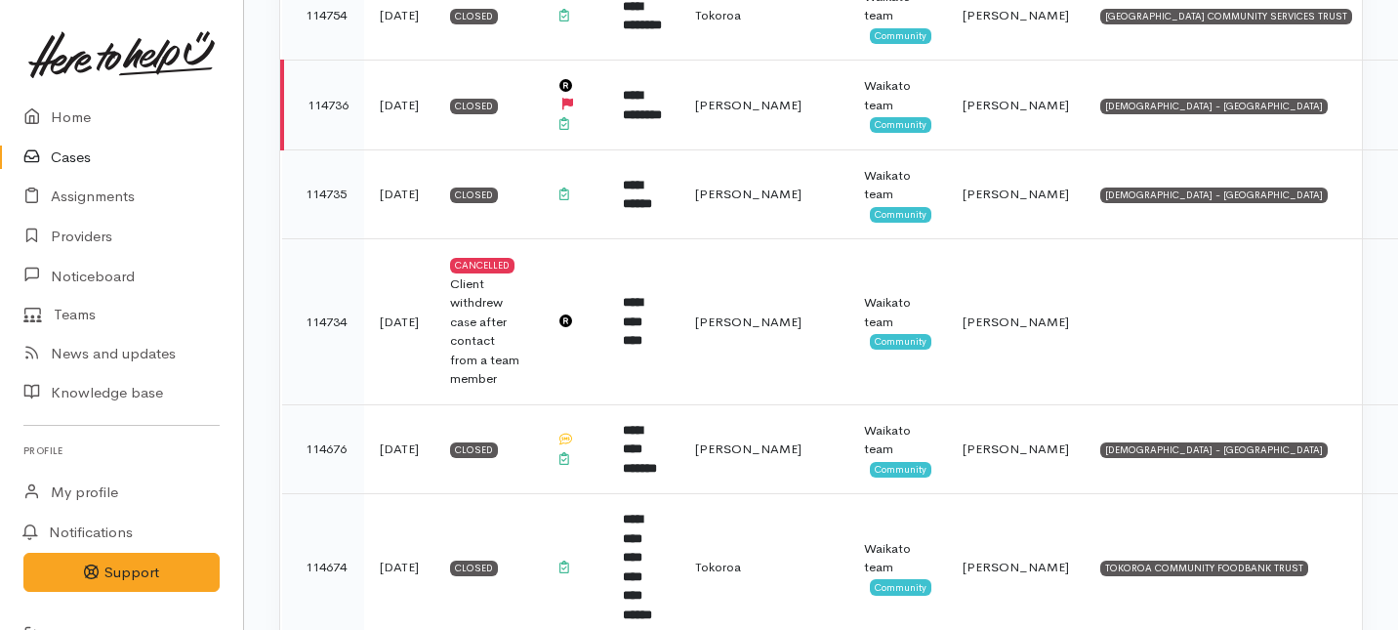
scroll to position [10481, 0]
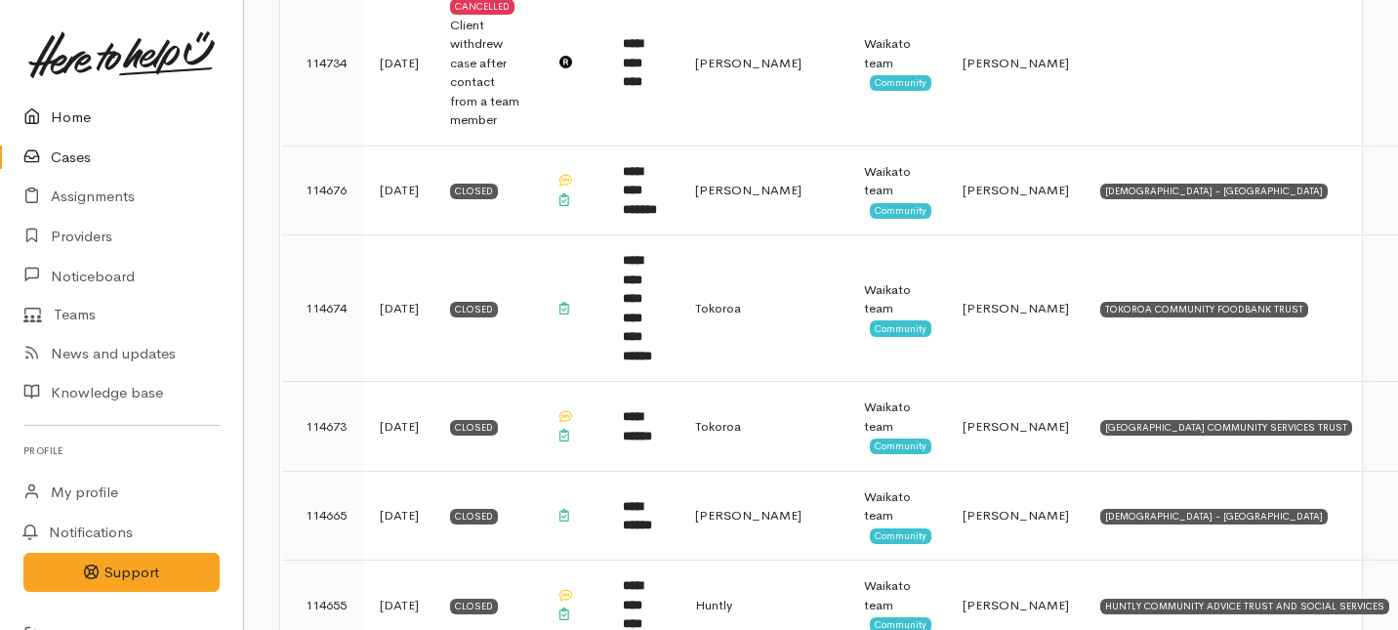
click at [69, 109] on link "Home" at bounding box center [121, 118] width 243 height 40
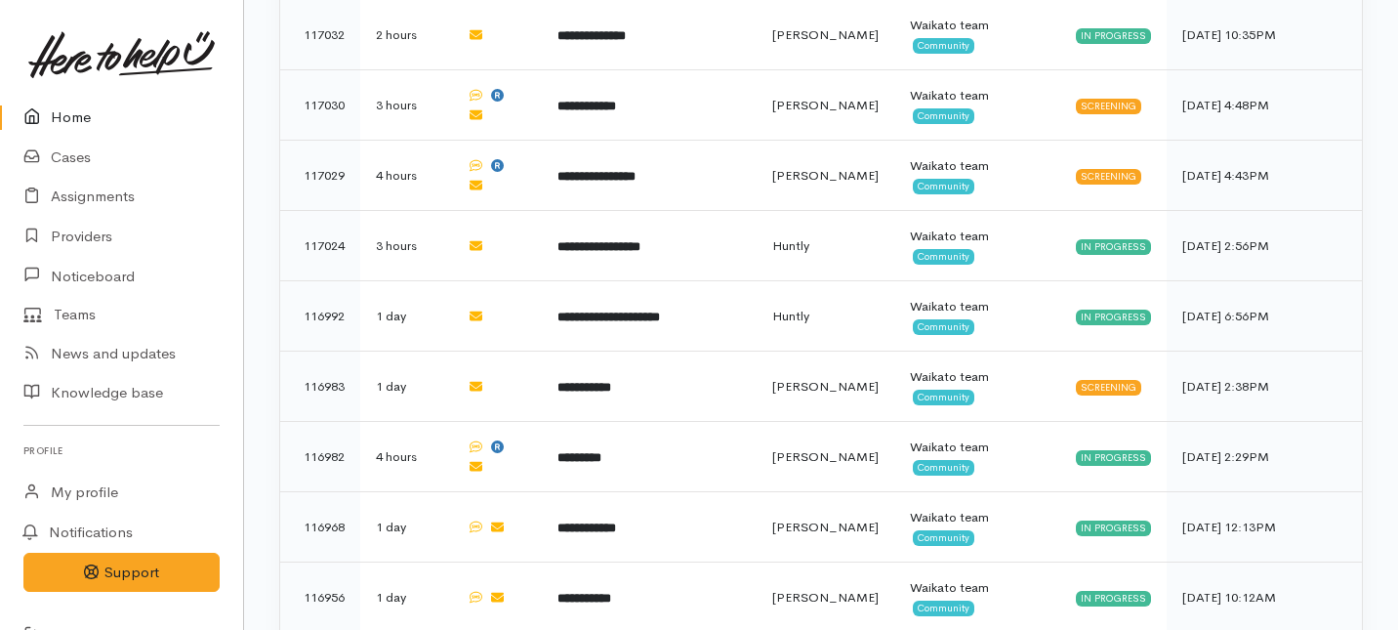
scroll to position [764, 0]
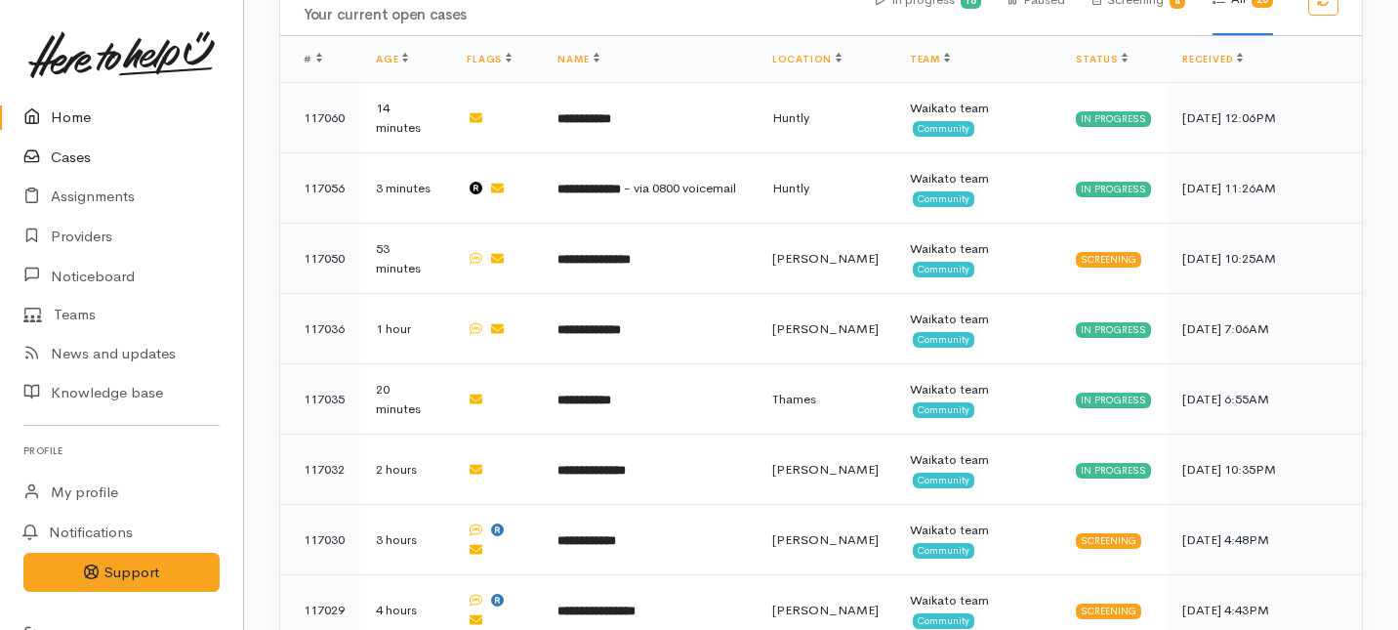
click at [72, 158] on link "Cases" at bounding box center [121, 158] width 243 height 40
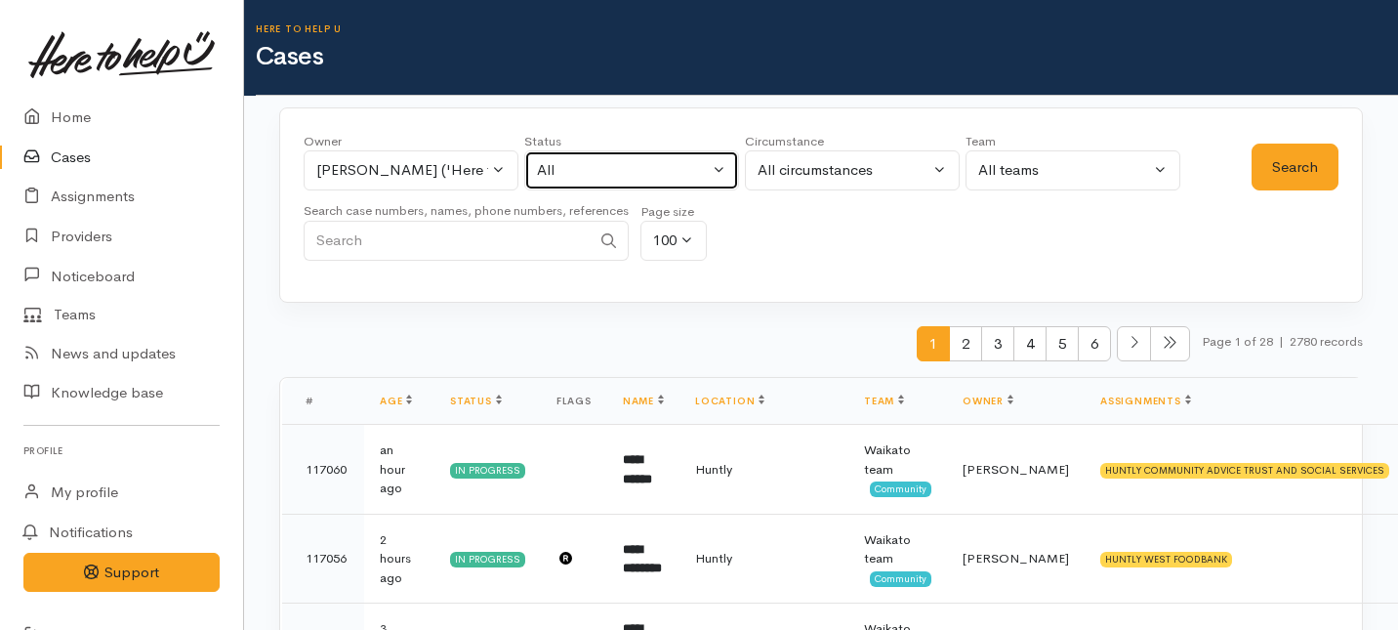
click at [722, 170] on button "All" at bounding box center [631, 170] width 215 height 40
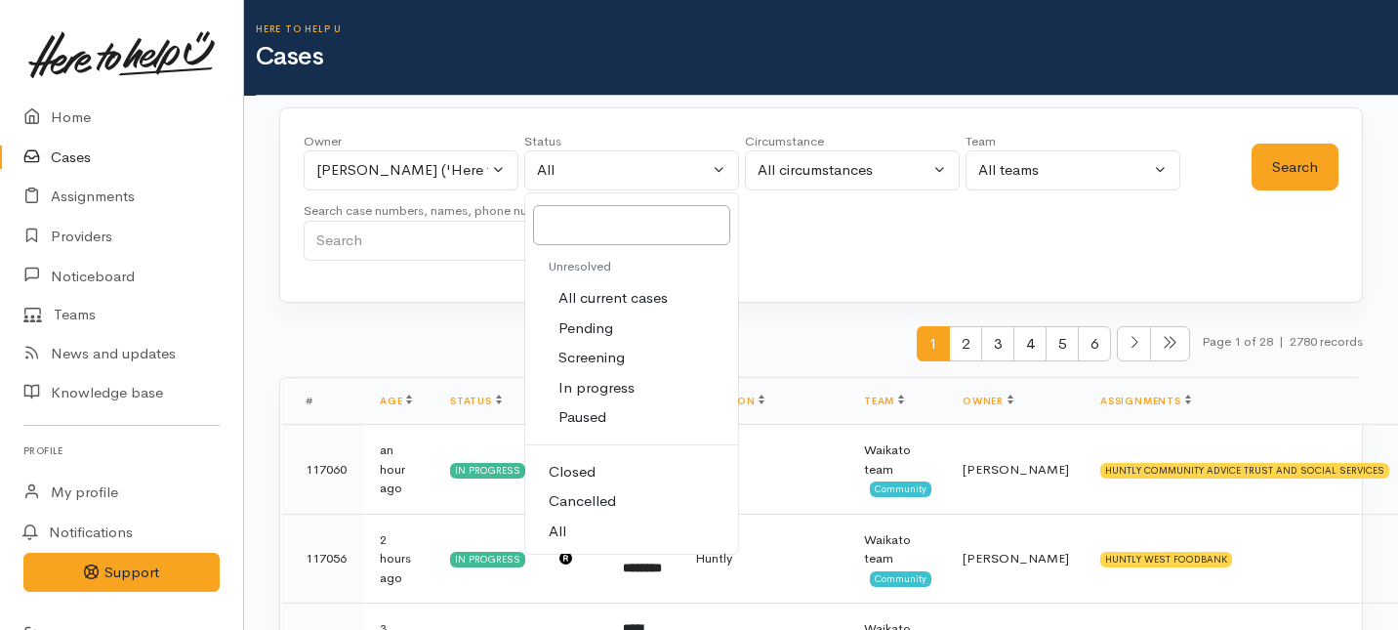
click at [586, 387] on span "In progress" at bounding box center [597, 388] width 76 height 22
select select "Open"
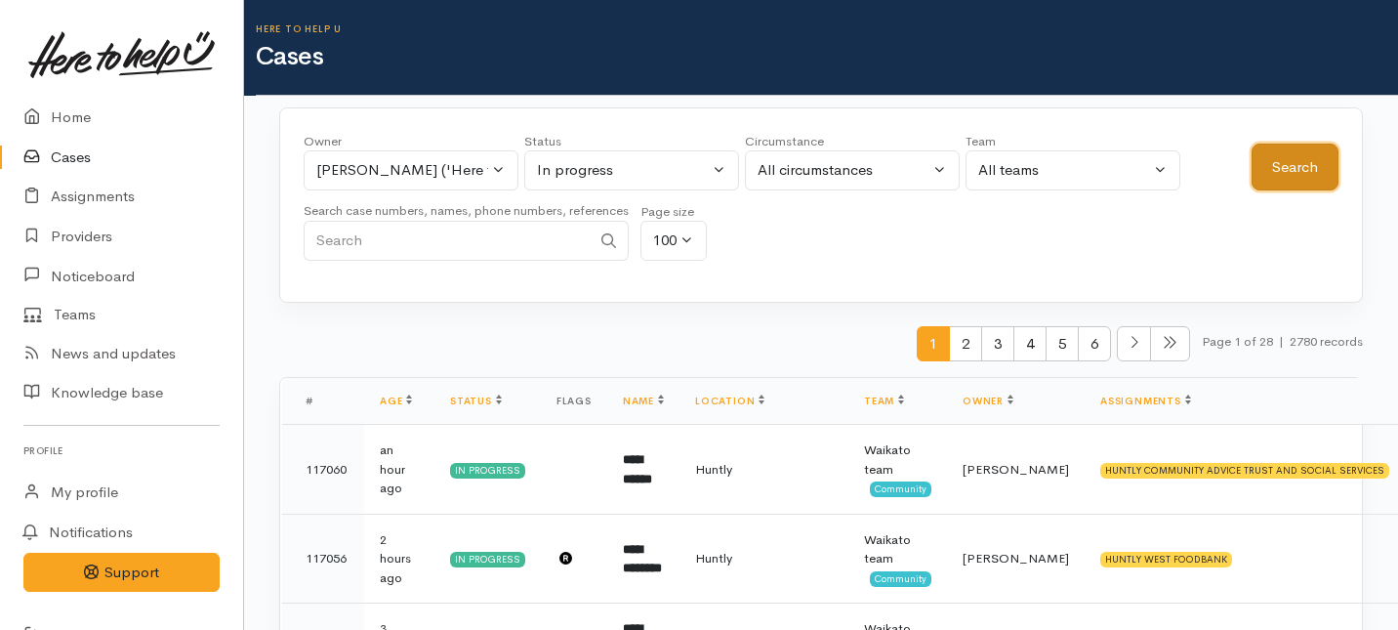
click at [1280, 172] on button "Search" at bounding box center [1295, 168] width 87 height 48
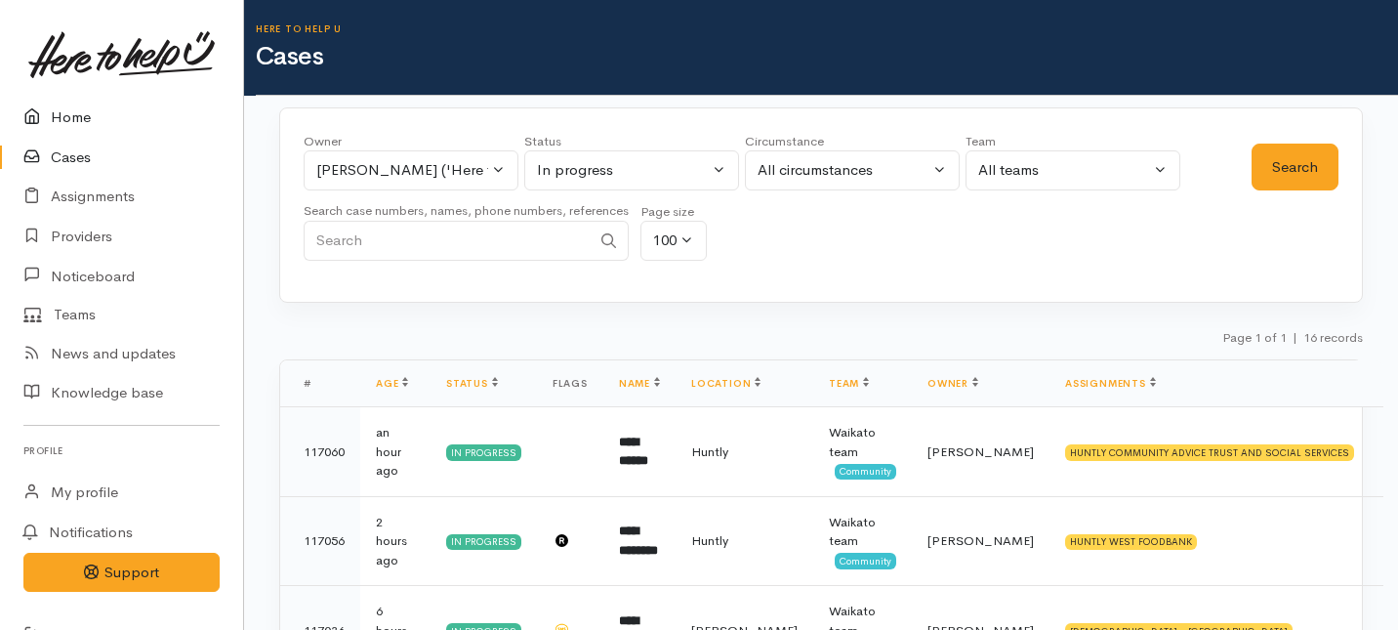
click at [65, 115] on link "Home" at bounding box center [121, 118] width 243 height 40
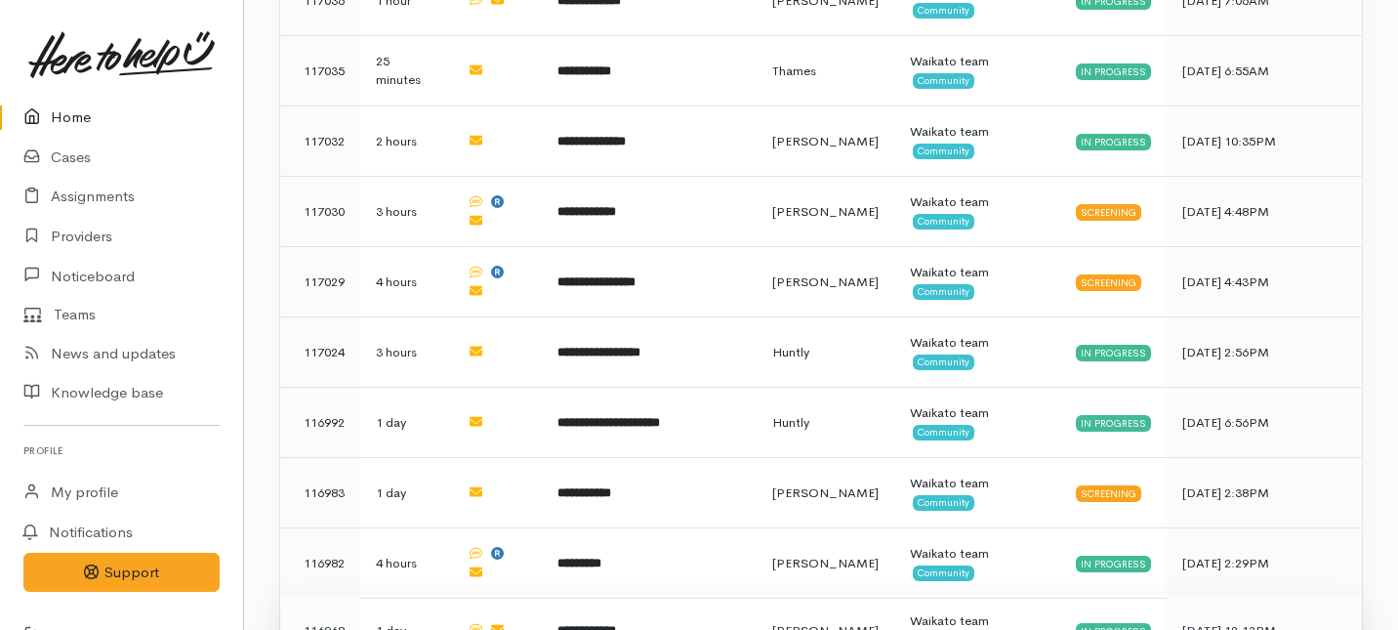
scroll to position [1133, 0]
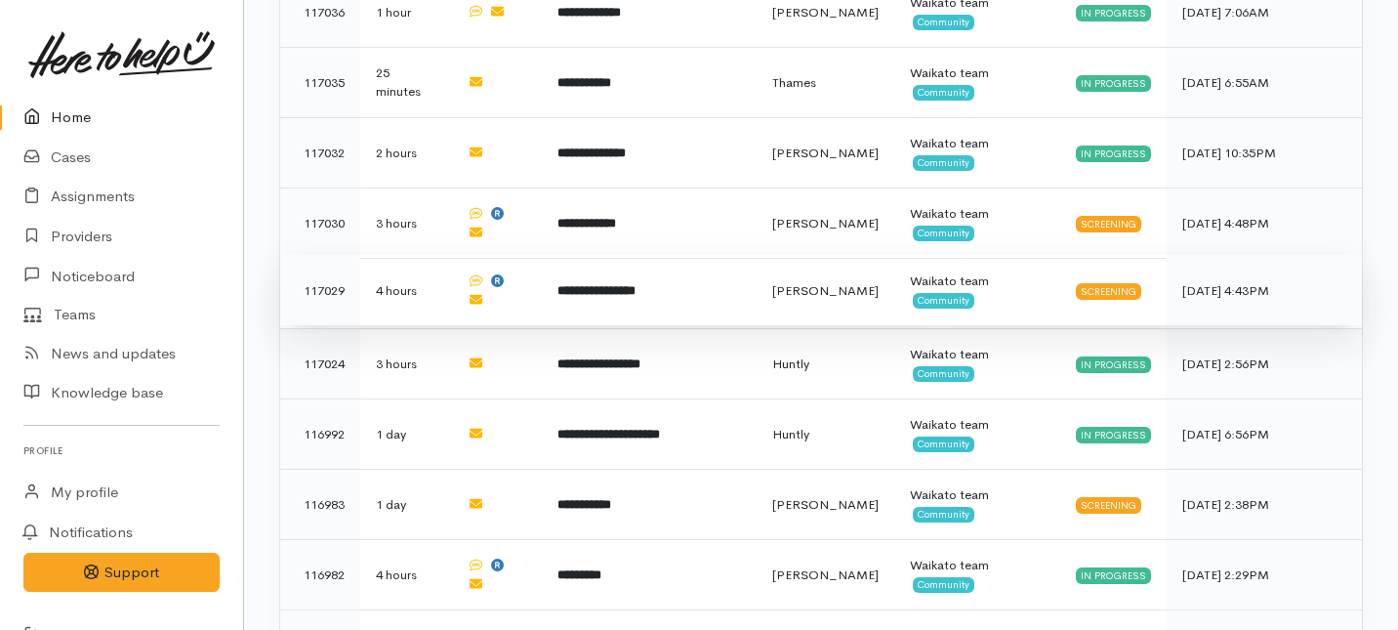
click at [576, 284] on b "**********" at bounding box center [597, 290] width 78 height 13
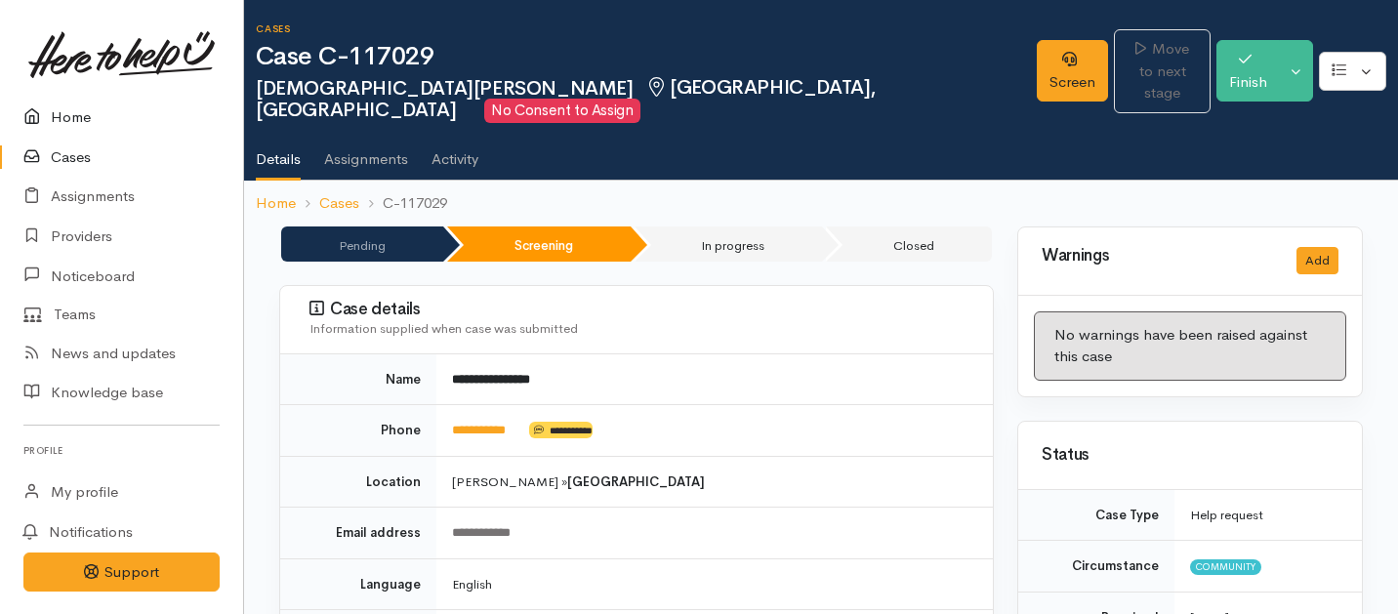
click at [78, 112] on link "Home" at bounding box center [121, 118] width 243 height 40
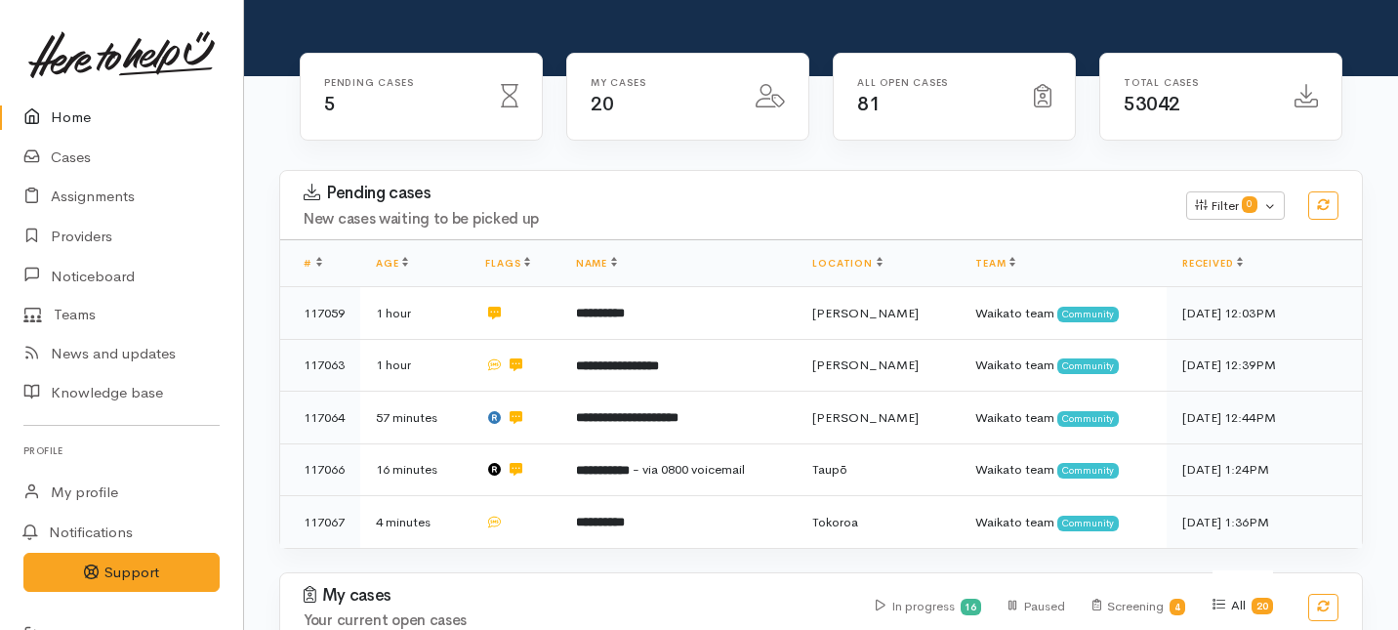
scroll to position [222, 0]
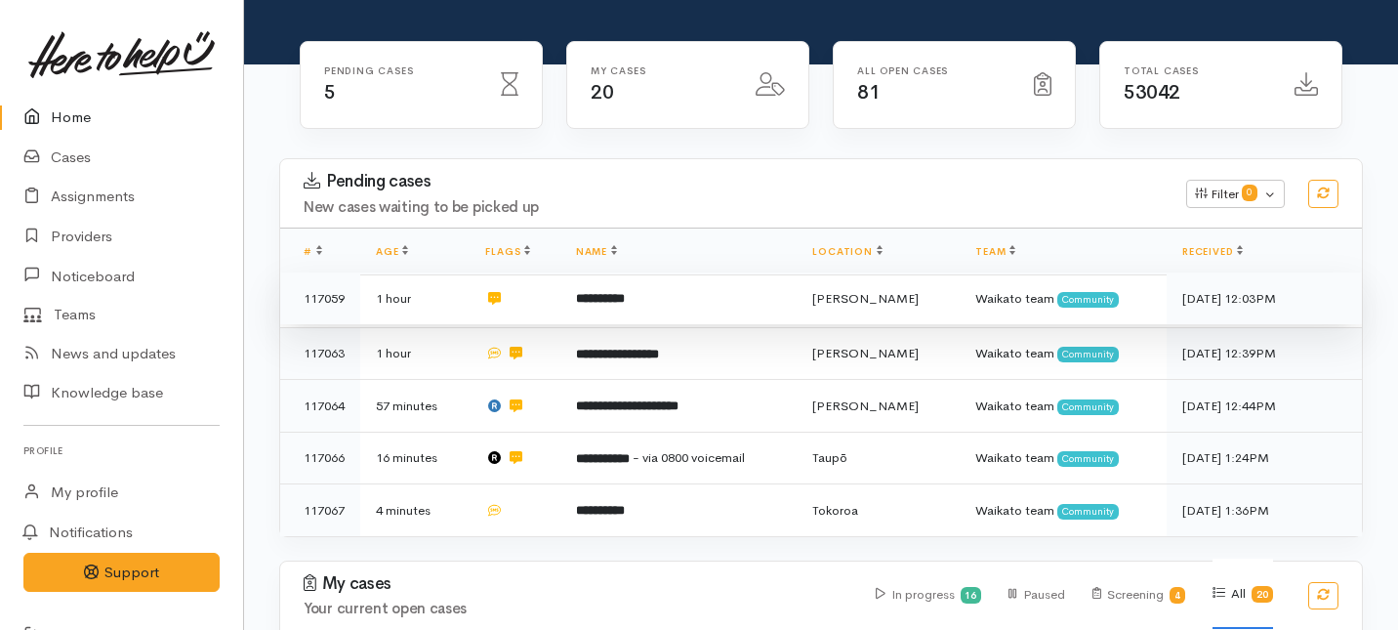
click at [577, 272] on td "**********" at bounding box center [679, 298] width 237 height 53
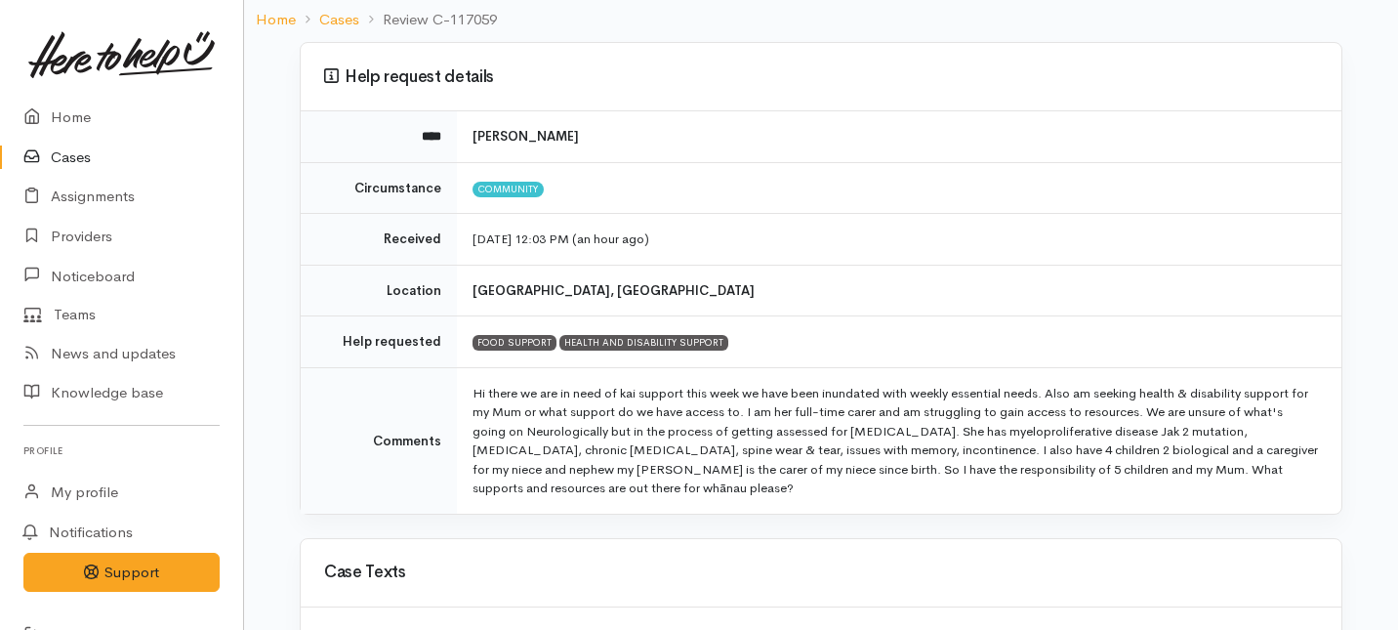
scroll to position [137, 0]
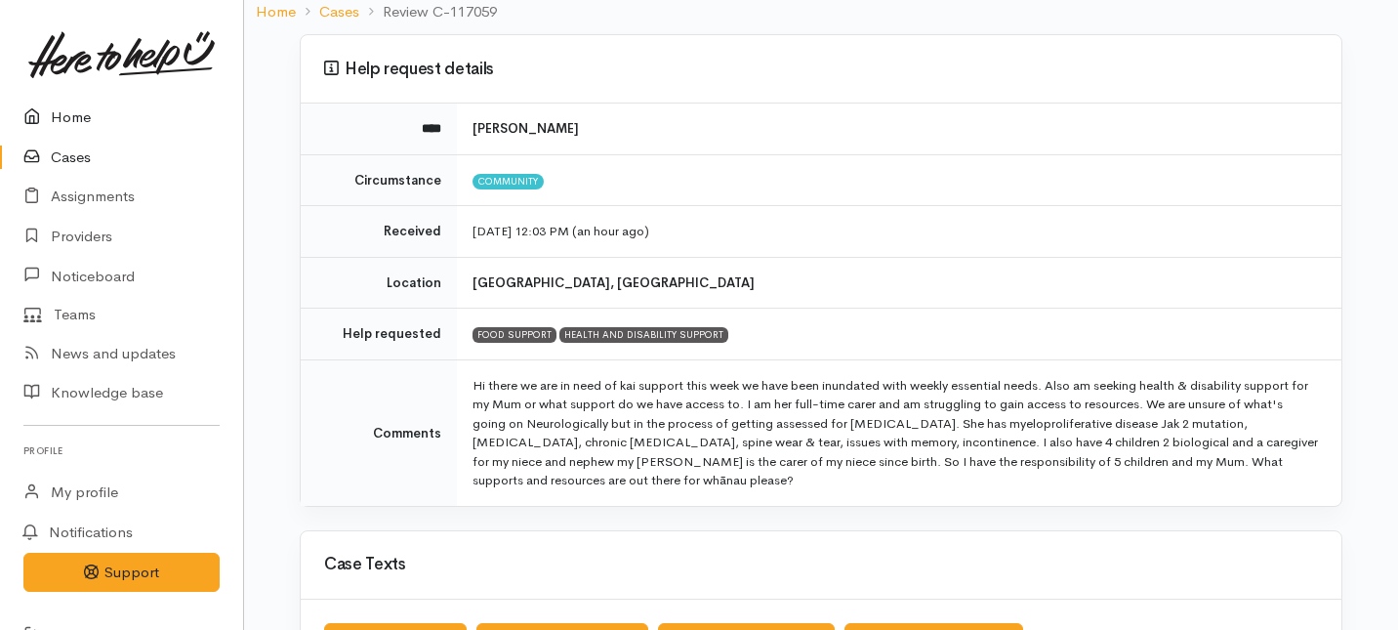
click at [66, 117] on link "Home" at bounding box center [121, 118] width 243 height 40
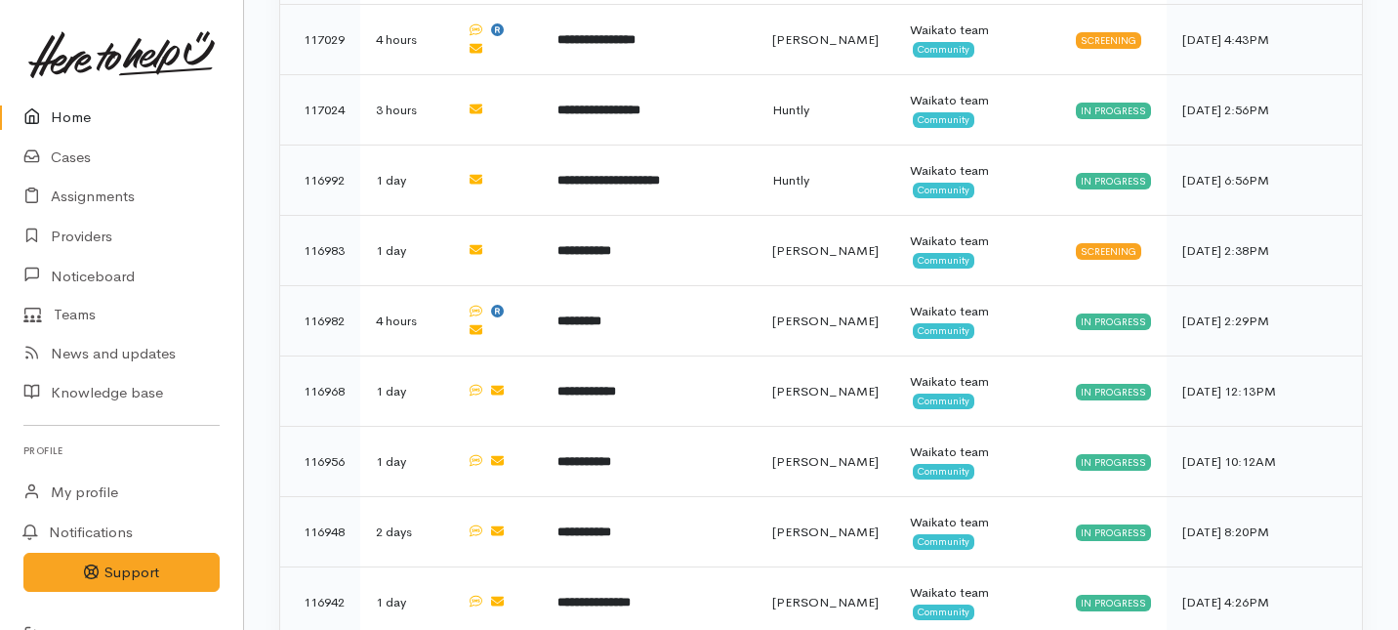
scroll to position [1476, 0]
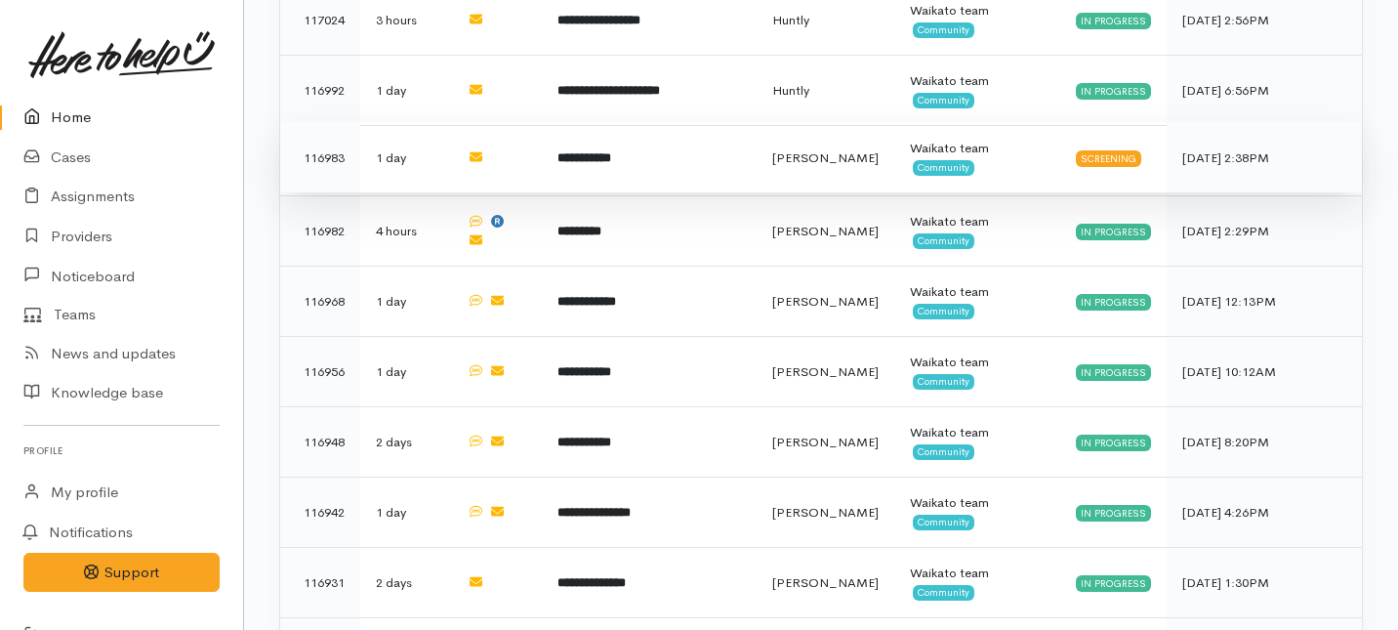
click at [576, 122] on td "**********" at bounding box center [649, 157] width 214 height 70
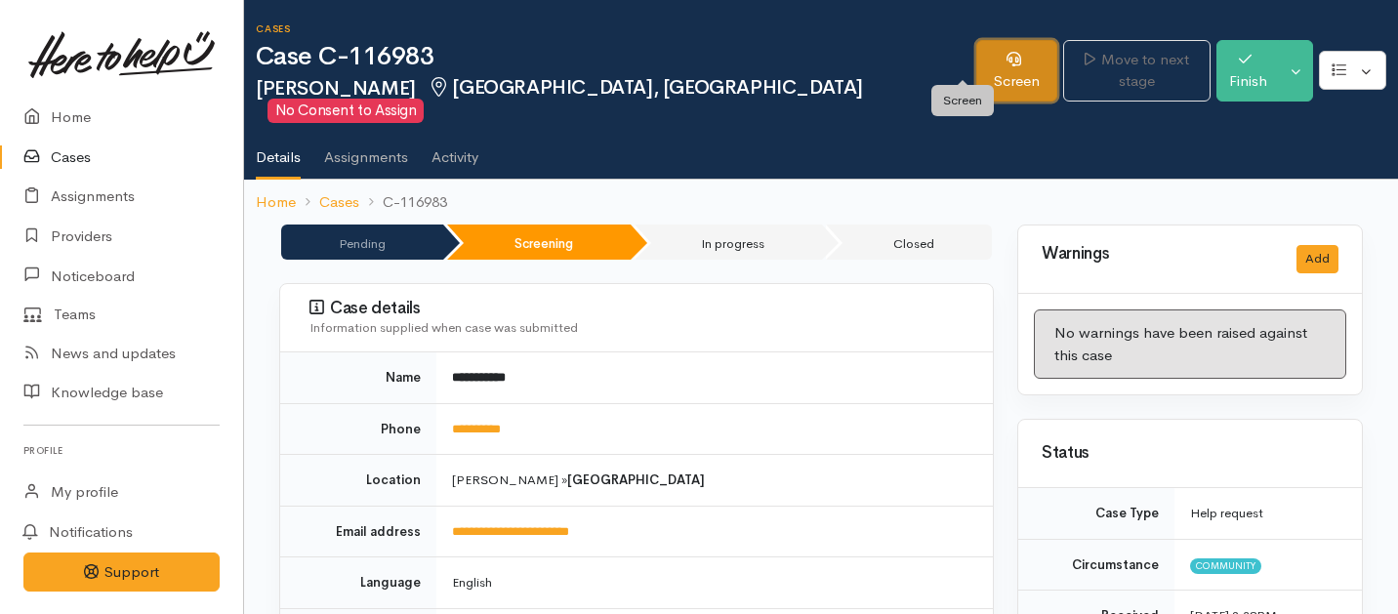
click at [1007, 64] on icon at bounding box center [1014, 59] width 15 height 15
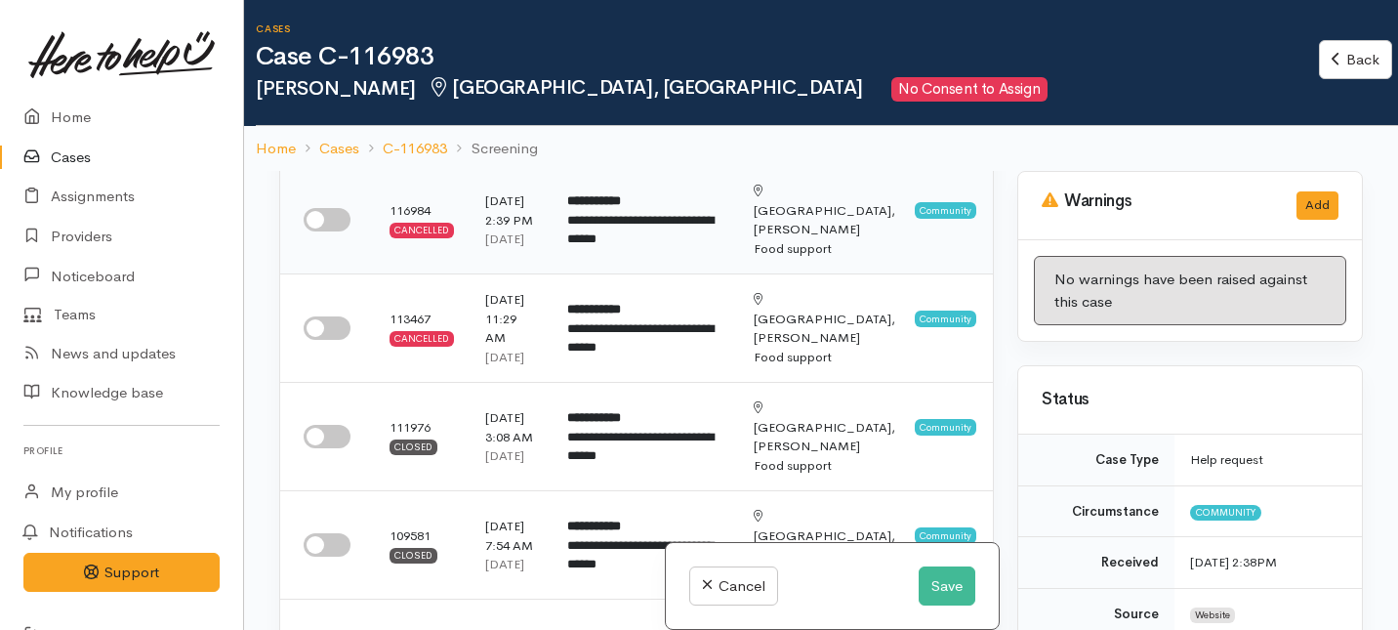
scroll to position [123, 0]
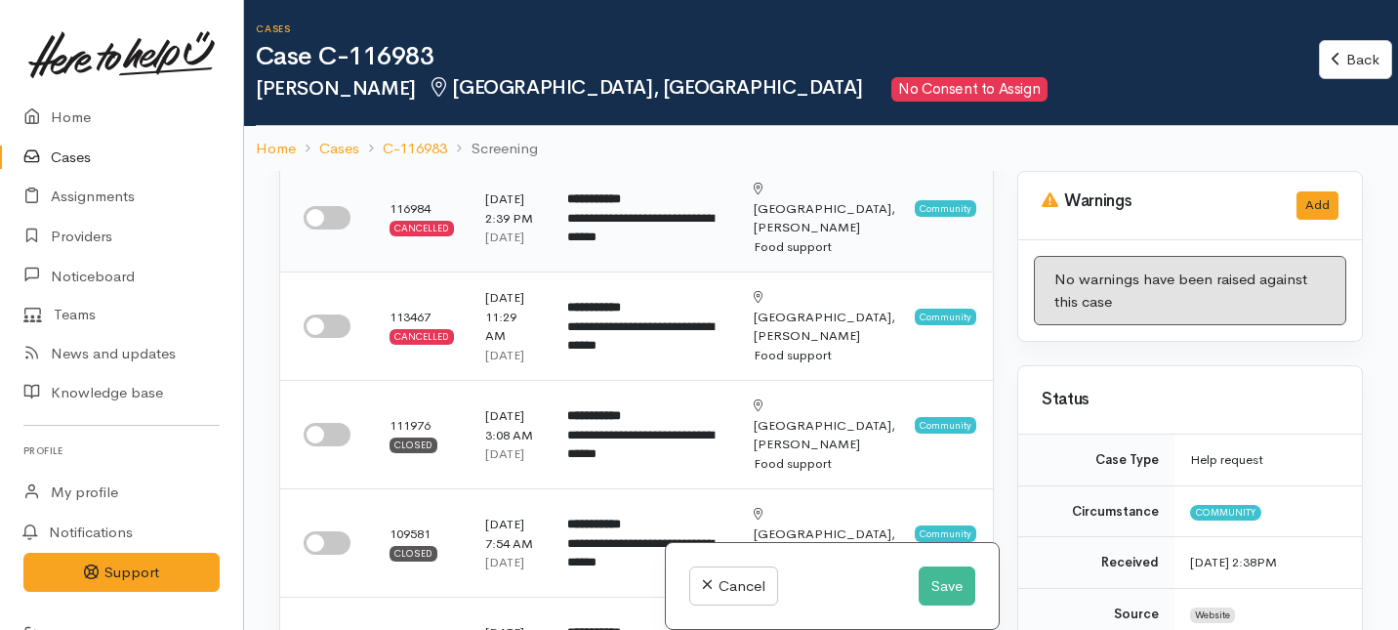
click at [317, 224] on input "checkbox" at bounding box center [327, 217] width 47 height 23
checkbox input "true"
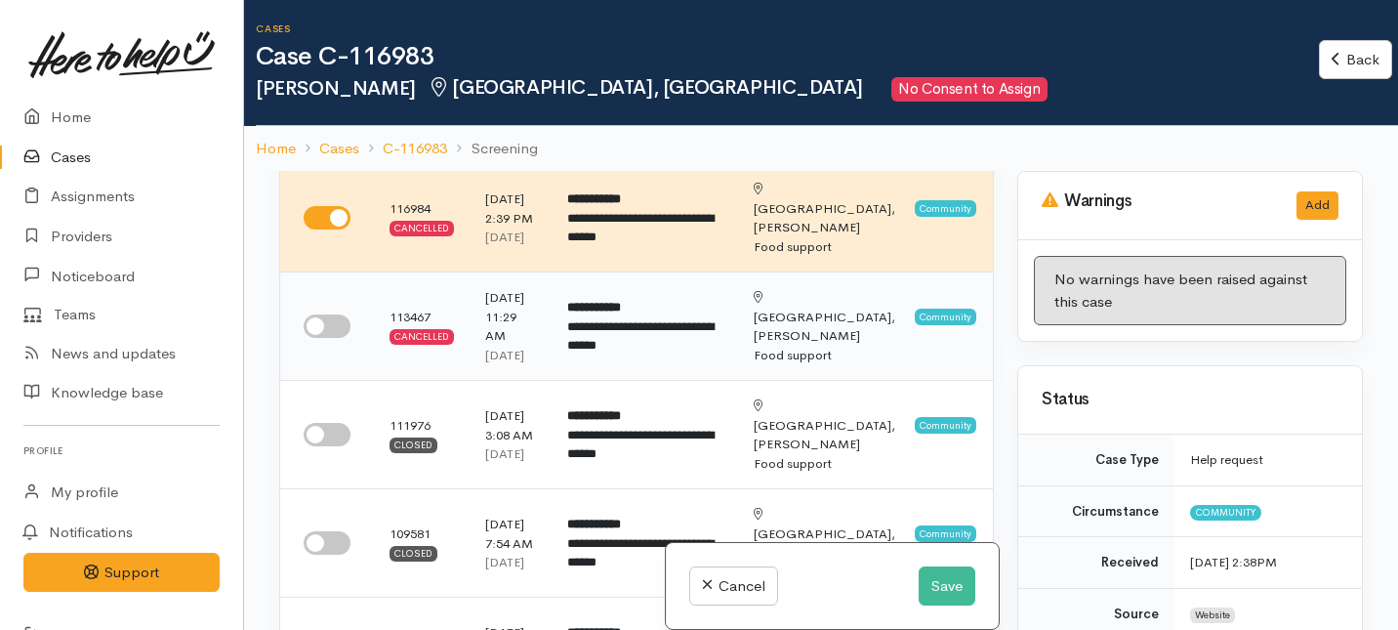
click at [333, 338] on input "checkbox" at bounding box center [327, 325] width 47 height 23
checkbox input "true"
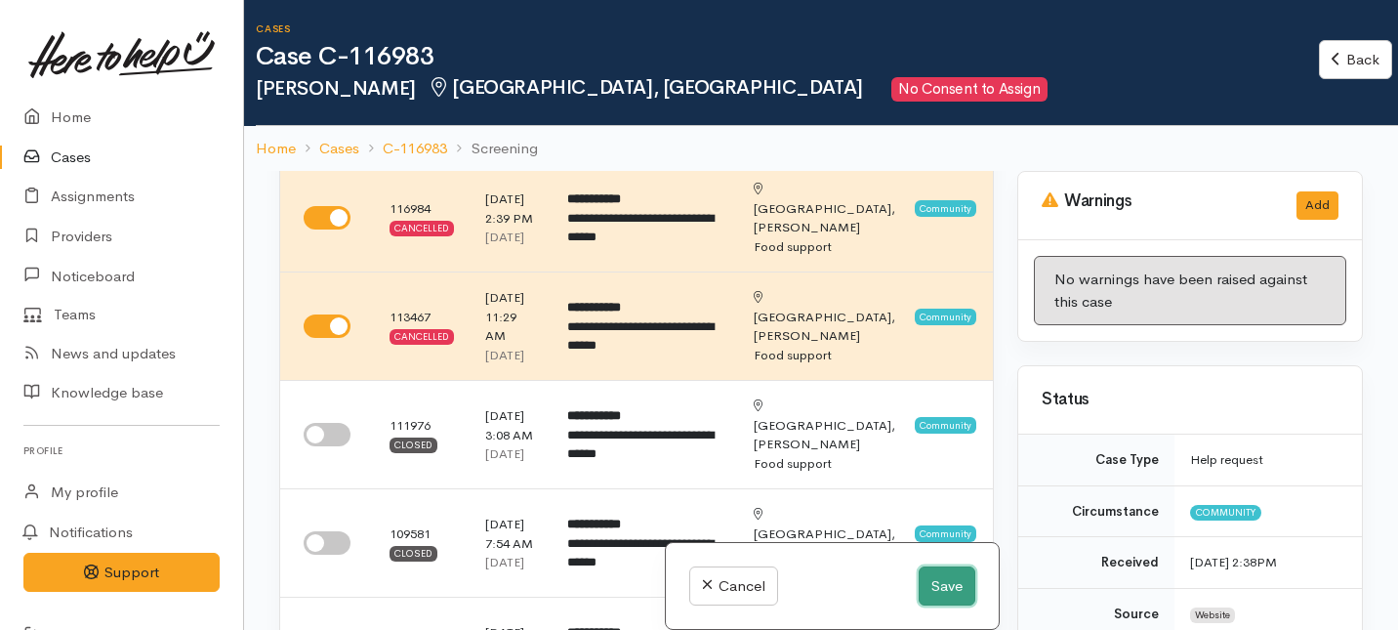
click at [955, 596] on button "Save" at bounding box center [947, 586] width 57 height 40
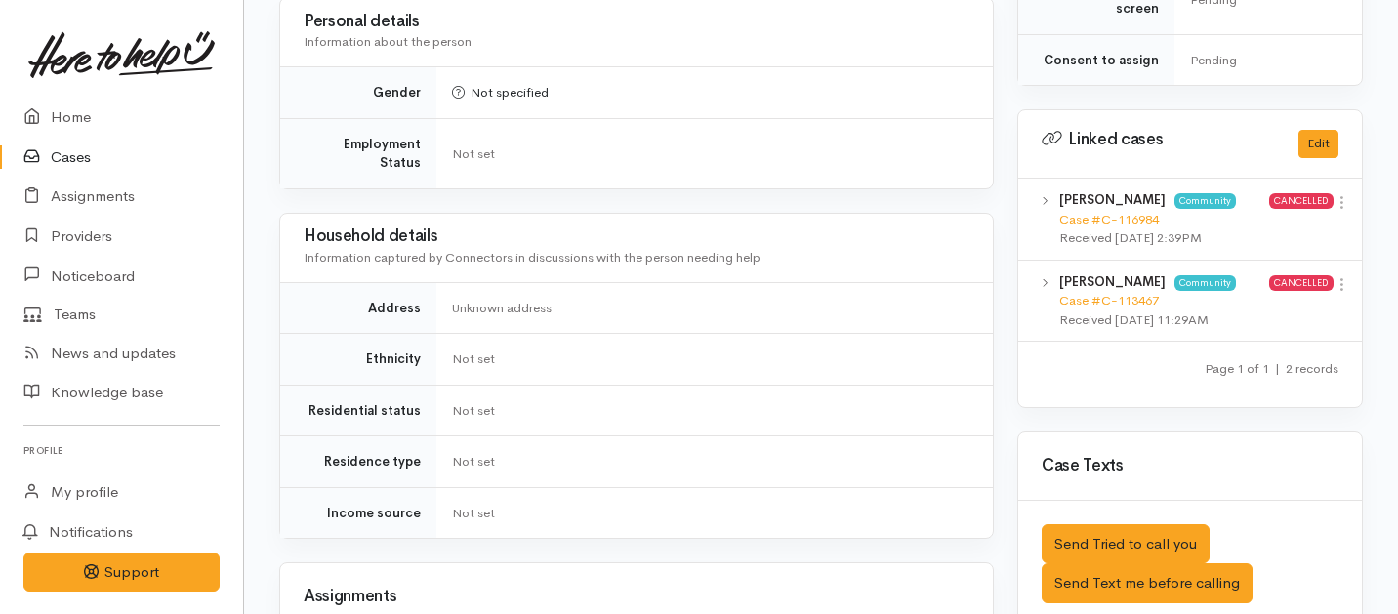
scroll to position [880, 0]
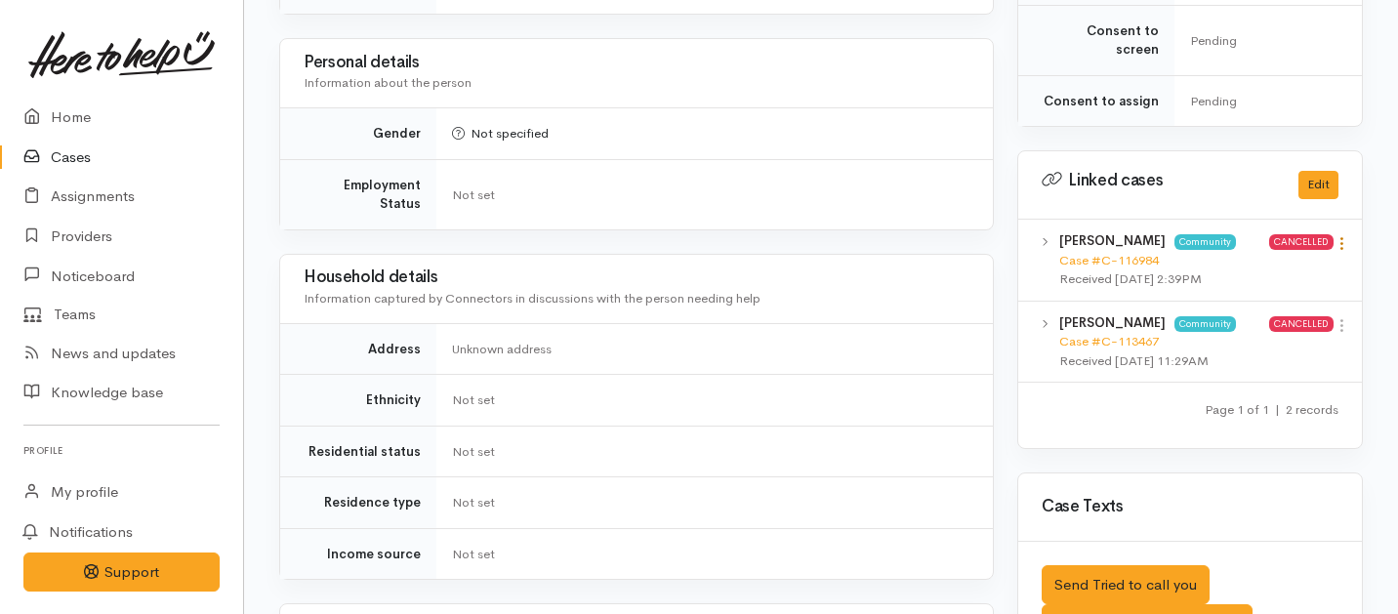
click at [1344, 235] on icon at bounding box center [1342, 243] width 17 height 17
click at [1239, 267] on link "View case" at bounding box center [1272, 282] width 154 height 30
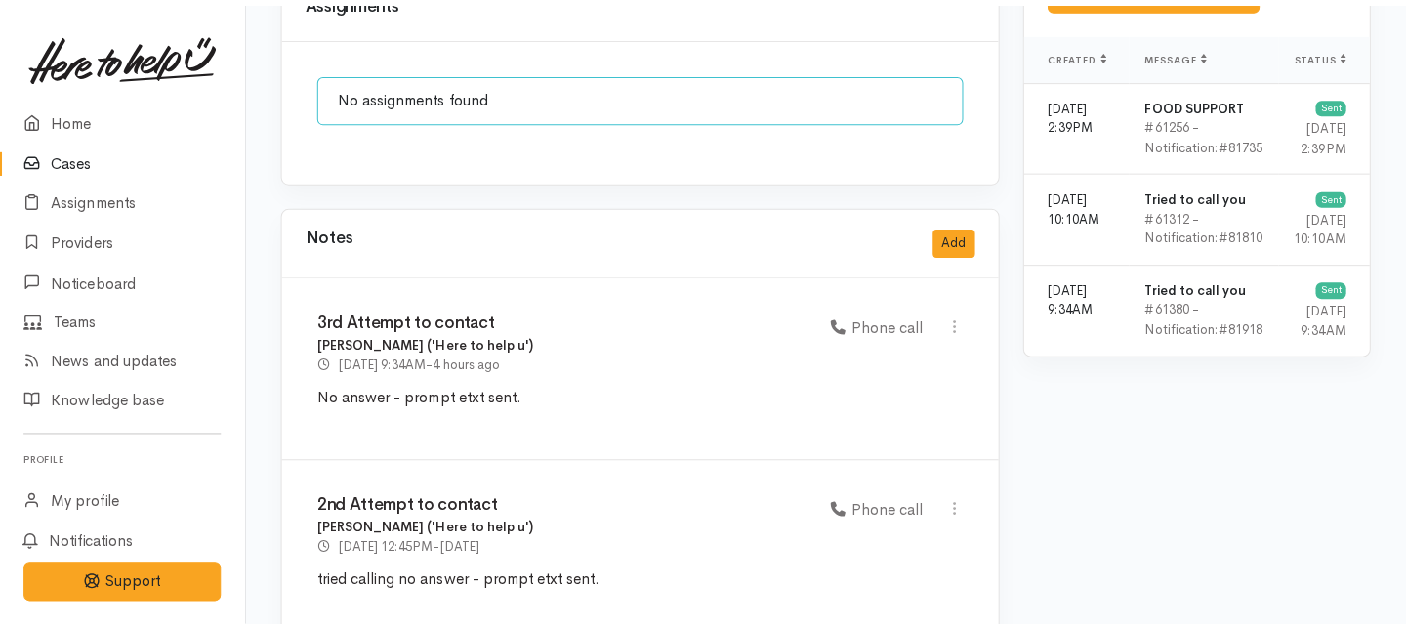
scroll to position [1501, 0]
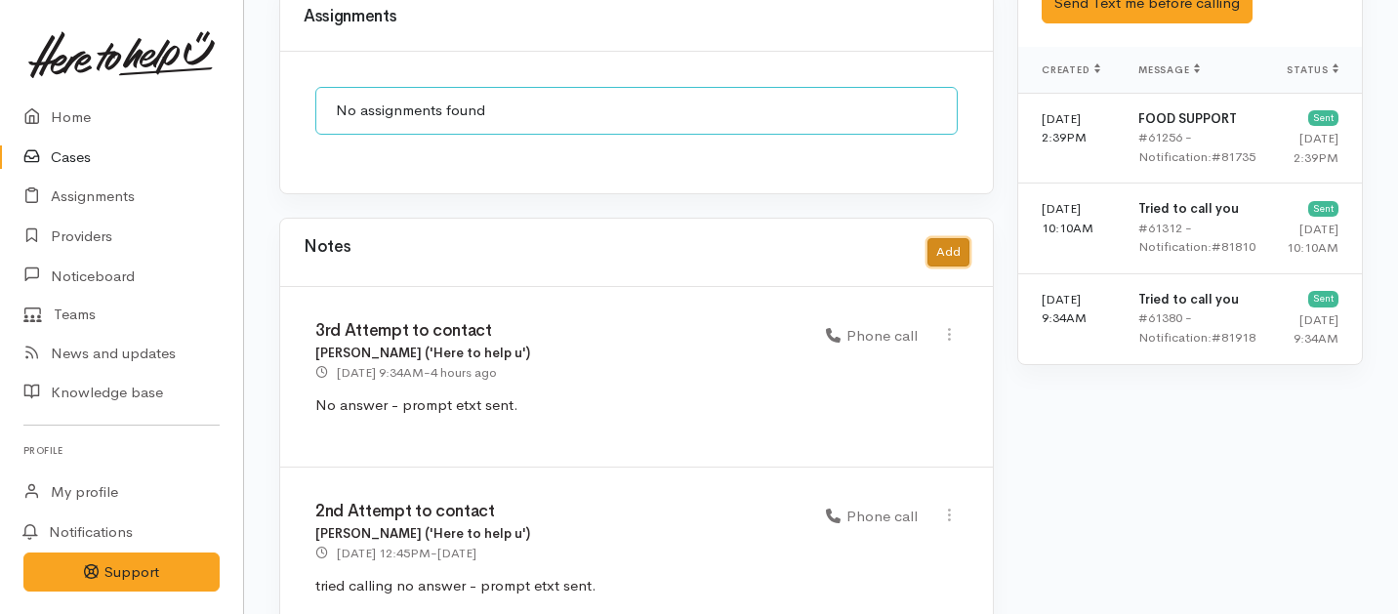
click at [948, 238] on button "Add" at bounding box center [949, 252] width 42 height 28
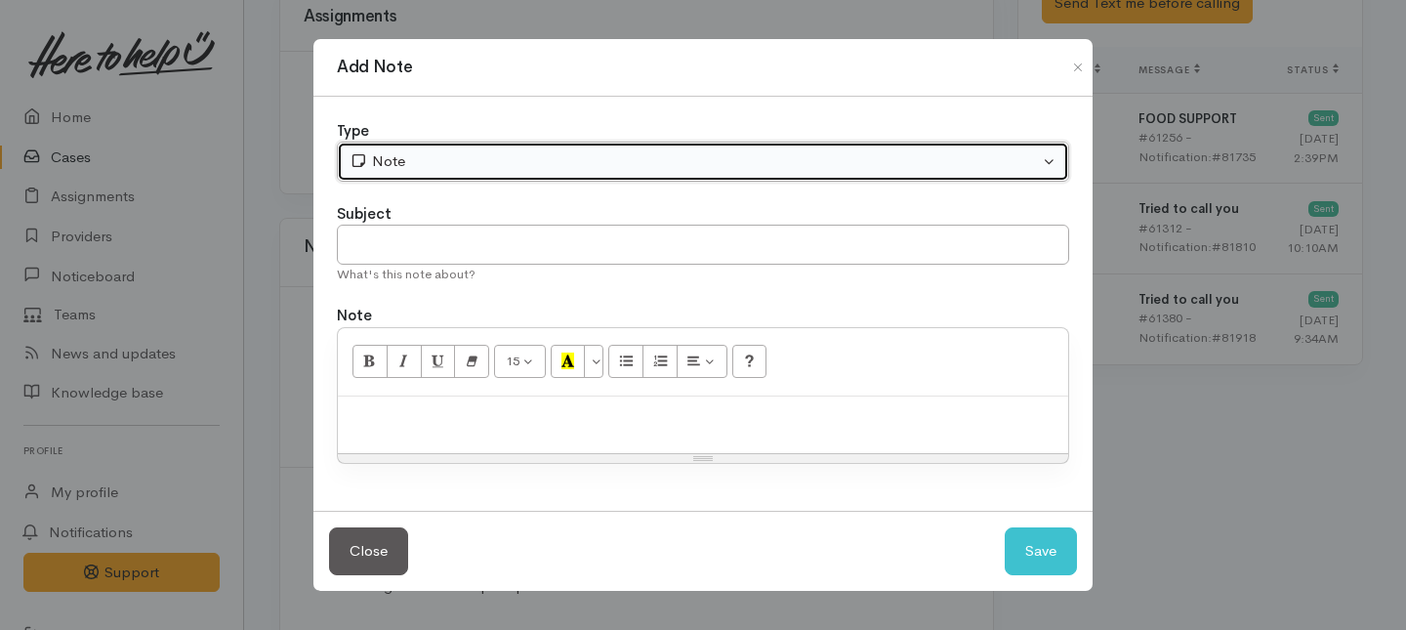
click at [591, 170] on div "Note" at bounding box center [694, 161] width 689 height 22
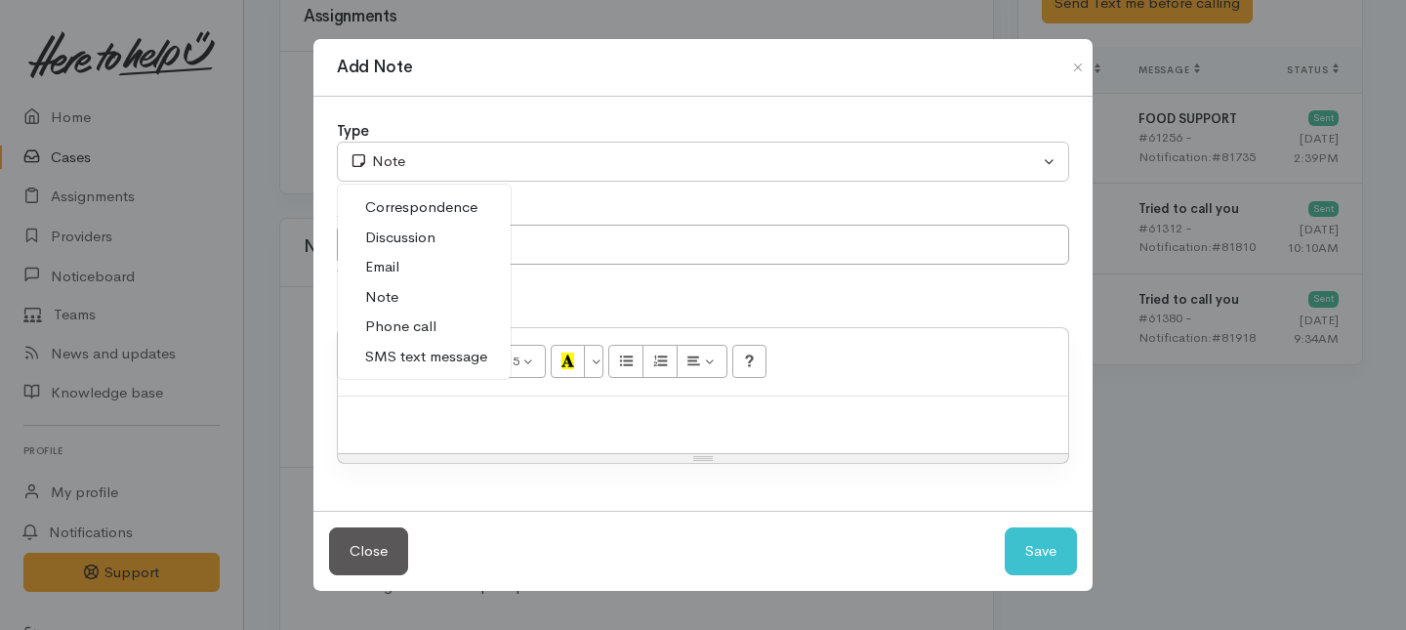
click at [404, 327] on span "Phone call" at bounding box center [400, 326] width 71 height 22
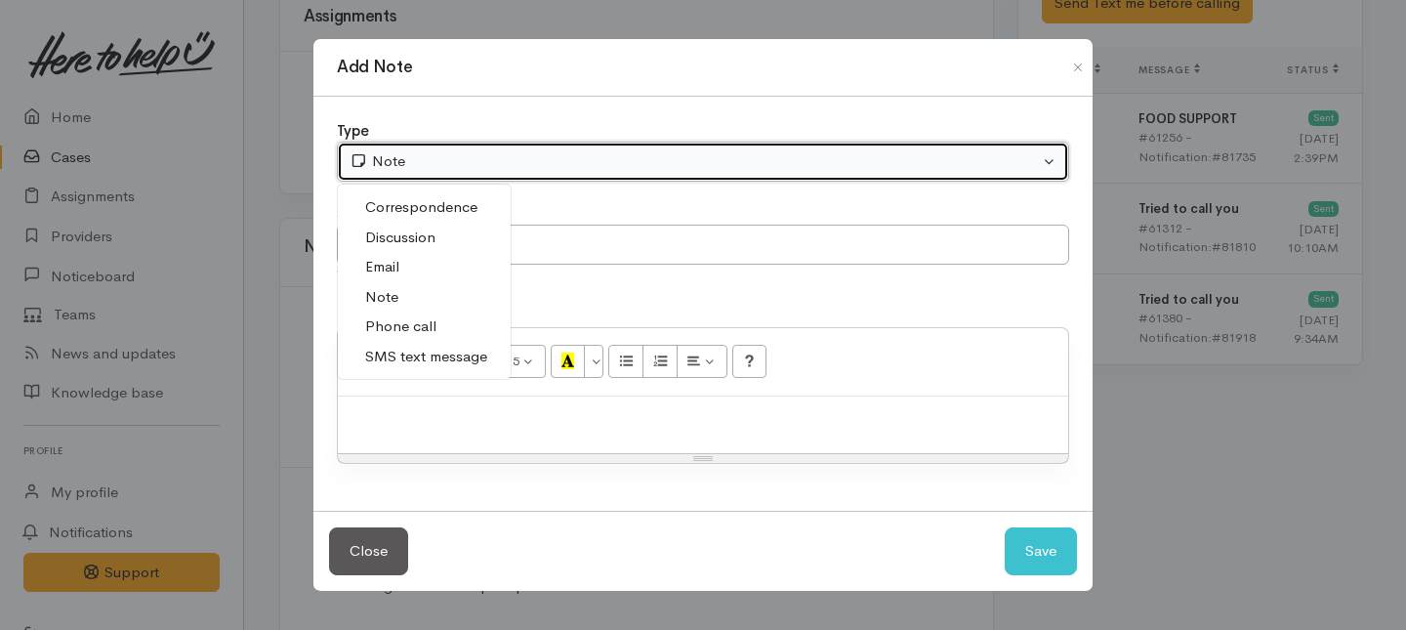
select select "3"
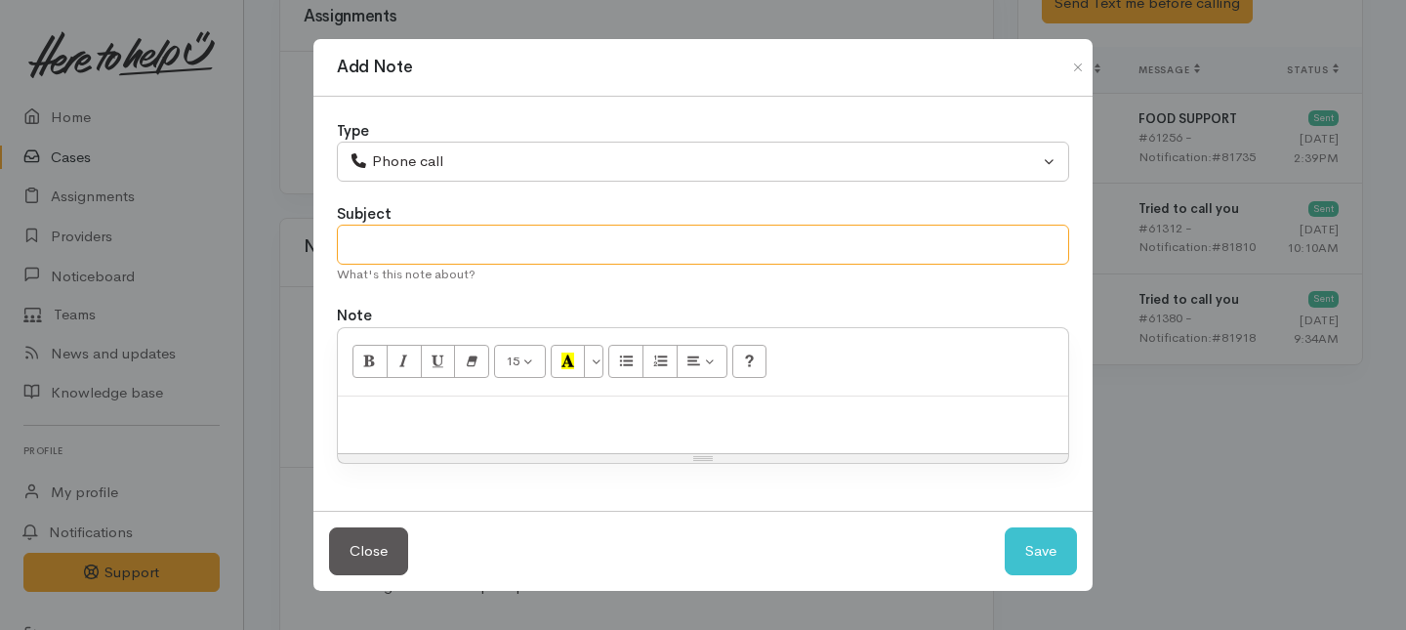
click at [393, 234] on input "text" at bounding box center [703, 245] width 732 height 40
type input "4th and final Attempt to contact"
click at [433, 442] on div at bounding box center [703, 425] width 730 height 58
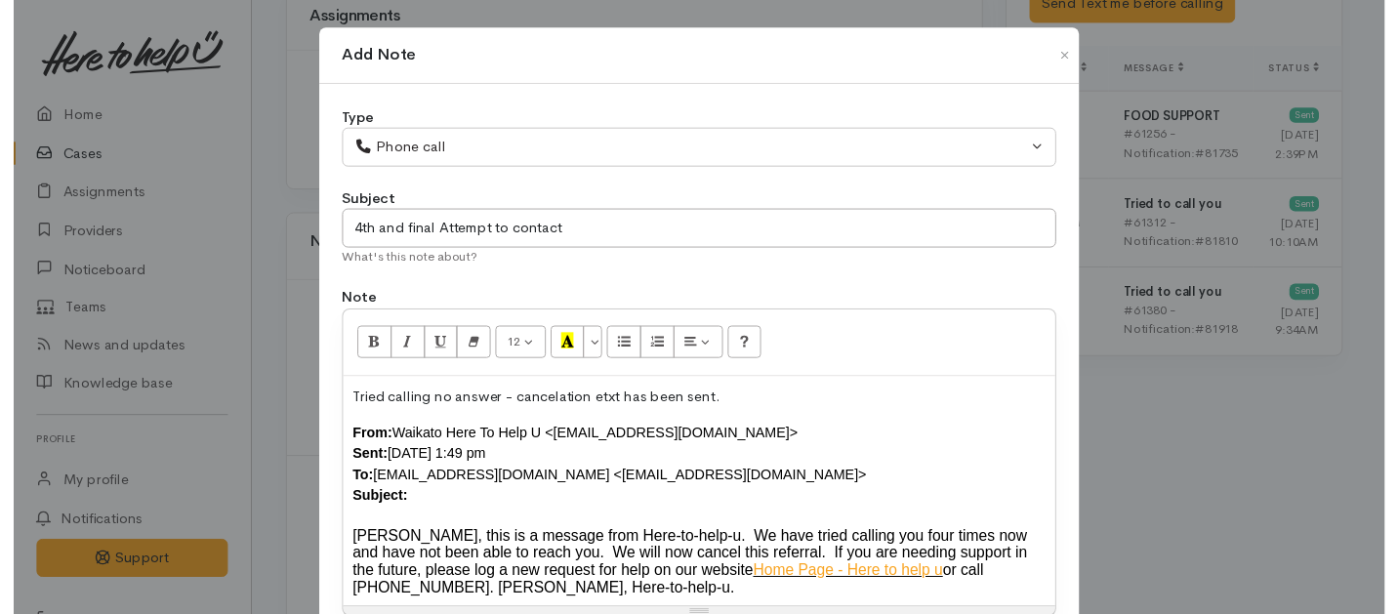
scroll to position [158, 0]
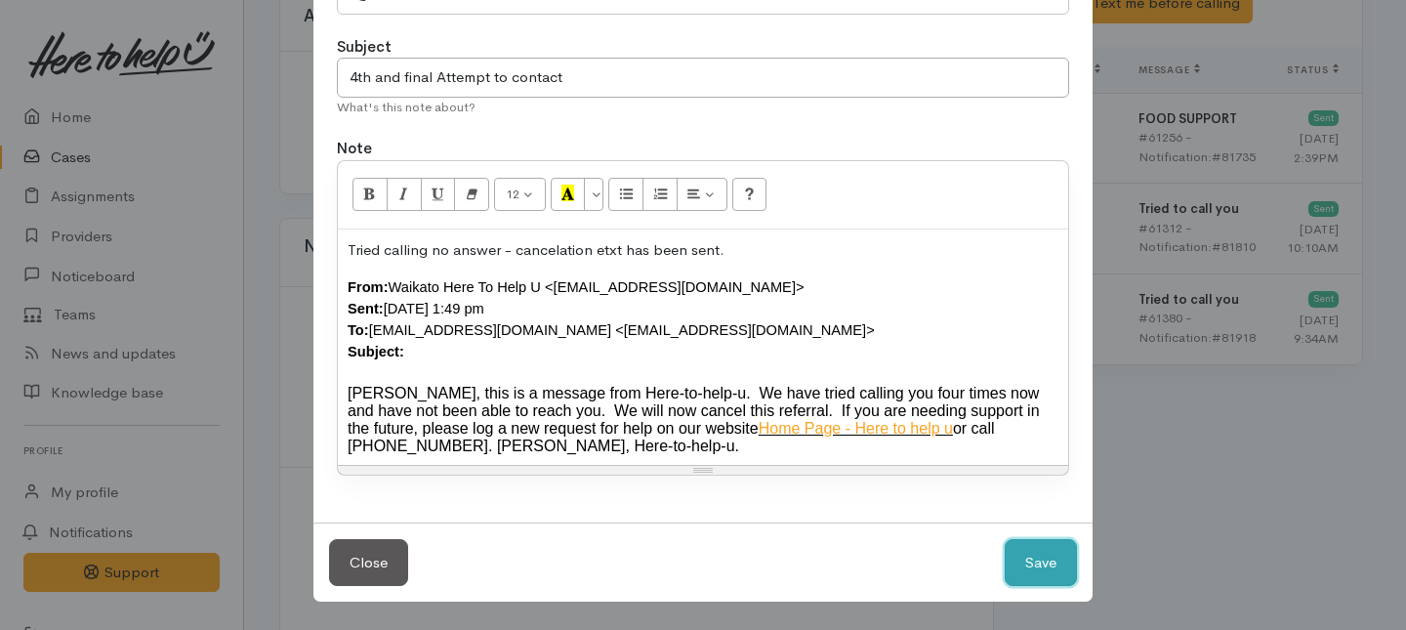
click at [1013, 572] on button "Save" at bounding box center [1041, 563] width 72 height 48
select select "1"
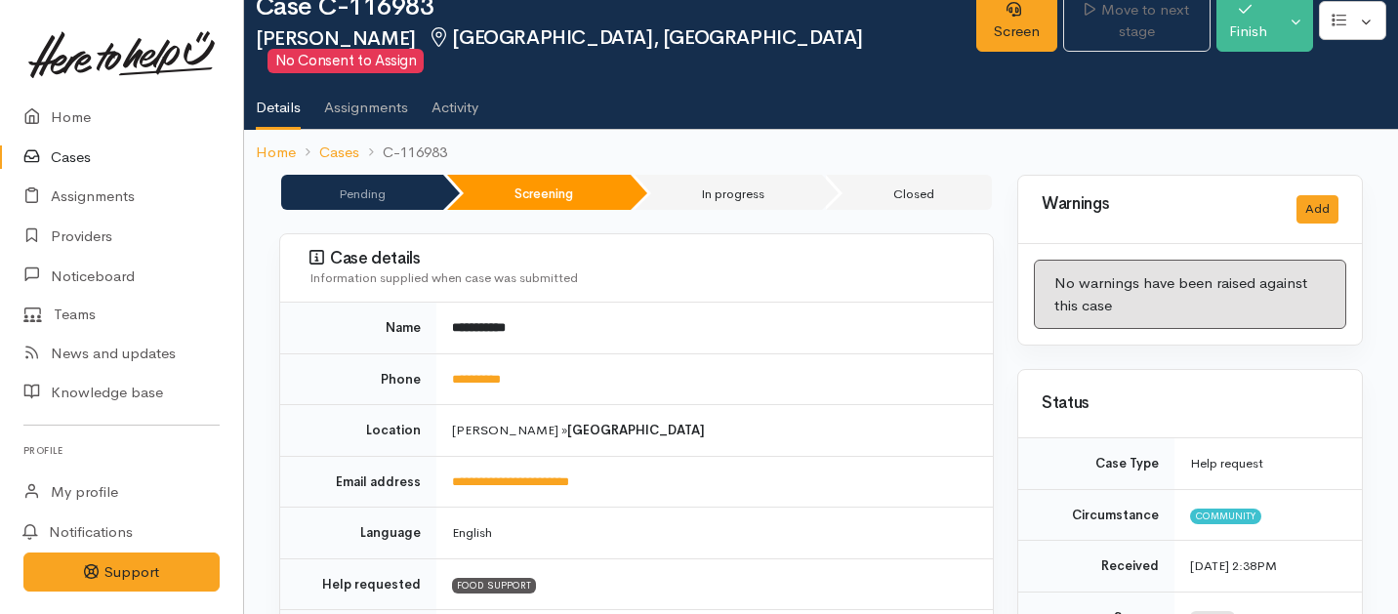
scroll to position [18, 0]
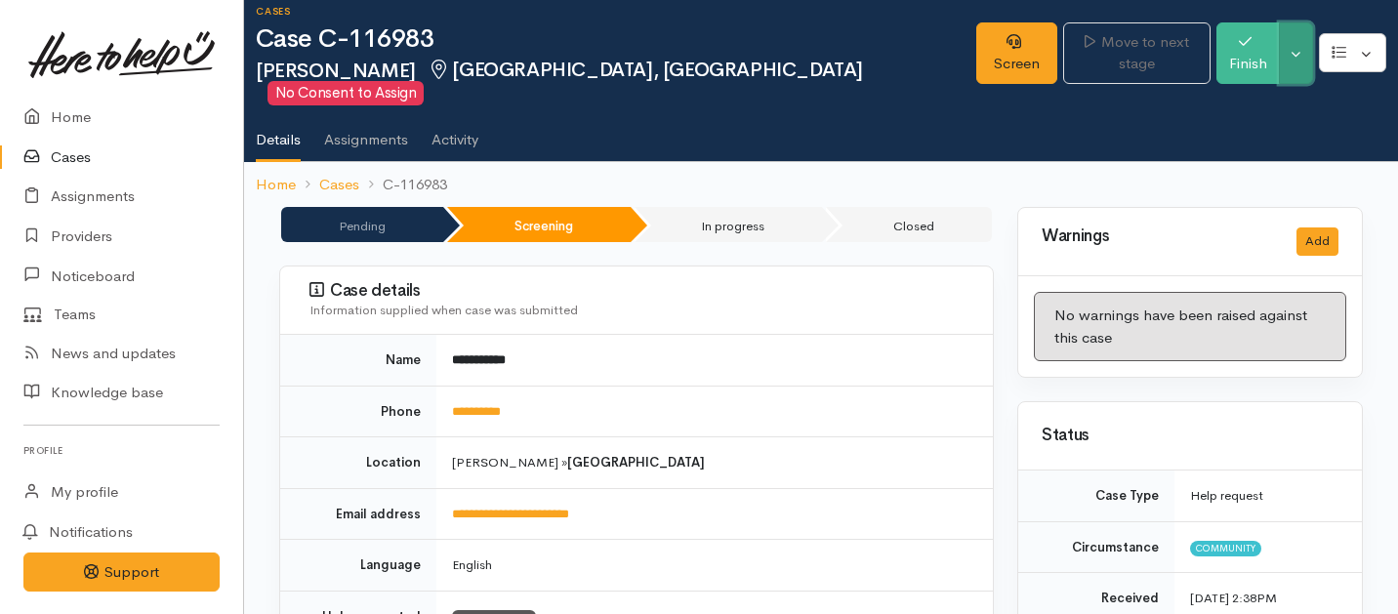
click at [1289, 42] on button "Toggle Dropdown" at bounding box center [1296, 53] width 34 height 62
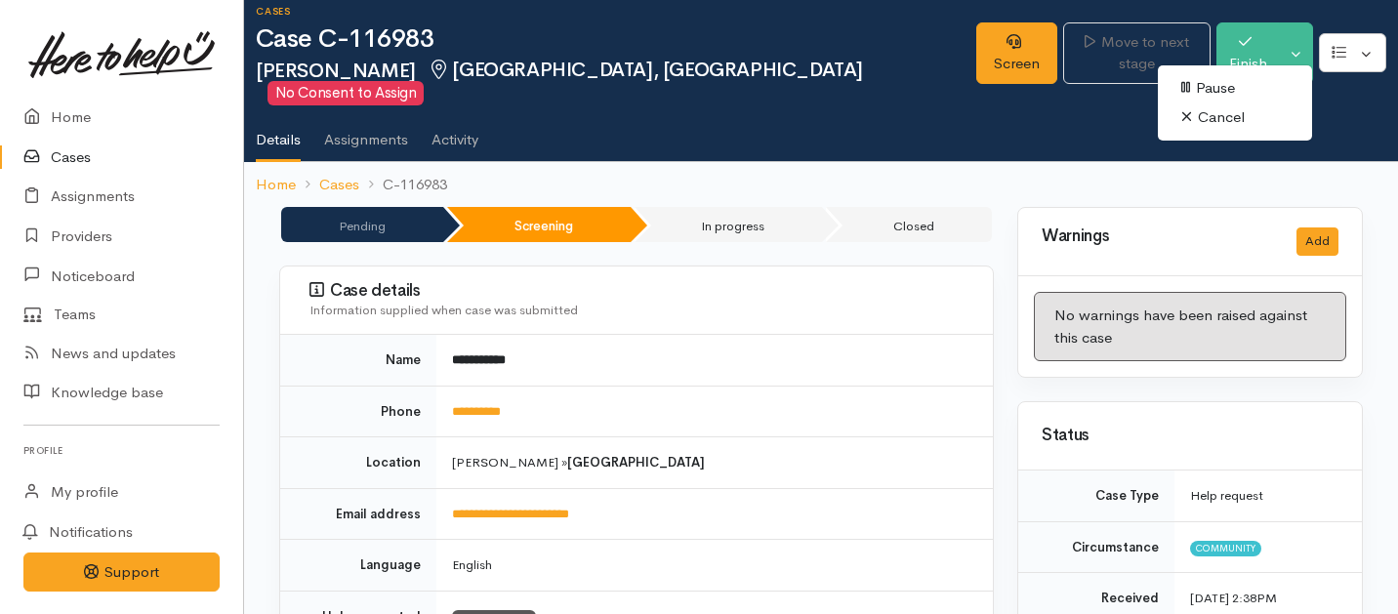
click at [1203, 117] on link "Cancel" at bounding box center [1235, 118] width 154 height 30
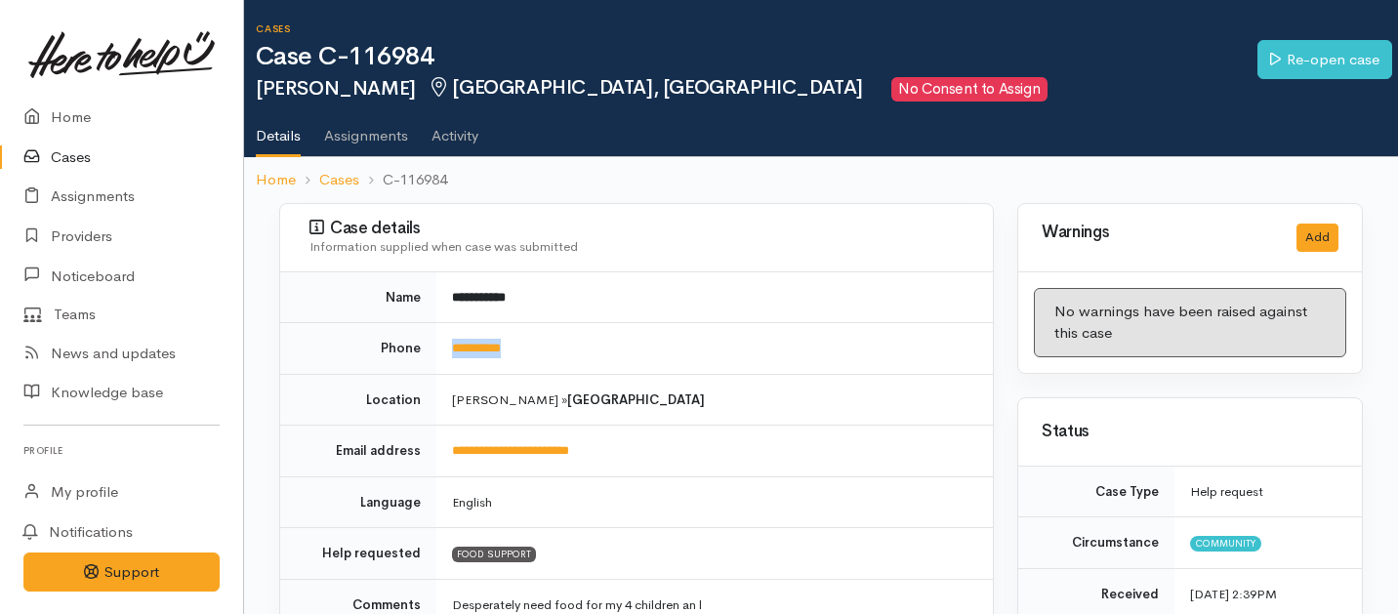
drag, startPoint x: 552, startPoint y: 349, endPoint x: 437, endPoint y: 348, distance: 114.3
click at [437, 348] on td "**********" at bounding box center [714, 349] width 557 height 52
copy link "**********"
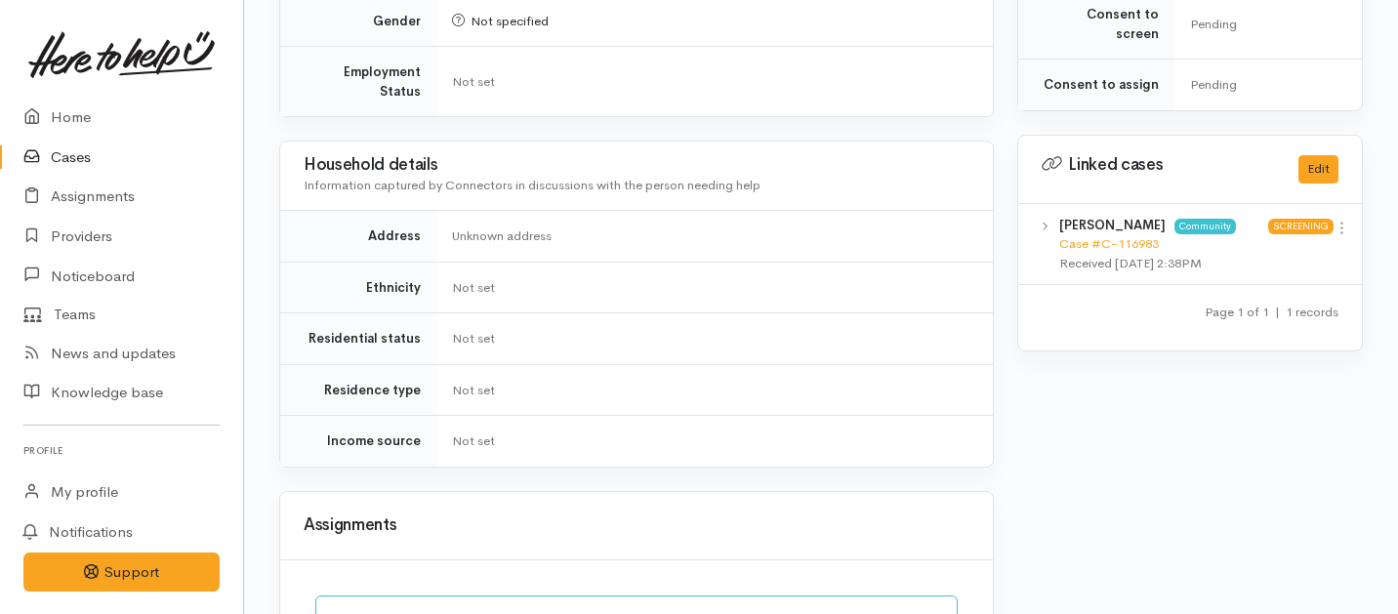
scroll to position [1278, 0]
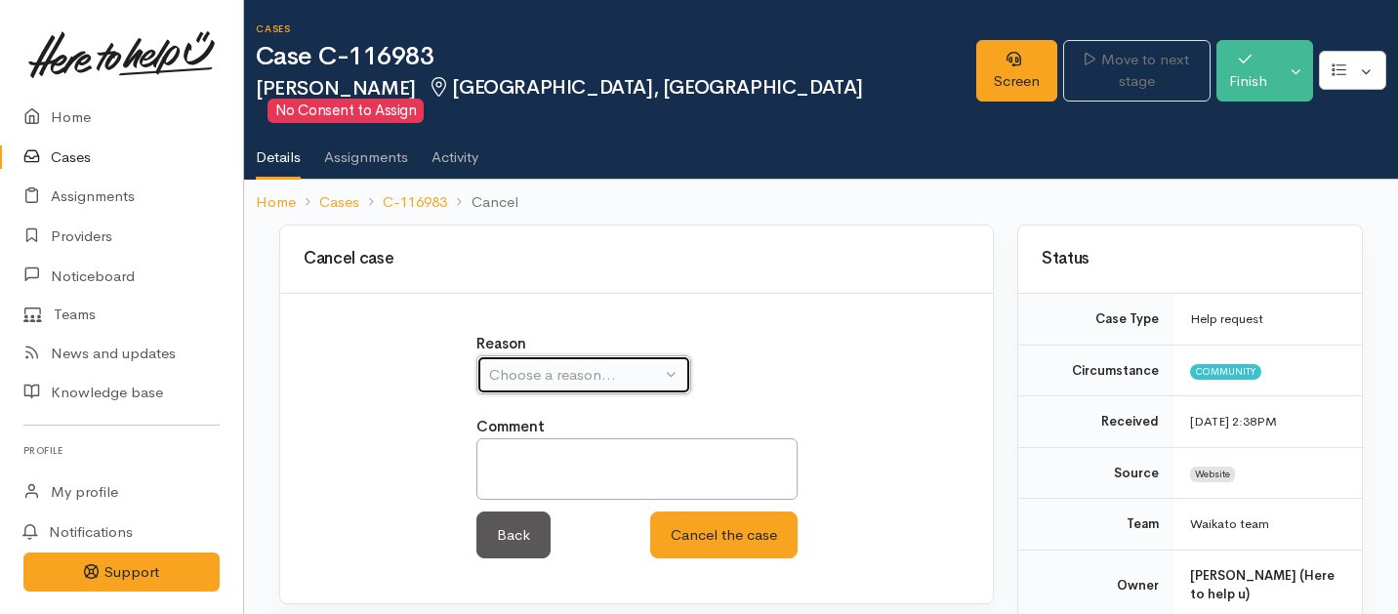
click at [558, 364] on div "Choose a reason..." at bounding box center [575, 375] width 172 height 22
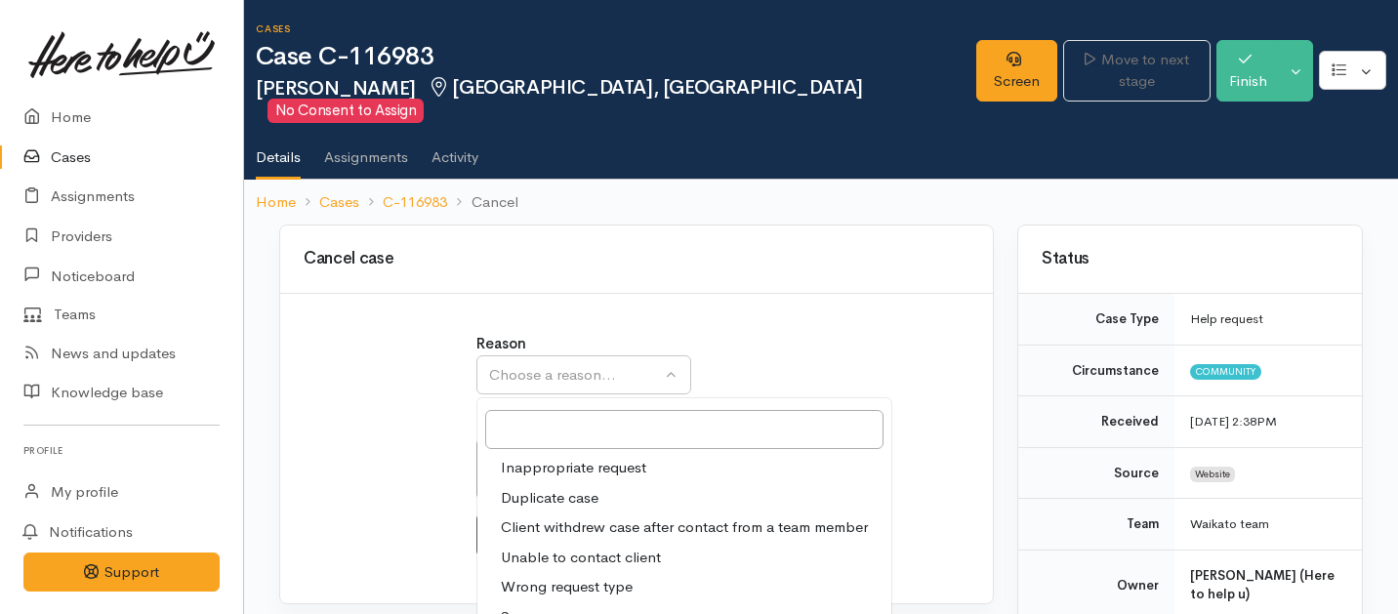
click at [529, 547] on span "Unable to contact client" at bounding box center [581, 558] width 160 height 22
select select "4"
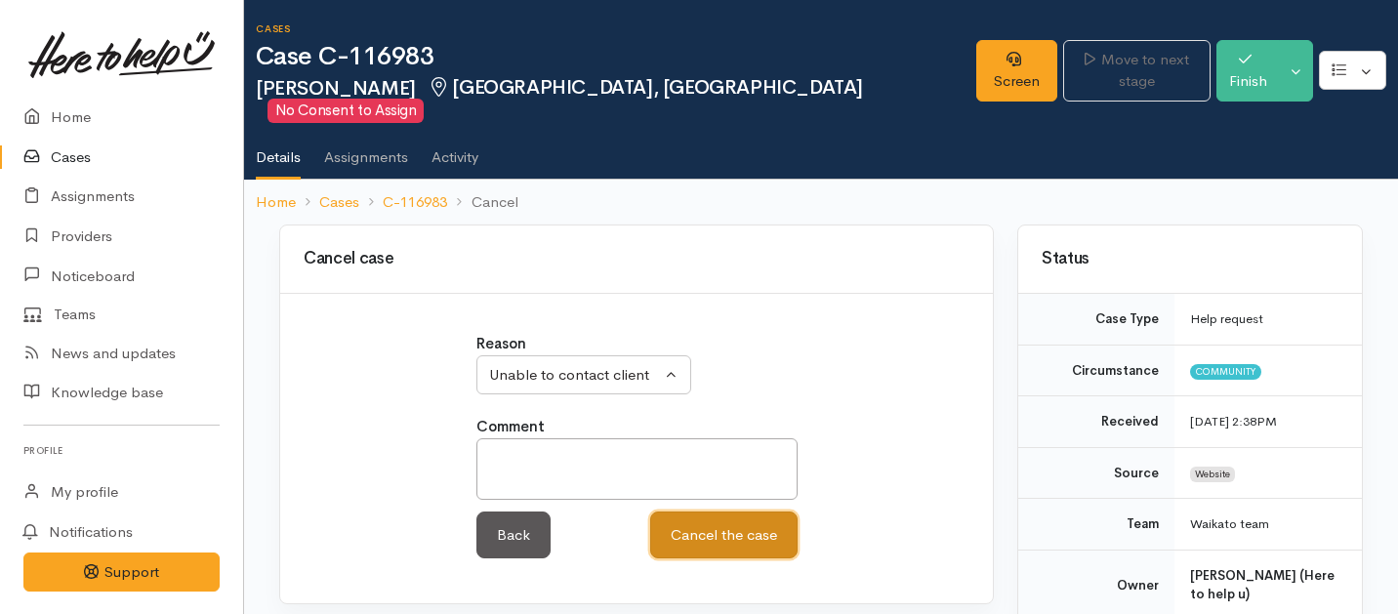
click at [709, 526] on button "Cancel the case" at bounding box center [723, 536] width 147 height 48
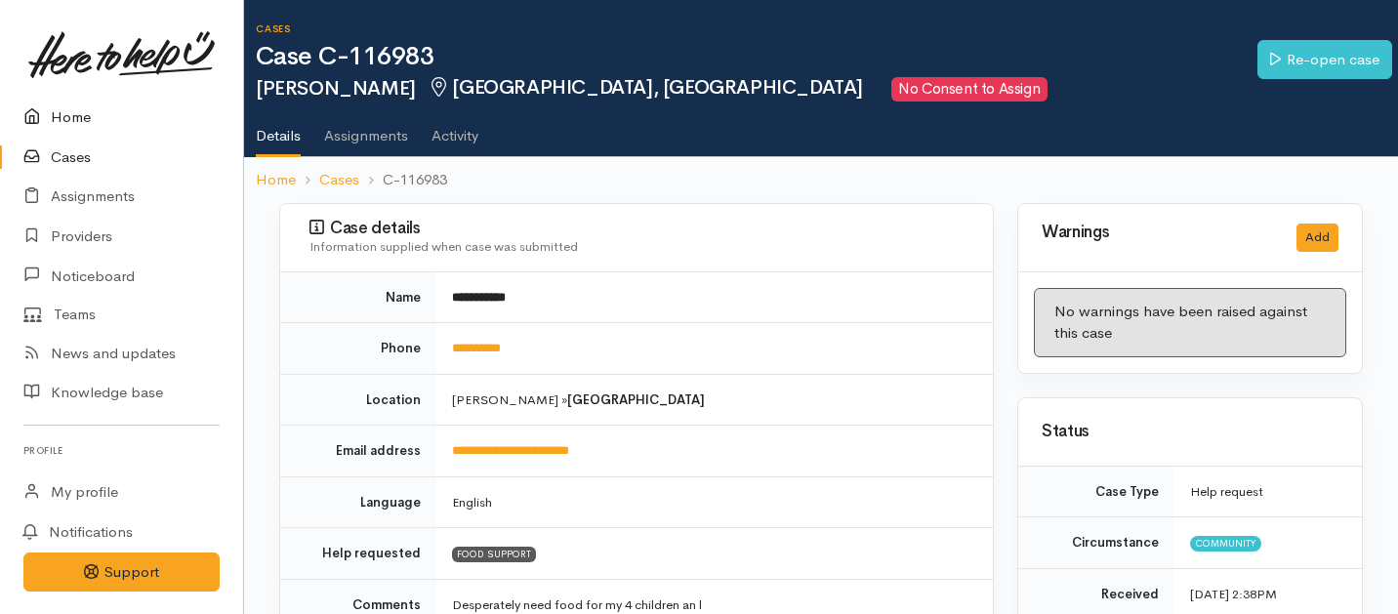
click at [75, 116] on link "Home" at bounding box center [121, 118] width 243 height 40
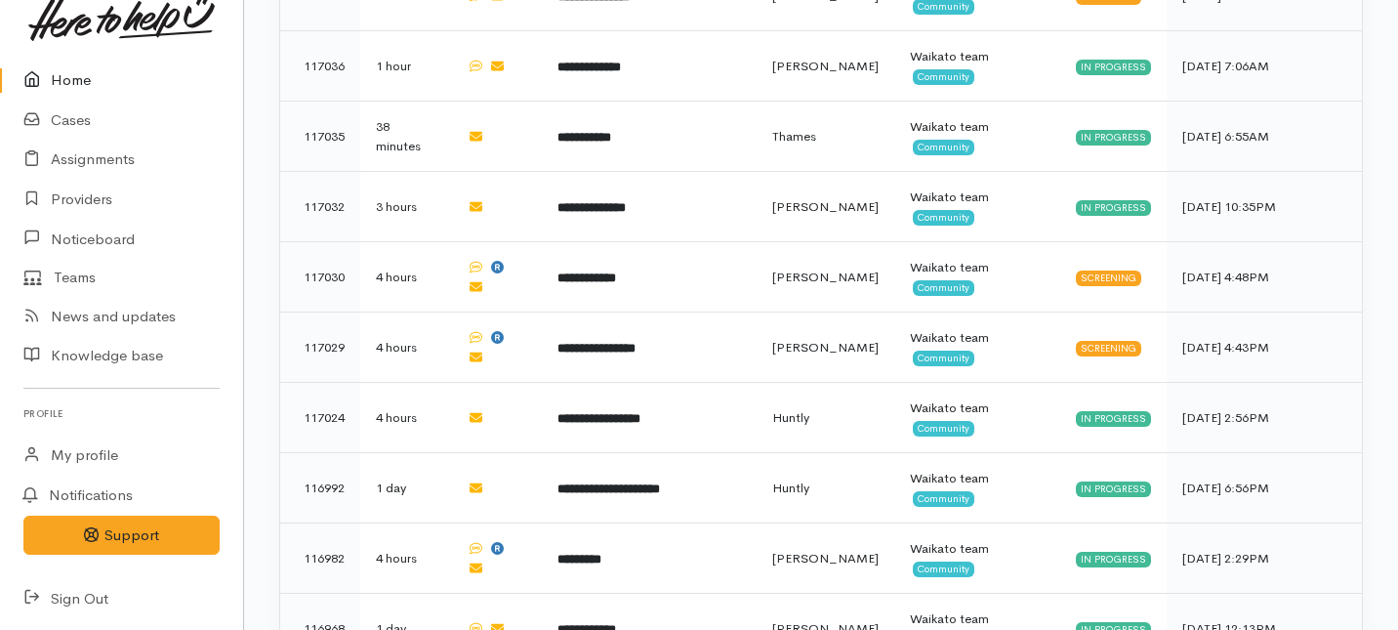
scroll to position [1075, 0]
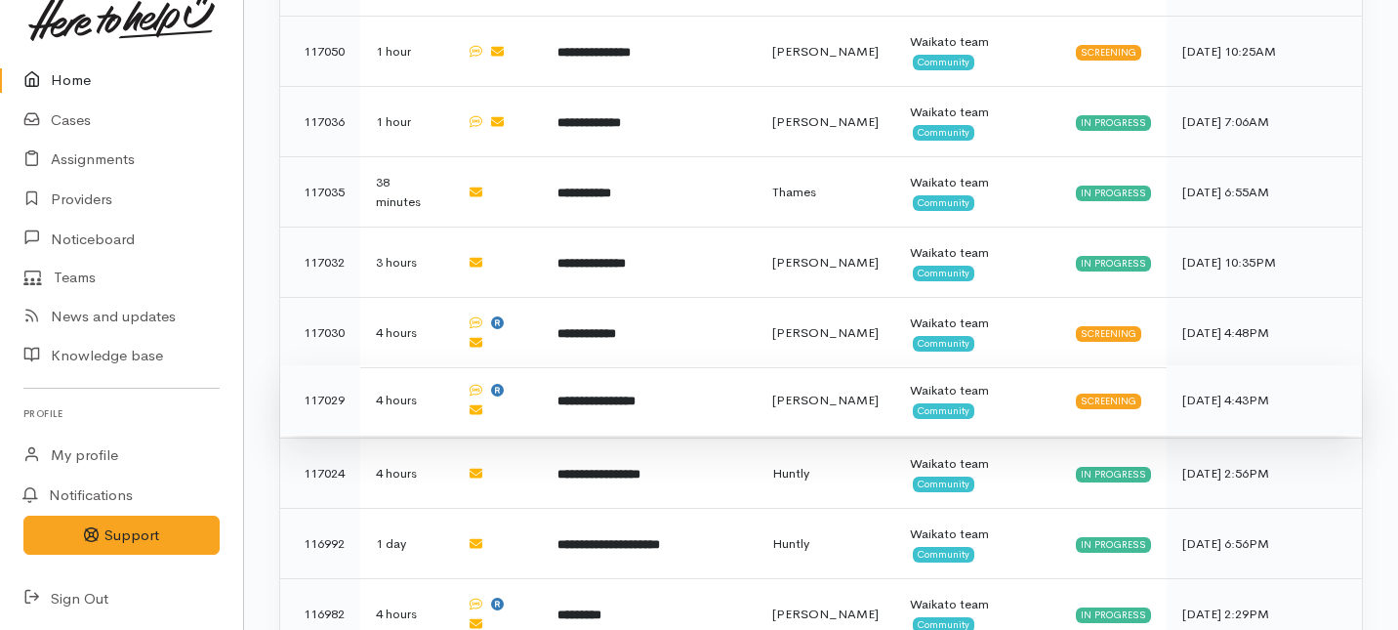
click at [528, 365] on td at bounding box center [496, 400] width 91 height 70
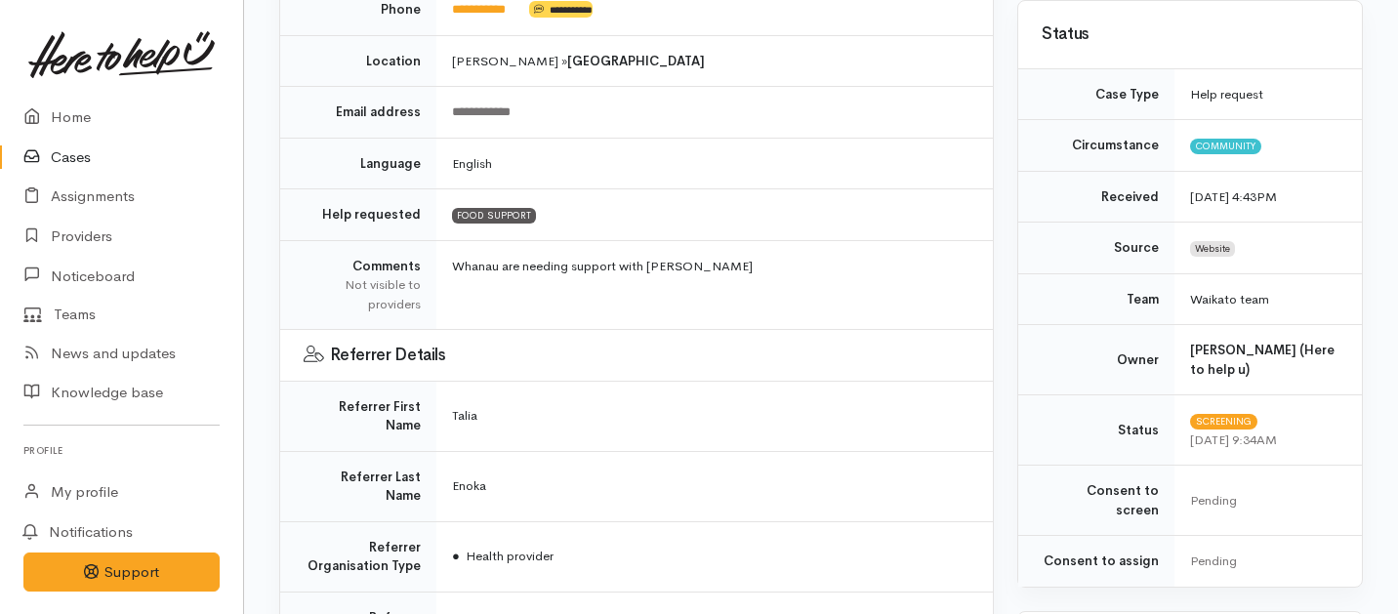
scroll to position [2072, 0]
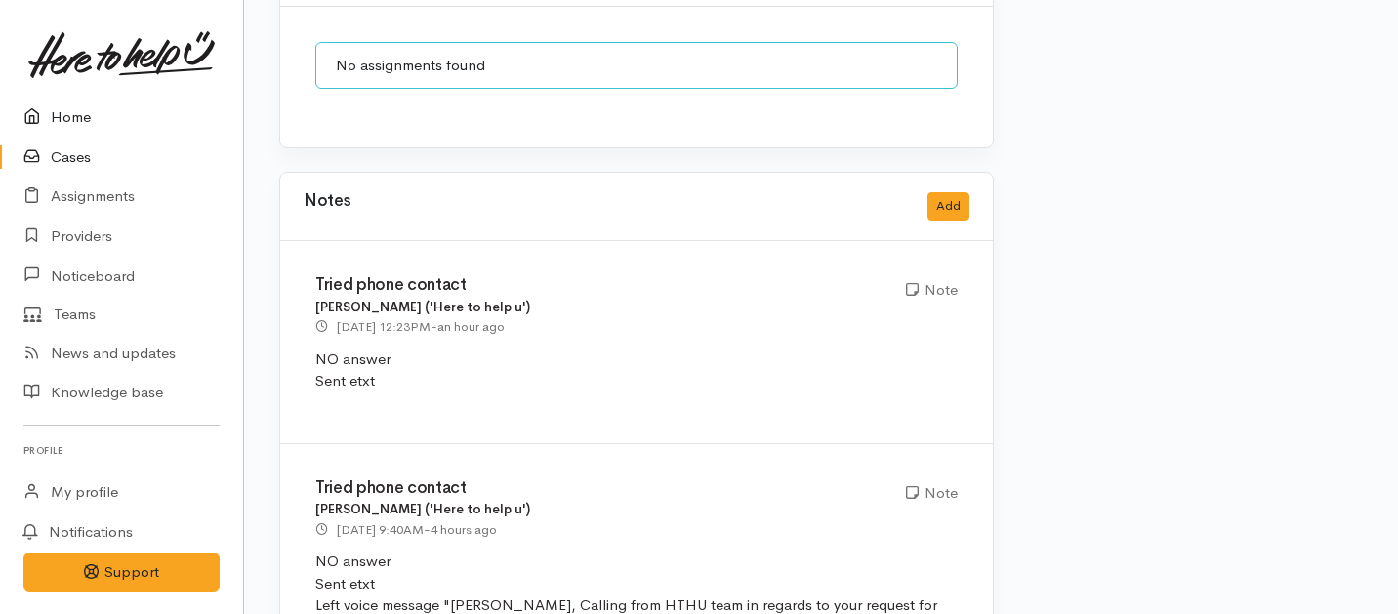
click at [70, 111] on link "Home" at bounding box center [121, 118] width 243 height 40
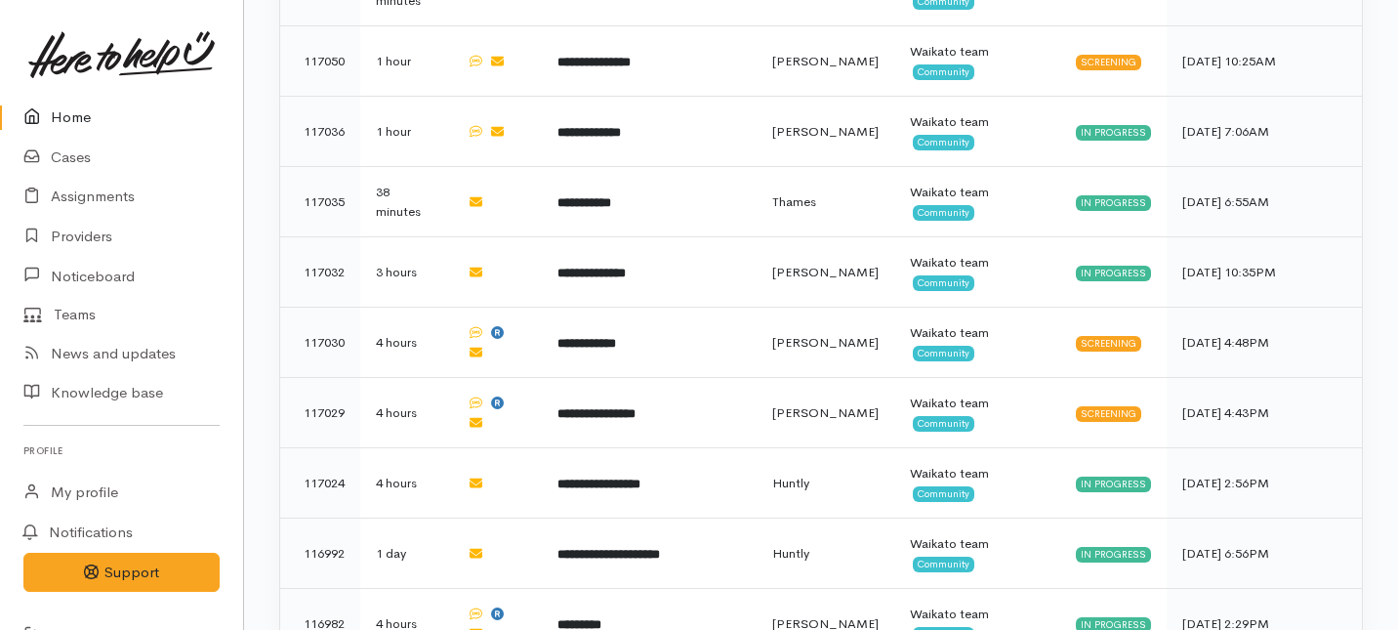
scroll to position [1049, 0]
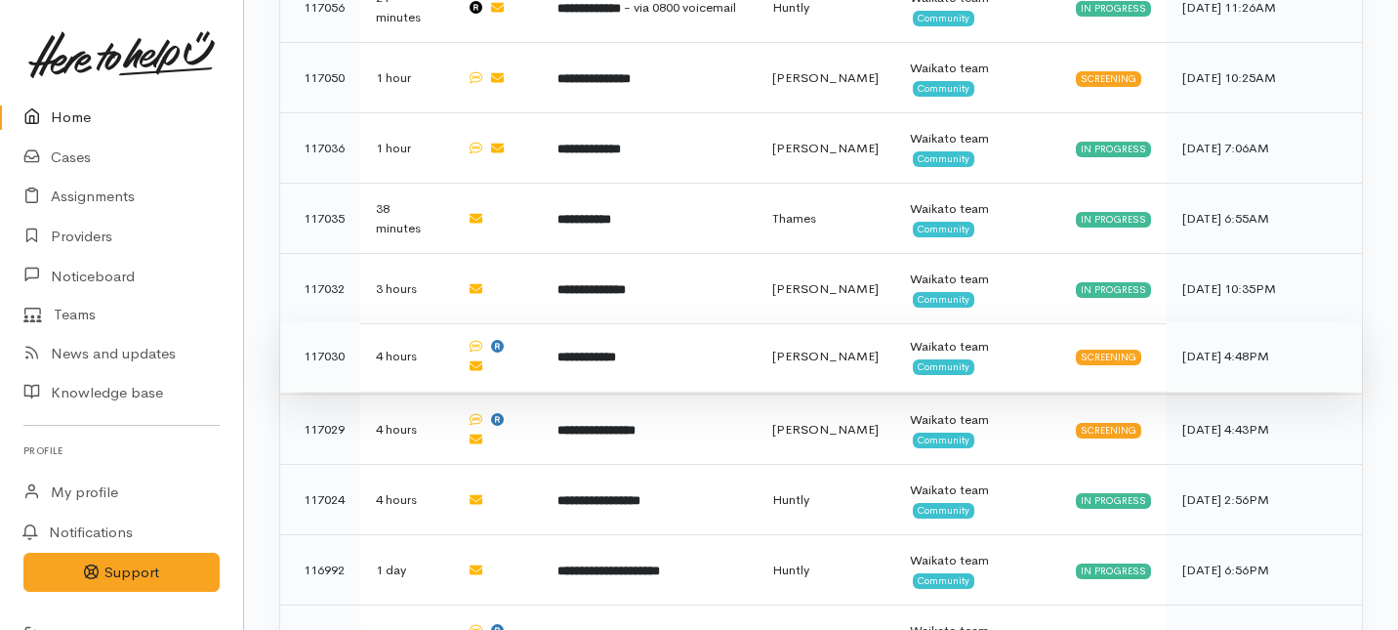
click at [569, 321] on td "**********" at bounding box center [649, 356] width 214 height 70
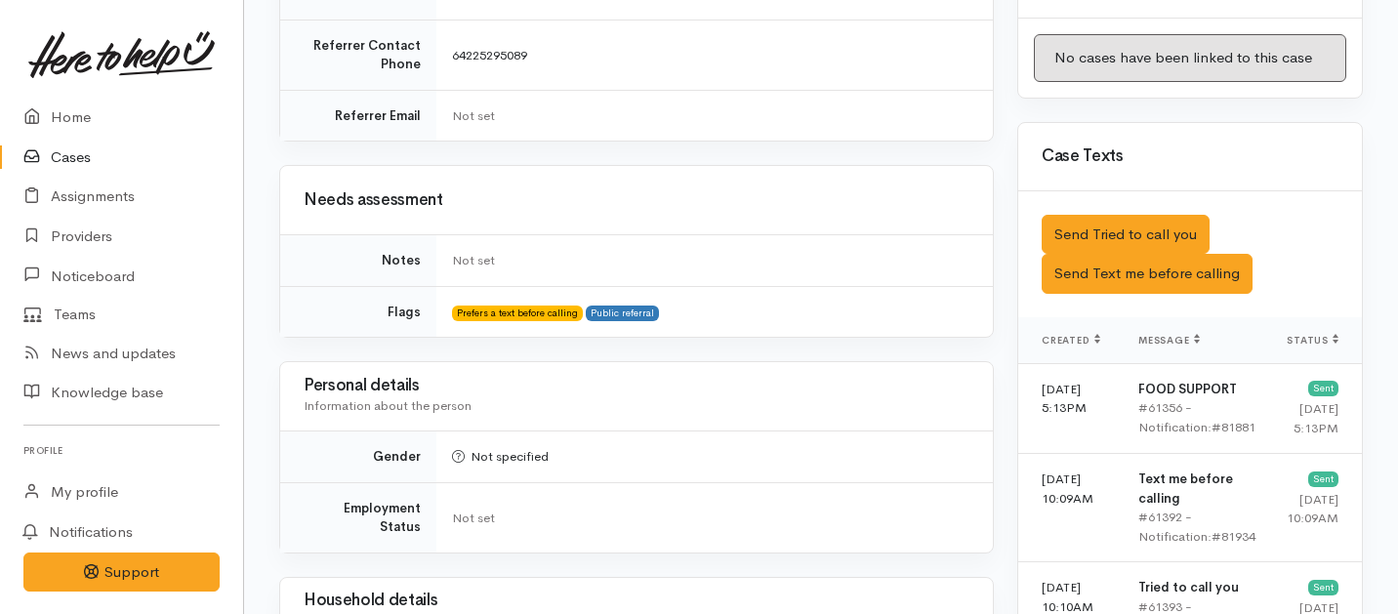
scroll to position [1001, 0]
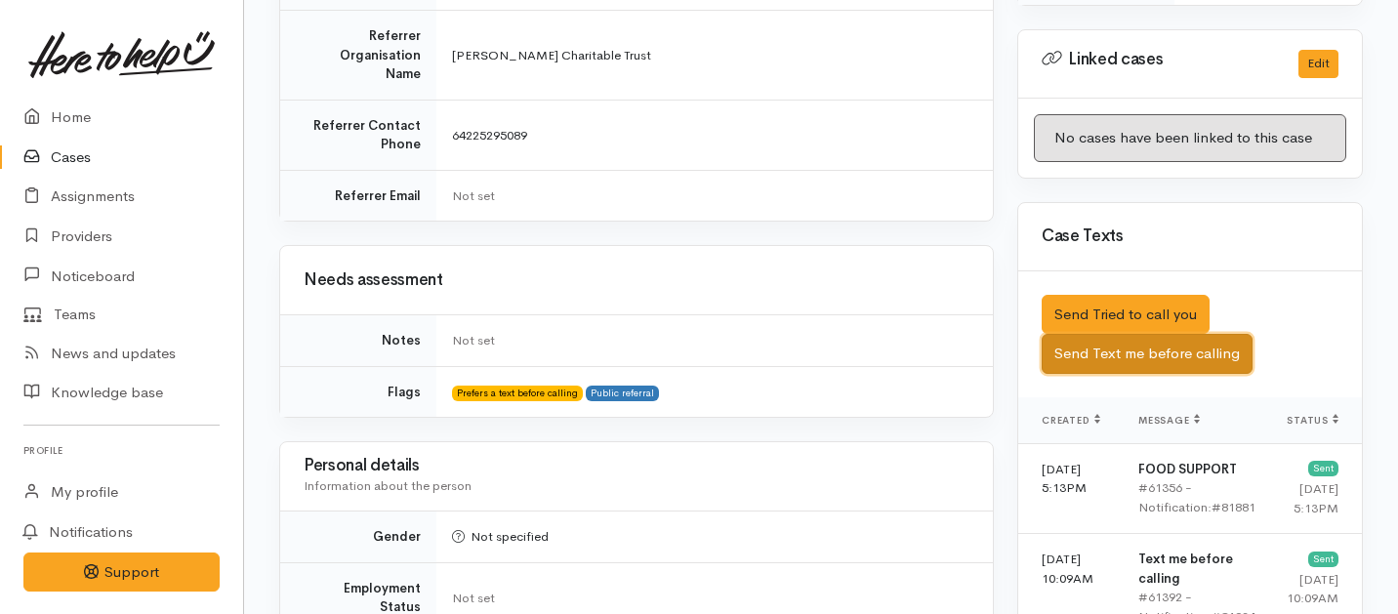
click at [1059, 334] on button "Send Text me before calling" at bounding box center [1147, 354] width 211 height 40
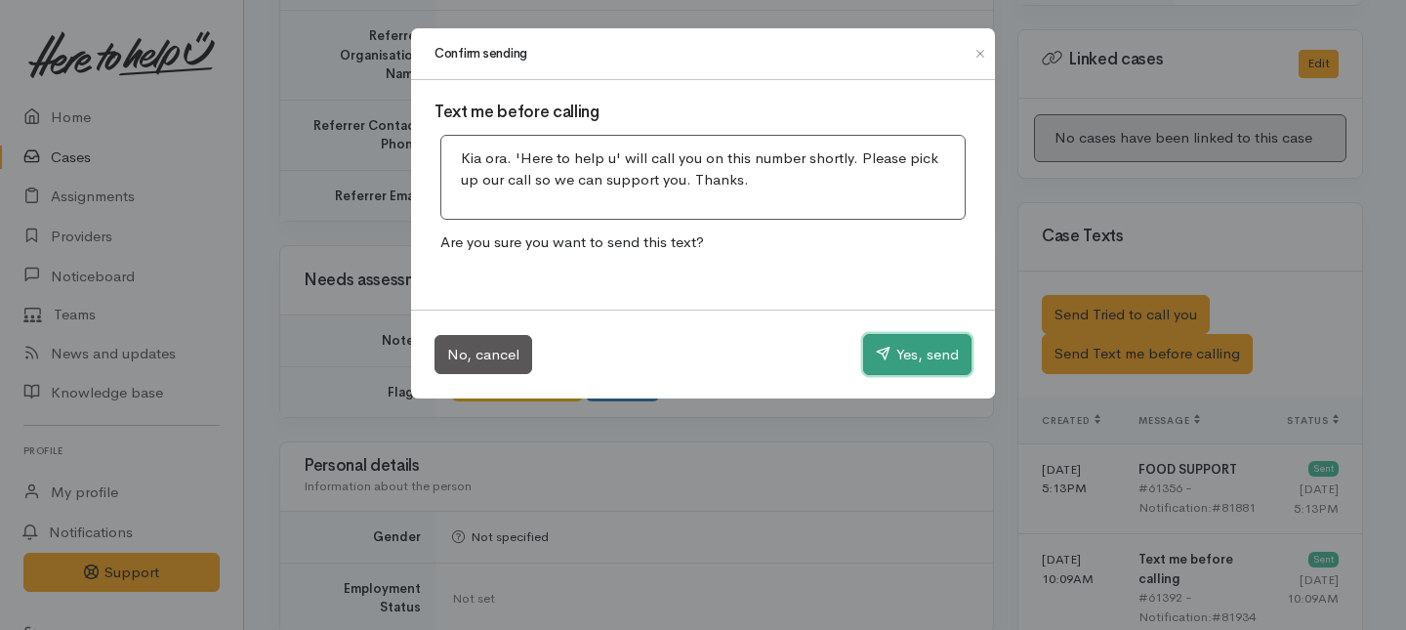
click at [885, 356] on icon "button" at bounding box center [883, 353] width 15 height 15
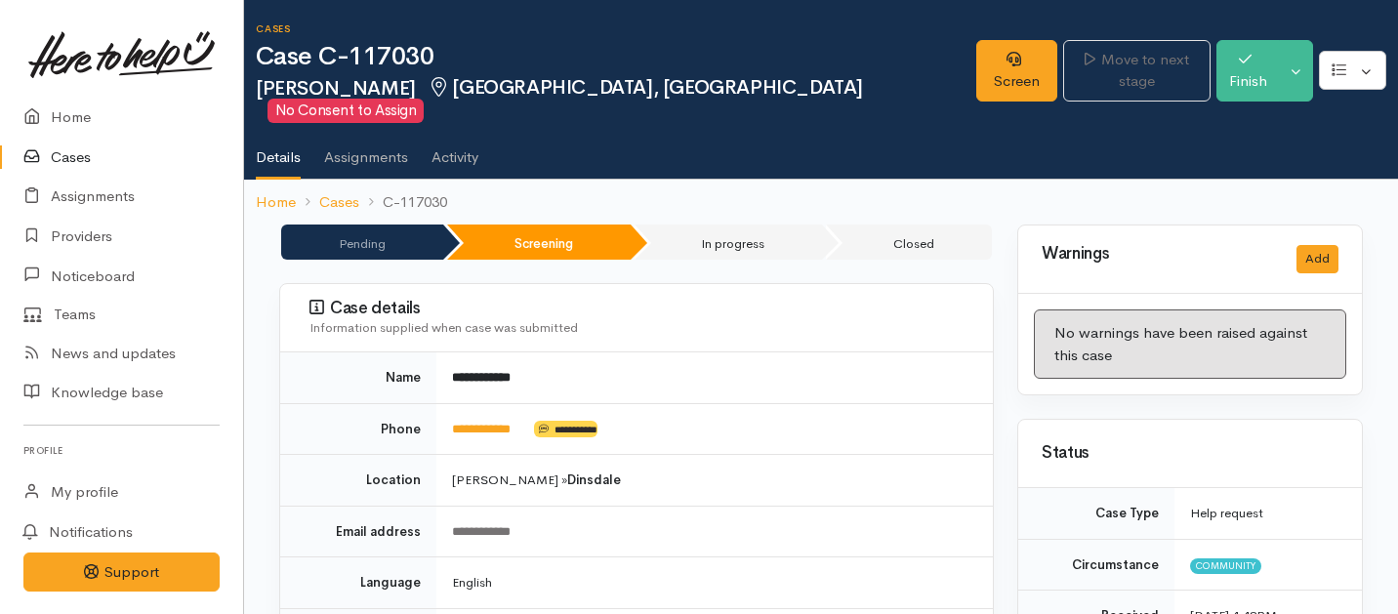
scroll to position [5, 3]
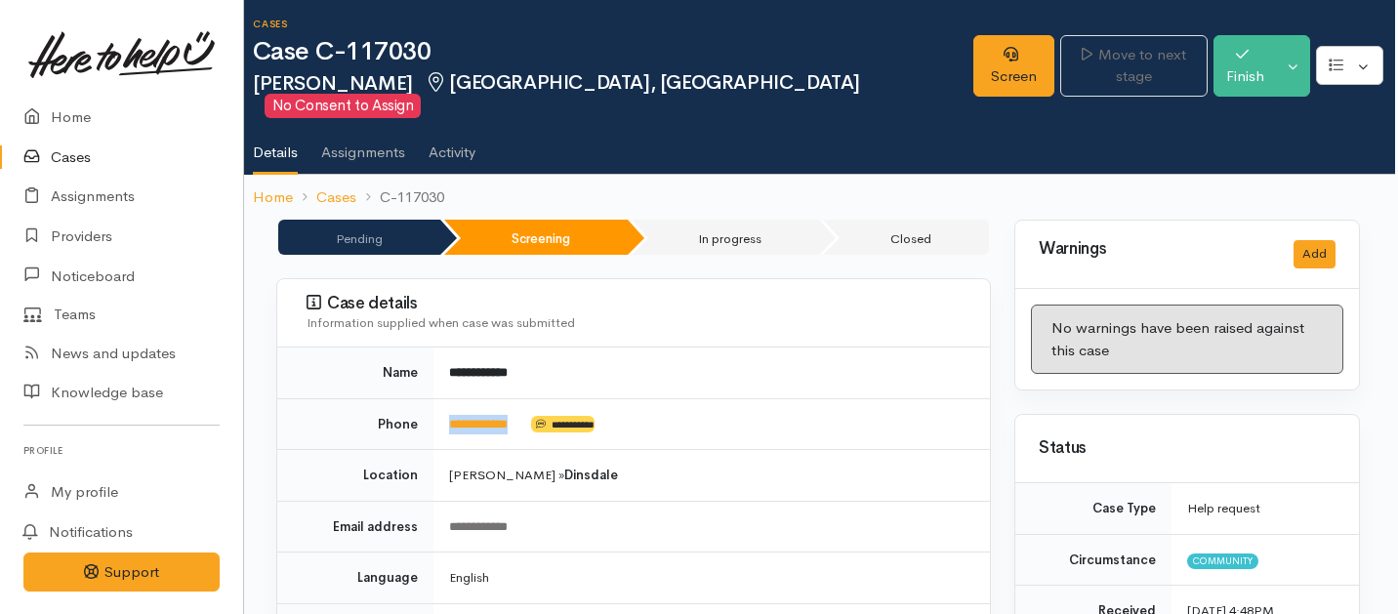
drag, startPoint x: 534, startPoint y: 398, endPoint x: 438, endPoint y: 394, distance: 95.8
click at [438, 398] on td "**********" at bounding box center [712, 424] width 557 height 52
copy td "**********"
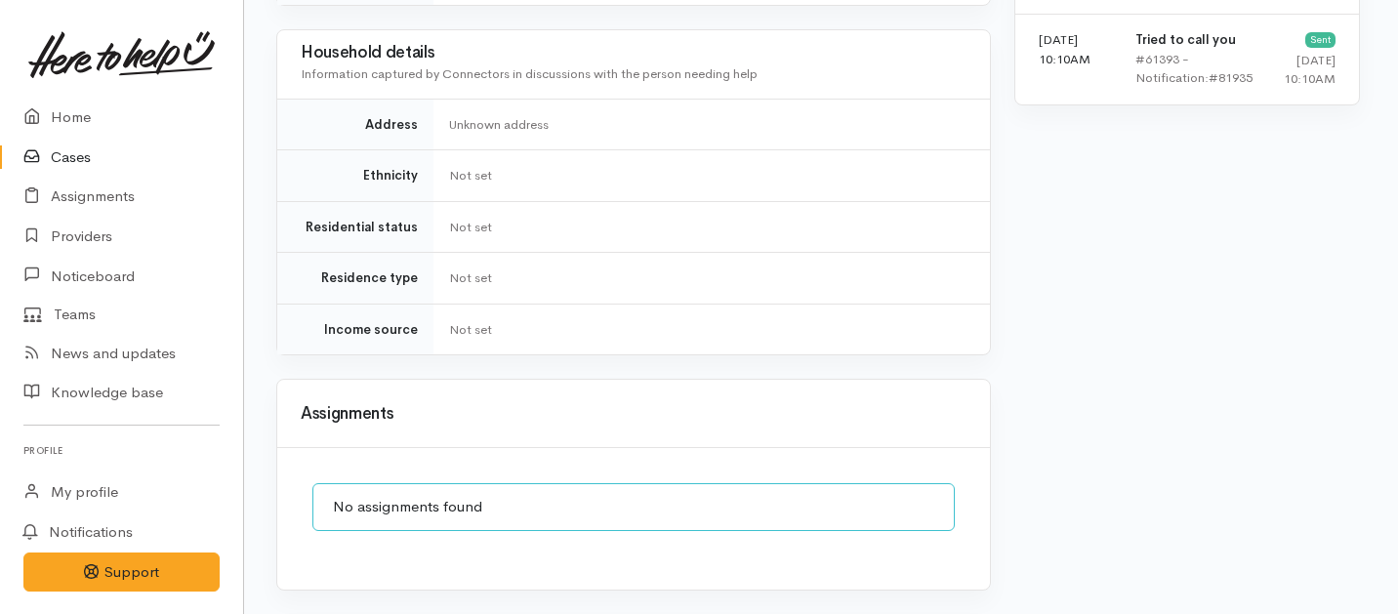
scroll to position [1803, 3]
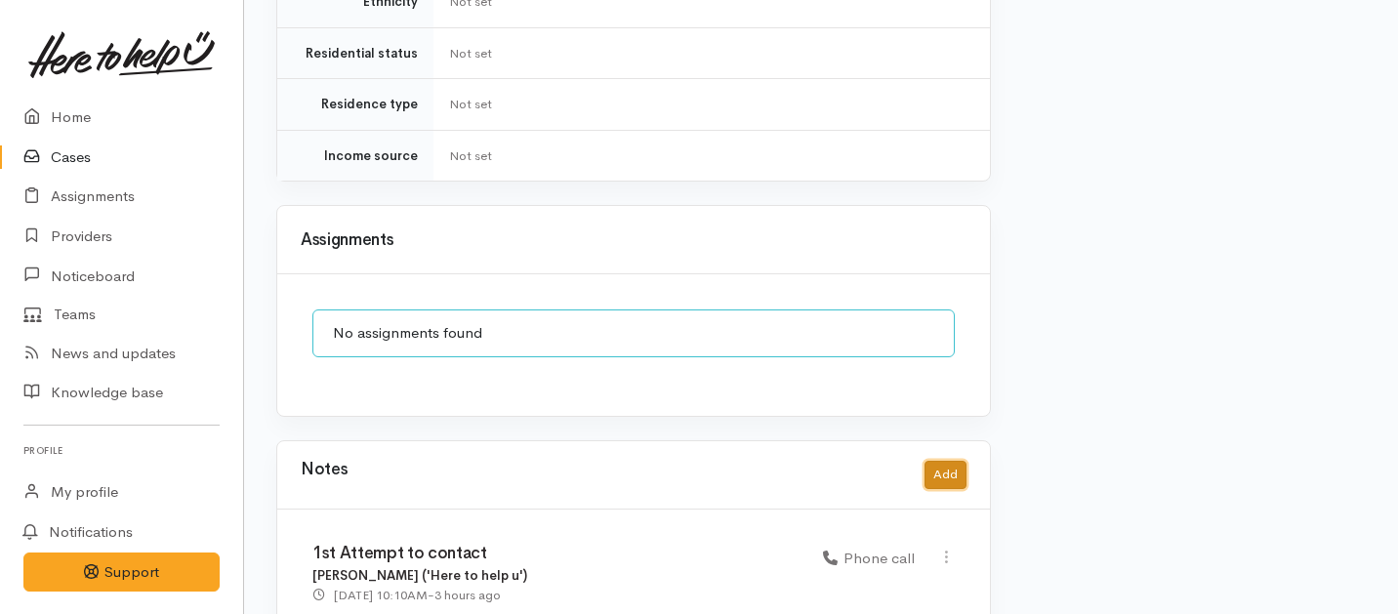
click at [936, 461] on button "Add" at bounding box center [946, 475] width 42 height 28
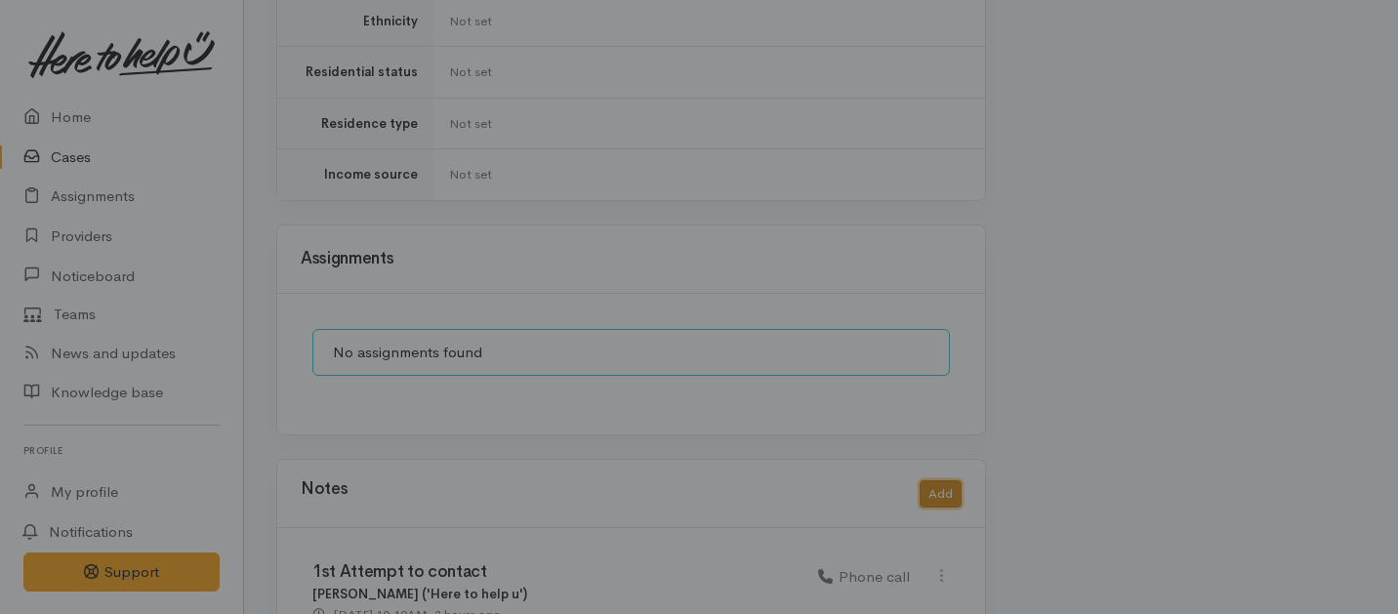
scroll to position [1787, 3]
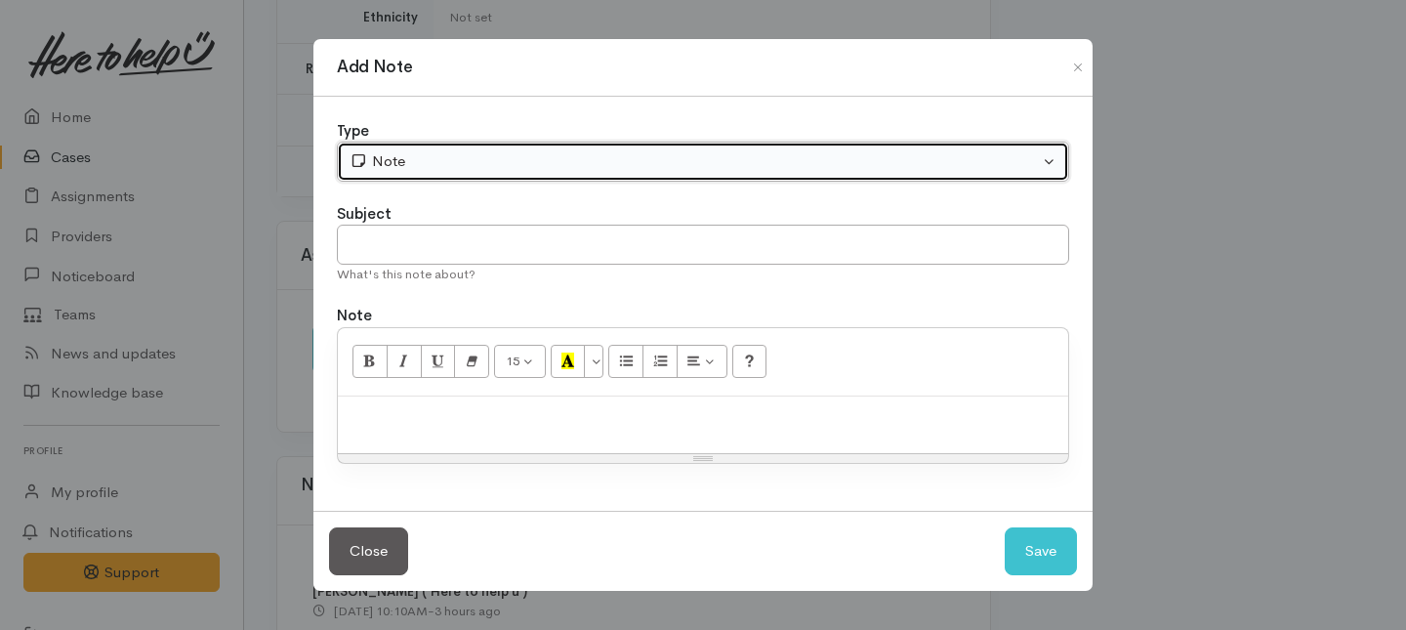
click at [470, 149] on button "Note" at bounding box center [703, 162] width 732 height 40
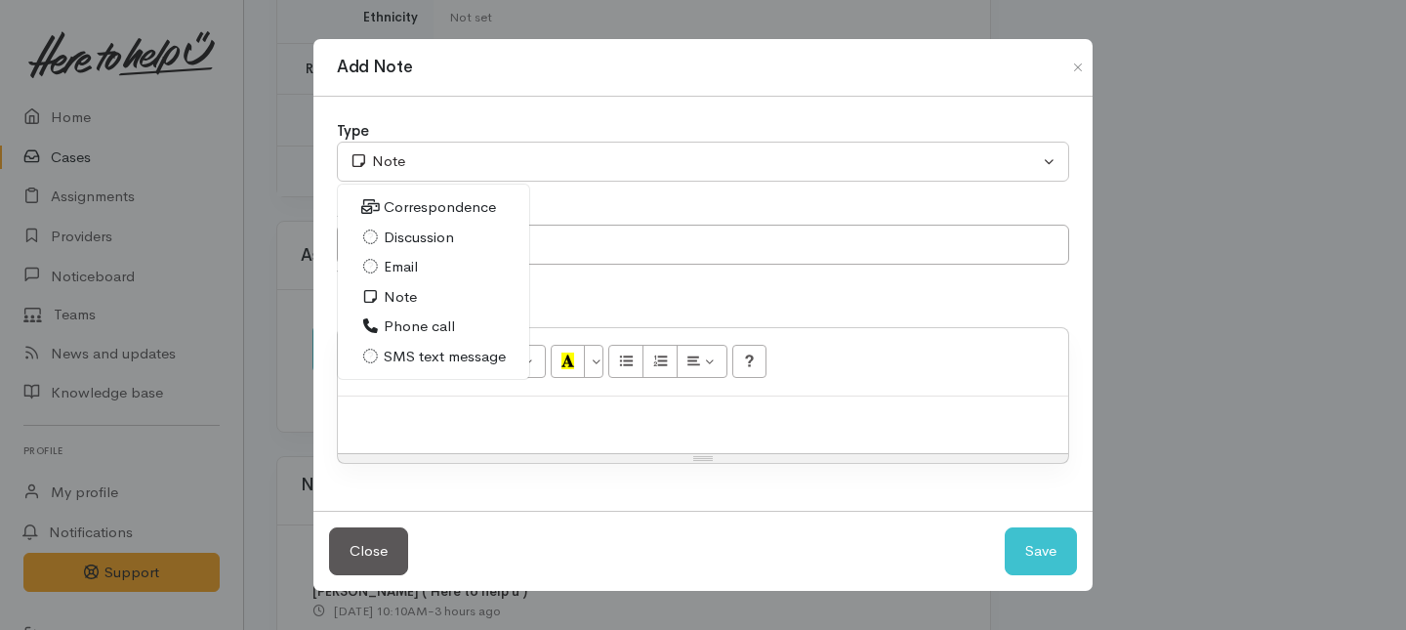
click at [403, 333] on span "Phone call" at bounding box center [419, 326] width 71 height 22
select select "3"
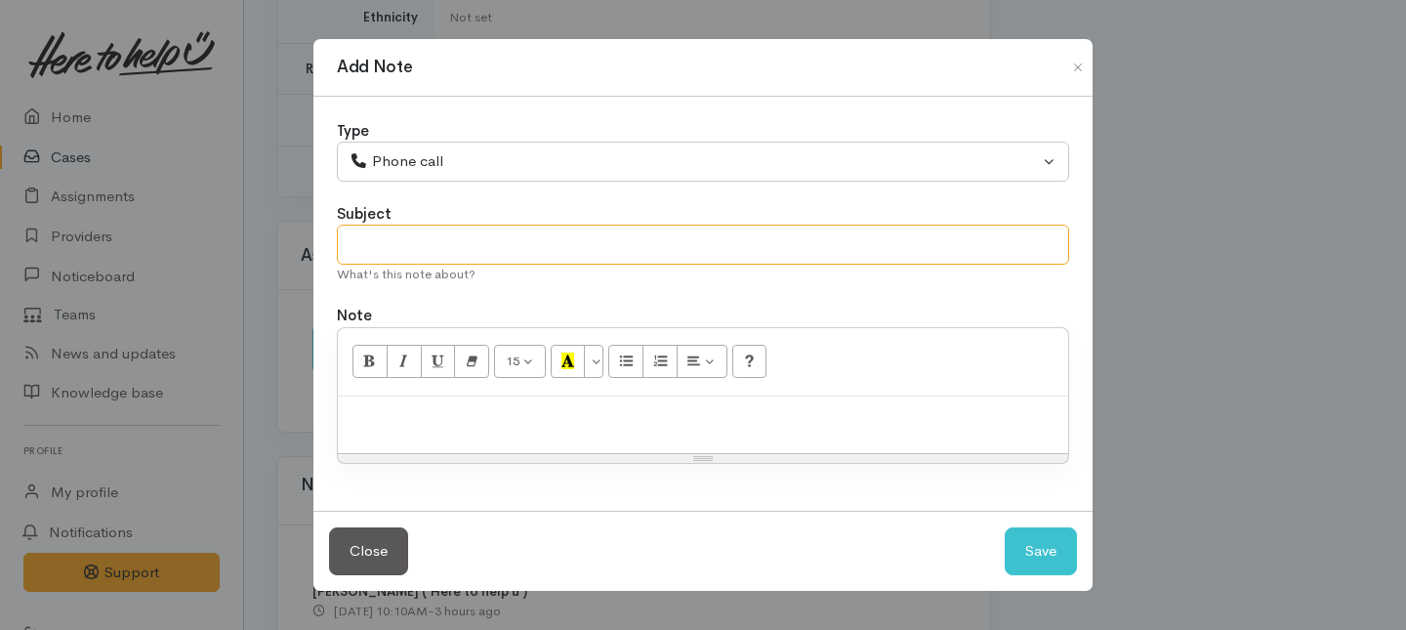
click at [374, 262] on input "text" at bounding box center [703, 245] width 732 height 40
type input "2nd Attempt to contact"
click at [411, 406] on p at bounding box center [703, 417] width 711 height 22
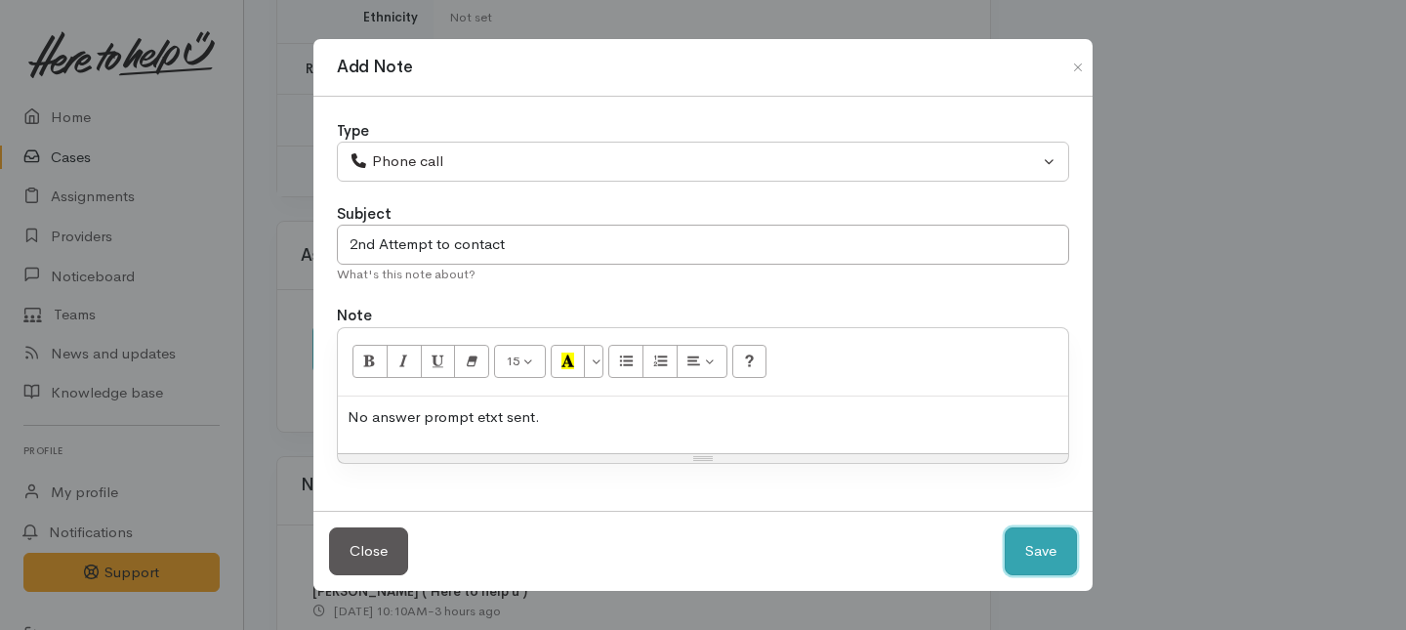
click at [1022, 541] on button "Save" at bounding box center [1041, 551] width 72 height 48
select select "1"
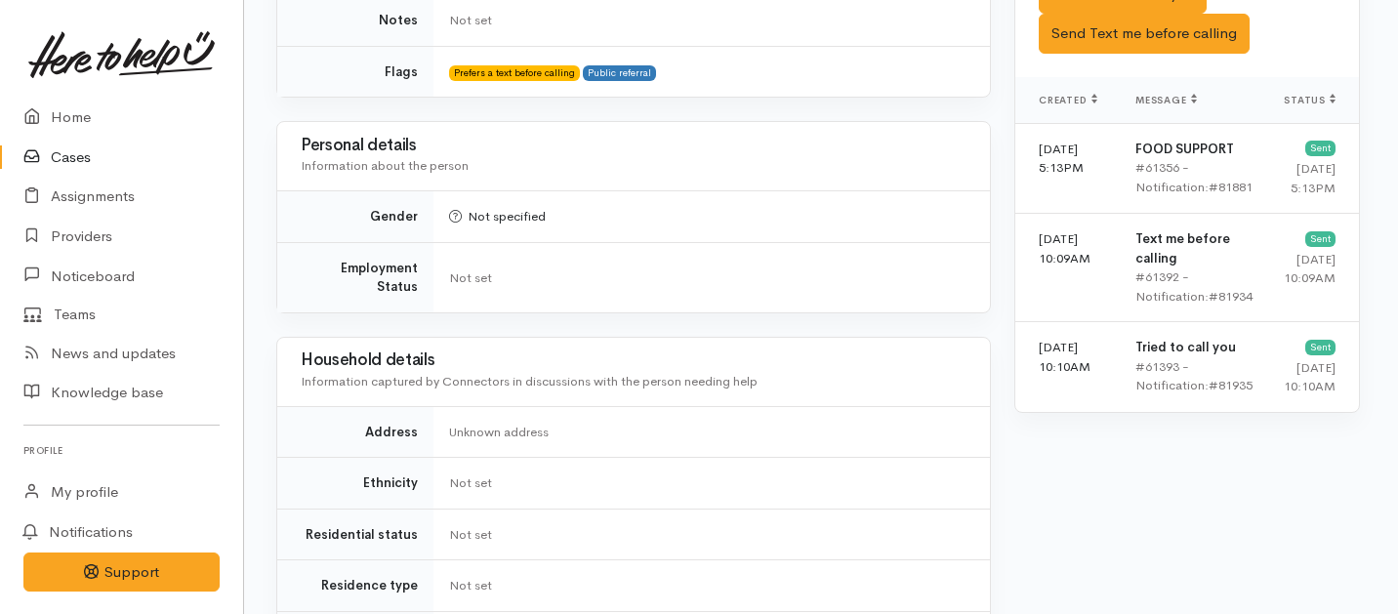
scroll to position [748, 3]
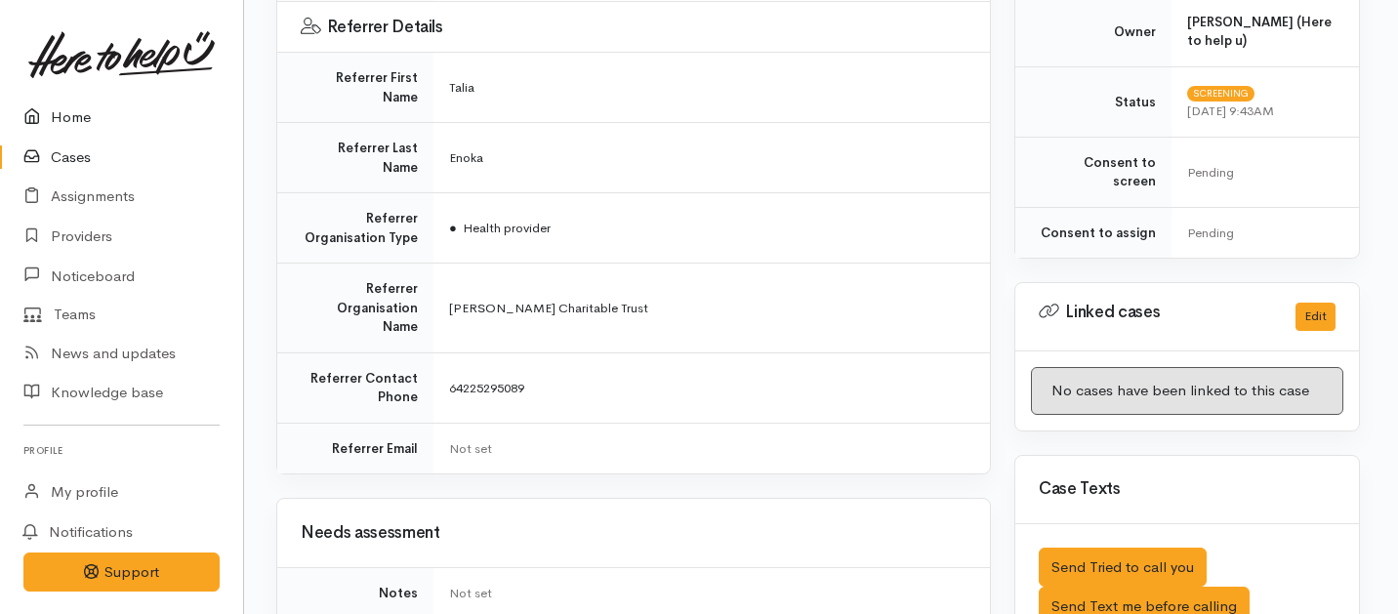
click at [83, 111] on link "Home" at bounding box center [121, 118] width 243 height 40
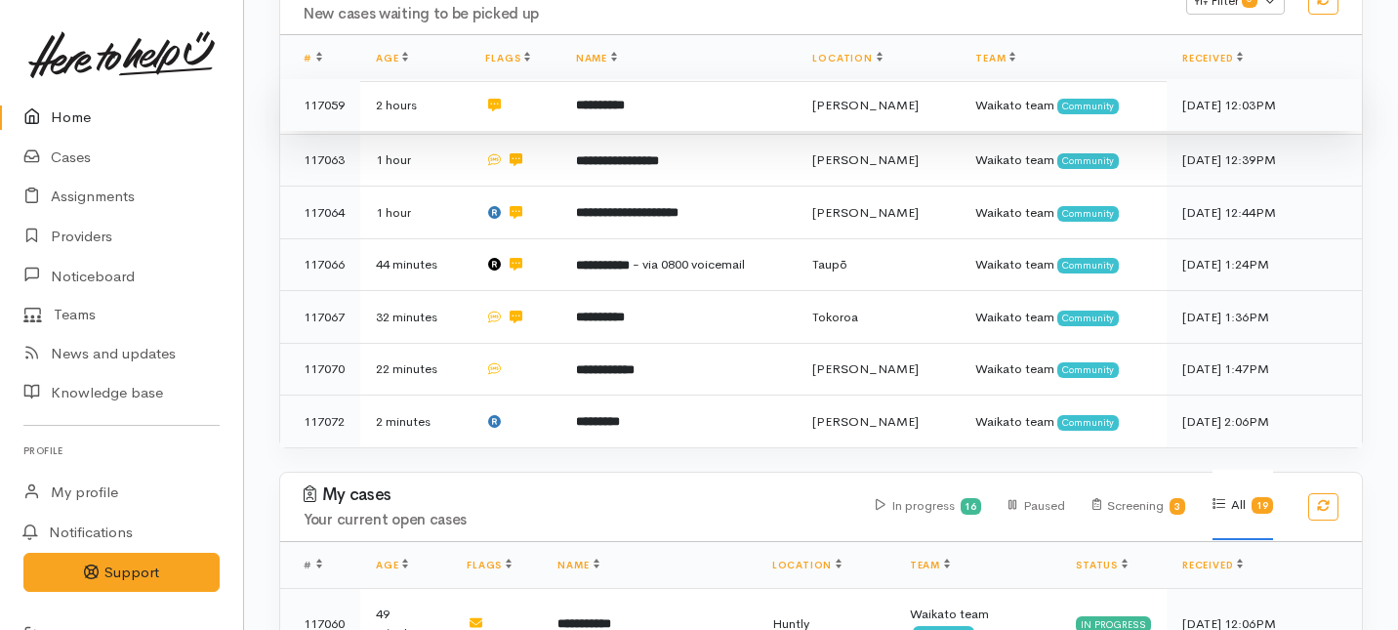
scroll to position [353, 0]
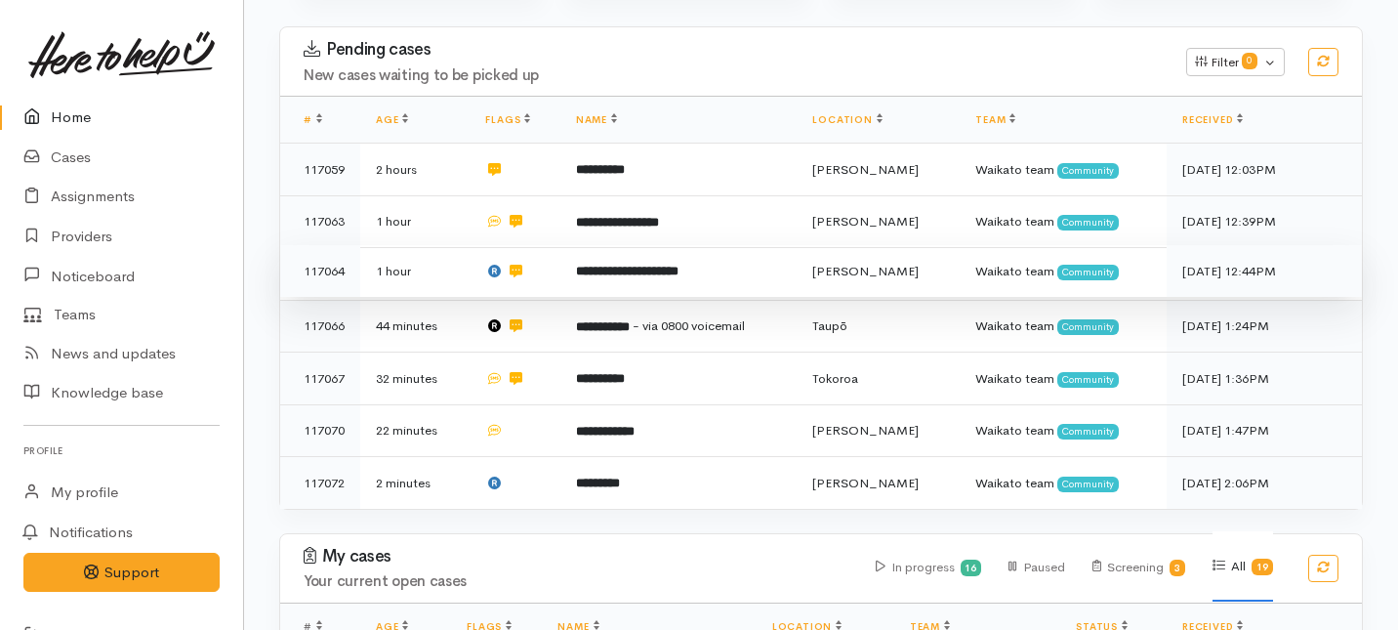
click at [583, 245] on td "**********" at bounding box center [679, 271] width 237 height 53
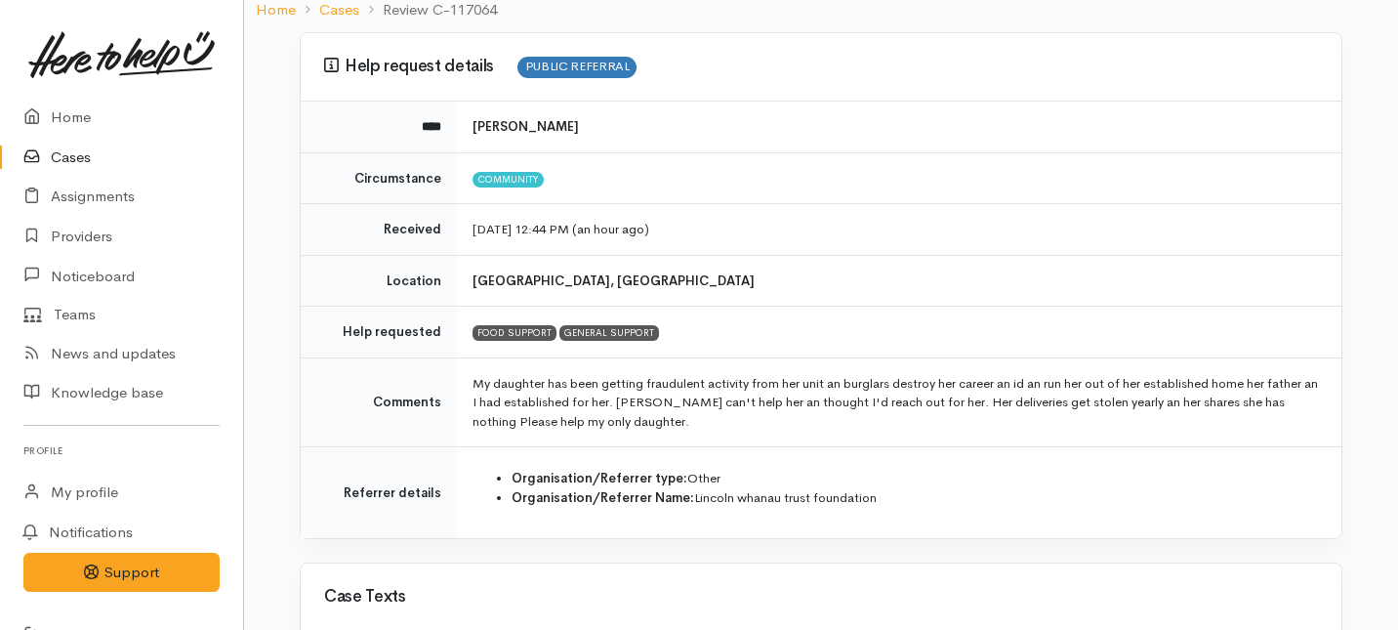
scroll to position [145, 0]
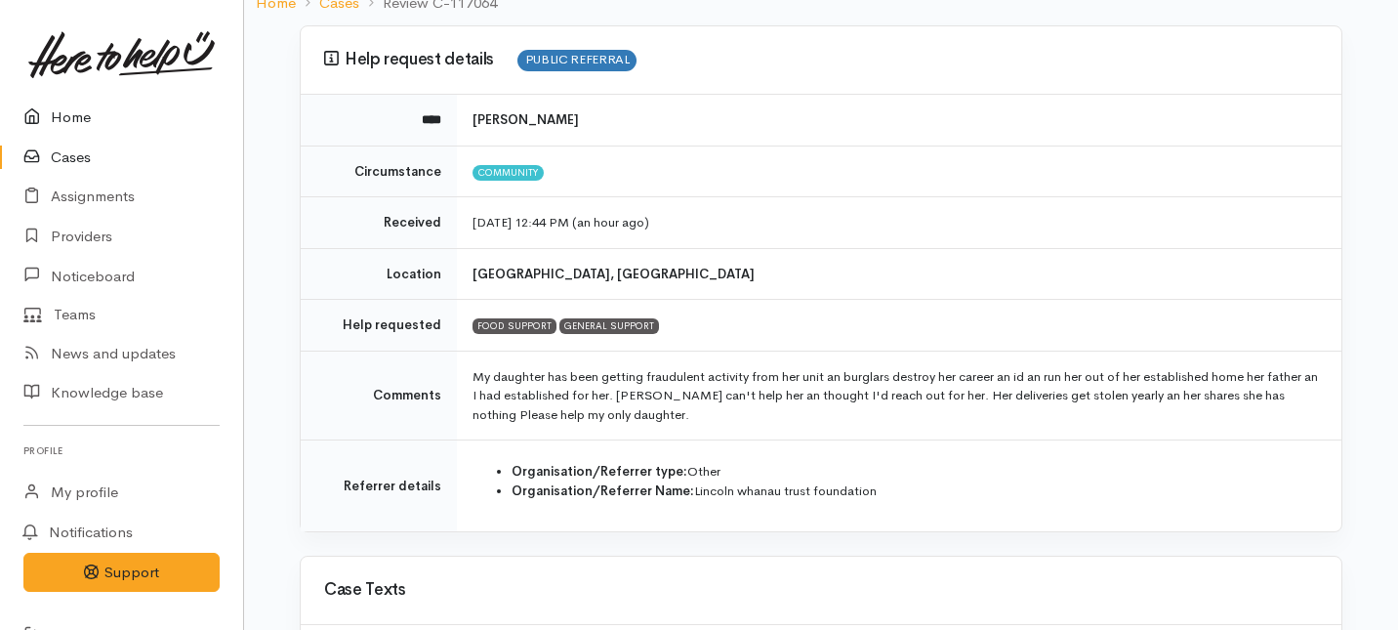
click at [77, 129] on link "Home" at bounding box center [121, 118] width 243 height 40
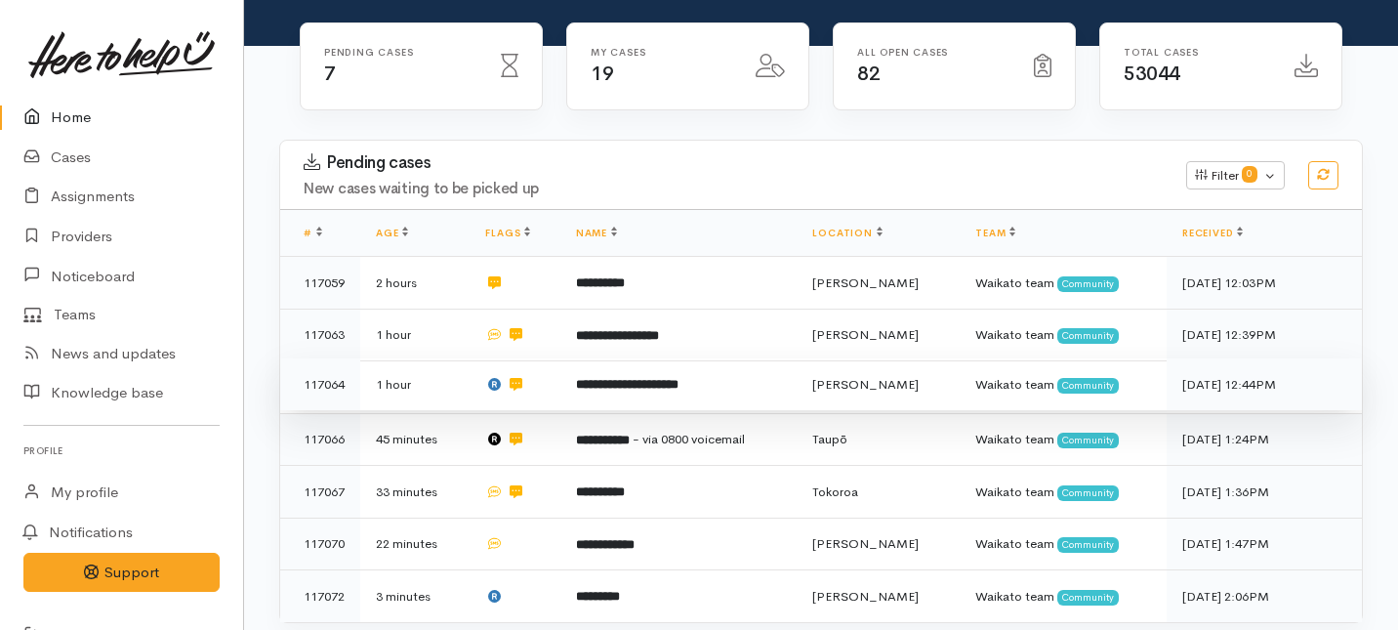
scroll to position [228, 0]
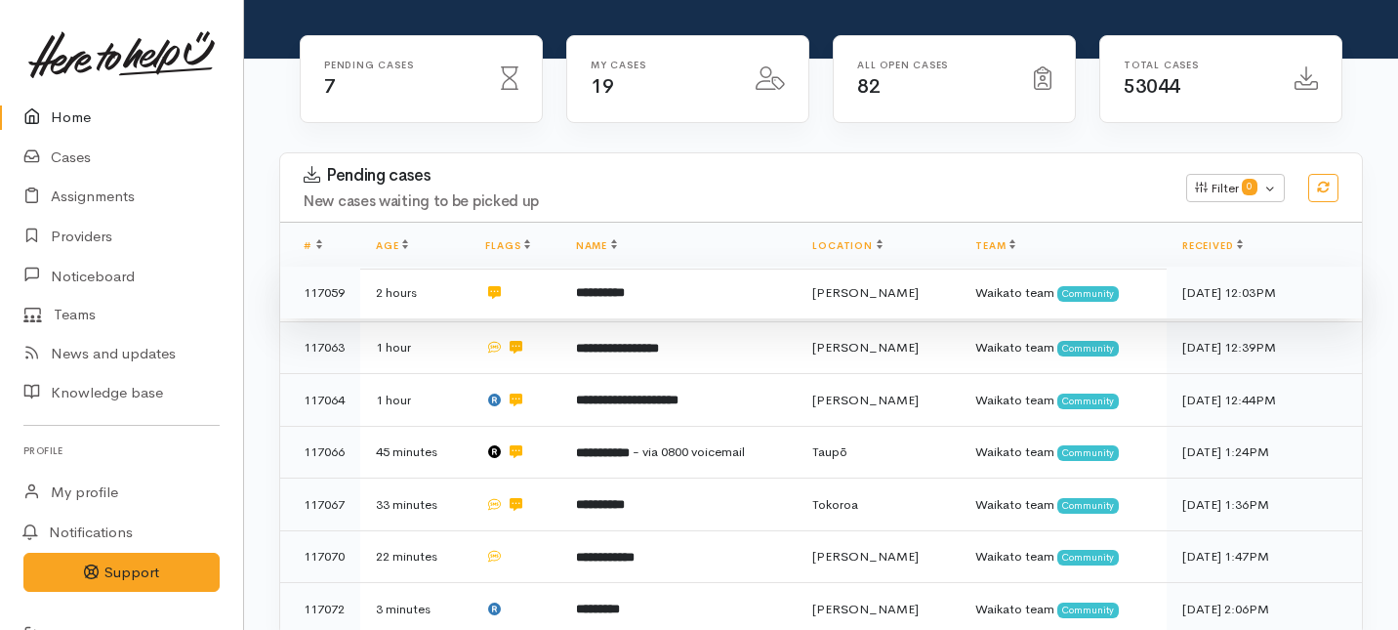
click at [560, 267] on td at bounding box center [515, 293] width 90 height 53
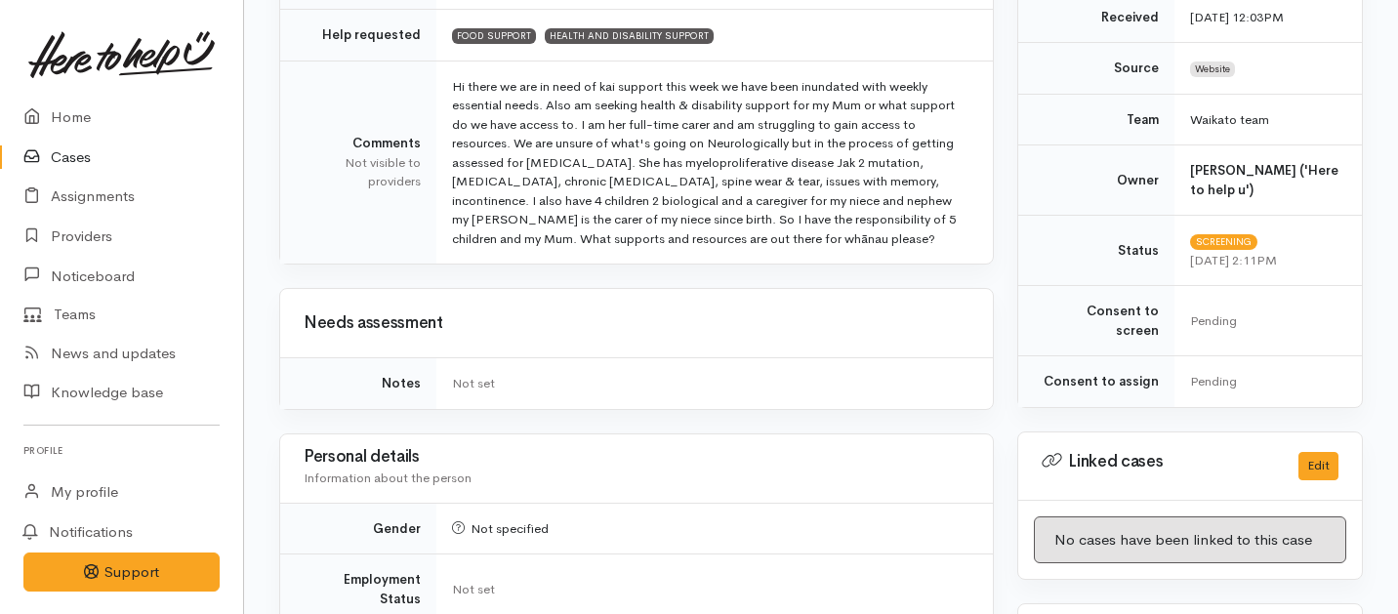
scroll to position [573, 0]
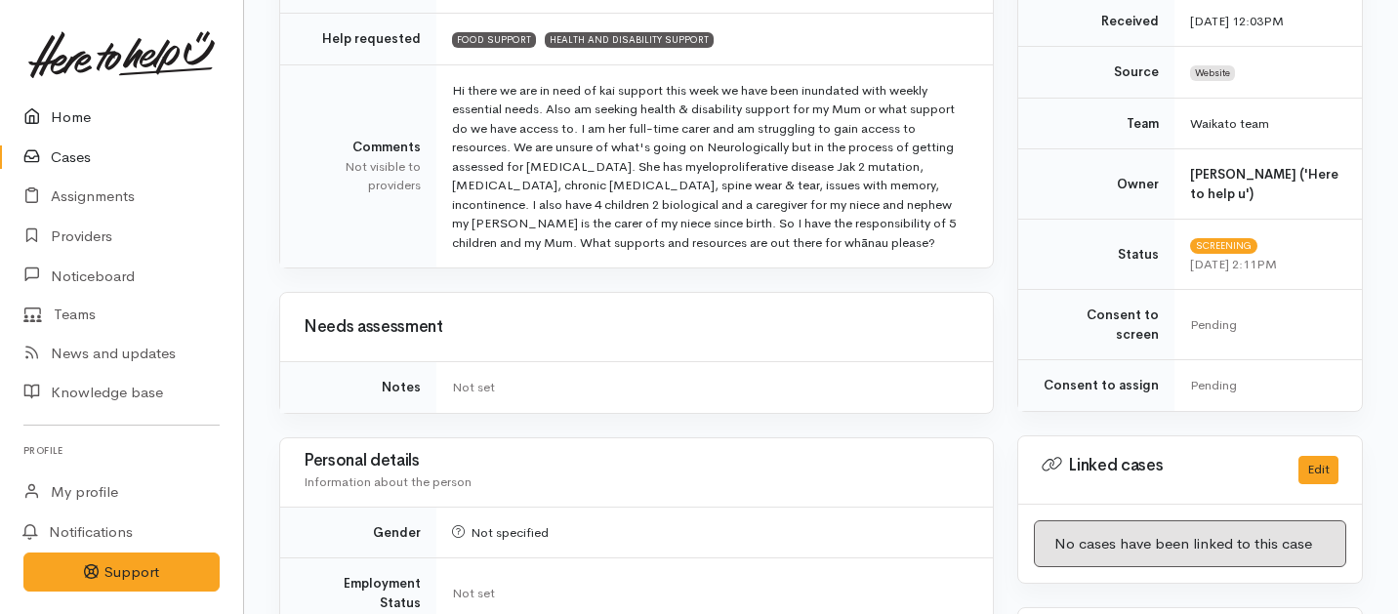
click at [78, 110] on link "Home" at bounding box center [121, 118] width 243 height 40
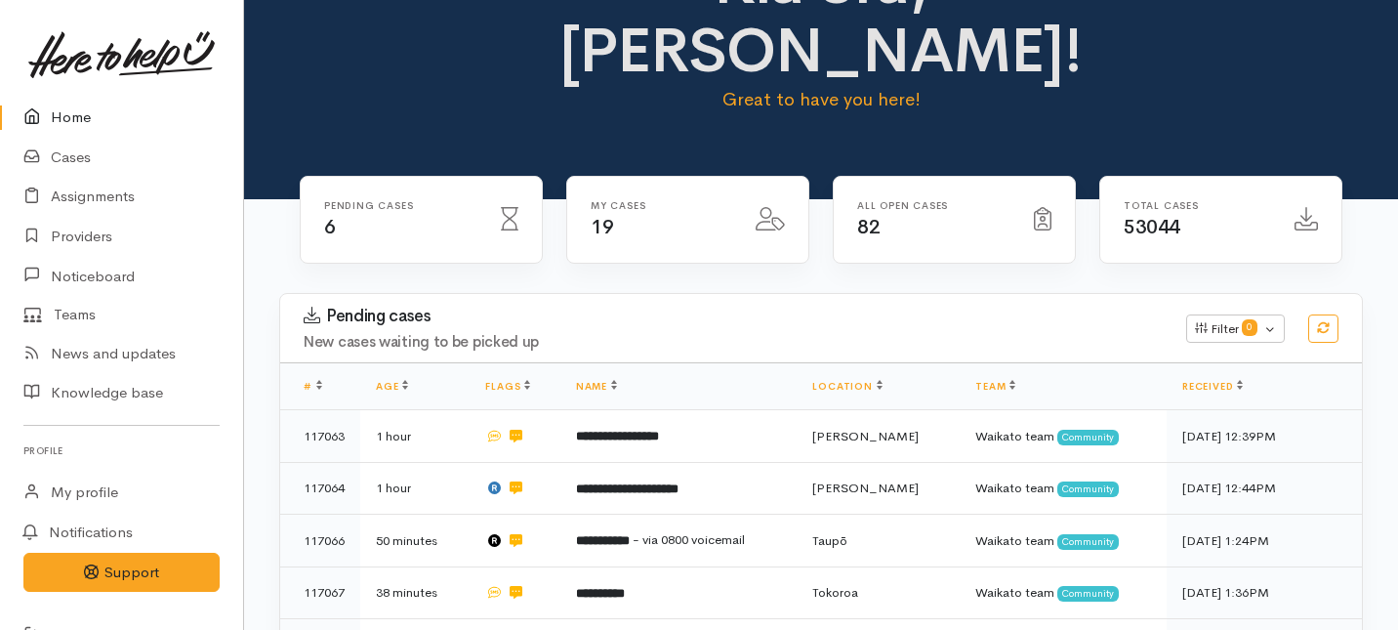
scroll to position [60, 0]
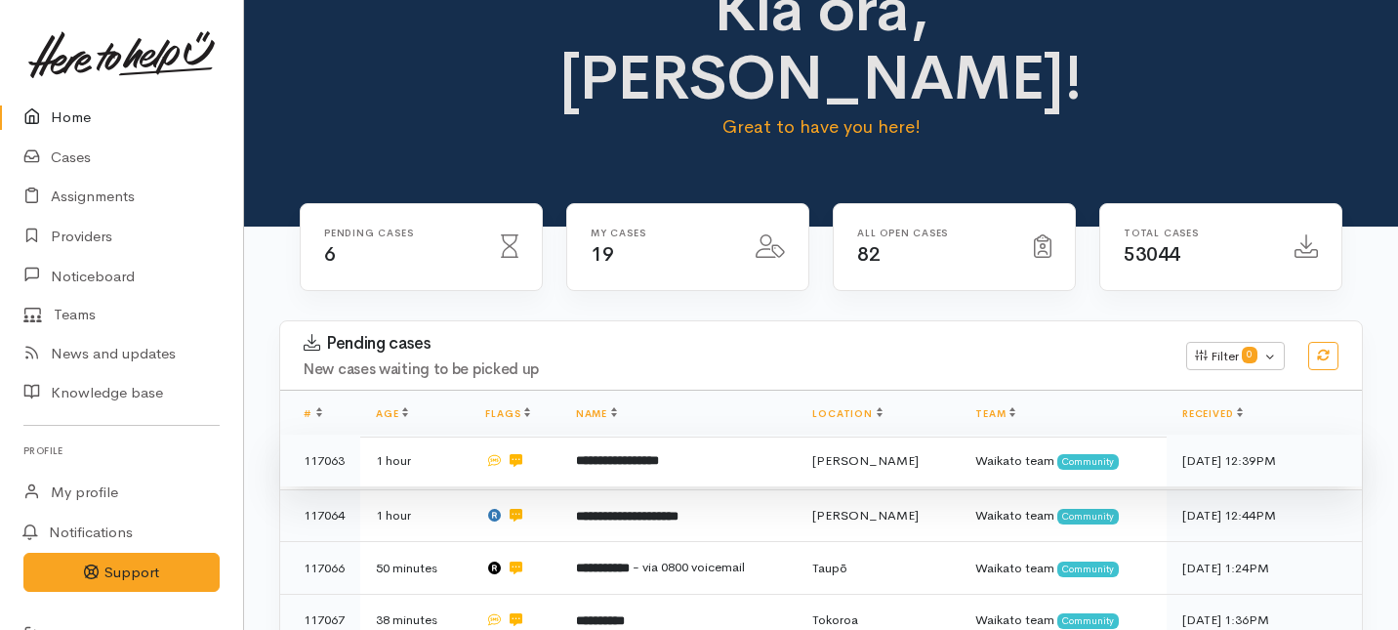
click at [602, 454] on b "**********" at bounding box center [617, 460] width 83 height 13
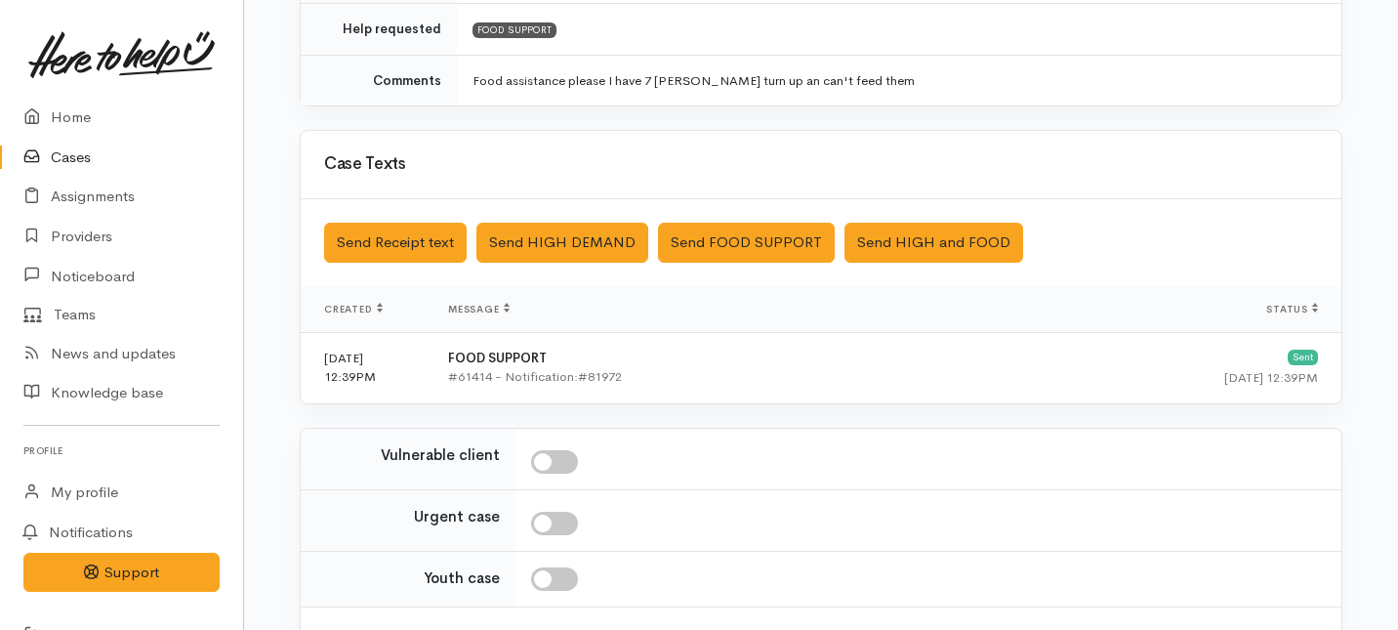
scroll to position [597, 0]
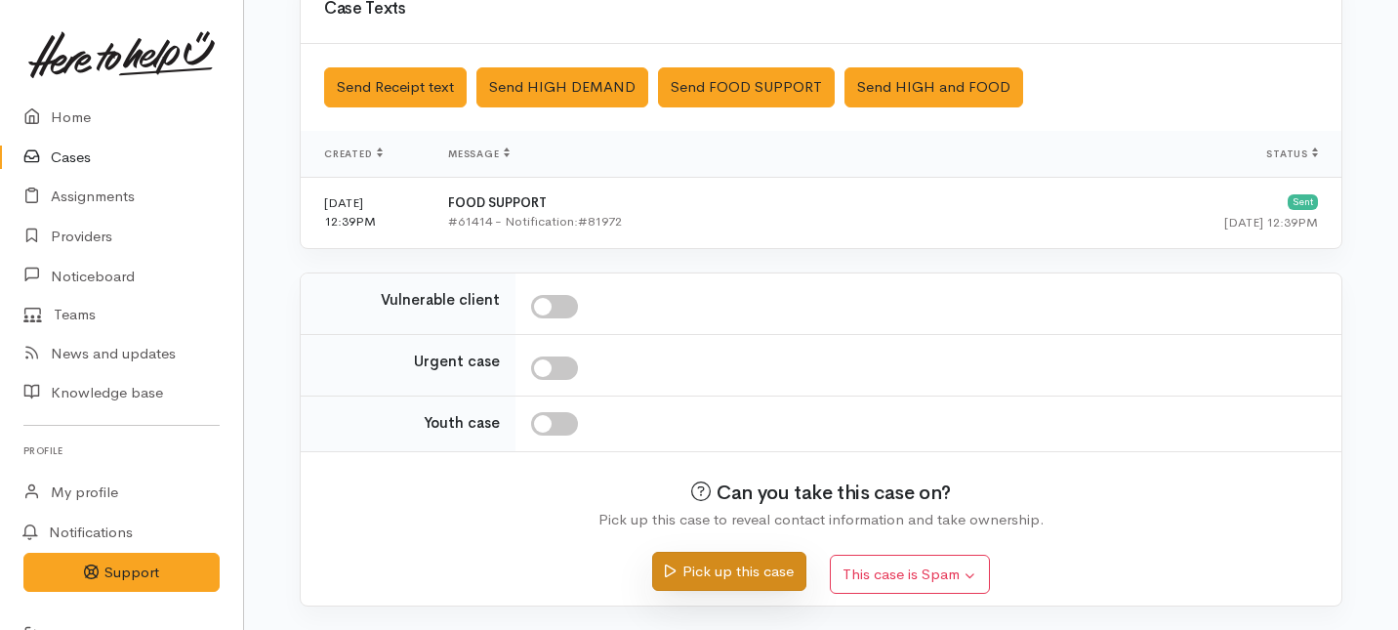
click at [740, 574] on button "Pick up this case" at bounding box center [728, 572] width 153 height 40
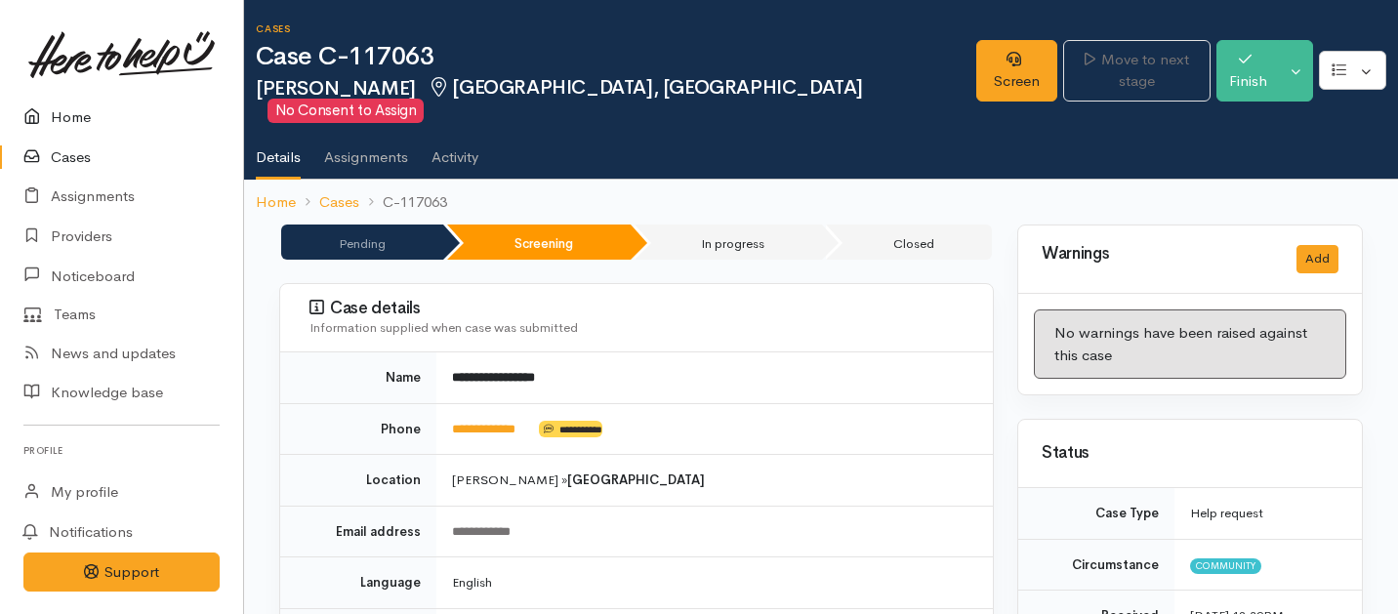
click at [78, 119] on link "Home" at bounding box center [121, 118] width 243 height 40
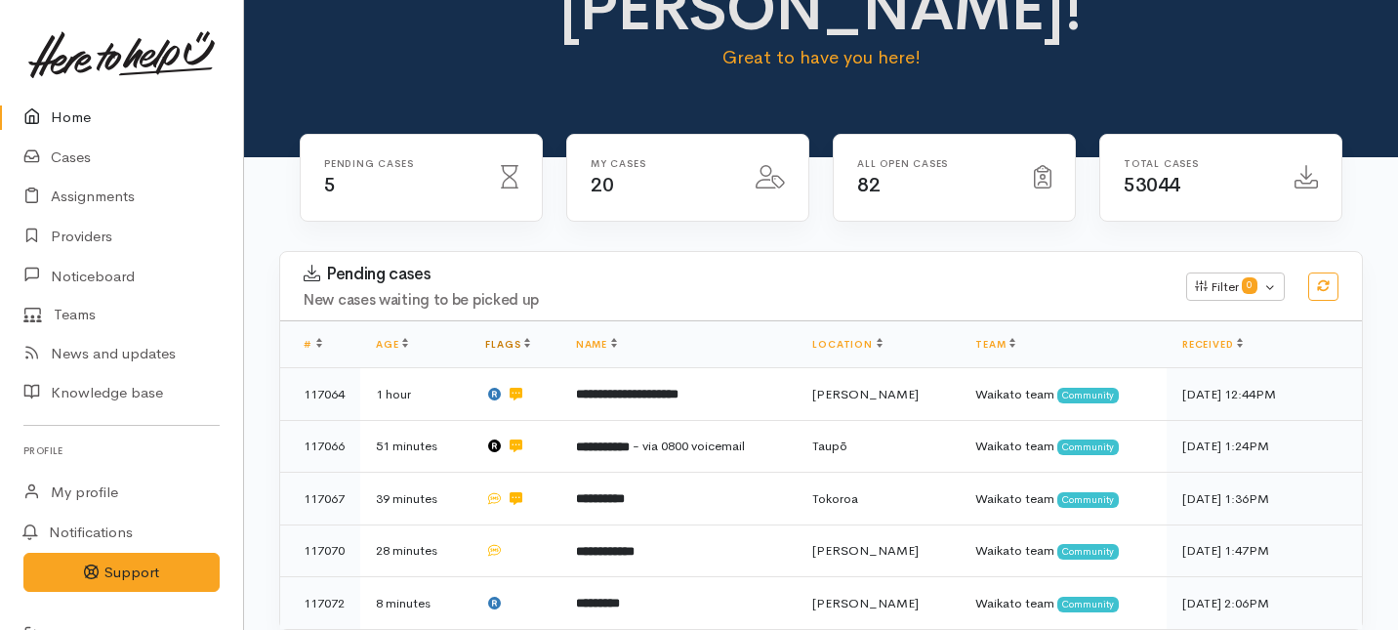
scroll to position [157, 0]
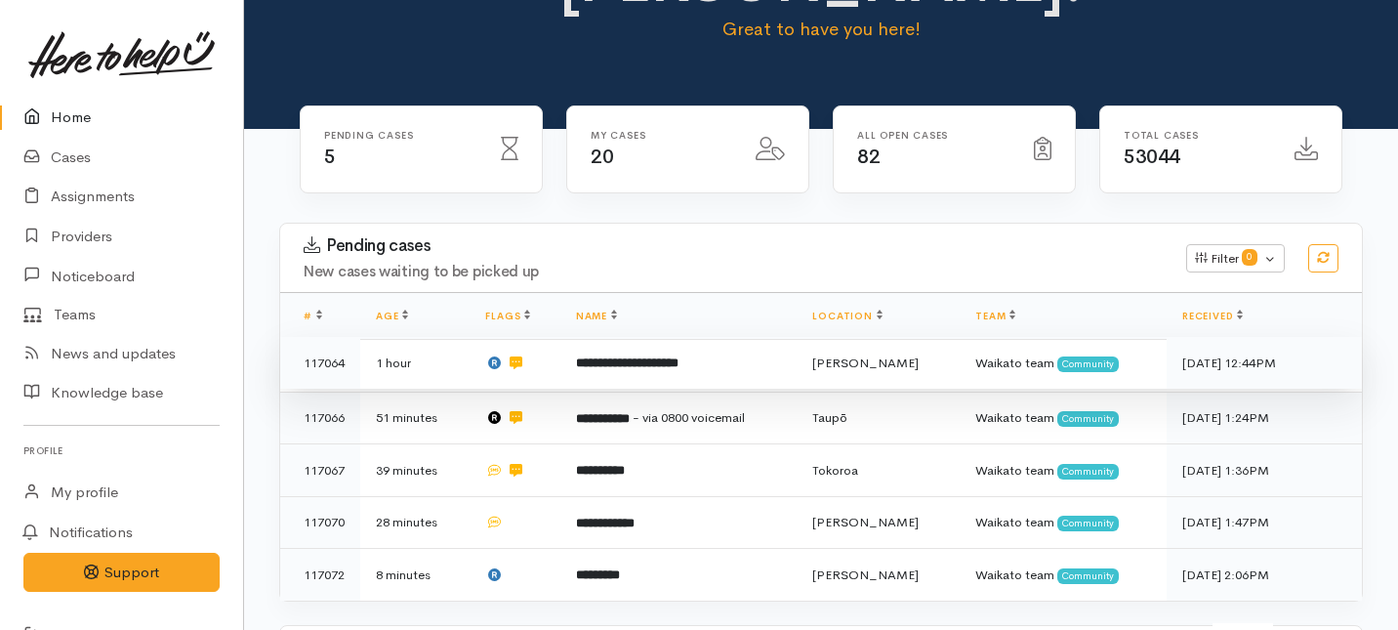
click at [617, 337] on td "**********" at bounding box center [679, 363] width 237 height 53
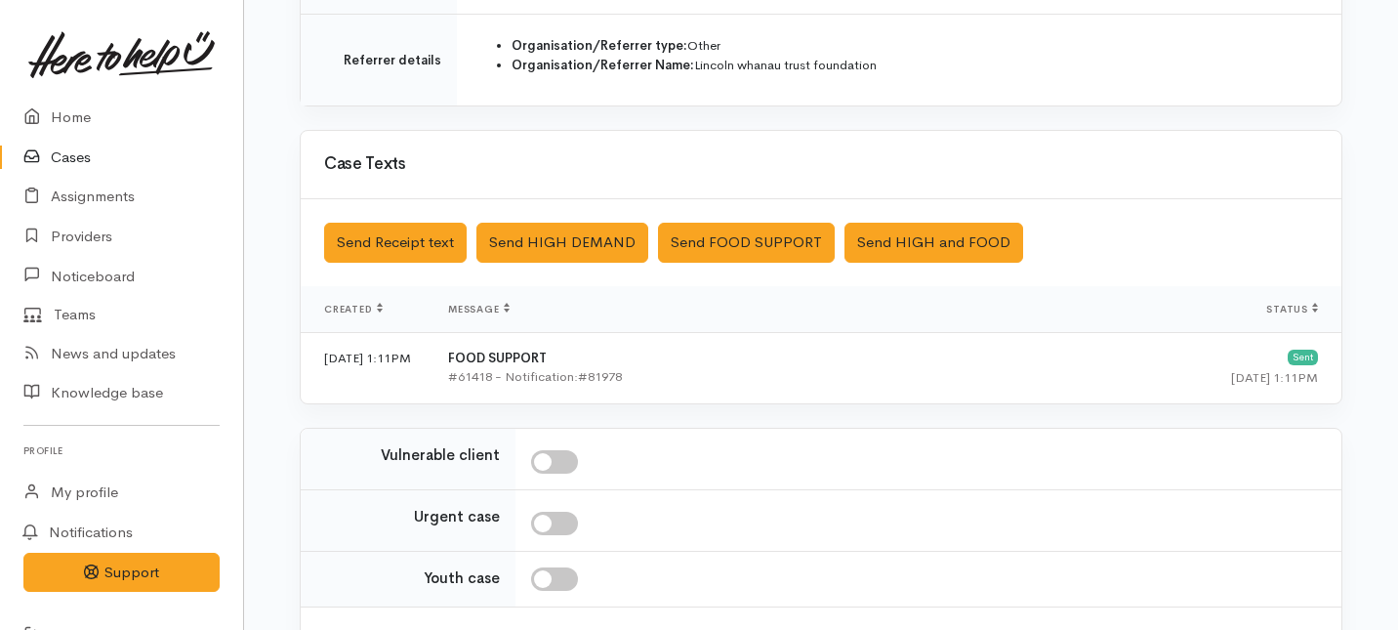
scroll to position [540, 0]
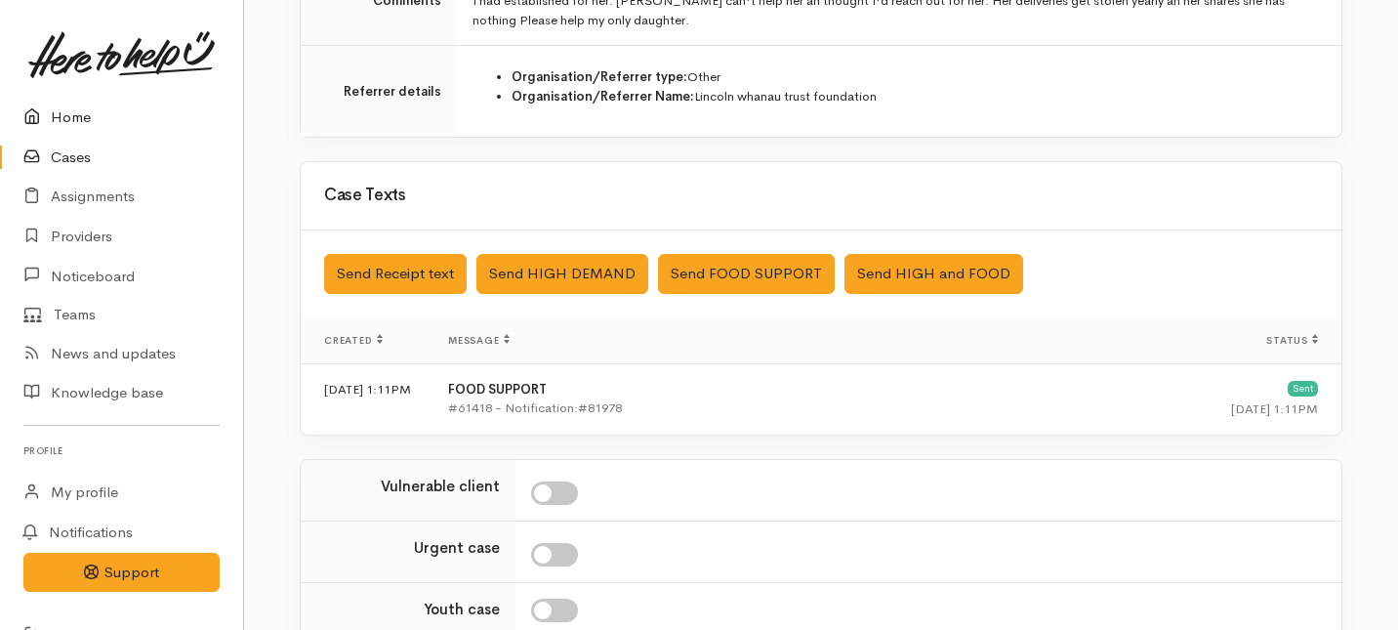
click at [61, 110] on link "Home" at bounding box center [121, 118] width 243 height 40
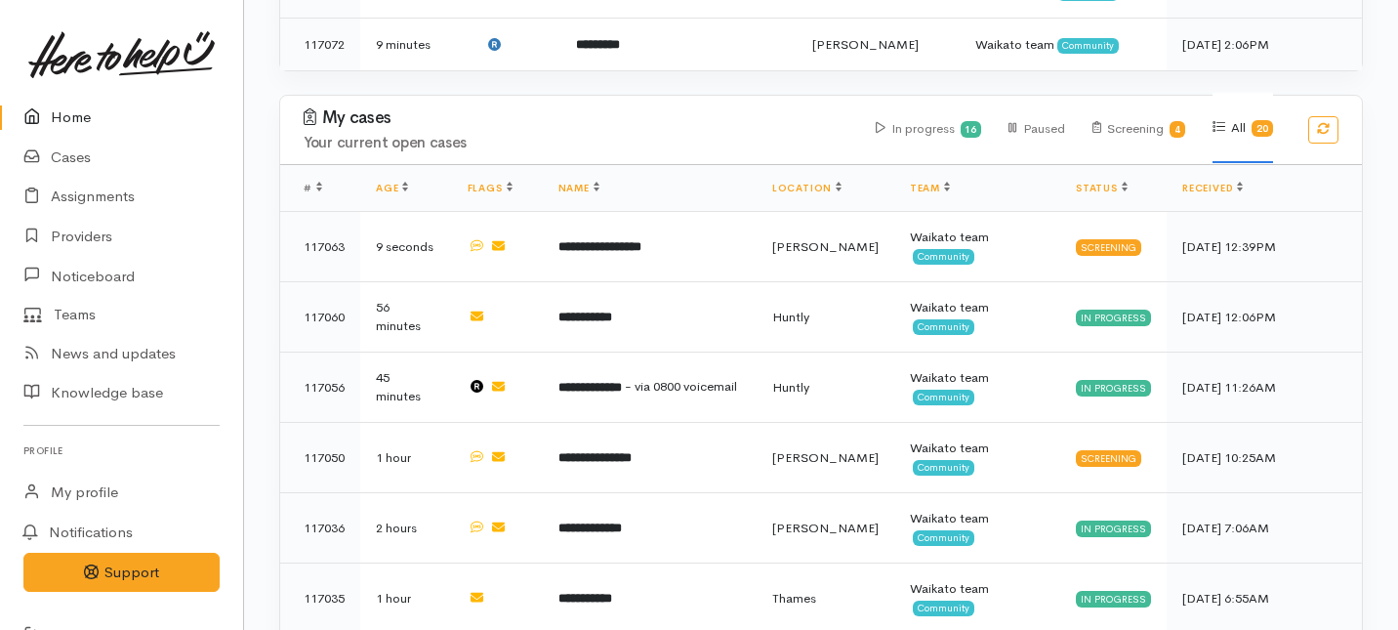
scroll to position [694, 0]
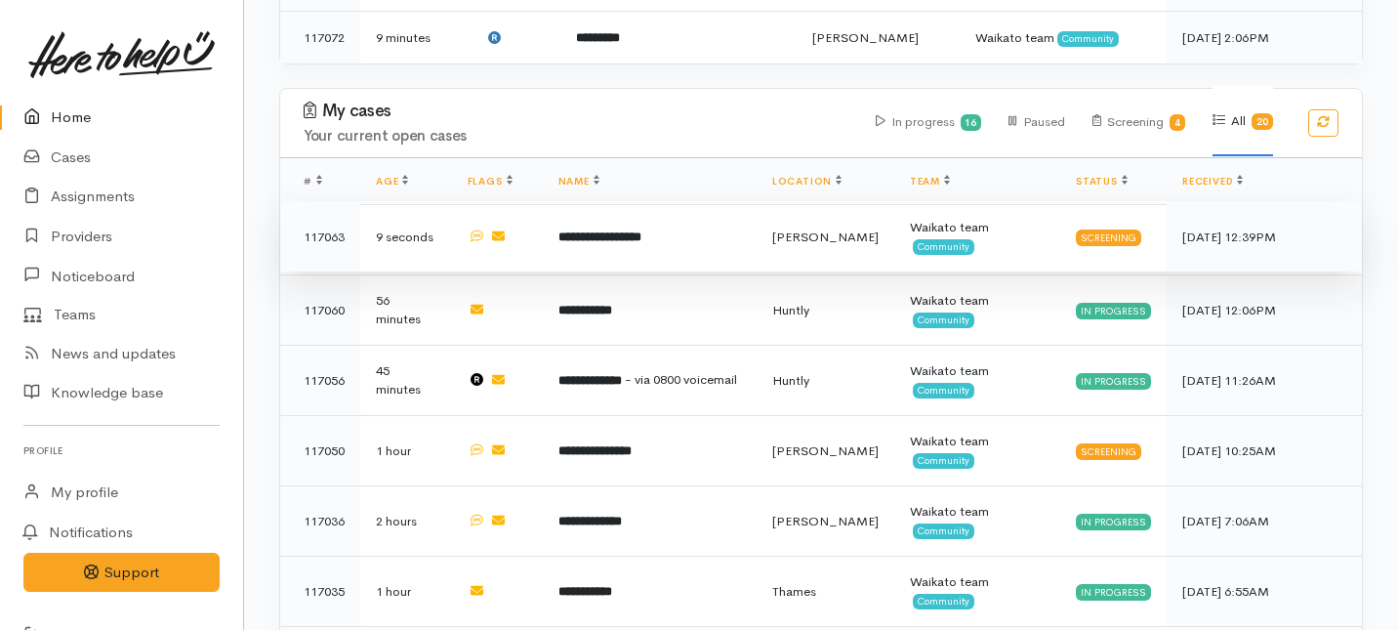
click at [745, 201] on td "**********" at bounding box center [650, 236] width 214 height 70
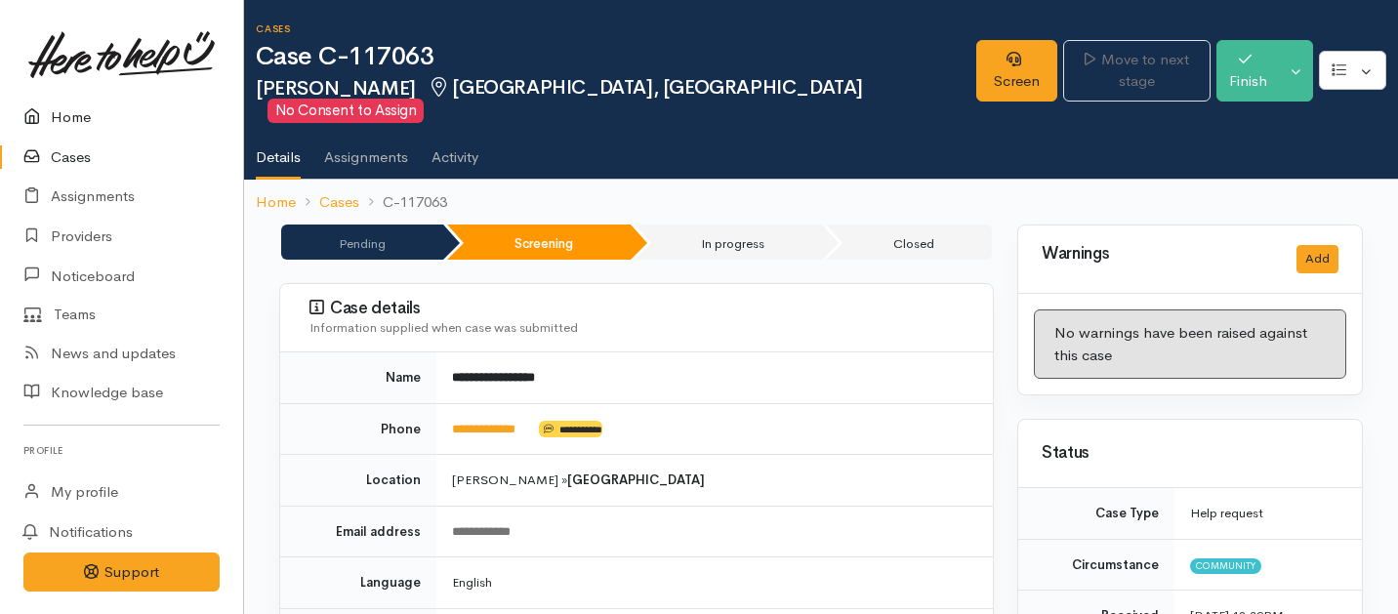
click at [76, 116] on link "Home" at bounding box center [121, 118] width 243 height 40
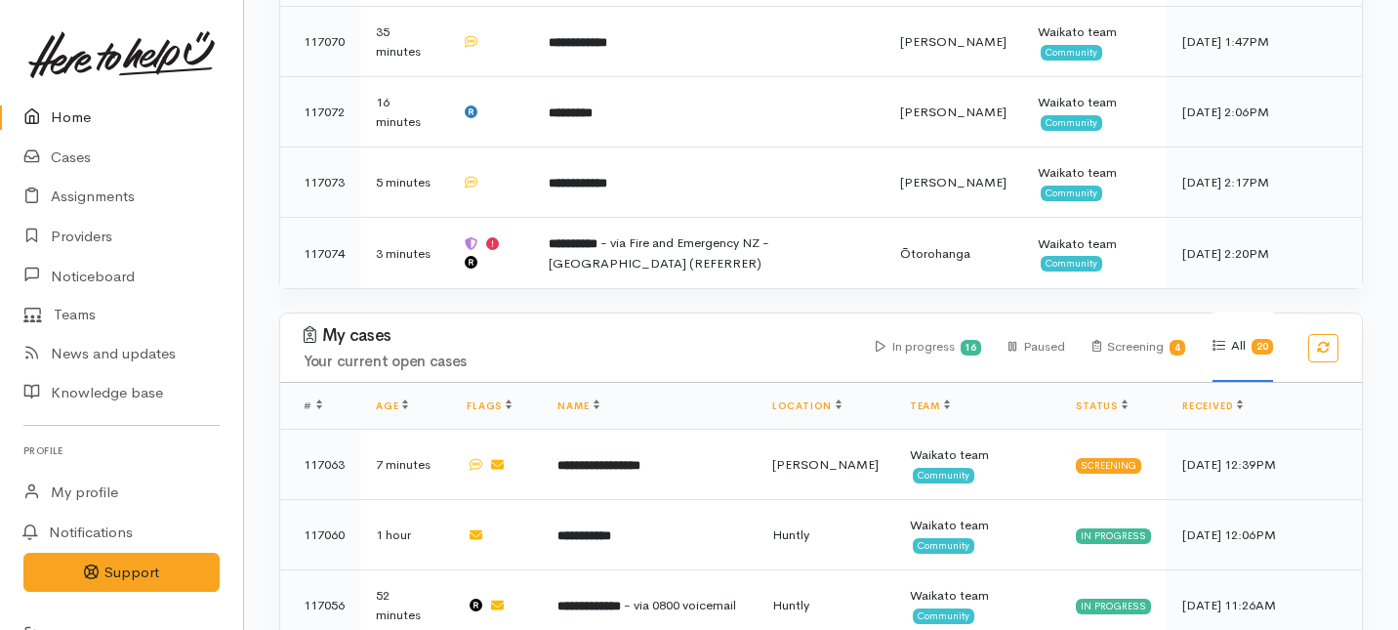
scroll to position [694, 0]
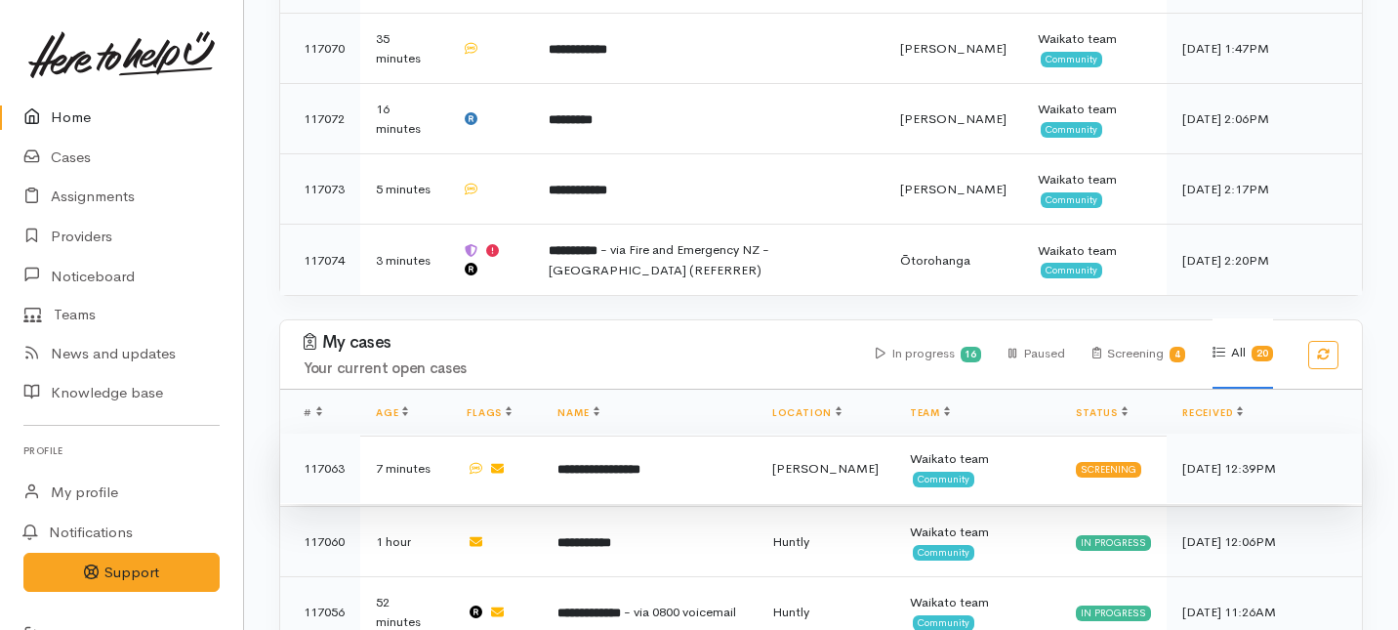
click at [591, 434] on td "**********" at bounding box center [649, 469] width 214 height 70
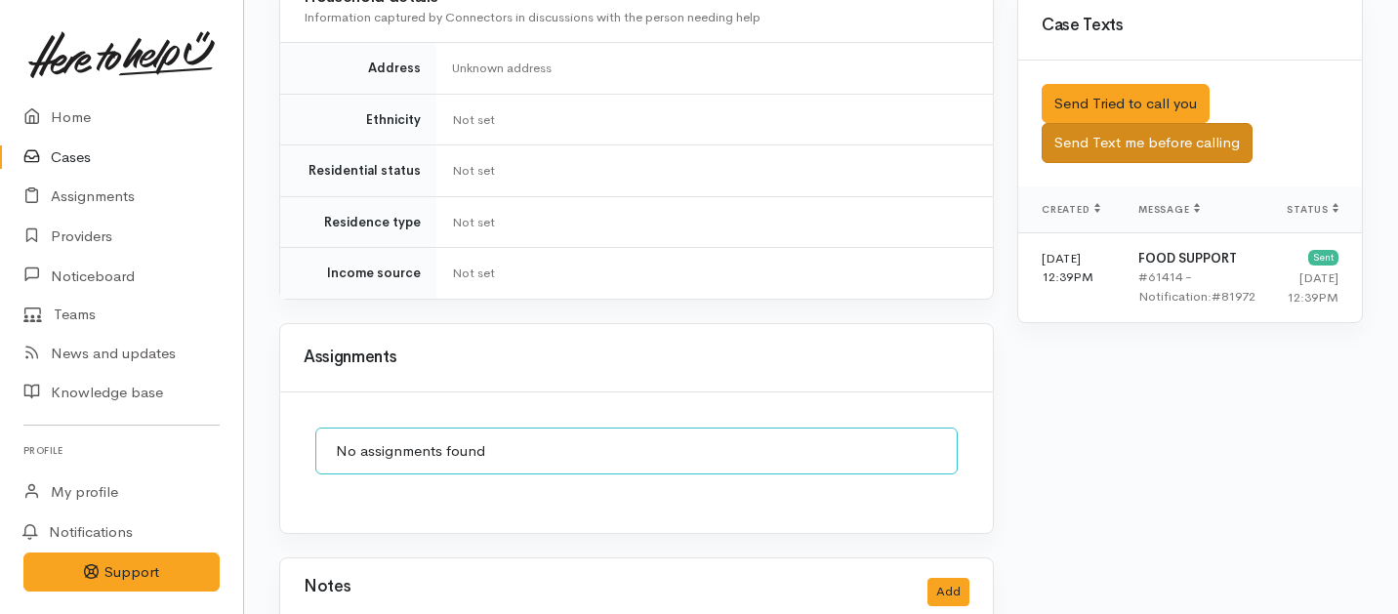
scroll to position [1206, 0]
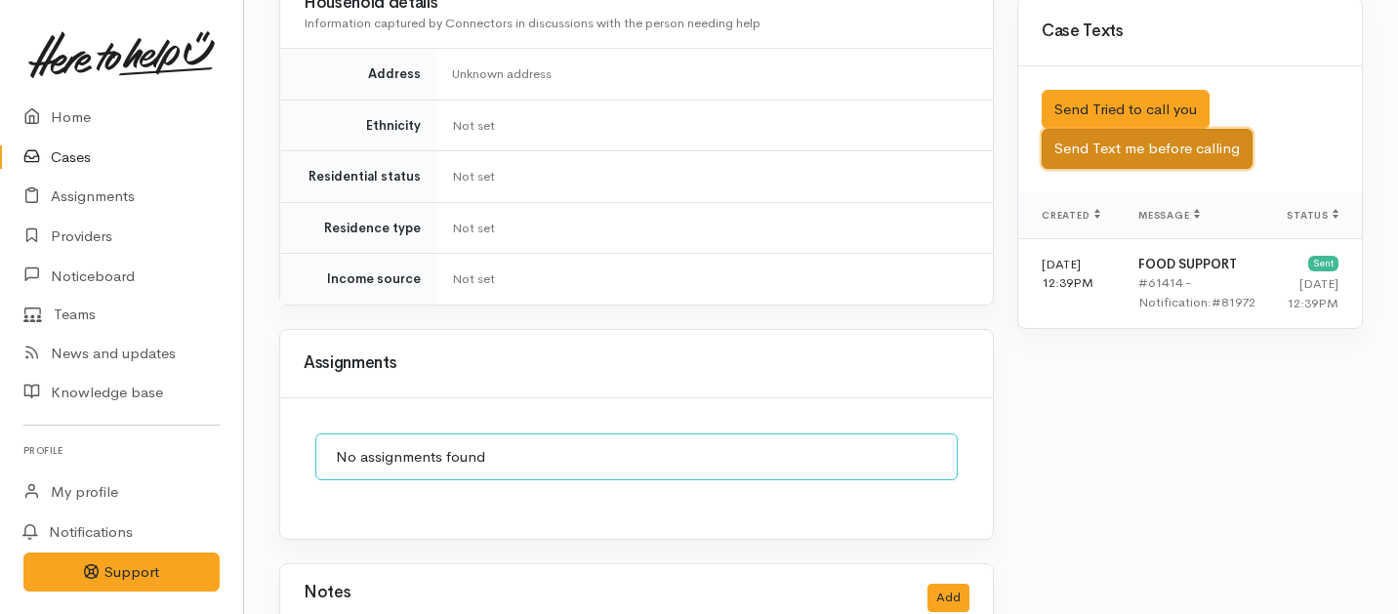
click at [1091, 129] on button "Send Text me before calling" at bounding box center [1147, 149] width 211 height 40
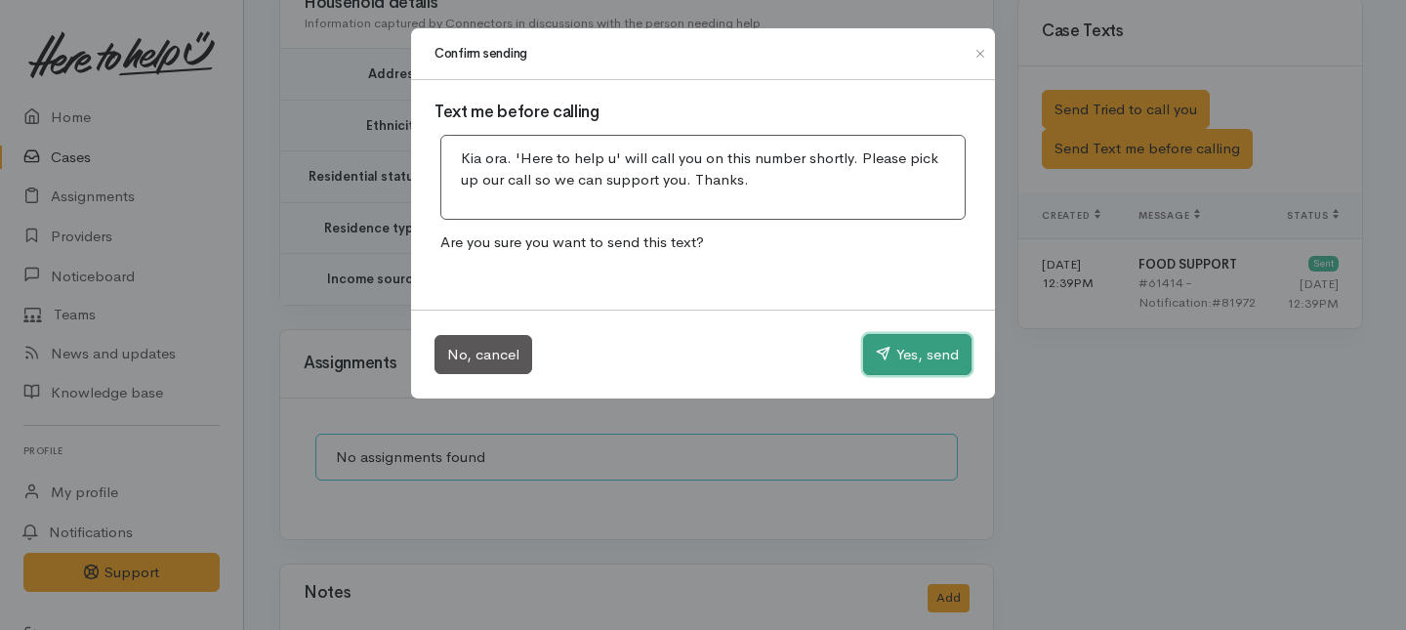
click at [888, 354] on button "Yes, send" at bounding box center [917, 354] width 108 height 41
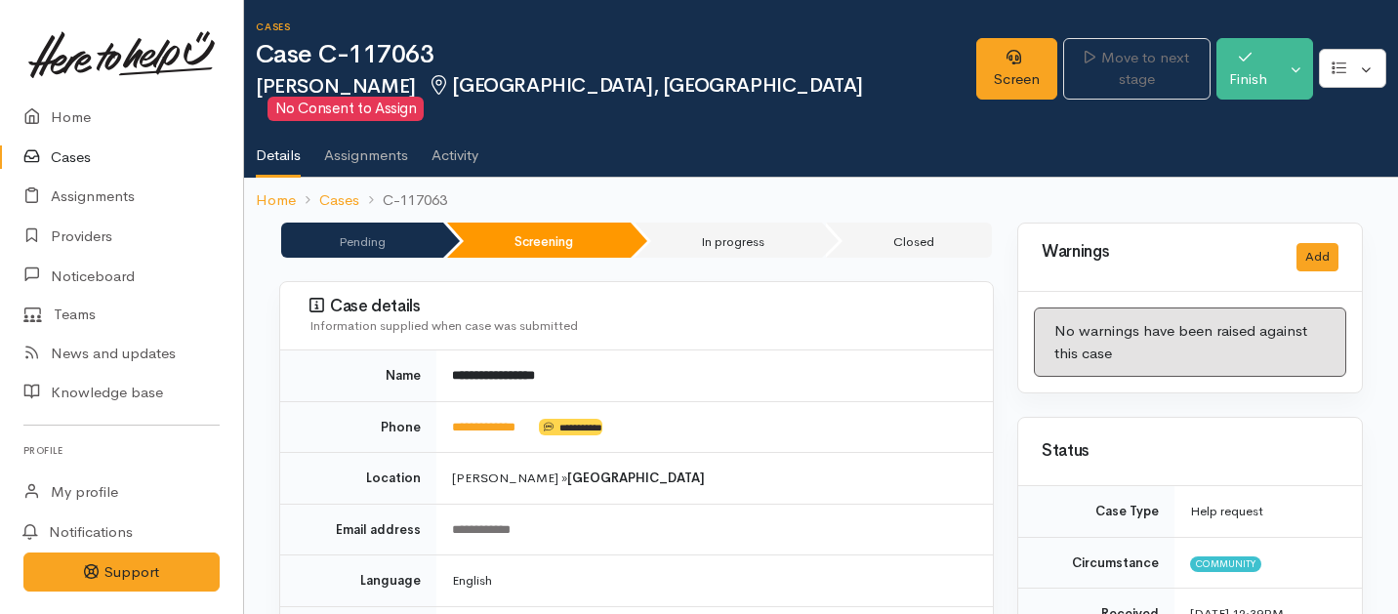
scroll to position [0, 0]
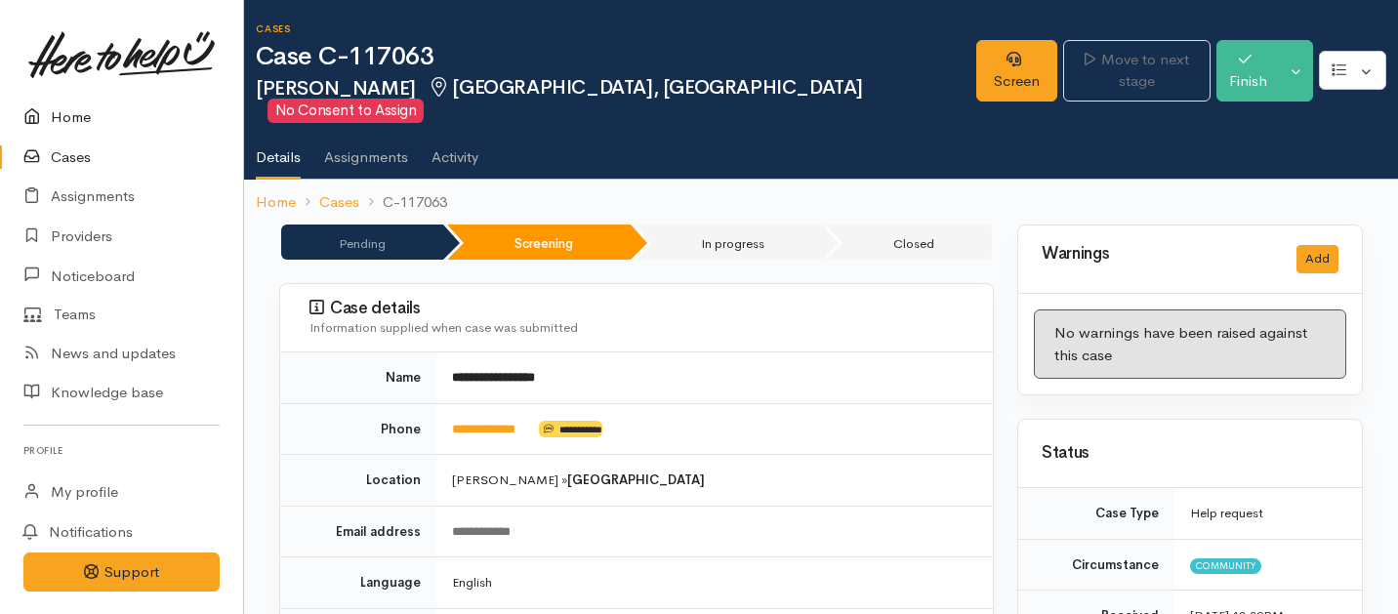
click at [77, 107] on link "Home" at bounding box center [121, 118] width 243 height 40
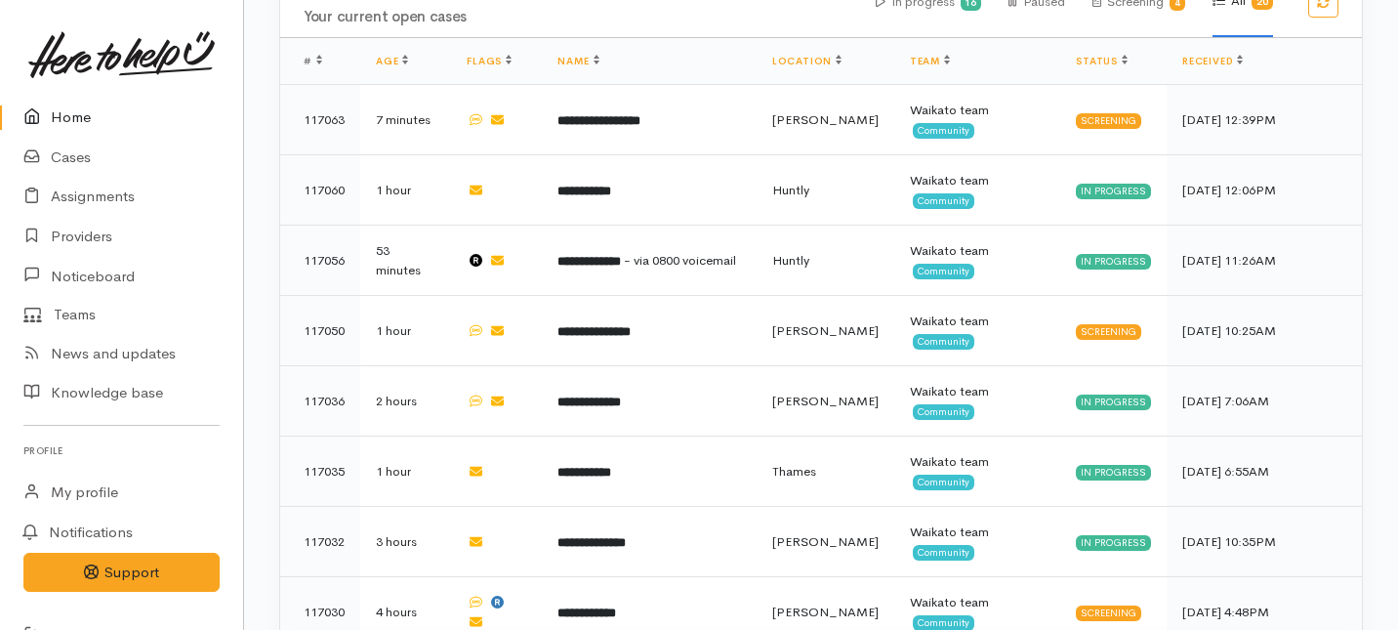
scroll to position [1038, 0]
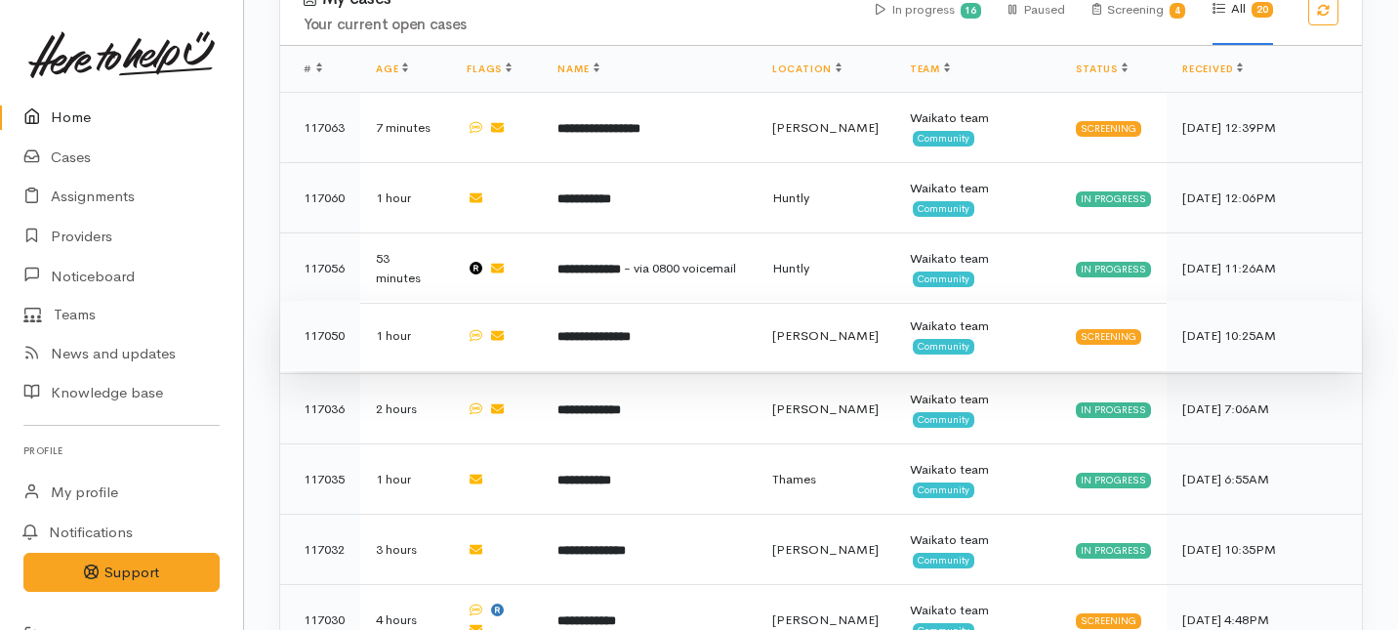
click at [694, 301] on td "**********" at bounding box center [649, 336] width 214 height 70
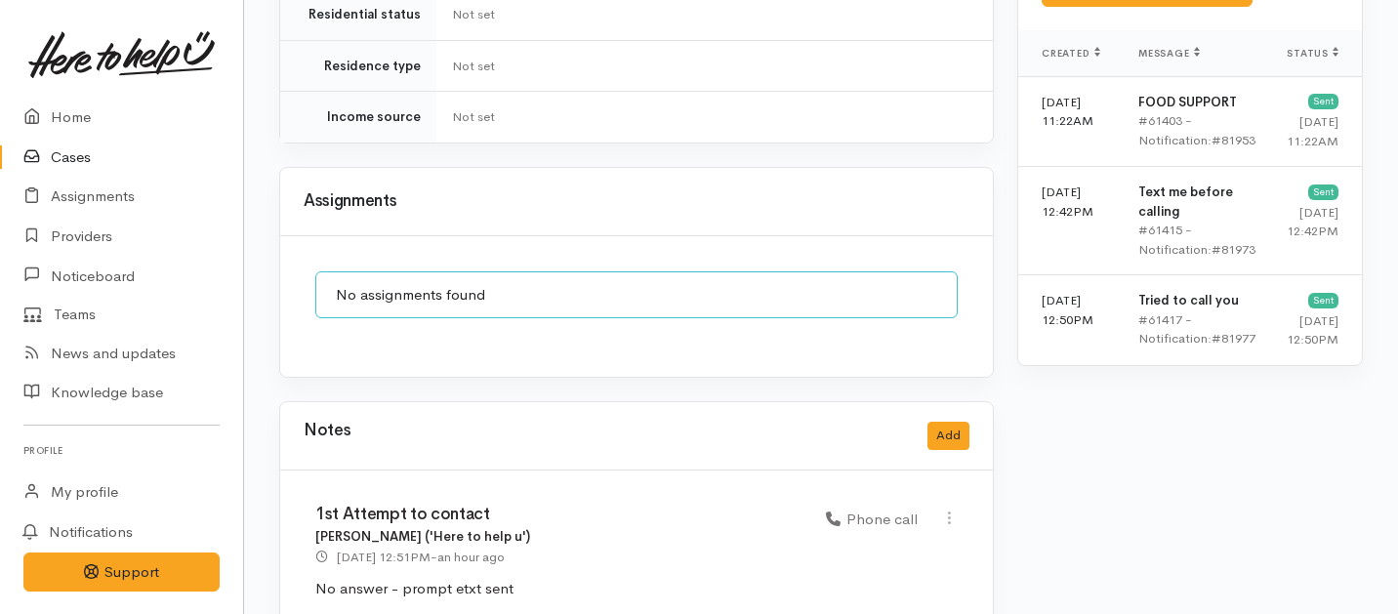
scroll to position [1388, 0]
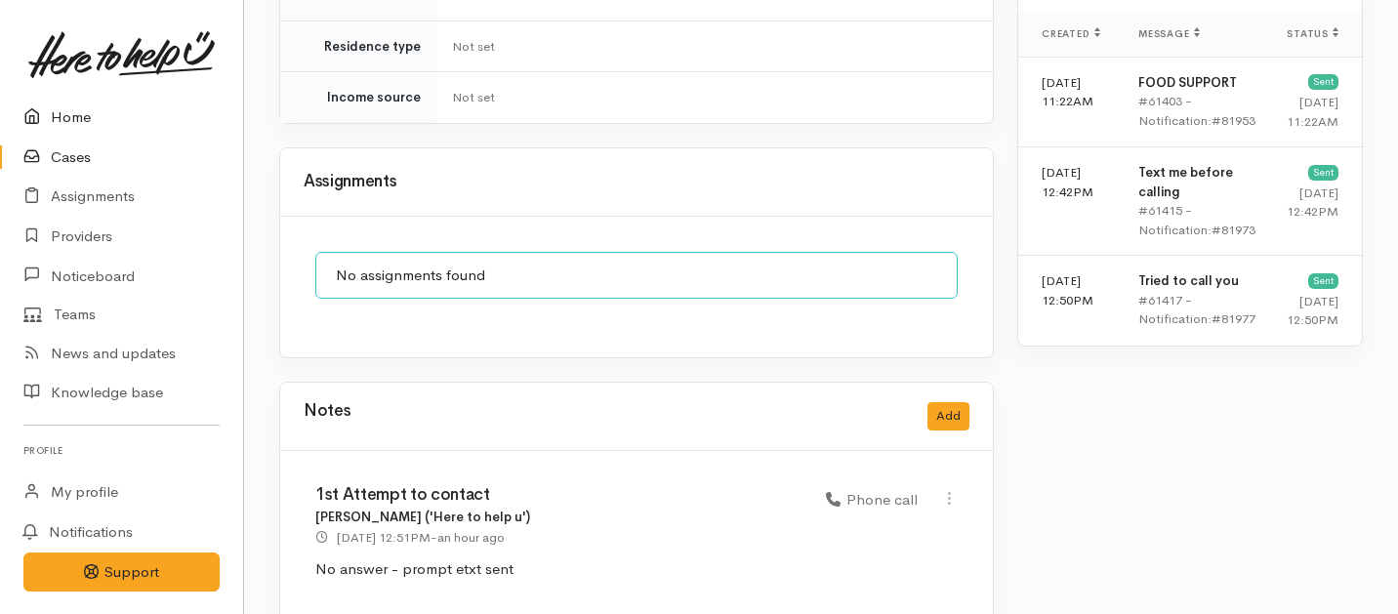
click at [80, 117] on link "Home" at bounding box center [121, 118] width 243 height 40
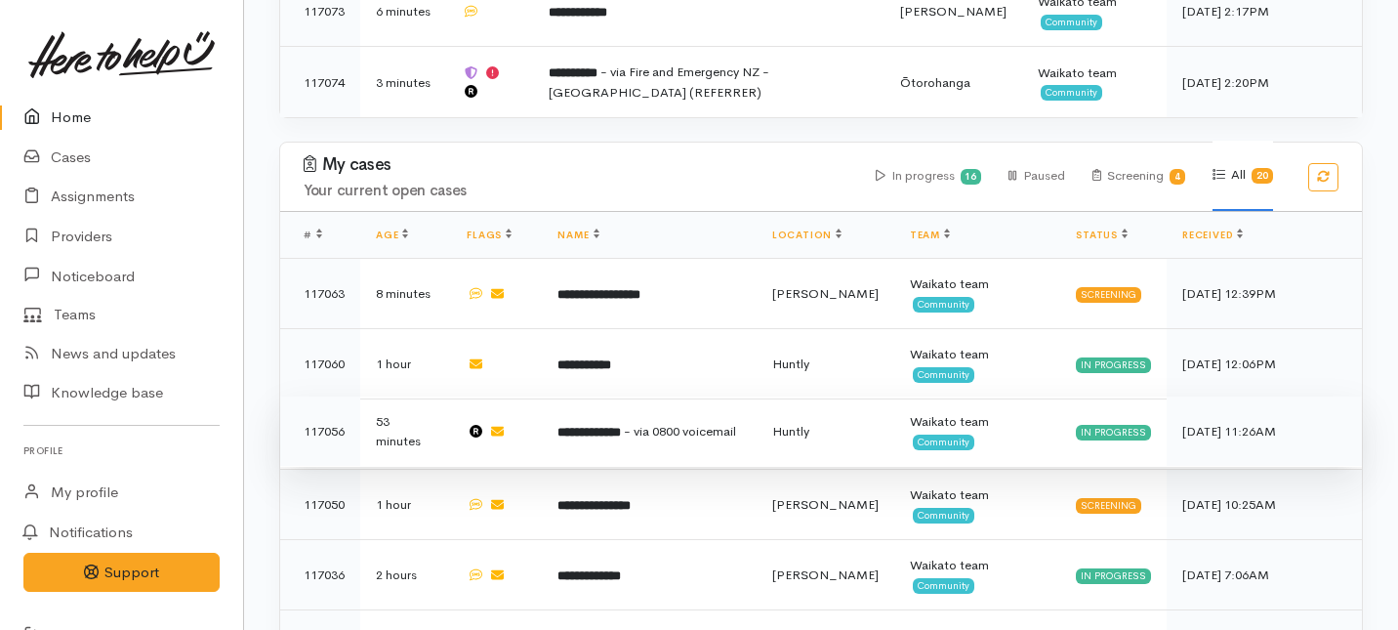
scroll to position [836, 0]
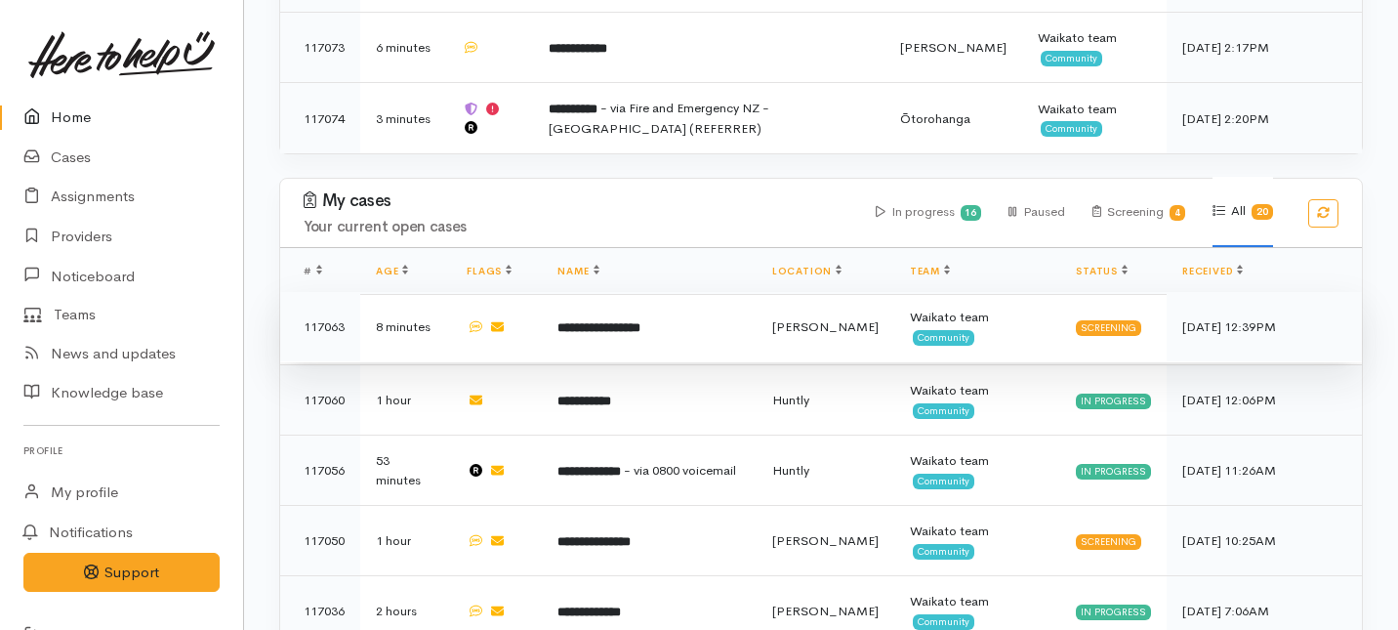
click at [611, 292] on td "**********" at bounding box center [649, 327] width 214 height 70
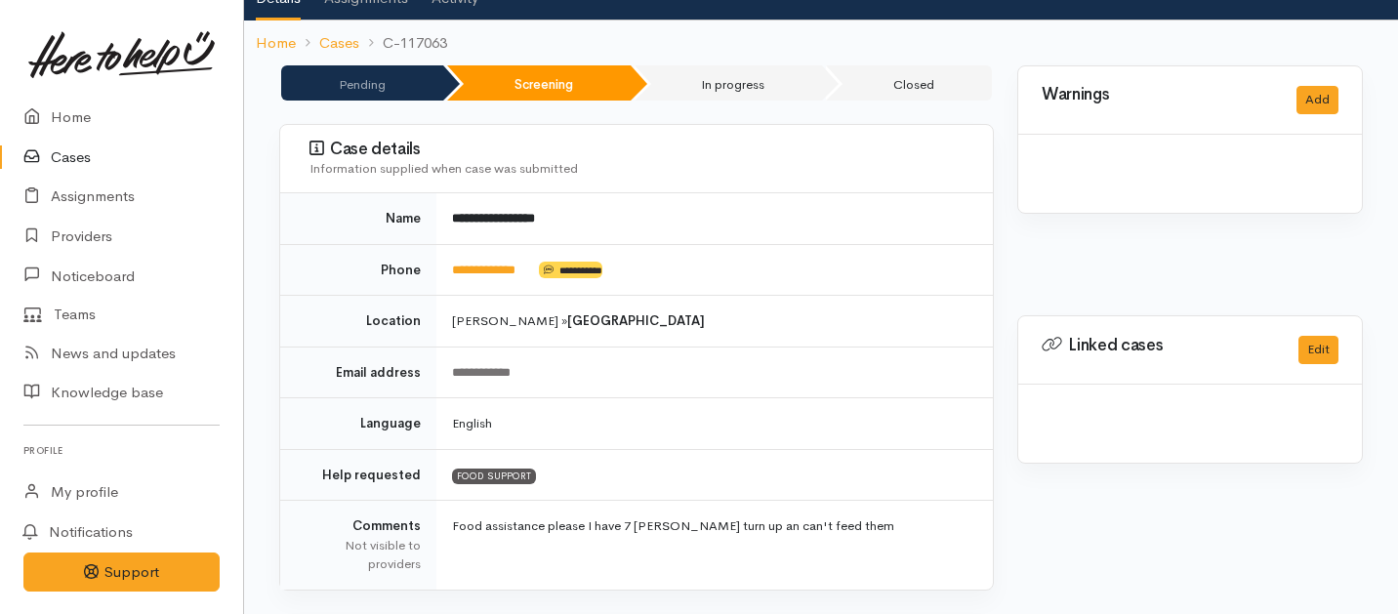
scroll to position [160, 0]
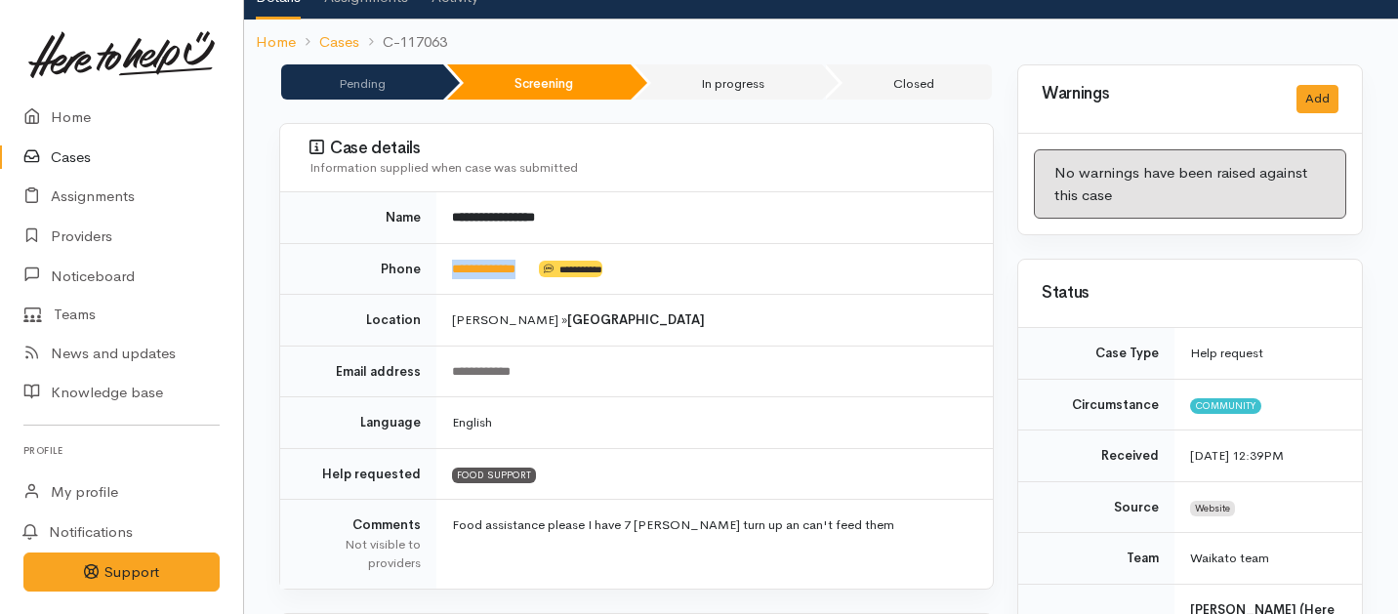
drag, startPoint x: 540, startPoint y: 248, endPoint x: 436, endPoint y: 256, distance: 104.8
click at [436, 256] on td "**********" at bounding box center [714, 269] width 557 height 52
copy tr "**********"
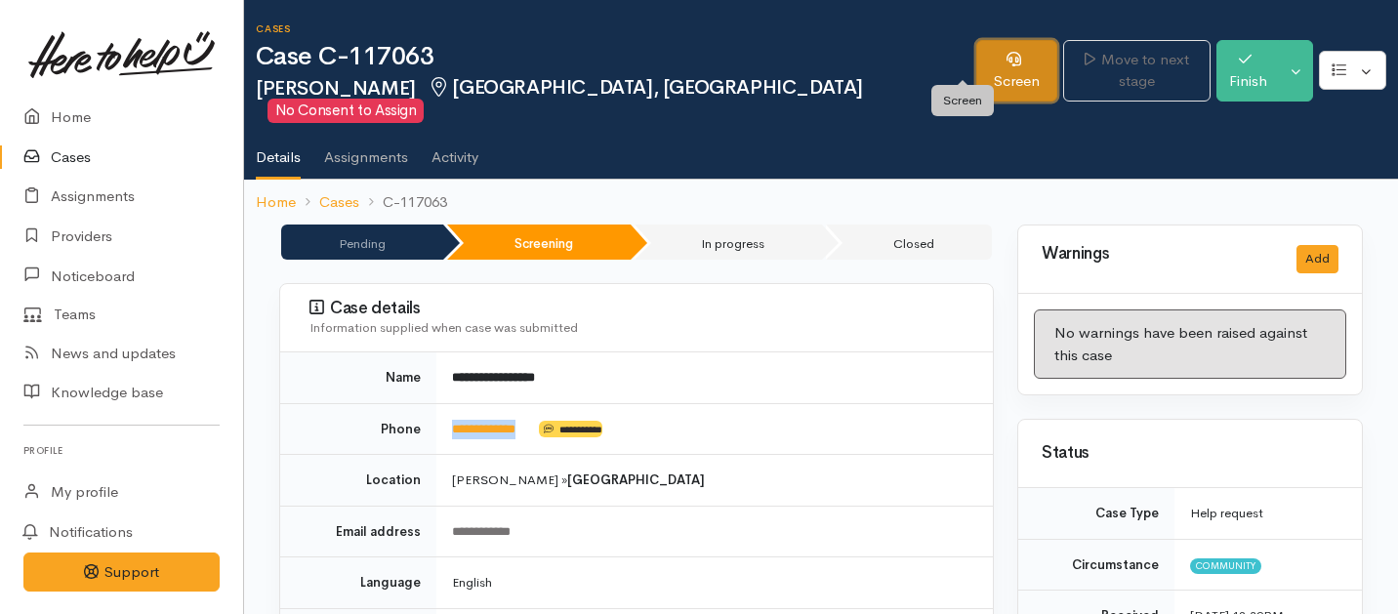
click at [976, 53] on link "Screen" at bounding box center [1016, 71] width 81 height 62
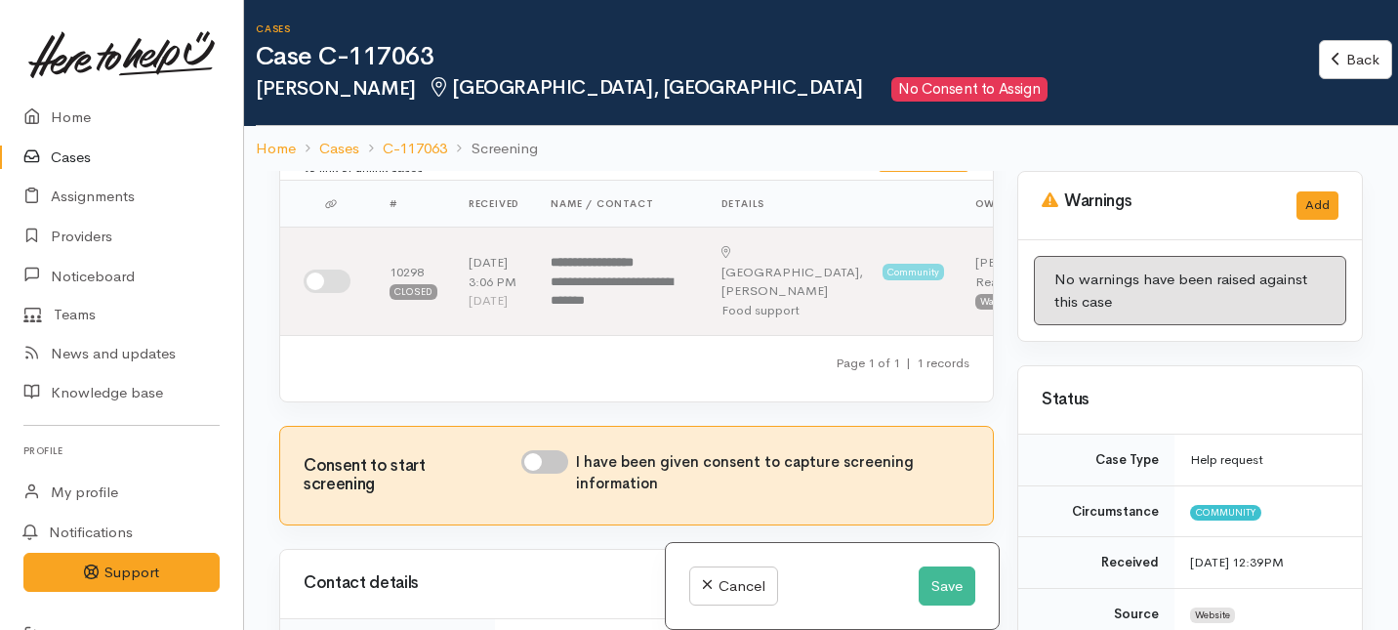
scroll to position [75, 0]
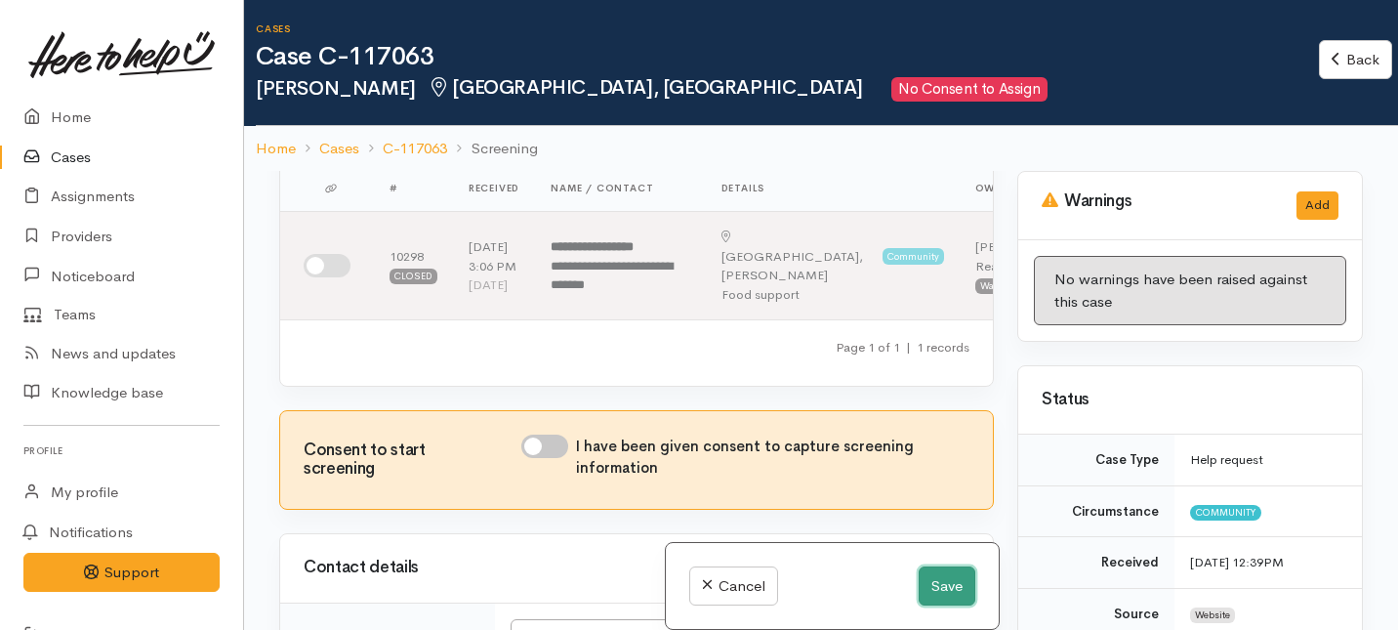
click at [946, 595] on button "Save" at bounding box center [947, 586] width 57 height 40
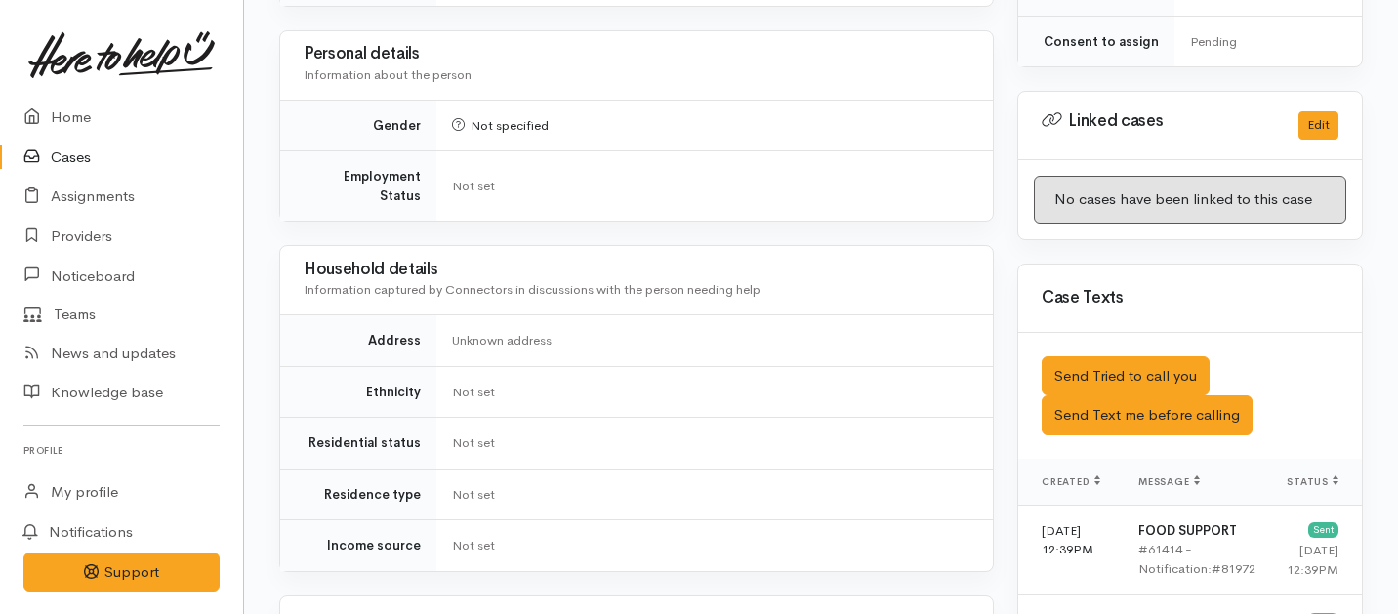
scroll to position [1289, 0]
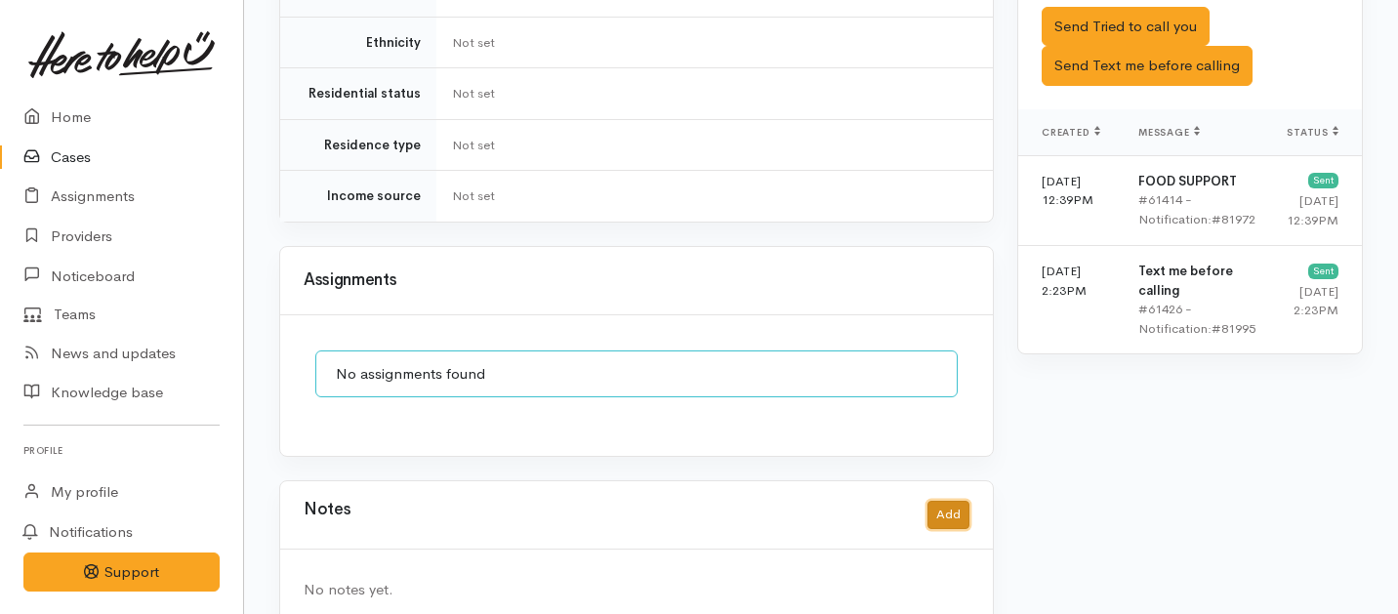
click at [948, 501] on button "Add" at bounding box center [949, 515] width 42 height 28
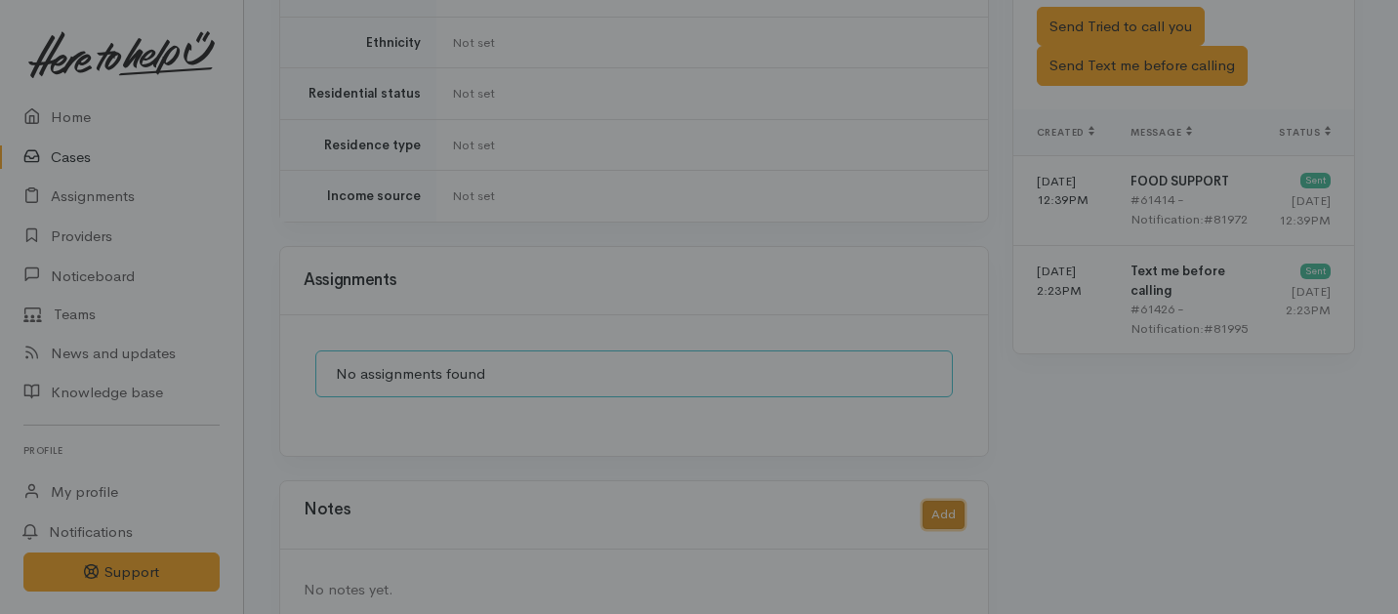
scroll to position [1273, 0]
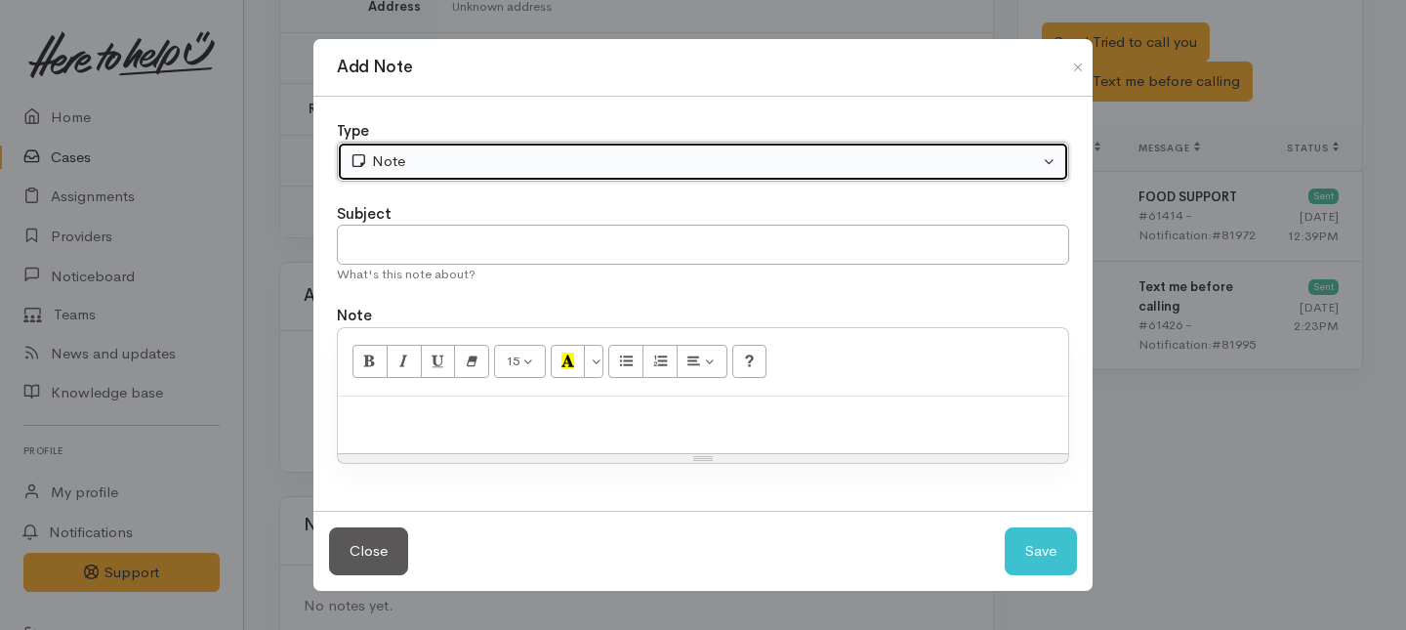
click at [543, 161] on div "Note" at bounding box center [694, 161] width 689 height 22
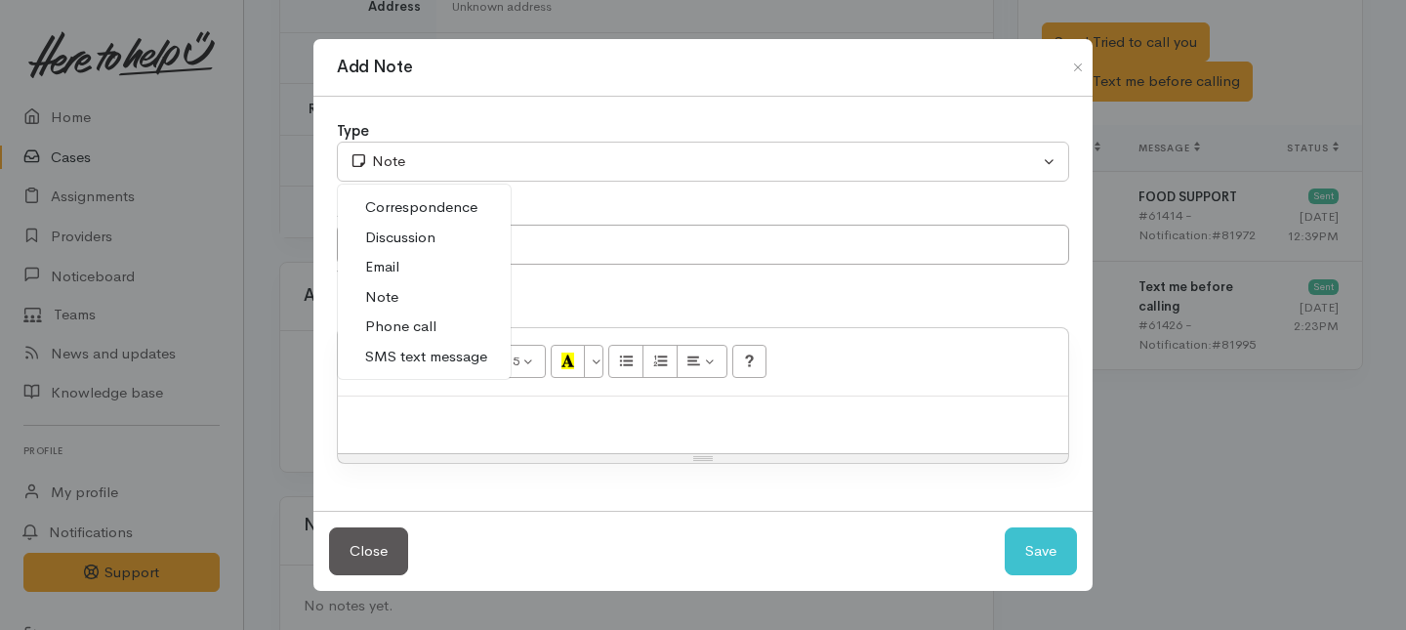
click at [413, 329] on span "Phone call" at bounding box center [400, 326] width 71 height 22
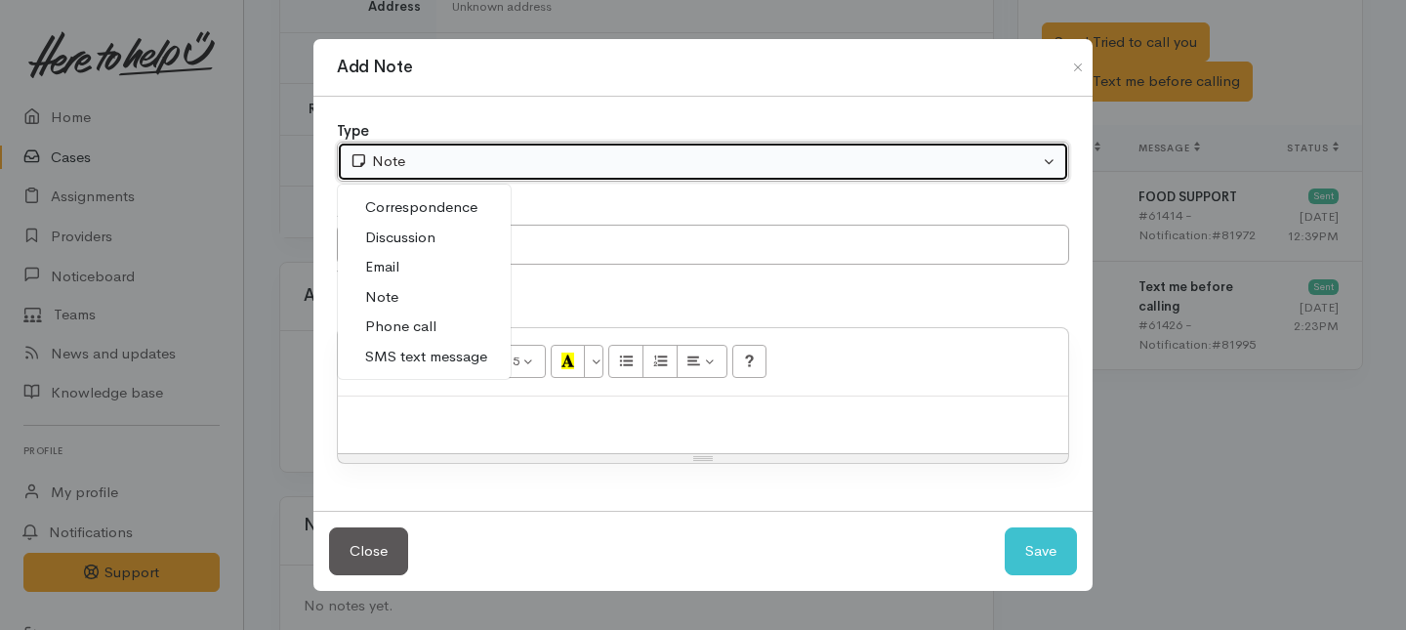
select select "3"
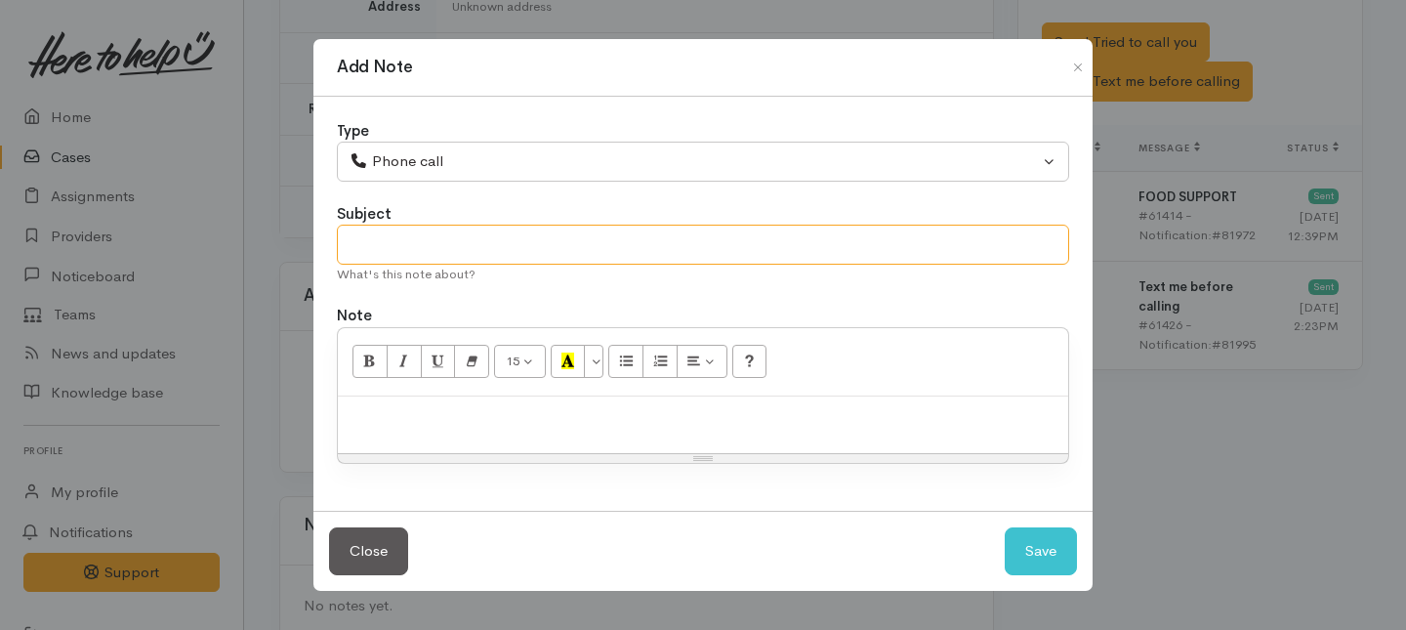
click at [435, 242] on input "text" at bounding box center [703, 245] width 732 height 40
type input "Call back @ 4PM"
click at [466, 449] on div at bounding box center [703, 425] width 730 height 58
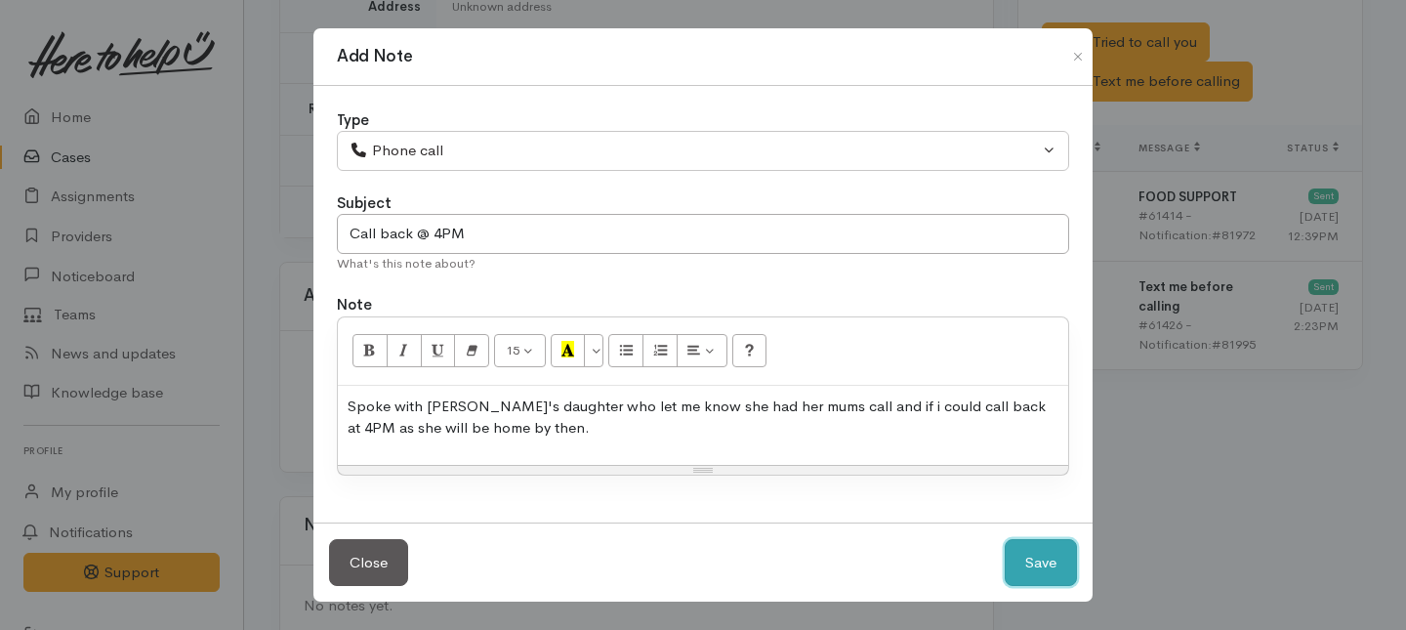
click at [1048, 559] on button "Save" at bounding box center [1041, 563] width 72 height 48
select select "1"
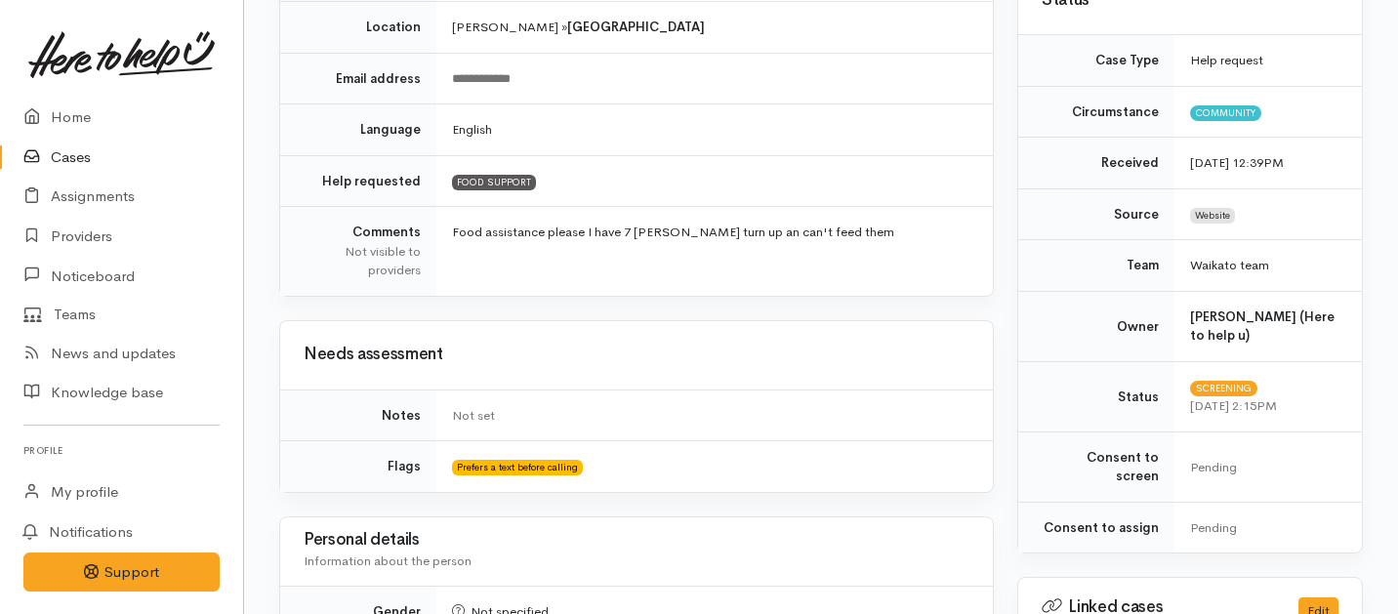
scroll to position [0, 0]
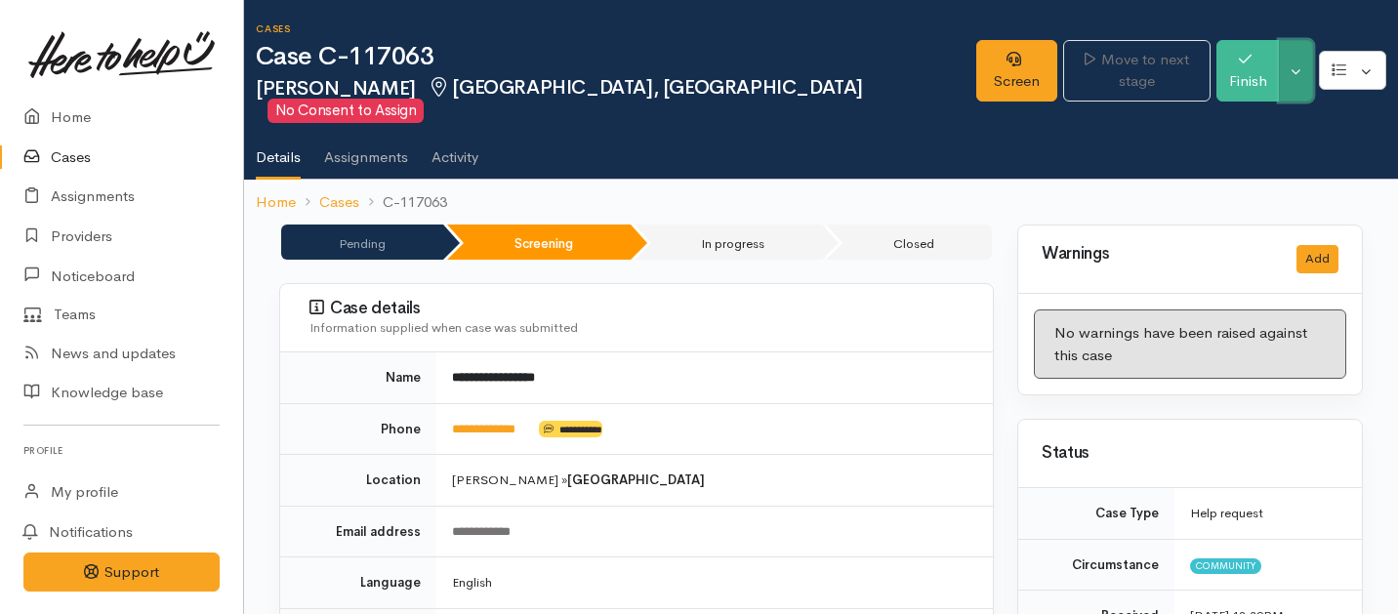
click at [1296, 58] on button "Toggle Dropdown" at bounding box center [1296, 71] width 34 height 62
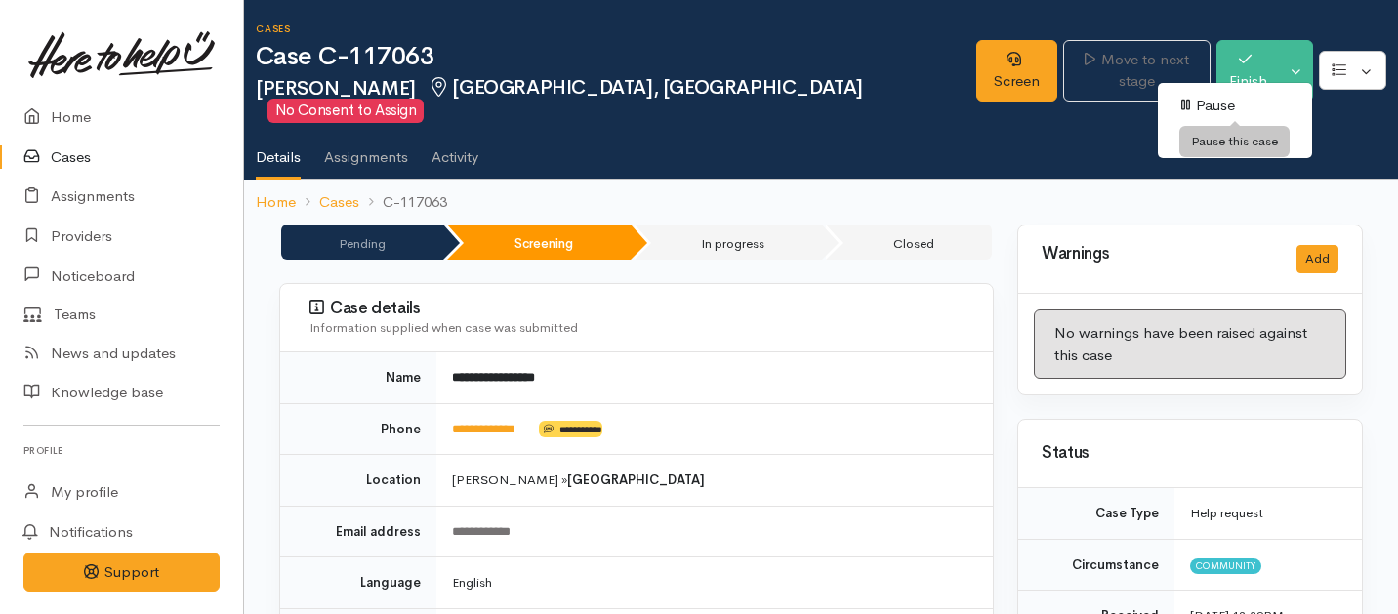
click at [1201, 96] on link "Pause" at bounding box center [1235, 106] width 154 height 30
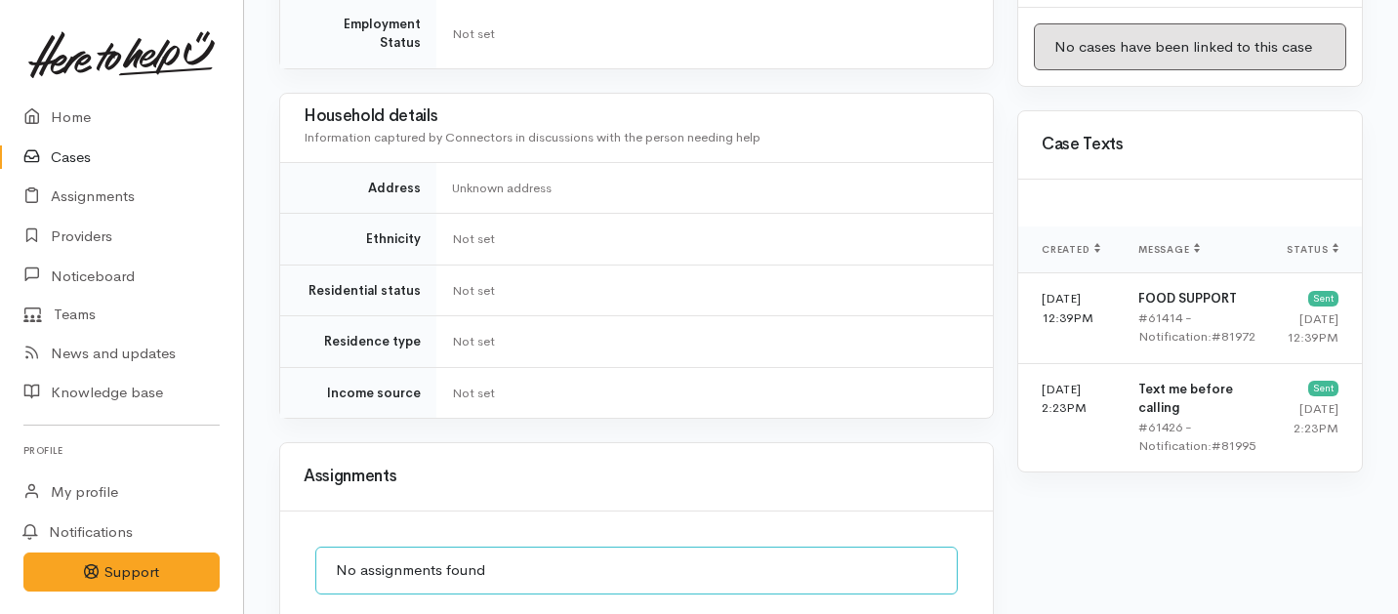
scroll to position [1410, 0]
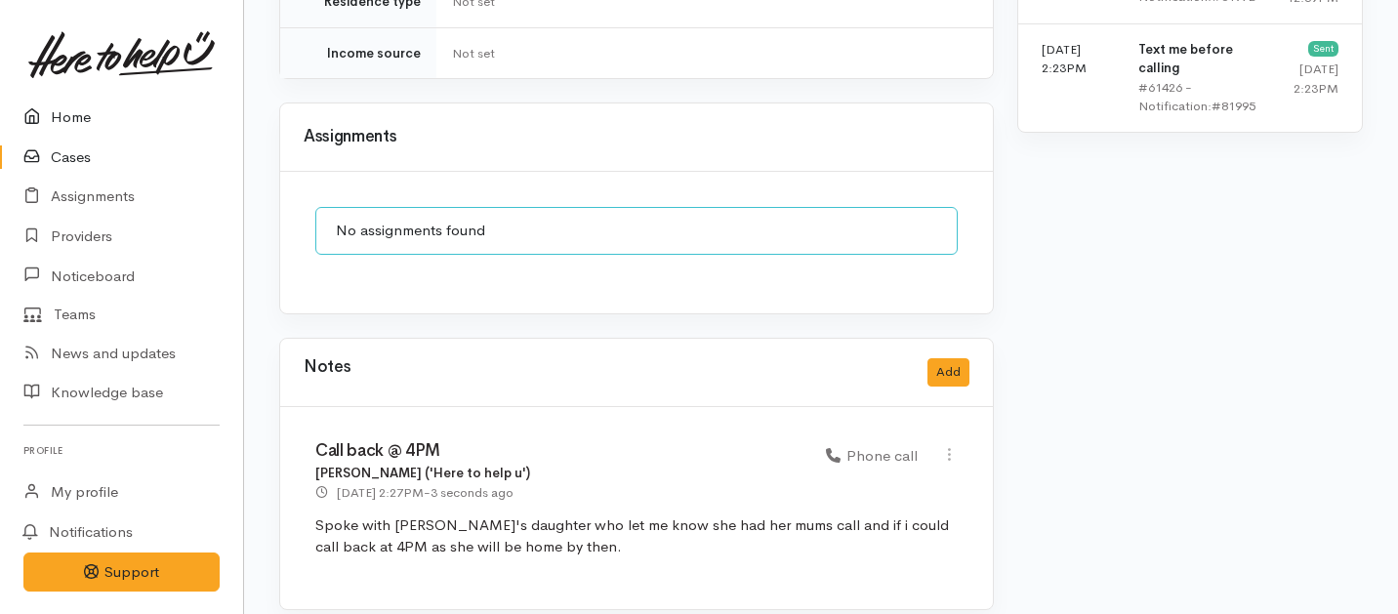
click at [70, 121] on link "Home" at bounding box center [121, 118] width 243 height 40
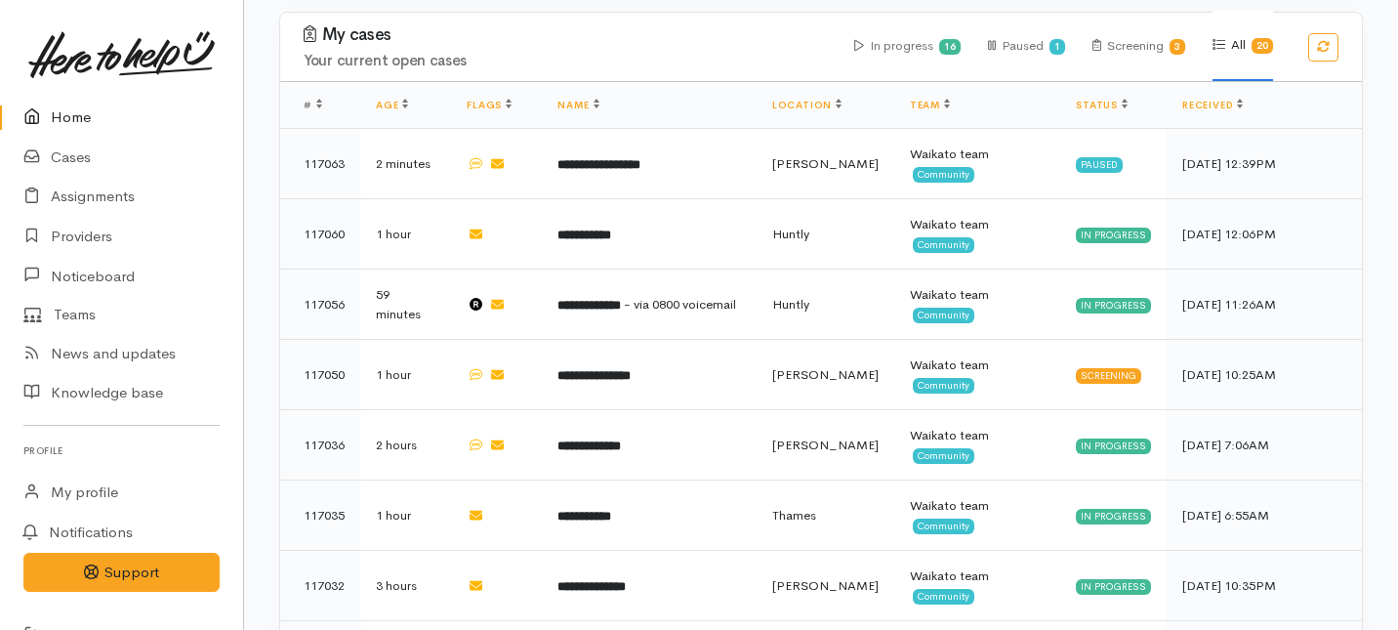
scroll to position [1111, 0]
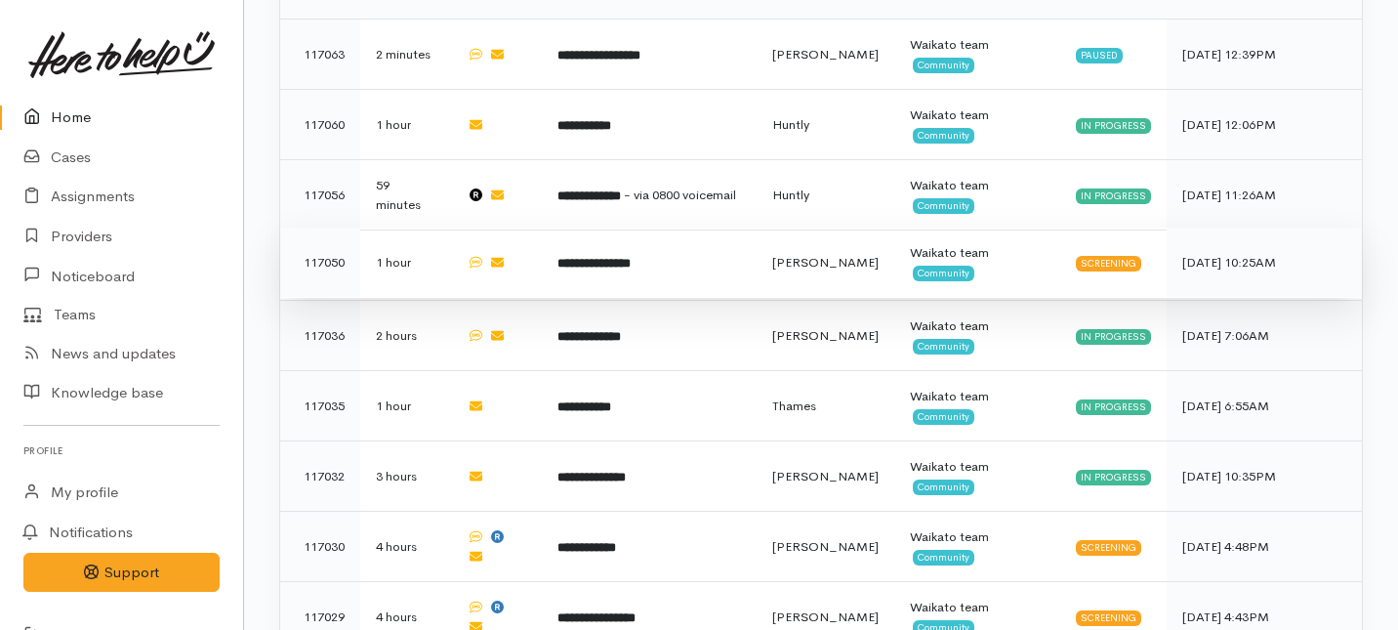
click at [622, 257] on b "**********" at bounding box center [594, 263] width 73 height 13
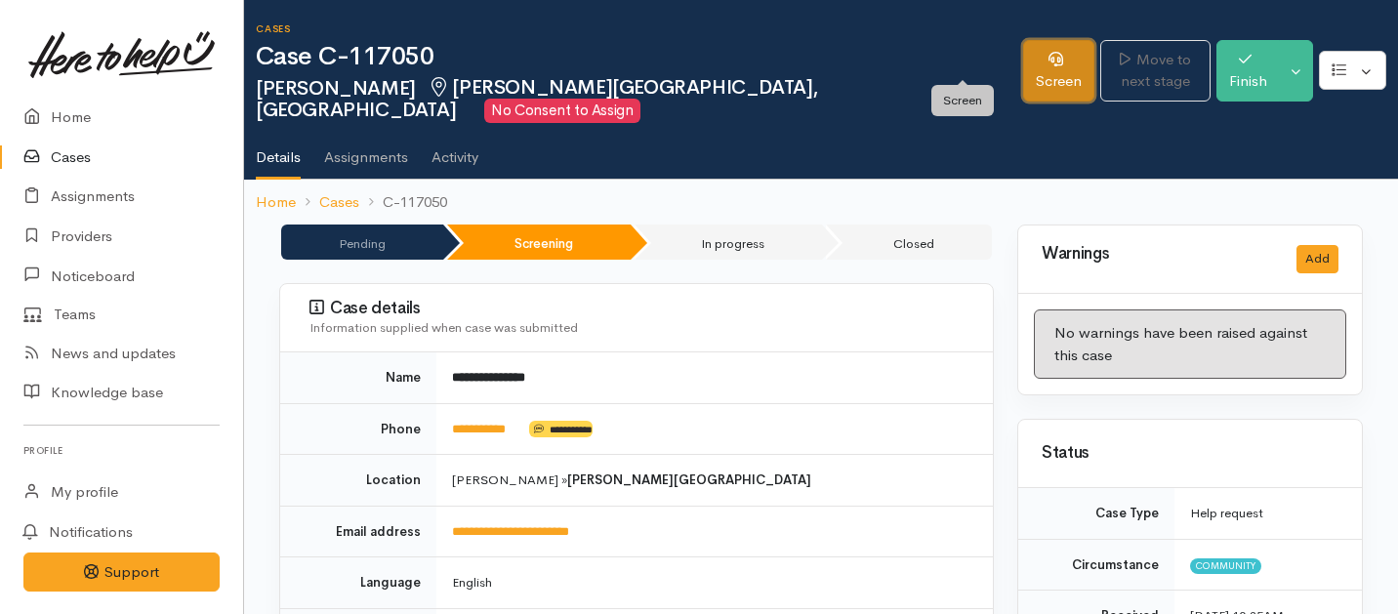
click at [1023, 55] on link "Screen" at bounding box center [1058, 71] width 71 height 62
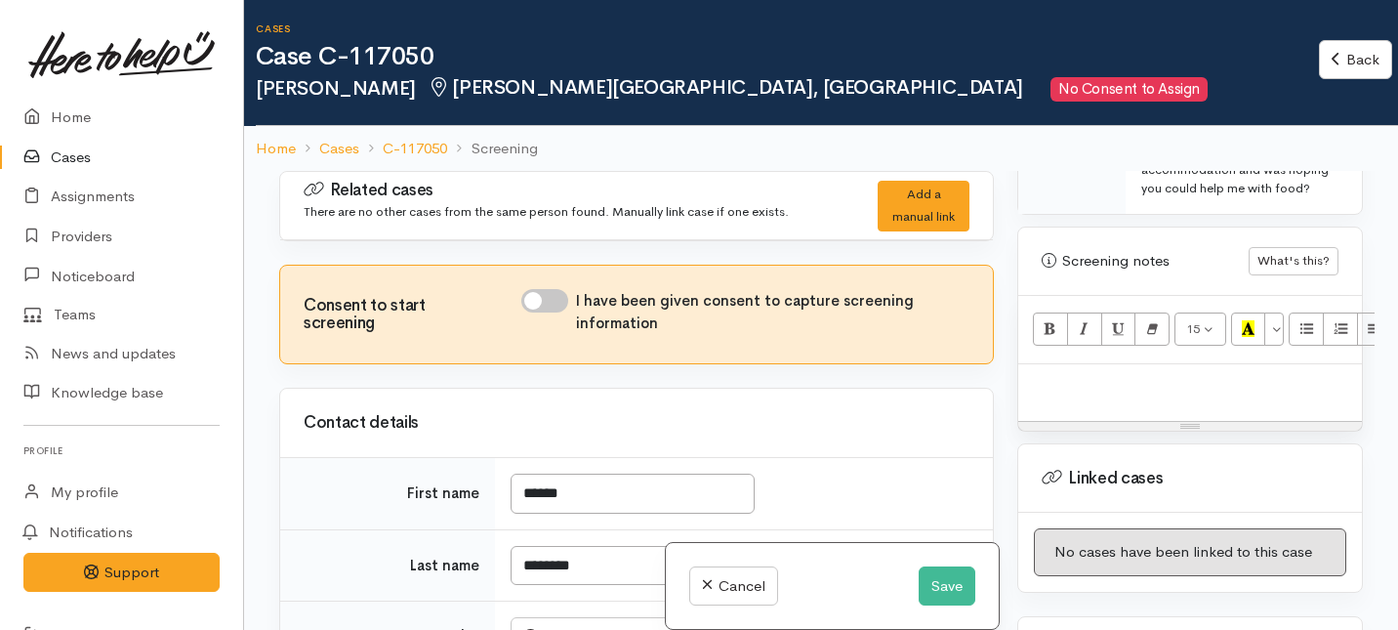
scroll to position [1275, 0]
click at [1078, 371] on p at bounding box center [1190, 382] width 324 height 22
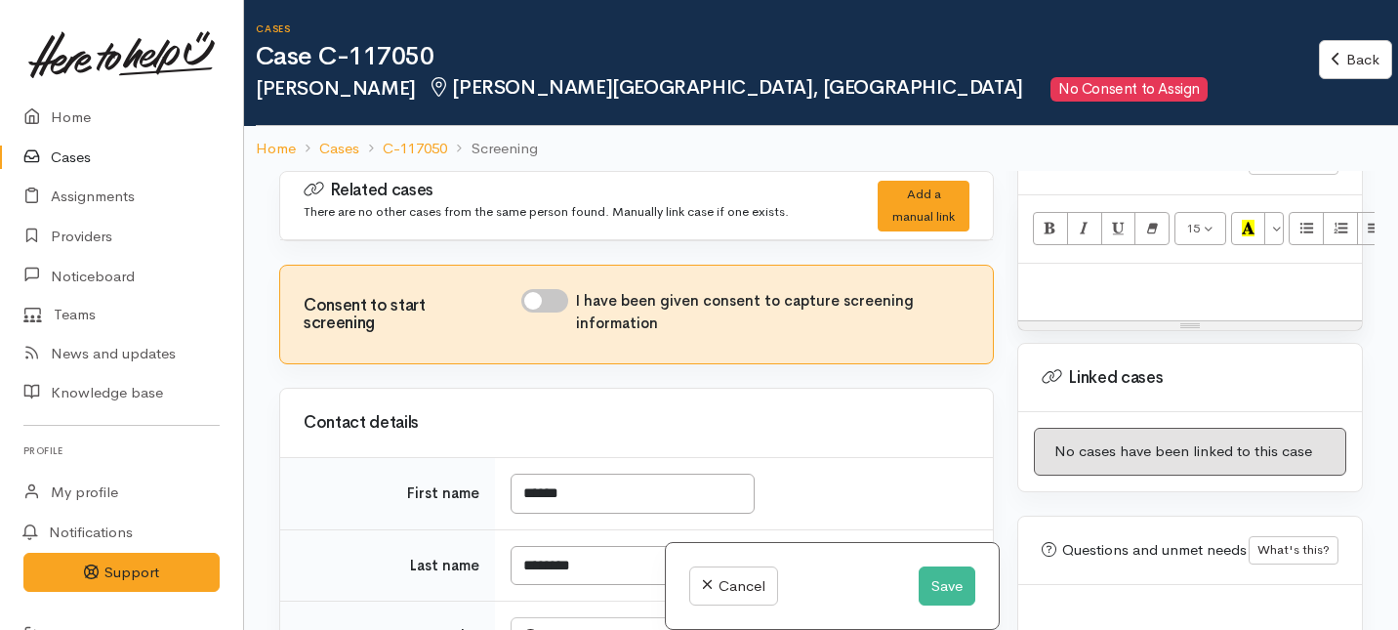
scroll to position [1391, 0]
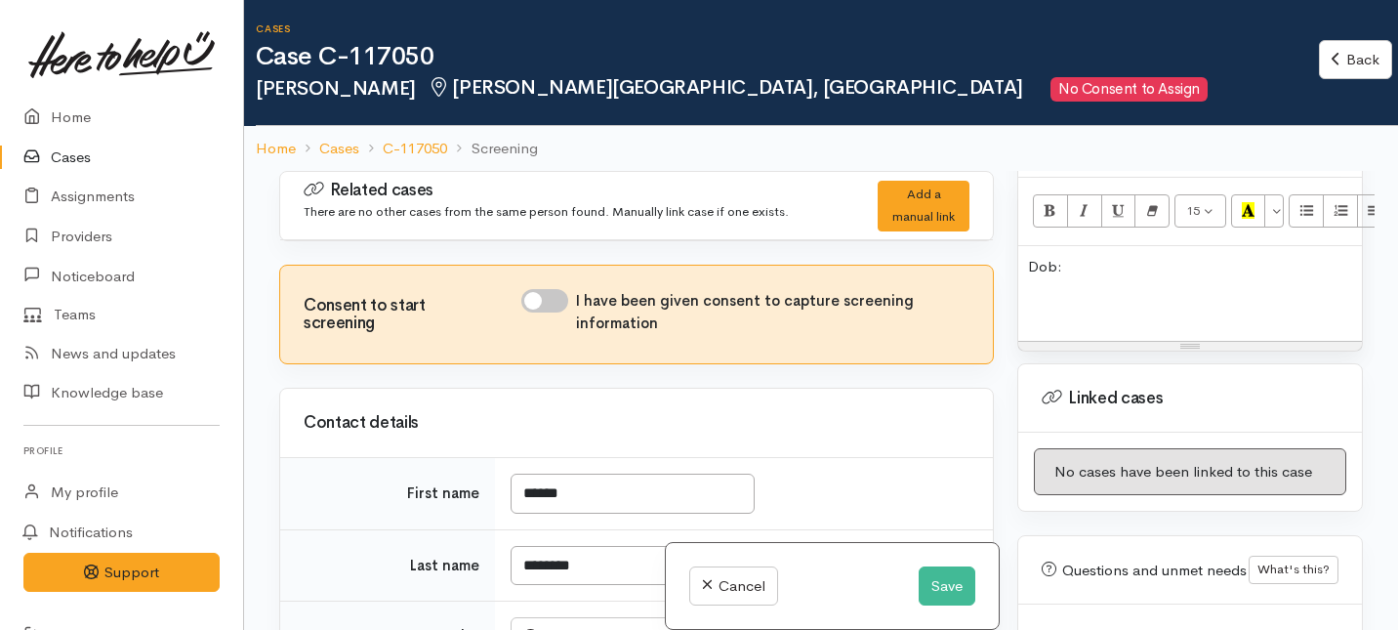
click at [1079, 256] on p "Dob:" at bounding box center [1190, 267] width 324 height 22
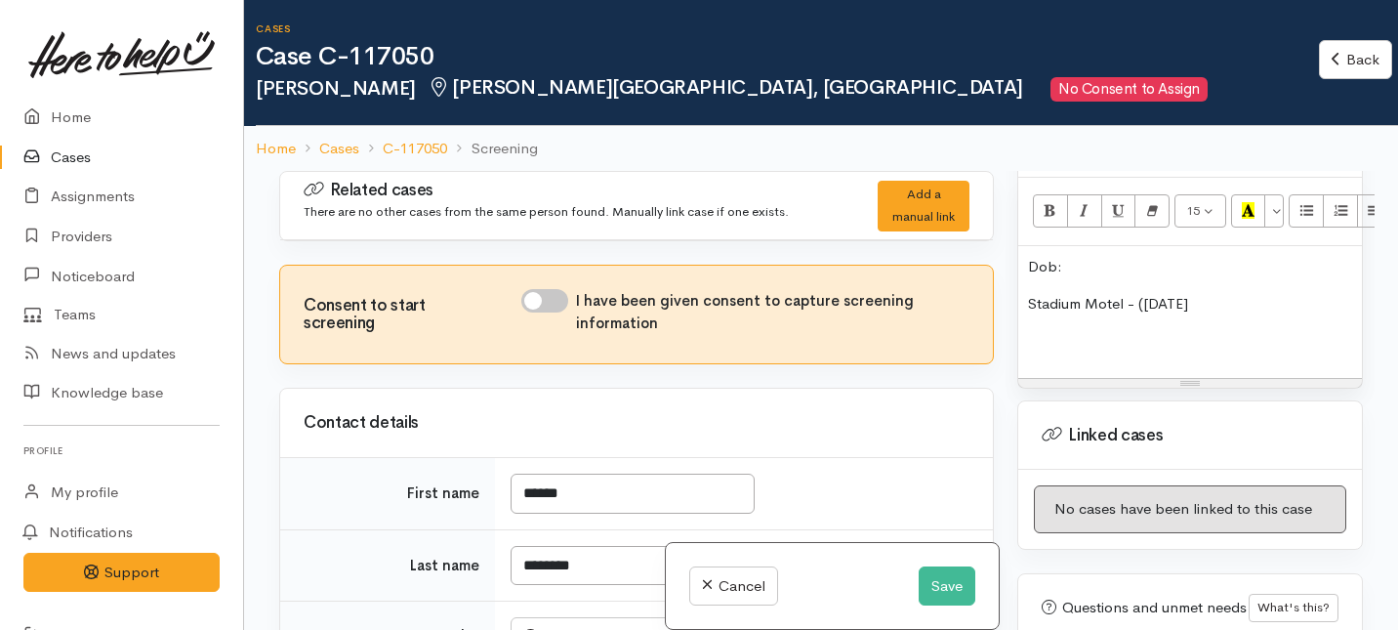
click at [1142, 293] on p "Stadium Motel - (Tuesday" at bounding box center [1190, 304] width 324 height 22
click at [1144, 293] on p "Stadium Motel - (Tuesday" at bounding box center [1190, 304] width 324 height 22
click at [1233, 293] on p "Stadium Motel - (Next Tuesday" at bounding box center [1190, 304] width 324 height 22
click at [1070, 256] on p "Dob:" at bounding box center [1190, 267] width 324 height 22
click at [1022, 263] on div "Dob: Stadium Motel - (Next Tuesday)" at bounding box center [1190, 312] width 344 height 133
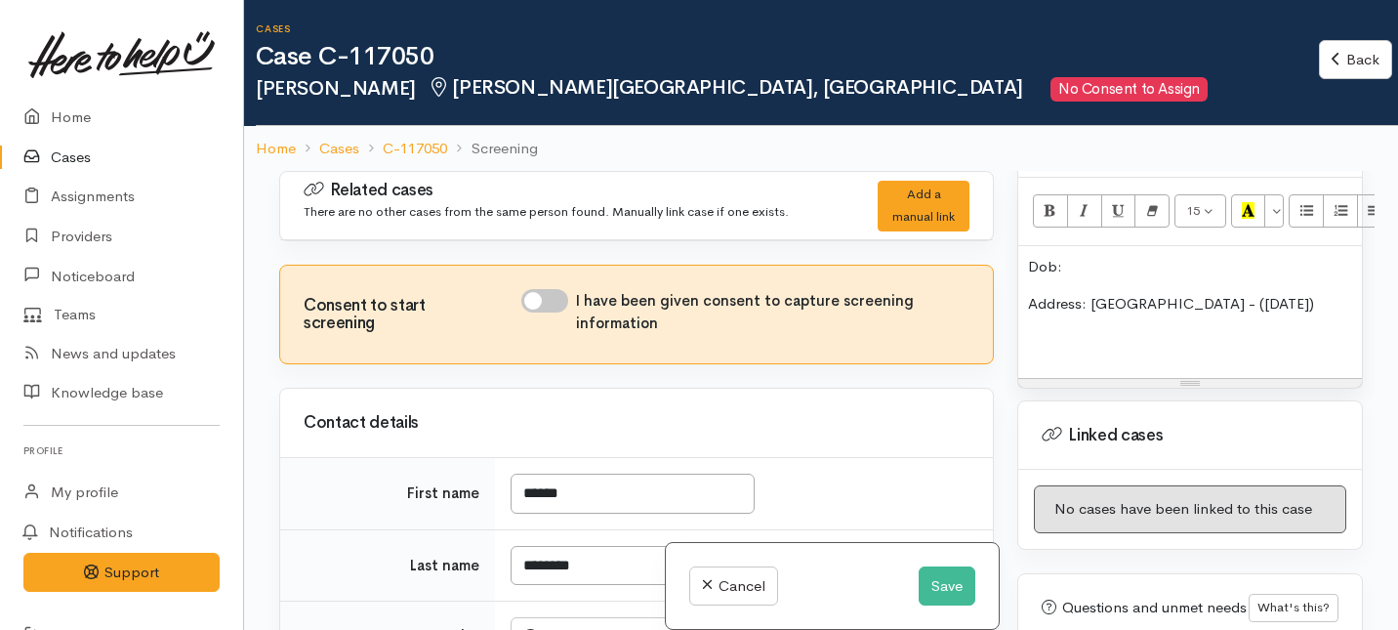
click at [1321, 293] on p "Address: Stadium Motel - (Next Tuesday)" at bounding box center [1190, 304] width 324 height 22
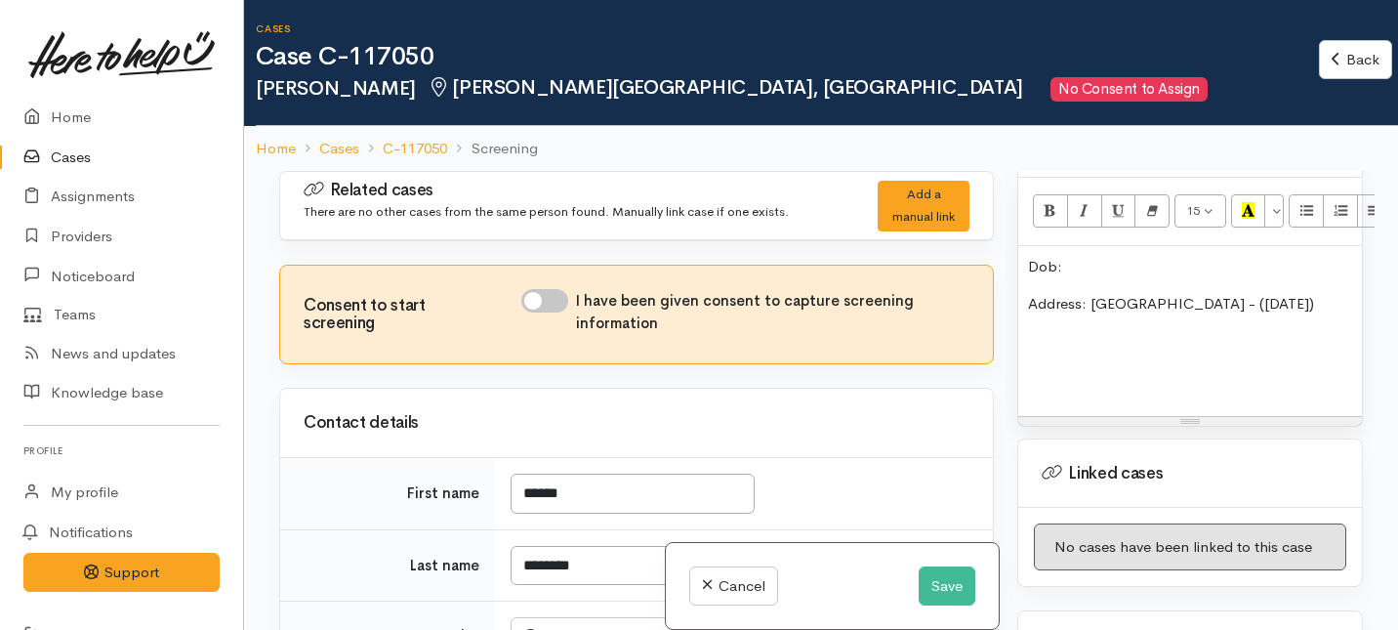
click at [1069, 256] on p "Dob:" at bounding box center [1190, 267] width 324 height 22
click at [1336, 279] on div "Dob: 5/7/86 Address: Stadium Motel - (Next Tuesday)" at bounding box center [1190, 331] width 344 height 170
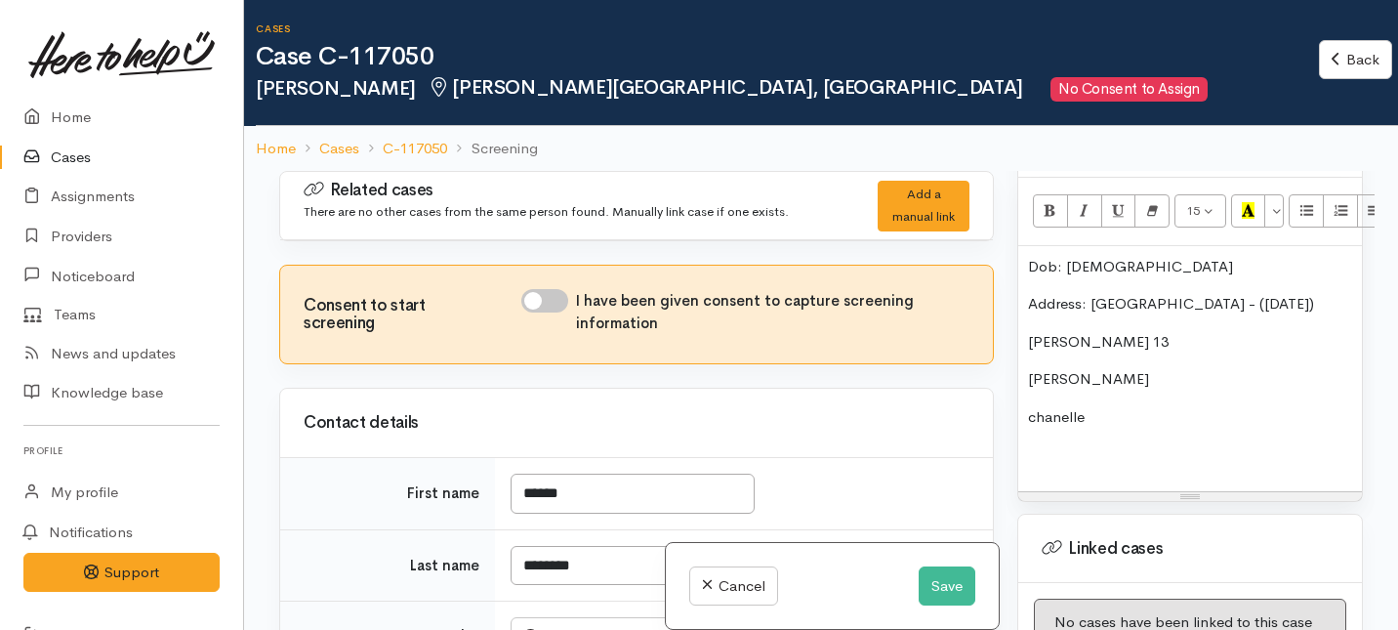
click at [1073, 368] on p "Sia" at bounding box center [1190, 379] width 324 height 22
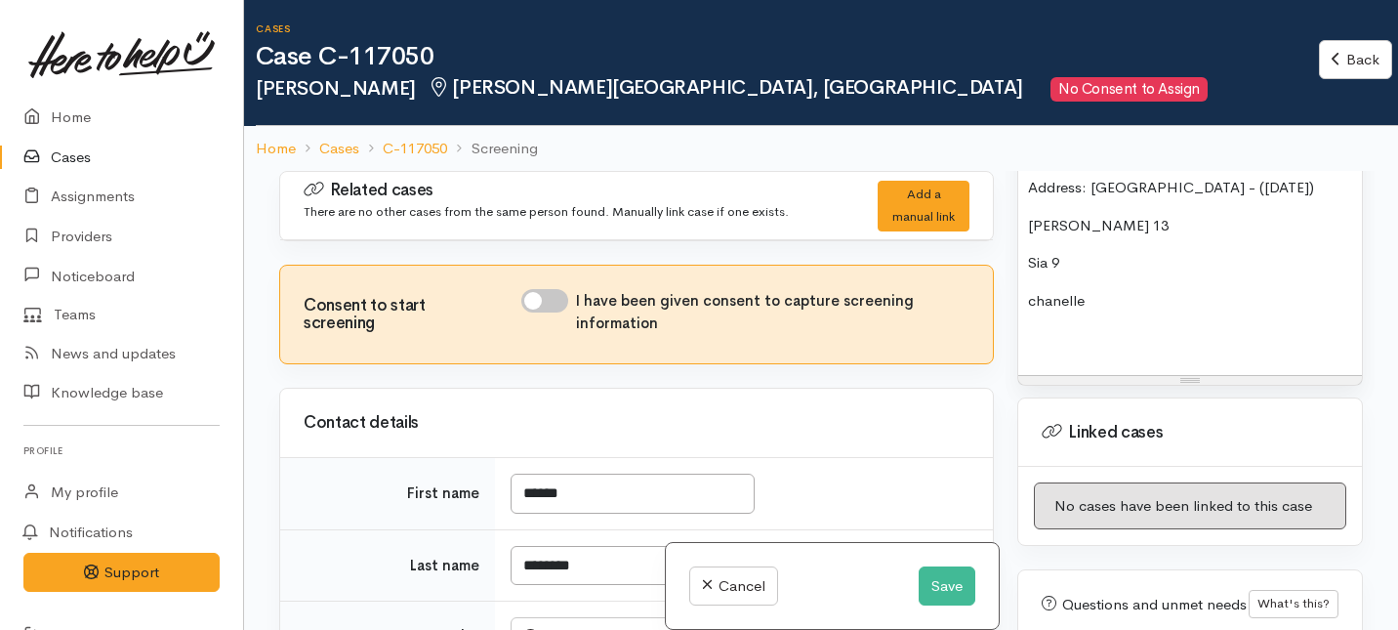
scroll to position [1525, 0]
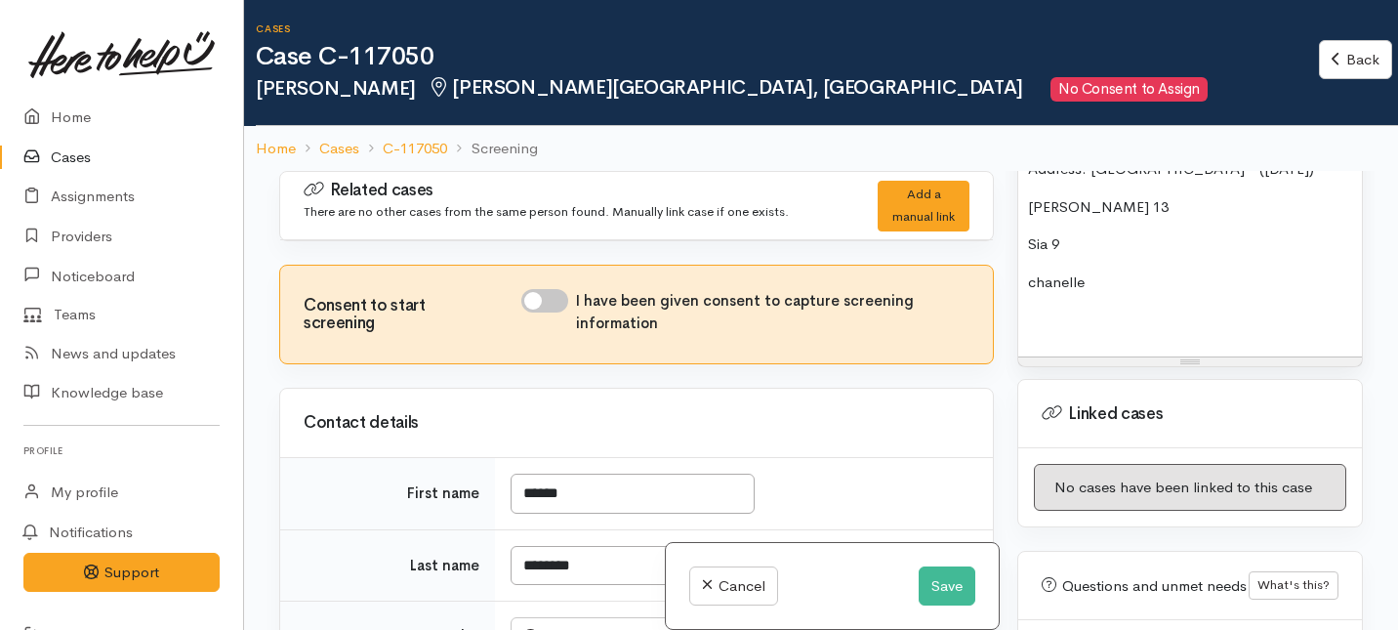
click at [1100, 271] on p "chanelle" at bounding box center [1190, 282] width 324 height 22
click at [1087, 271] on p "chanelle 5" at bounding box center [1190, 282] width 324 height 22
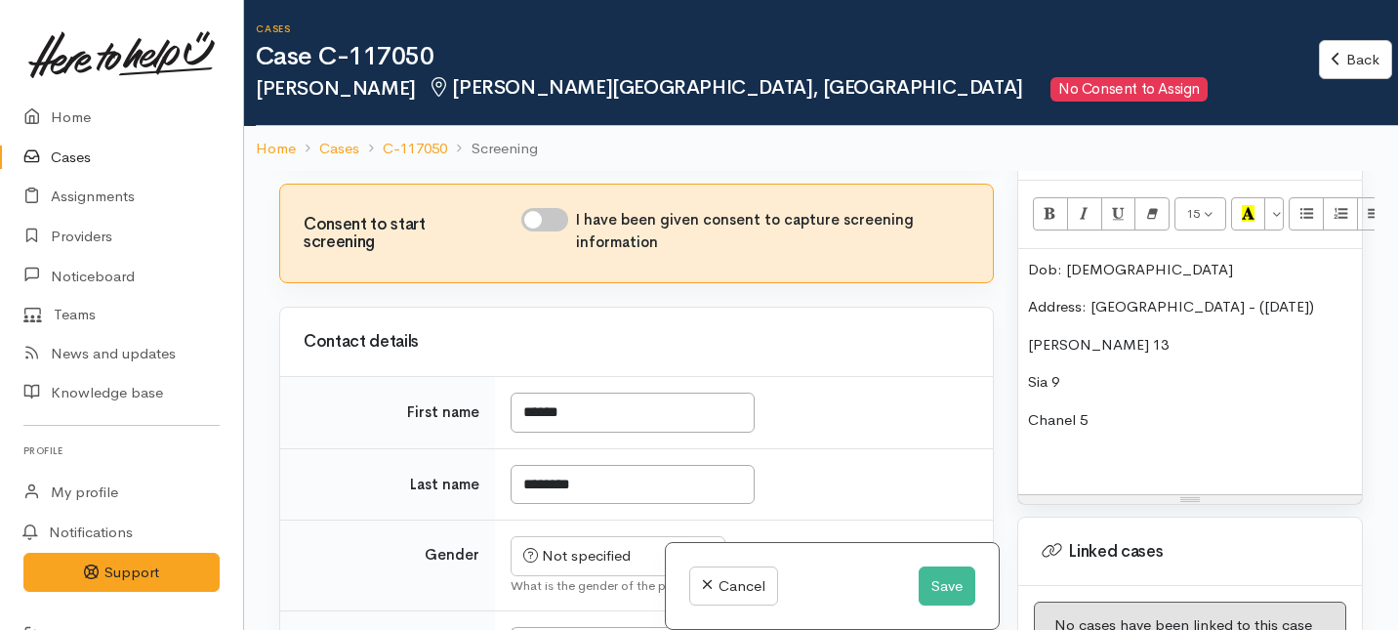
scroll to position [38, 0]
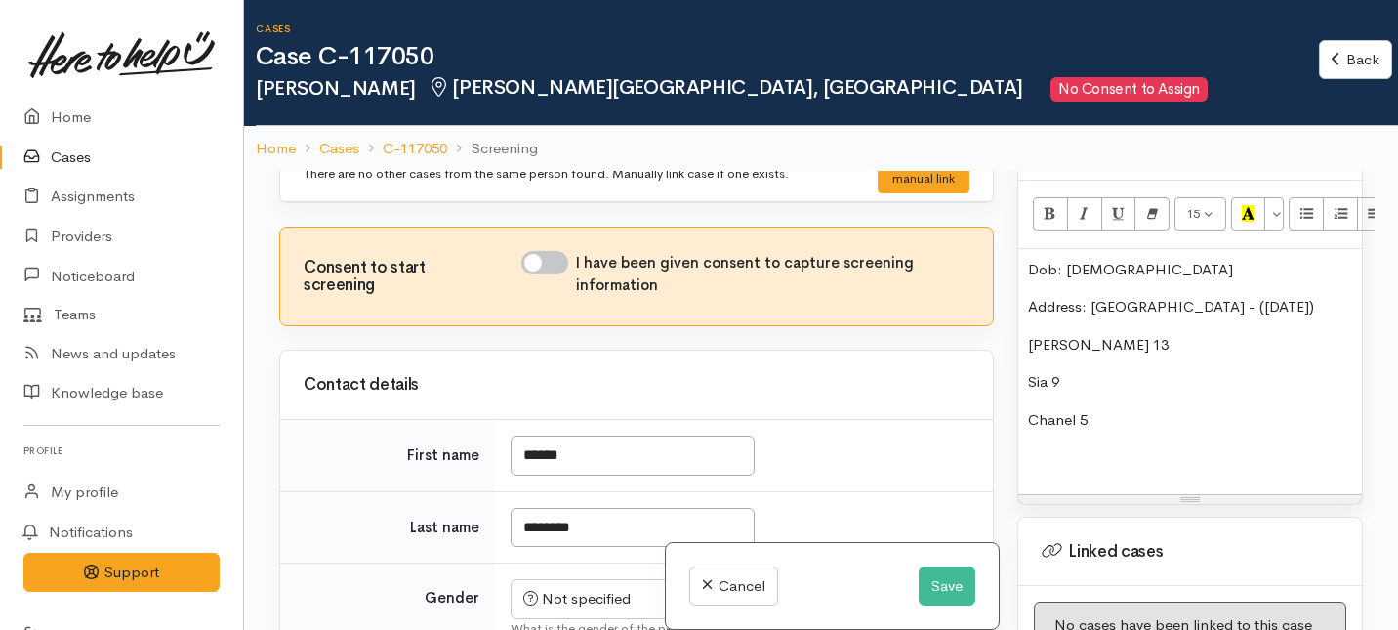
click at [565, 261] on input "I have been given consent to capture screening information" at bounding box center [544, 262] width 47 height 23
checkbox input "true"
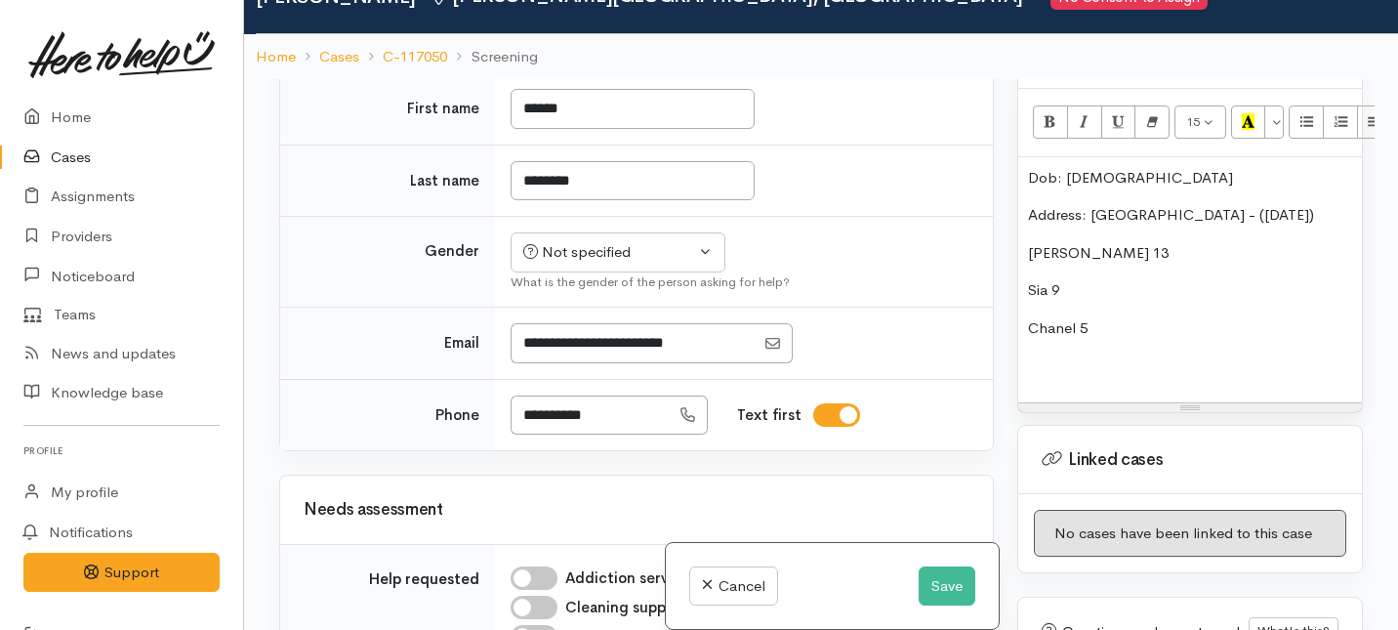
scroll to position [294, 0]
click at [599, 255] on div "Not specified" at bounding box center [609, 251] width 172 height 22
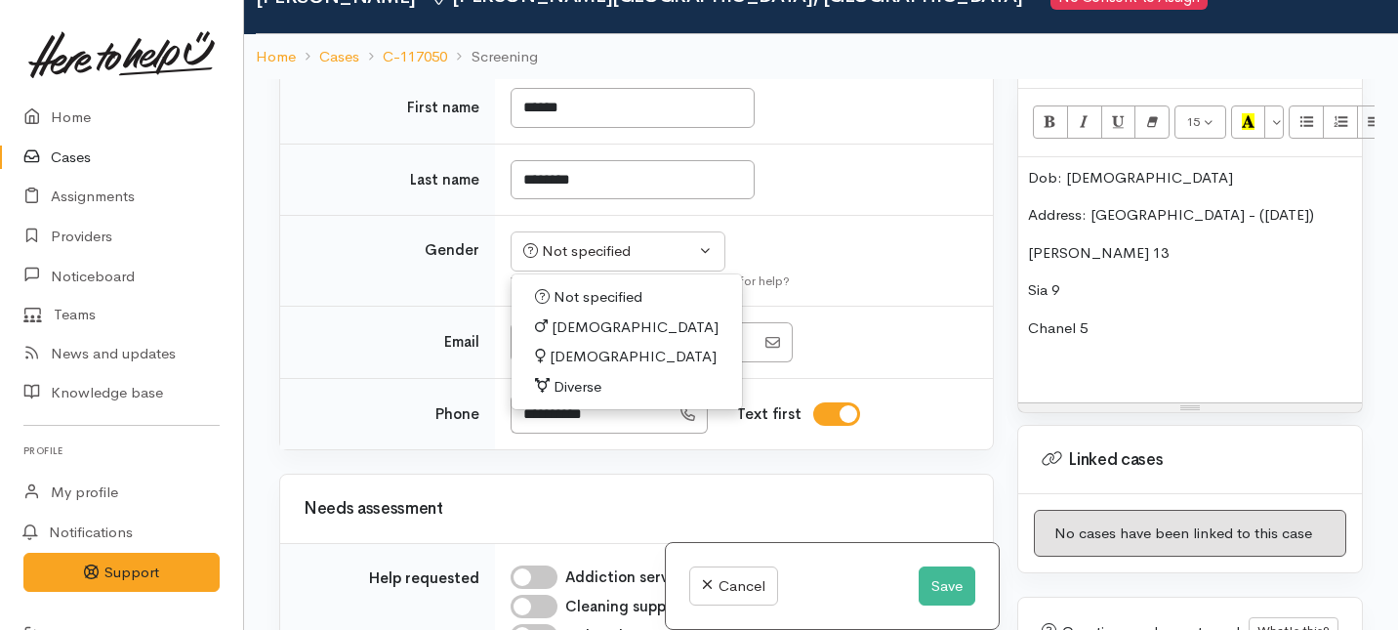
click at [566, 355] on span "Female" at bounding box center [633, 357] width 167 height 22
select select "Female"
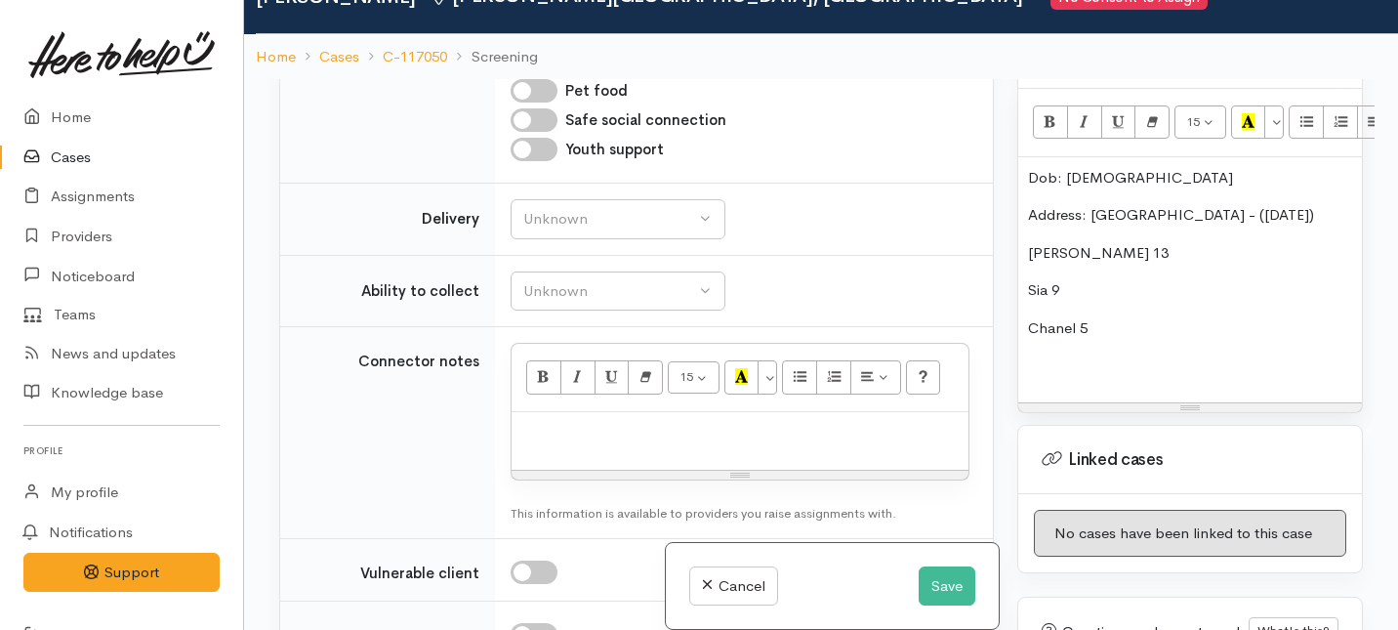
scroll to position [1253, 0]
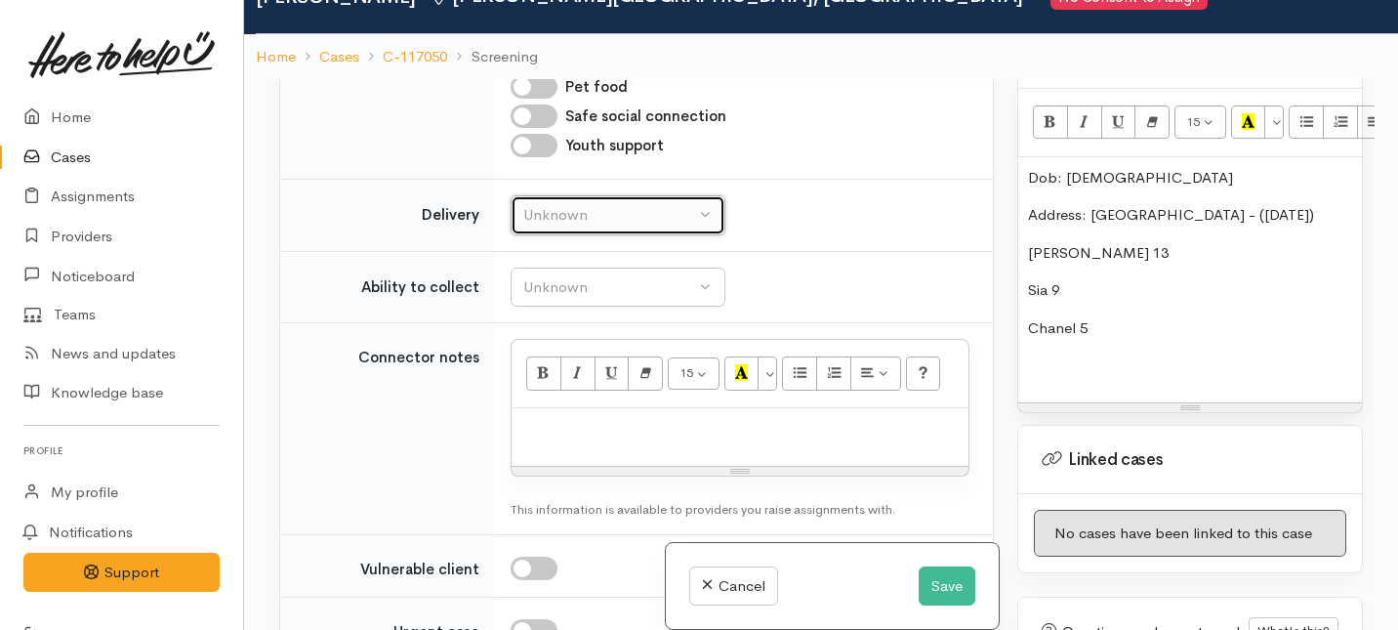
click at [599, 219] on div "Unknown" at bounding box center [609, 215] width 172 height 22
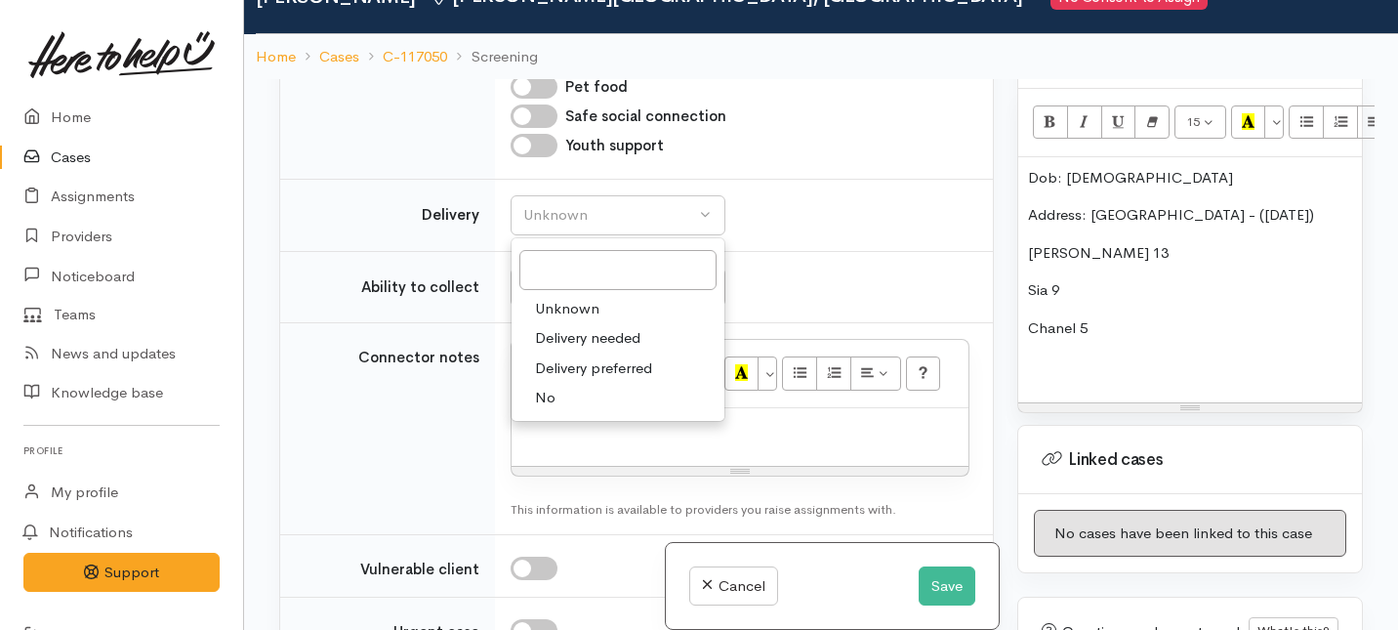
click at [550, 403] on span "No" at bounding box center [545, 398] width 21 height 22
select select "1"
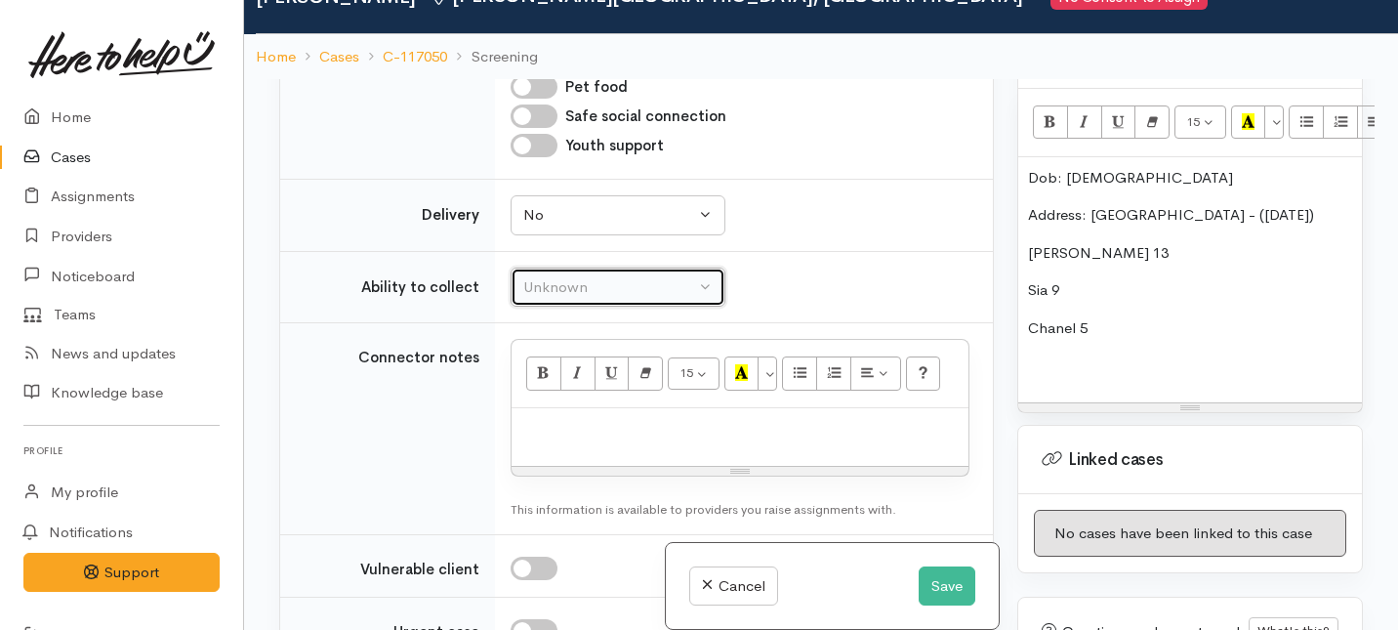
click at [581, 283] on div "Unknown" at bounding box center [609, 287] width 172 height 22
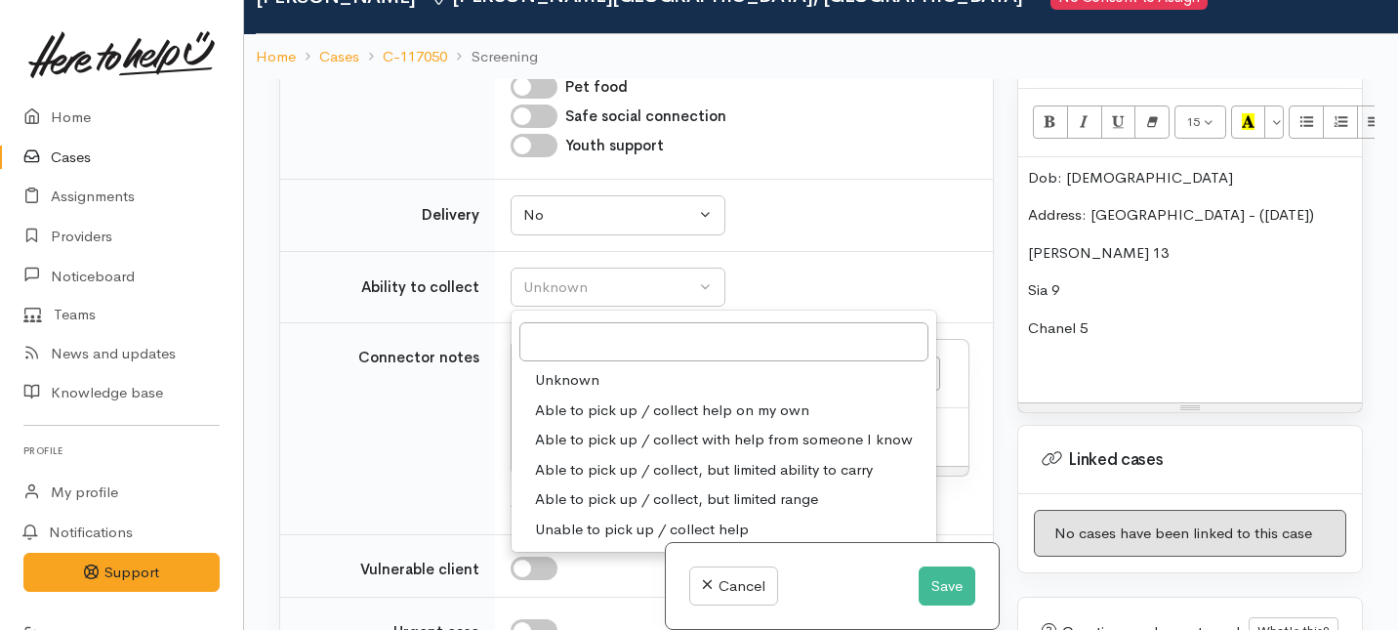
click at [578, 403] on span "Able to pick up / collect help on my own" at bounding box center [672, 410] width 274 height 22
select select "2"
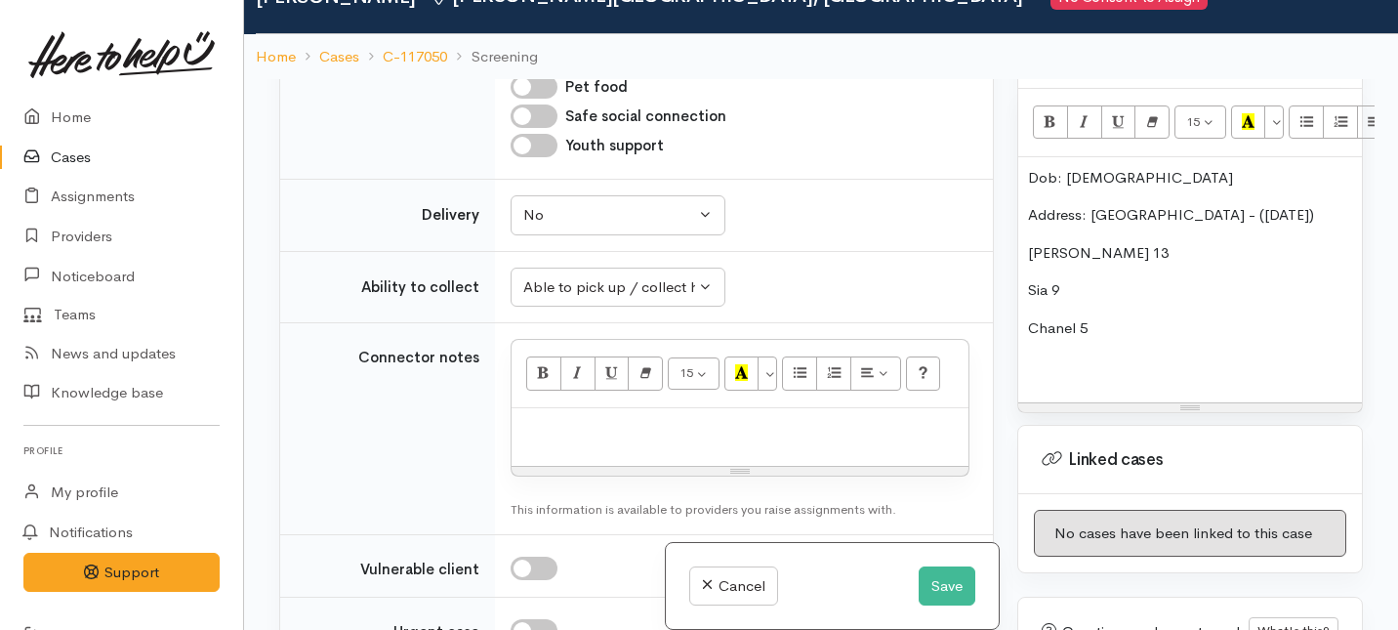
click at [1319, 204] on p "Address: Stadium Motel - (Next Tuesday)" at bounding box center [1190, 215] width 324 height 22
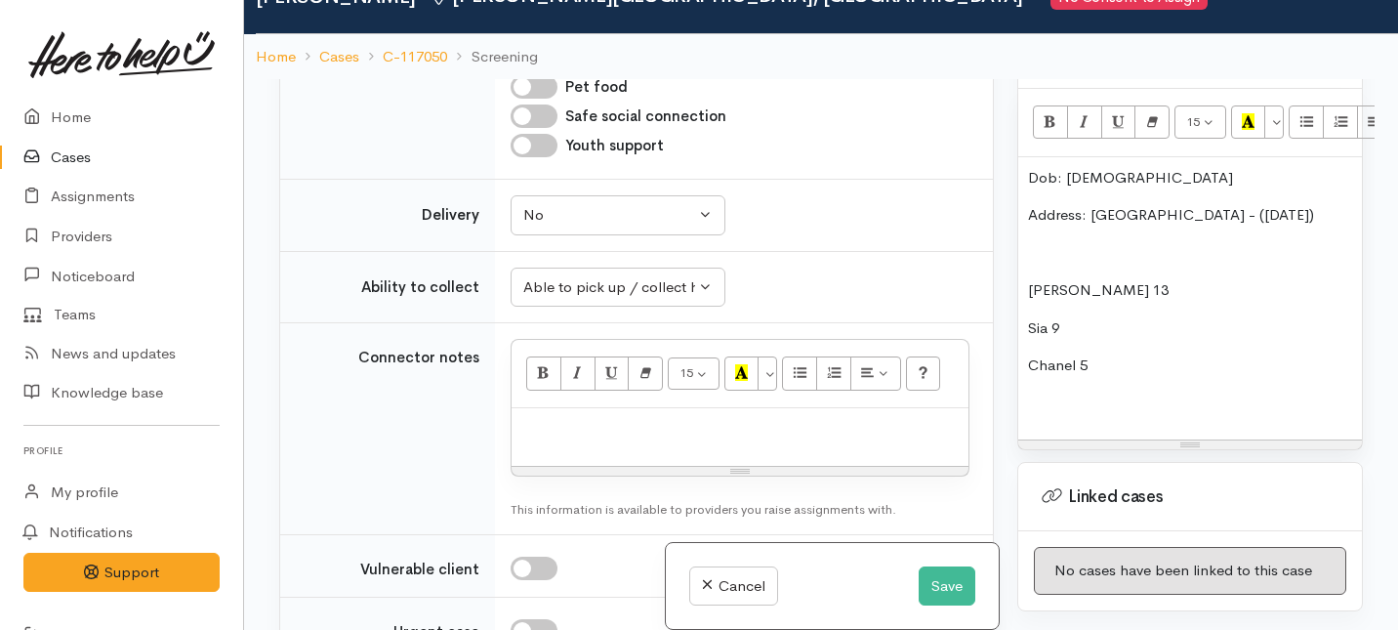
click at [1026, 157] on div "Dob: 5/7/86 Address: Stadium Motel - (Next Tuesday) Kelly 13 Sia 9 Chanel 5" at bounding box center [1190, 298] width 344 height 283
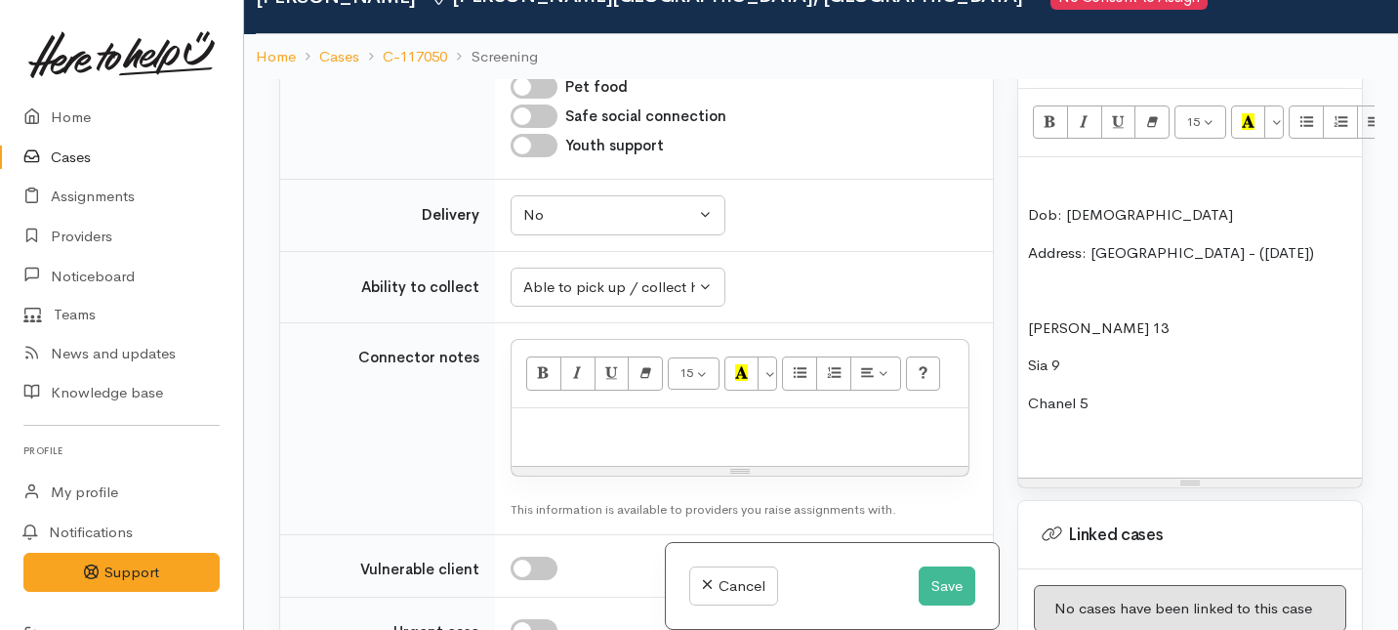
click at [1035, 167] on p at bounding box center [1190, 178] width 324 height 22
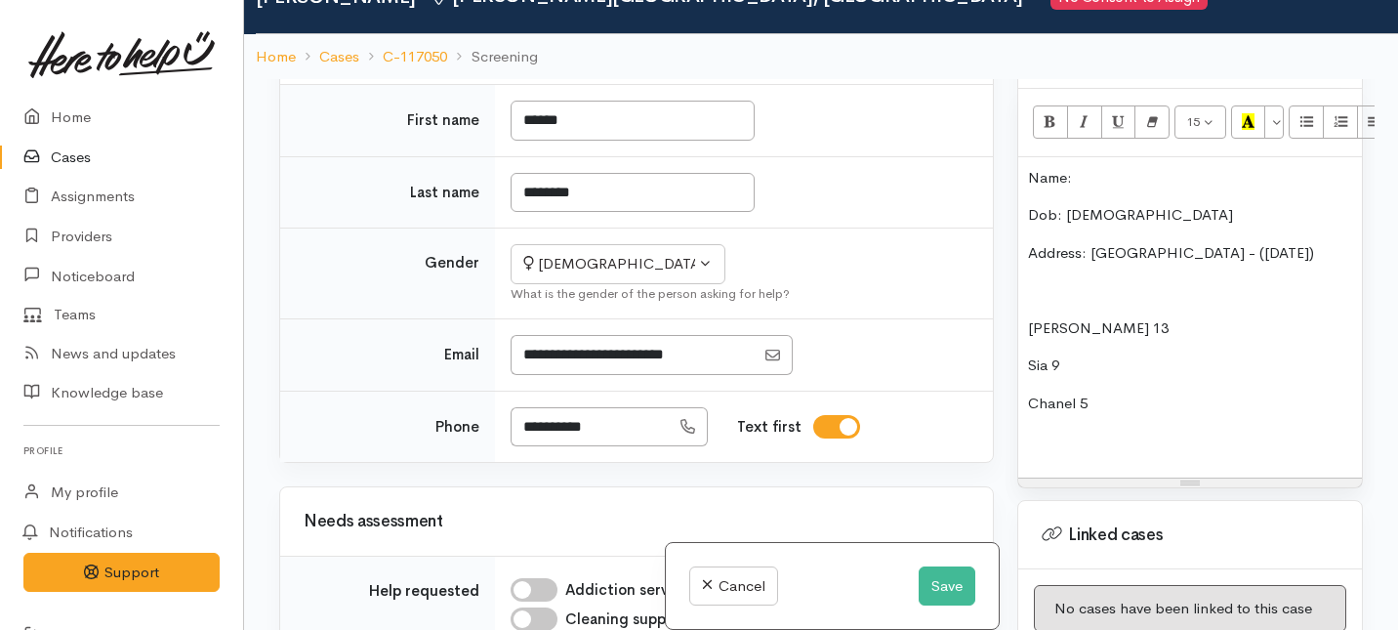
scroll to position [0, 0]
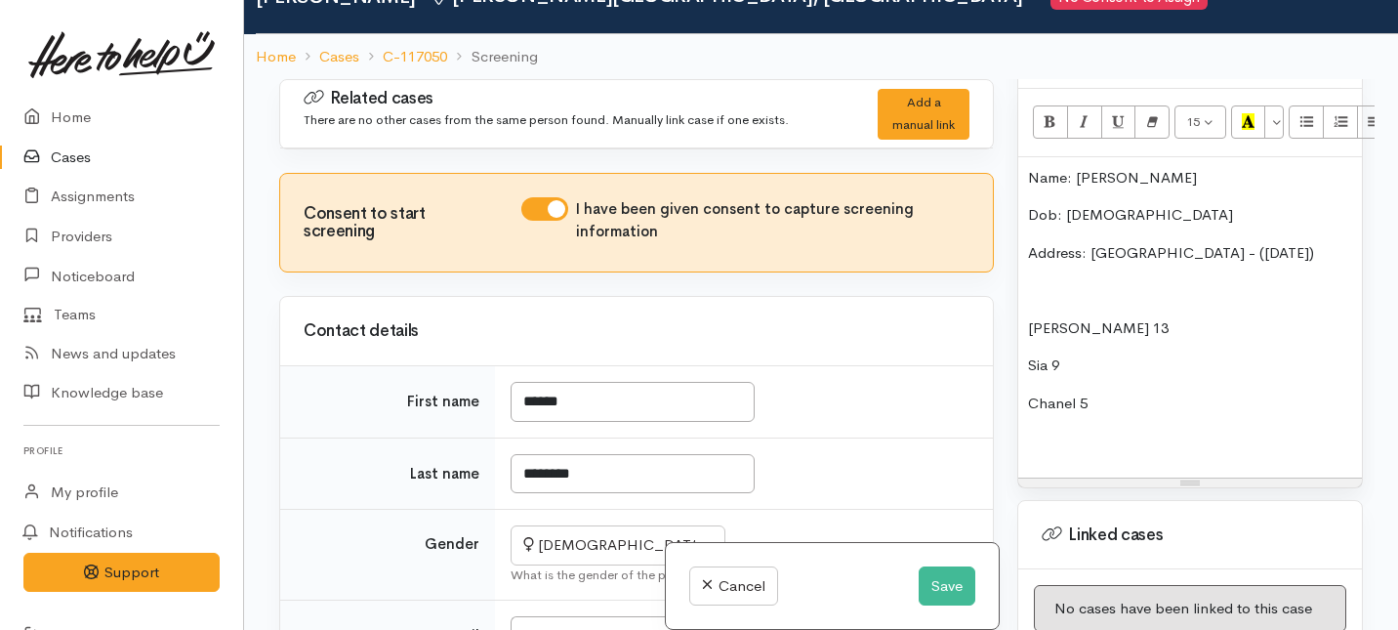
click at [1338, 242] on p "Address: Stadium Motel - (Next Tuesday)" at bounding box center [1190, 253] width 324 height 22
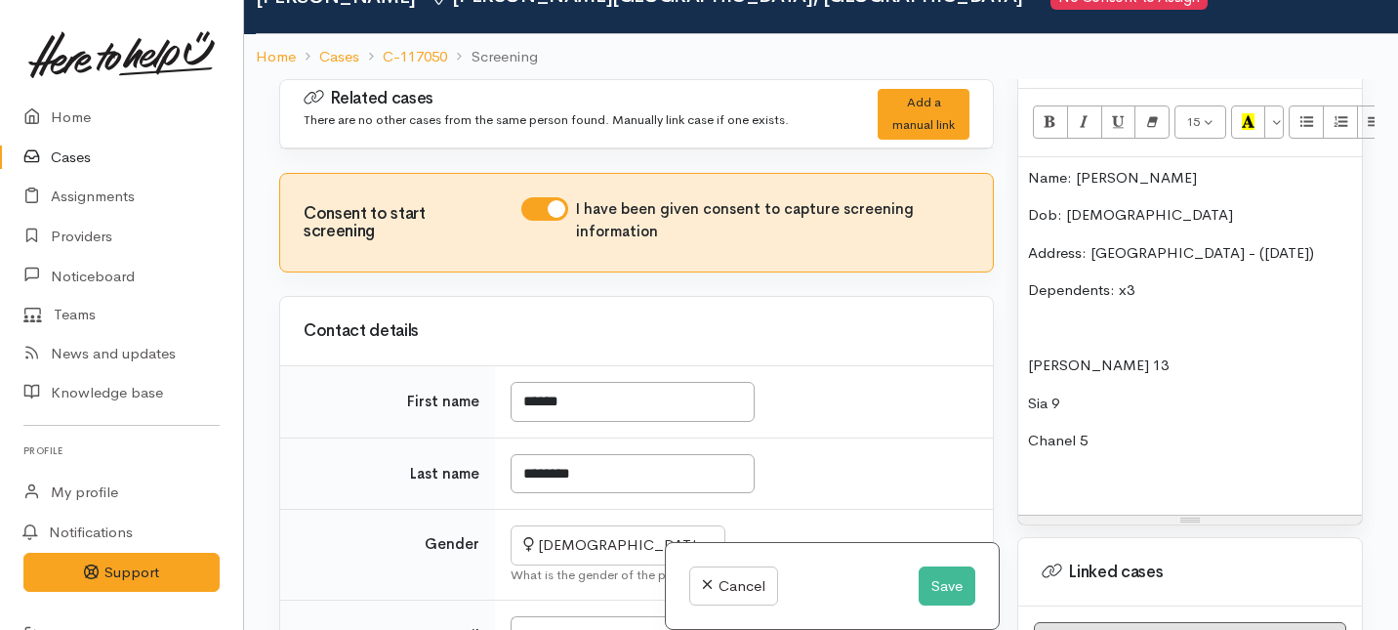
click at [1033, 354] on p "Kelly 13" at bounding box center [1190, 365] width 324 height 22
click at [1027, 325] on div "Name: Jonita Purukamu Dob: 5/7/86 Address: Stadium Motel - (Next Tuesday) Depen…" at bounding box center [1190, 336] width 344 height 358
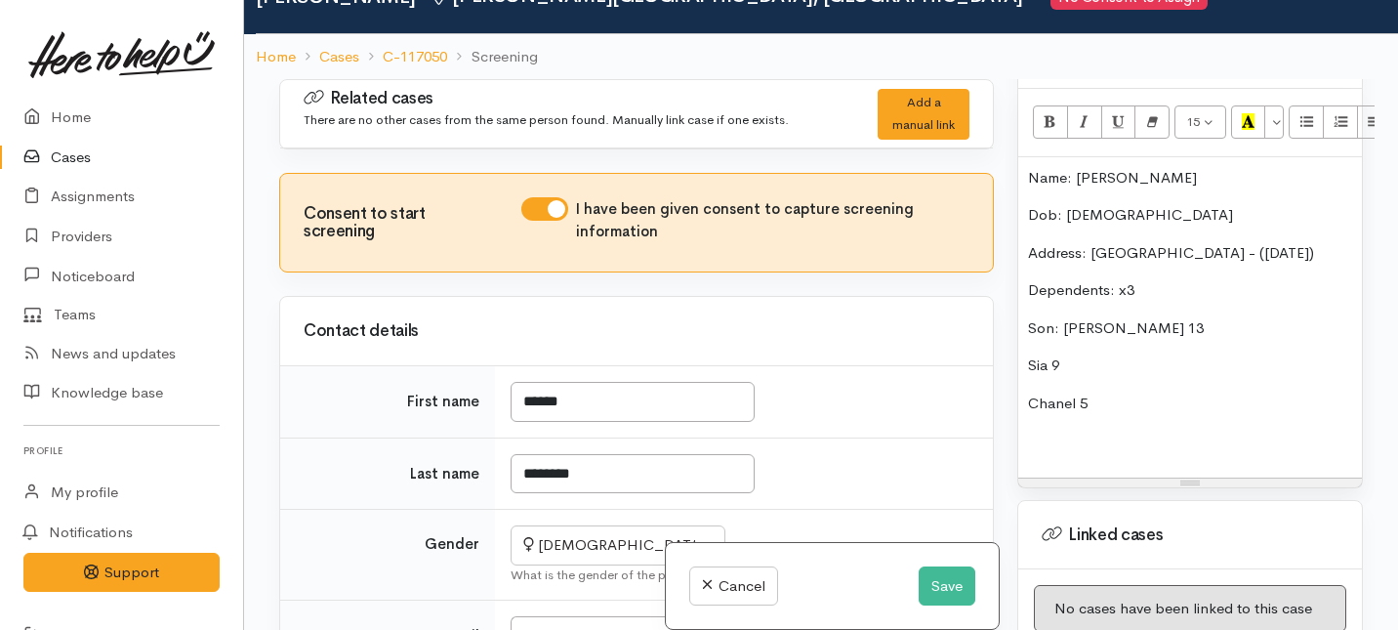
click at [1099, 318] on span "Son: Kelly 13" at bounding box center [1116, 327] width 176 height 19
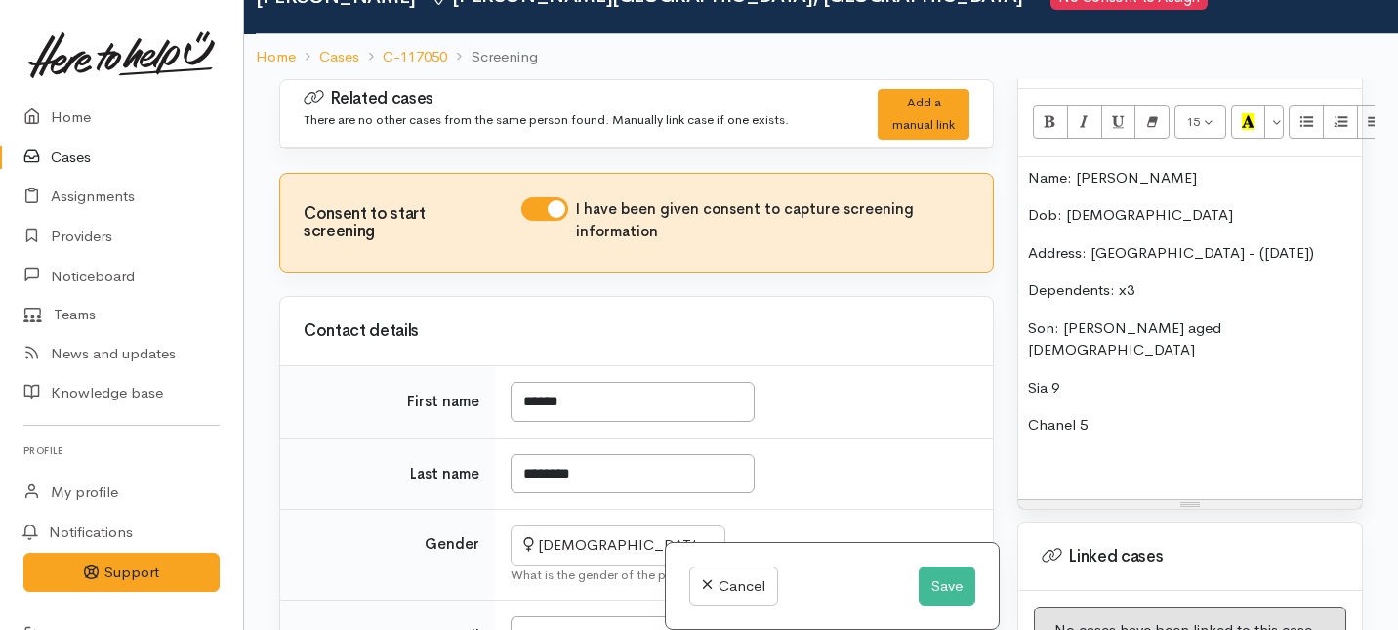
click at [1158, 317] on p "Son: Kelly aged 13" at bounding box center [1190, 339] width 324 height 44
click at [1026, 326] on div "Name: Jonita Purukamu Dob: 5/7/86 Address: Stadium Motel - (Next Tuesday) Depen…" at bounding box center [1190, 328] width 344 height 343
click at [1121, 377] on p "Daughter: Sia 9" at bounding box center [1190, 388] width 324 height 22
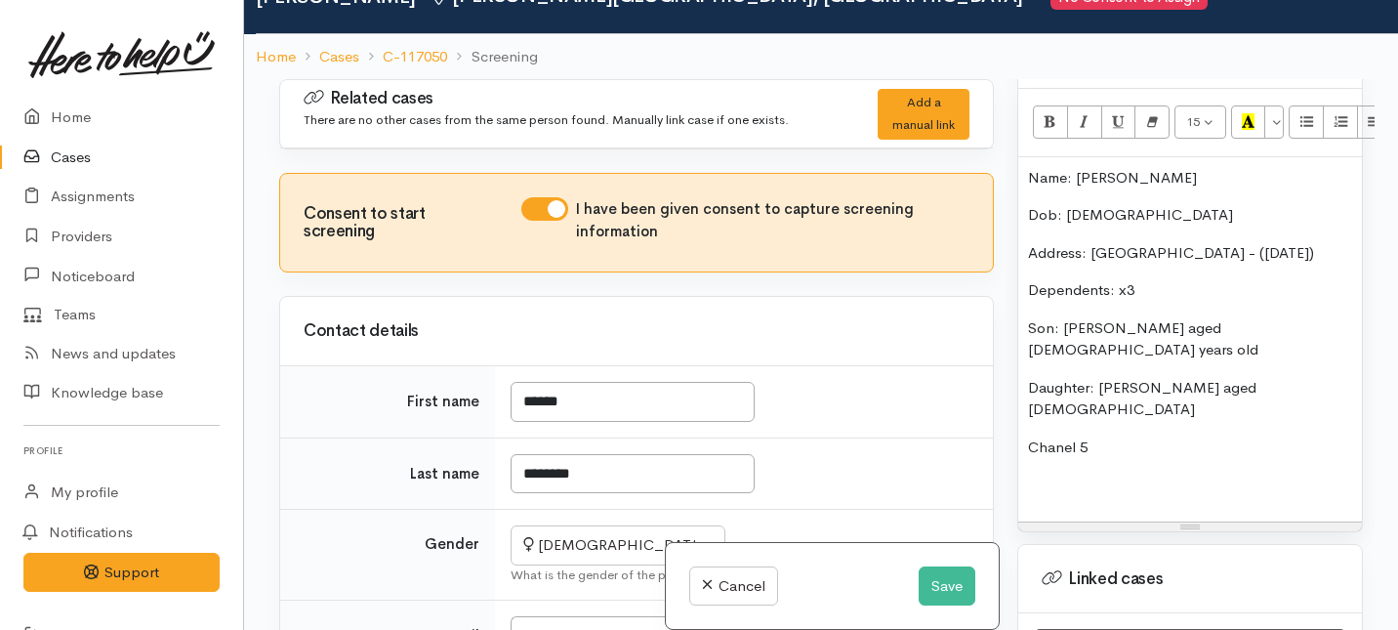
click at [1167, 377] on p "Daughter: Sia aged 9" at bounding box center [1190, 399] width 324 height 44
click at [1029, 436] on p "Chanel 5" at bounding box center [1190, 447] width 324 height 22
click at [1144, 436] on p "Daughter: Chanel 5" at bounding box center [1190, 447] width 324 height 22
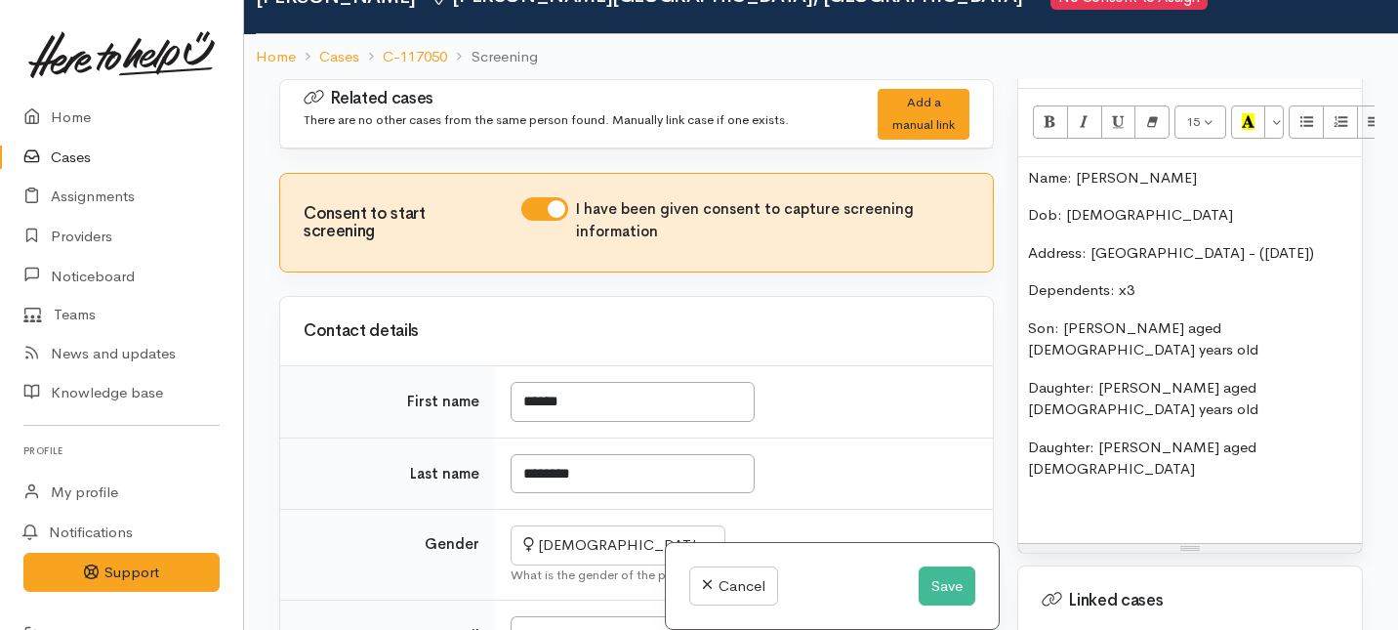
click at [1186, 436] on p "Daughter: Chanel aged 5" at bounding box center [1190, 458] width 324 height 44
click at [1212, 436] on p "Daughter: Chanel aged 5" at bounding box center [1190, 458] width 324 height 44
click at [1023, 293] on div "Name: Jonita Purukamu Dob: 5/7/86 Address: Stadium Motel - (Next Tuesday) Depen…" at bounding box center [1190, 350] width 344 height 387
click at [1028, 377] on p "Daughter: Sia aged 9 years old" at bounding box center [1190, 399] width 324 height 44
click at [1026, 362] on div "Name: Jonita Purukamu Dob: 5/7/86 Address: Stadium Motel - (Next Tuesday) Depen…" at bounding box center [1190, 350] width 344 height 387
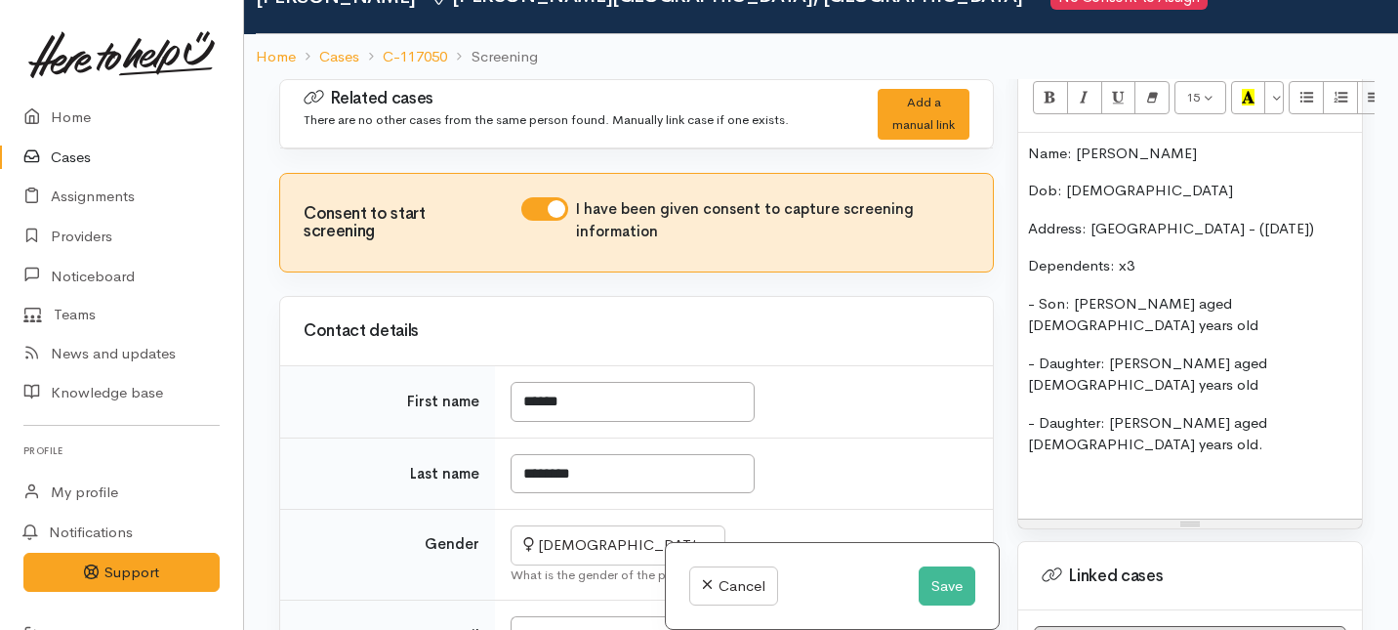
scroll to position [1417, 0]
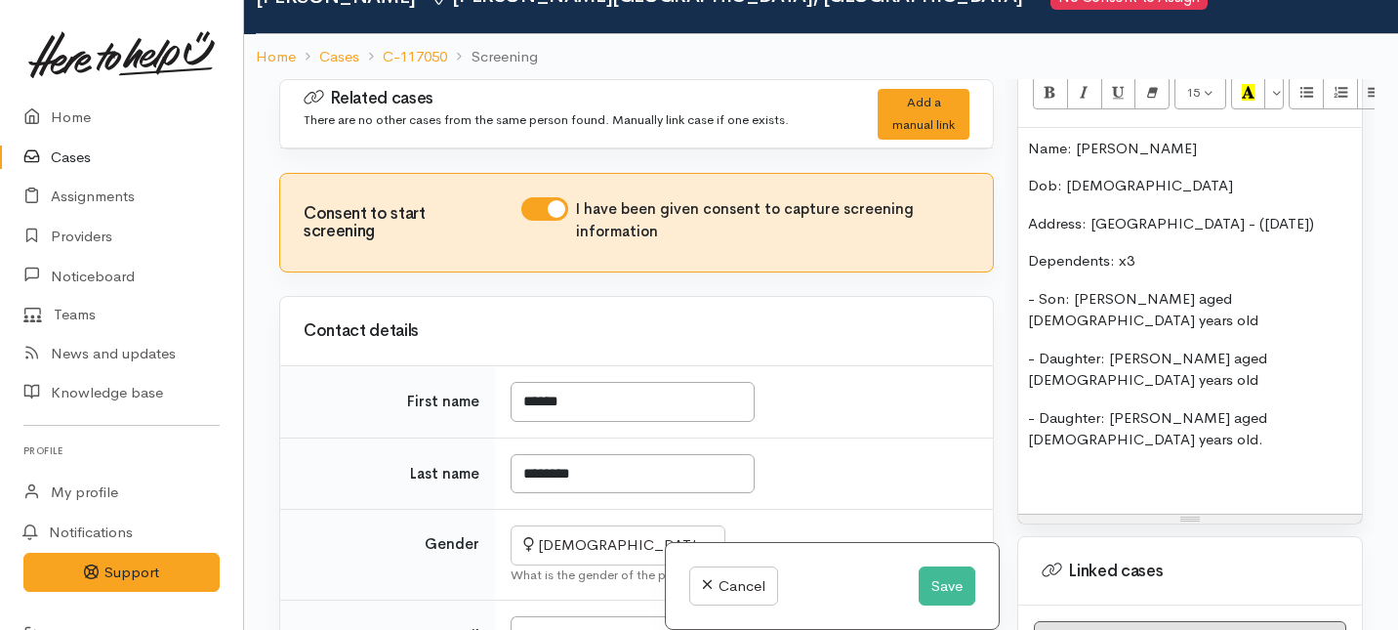
click at [1291, 407] on p "- Daughter: Chanel aged 5 years old." at bounding box center [1190, 429] width 324 height 44
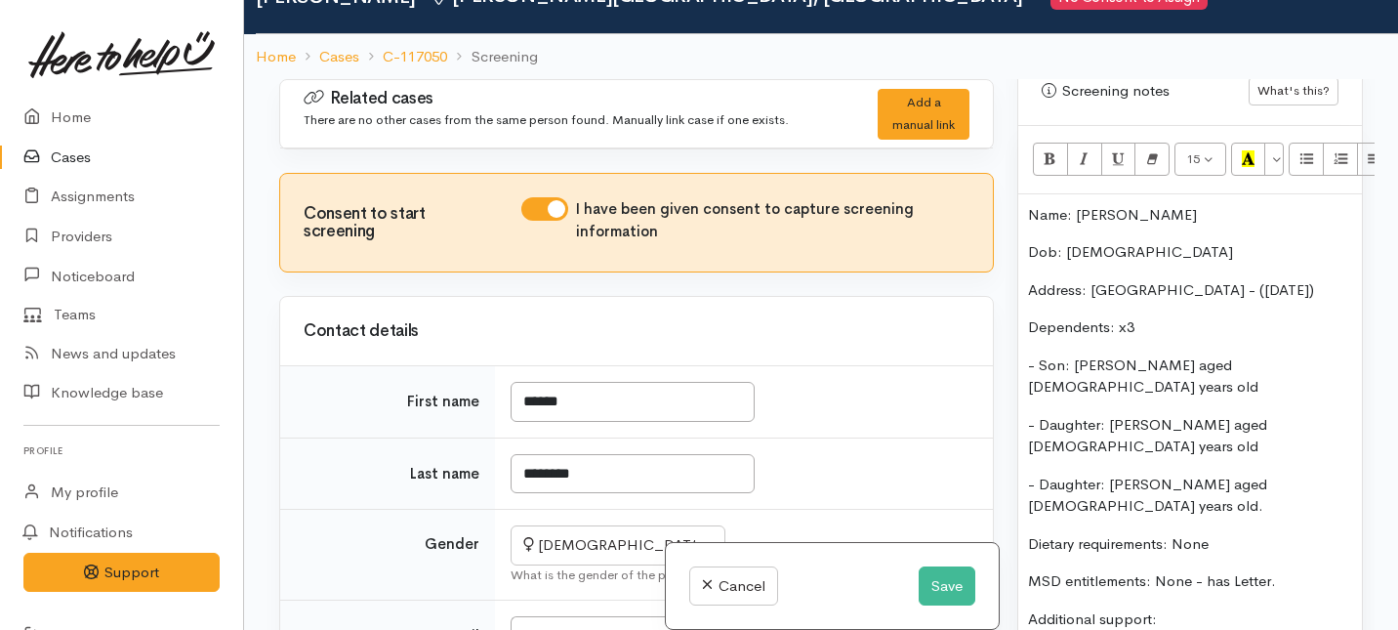
scroll to position [1342, 0]
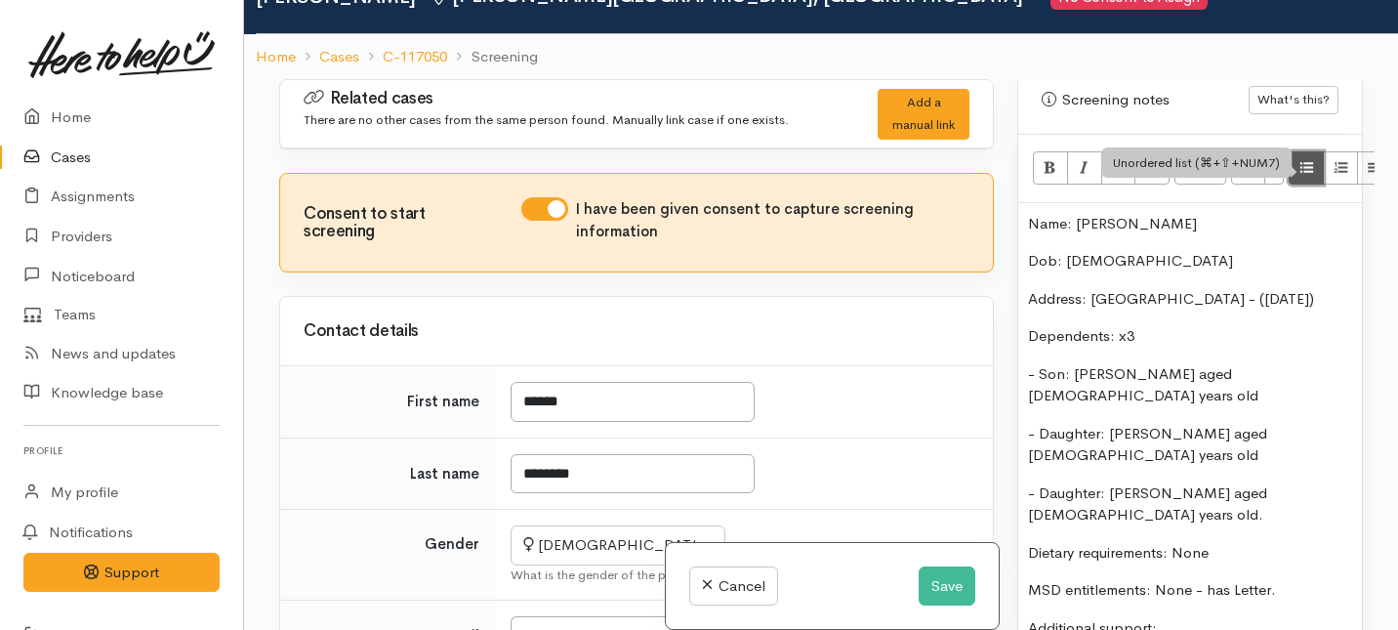
click at [1301, 159] on icon "Unordered list (⌘+⇧+NUM7)" at bounding box center [1307, 167] width 13 height 17
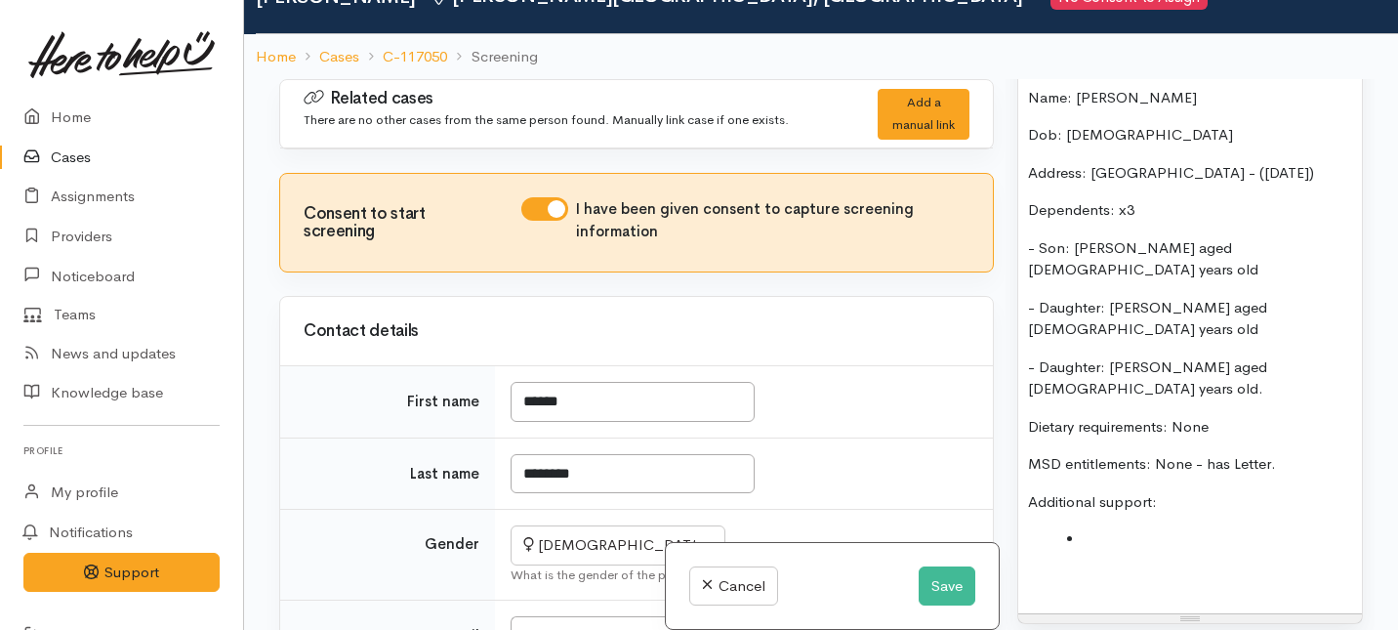
scroll to position [1473, 0]
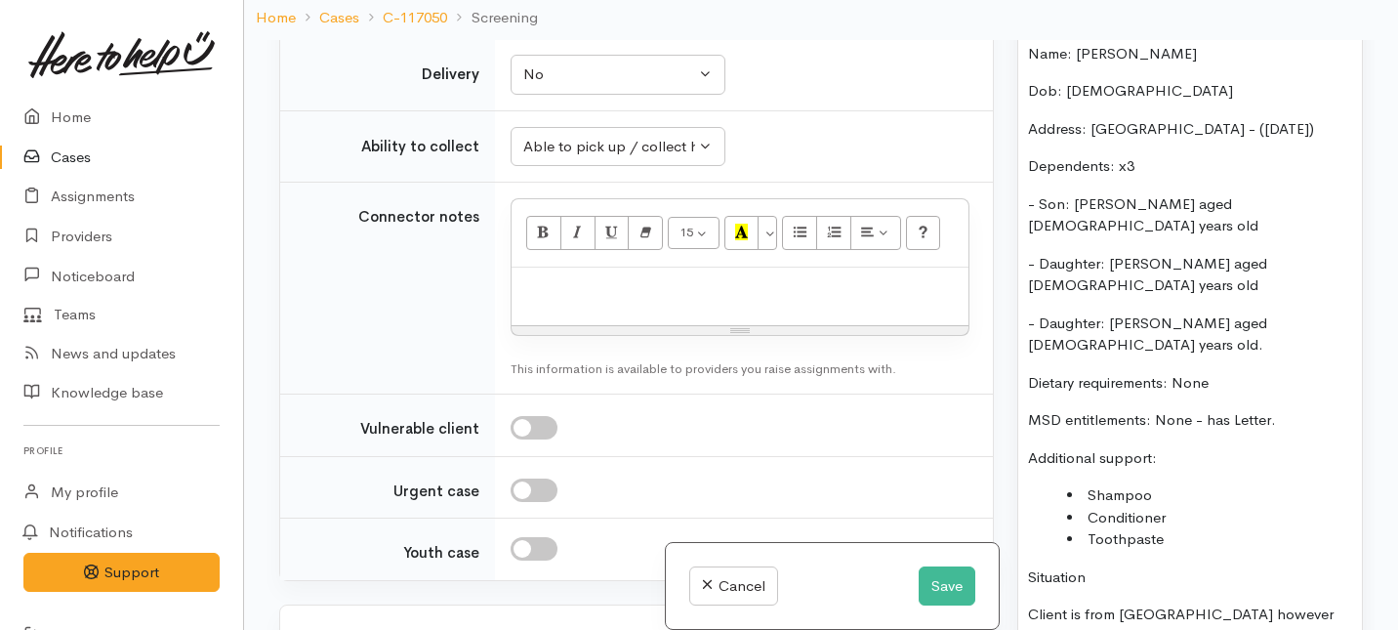
scroll to position [1383, 0]
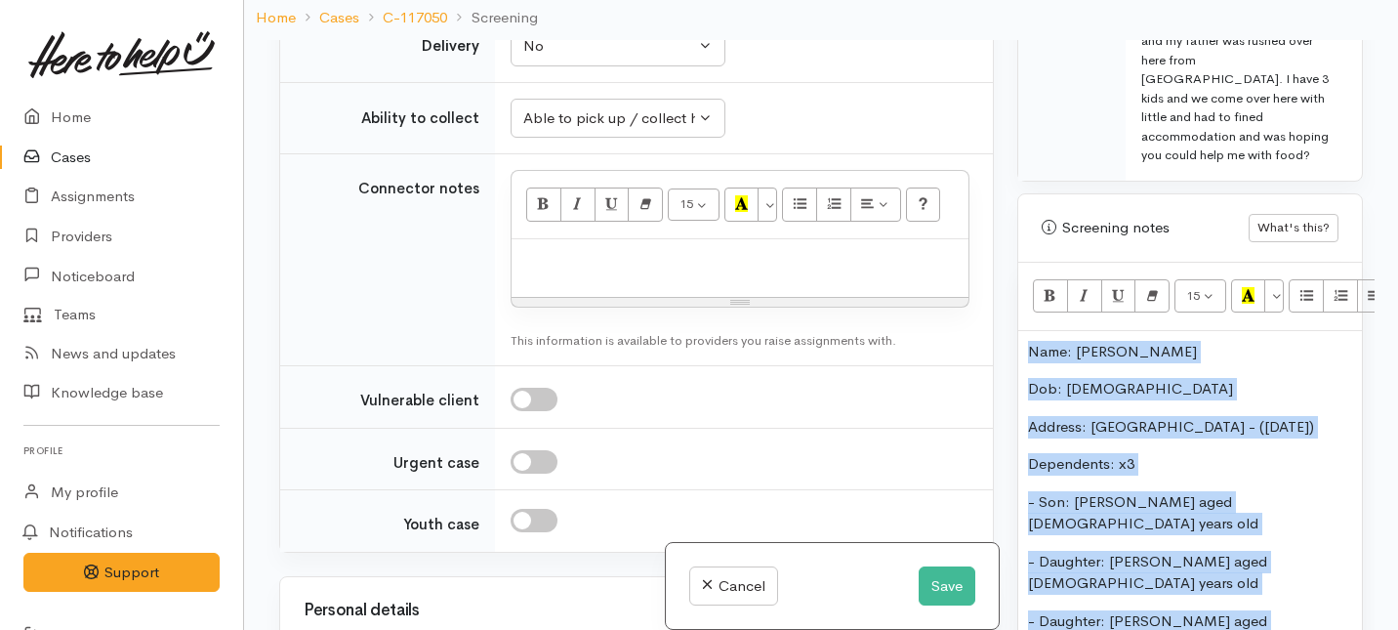
drag, startPoint x: 1170, startPoint y: 453, endPoint x: 1134, endPoint y: 34, distance: 420.5
click at [1134, 34] on div "Cases Case C-117050 Jonita Purukamu Hamilton Lake, Hamilton No Consent to Assig…" at bounding box center [821, 269] width 1154 height 801
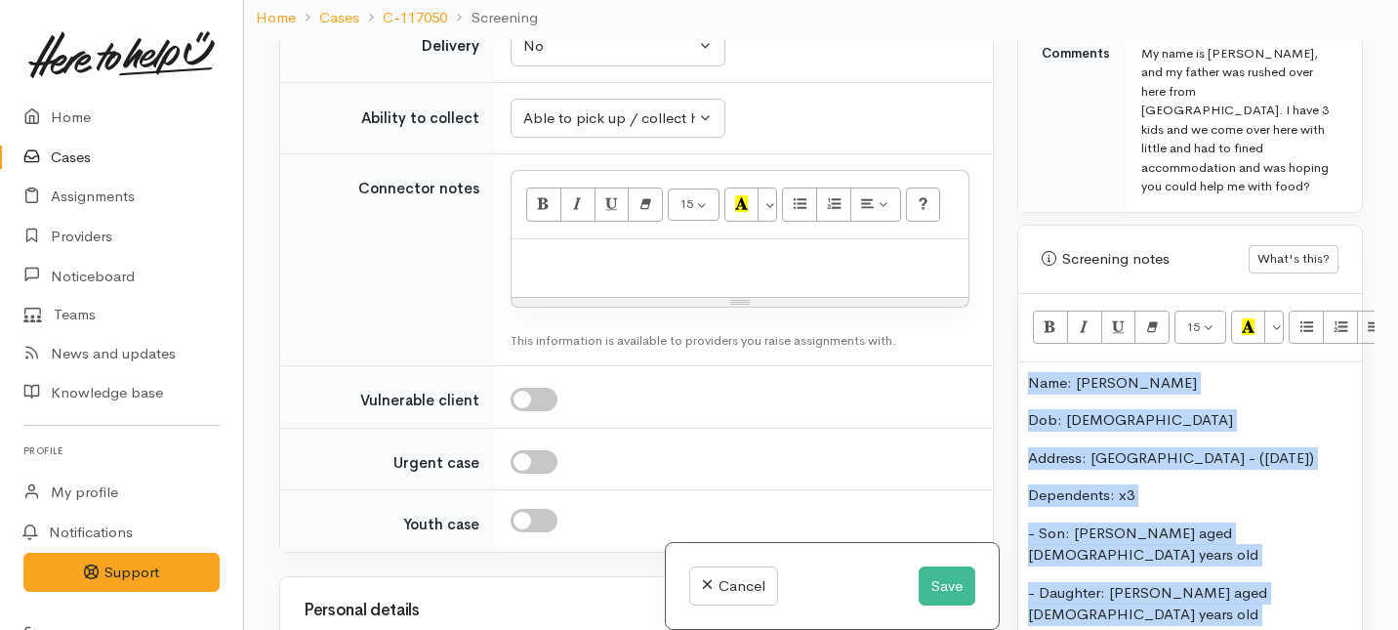
copy div "Name: Jonita Purukamu Dob: 5/7/86 Address: Stadium Motel - (Next Tuesday) Depen…"
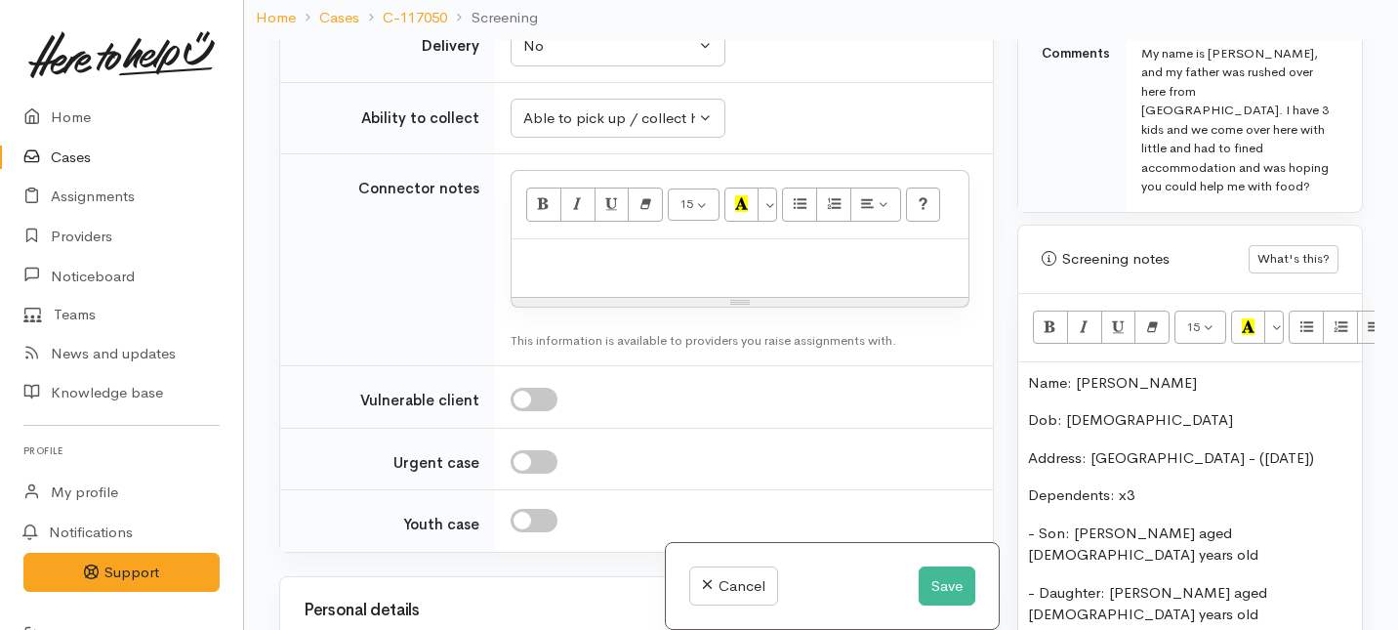
click at [544, 251] on p at bounding box center [739, 260] width 437 height 22
paste div
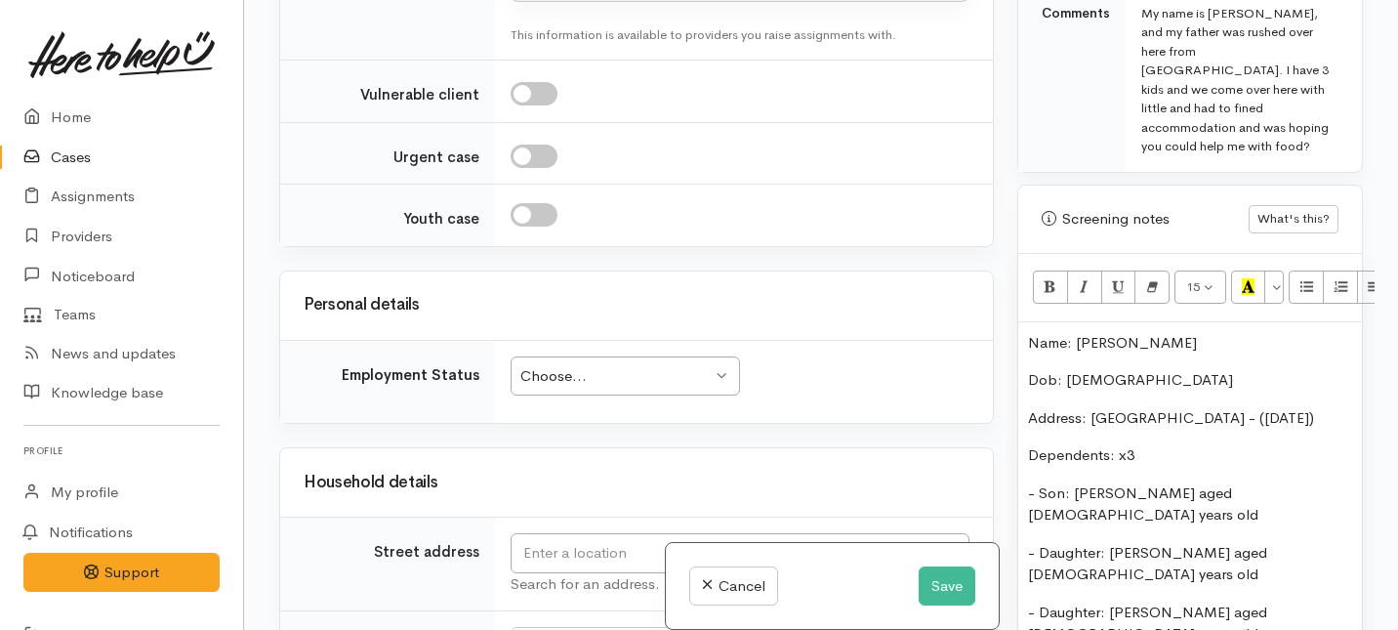
scroll to position [2263, 0]
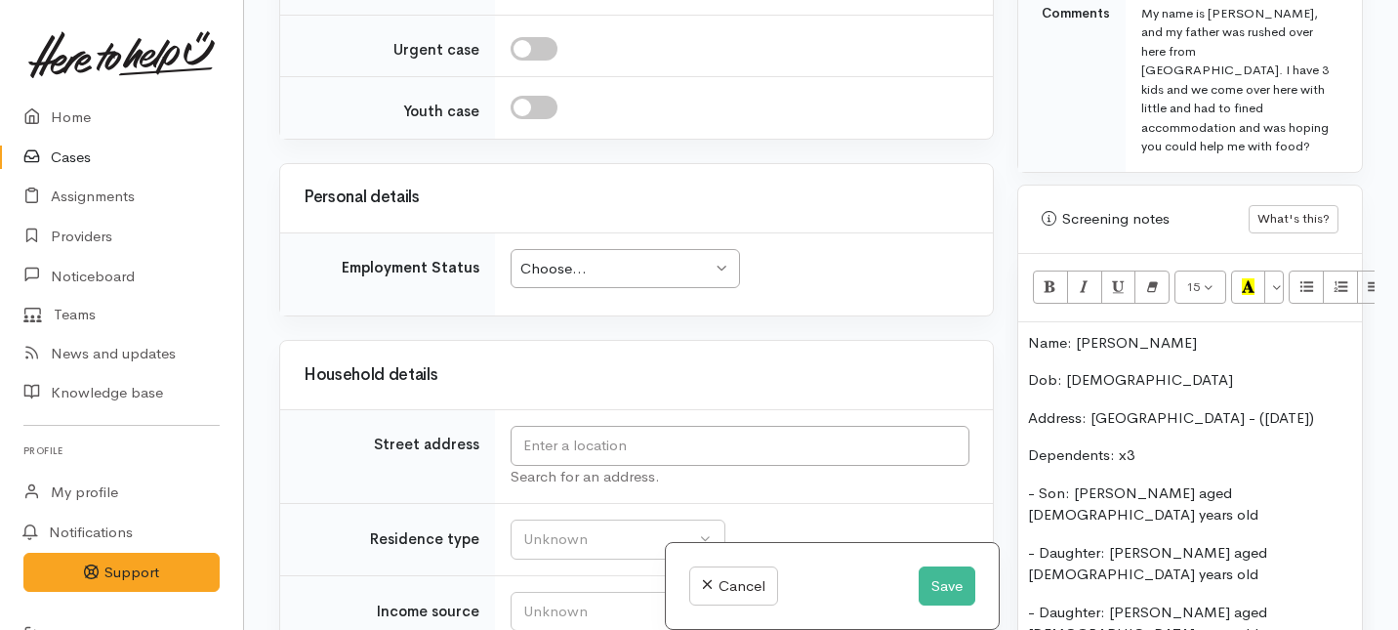
click at [638, 258] on div "Choose..." at bounding box center [615, 269] width 191 height 22
click at [570, 426] on input "text" at bounding box center [740, 446] width 459 height 40
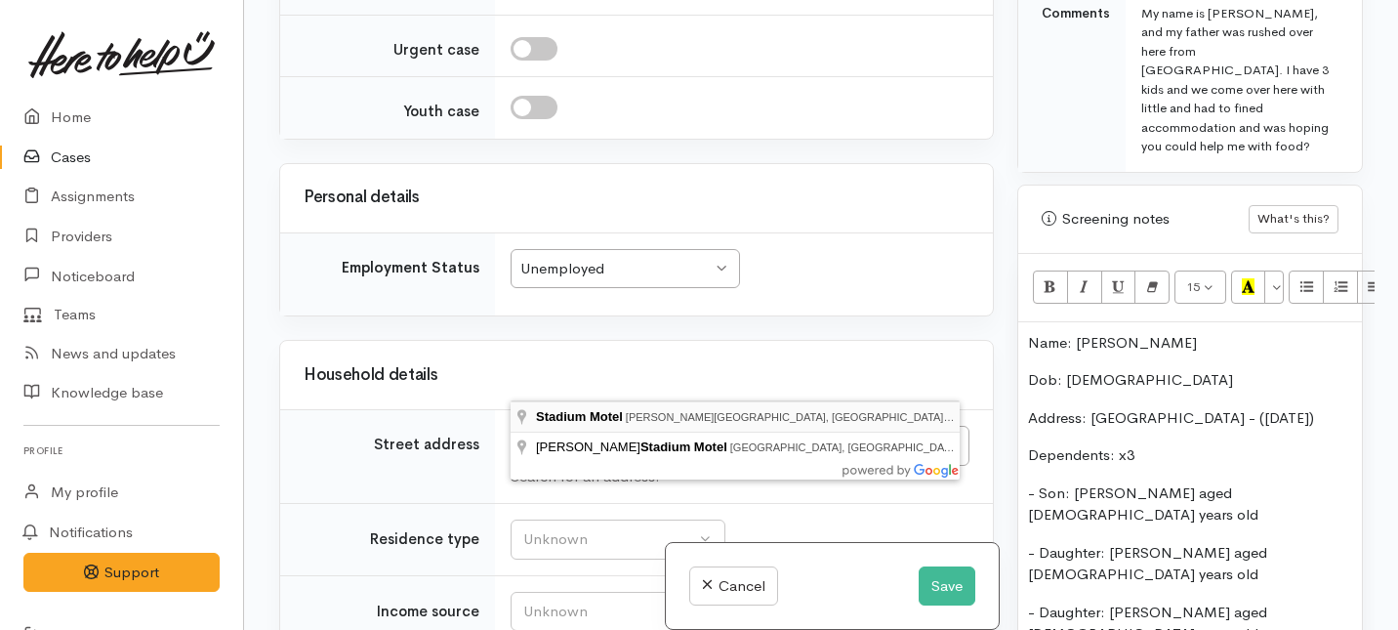
type input "Stadium Motel Willoughby Street, Whitiora, Hamilton, New Zealand"
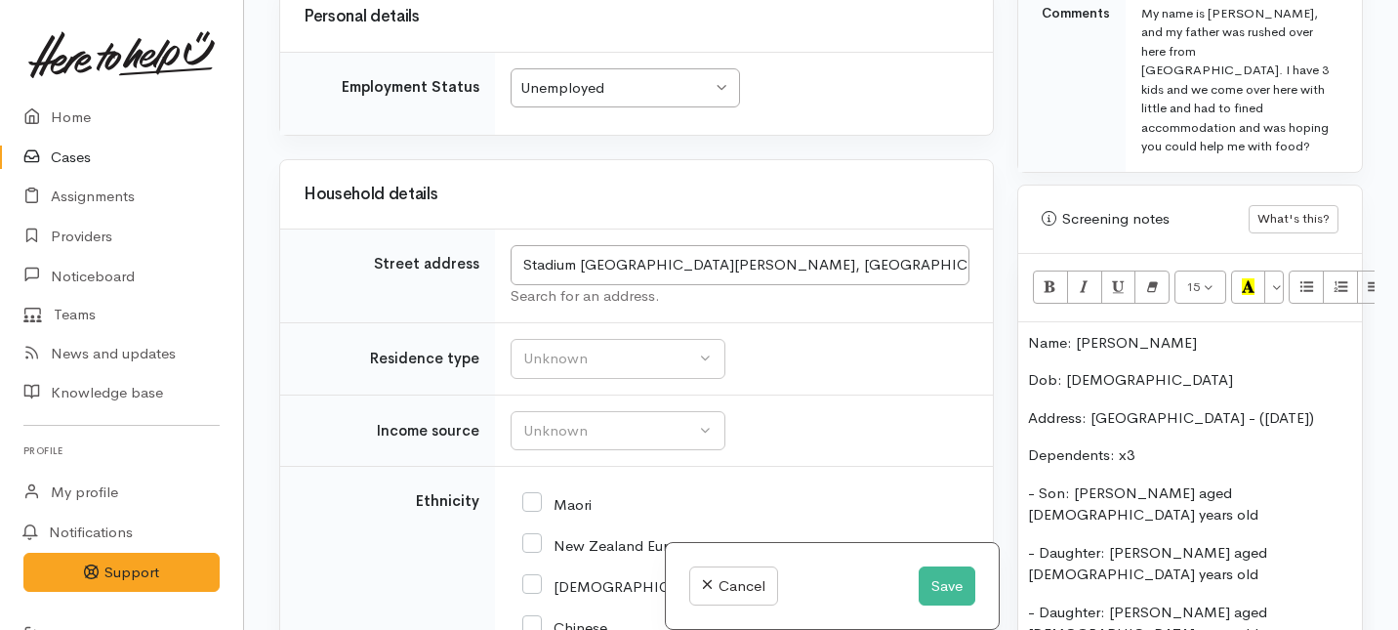
scroll to position [2539, 0]
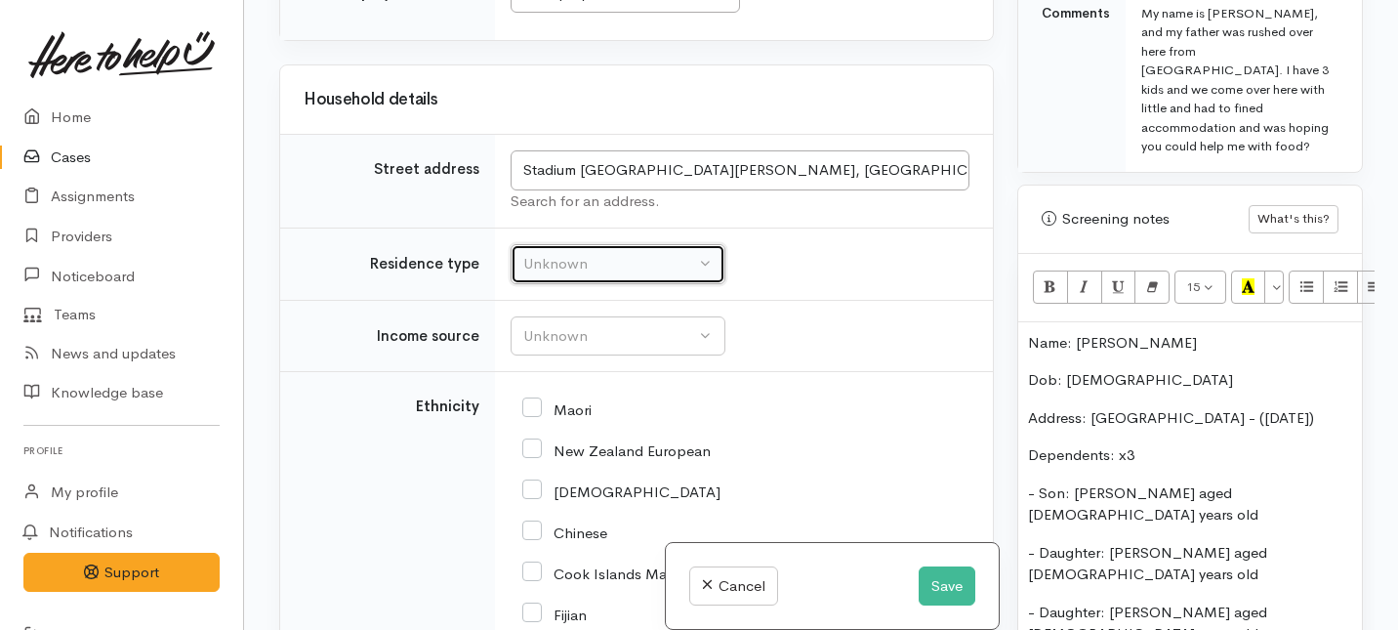
click at [613, 253] on div "Unknown" at bounding box center [609, 264] width 172 height 22
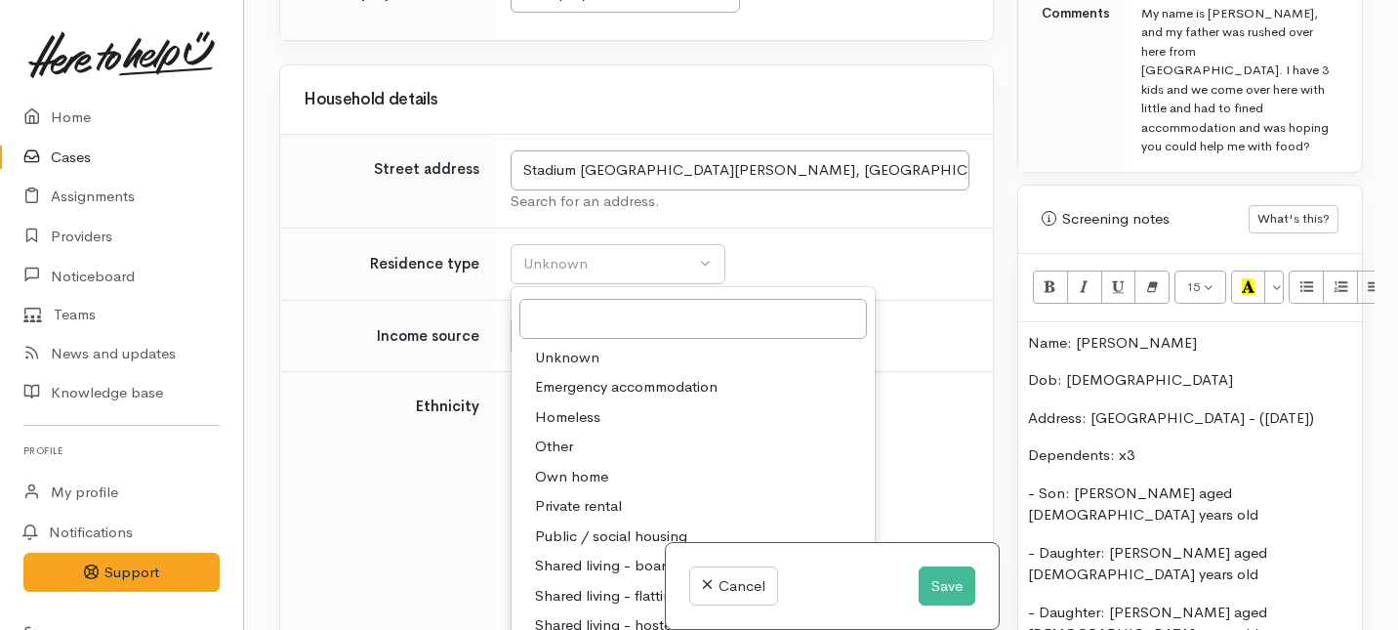
click at [558, 436] on span "Other" at bounding box center [554, 447] width 38 height 22
select select "8"
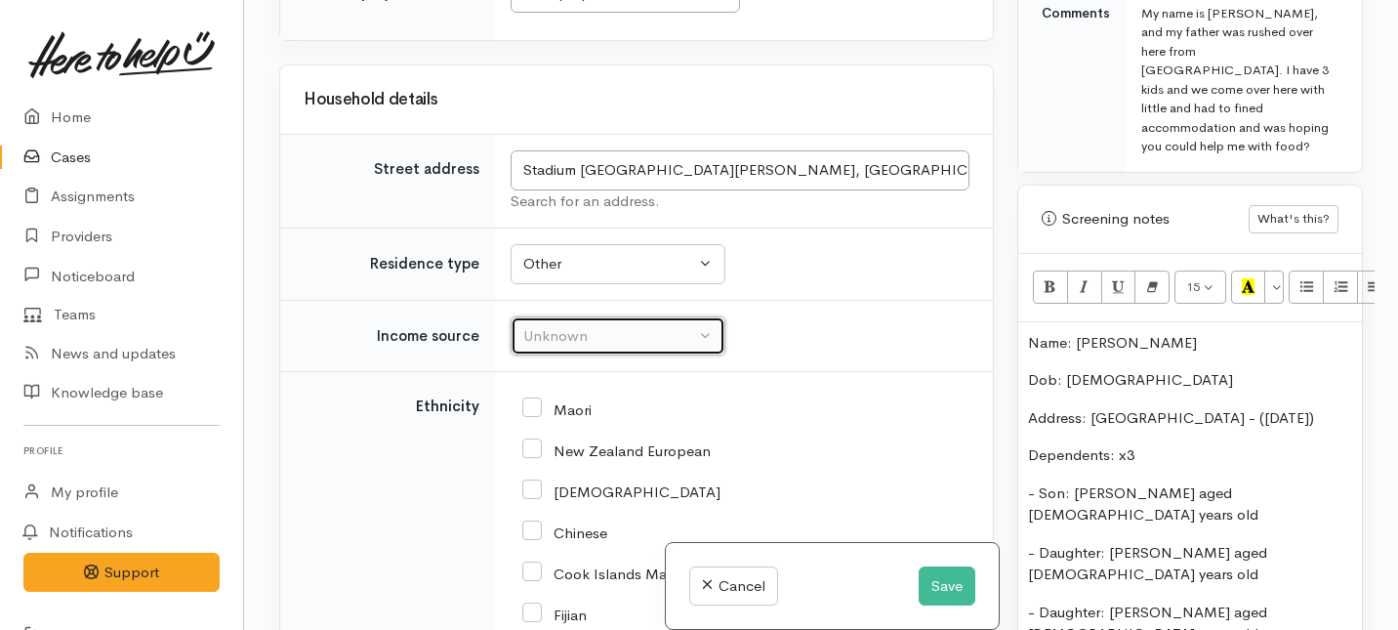
click at [569, 325] on div "Unknown" at bounding box center [609, 336] width 172 height 22
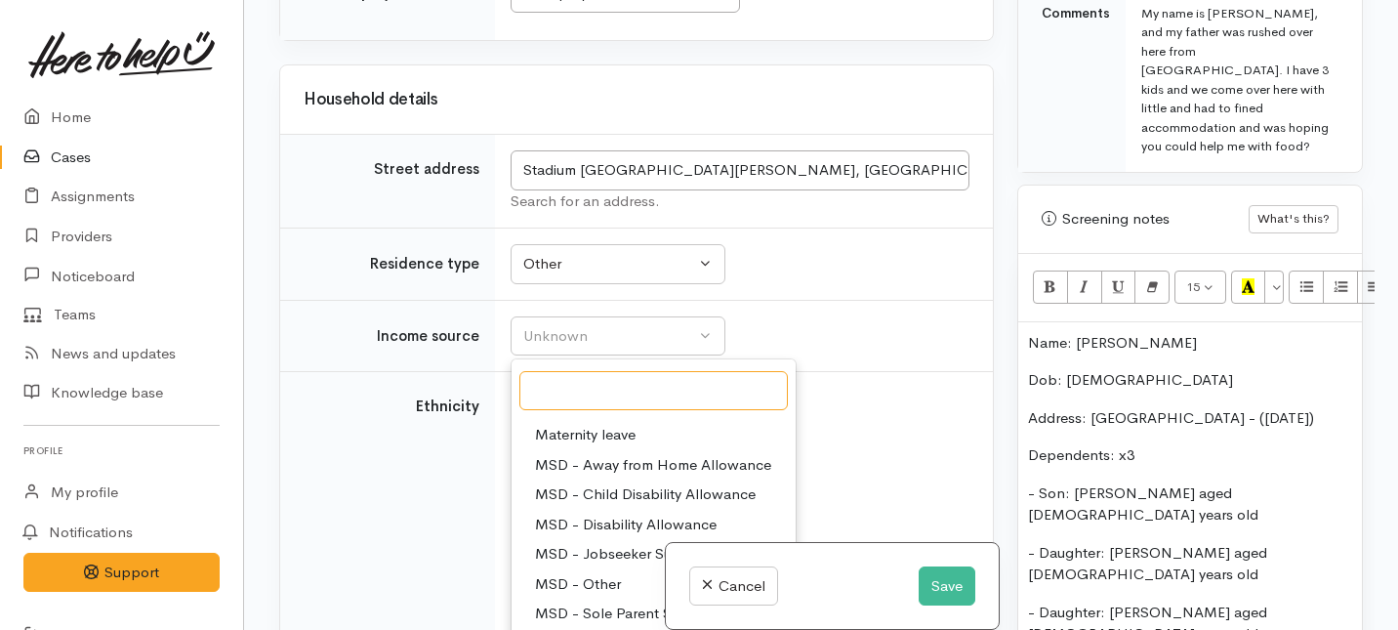
scroll to position [60, 0]
click at [568, 597] on span "MSD - Sole Parent Support" at bounding box center [626, 608] width 183 height 22
select select "7"
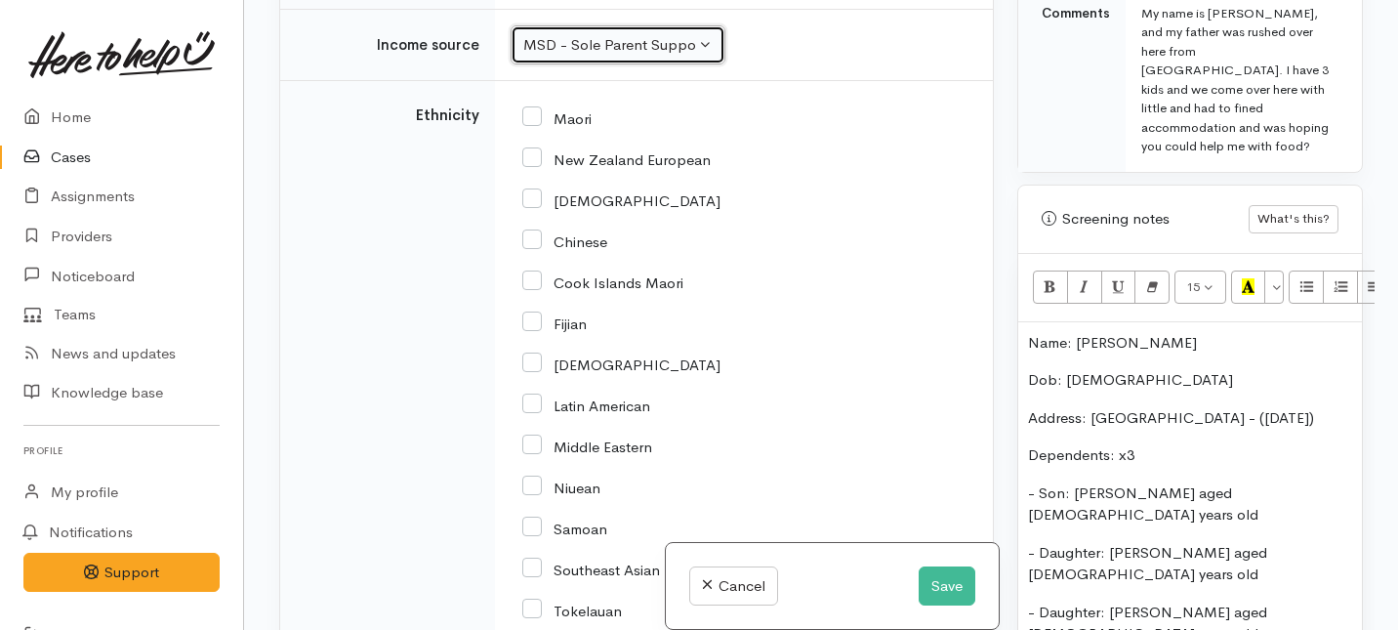
scroll to position [2863, 0]
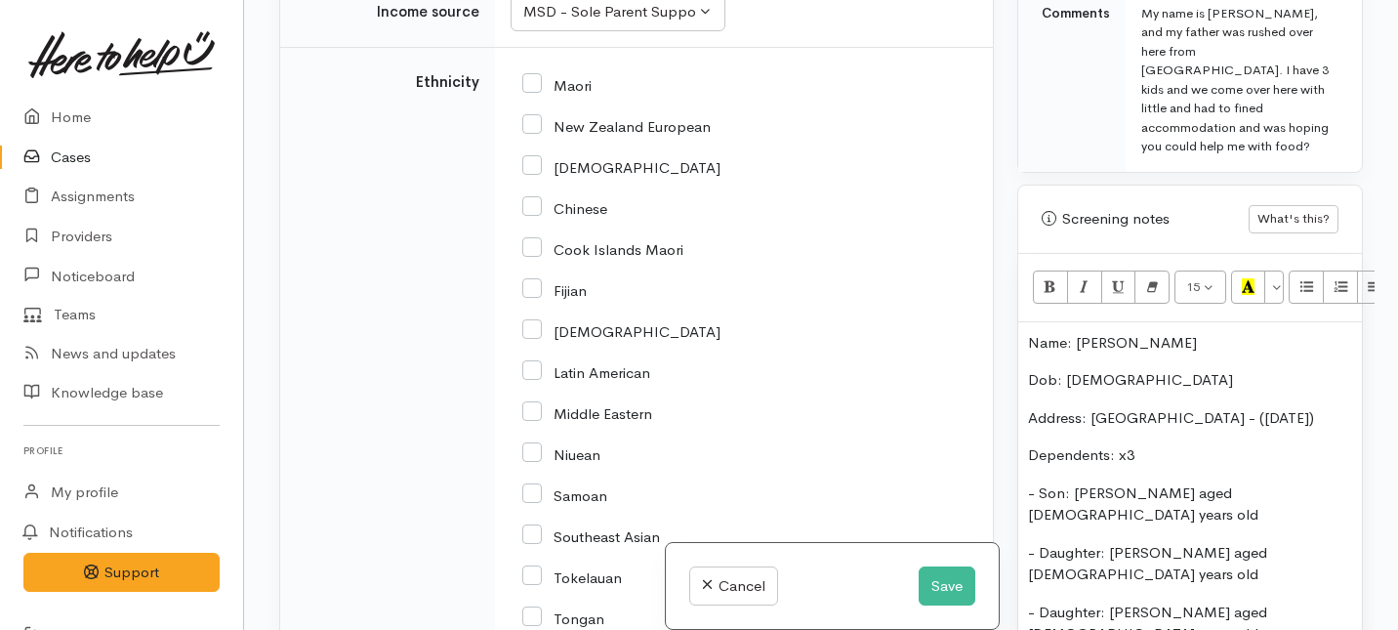
click at [534, 75] on input "Maori" at bounding box center [556, 84] width 69 height 18
checkbox input "true"
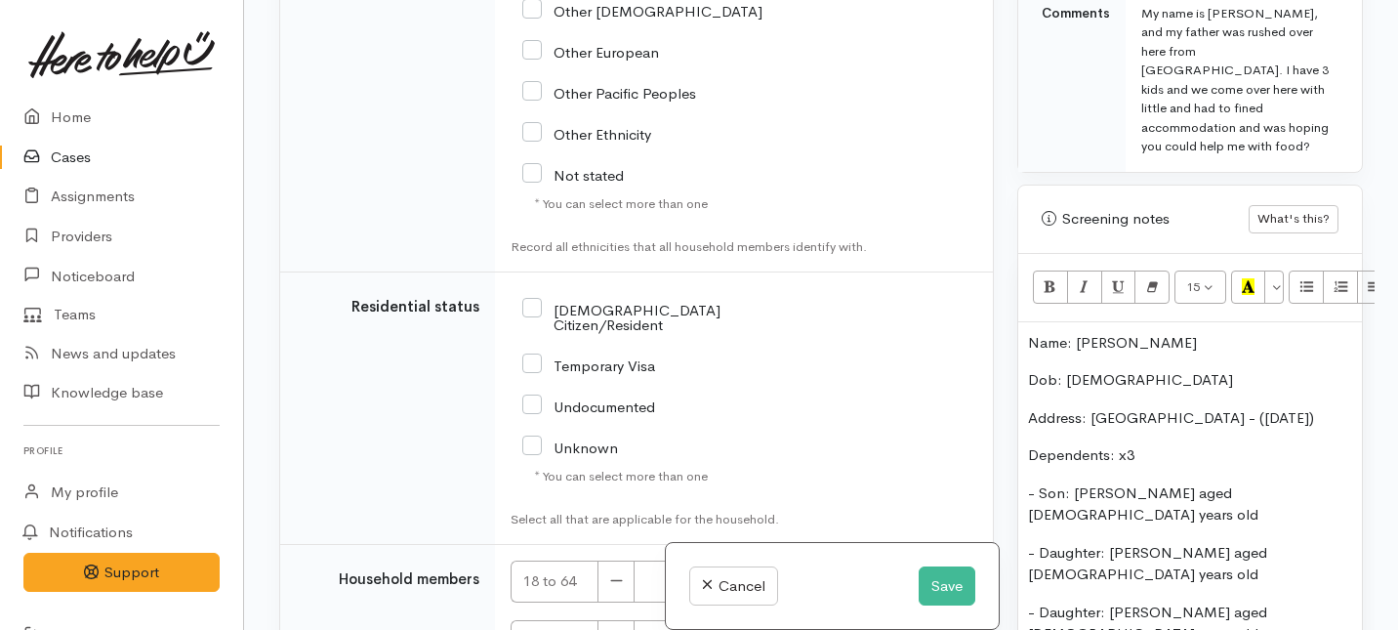
click at [533, 300] on input "NZ Citizen/Resident" at bounding box center [656, 316] width 268 height 32
checkbox input "true"
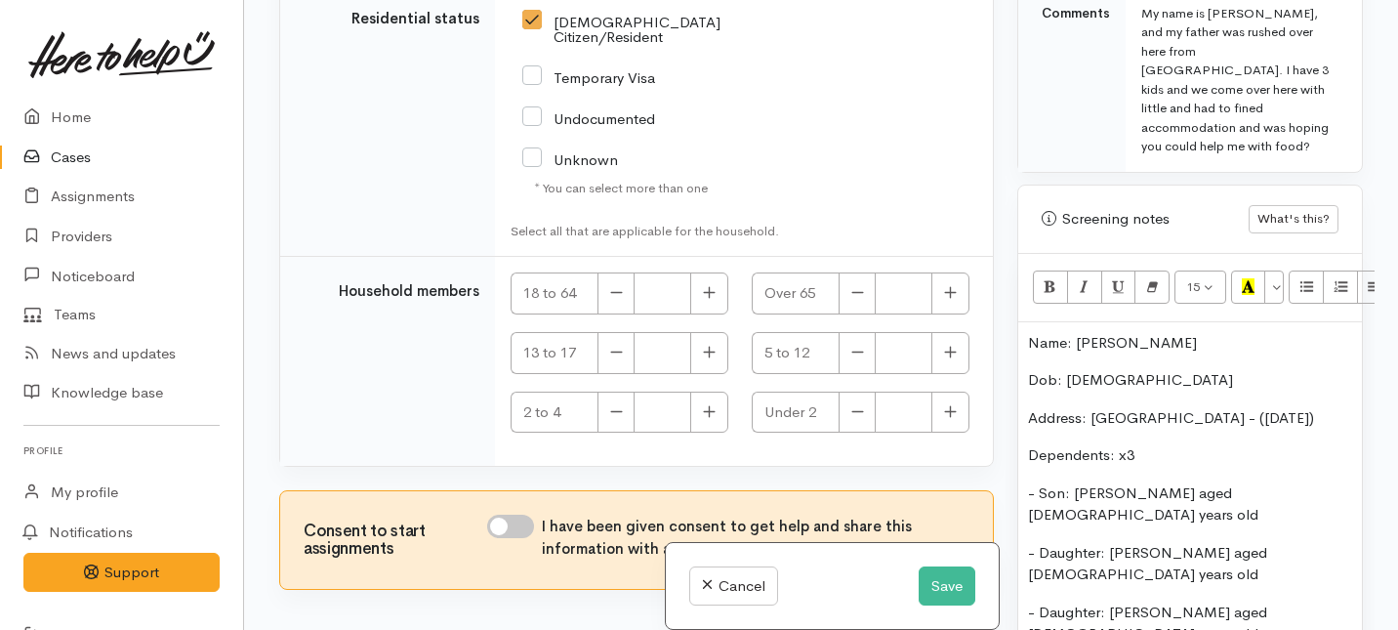
scroll to position [3790, 0]
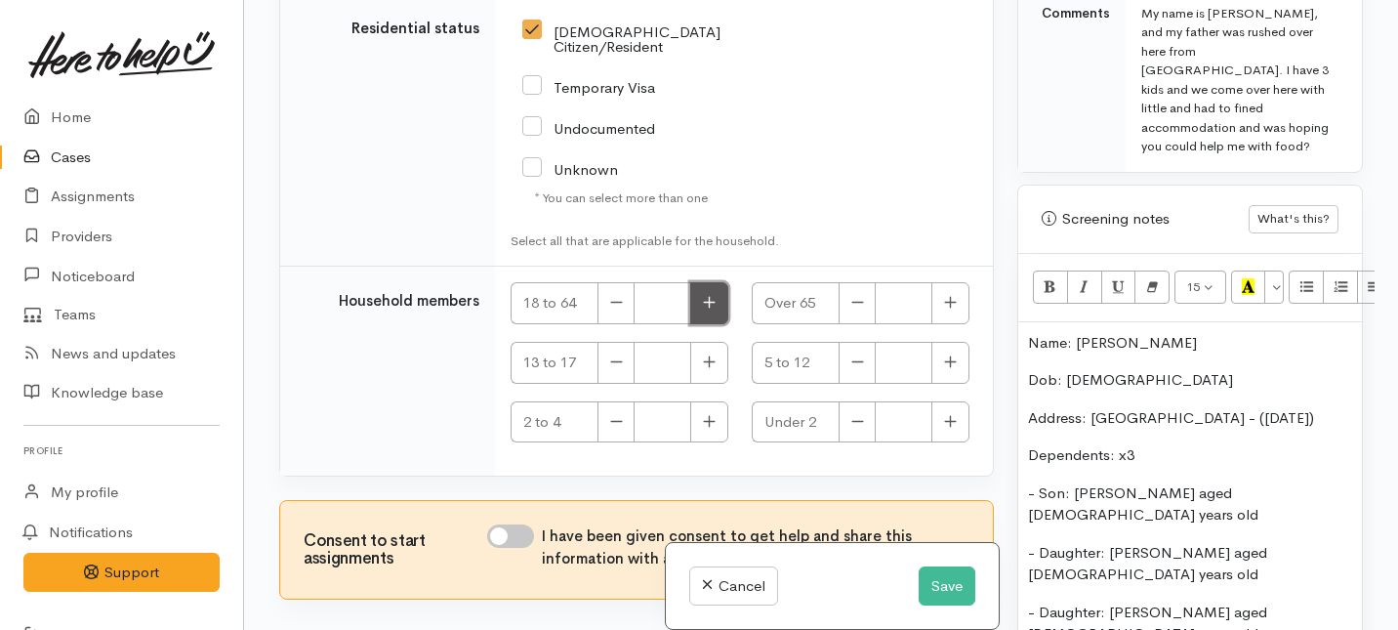
click at [716, 282] on button "button" at bounding box center [709, 303] width 38 height 42
type input "1"
click at [704, 355] on icon "button" at bounding box center [709, 361] width 12 height 12
type input "1"
click at [943, 342] on button "button" at bounding box center [951, 363] width 38 height 42
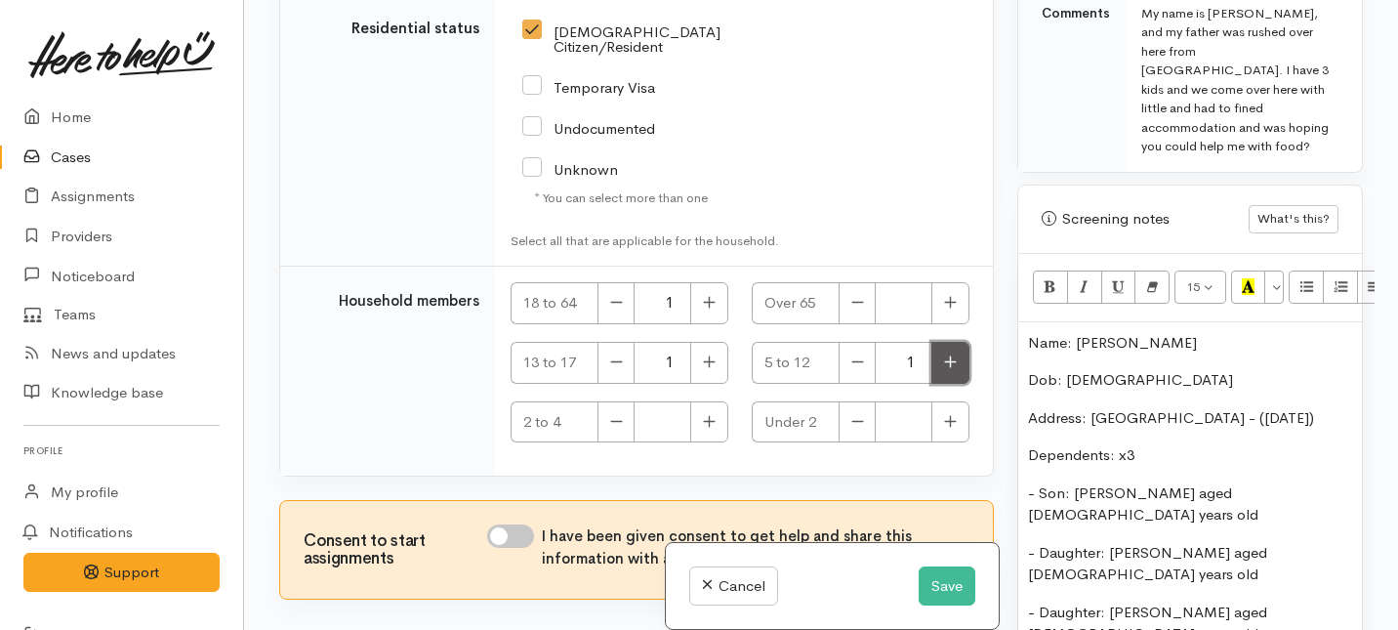
click at [943, 342] on button "button" at bounding box center [951, 363] width 38 height 42
type input "2"
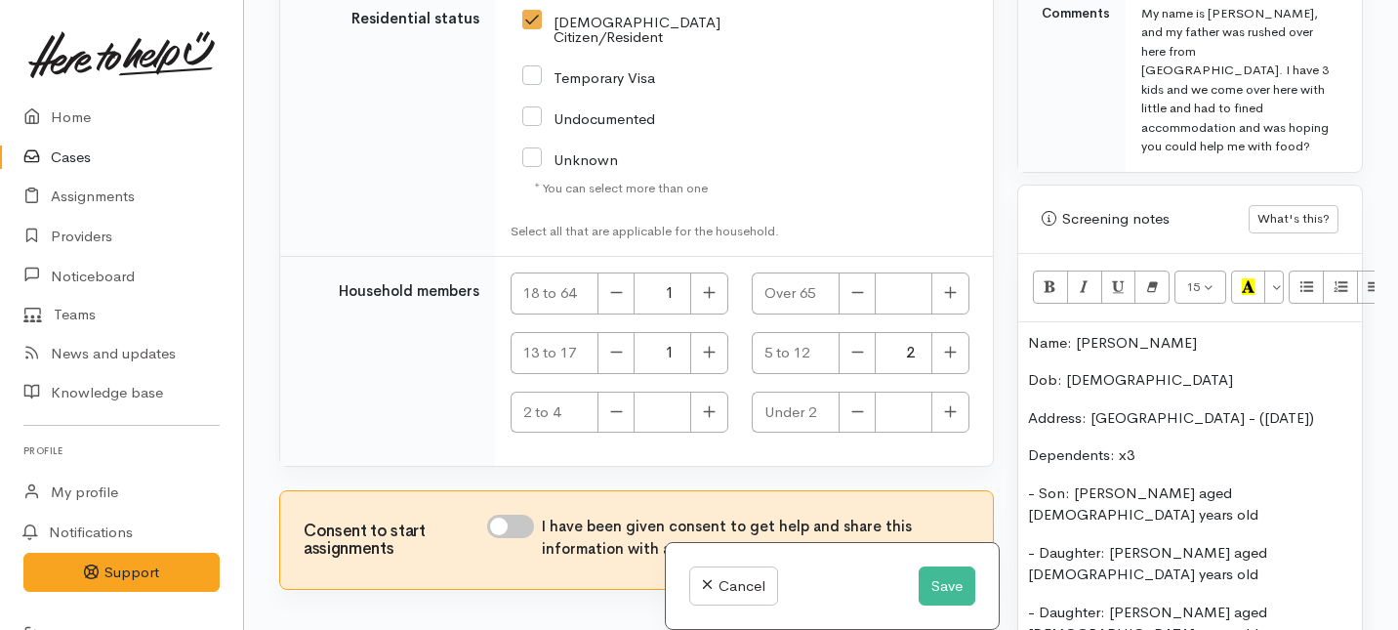
click at [526, 515] on div "I have been given consent to get help and share this information with appropria…" at bounding box center [728, 537] width 482 height 45
click at [524, 515] on input "I have been given consent to get help and share this information with appropria…" at bounding box center [510, 526] width 47 height 23
checkbox input "true"
click at [939, 594] on button "Save" at bounding box center [947, 586] width 57 height 40
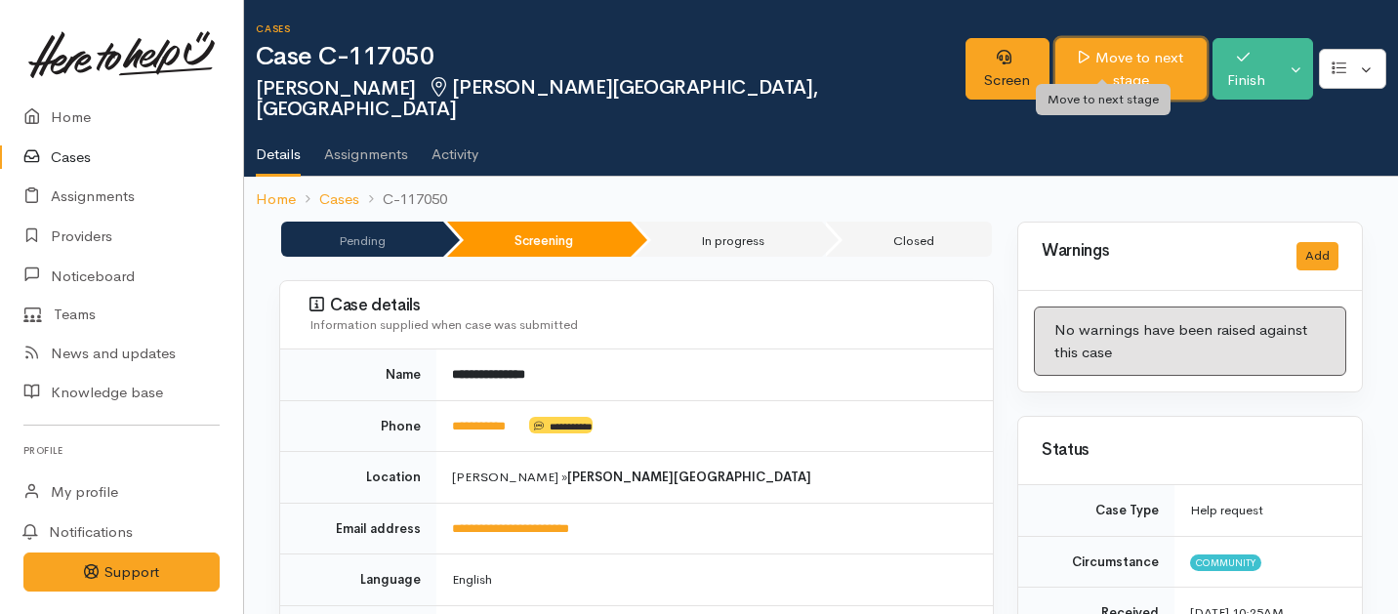
click at [1112, 61] on link "Move to next stage" at bounding box center [1131, 69] width 151 height 62
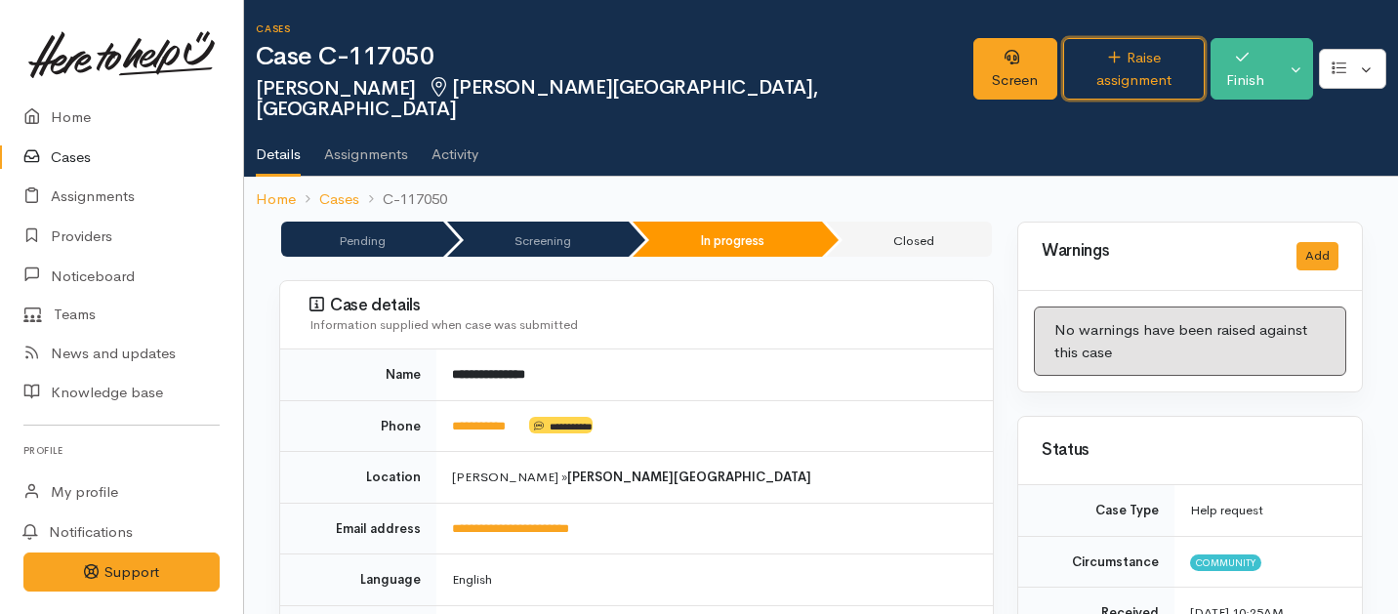
click at [1112, 61] on link "Raise assignment" at bounding box center [1134, 69] width 142 height 62
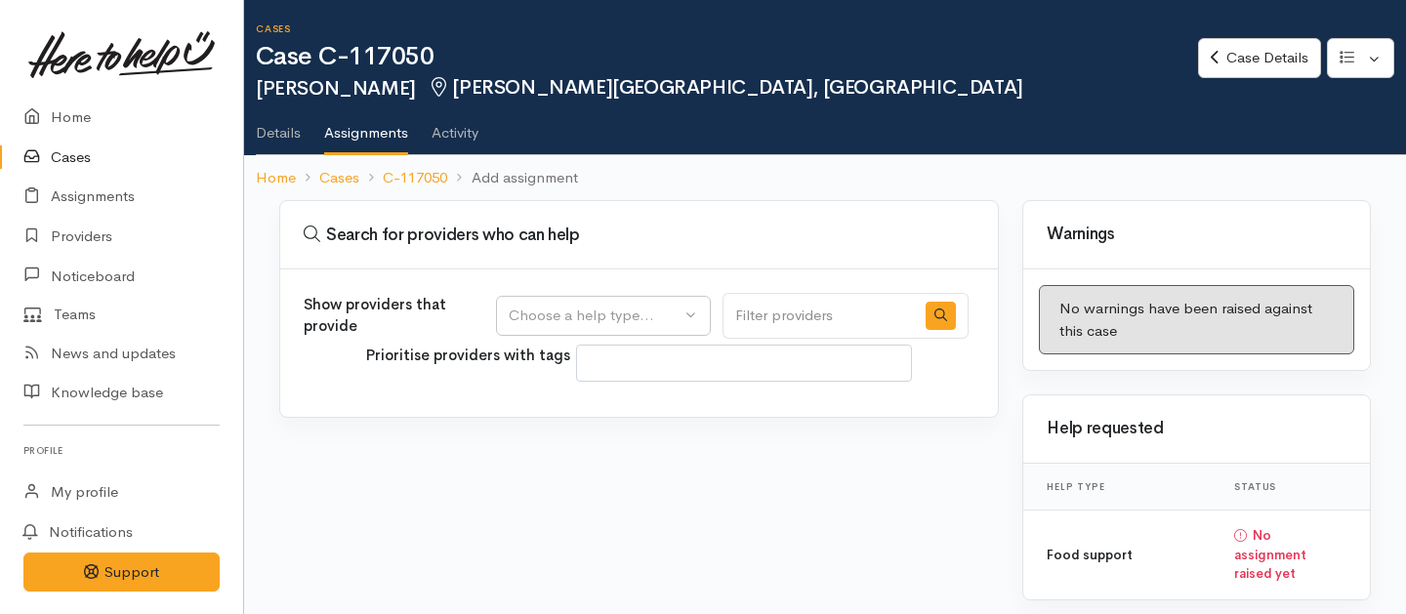
select select
click at [645, 313] on div "Choose a help type..." at bounding box center [595, 316] width 172 height 22
click at [585, 413] on span "Food support" at bounding box center [565, 409] width 91 height 22
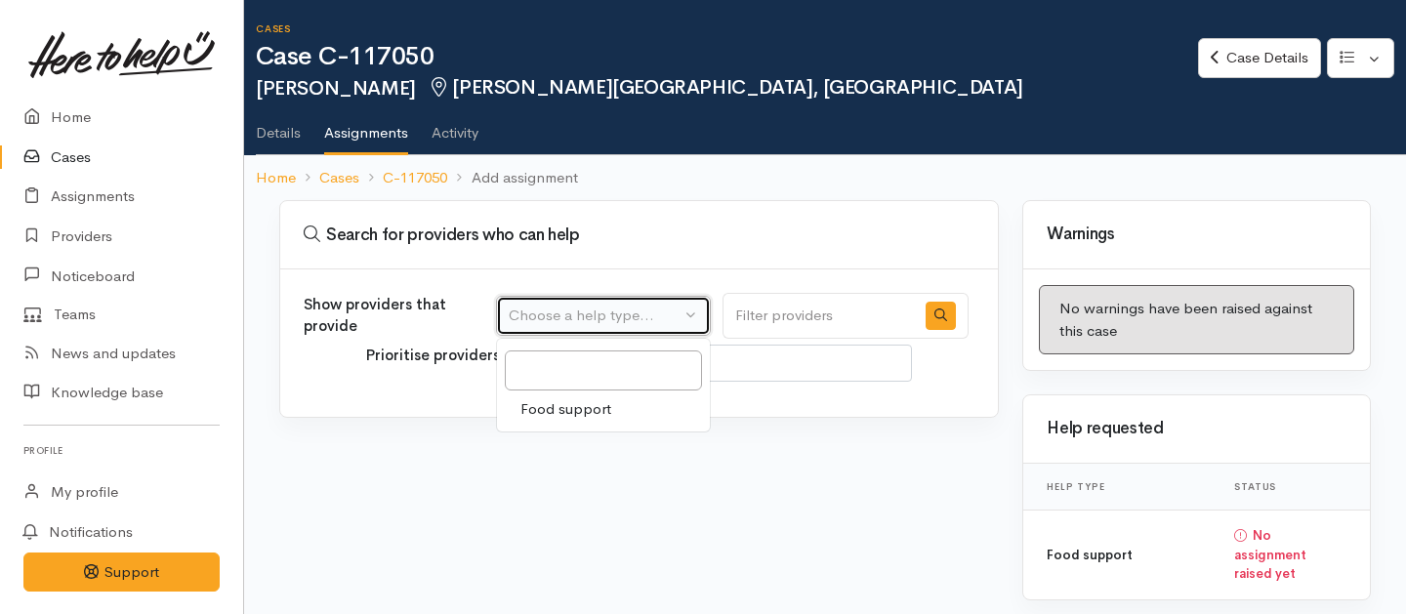
select select "3"
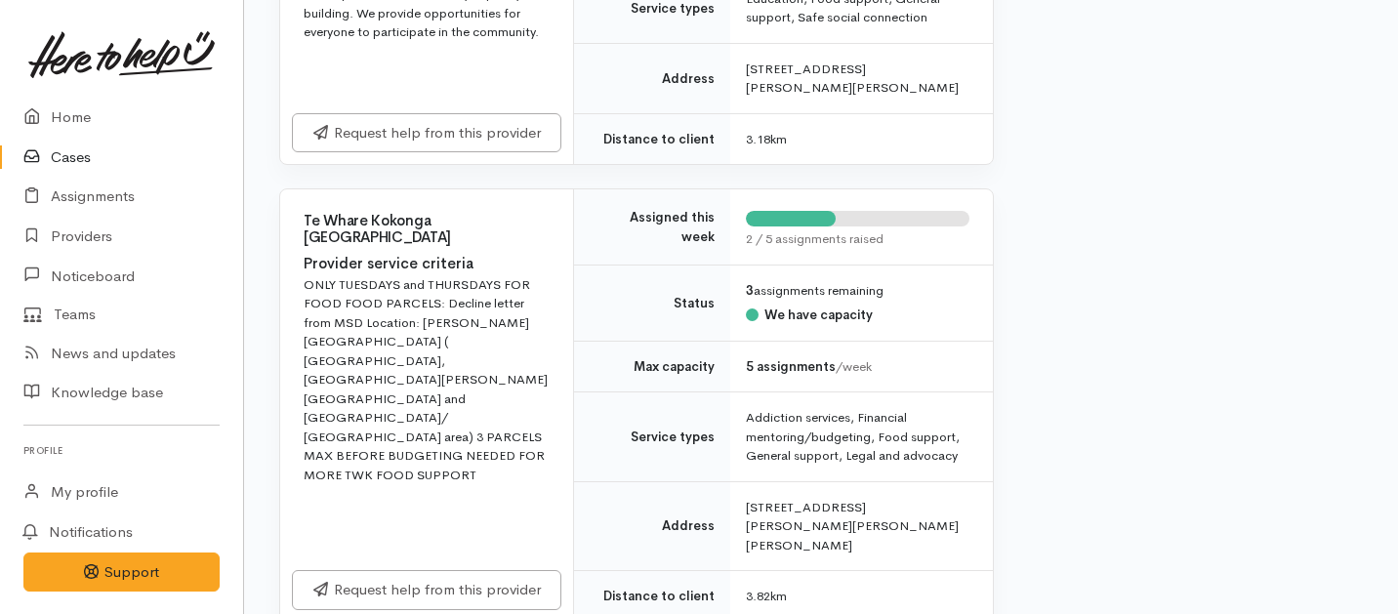
scroll to position [4178, 0]
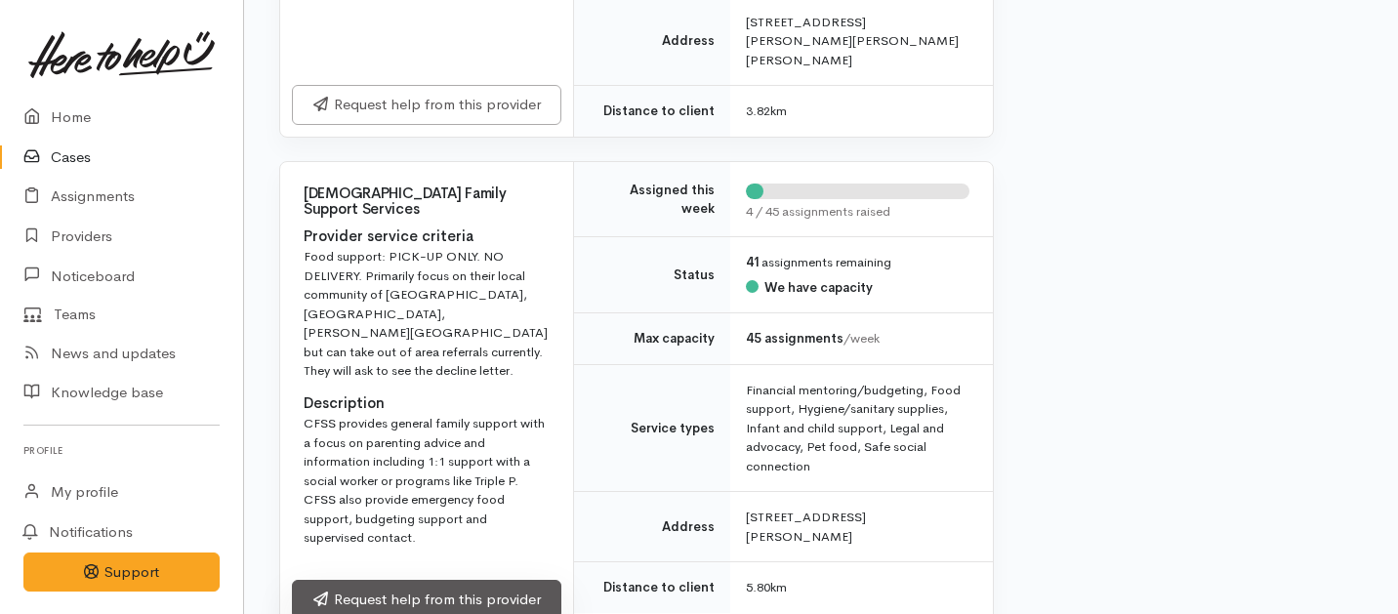
click at [496, 580] on link "Request help from this provider" at bounding box center [427, 600] width 270 height 40
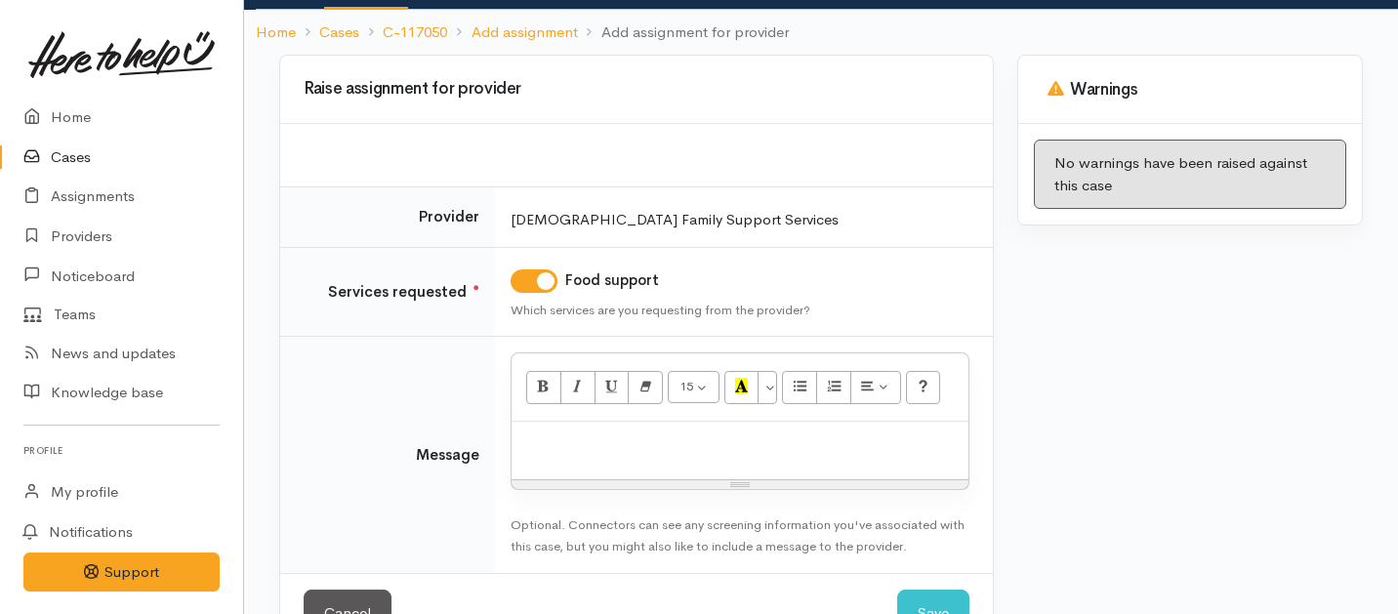
scroll to position [187, 0]
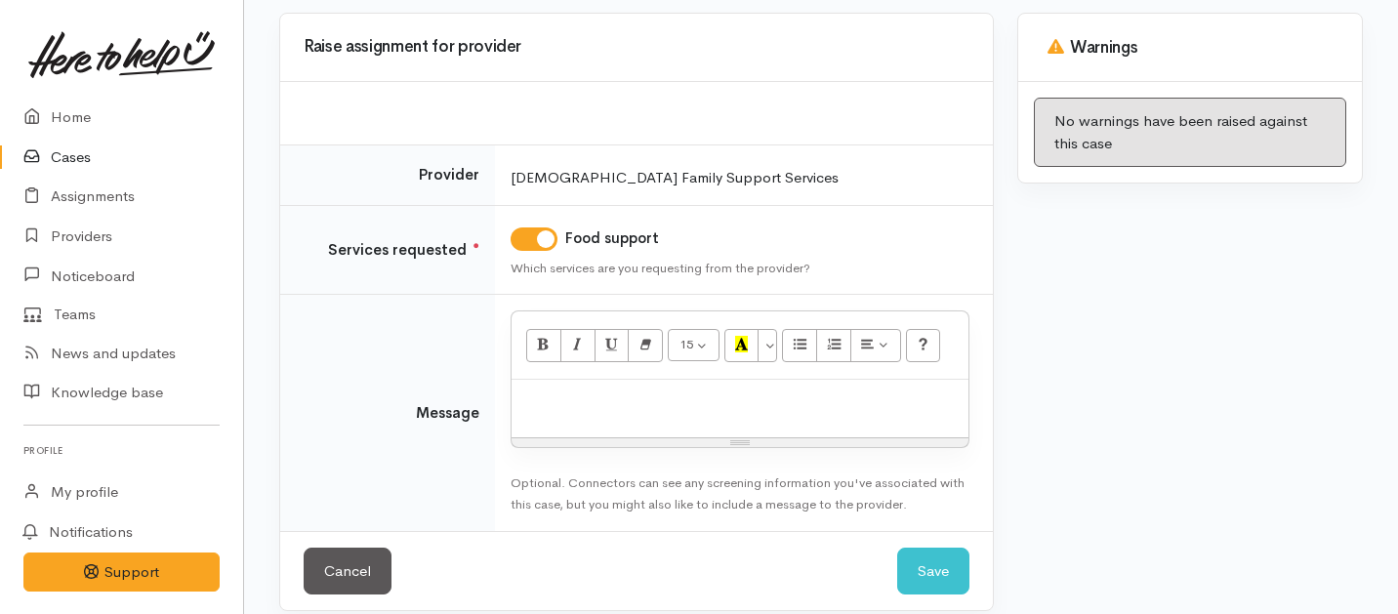
click at [681, 429] on div at bounding box center [740, 409] width 457 height 58
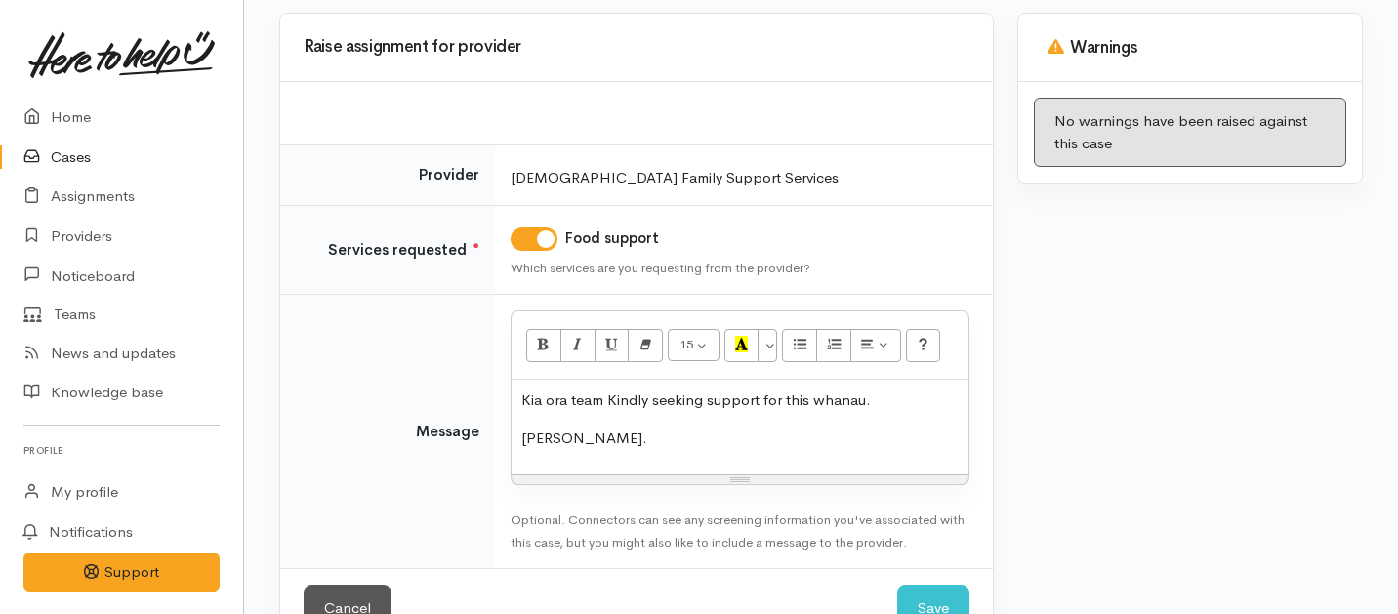
scroll to position [245, 0]
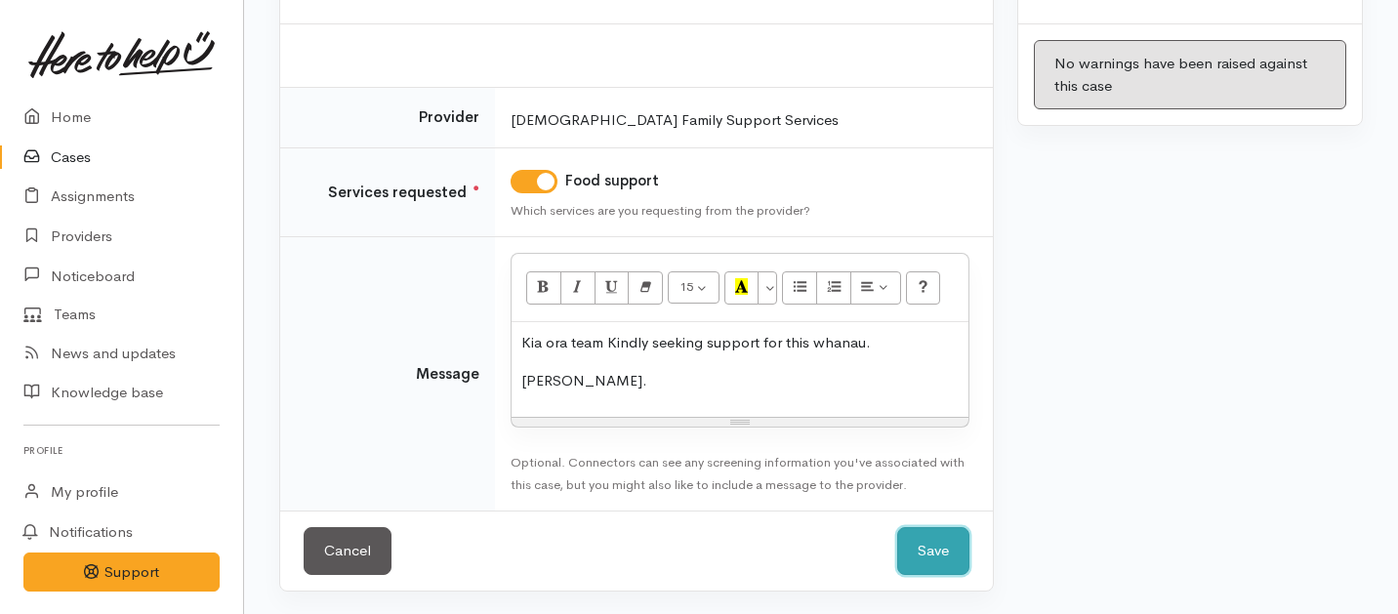
click at [924, 548] on button "Save" at bounding box center [933, 551] width 72 height 48
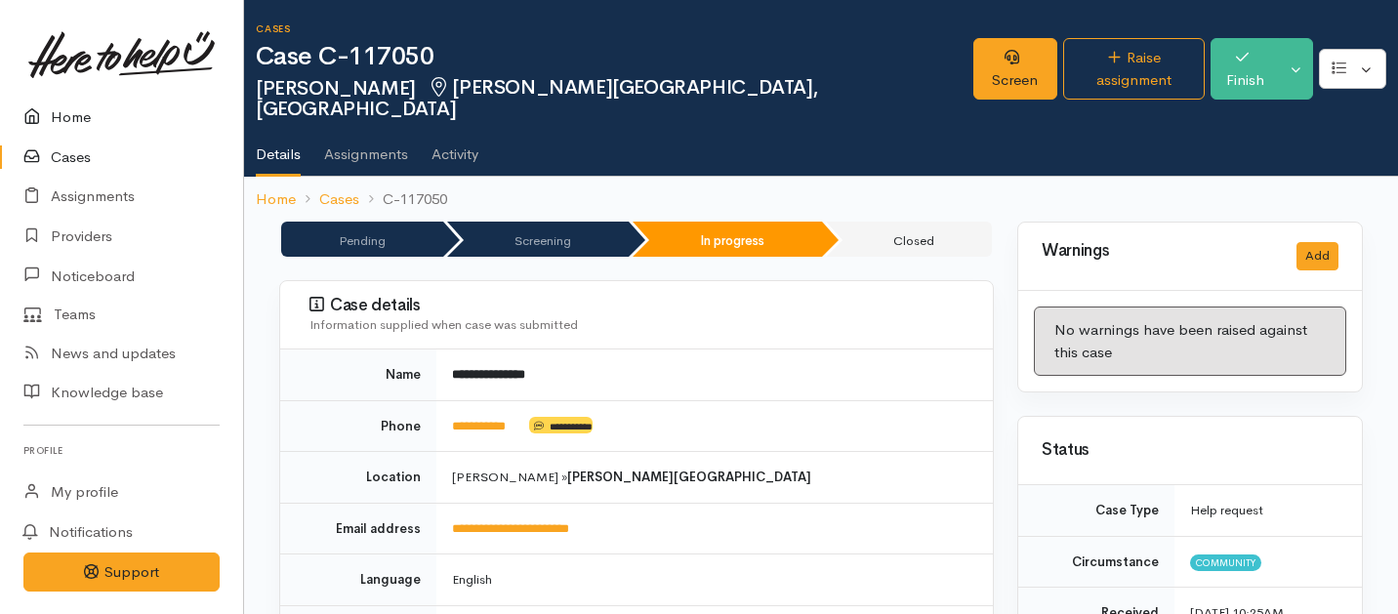
click at [74, 105] on link "Home" at bounding box center [121, 118] width 243 height 40
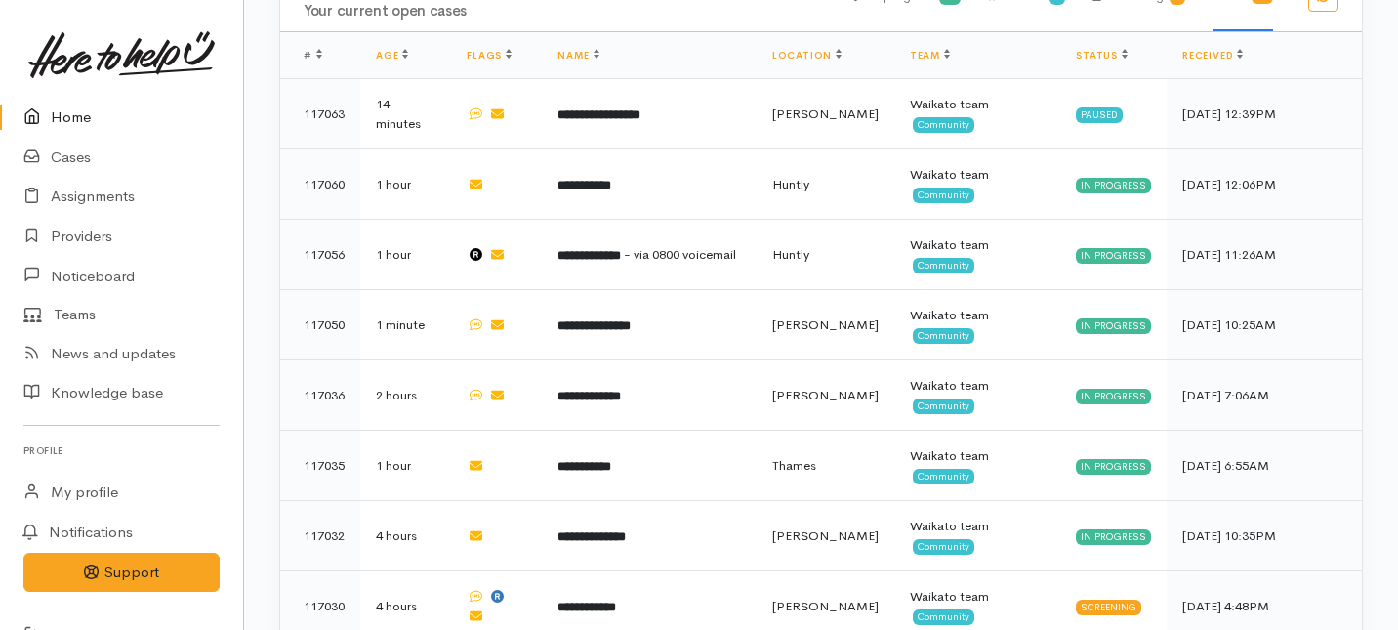
scroll to position [1298, 0]
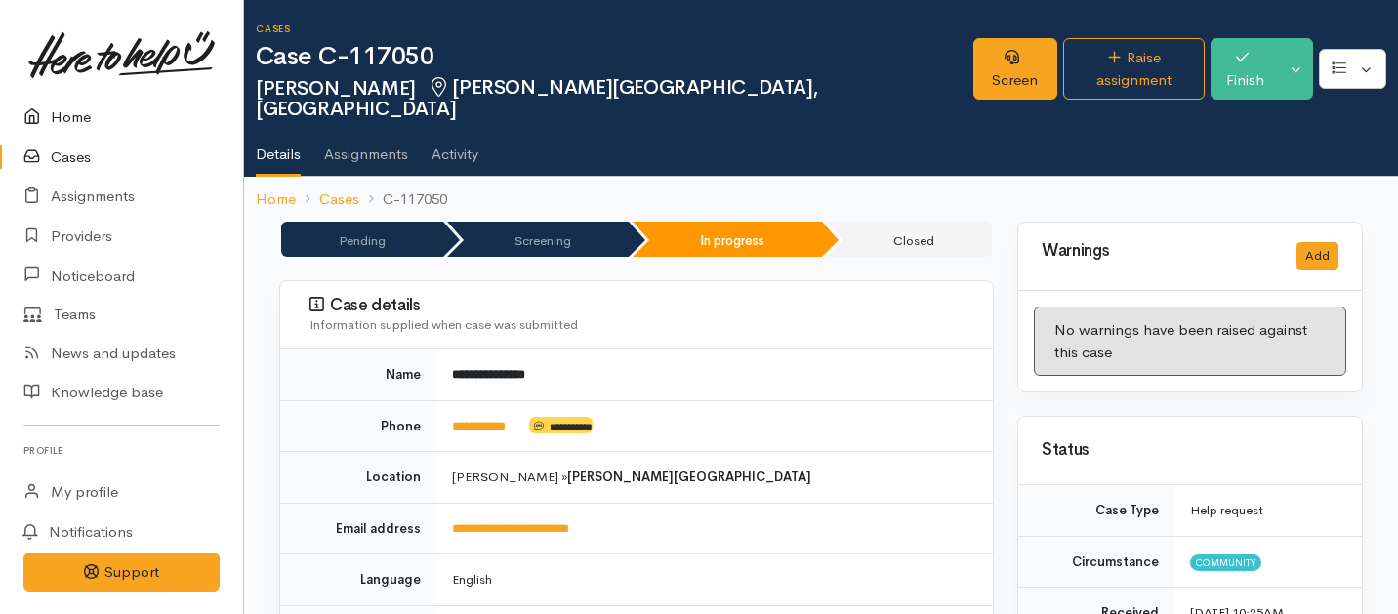
click at [59, 112] on link "Home" at bounding box center [121, 118] width 243 height 40
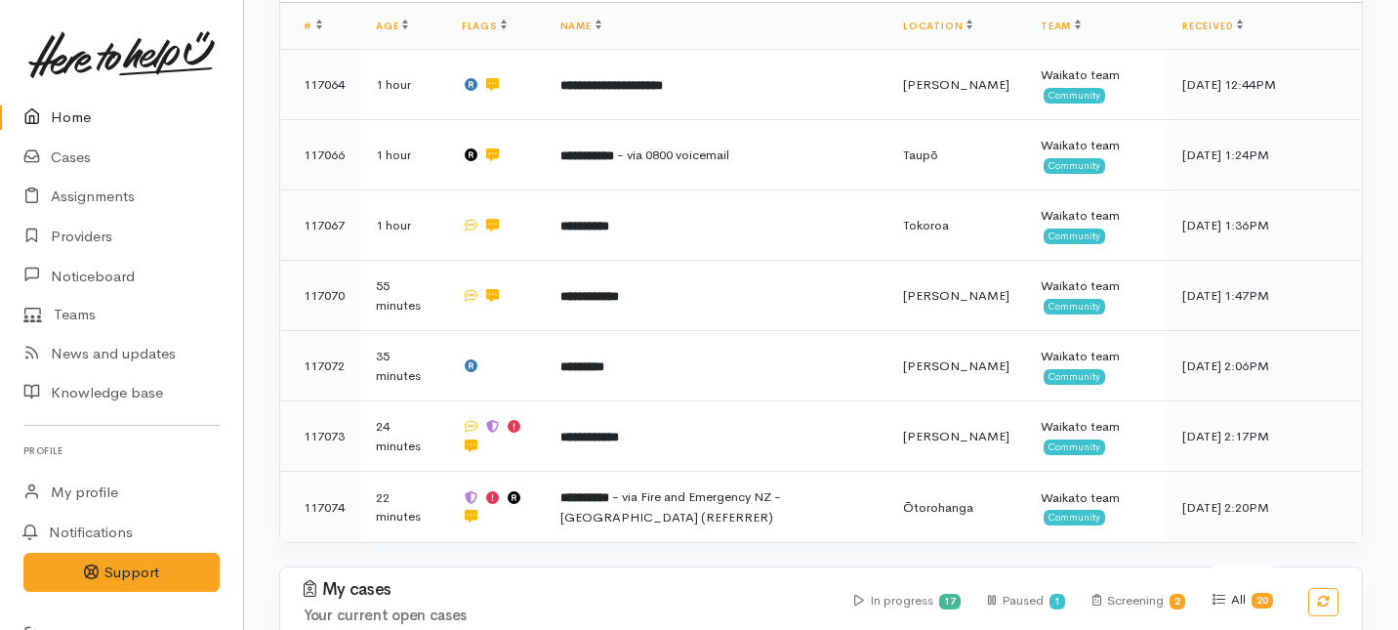
scroll to position [480, 0]
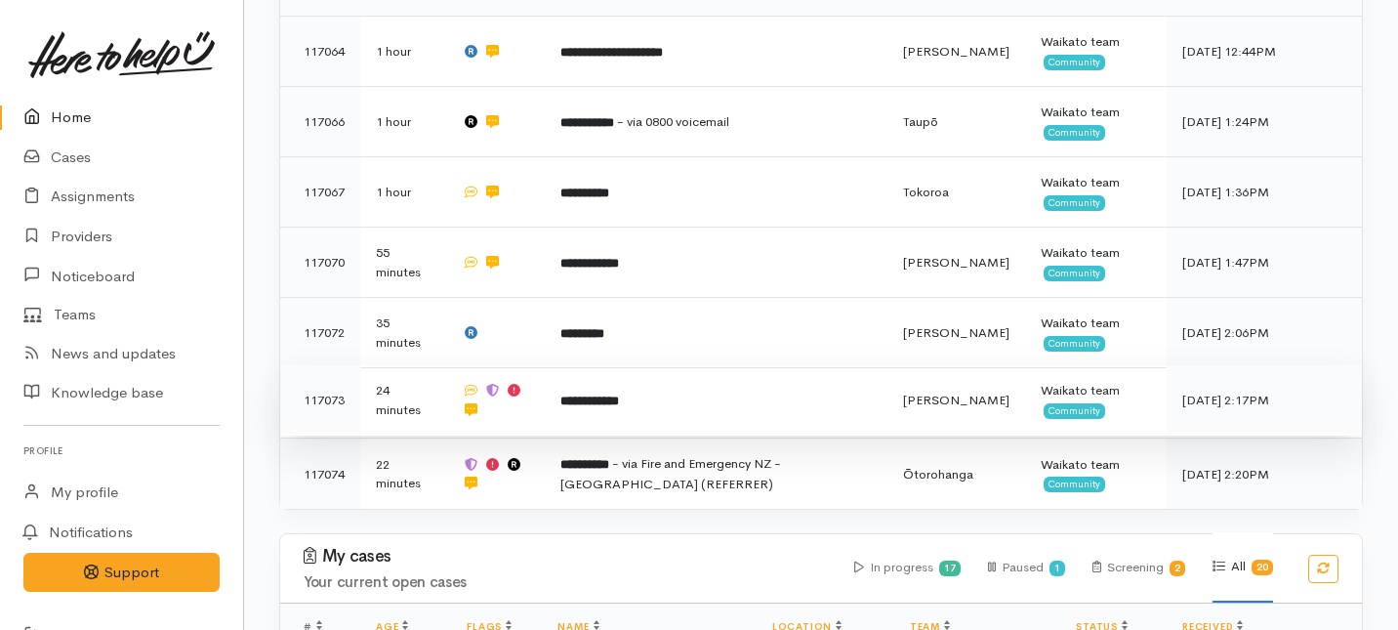
click at [683, 365] on td "**********" at bounding box center [716, 400] width 343 height 70
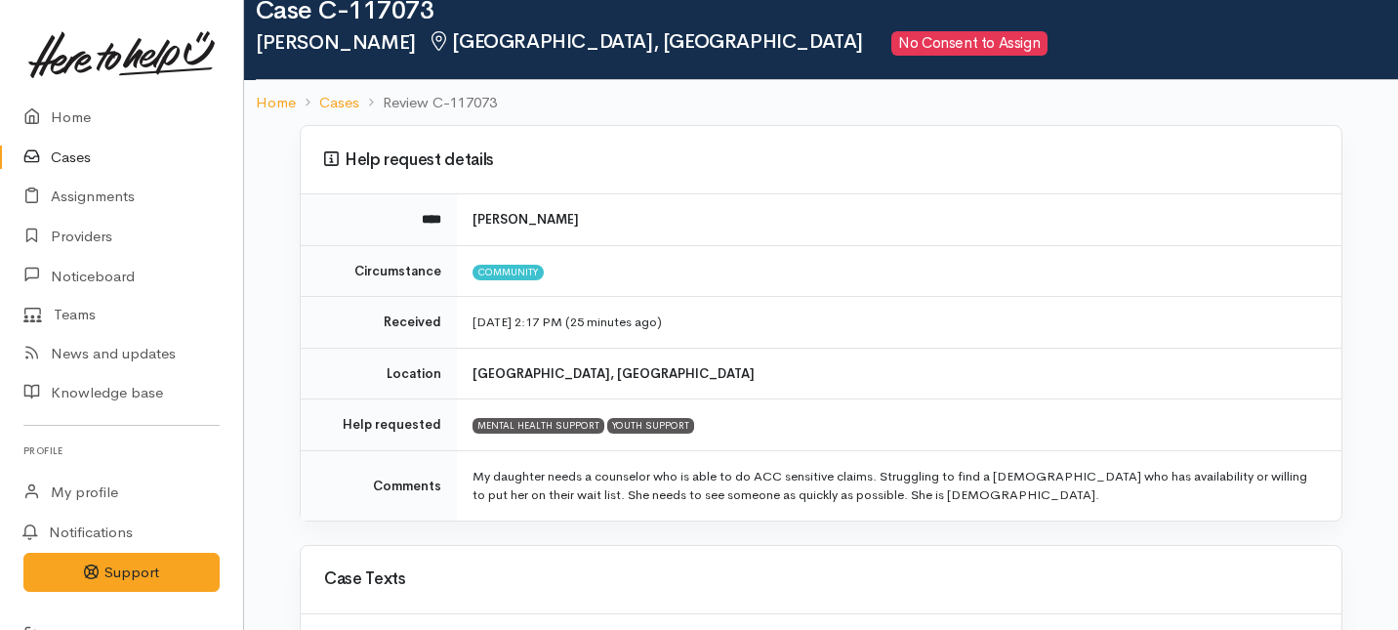
scroll to position [87, 0]
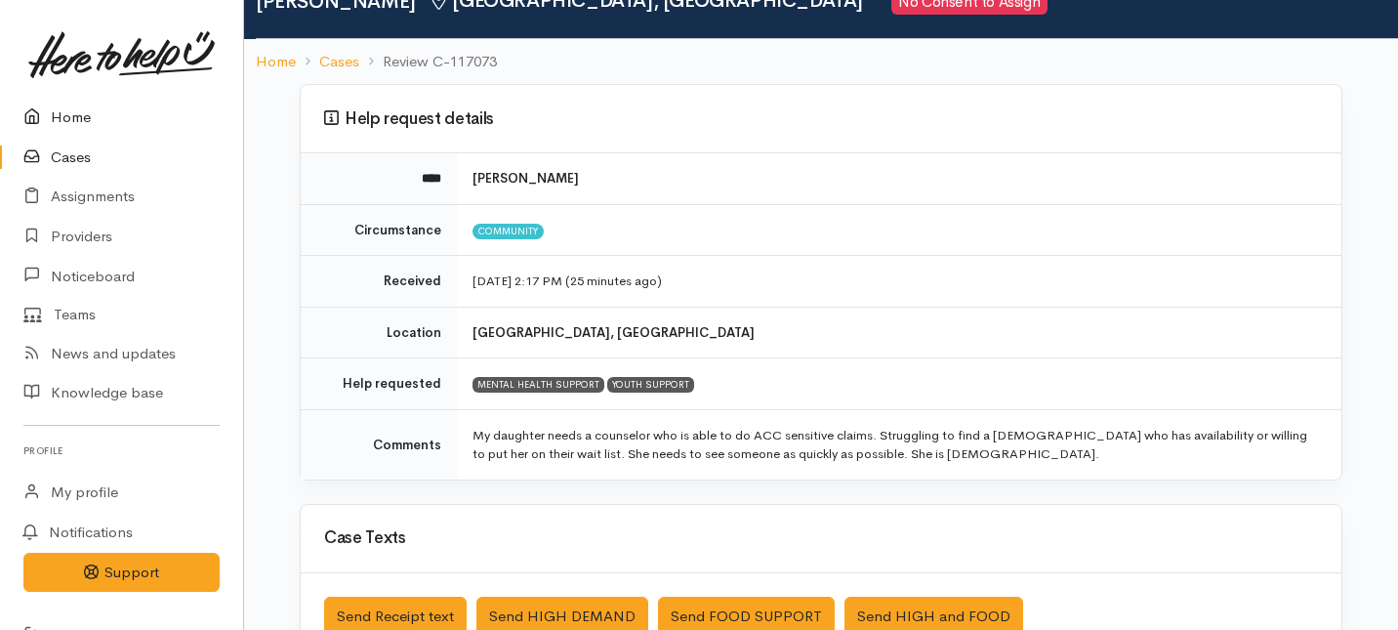
click at [69, 116] on link "Home" at bounding box center [121, 118] width 243 height 40
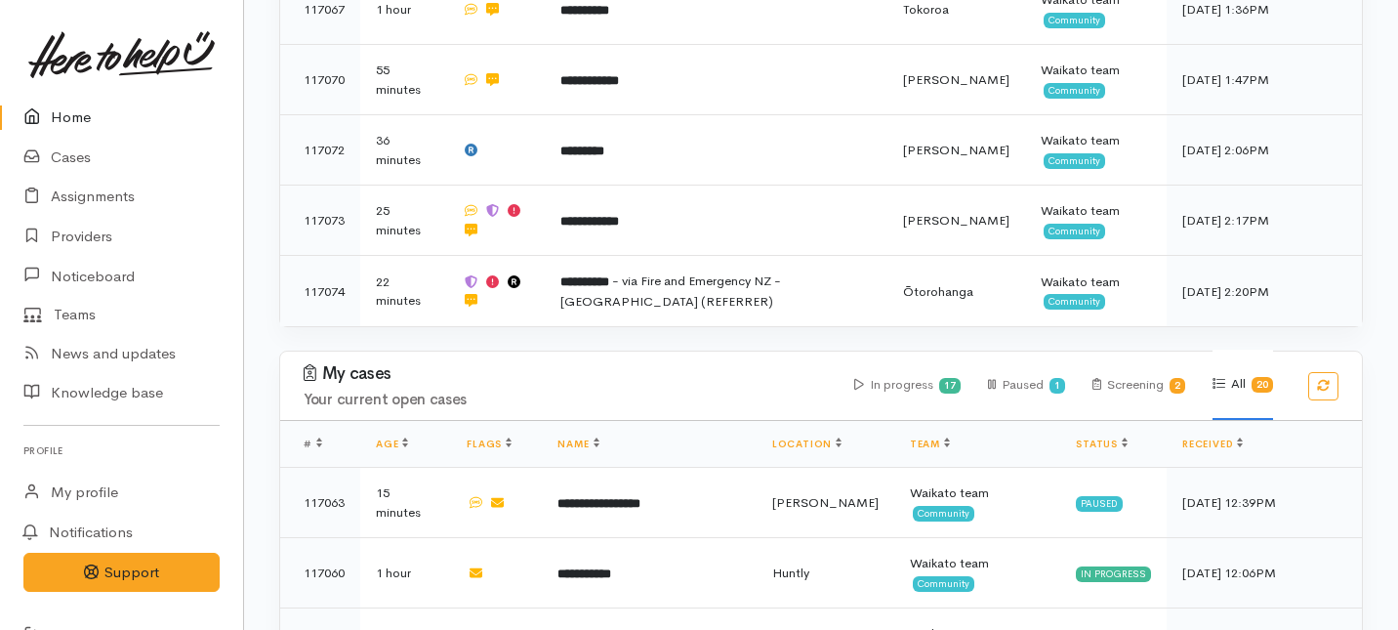
scroll to position [658, 0]
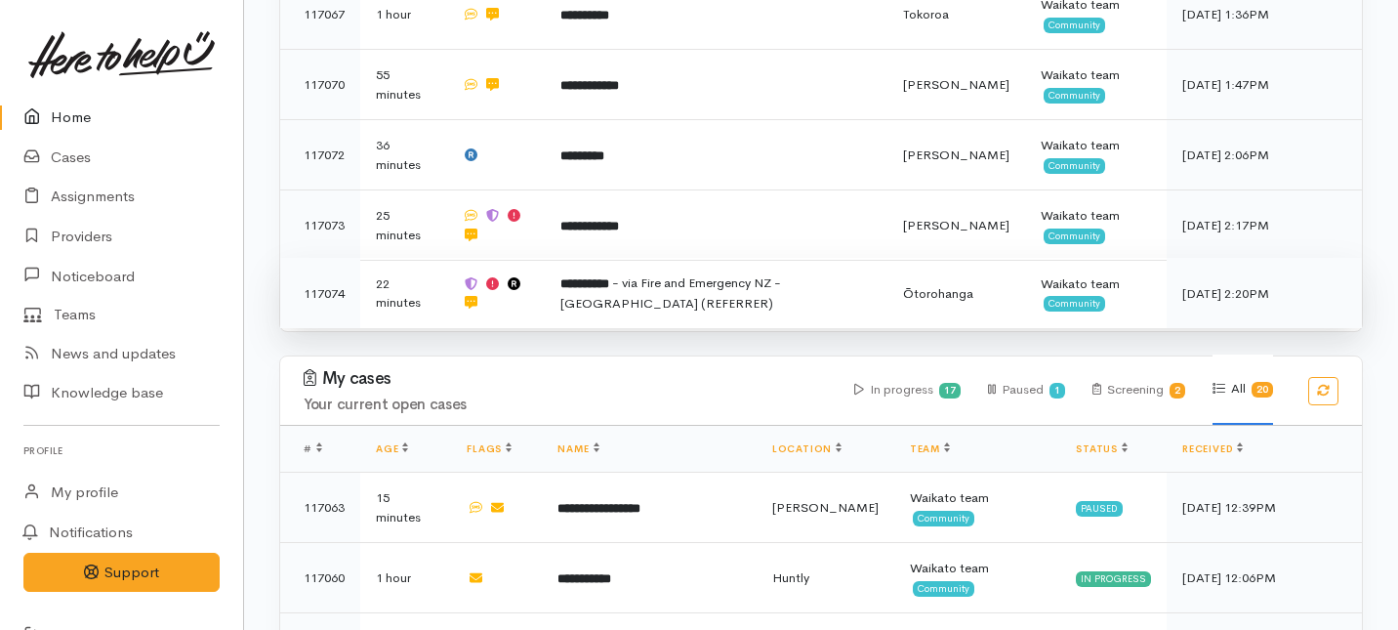
click at [545, 258] on td at bounding box center [495, 293] width 99 height 71
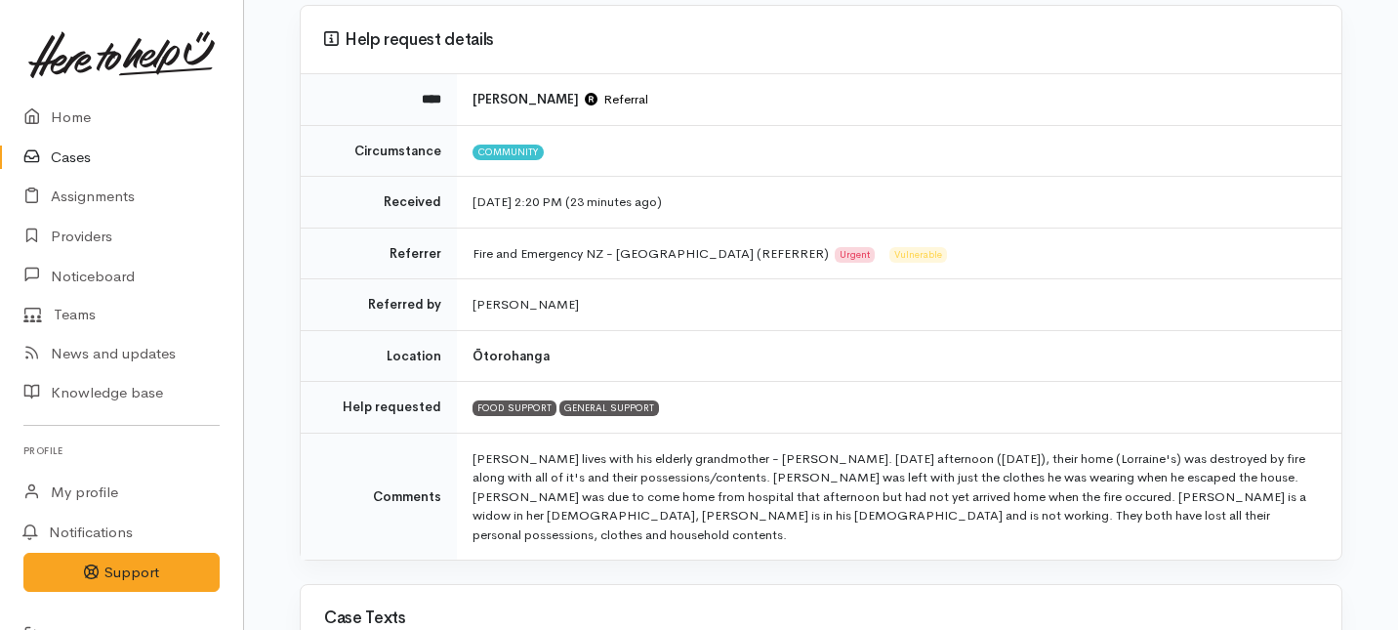
scroll to position [173, 0]
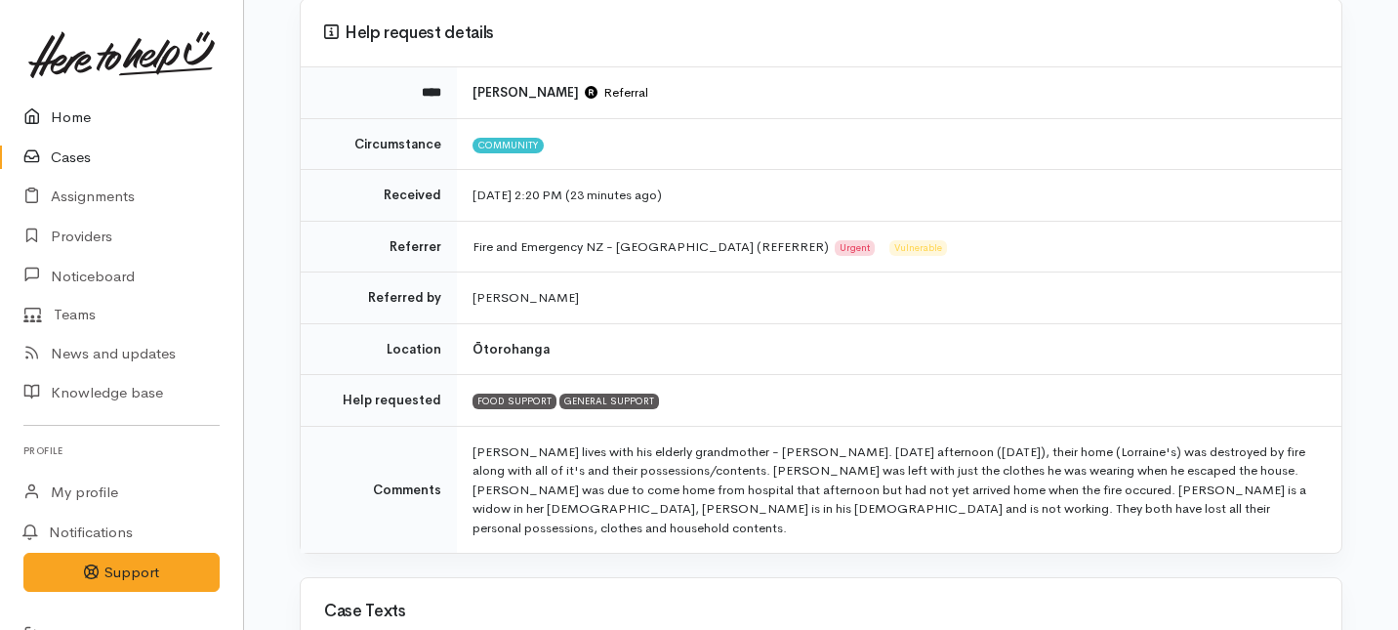
click at [70, 120] on link "Home" at bounding box center [121, 118] width 243 height 40
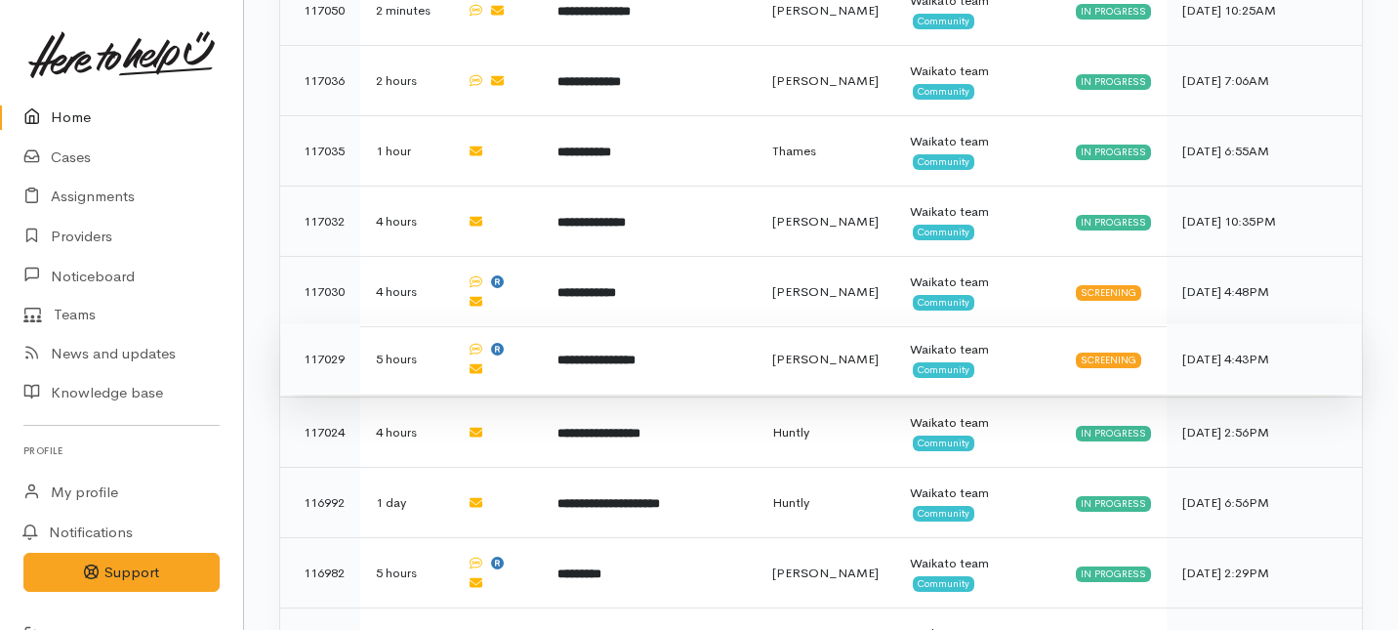
scroll to position [1360, 0]
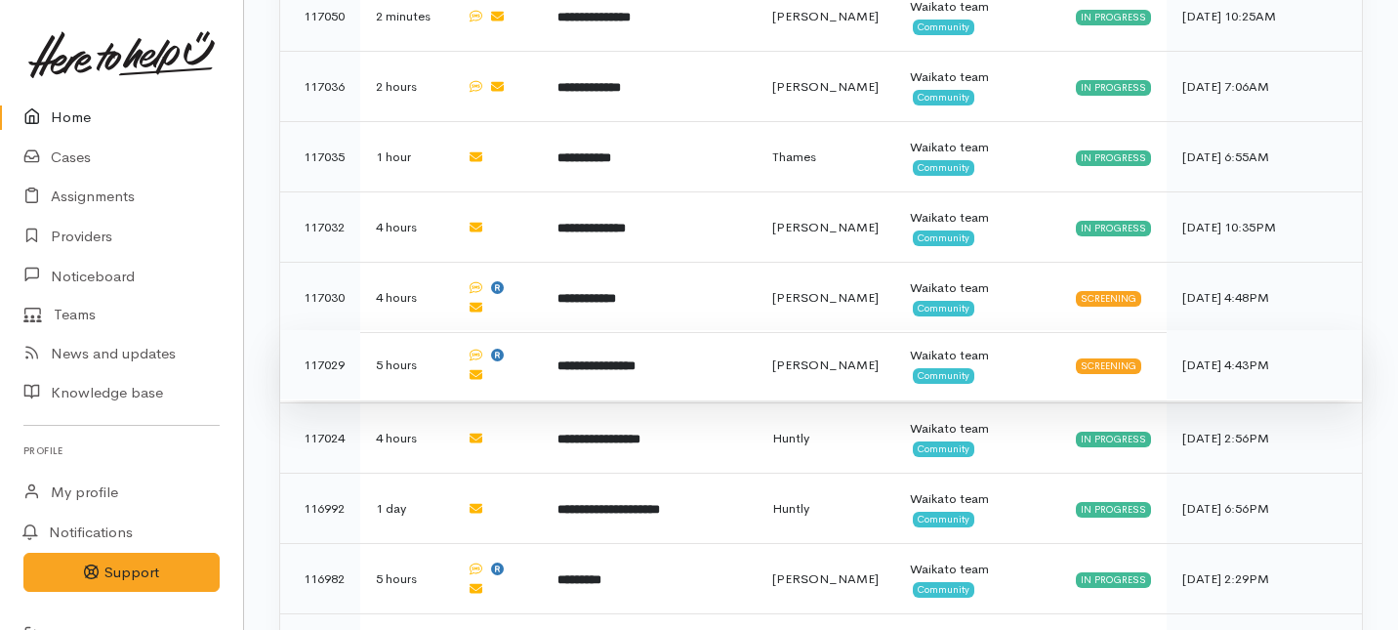
click at [616, 263] on td "**********" at bounding box center [649, 298] width 214 height 70
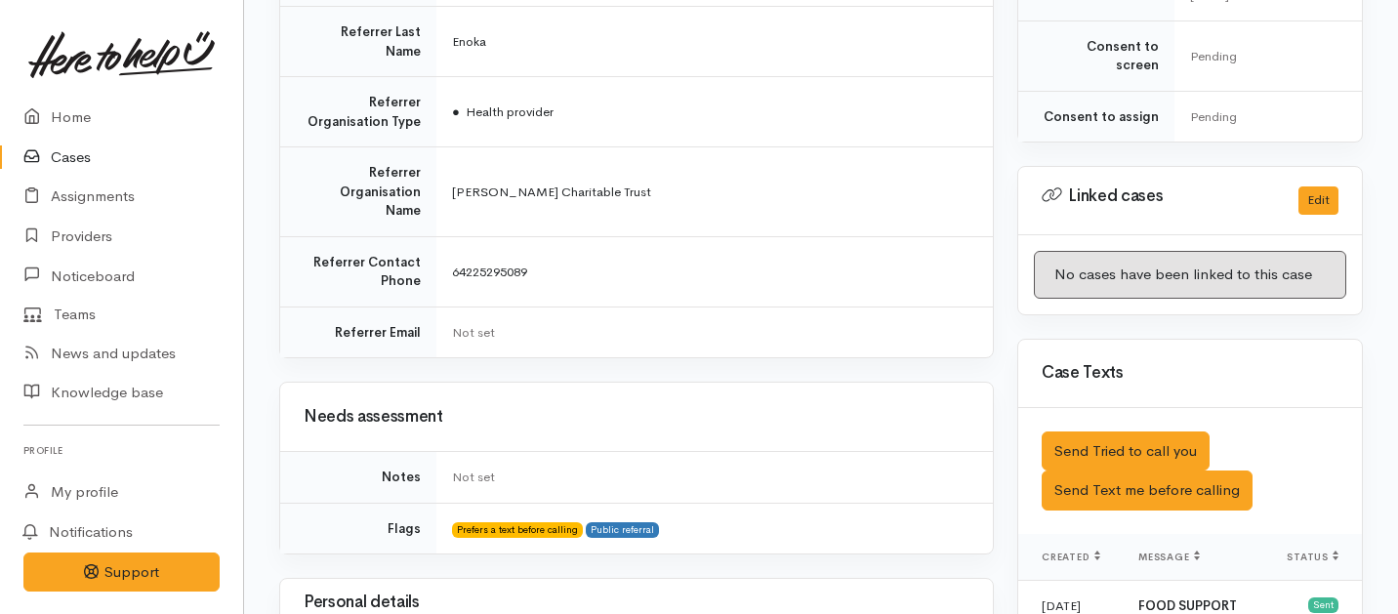
scroll to position [131, 0]
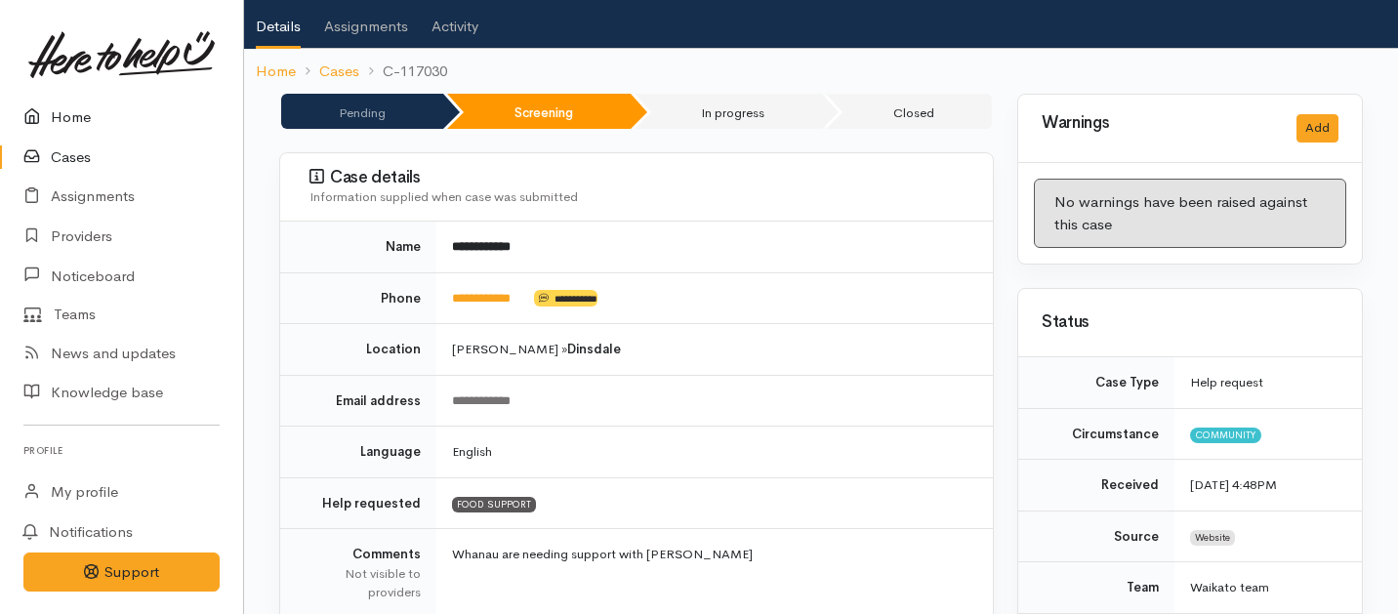
click at [88, 115] on link "Home" at bounding box center [121, 118] width 243 height 40
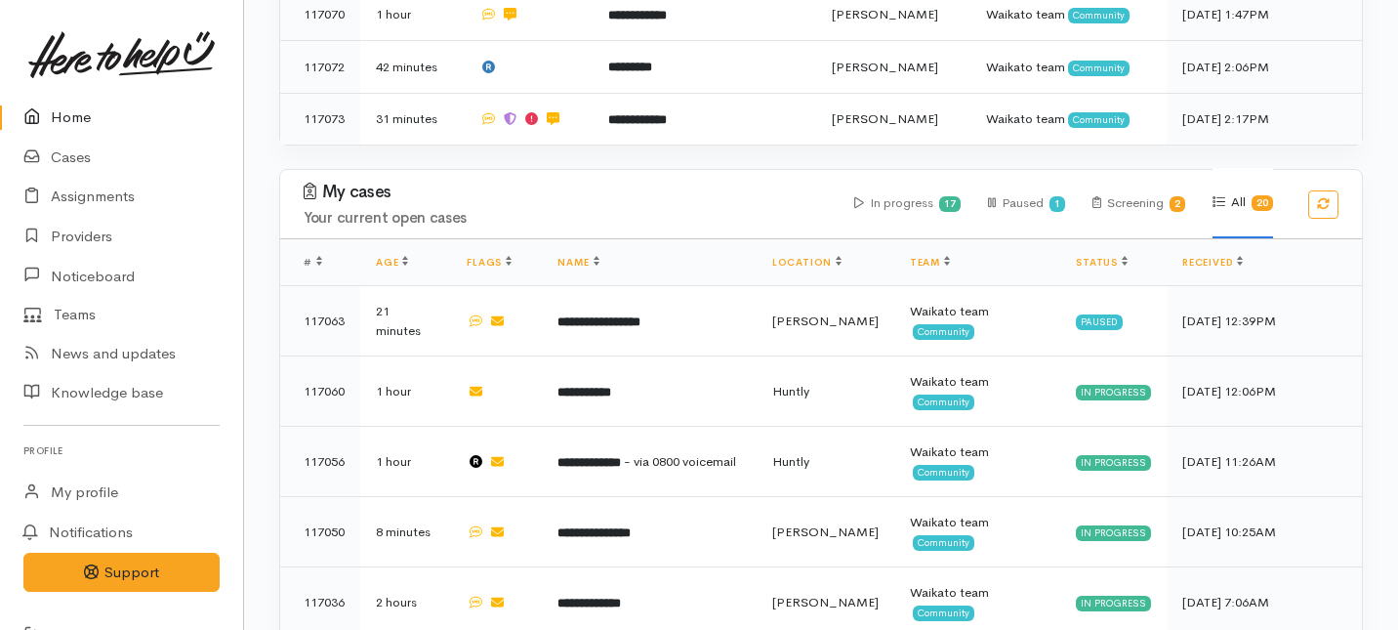
scroll to position [621, 0]
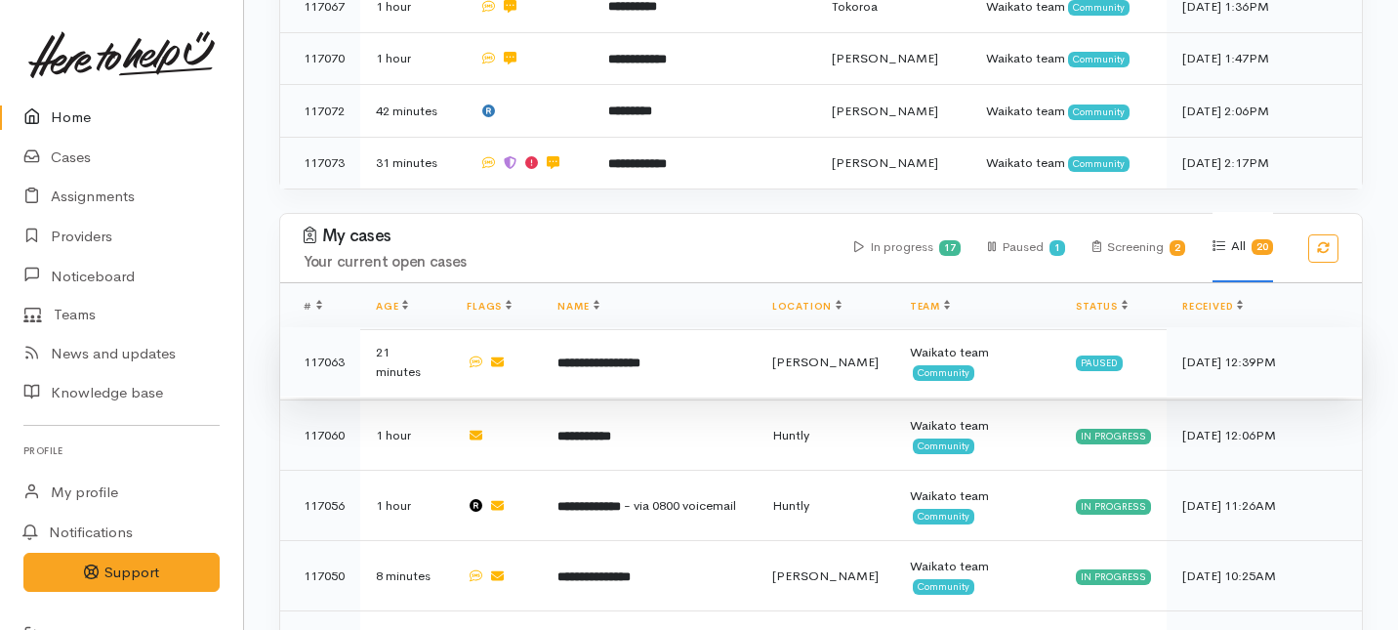
click at [580, 327] on td "**********" at bounding box center [649, 362] width 214 height 70
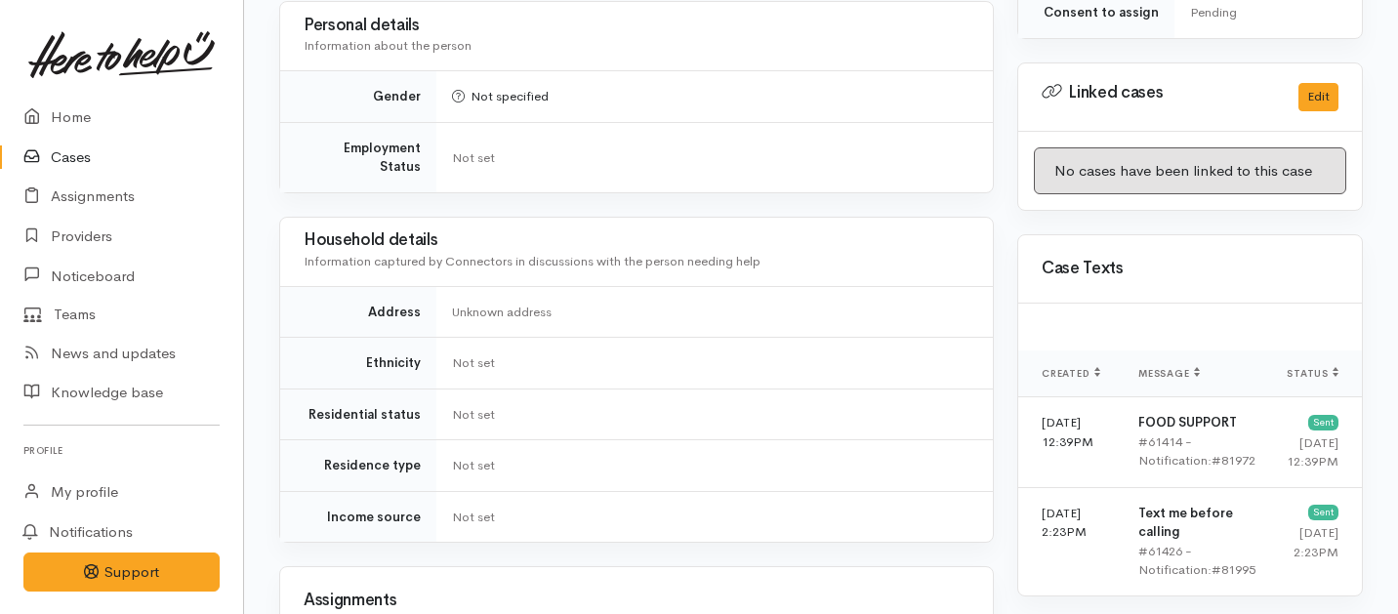
scroll to position [1410, 0]
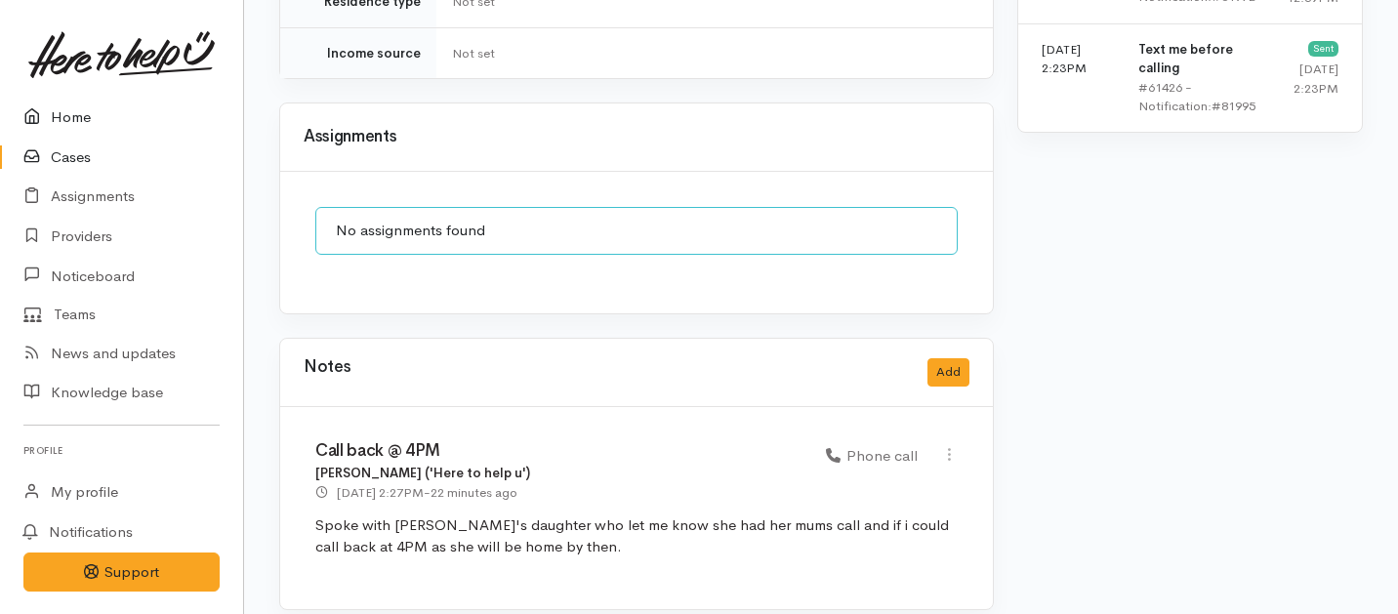
click at [69, 118] on link "Home" at bounding box center [121, 118] width 243 height 40
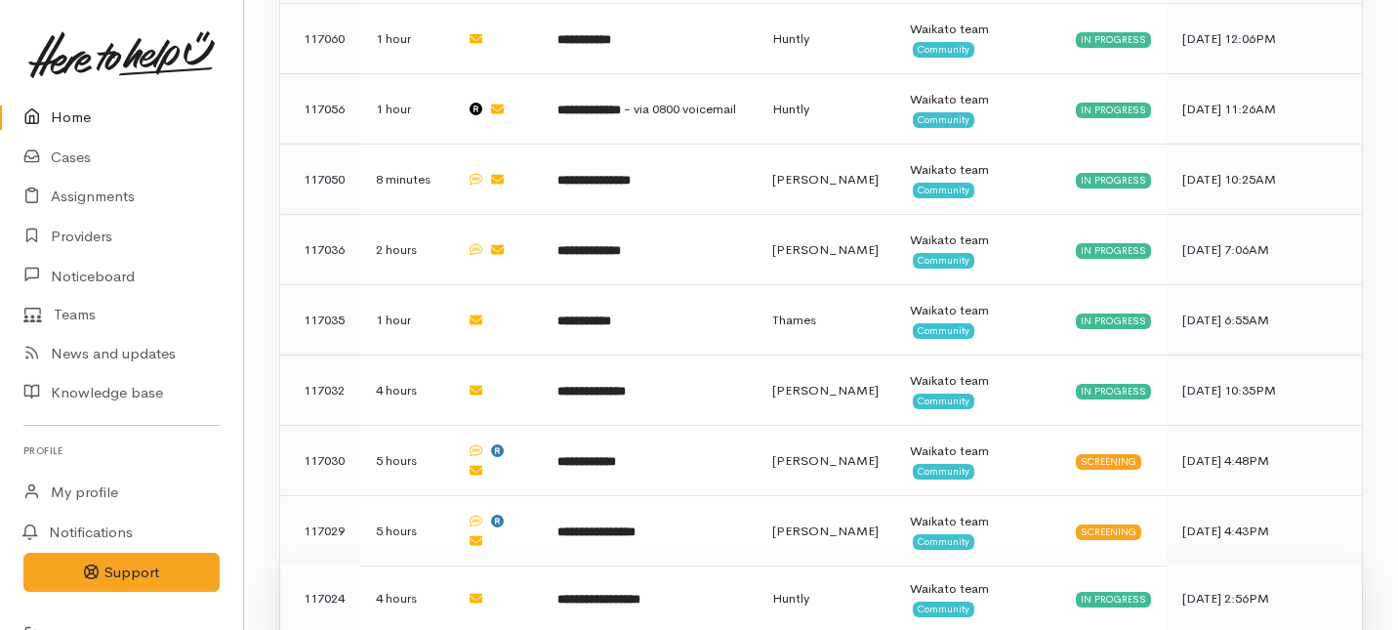
scroll to position [1047, 0]
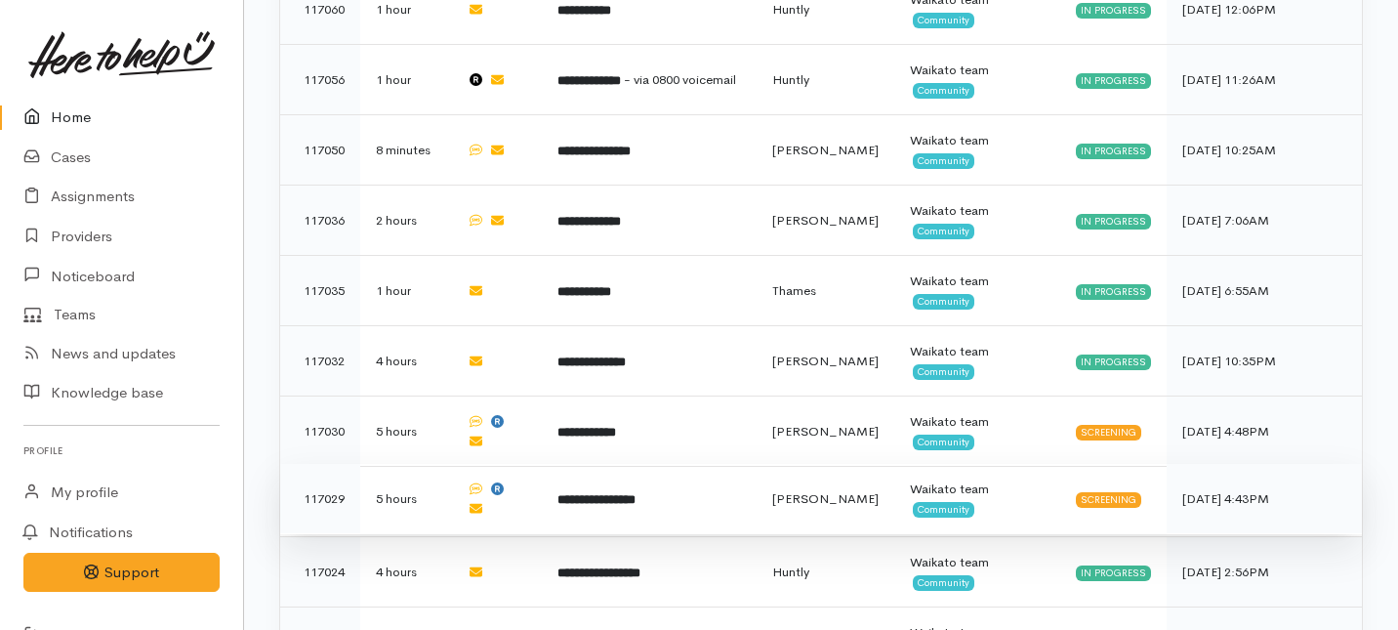
click at [1015, 464] on td "Waikato team Community" at bounding box center [977, 499] width 166 height 70
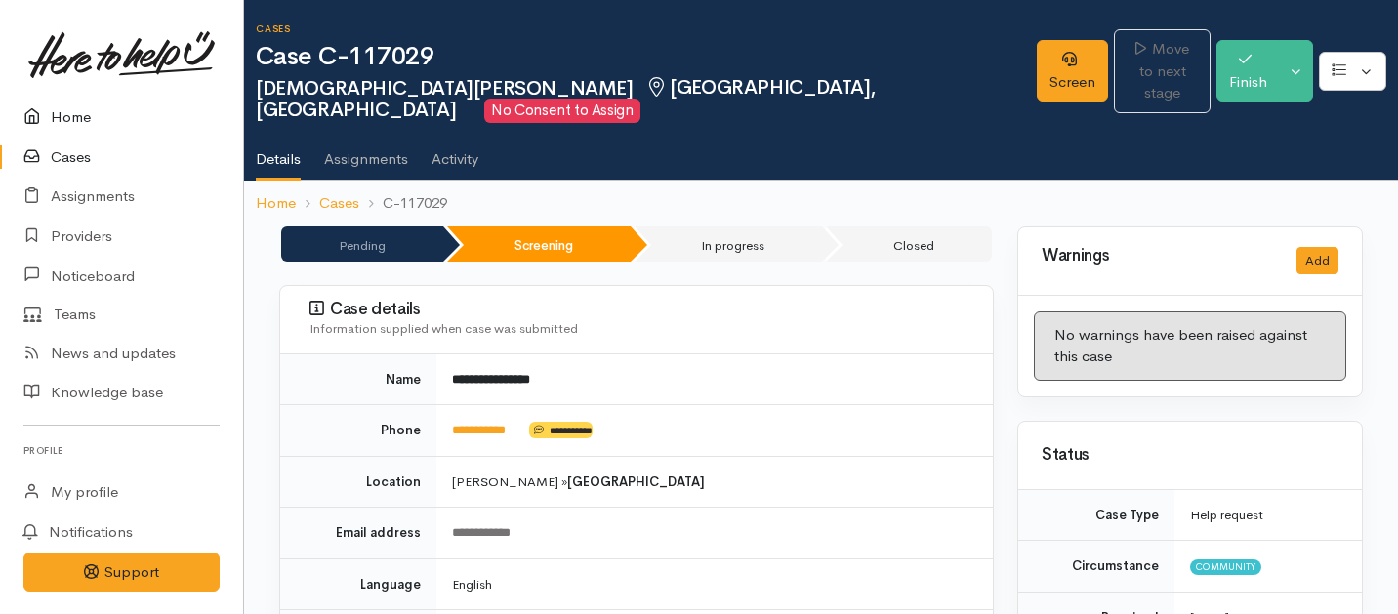
click at [82, 115] on link "Home" at bounding box center [121, 118] width 243 height 40
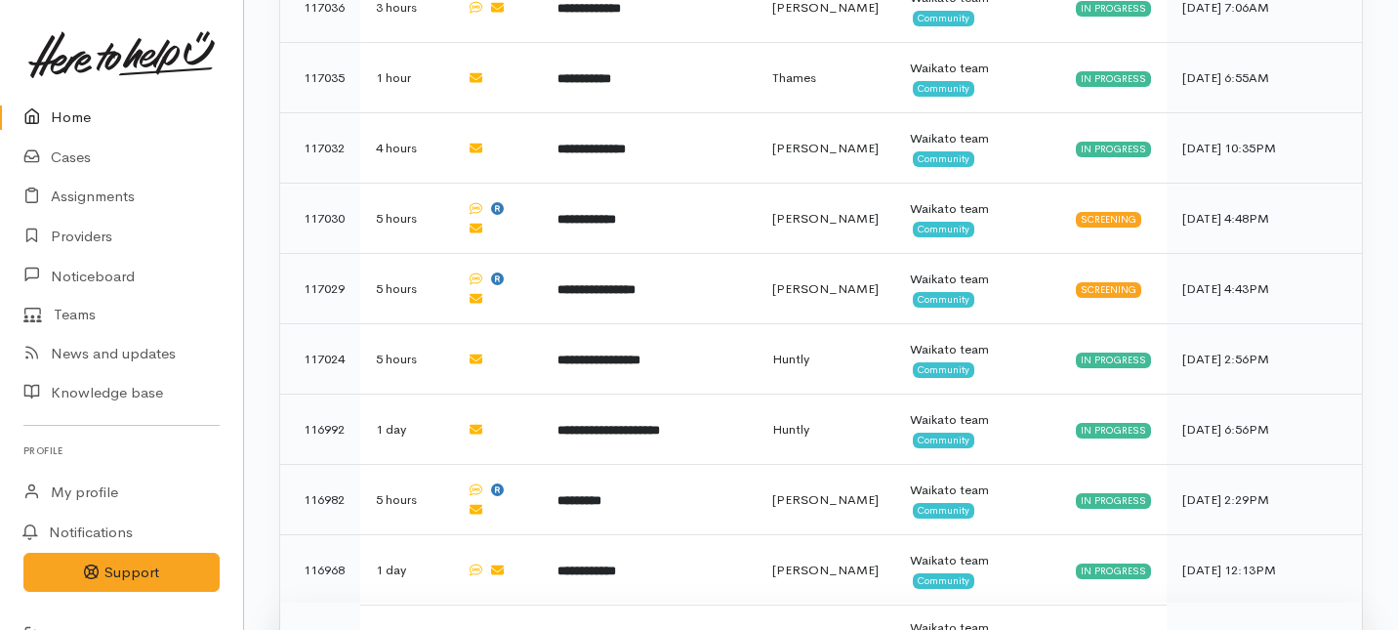
scroll to position [1188, 0]
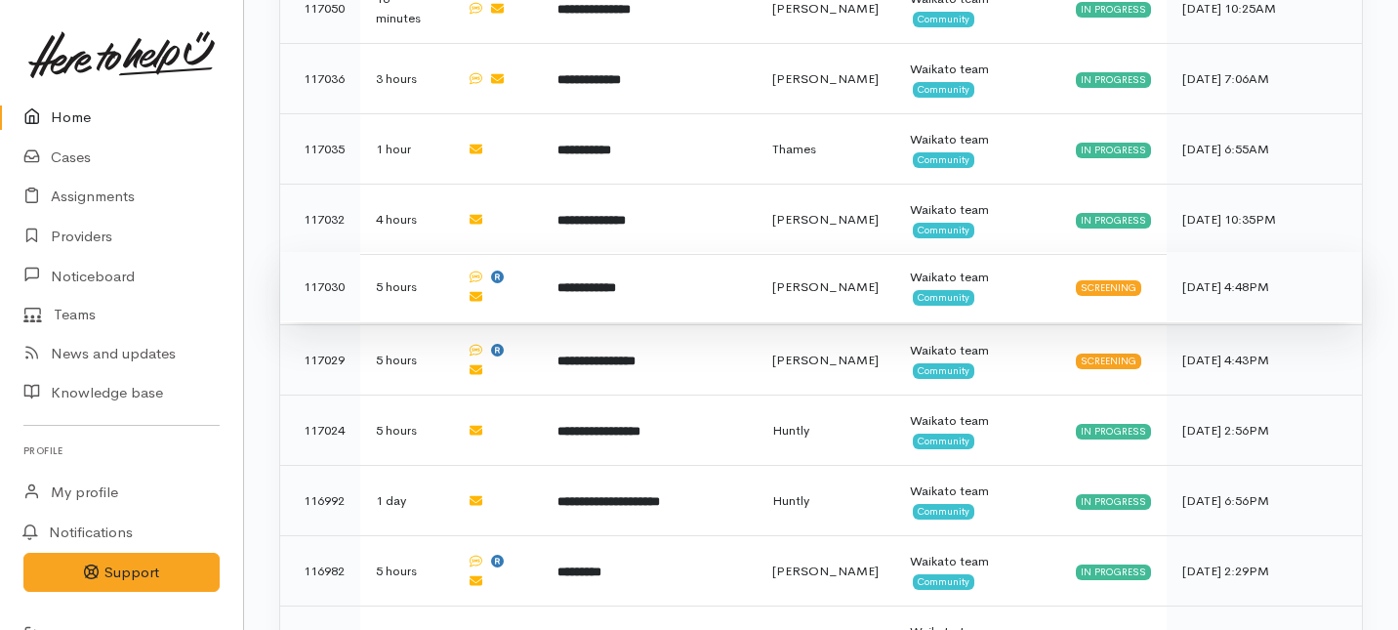
click at [578, 252] on td "**********" at bounding box center [649, 287] width 214 height 70
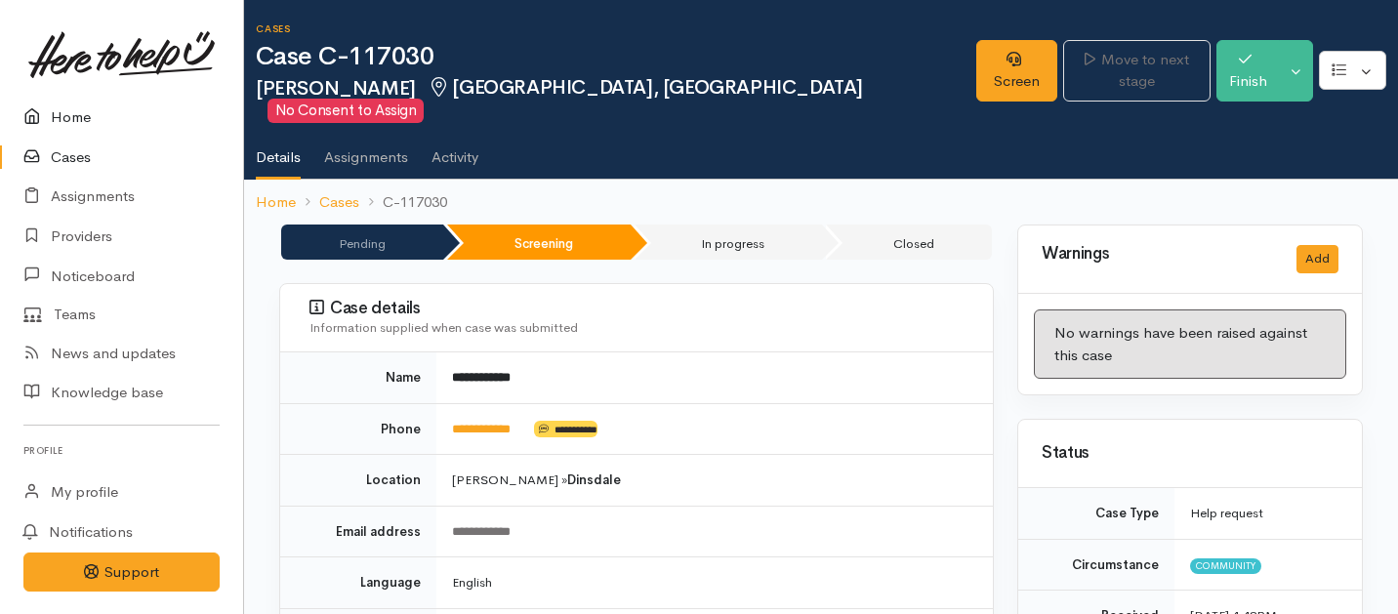
click at [62, 101] on link "Home" at bounding box center [121, 118] width 243 height 40
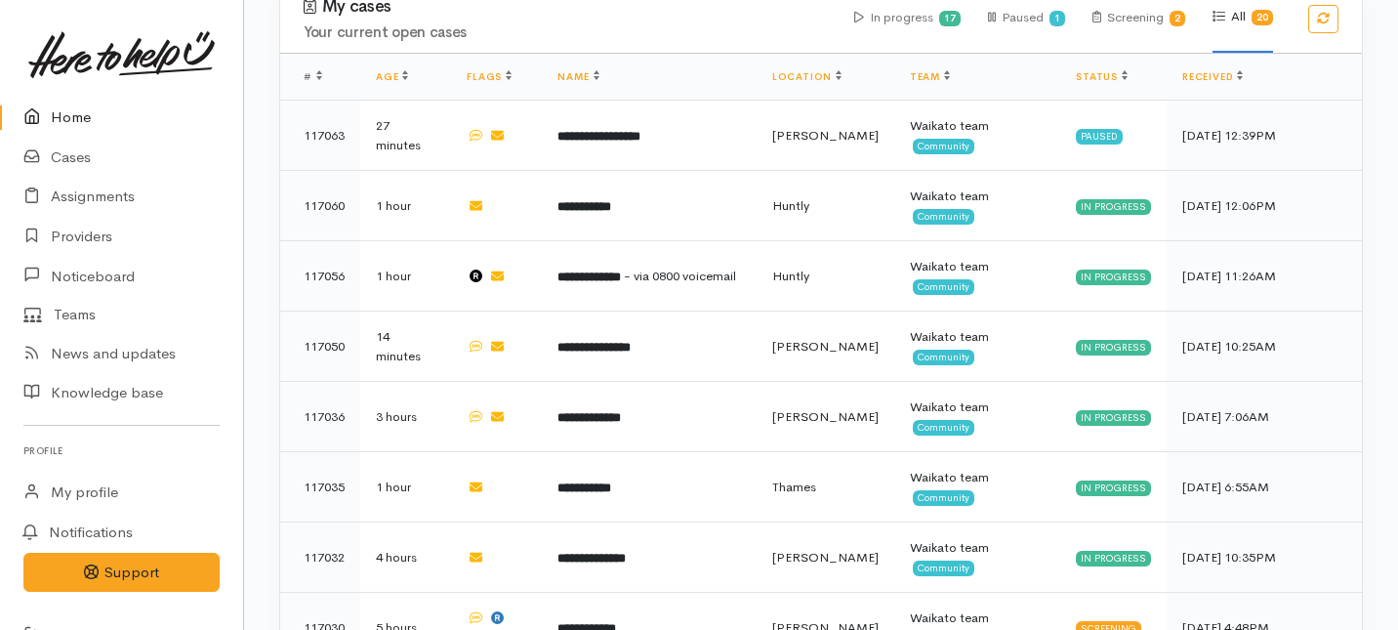
scroll to position [846, 0]
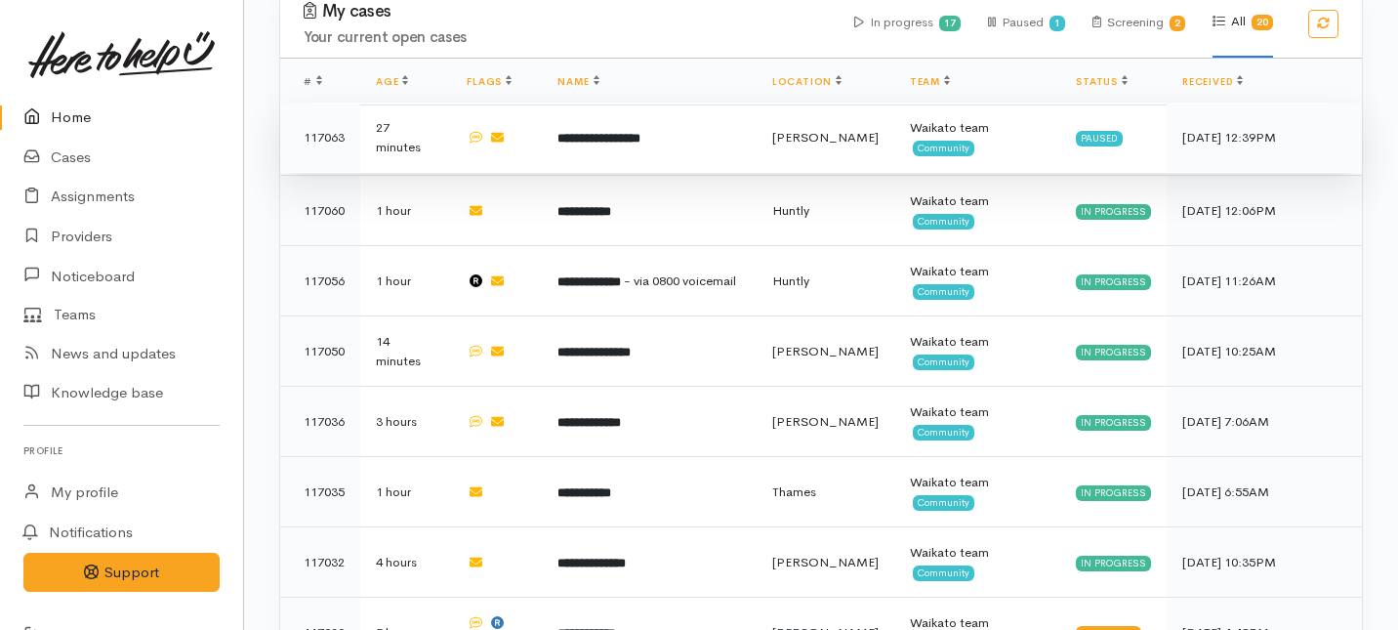
click at [659, 103] on td "**********" at bounding box center [649, 138] width 214 height 70
